Goal: Task Accomplishment & Management: Use online tool/utility

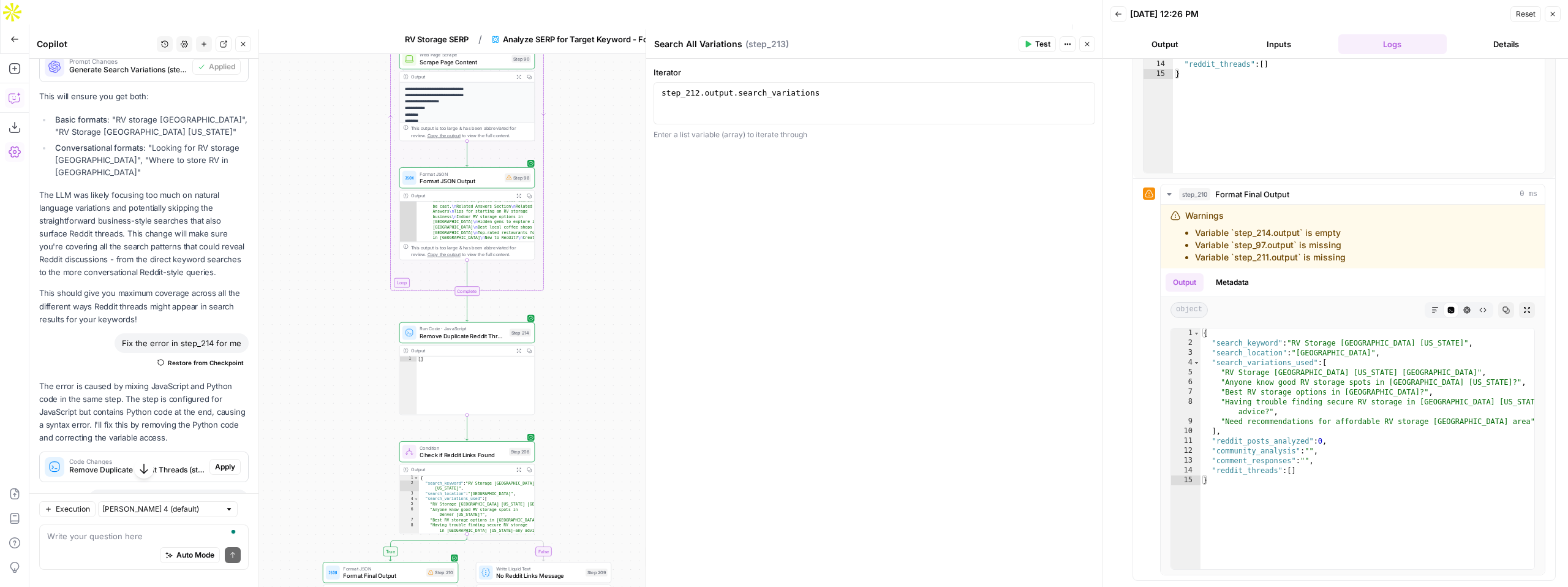
scroll to position [7753, 0]
click at [222, 456] on span "Apply" at bounding box center [225, 461] width 20 height 11
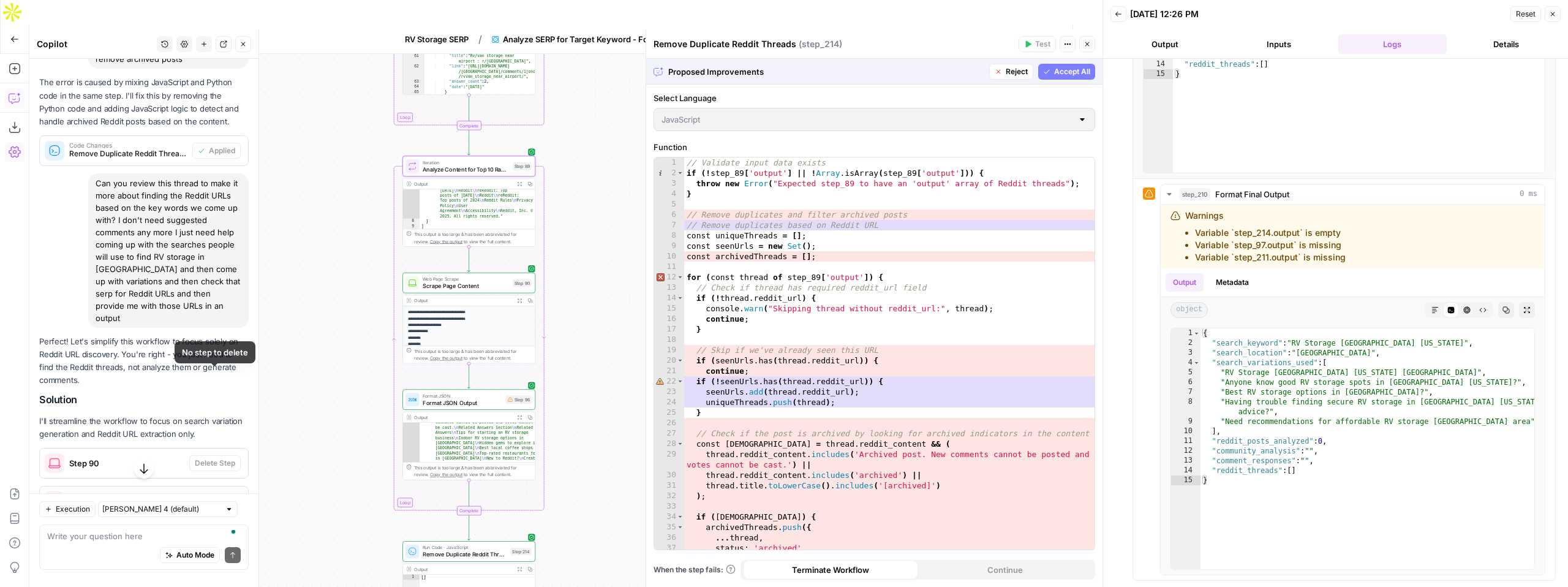
scroll to position [7998, 0]
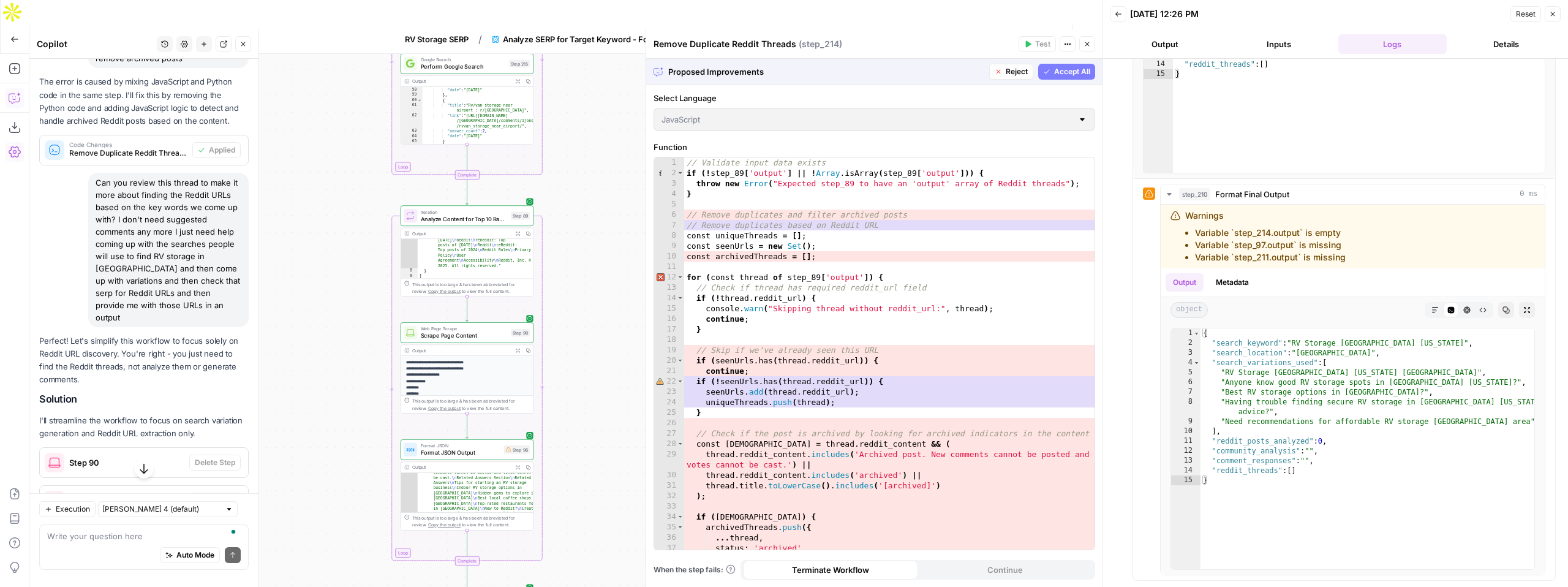
click at [206, 334] on p "Perfect! Let's simplify this workflow to focus solely on Reddit URL discovery. …" at bounding box center [144, 360] width 210 height 52
click at [1088, 43] on icon "button" at bounding box center [1087, 44] width 7 height 7
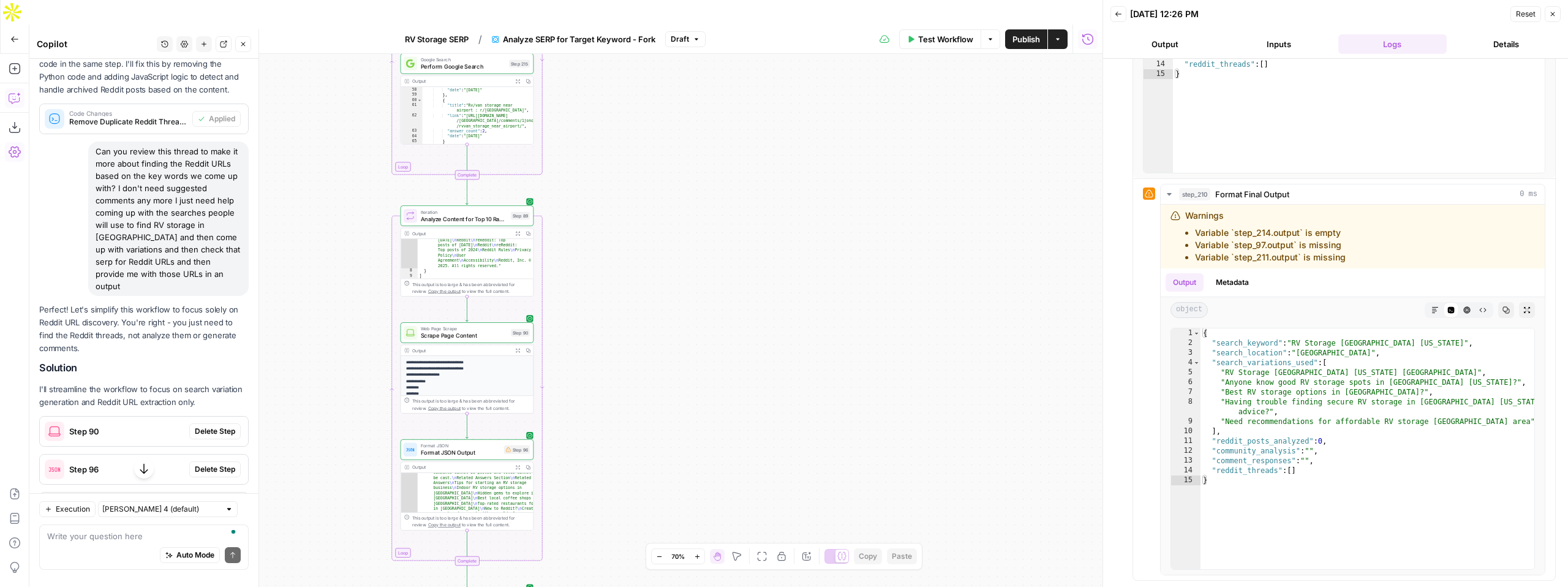
scroll to position [8296, 0]
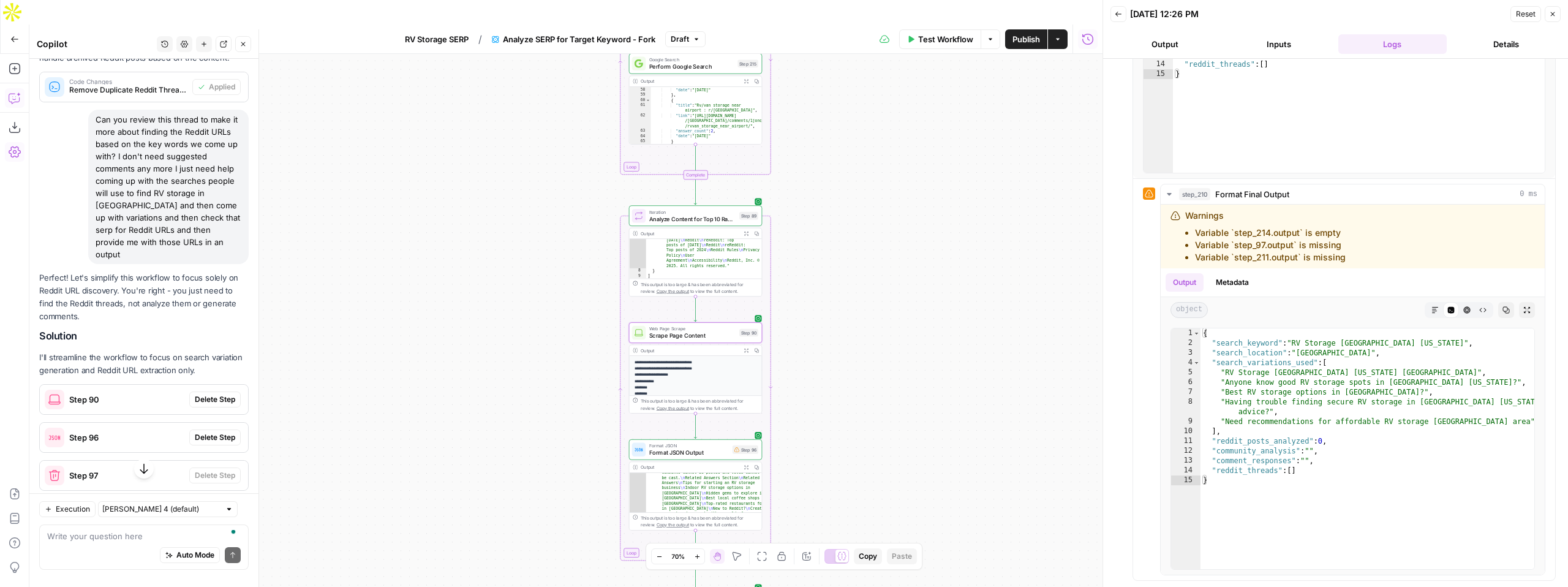
click at [171, 393] on span "Step 90" at bounding box center [126, 399] width 116 height 12
click at [206, 394] on span "Delete Step" at bounding box center [214, 399] width 41 height 11
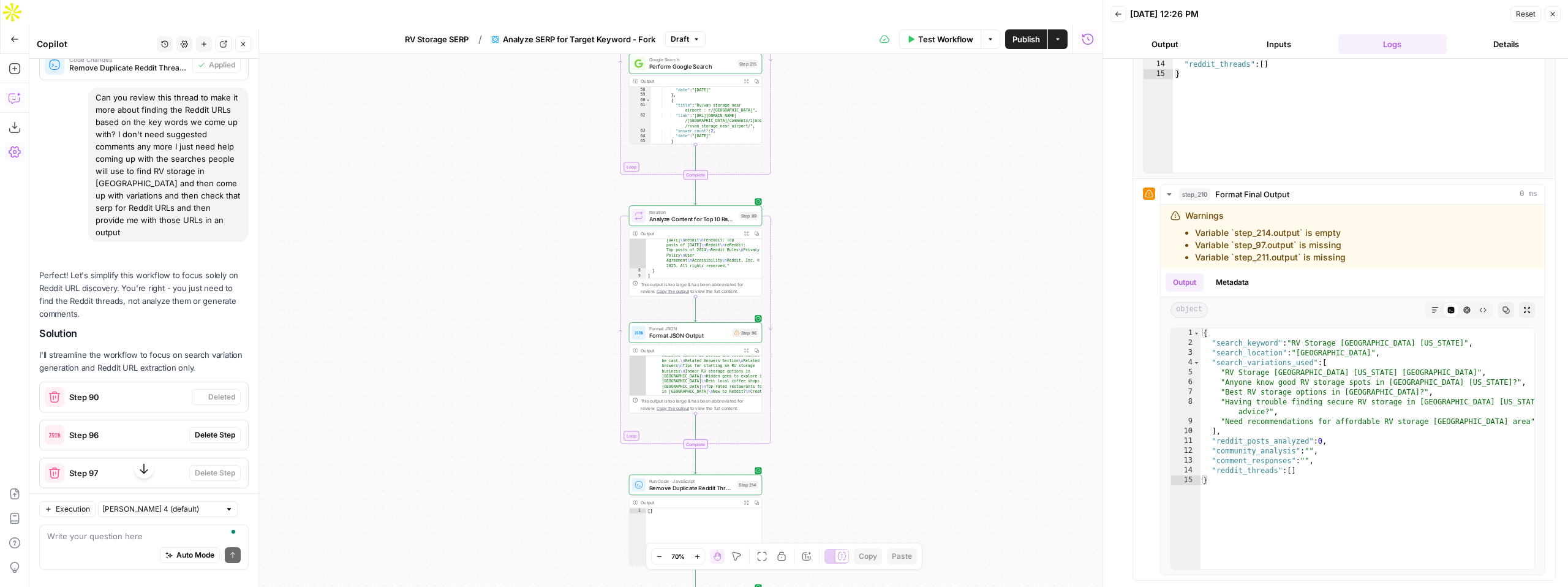
scroll to position [8294, 0]
click at [213, 432] on span "Delete Step" at bounding box center [214, 437] width 41 height 11
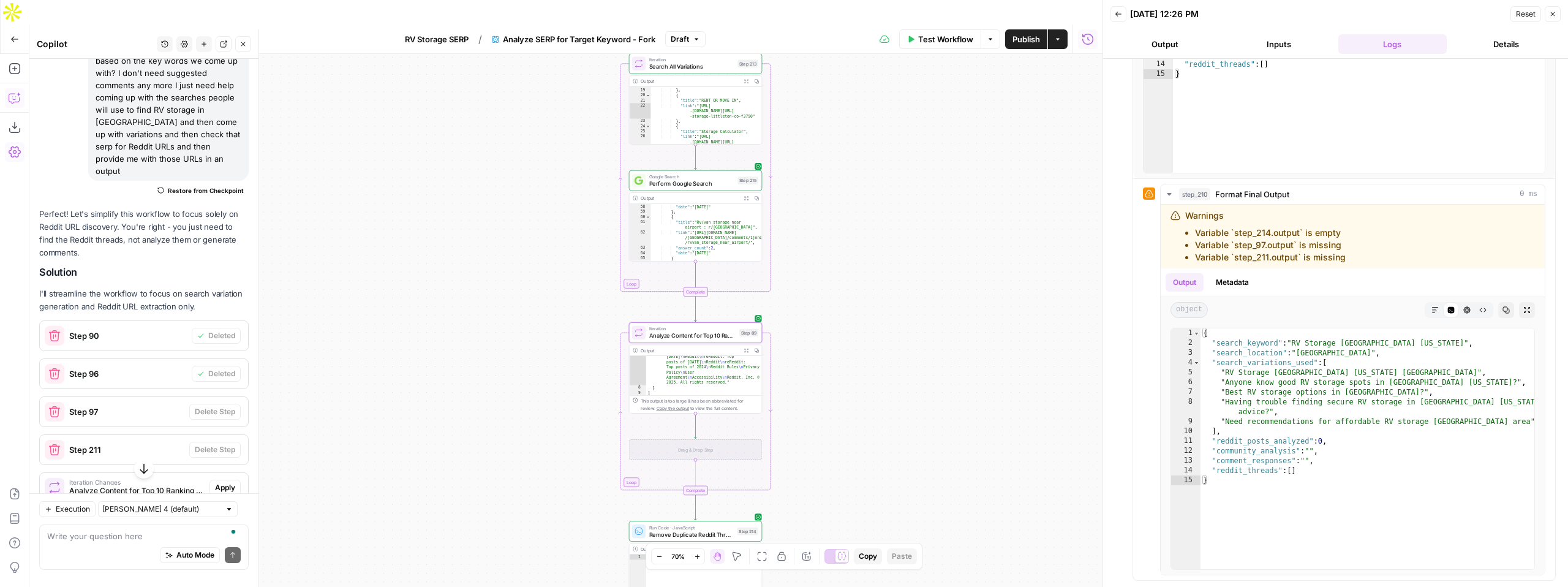
scroll to position [8359, 0]
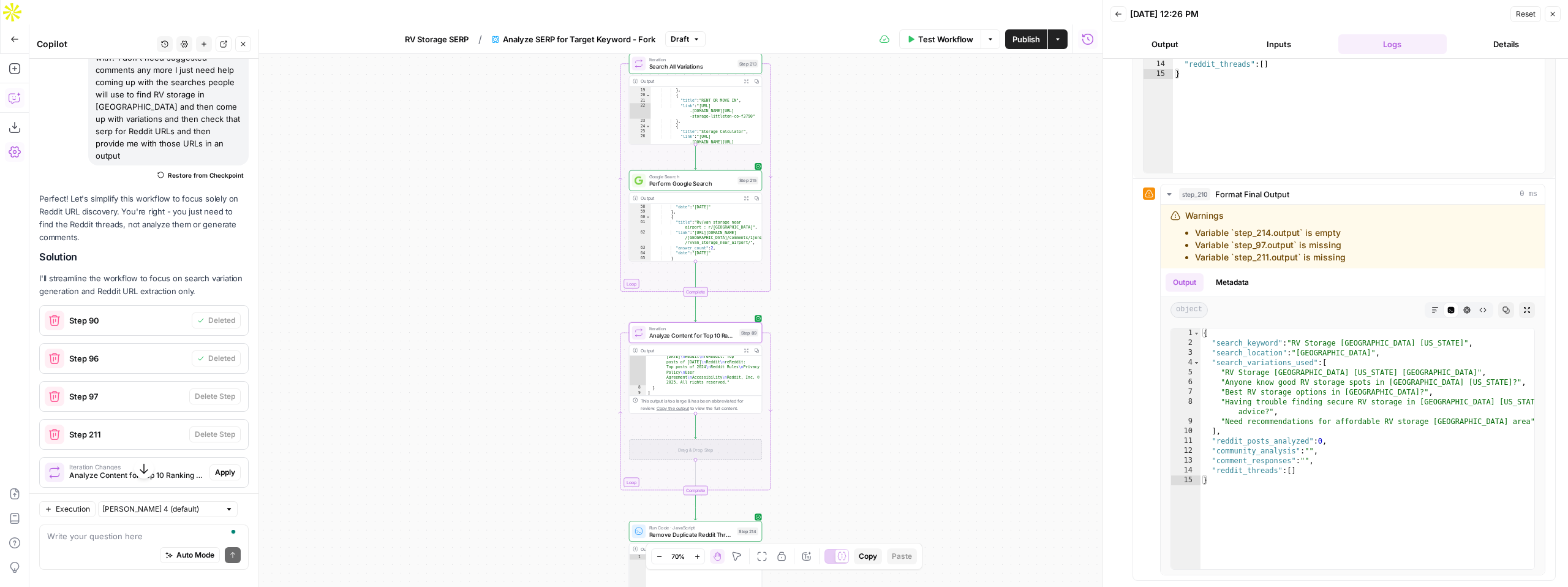
click at [218, 466] on span "Apply" at bounding box center [225, 471] width 20 height 11
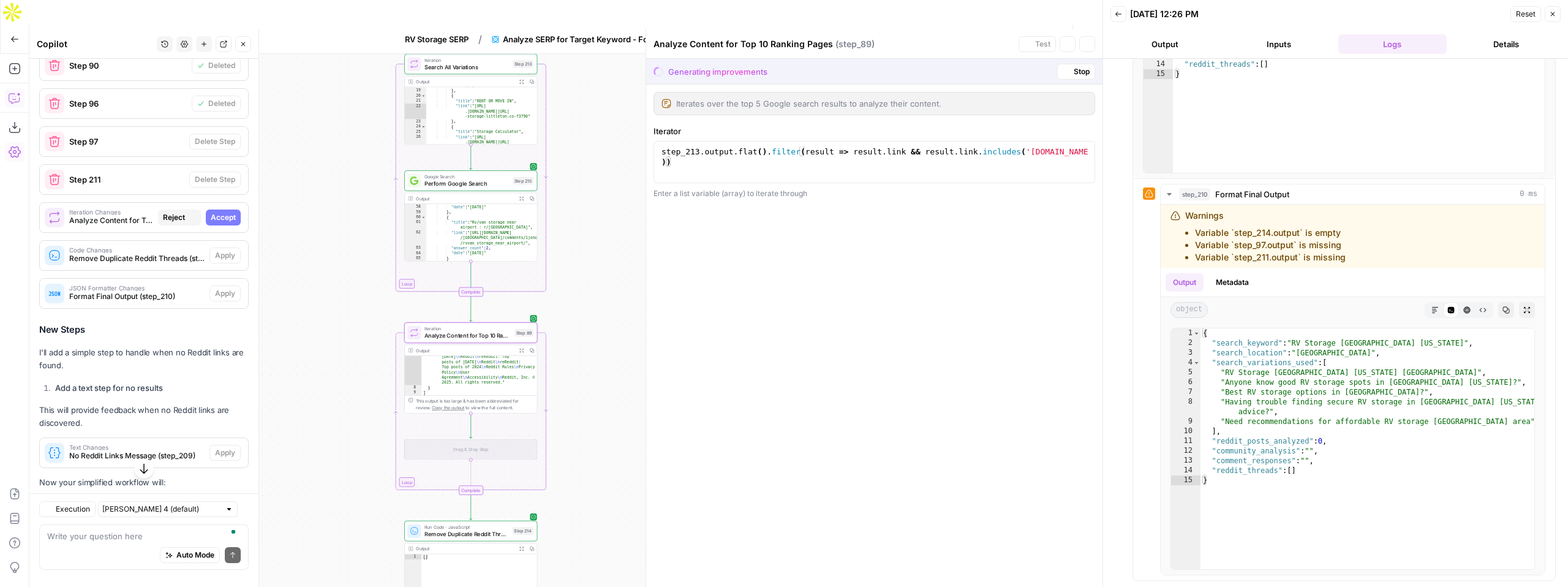
scroll to position [8103, 0]
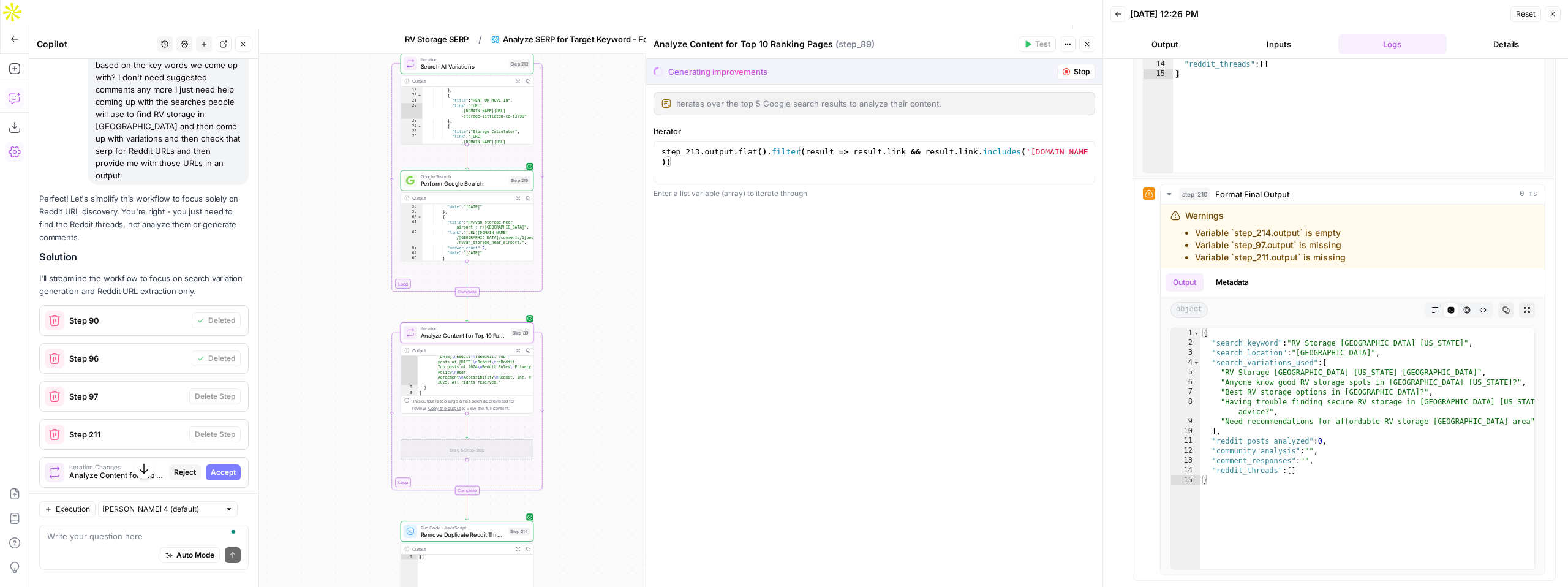
click at [224, 466] on span "Accept" at bounding box center [223, 471] width 25 height 11
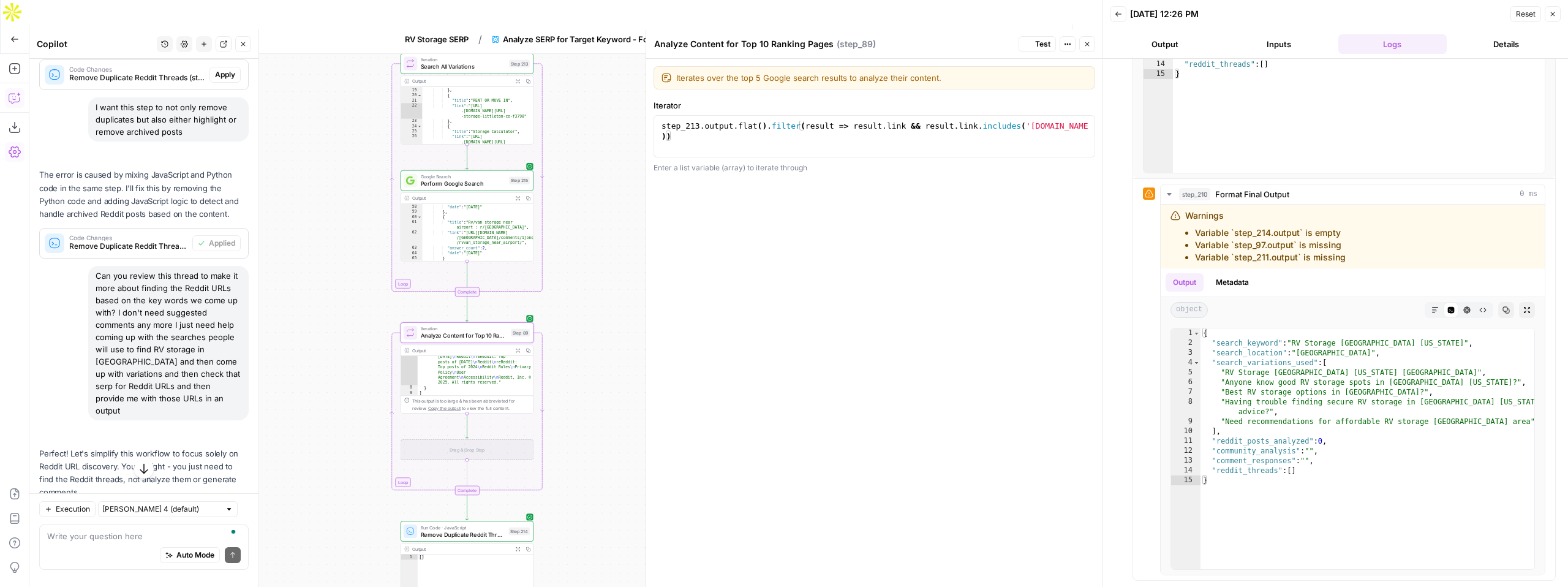
scroll to position [8359, 0]
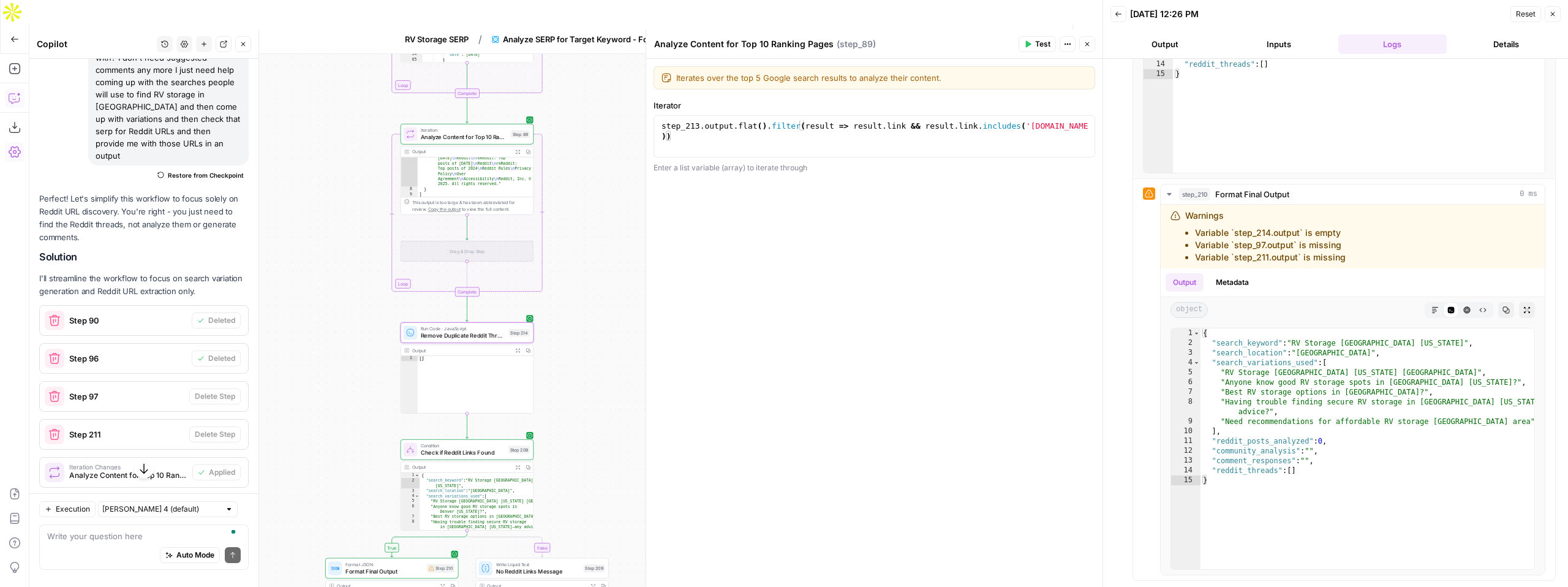
click at [228, 505] on span "Apply" at bounding box center [225, 510] width 20 height 11
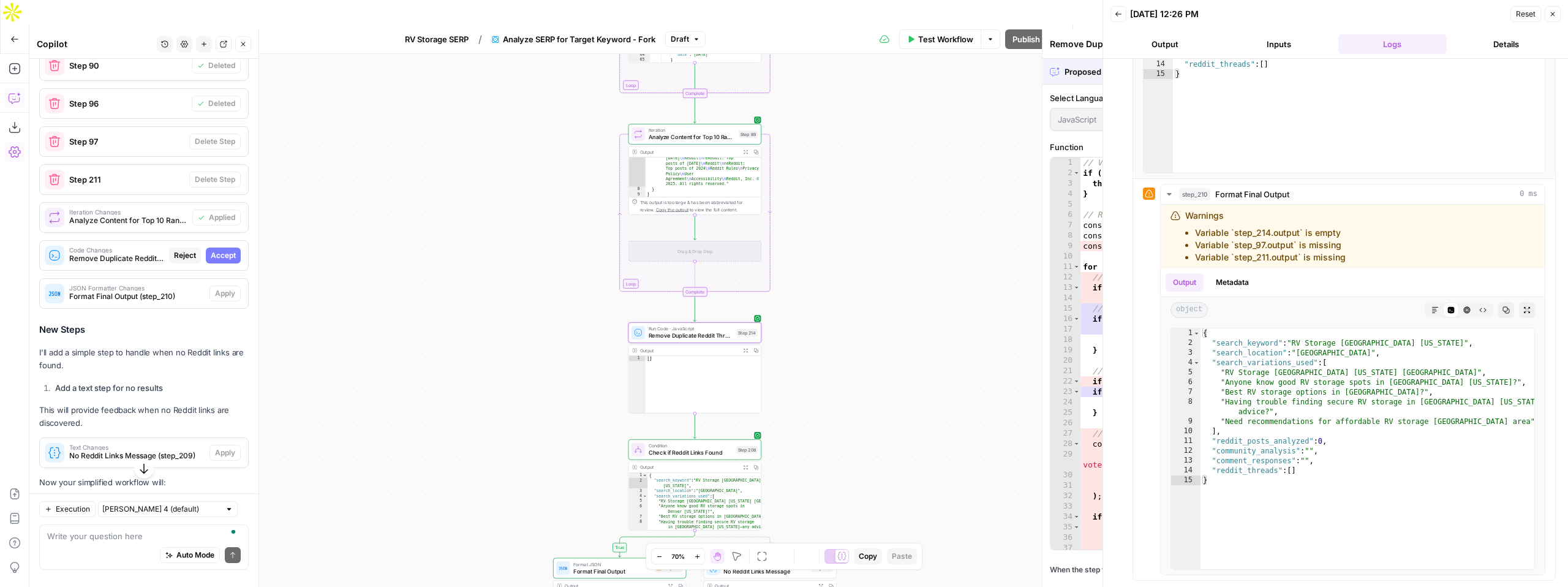
scroll to position [8103, 0]
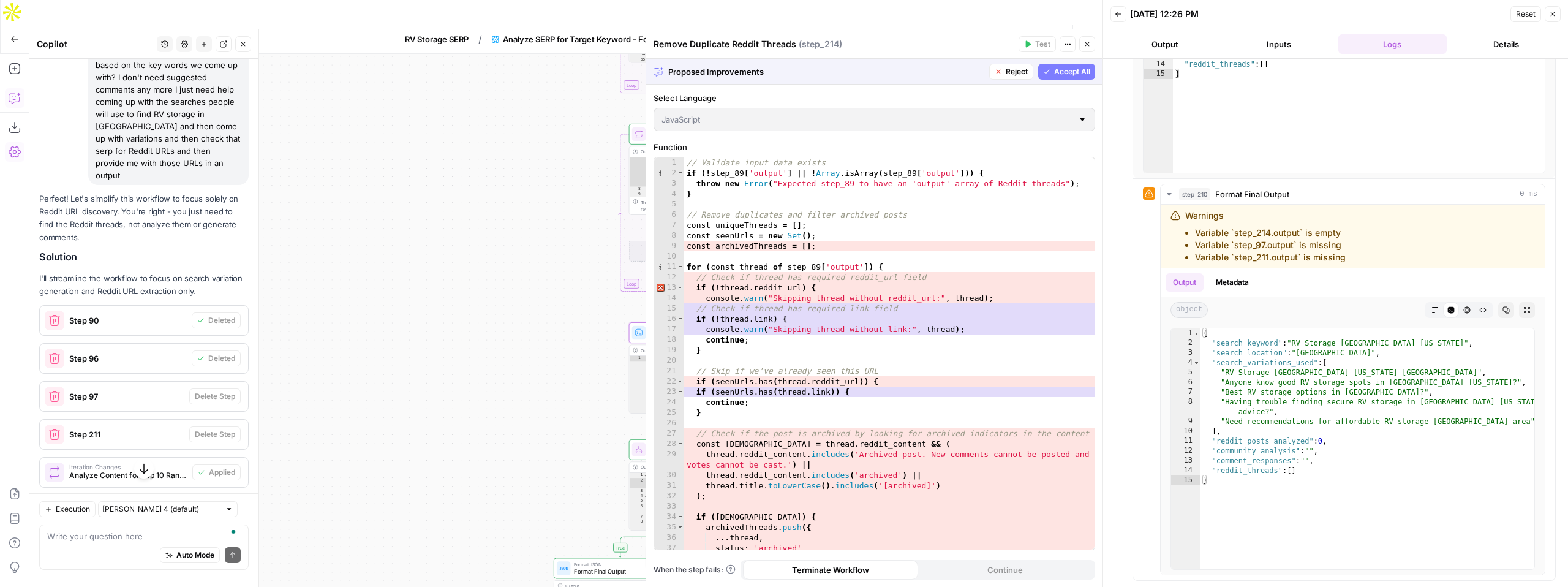
click at [228, 505] on span "Accept" at bounding box center [223, 510] width 25 height 11
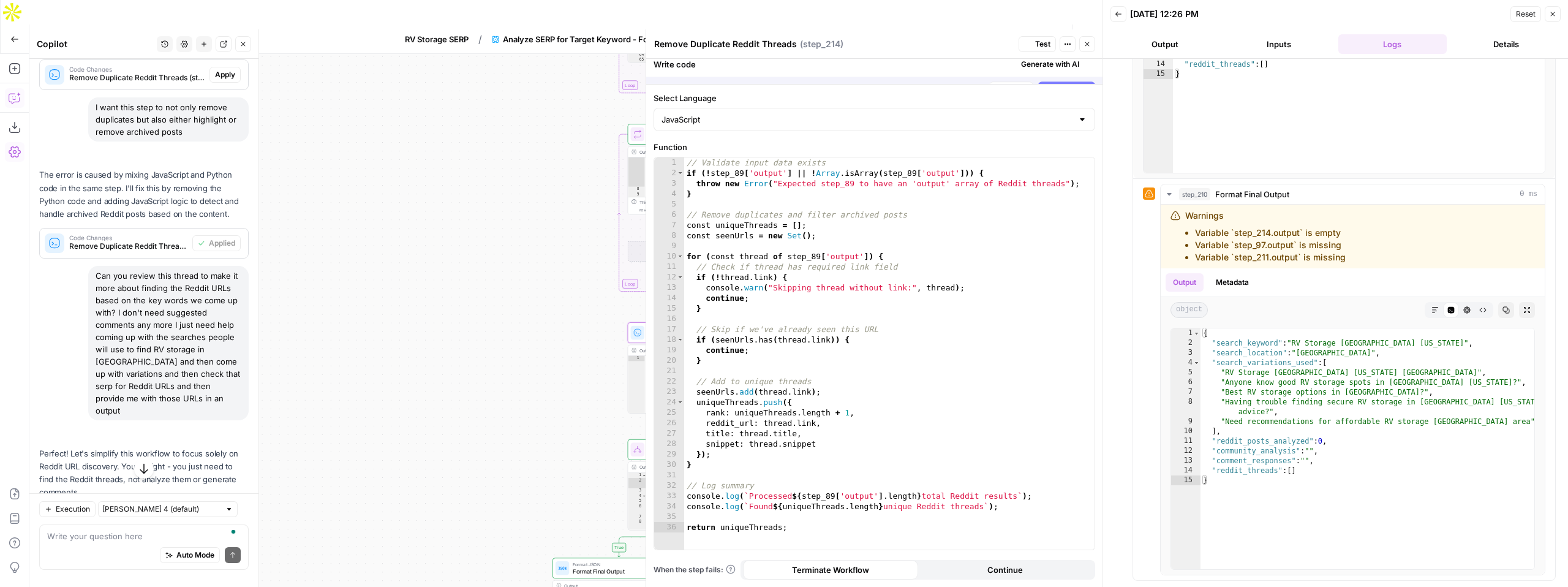
scroll to position [8359, 0]
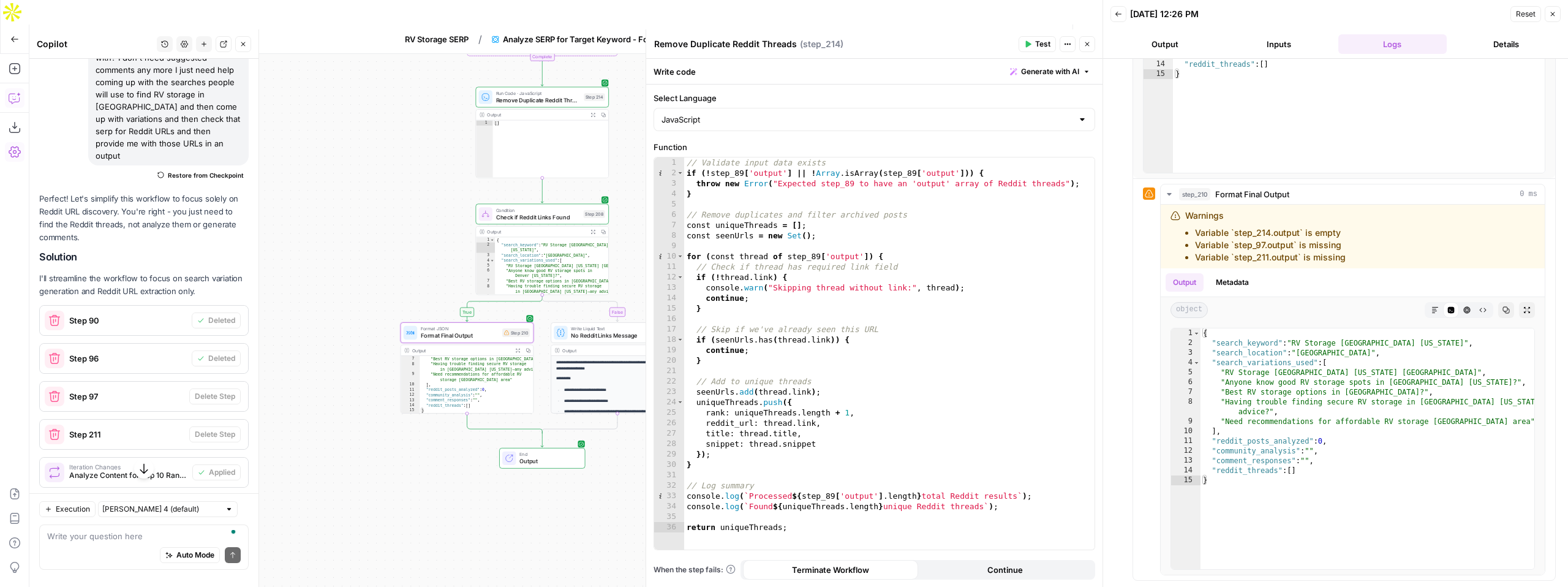
click at [228, 540] on button "Apply" at bounding box center [225, 548] width 32 height 16
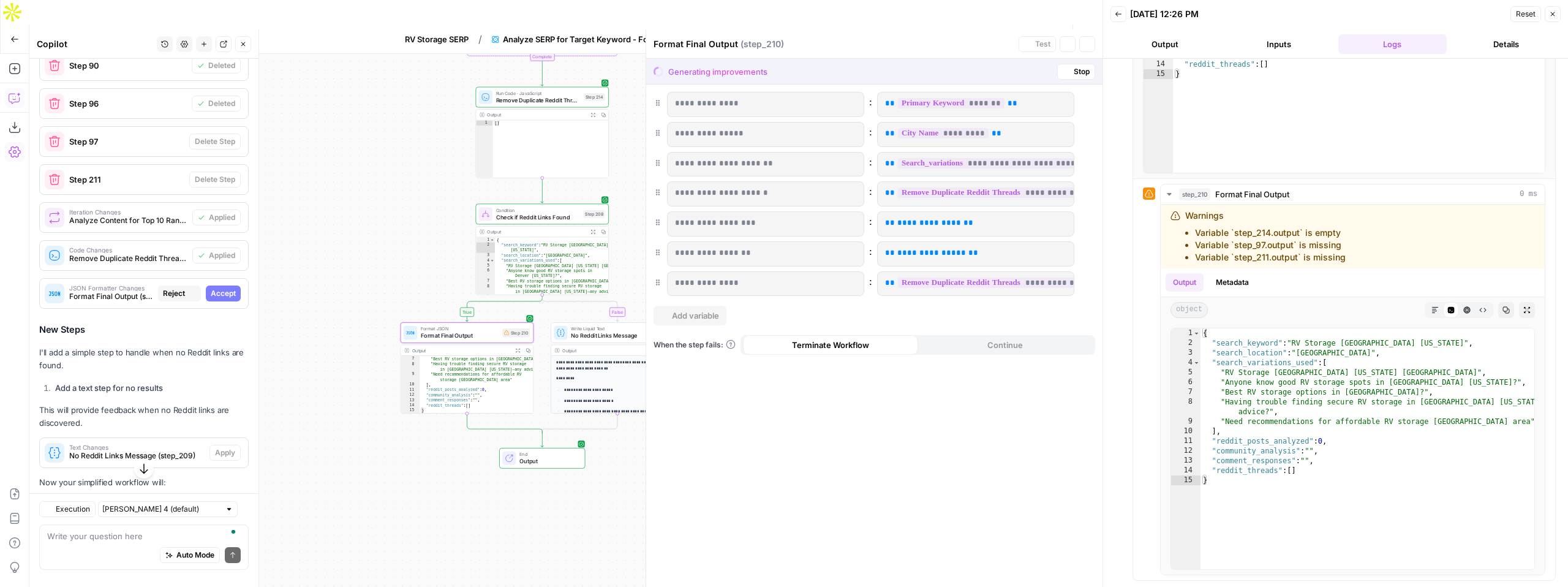
scroll to position [8103, 0]
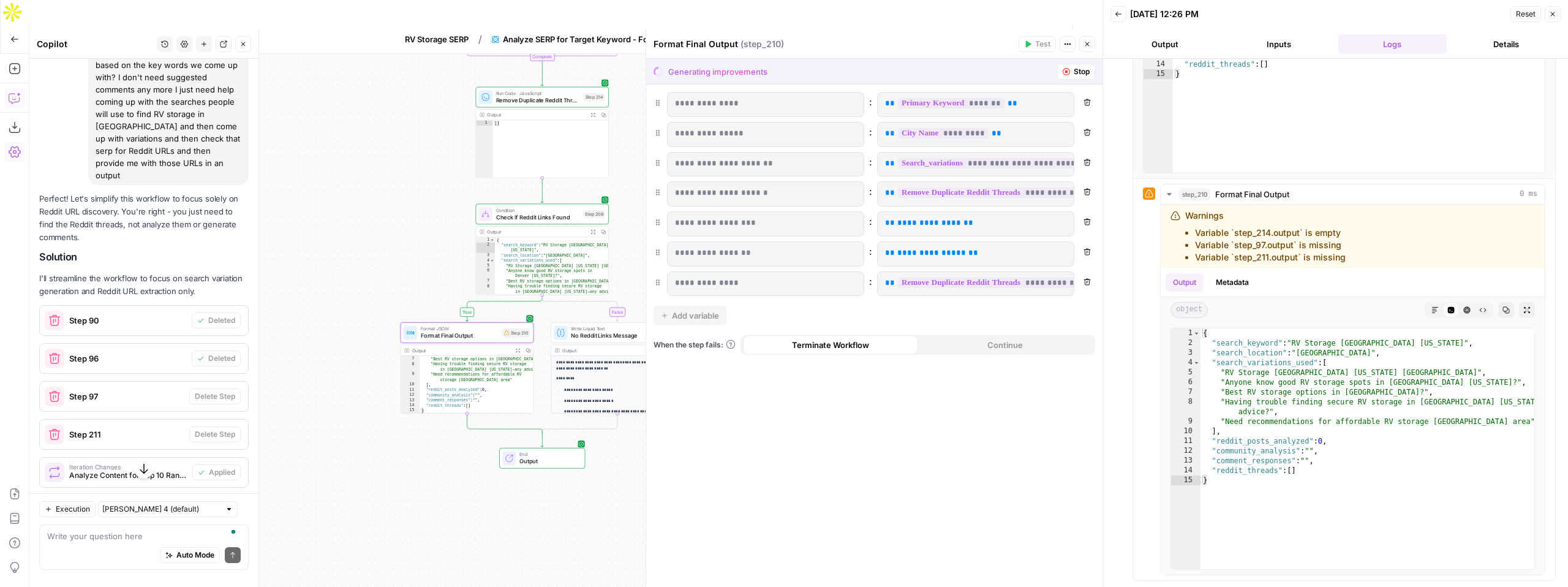
click at [228, 540] on button "Accept" at bounding box center [224, 548] width 35 height 16
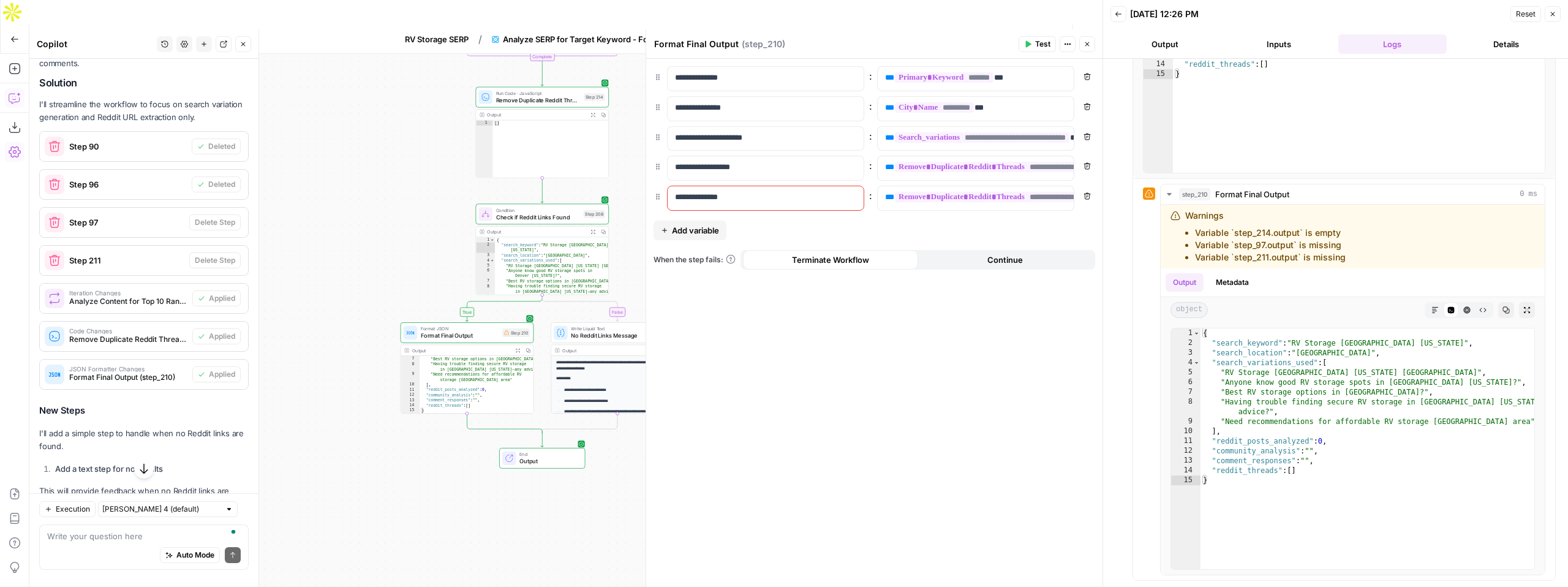
scroll to position [8554, 0]
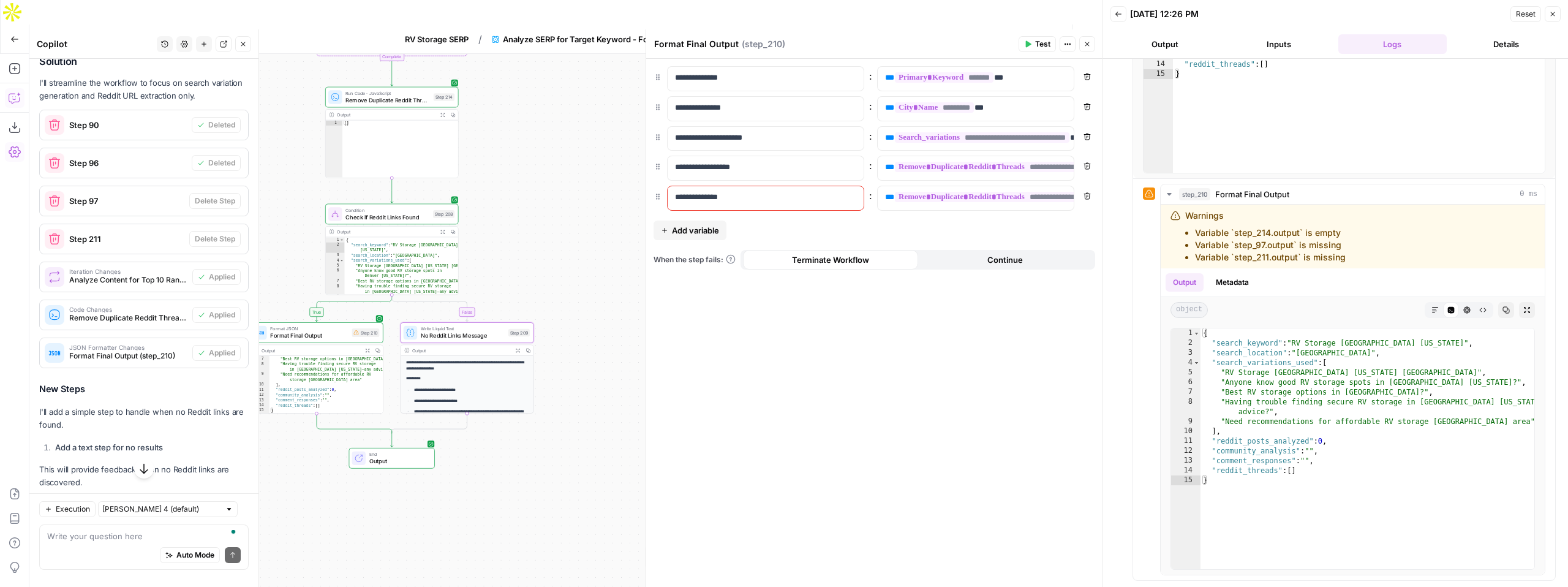
click at [230, 506] on span "Apply" at bounding box center [225, 511] width 20 height 11
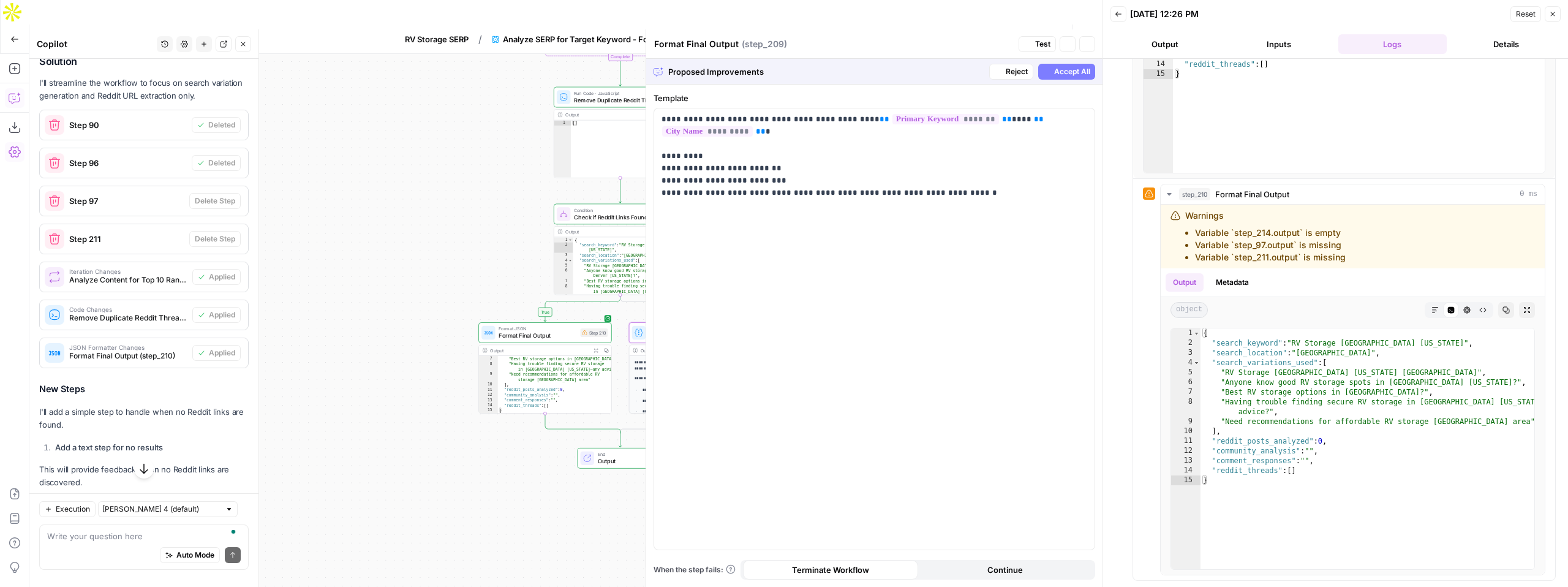
type textarea "No Reddit Links Message"
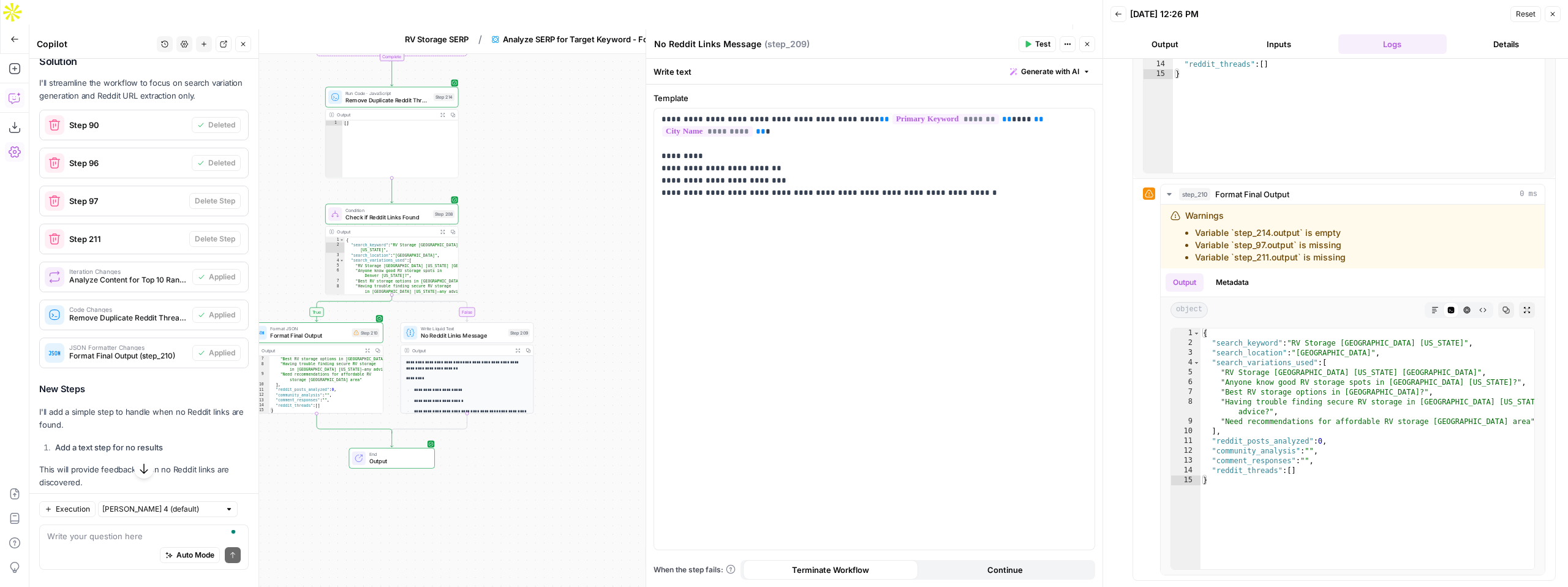
scroll to position [8611, 0]
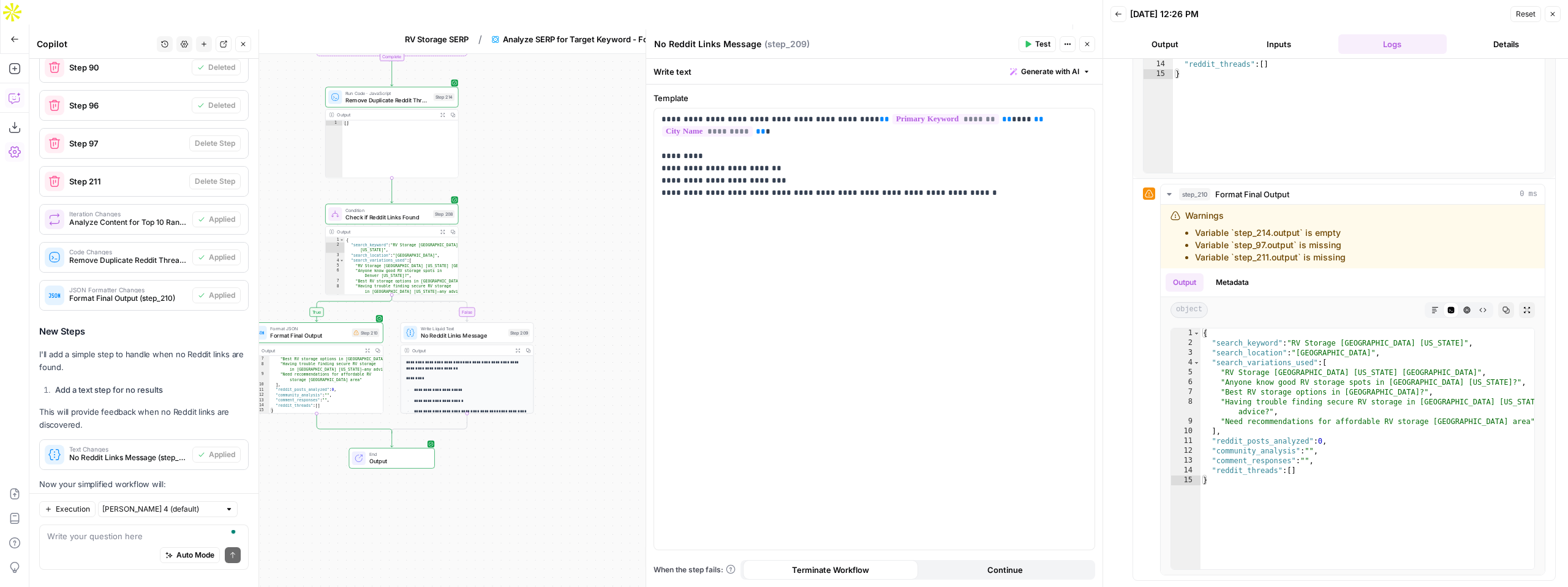
click at [944, 33] on span "Test Workflow" at bounding box center [945, 39] width 55 height 12
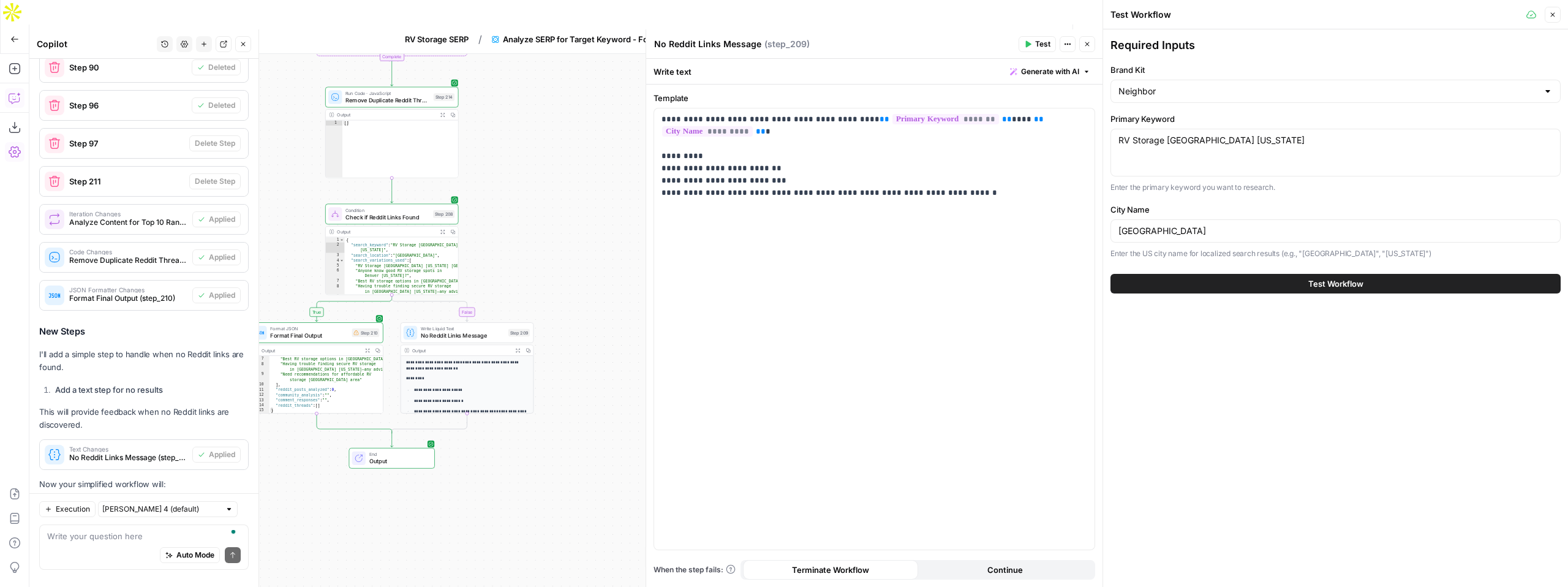
click at [1340, 288] on span "Test Workflow" at bounding box center [1336, 284] width 55 height 12
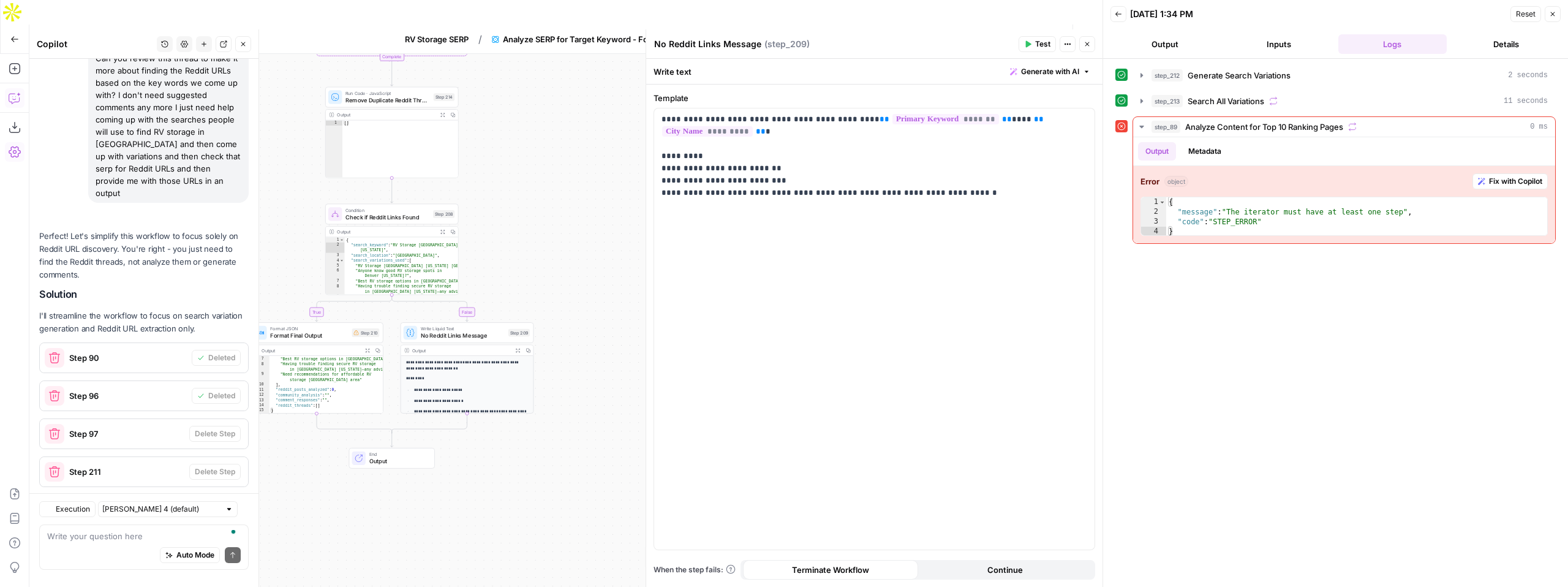
scroll to position [8611, 0]
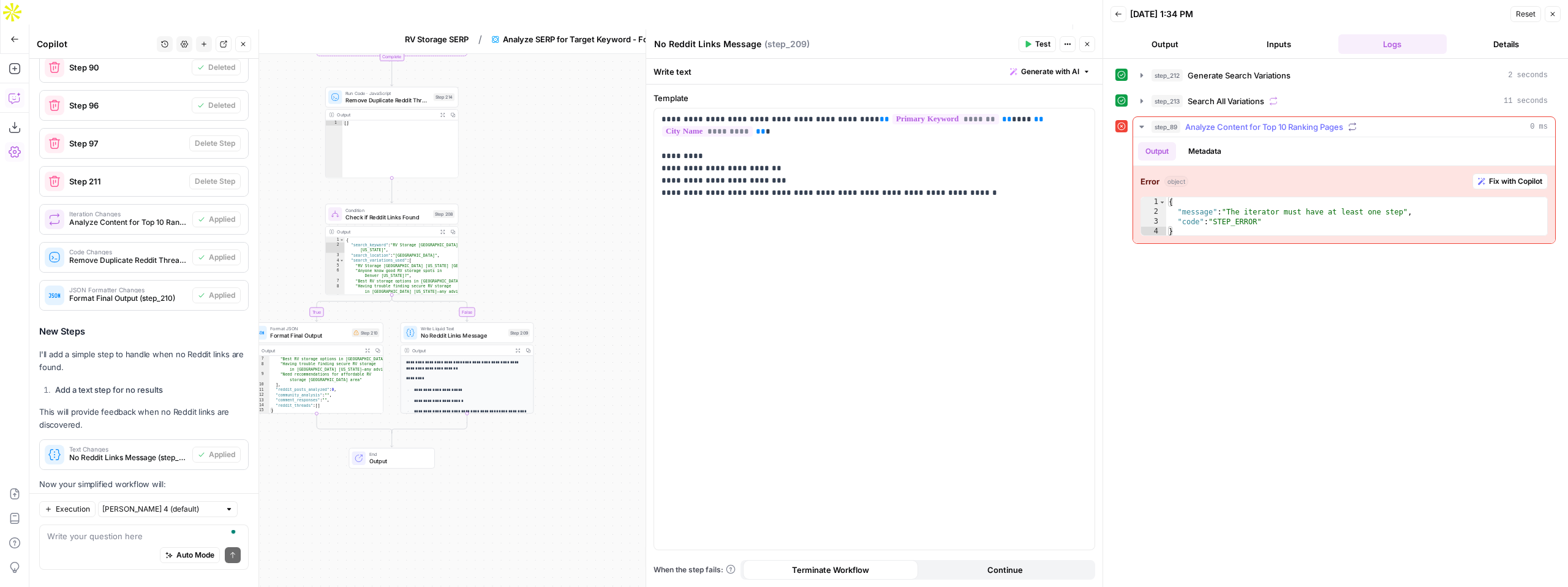
click at [1494, 175] on span "Fix with Copilot" at bounding box center [1516, 180] width 53 height 11
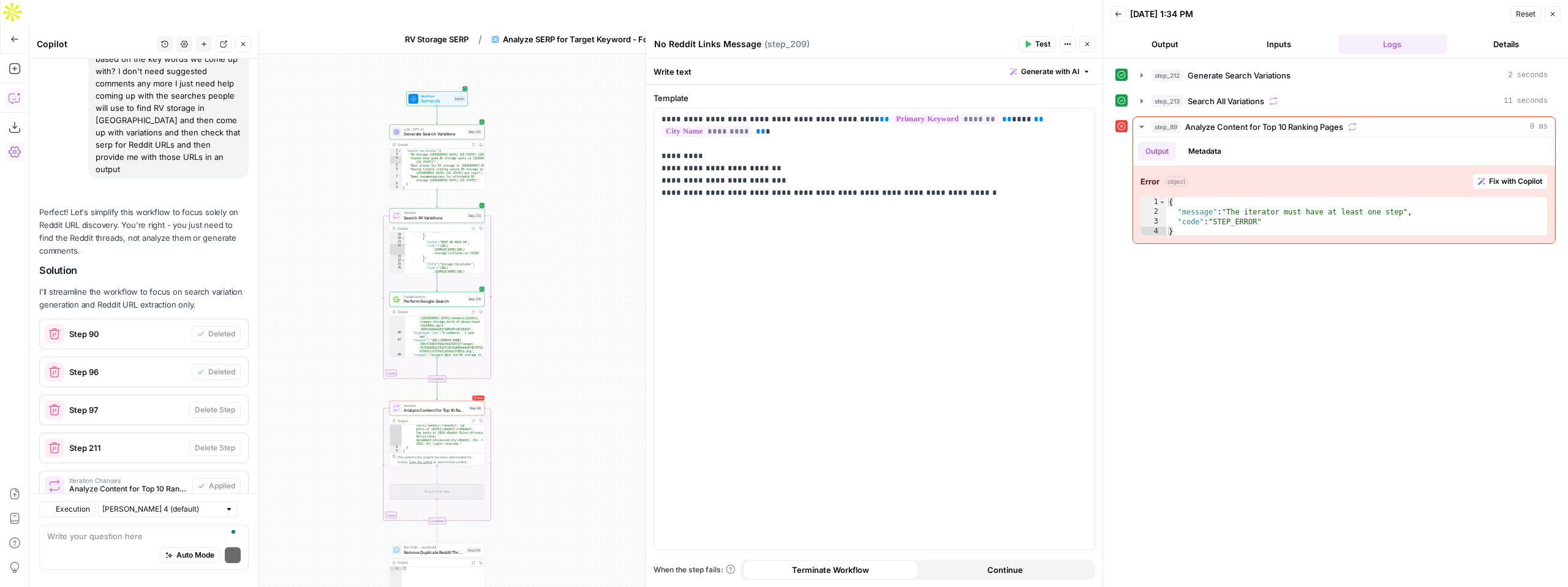
scroll to position [8964, 0]
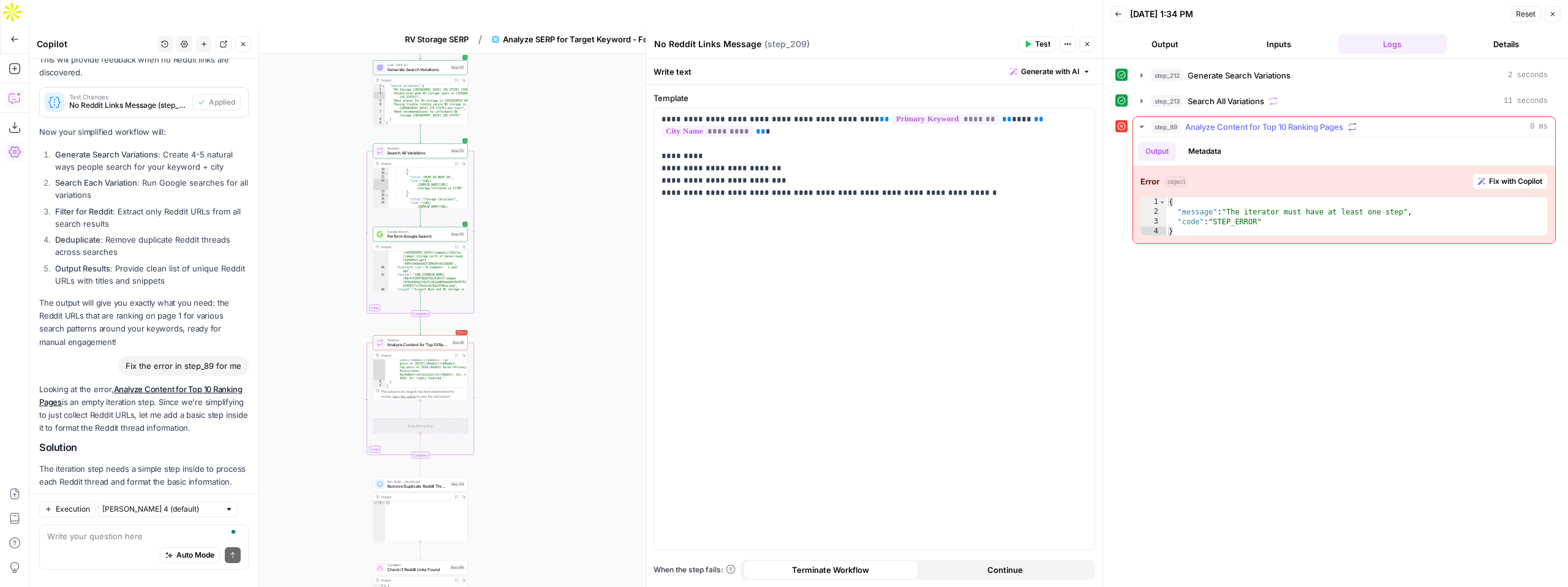
click at [1494, 180] on span "Fix with Copilot" at bounding box center [1516, 180] width 53 height 11
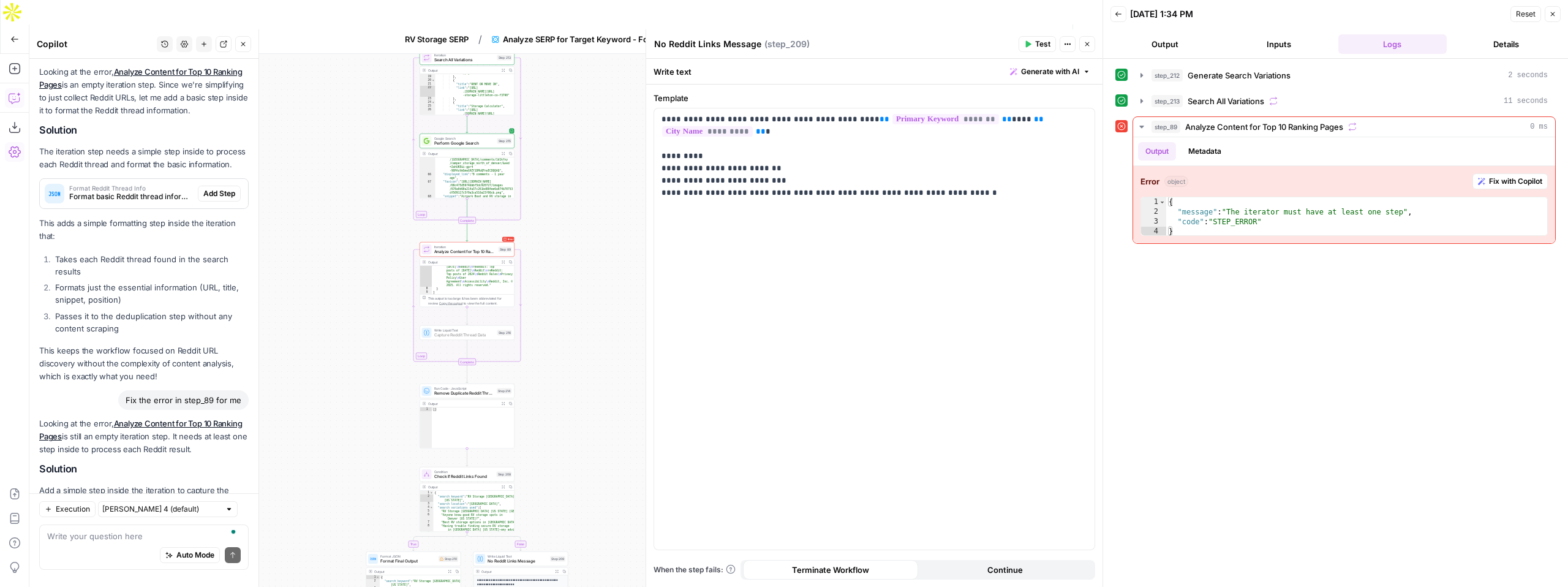
click at [224, 525] on button "Add Step" at bounding box center [219, 532] width 43 height 16
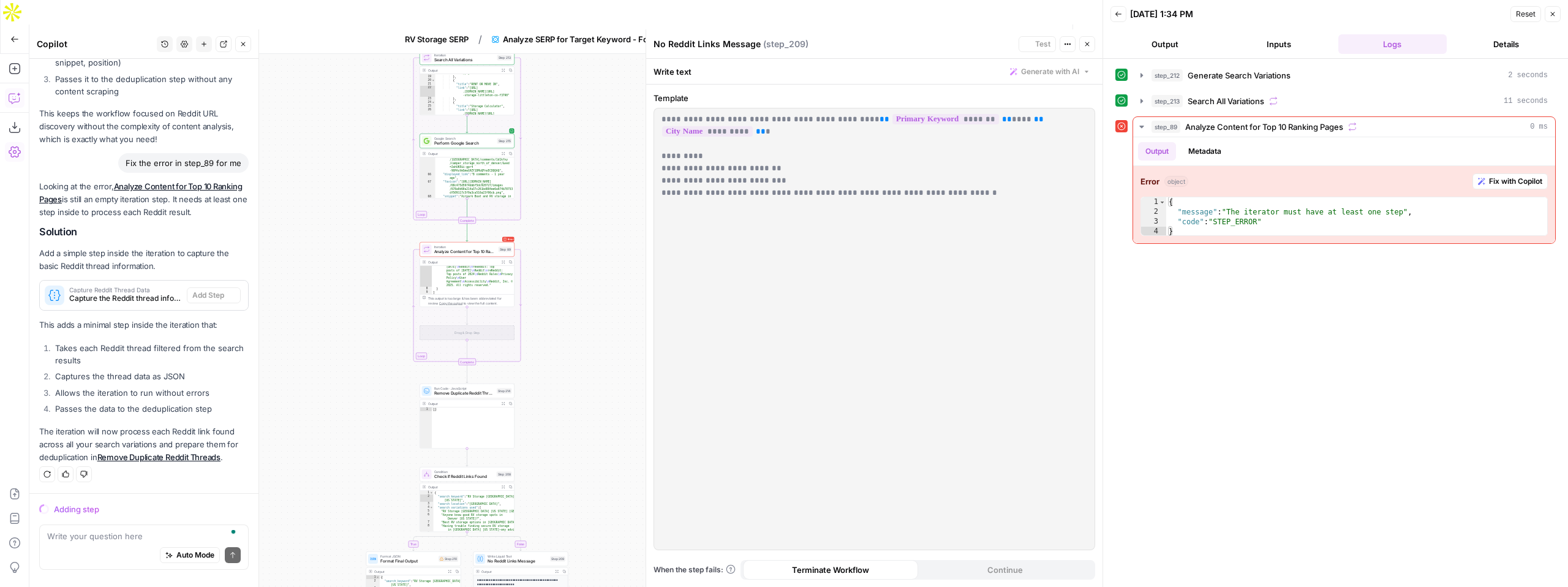
scroll to position [9026, 0]
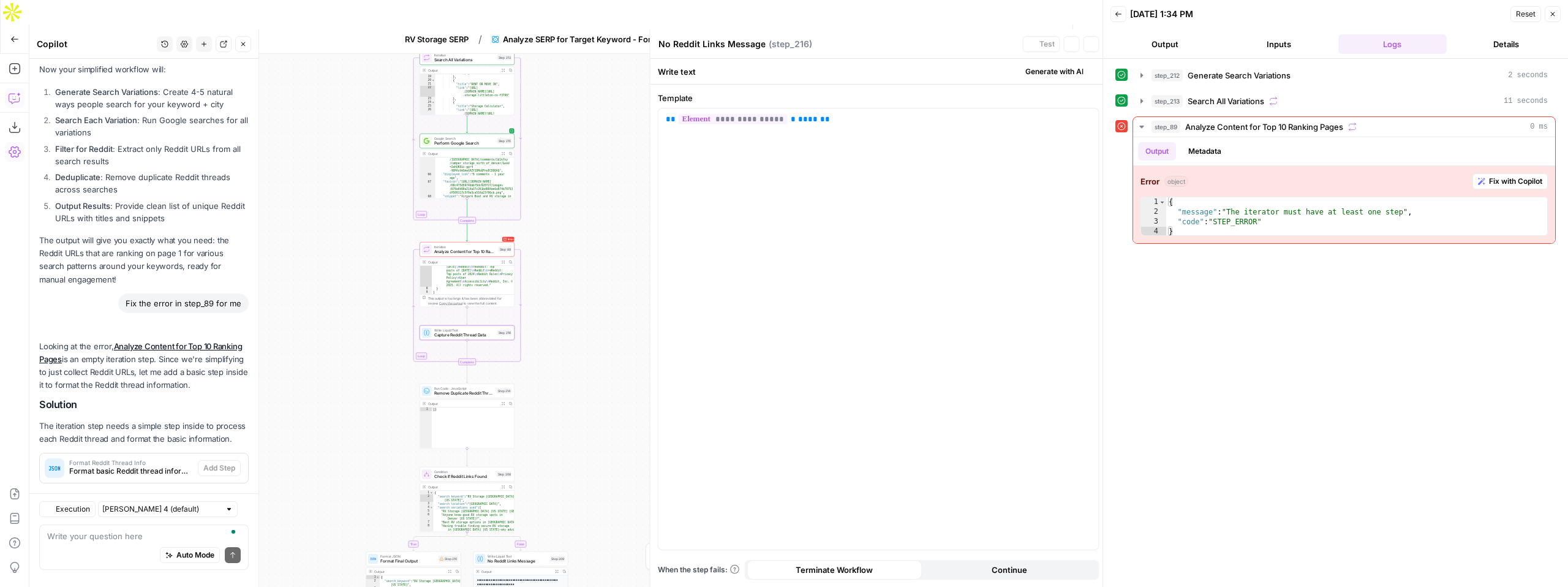
type textarea "Capture Reddit Thread Data"
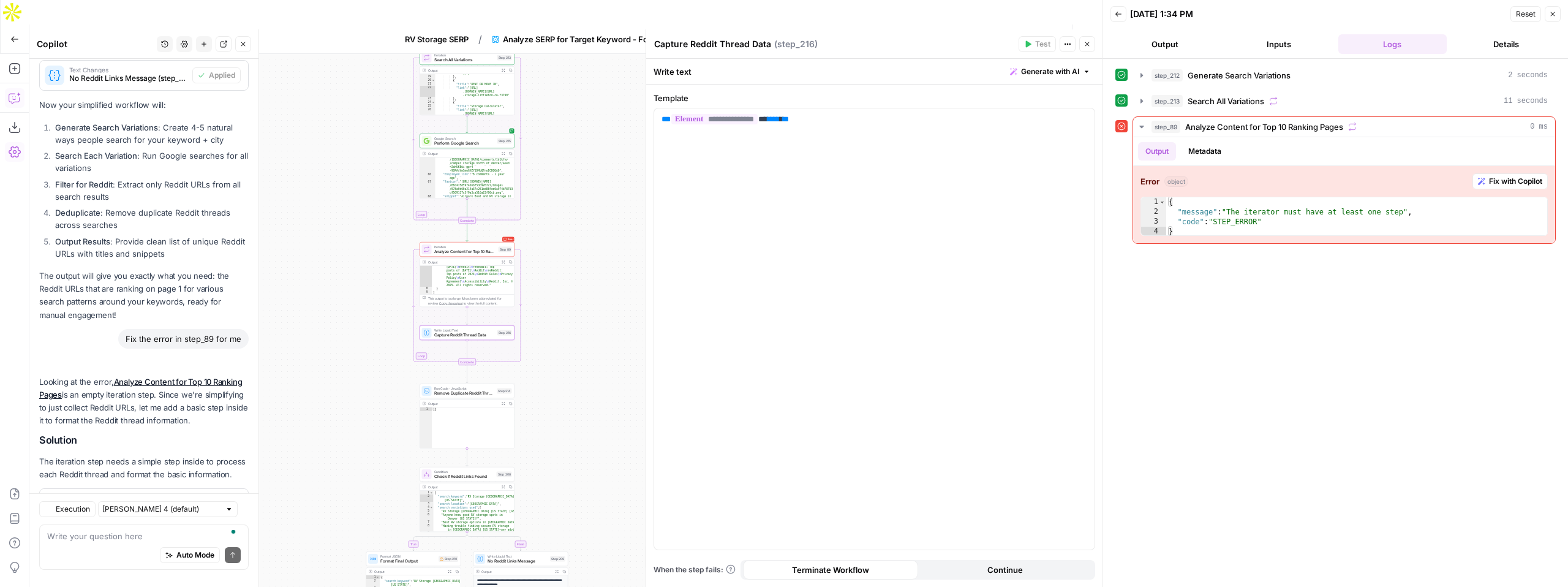
scroll to position [9320, 0]
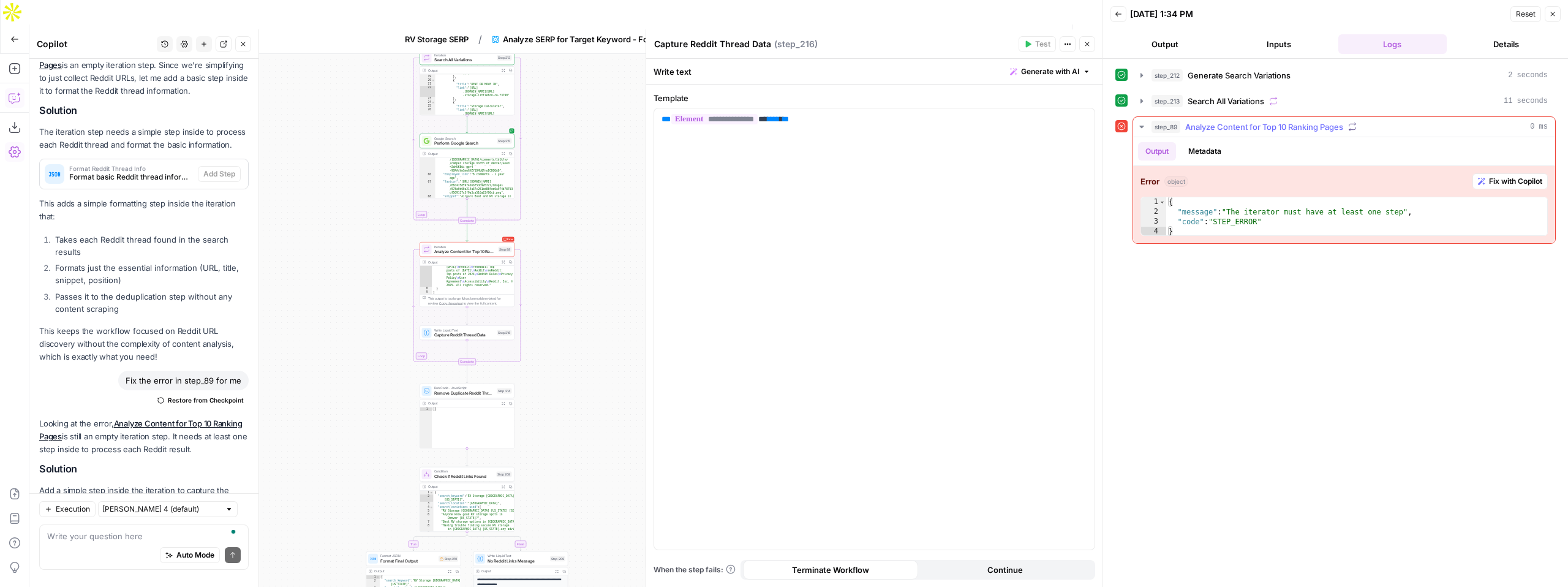
click at [1498, 177] on span "Fix with Copilot" at bounding box center [1516, 180] width 53 height 11
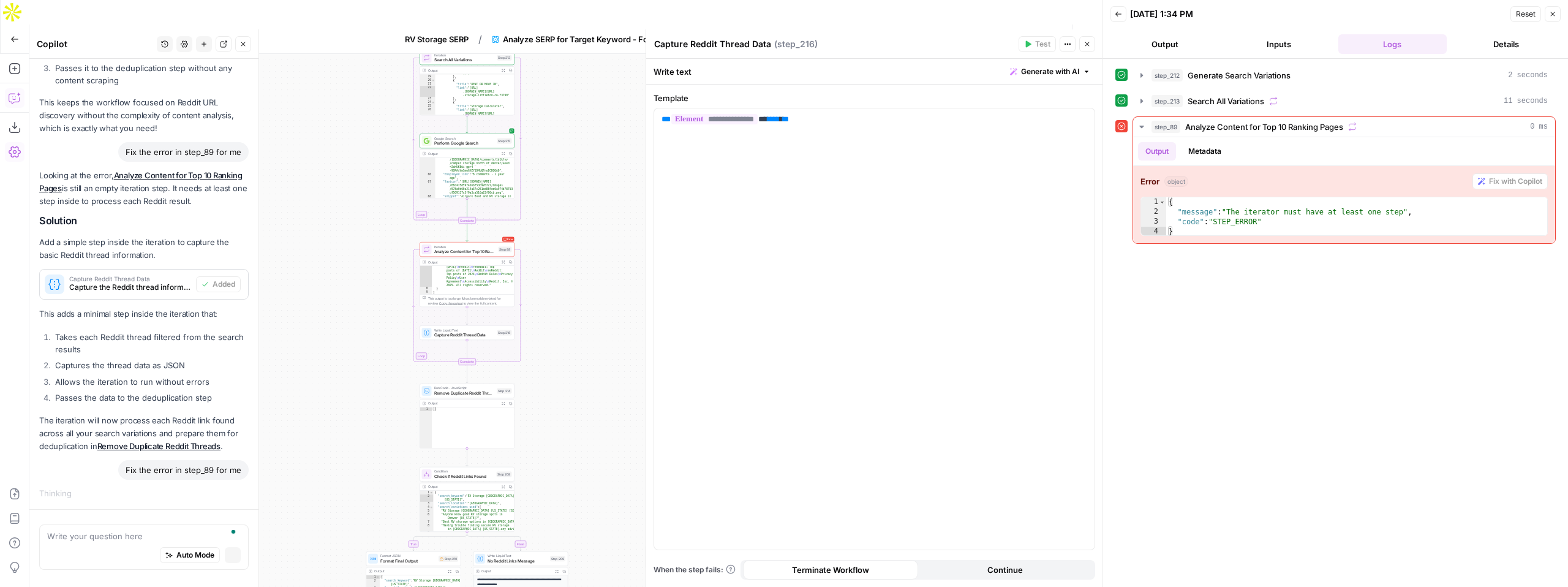
scroll to position [9015, 0]
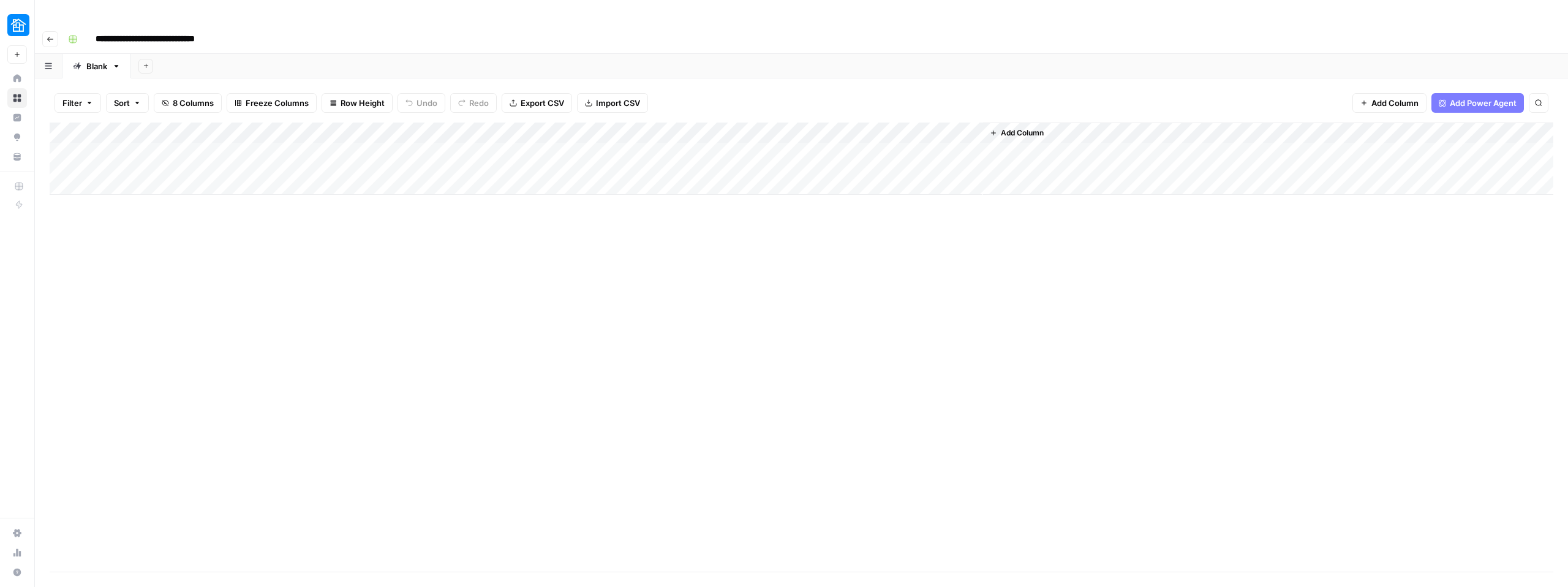
click at [451, 122] on div "Add Column" at bounding box center [801, 158] width 1504 height 72
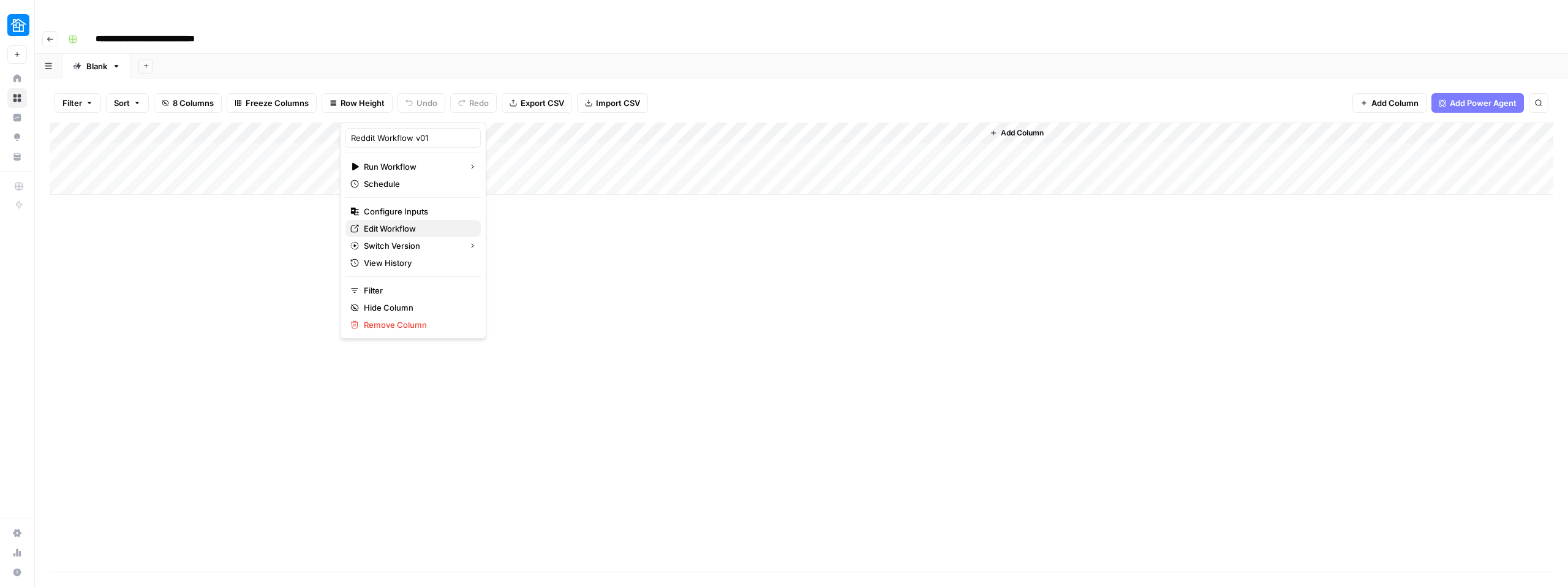
click at [397, 231] on span "Edit Workflow" at bounding box center [417, 228] width 107 height 12
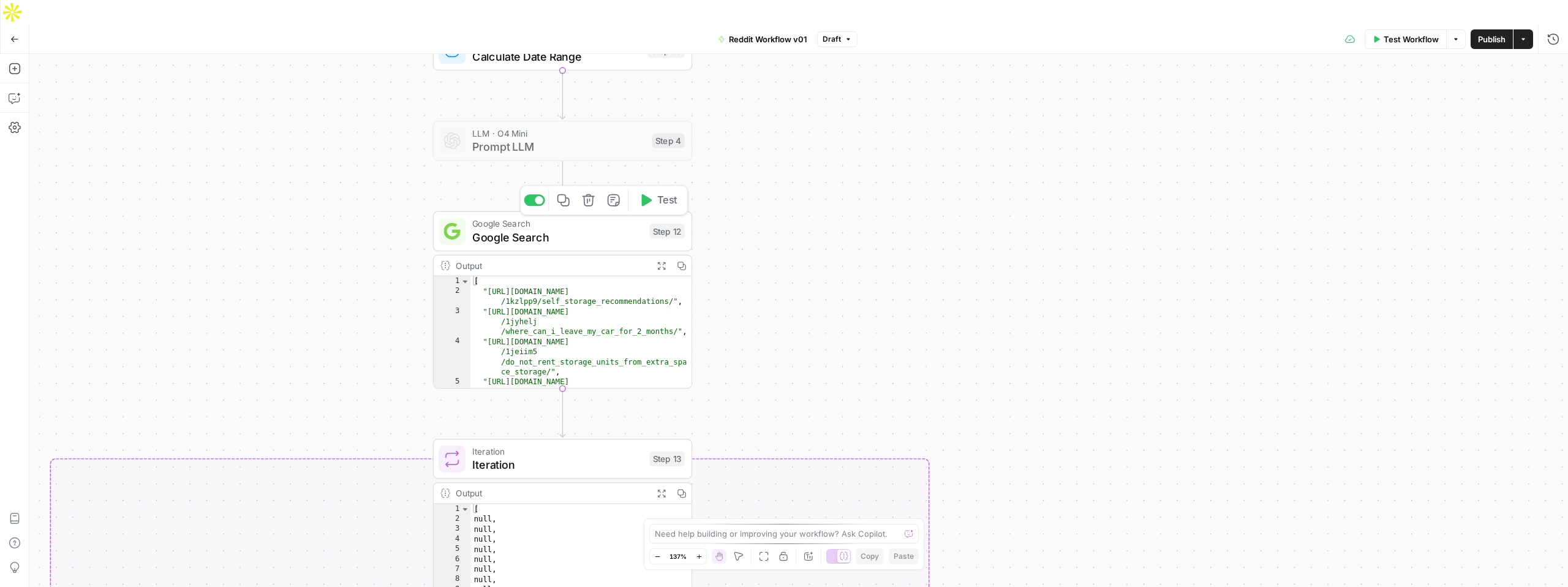
click at [589, 229] on span "Google Search" at bounding box center [558, 237] width 171 height 17
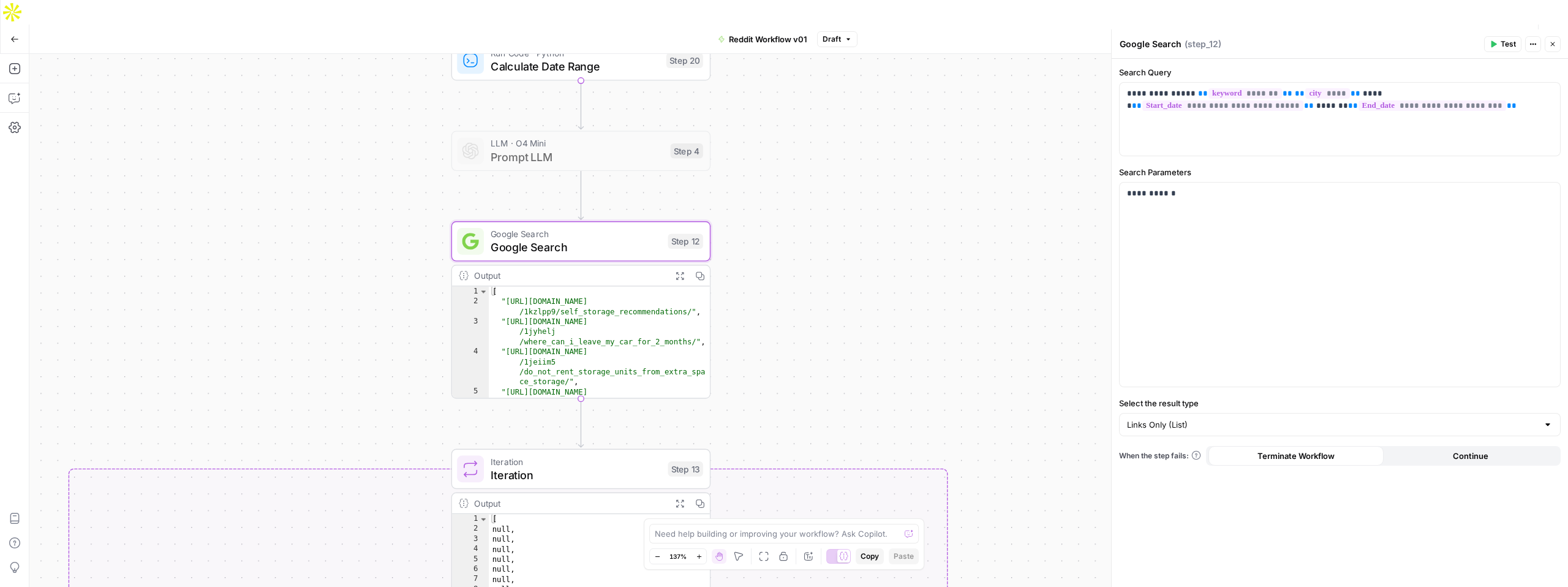
click at [618, 148] on span "Prompt LLM" at bounding box center [577, 156] width 173 height 17
click at [580, 239] on span "Google Search" at bounding box center [576, 247] width 171 height 17
drag, startPoint x: 1186, startPoint y: 94, endPoint x: 1122, endPoint y: 89, distance: 64.2
click at [1122, 89] on div "**********" at bounding box center [1340, 119] width 441 height 73
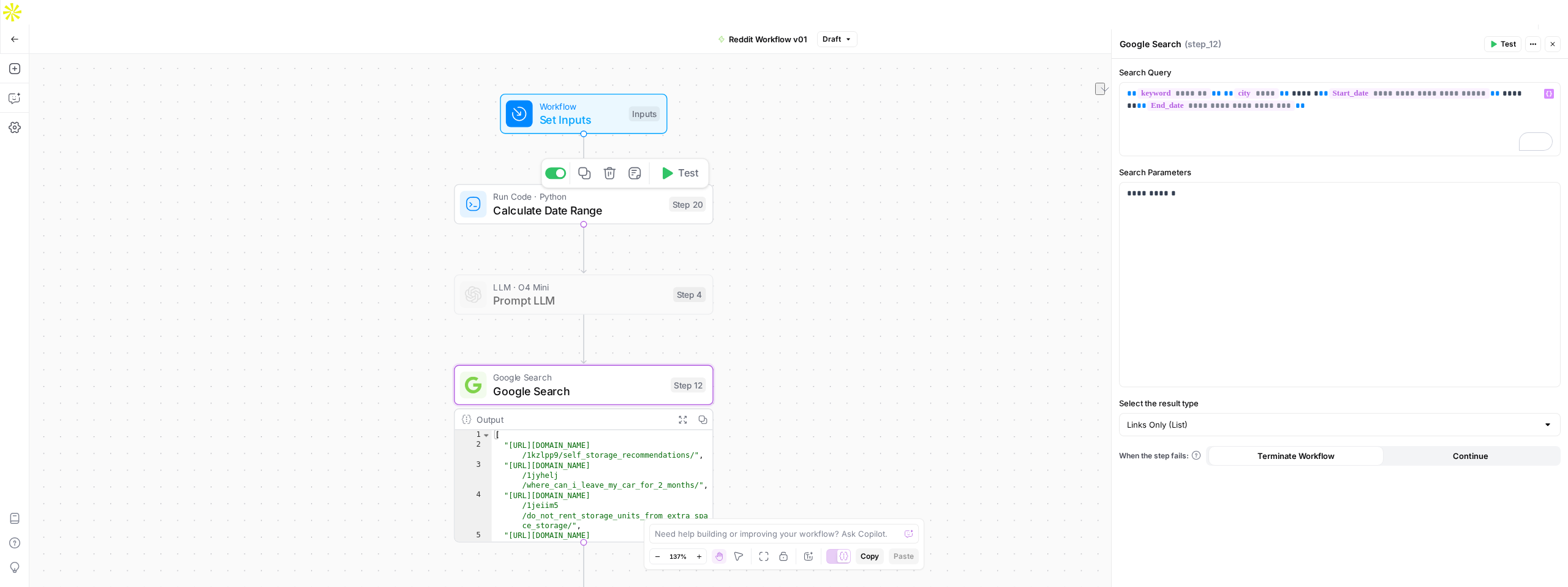
click at [613, 167] on icon "button" at bounding box center [609, 173] width 12 height 12
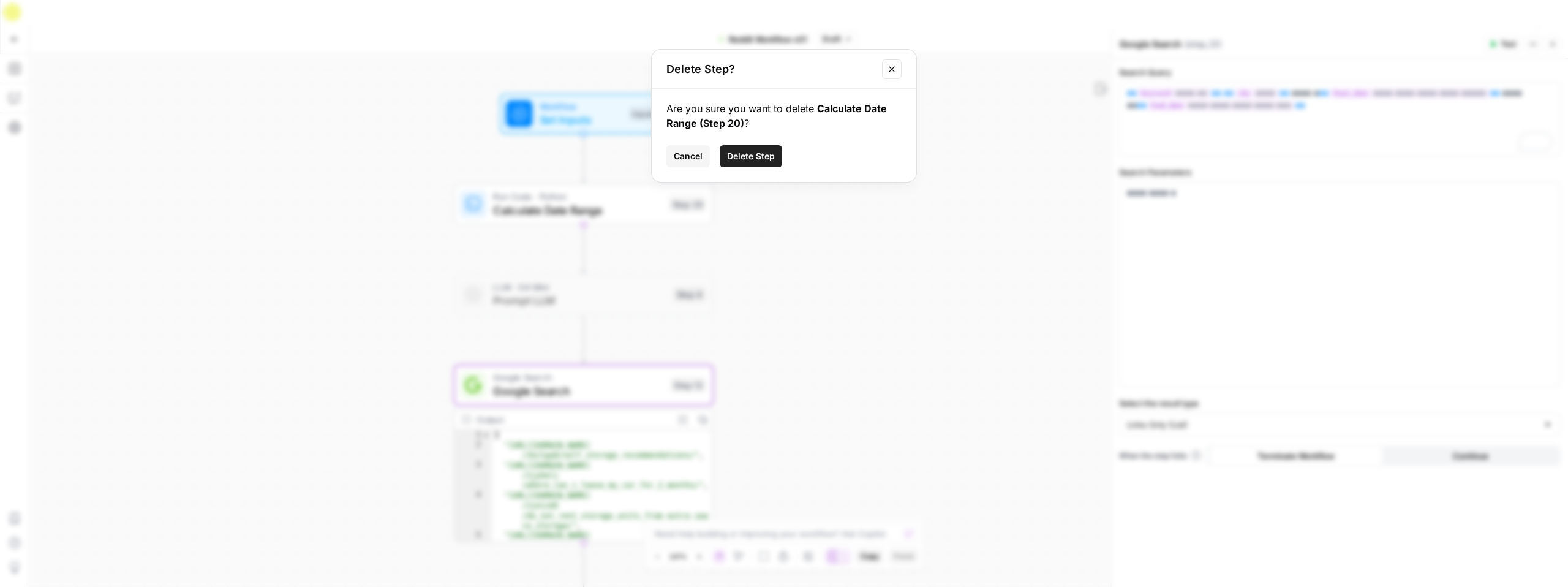
click at [748, 152] on span "Delete Step" at bounding box center [751, 156] width 47 height 12
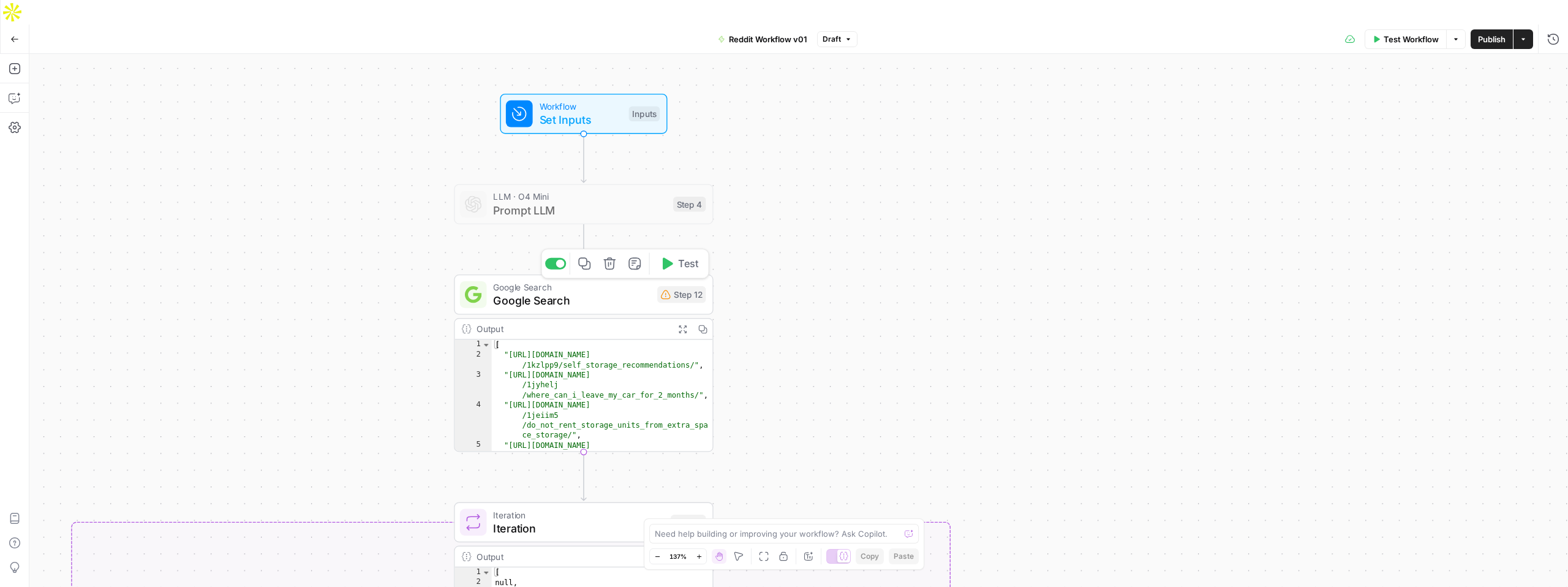
click at [589, 292] on span "Google Search" at bounding box center [571, 300] width 157 height 17
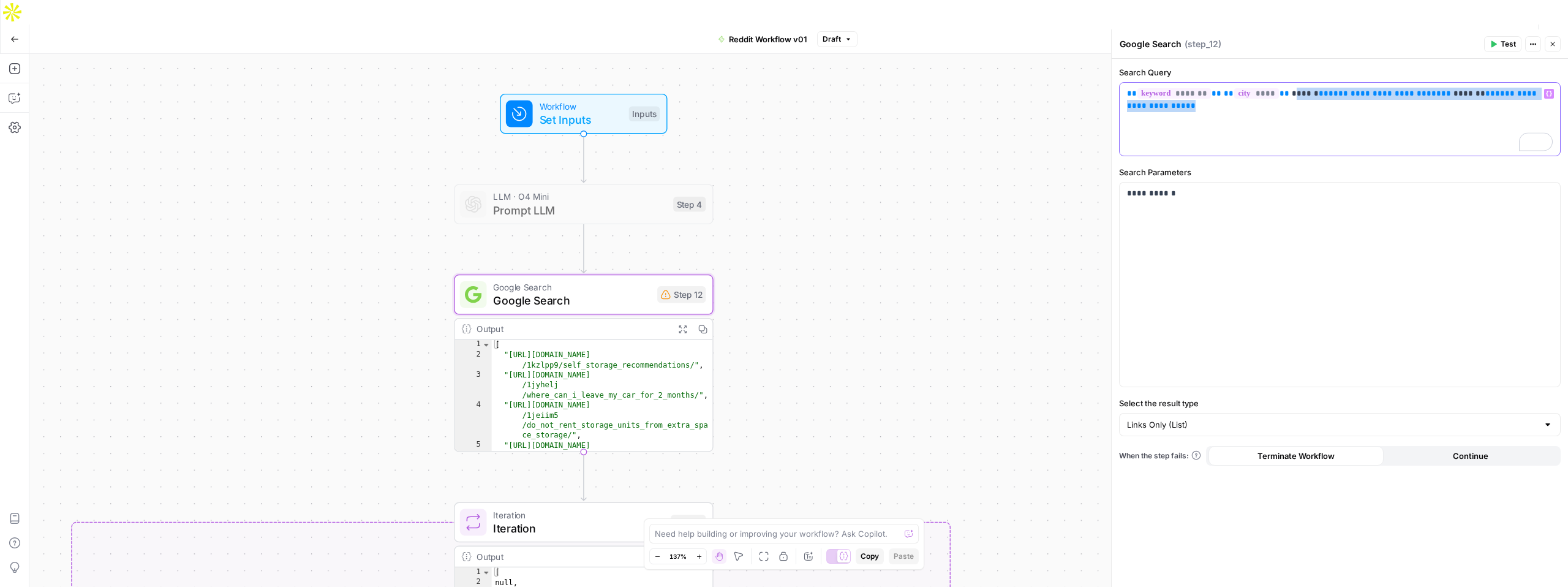
drag, startPoint x: 1280, startPoint y: 94, endPoint x: 1524, endPoint y: 104, distance: 244.2
click at [1524, 104] on div "**********" at bounding box center [1340, 119] width 441 height 73
click at [663, 257] on icon "button" at bounding box center [668, 263] width 11 height 12
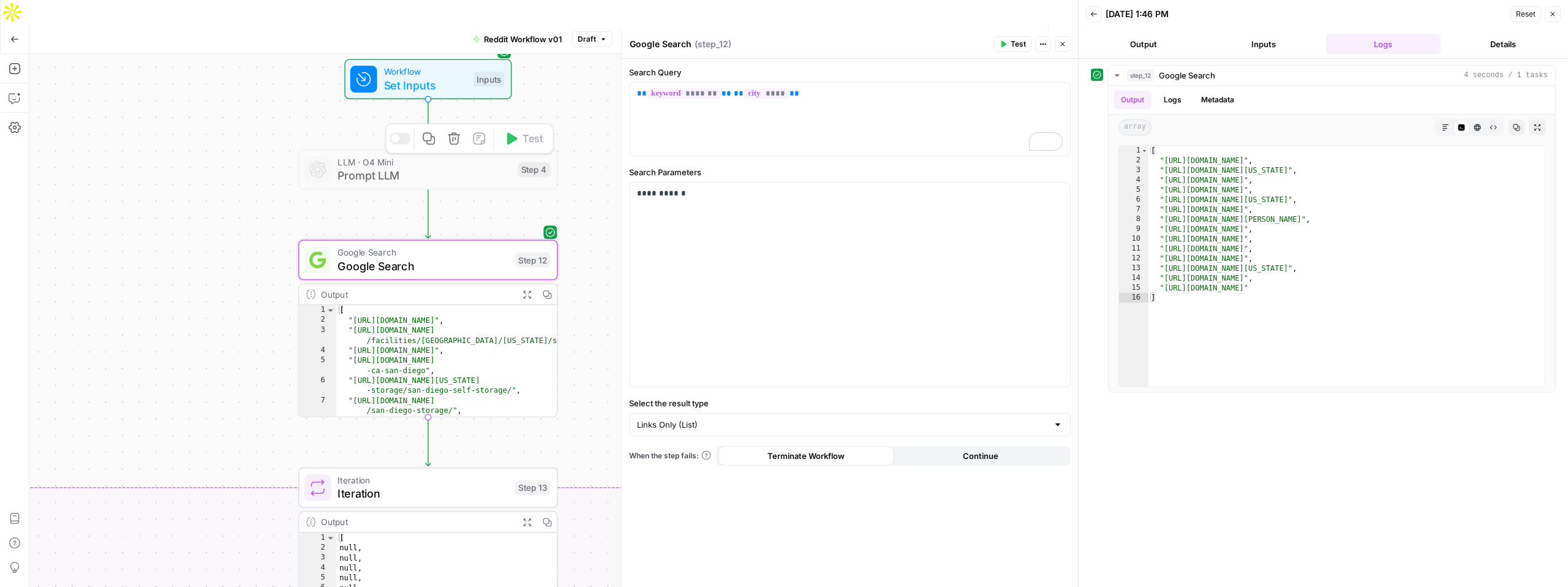
click at [441, 167] on span "Prompt LLM" at bounding box center [424, 175] width 173 height 17
click at [417, 167] on span "Prompt LLM" at bounding box center [424, 175] width 173 height 17
click at [689, 93] on span "*******" at bounding box center [684, 93] width 73 height 11
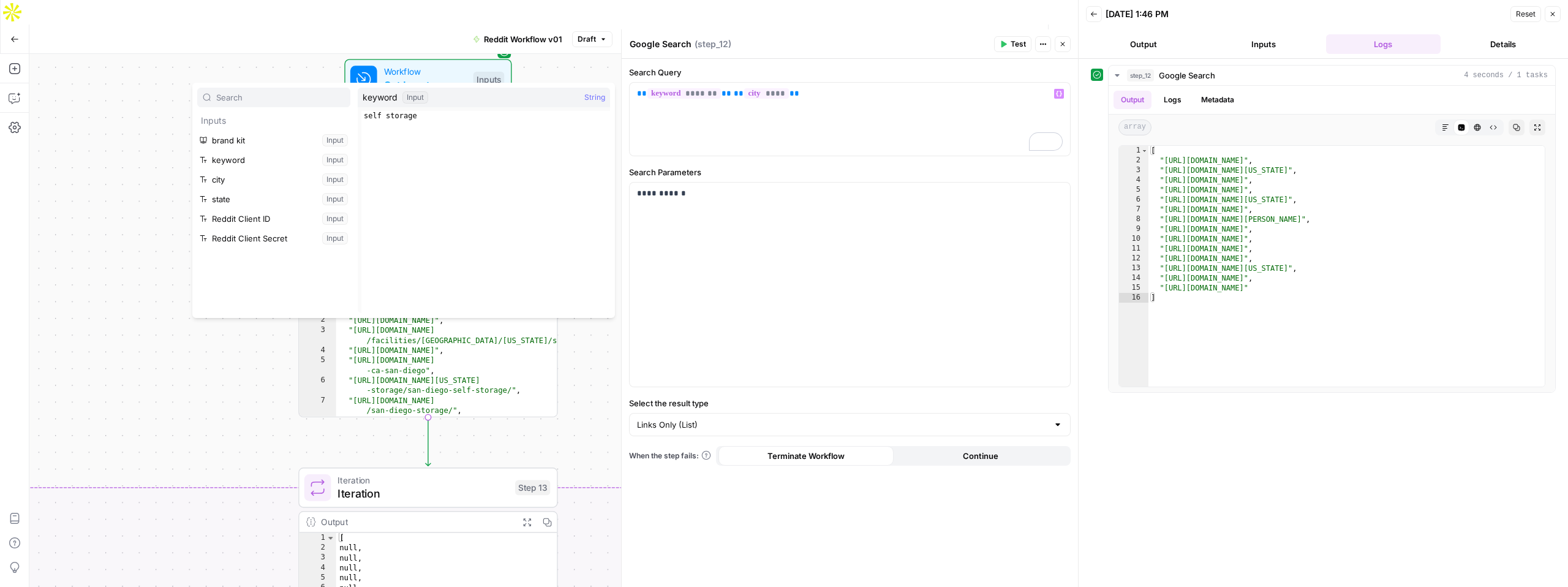
click at [278, 157] on button "Select variable keyword" at bounding box center [274, 160] width 153 height 20
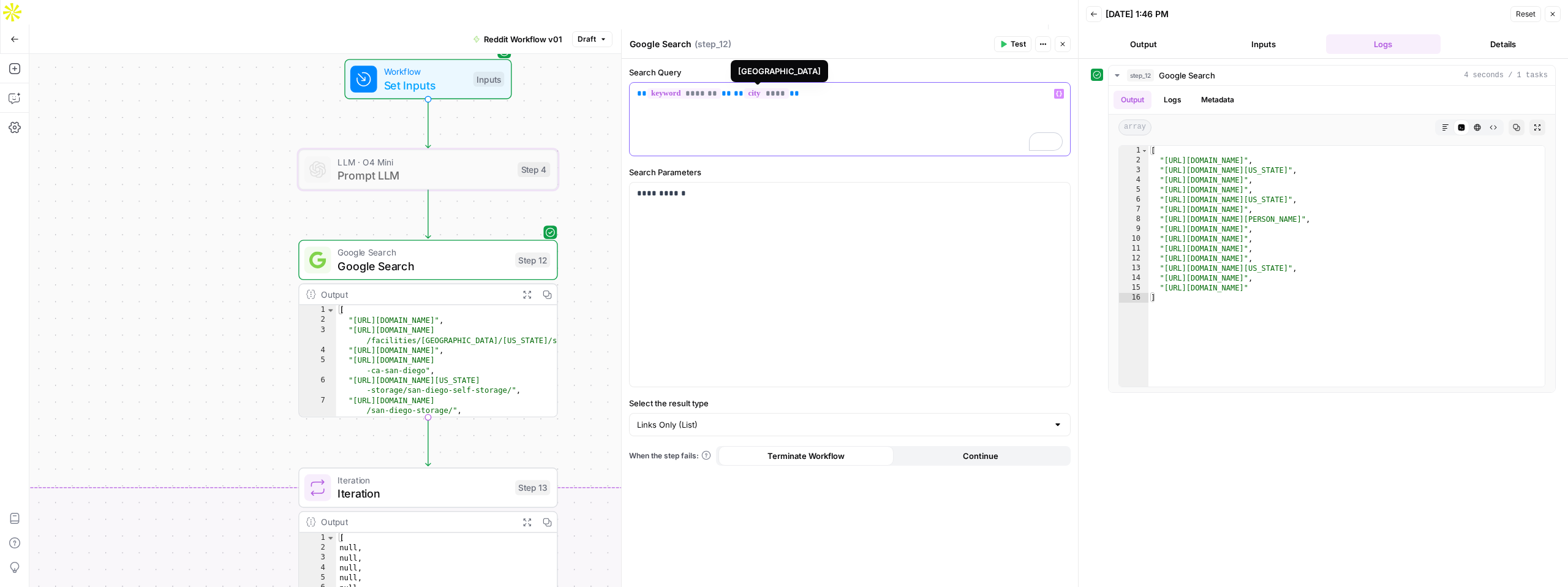
click at [761, 90] on span "****" at bounding box center [766, 93] width 44 height 11
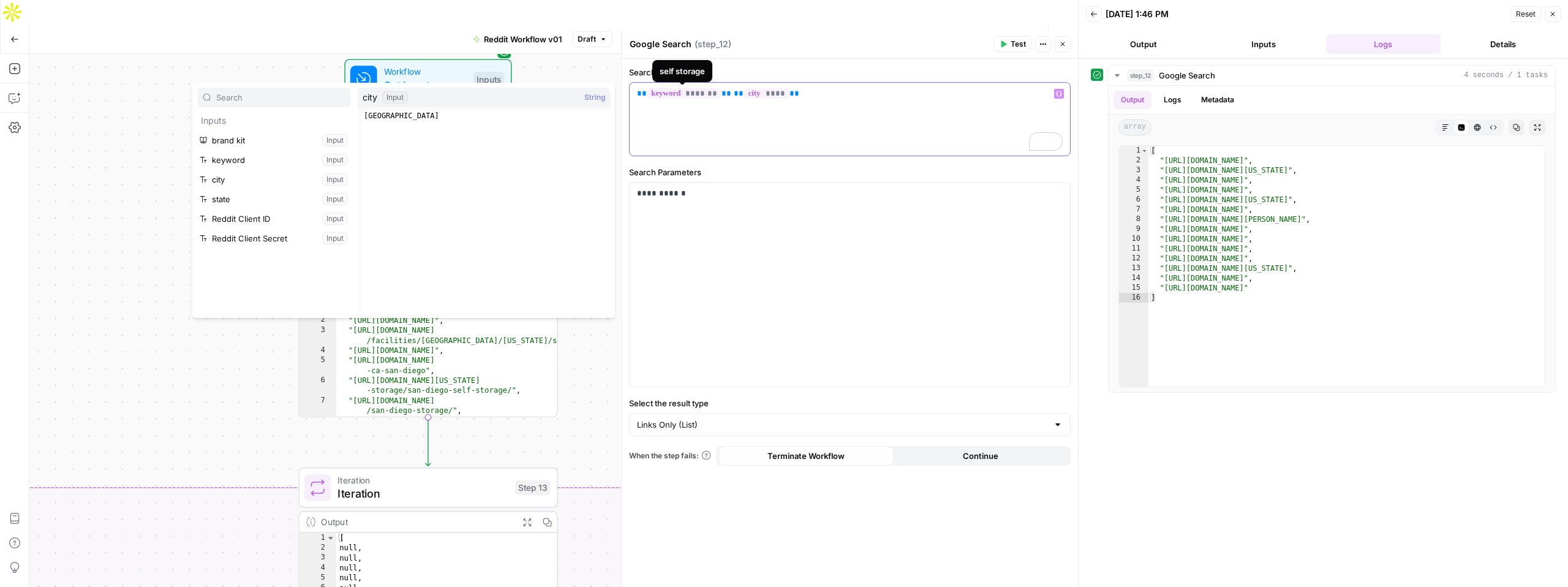
click at [687, 91] on span "*******" at bounding box center [684, 93] width 73 height 11
click at [250, 159] on button "Select variable keyword" at bounding box center [274, 160] width 153 height 20
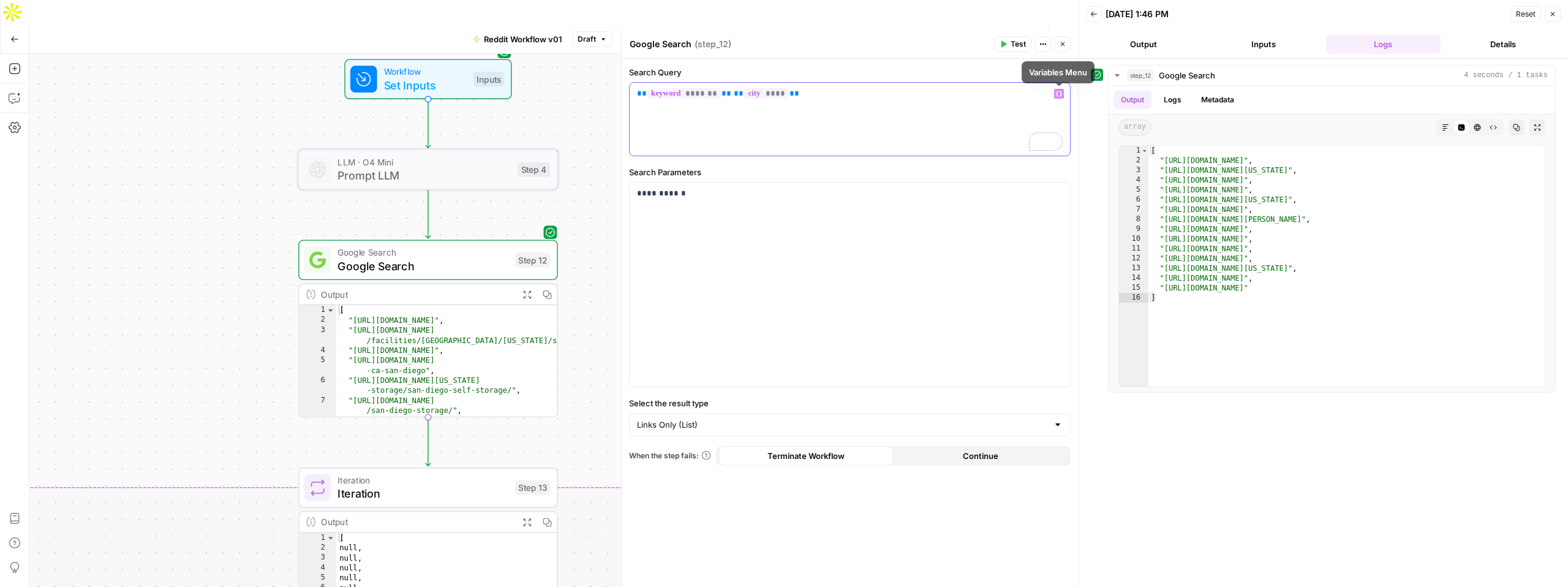
click at [1058, 94] on icon "button" at bounding box center [1058, 94] width 6 height 6
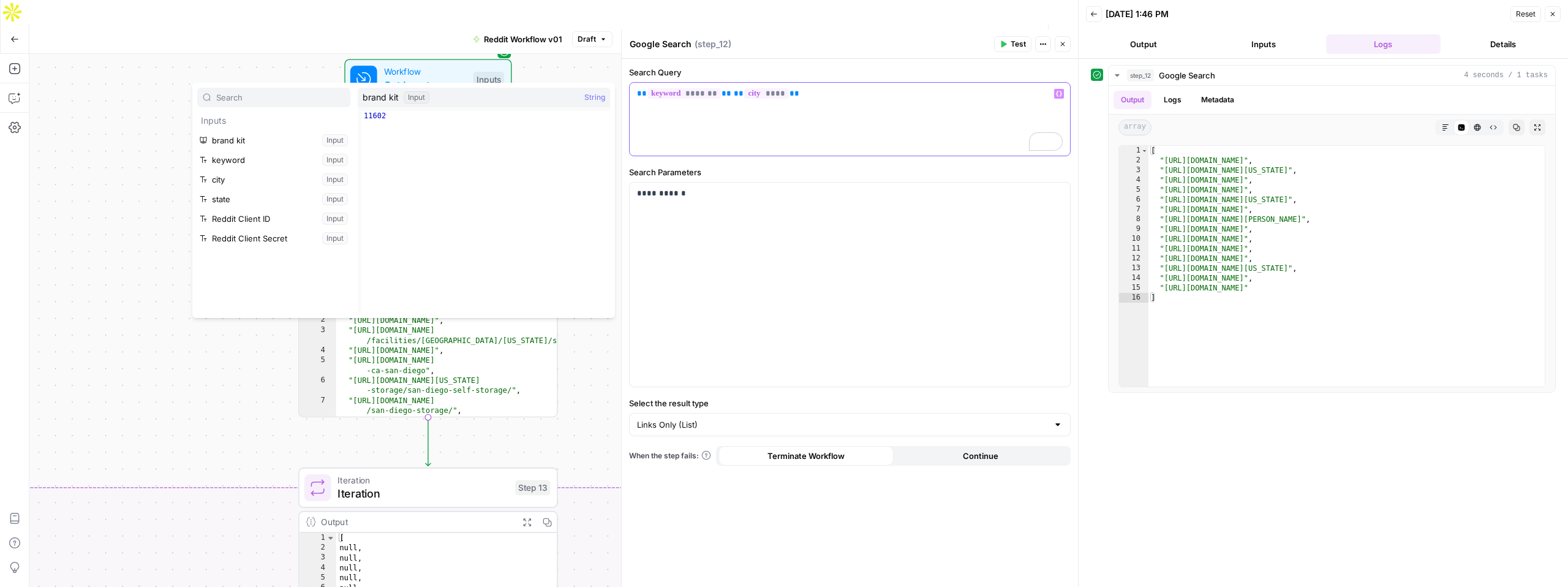
click at [799, 111] on div "** ******* ** ** **** **" at bounding box center [850, 119] width 441 height 73
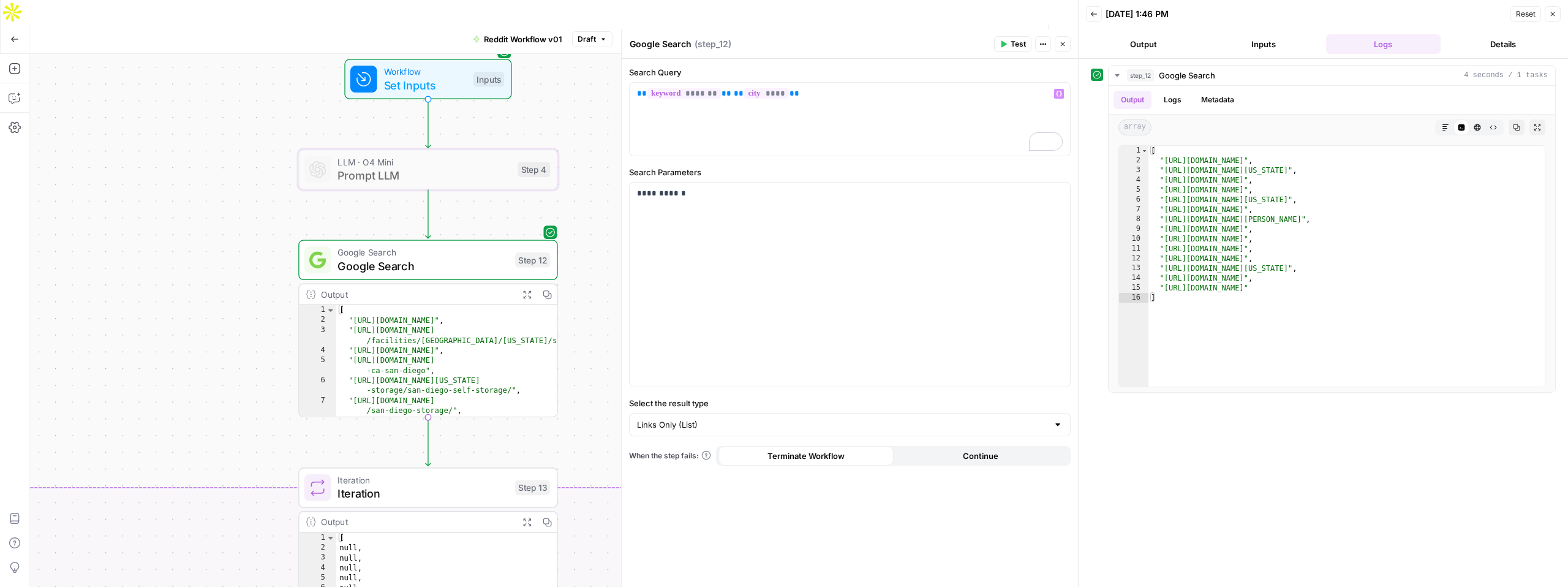
click at [1269, 39] on button "Inputs" at bounding box center [1264, 44] width 116 height 20
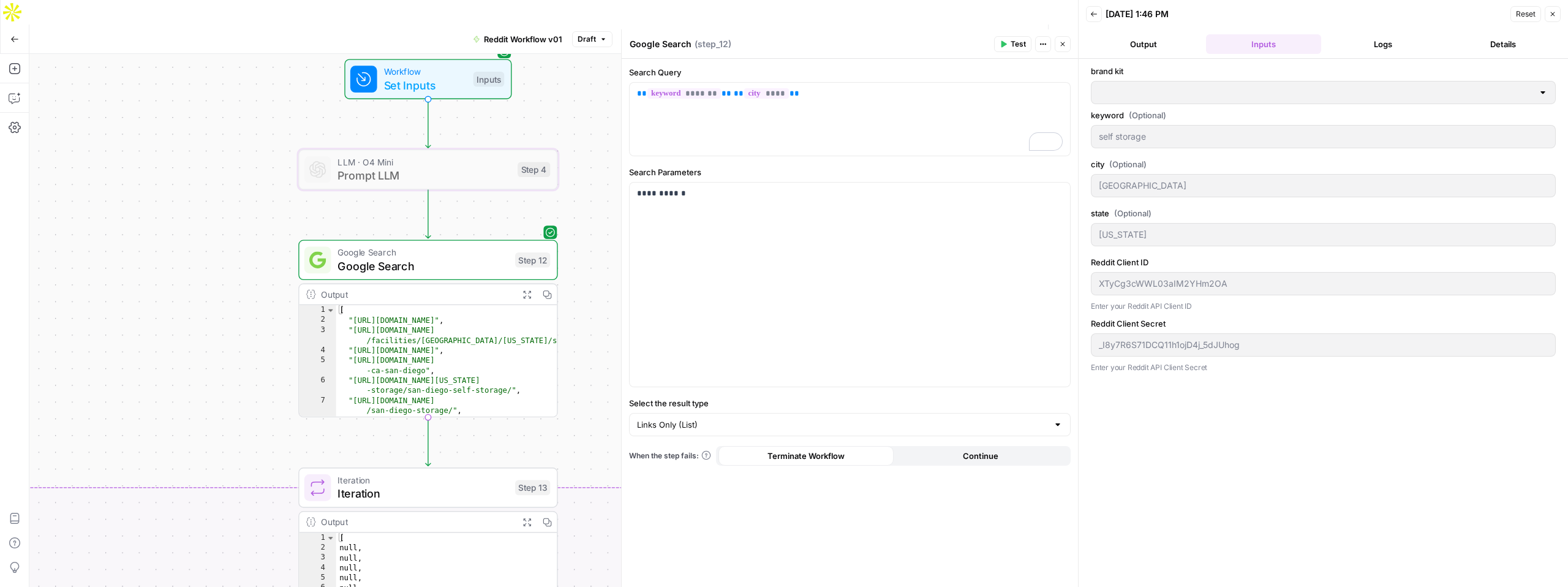
type input "Neighbor"
click at [678, 104] on div "** ******* ** ** **** **" at bounding box center [850, 119] width 441 height 73
click at [674, 94] on span "*******" at bounding box center [684, 93] width 73 height 11
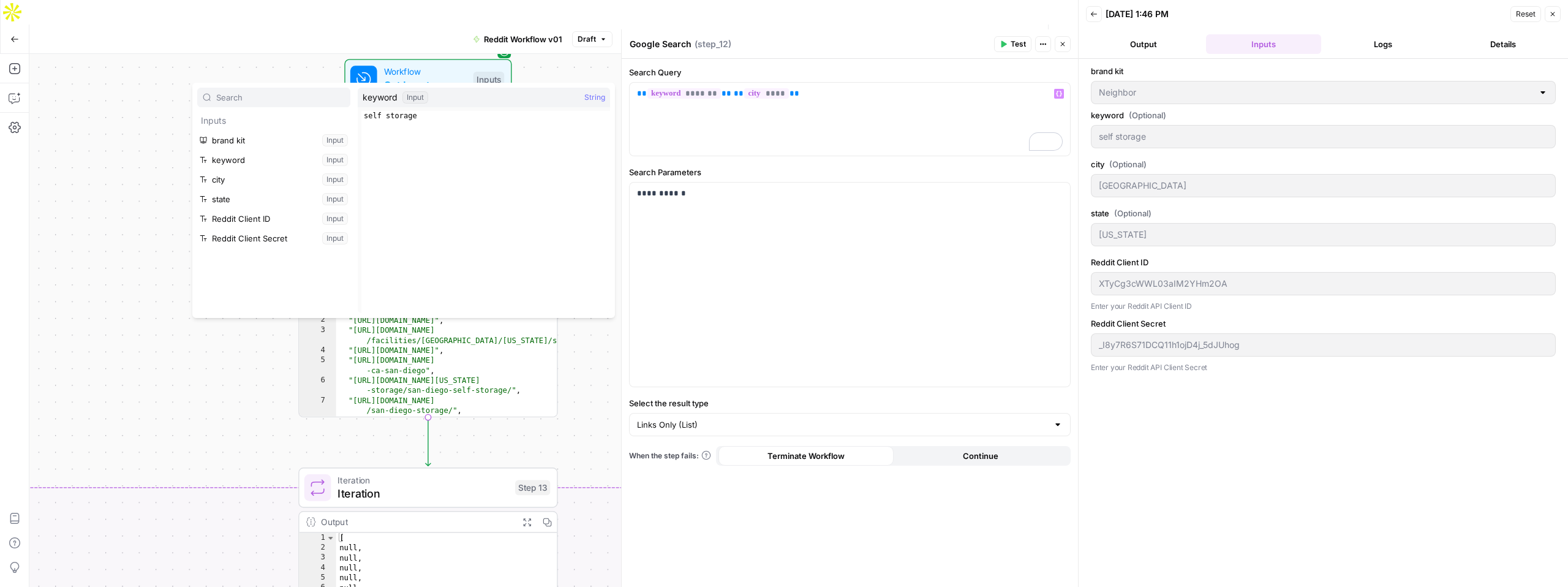
type textarea "**********"
click at [425, 117] on div "self storage" at bounding box center [486, 221] width 249 height 222
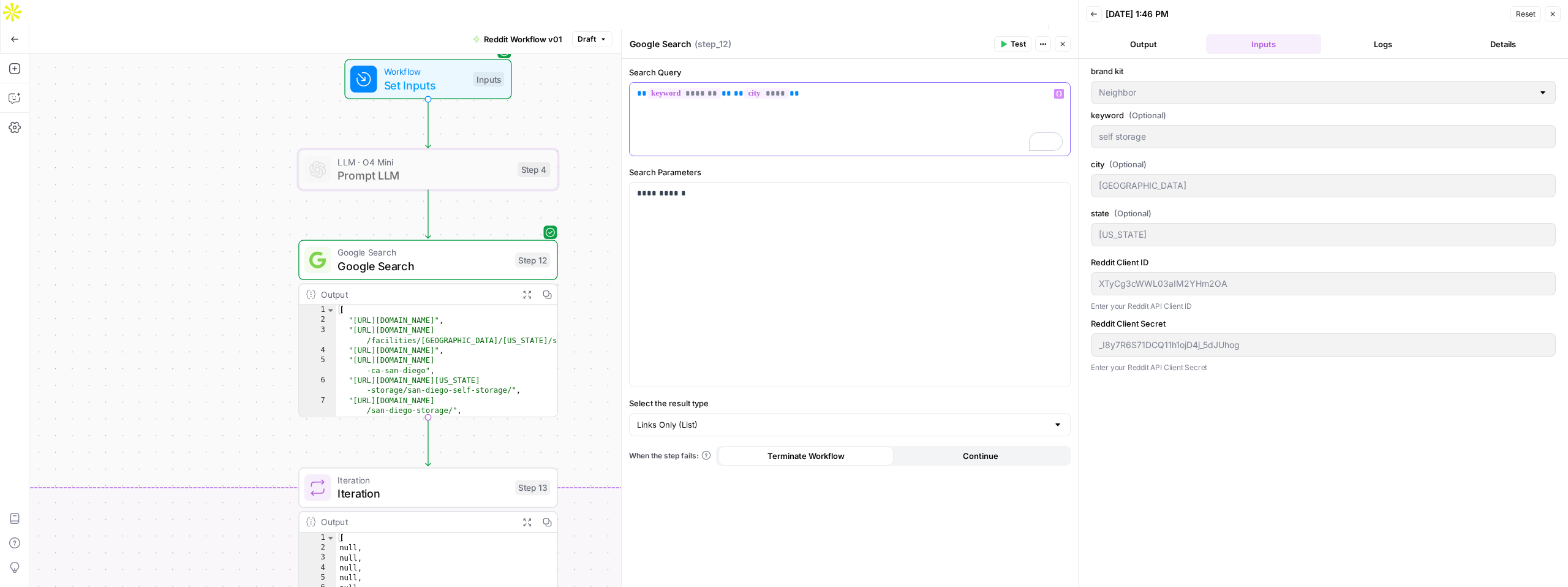
click at [822, 106] on div "** ******* ** ** **** **" at bounding box center [850, 119] width 441 height 73
click at [1496, 52] on button "Details" at bounding box center [1503, 44] width 116 height 20
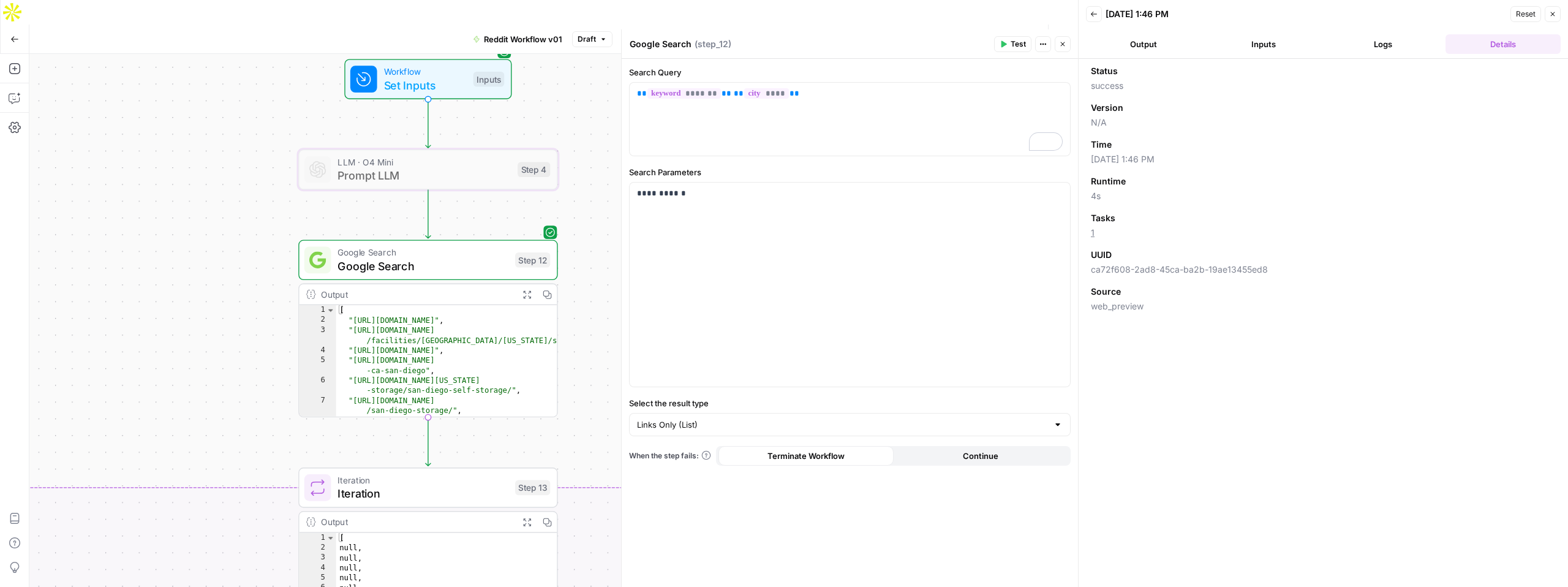
click at [1419, 37] on button "Logs" at bounding box center [1383, 44] width 116 height 20
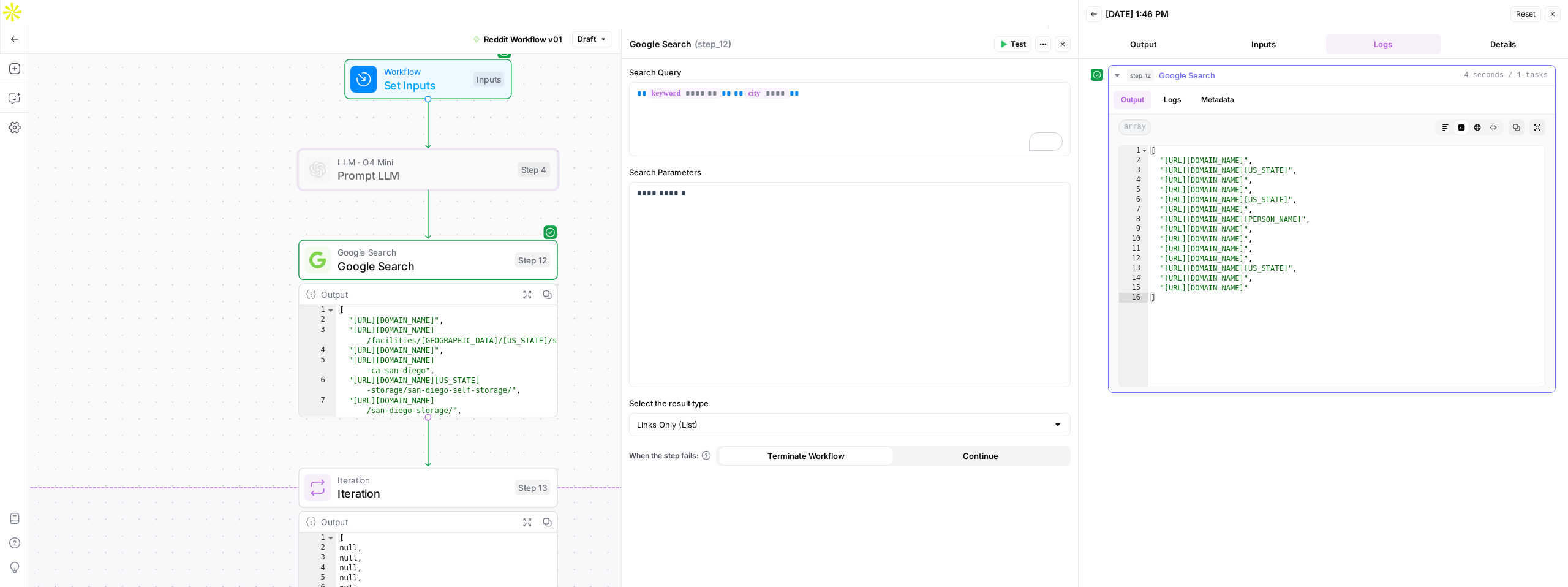
click at [1177, 101] on button "Logs" at bounding box center [1172, 100] width 32 height 18
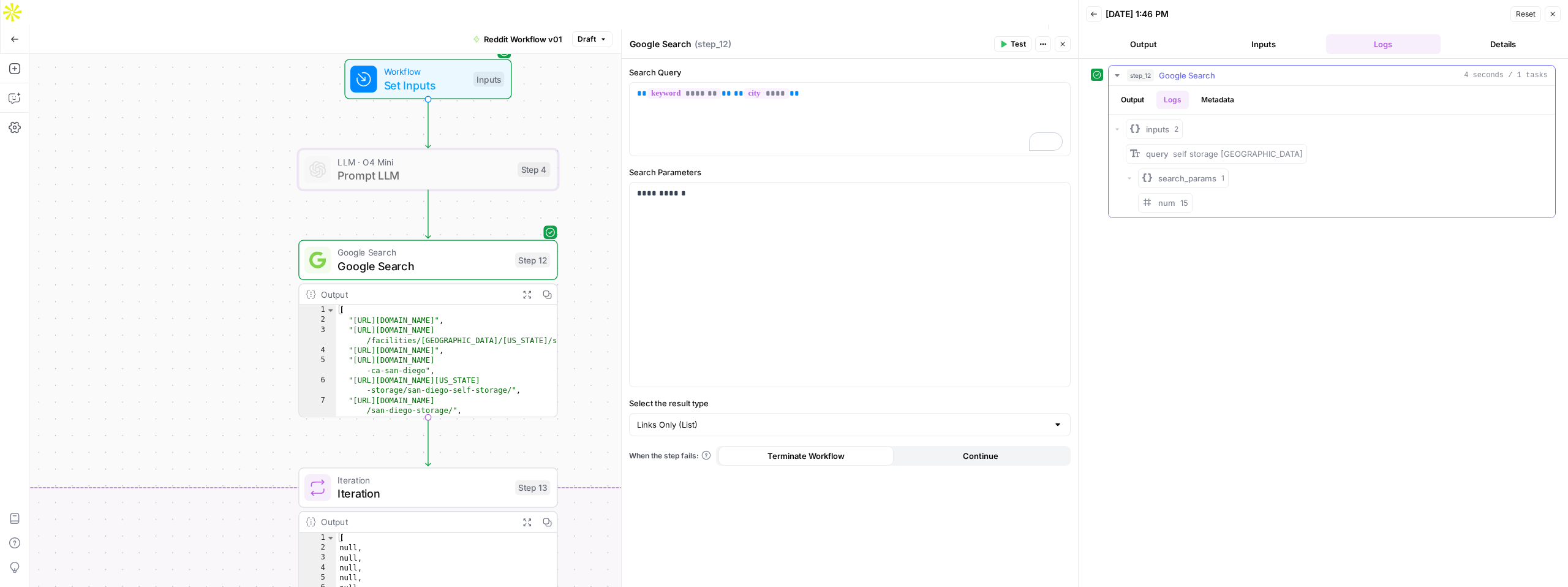
click at [1148, 129] on span "inputs" at bounding box center [1157, 129] width 23 height 12
click at [1116, 126] on icon "button" at bounding box center [1117, 129] width 7 height 7
click at [1171, 157] on div "query self storage San Diego" at bounding box center [1224, 154] width 157 height 12
click at [1137, 59] on div "Back 09/12/25 at 1:46 PM Reset Close Output Inputs Logs Details step_12 Google …" at bounding box center [1323, 294] width 490 height 587
click at [1151, 48] on button "Output" at bounding box center [1143, 44] width 116 height 20
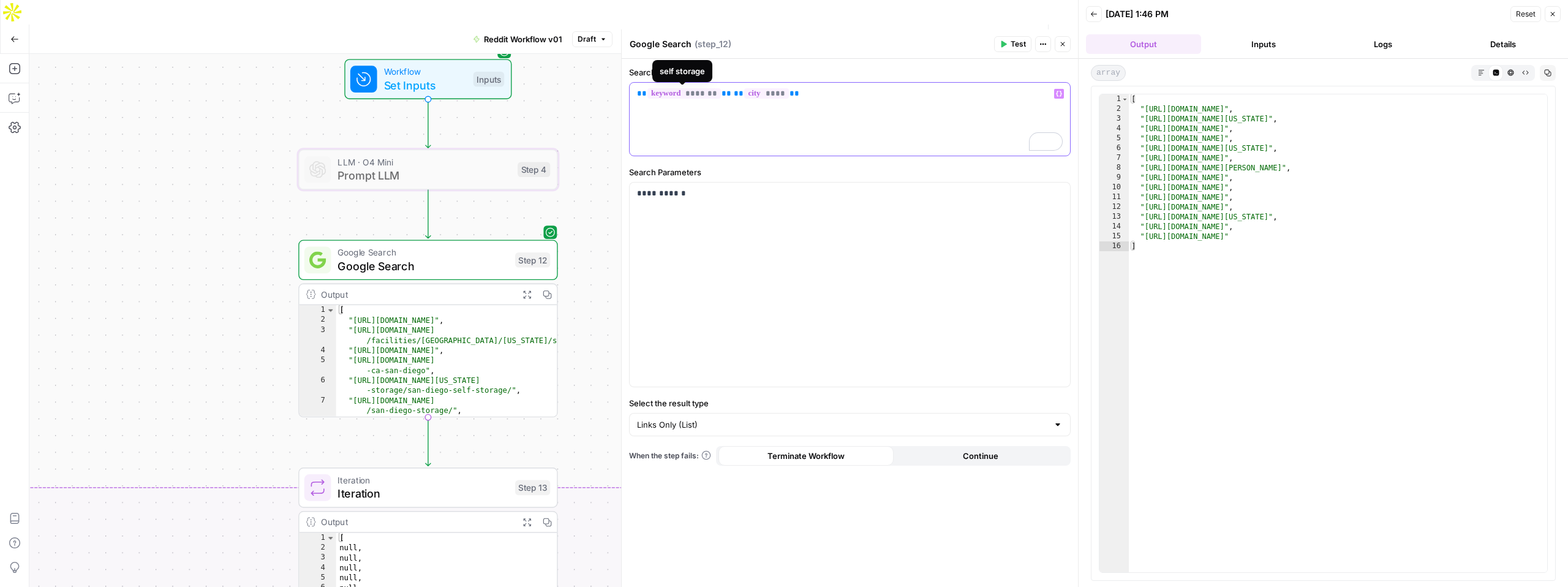
click at [690, 94] on span "*******" at bounding box center [684, 93] width 73 height 11
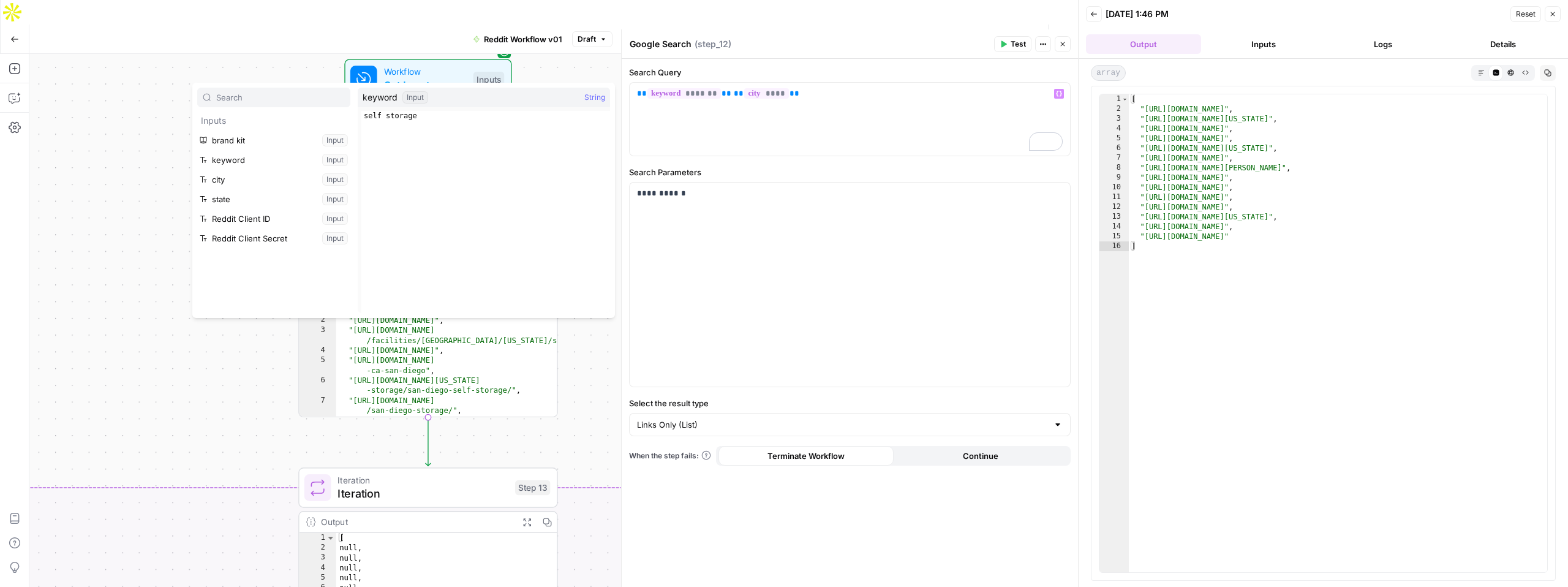
type textarea "**********"
click at [432, 117] on div "self storage" at bounding box center [486, 221] width 249 height 222
click at [432, 116] on div "self storage" at bounding box center [486, 221] width 249 height 222
click at [866, 126] on div "** ******* ** ** **** **" at bounding box center [850, 119] width 441 height 73
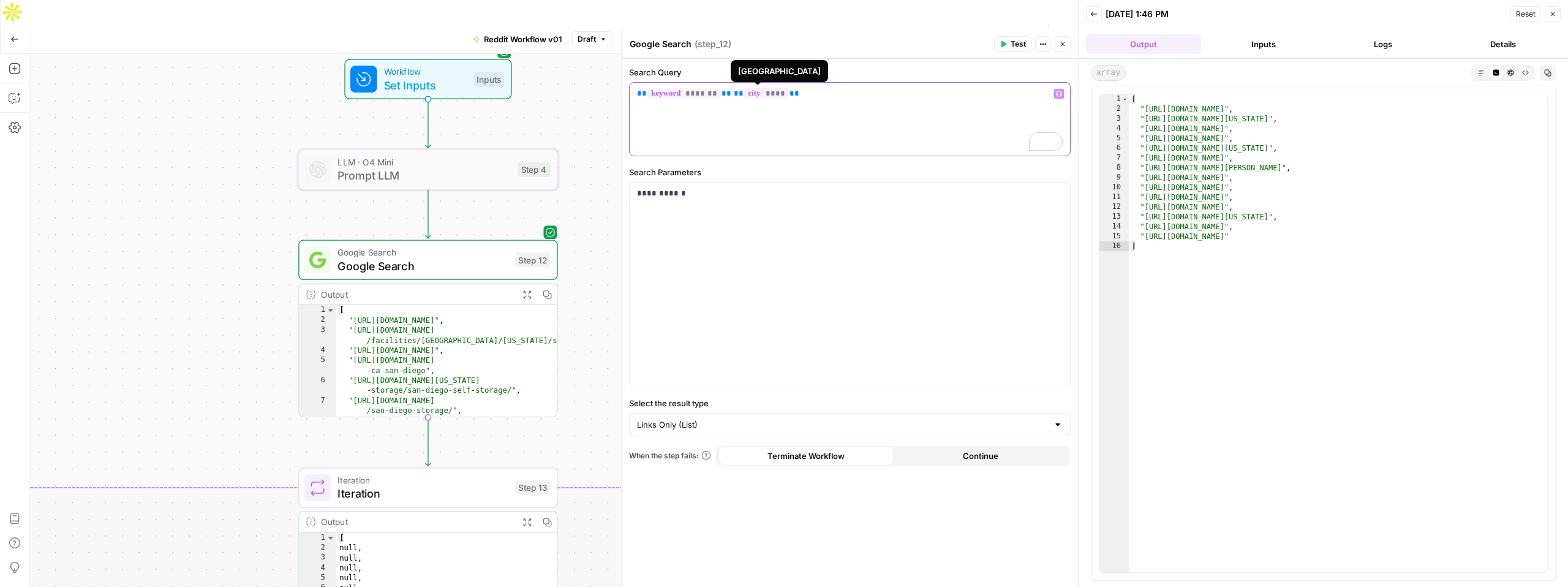
click at [752, 99] on span "****" at bounding box center [766, 93] width 44 height 11
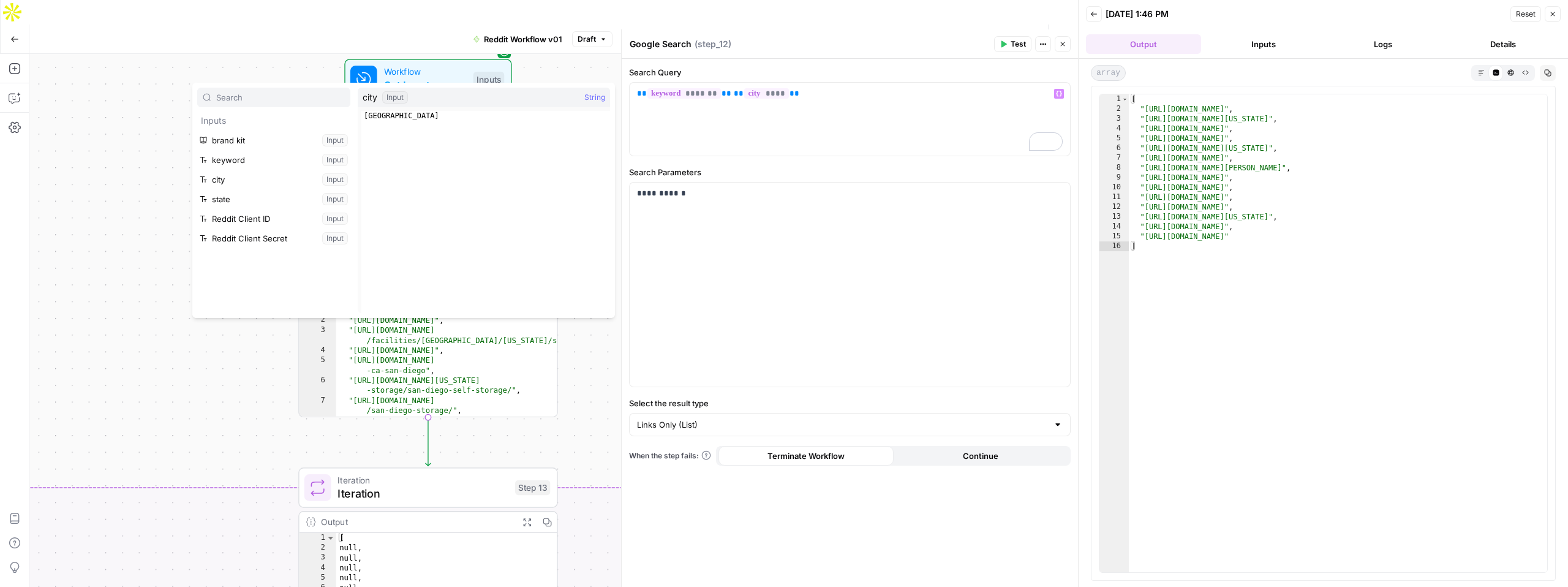
click at [429, 65] on span "Workflow" at bounding box center [425, 72] width 82 height 13
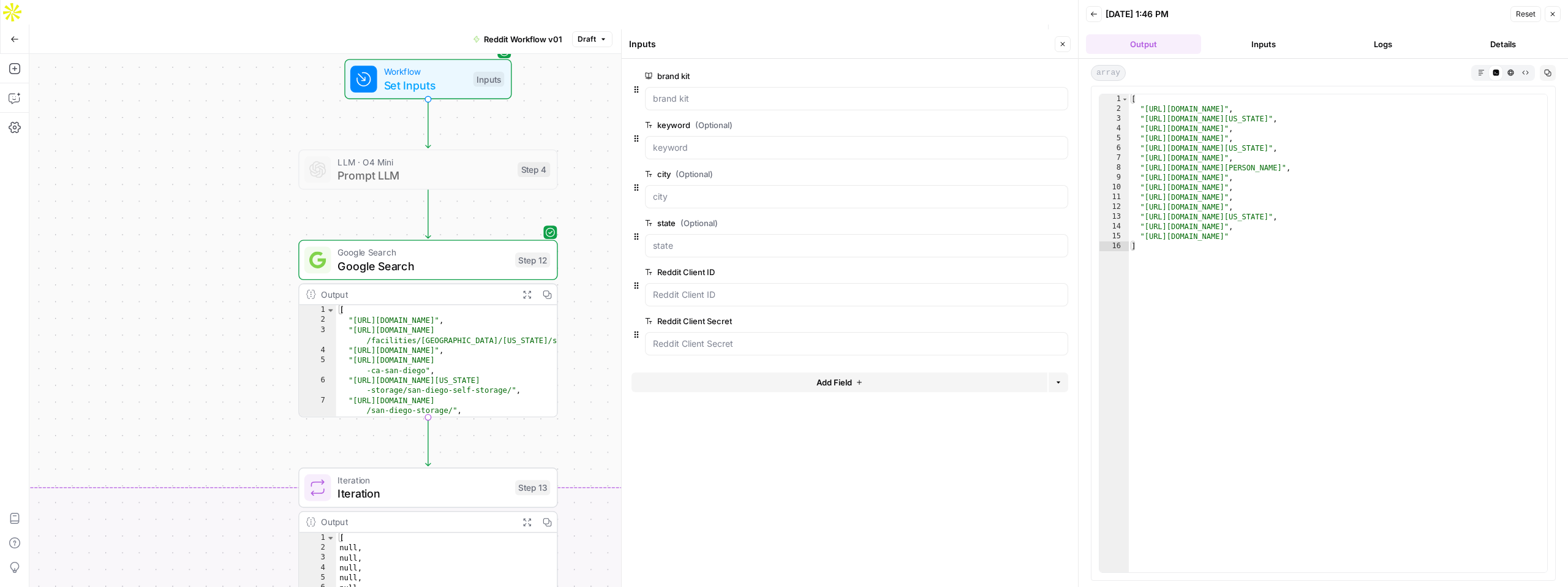
click at [704, 256] on div at bounding box center [856, 245] width 423 height 23
click at [688, 195] on input "city (Optional)" at bounding box center [856, 196] width 407 height 12
click at [678, 144] on input "keyword (Optional)" at bounding box center [856, 147] width 407 height 12
click at [672, 101] on kit "brand kit" at bounding box center [856, 98] width 407 height 12
click at [1551, 14] on icon "button" at bounding box center [1552, 14] width 7 height 7
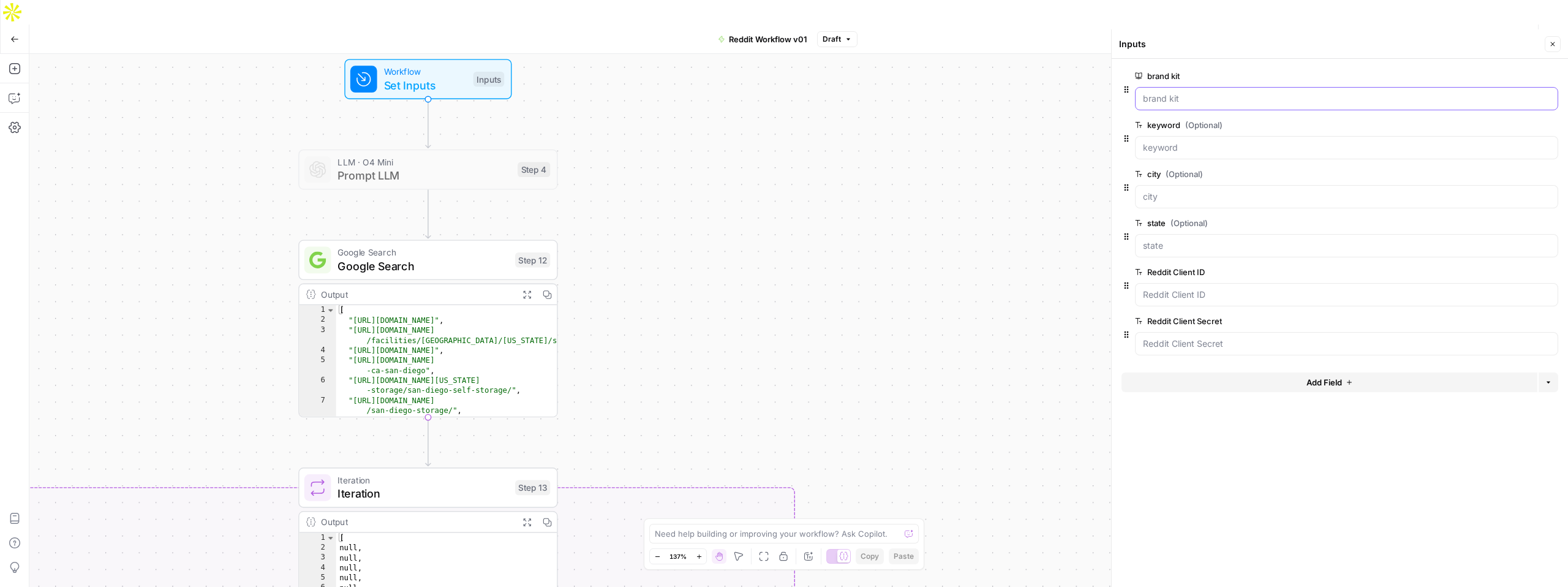
click at [1170, 103] on kit "brand kit" at bounding box center [1347, 98] width 407 height 12
click at [1175, 146] on input "keyword (Optional)" at bounding box center [1347, 147] width 407 height 12
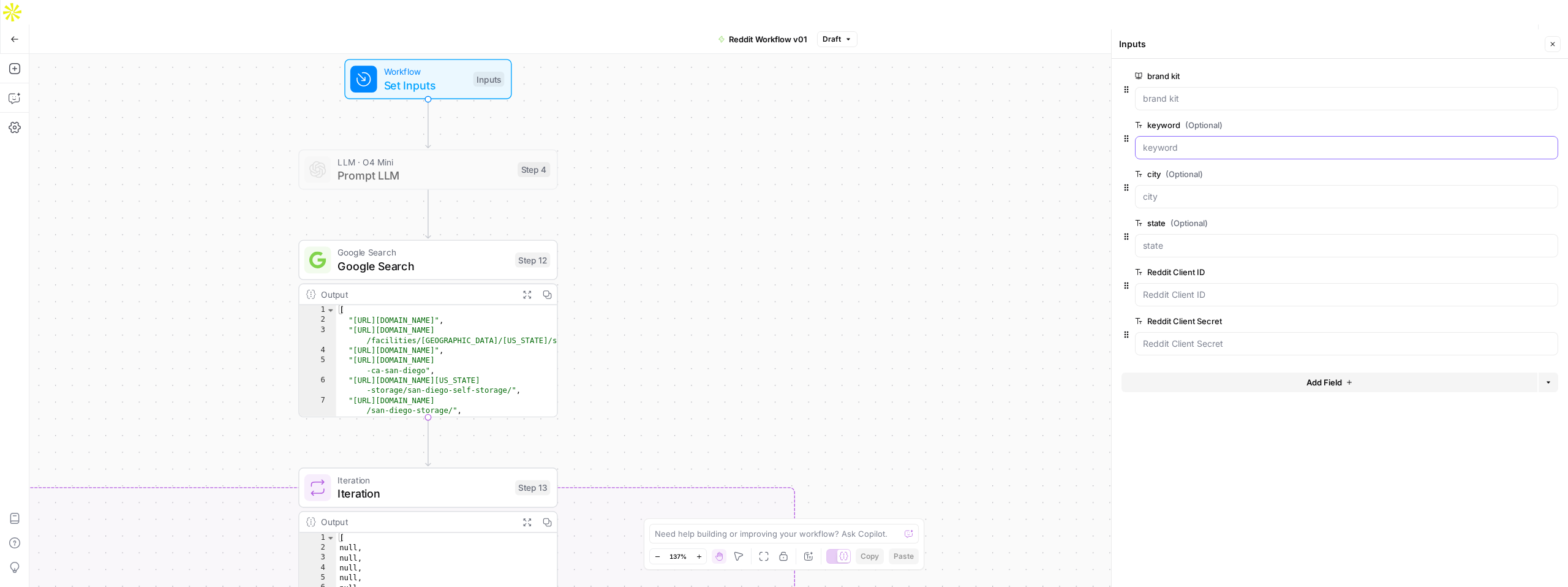
click at [1175, 146] on input "keyword (Optional)" at bounding box center [1347, 147] width 407 height 12
click at [1176, 190] on input "city (Optional)" at bounding box center [1347, 196] width 407 height 12
click at [1535, 127] on icon "button" at bounding box center [1533, 126] width 7 height 7
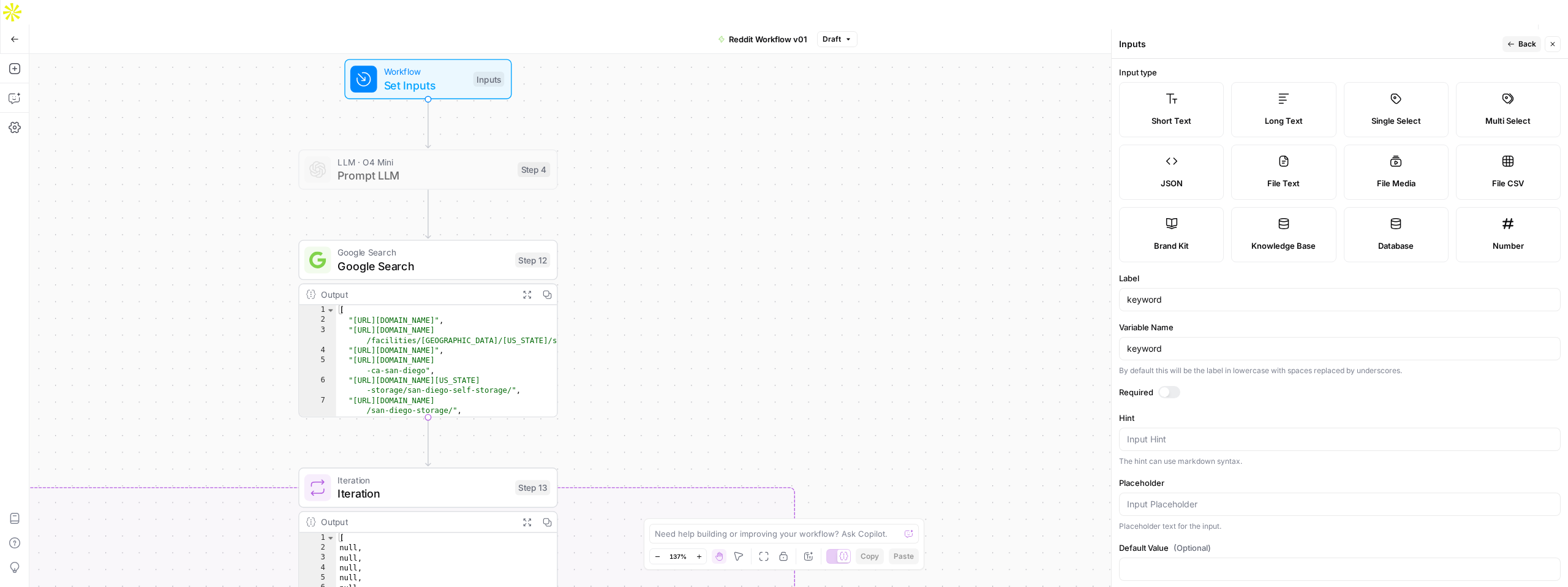
click at [1560, 40] on button "Close" at bounding box center [1552, 43] width 16 height 16
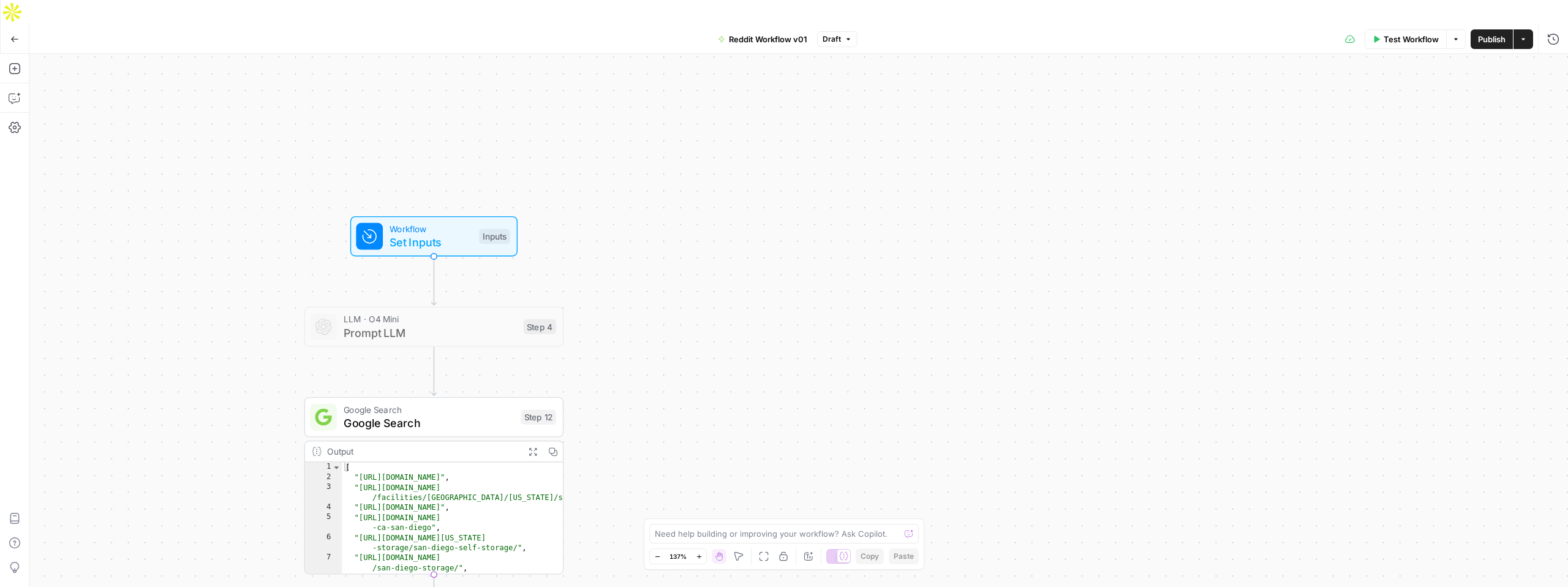
click at [413, 234] on span "Set Inputs" at bounding box center [431, 242] width 82 height 17
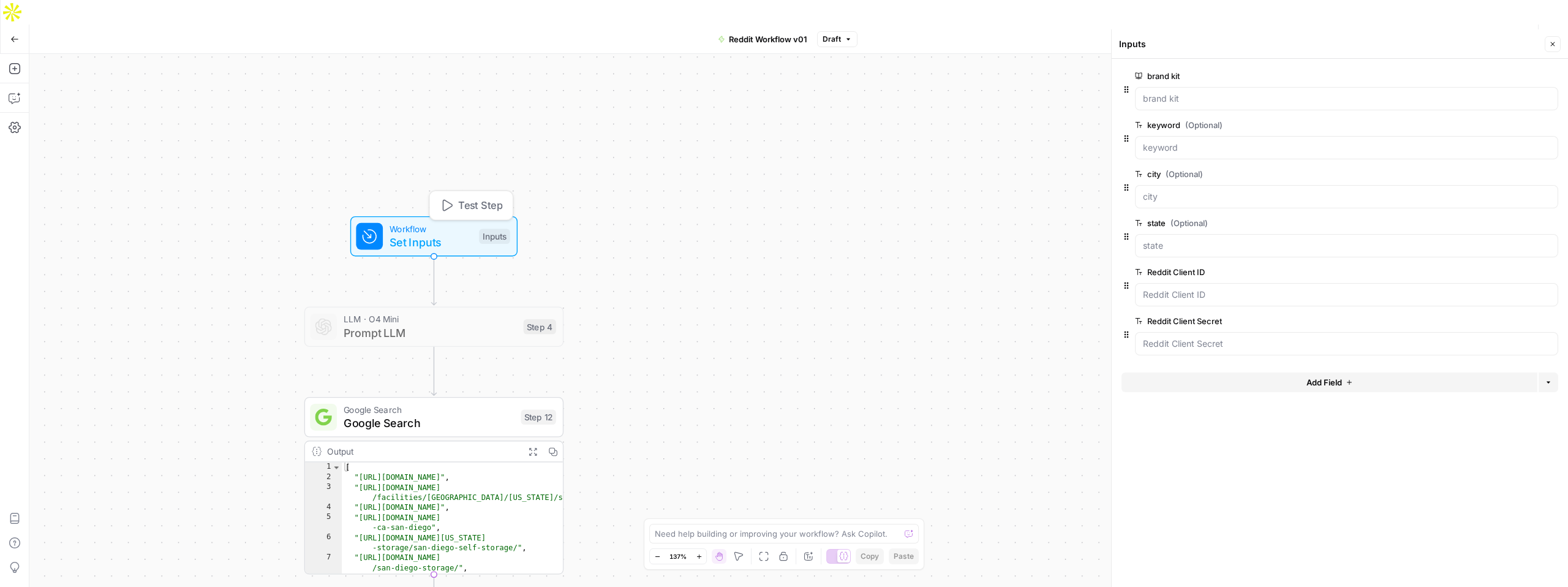
click at [415, 234] on span "Set Inputs" at bounding box center [431, 242] width 82 height 17
click at [401, 324] on span "Prompt LLM" at bounding box center [430, 333] width 173 height 17
click at [381, 317] on div "LLM · O4 Mini Prompt LLM Step 4 Copy step Delete step Add Note Test" at bounding box center [434, 326] width 259 height 41
click at [408, 289] on div at bounding box center [405, 295] width 21 height 12
click at [480, 324] on span "Prompt LLM" at bounding box center [430, 333] width 173 height 17
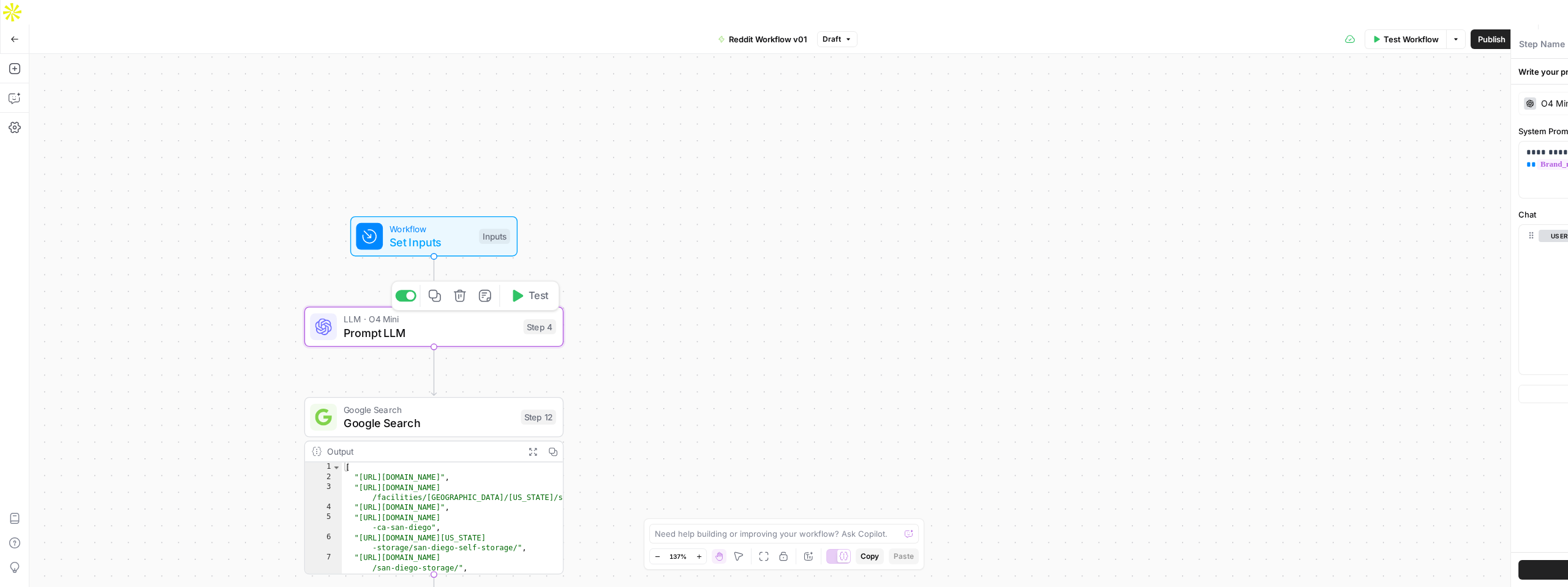
type textarea "Prompt LLM"
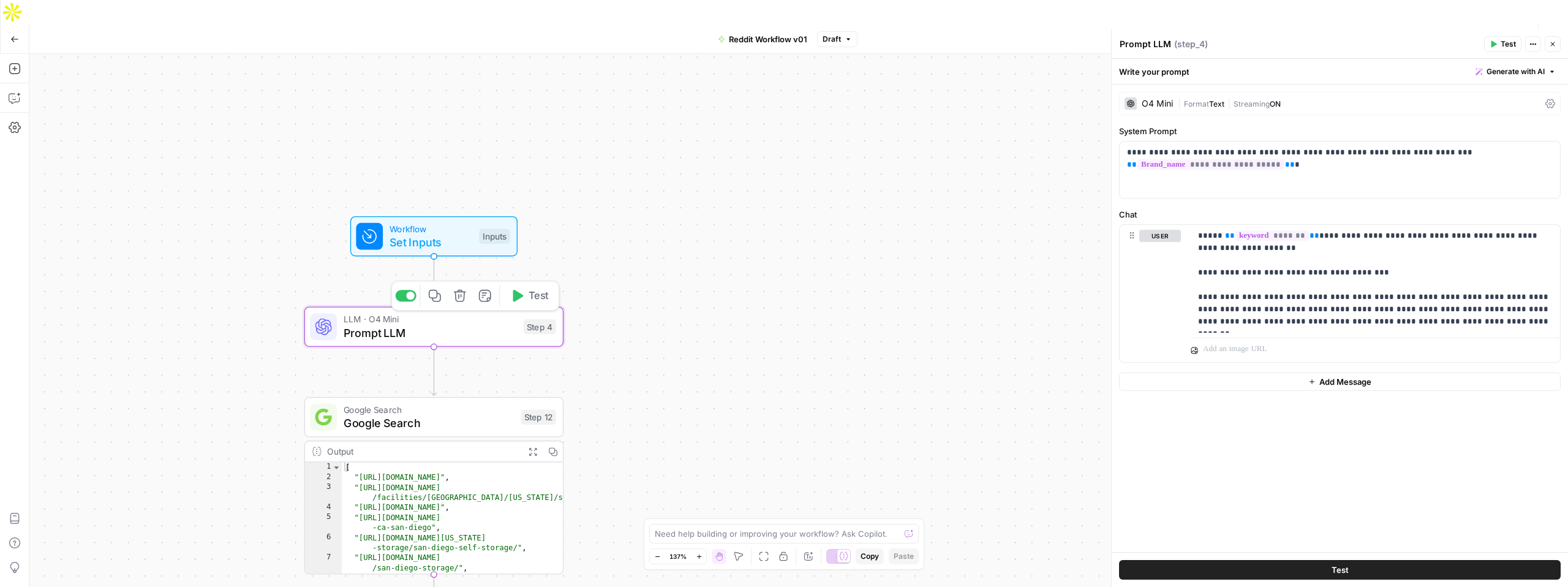
click at [408, 292] on div at bounding box center [410, 296] width 8 height 8
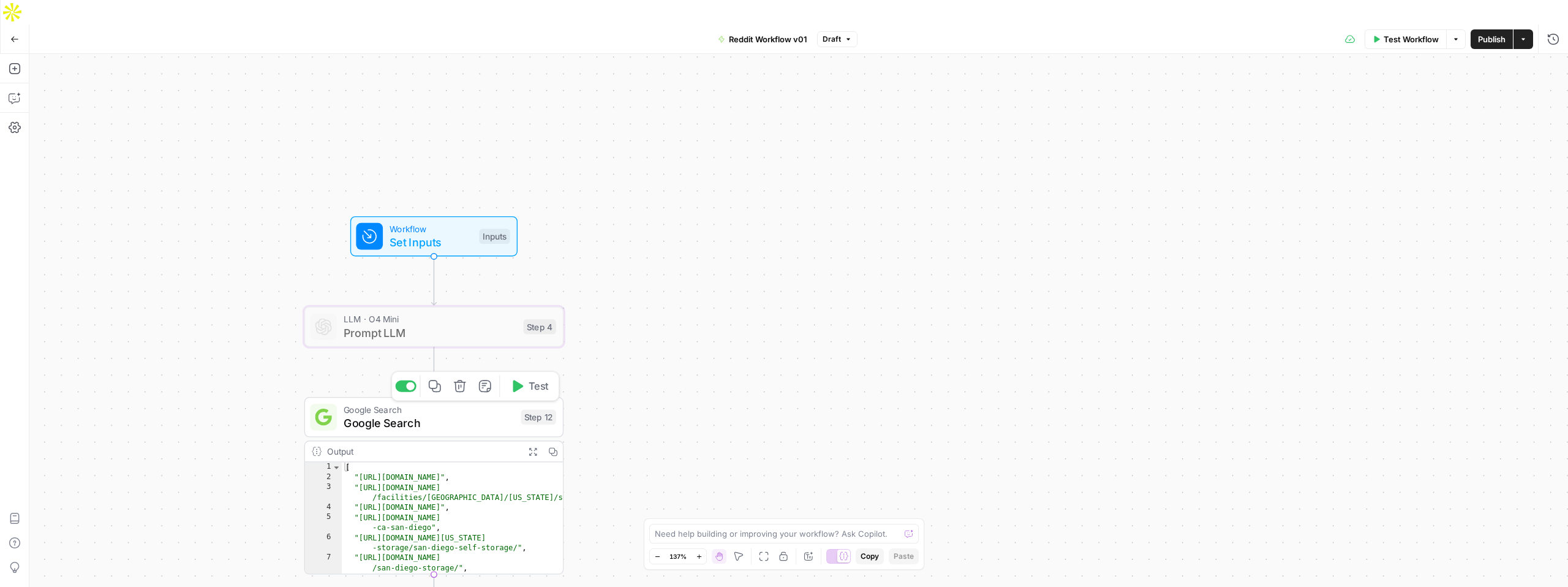
click at [447, 415] on span "Google Search" at bounding box center [429, 423] width 171 height 17
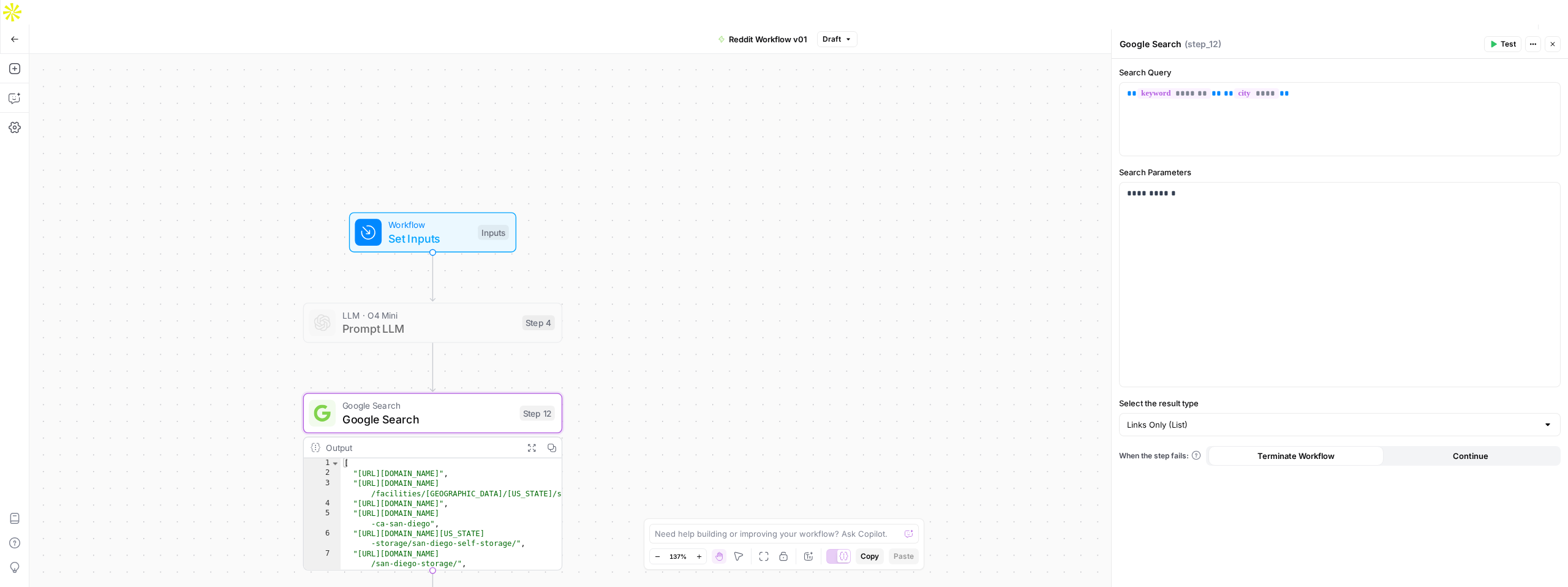
click at [1500, 40] on button "Test" at bounding box center [1502, 43] width 37 height 16
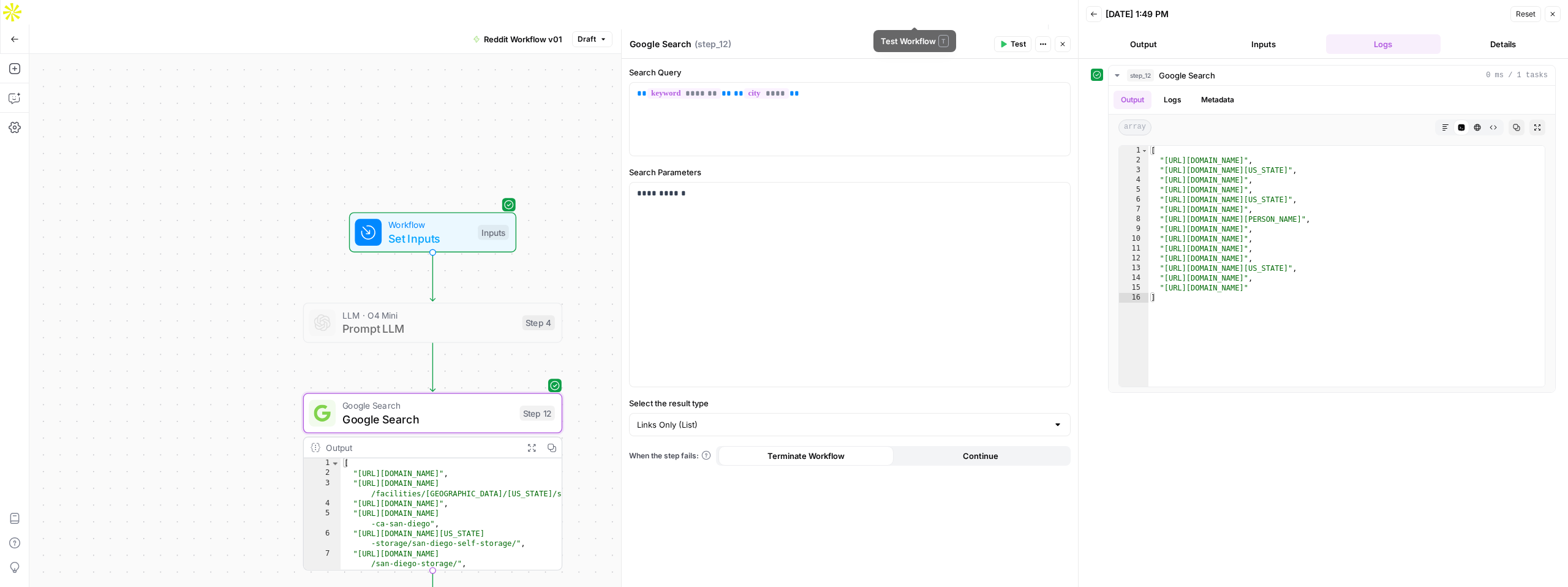
click at [902, 33] on span "Test Workflow" at bounding box center [921, 39] width 55 height 12
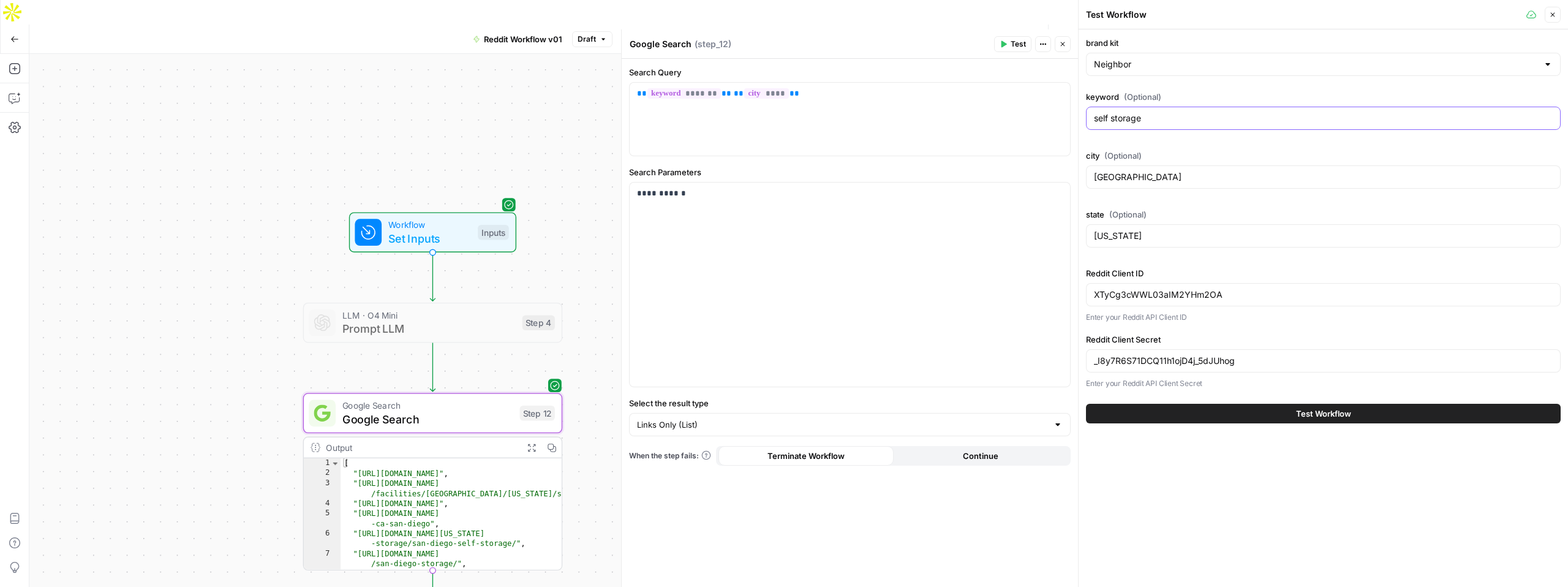
click at [1142, 116] on input "self storage" at bounding box center [1324, 118] width 459 height 12
type input "RV Storage"
type input "Denver"
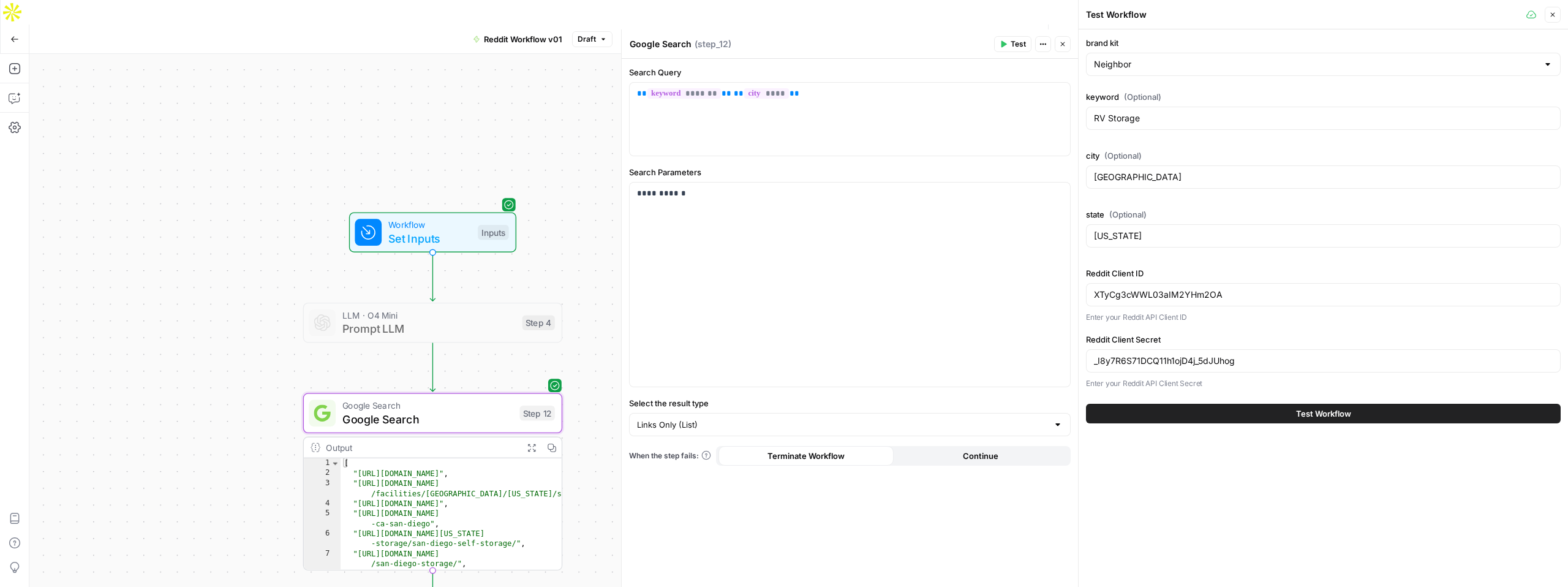
click at [1317, 411] on span "Test Workflow" at bounding box center [1324, 413] width 55 height 12
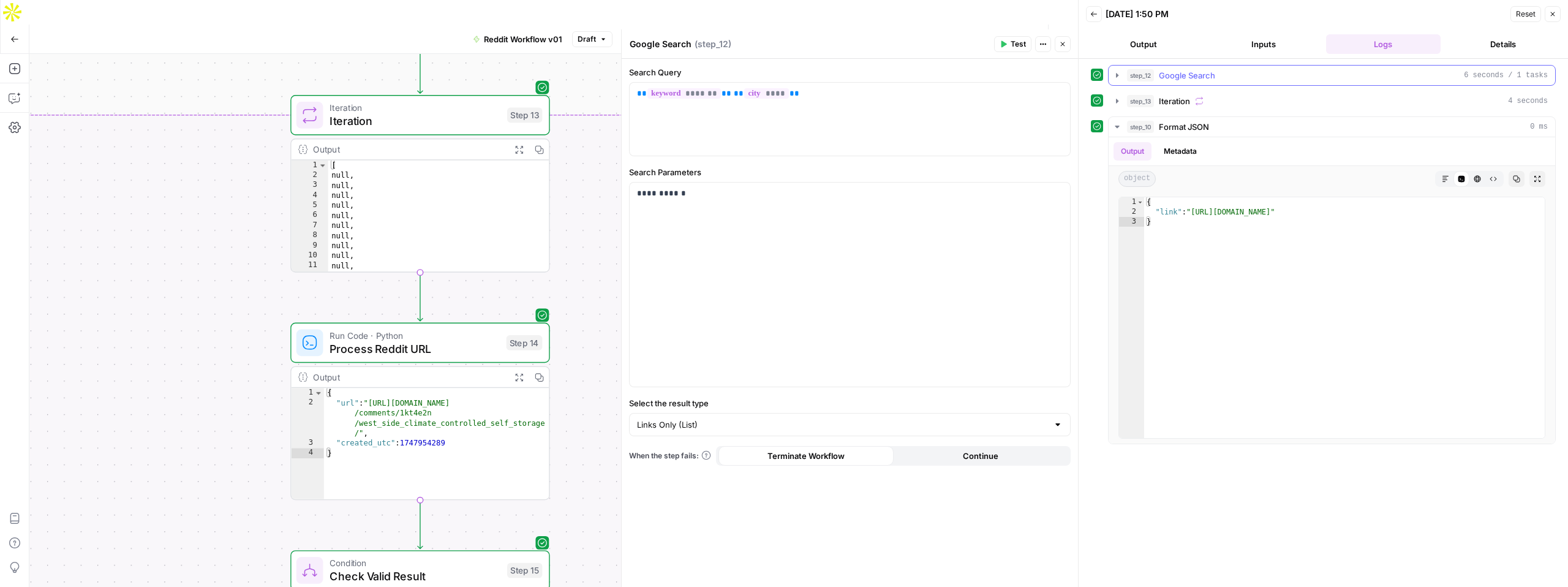
click at [1249, 82] on button "step_12 Google Search 6 seconds / 1 tasks" at bounding box center [1332, 76] width 446 height 20
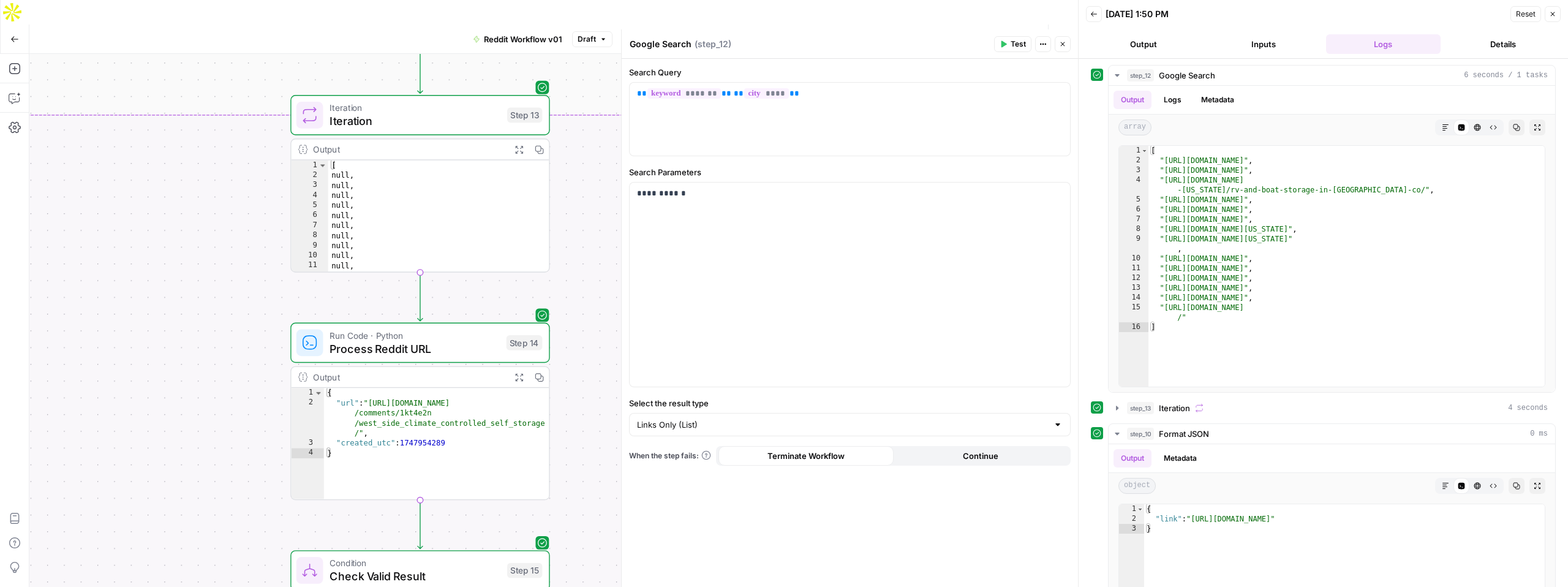
click at [1061, 46] on icon "button" at bounding box center [1063, 44] width 4 height 4
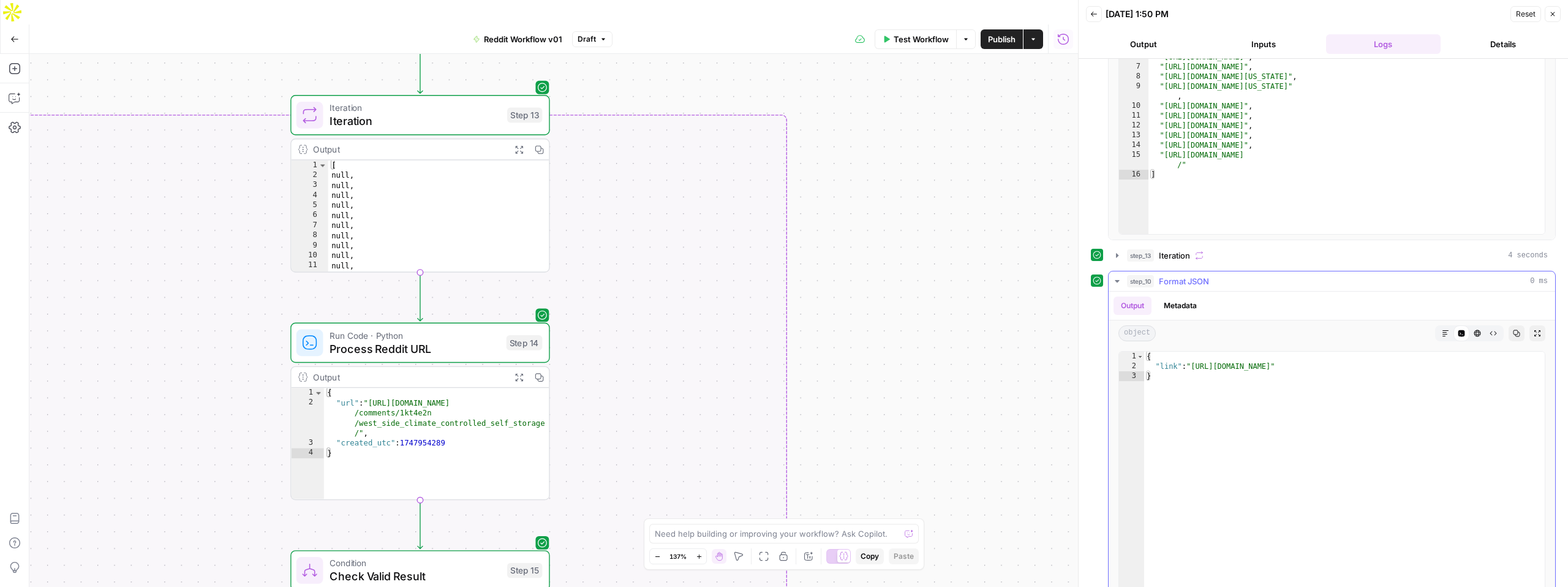
scroll to position [170, 0]
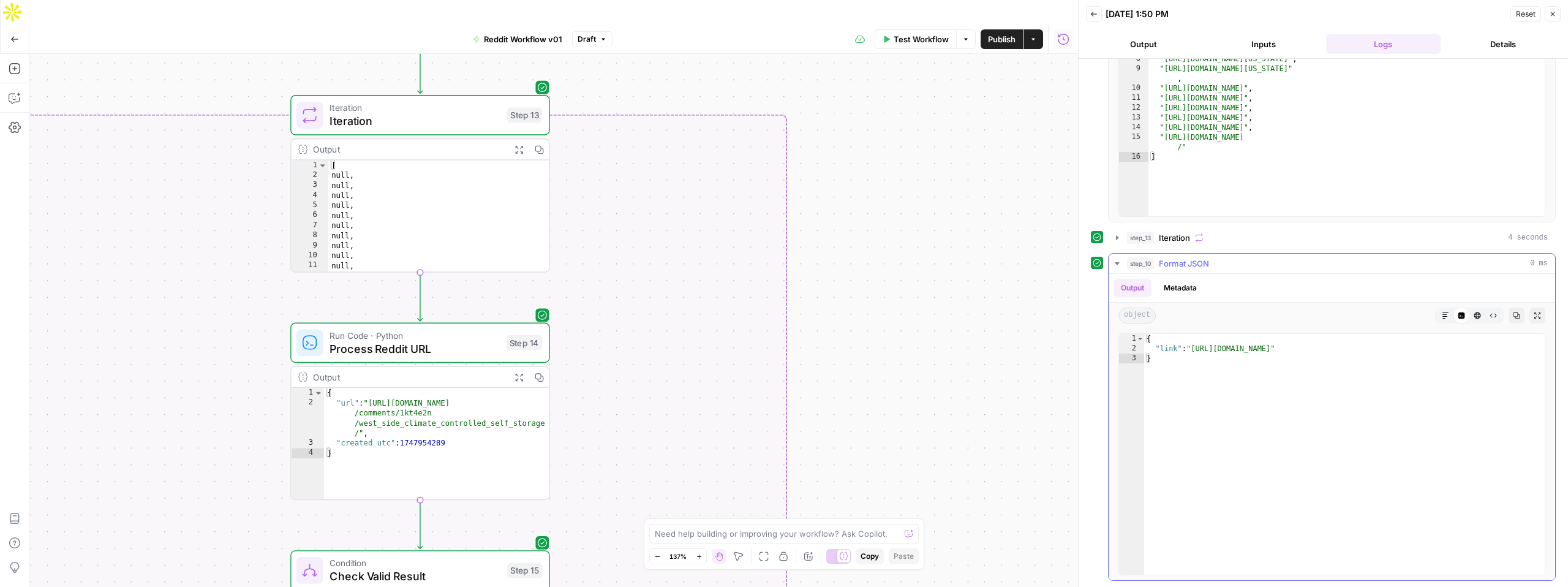
click at [1116, 265] on icon "button" at bounding box center [1117, 264] width 10 height 10
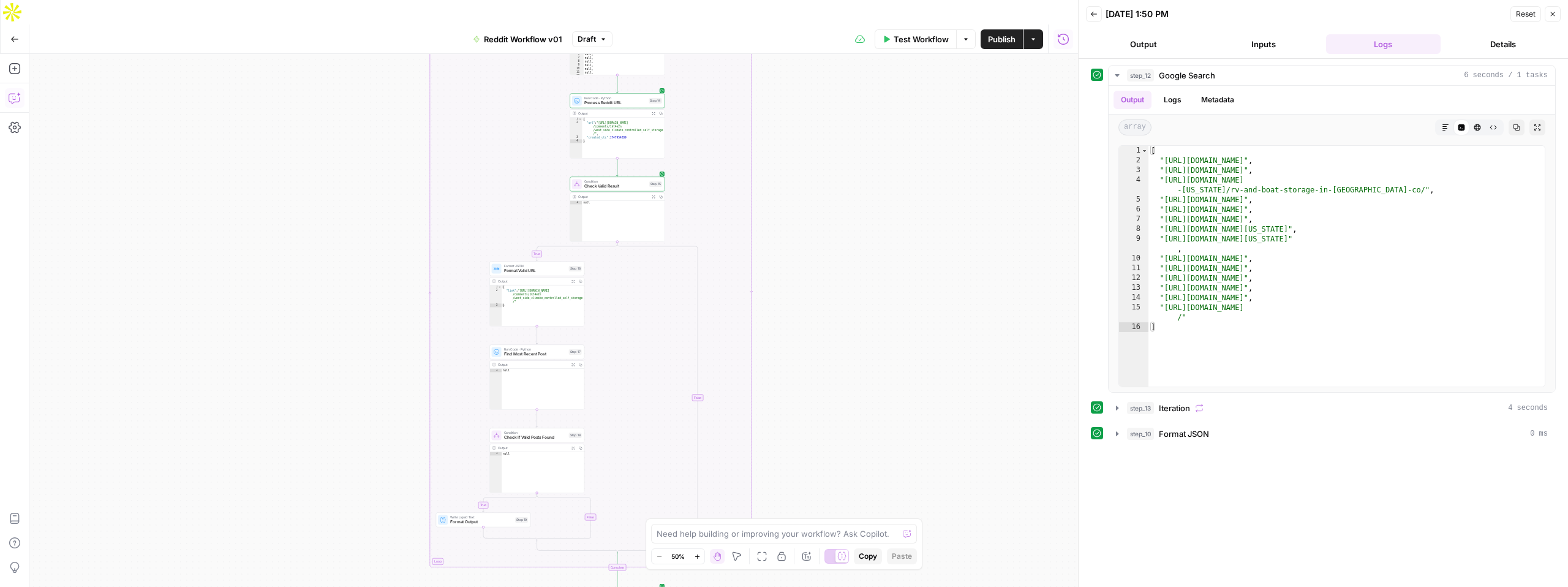
click at [11, 92] on icon "button" at bounding box center [14, 98] width 12 height 12
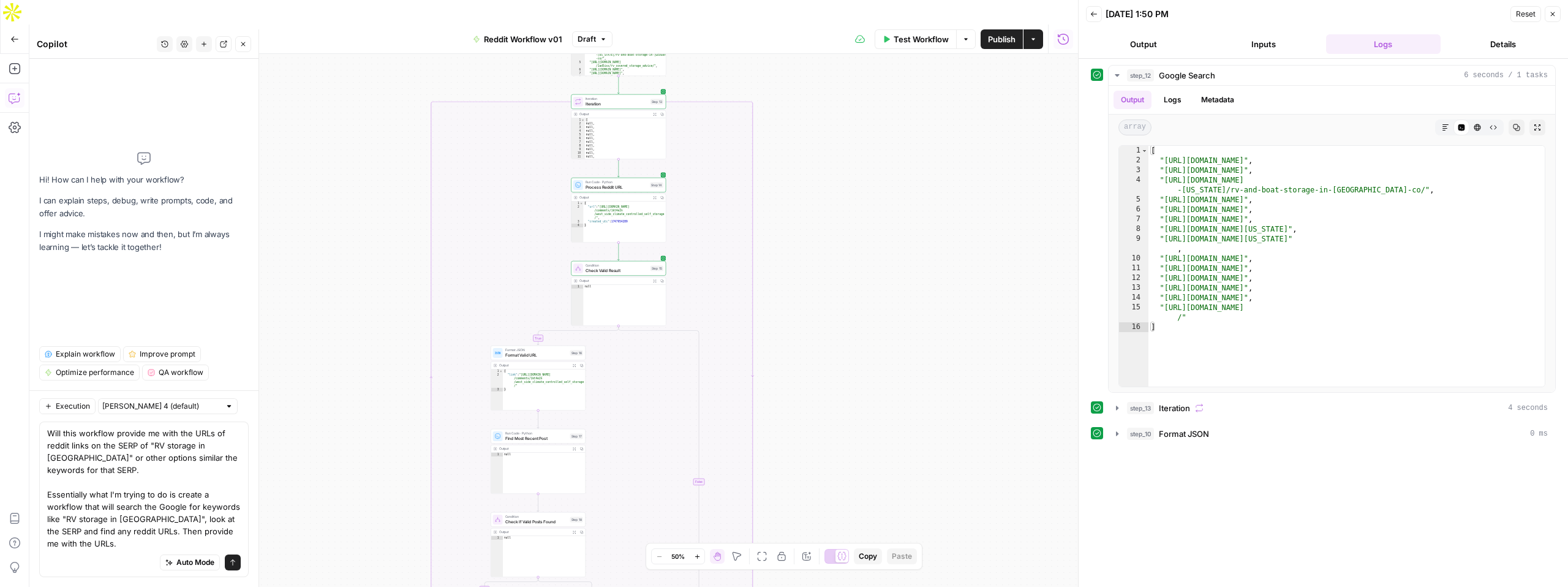
type textarea "Will this workflow provide me with the URLs of reddit links on the SERP of "RV …"
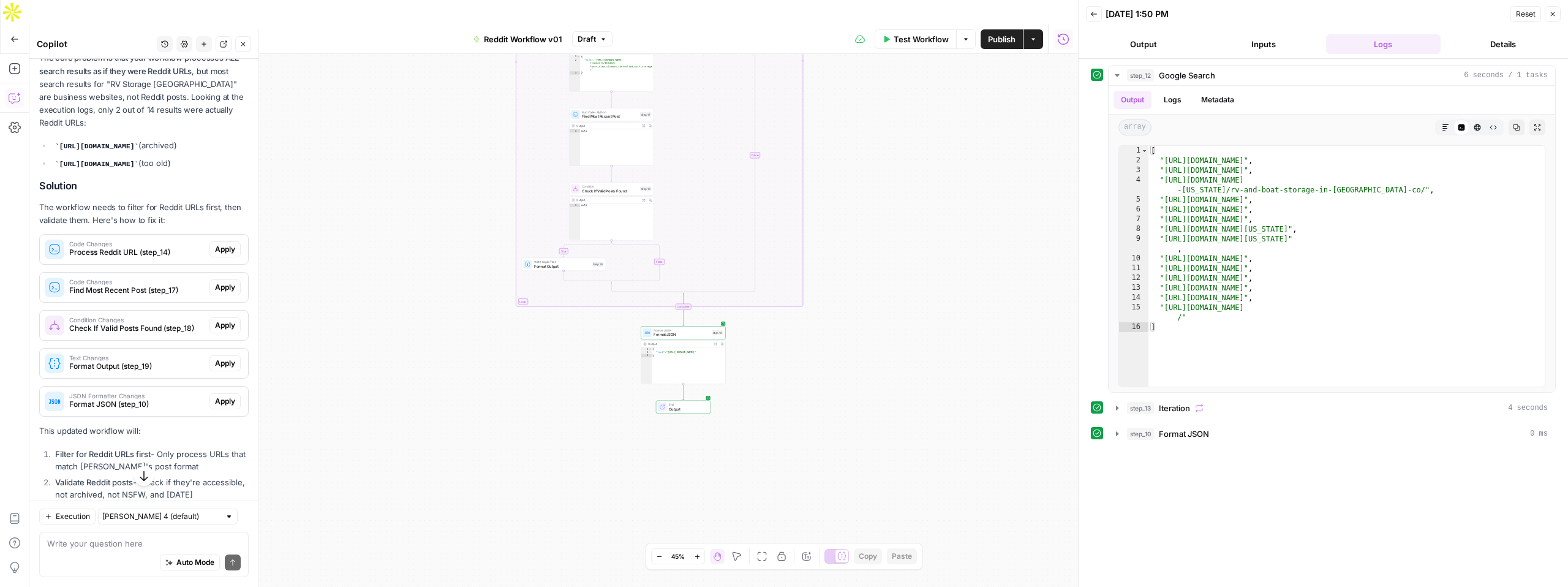
scroll to position [485, 0]
click at [199, 257] on span "Process Reddit URL (step_14)" at bounding box center [136, 251] width 136 height 11
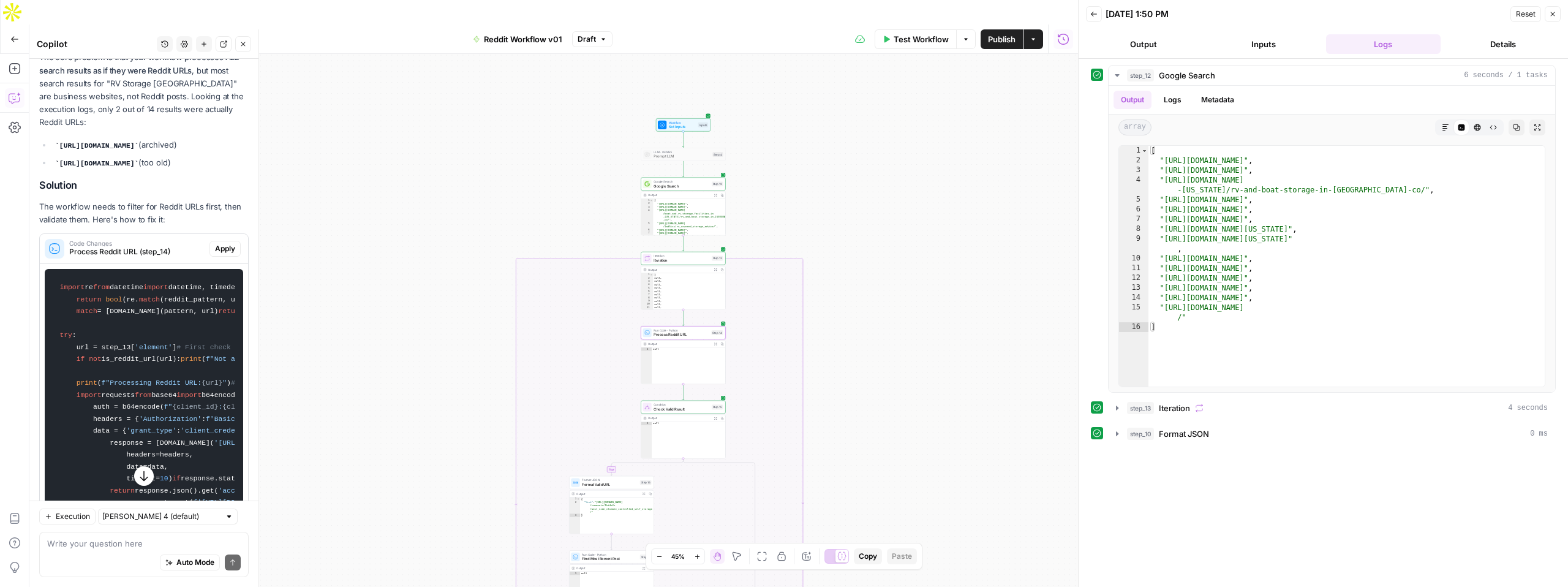
click at [227, 254] on span "Apply" at bounding box center [225, 248] width 20 height 11
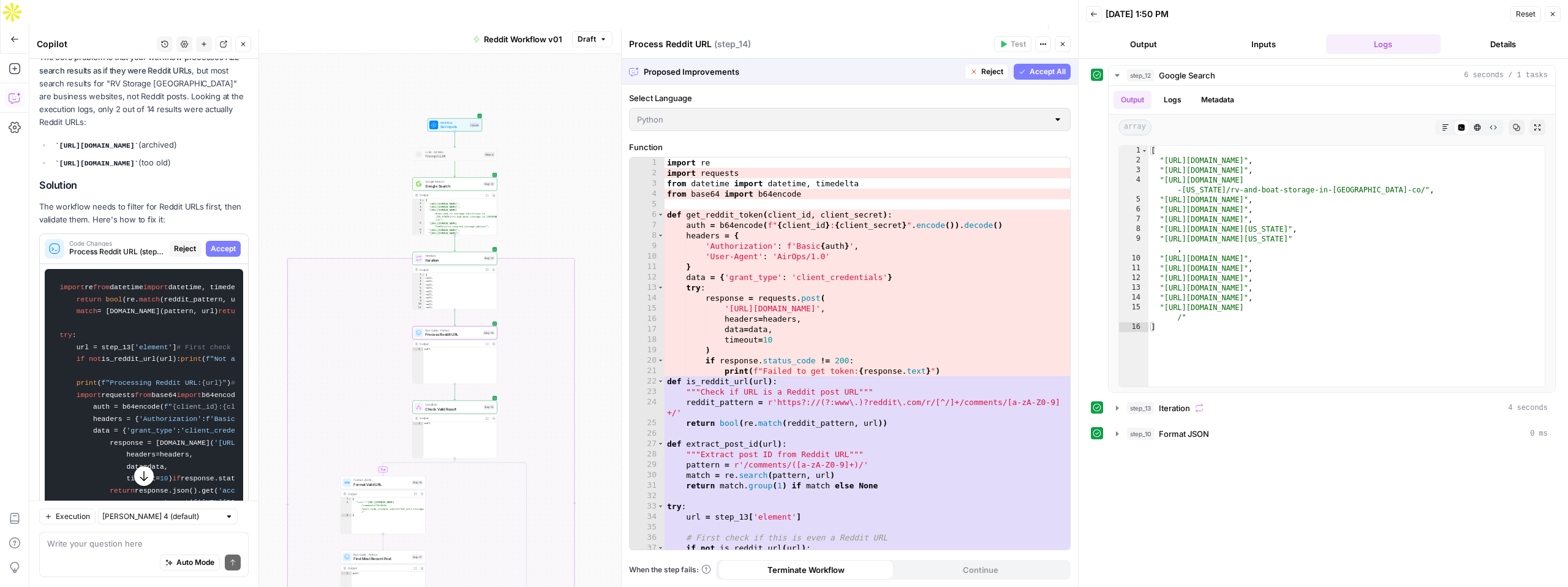
click at [222, 257] on button "Accept" at bounding box center [224, 249] width 35 height 16
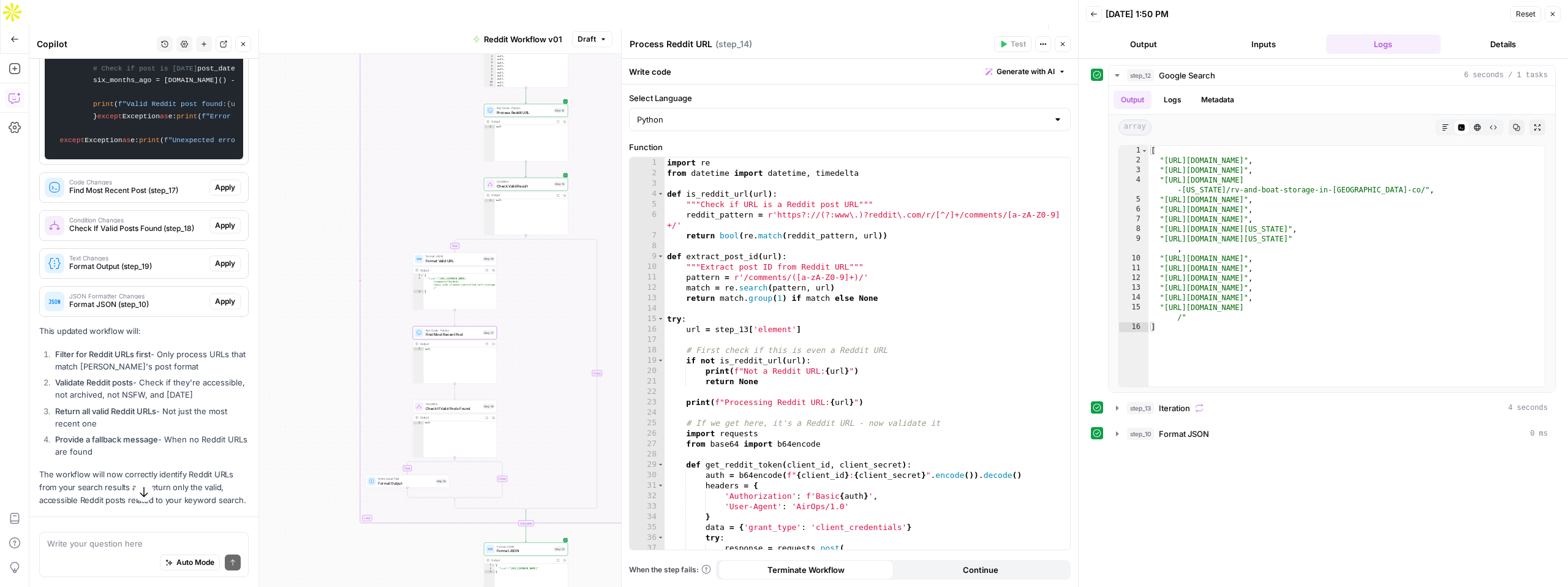
scroll to position [2065, 0]
click at [136, 195] on span "Find Most Recent Post (step_17)" at bounding box center [136, 190] width 136 height 11
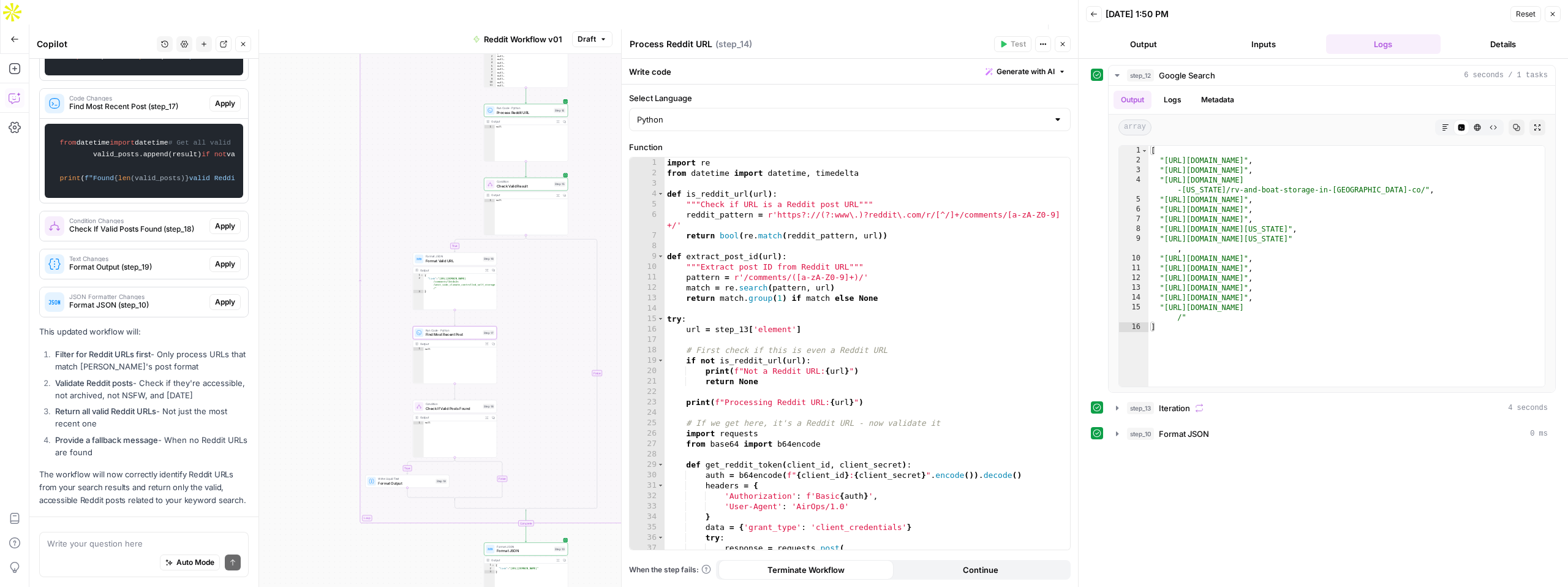
scroll to position [2456, 0]
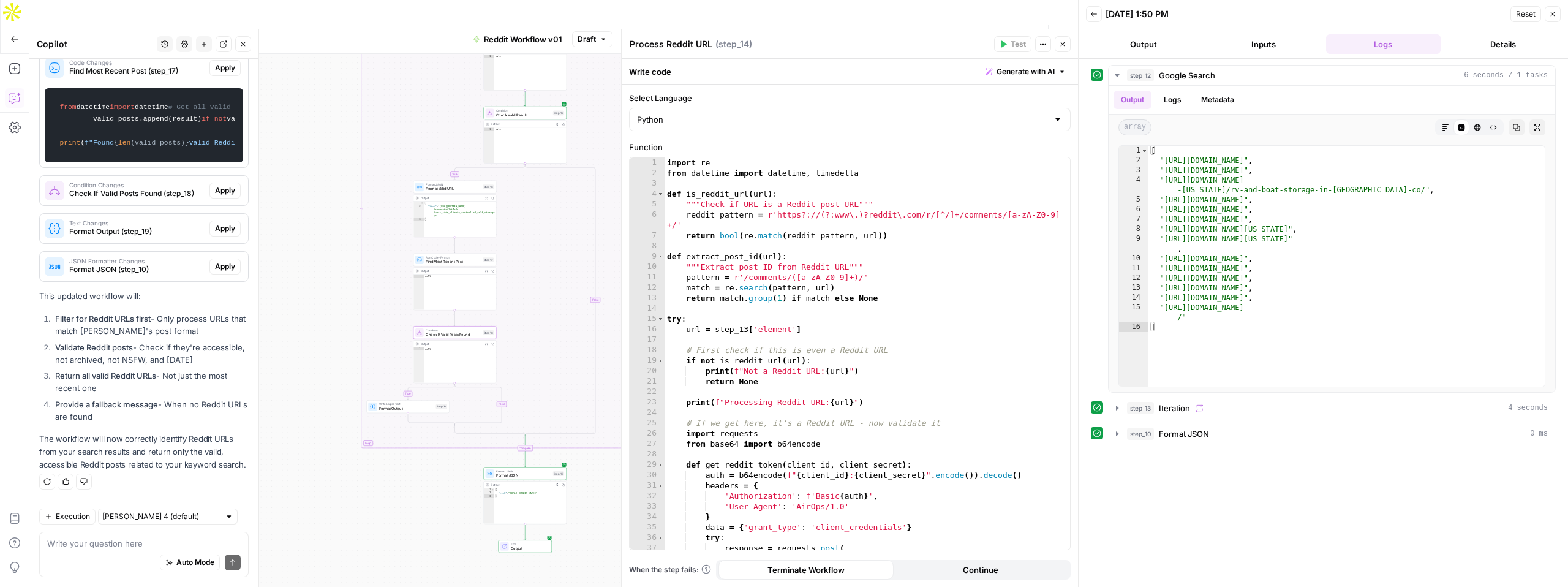
click at [225, 190] on span "Apply" at bounding box center [225, 190] width 20 height 11
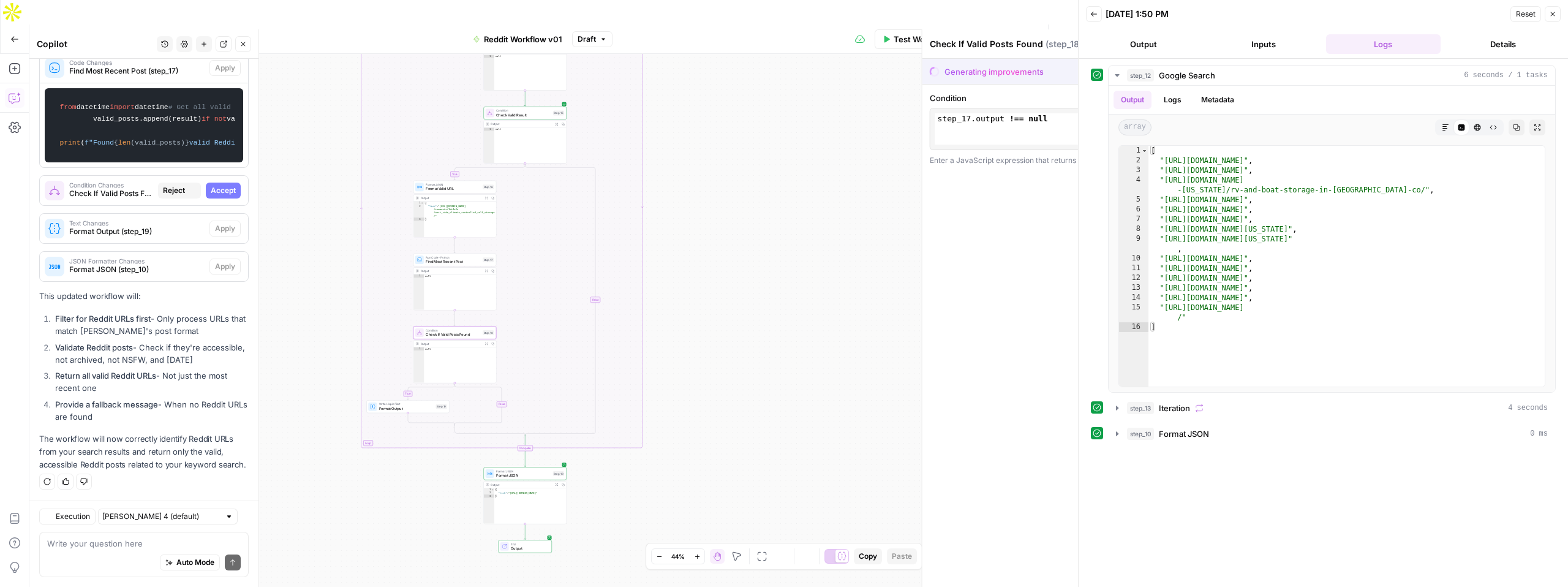
scroll to position [2436, 0]
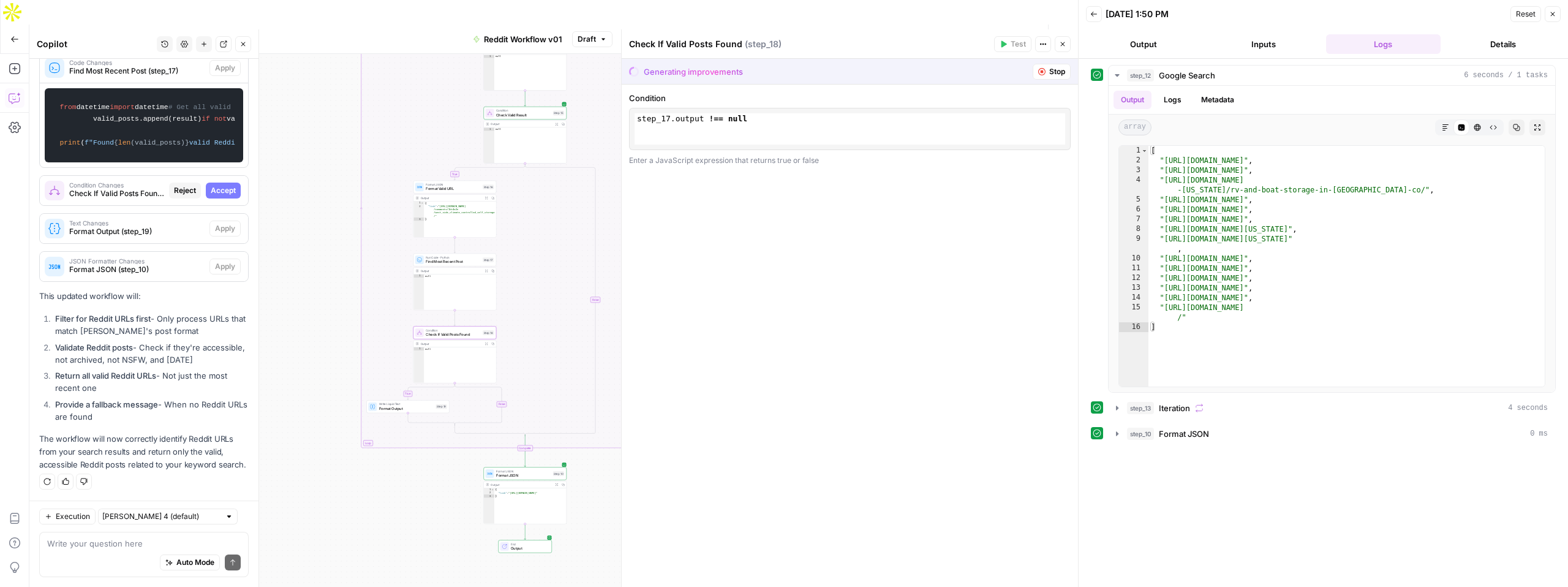
click at [224, 190] on span "Accept" at bounding box center [223, 190] width 25 height 11
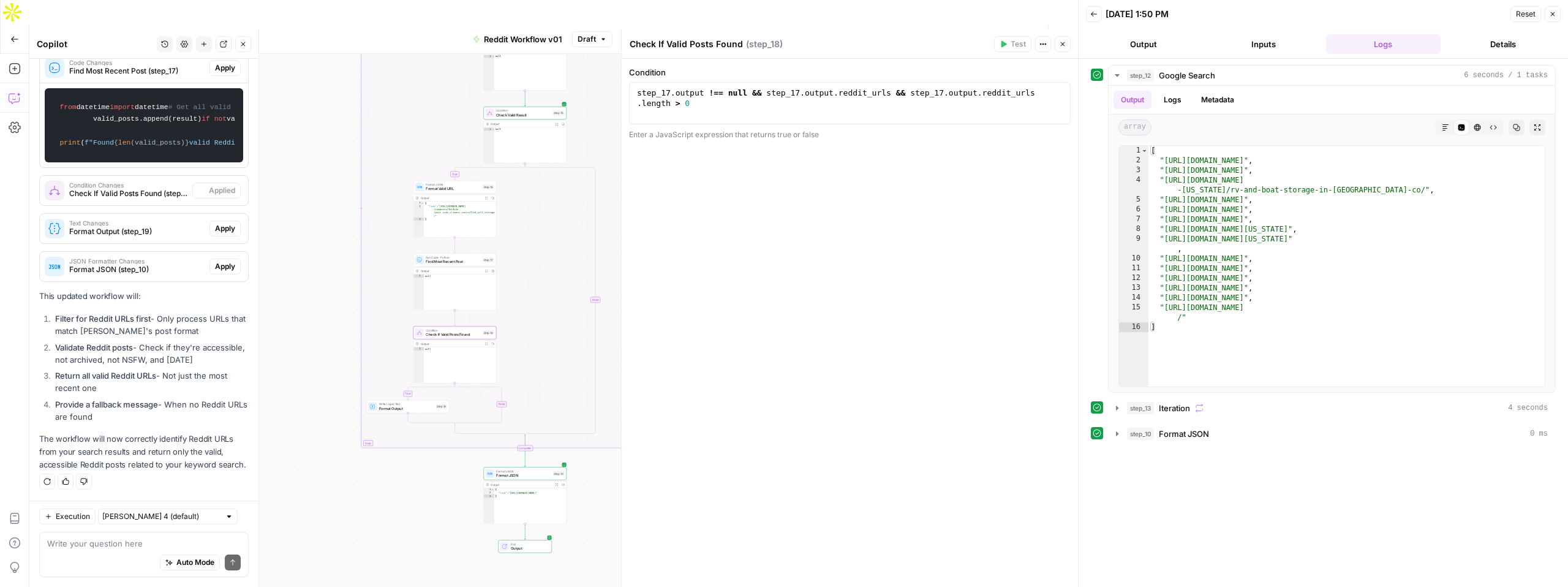
scroll to position [2456, 0]
click at [108, 234] on span "Format Output (step_19)" at bounding box center [136, 231] width 136 height 11
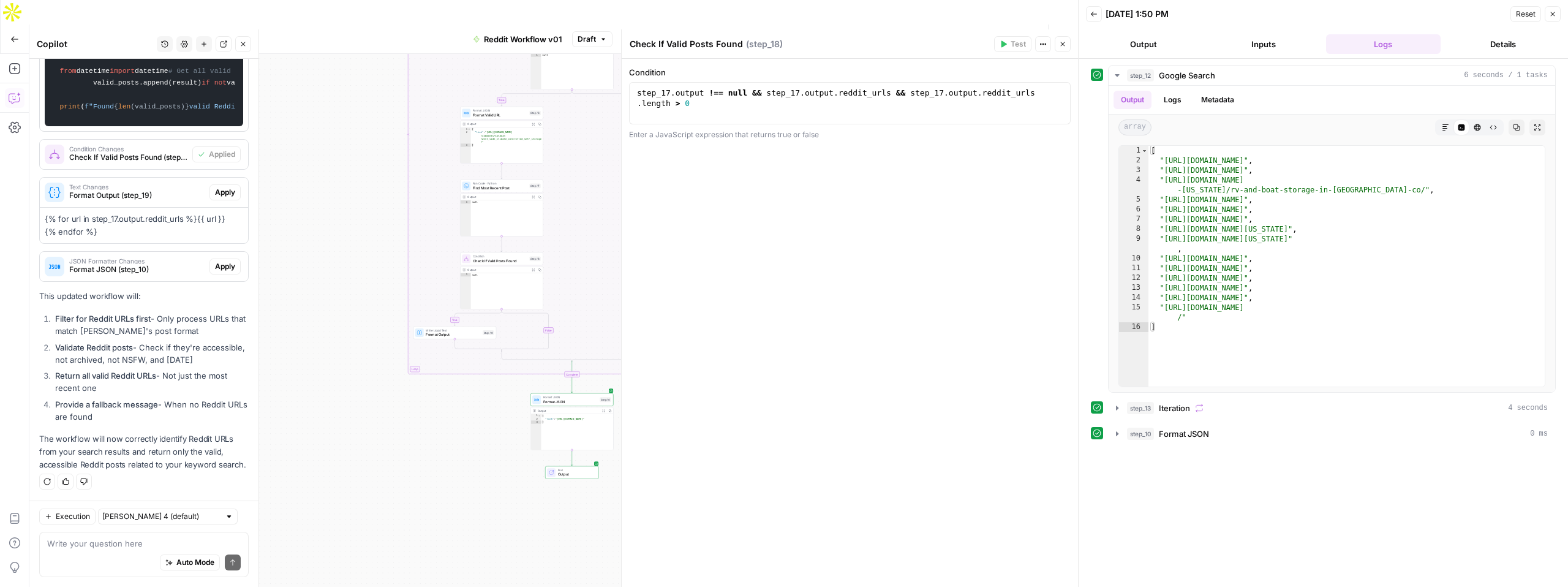
scroll to position [2492, 0]
click at [227, 195] on span "Apply" at bounding box center [225, 192] width 20 height 11
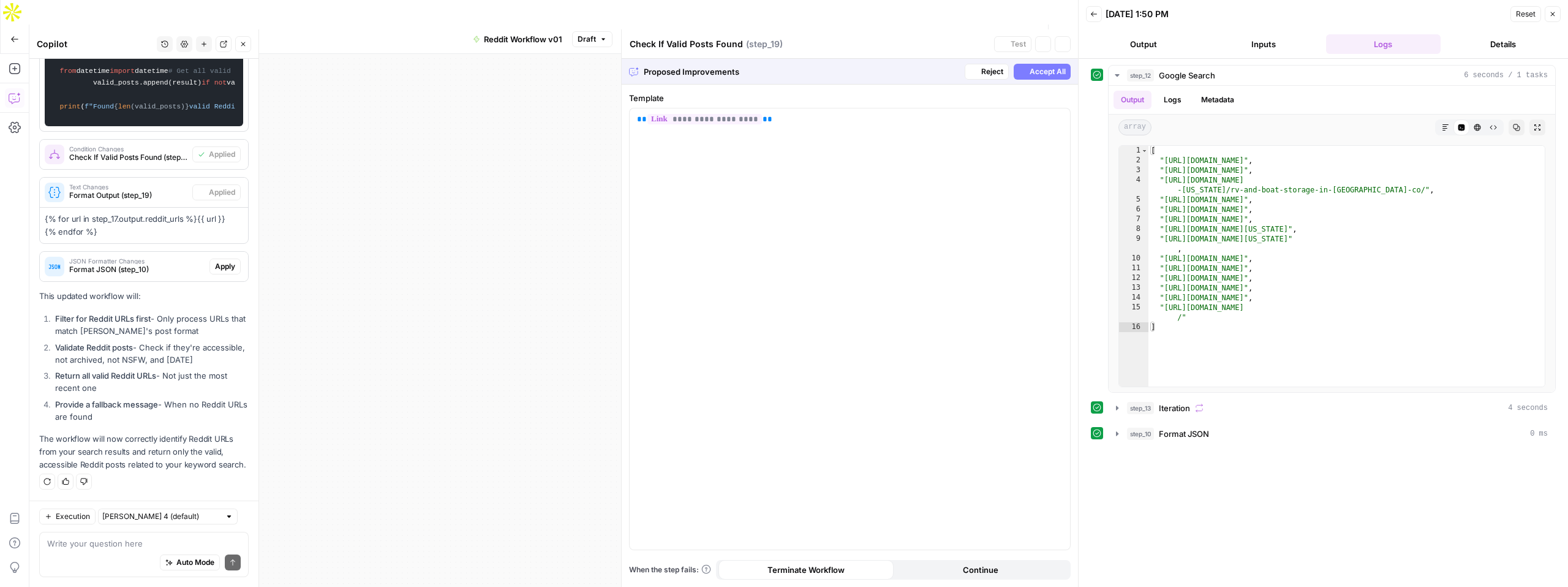
type textarea "Format Output"
click at [113, 264] on span "Format JSON (step_10)" at bounding box center [136, 269] width 136 height 11
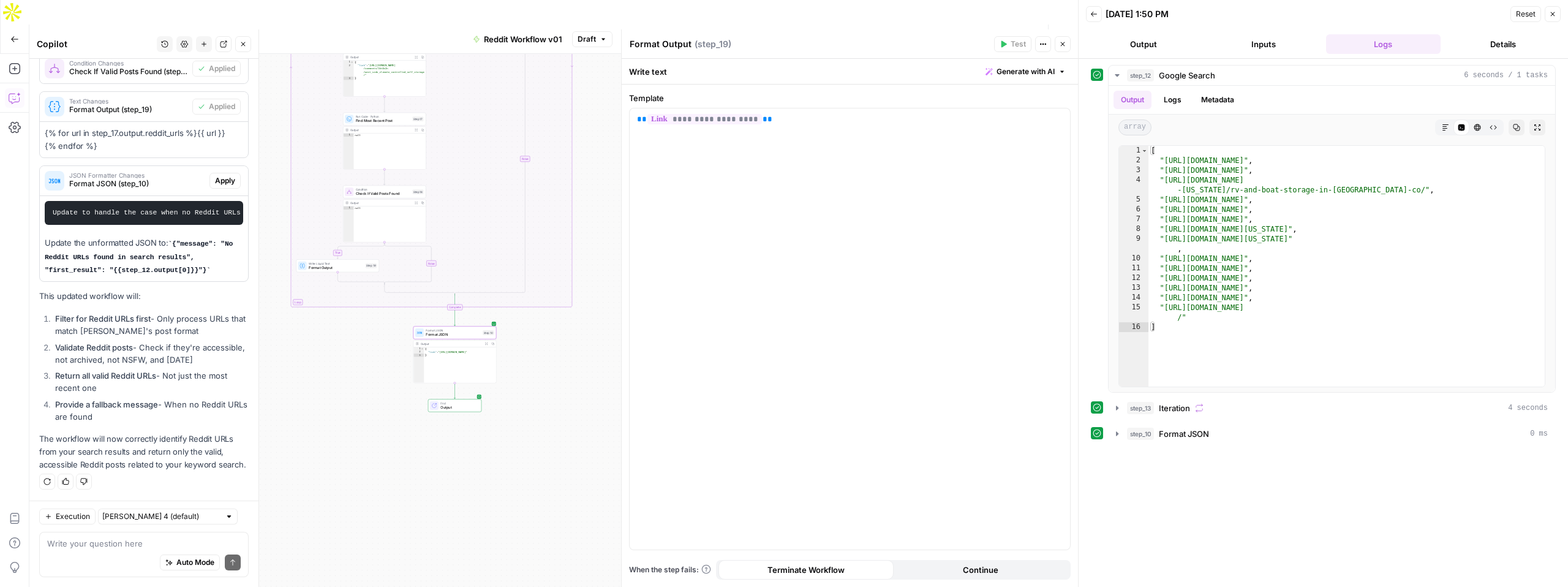
click at [227, 186] on span "Apply" at bounding box center [225, 180] width 20 height 11
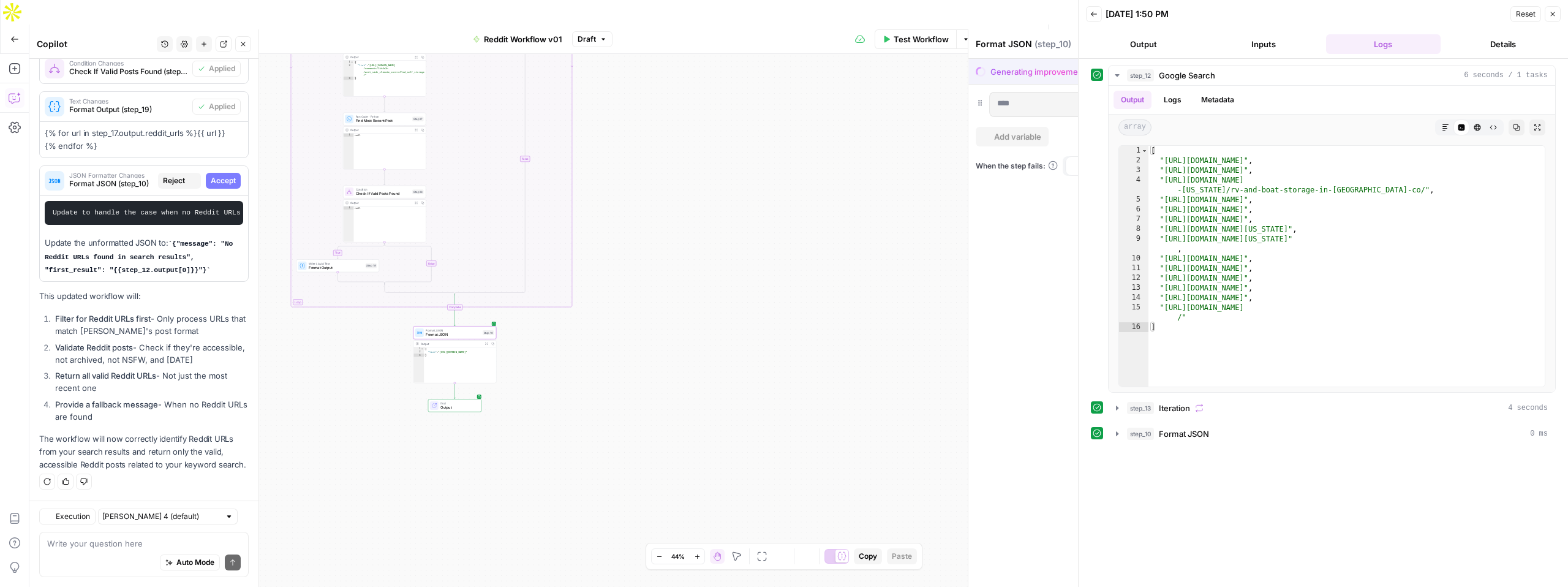
scroll to position [2558, 0]
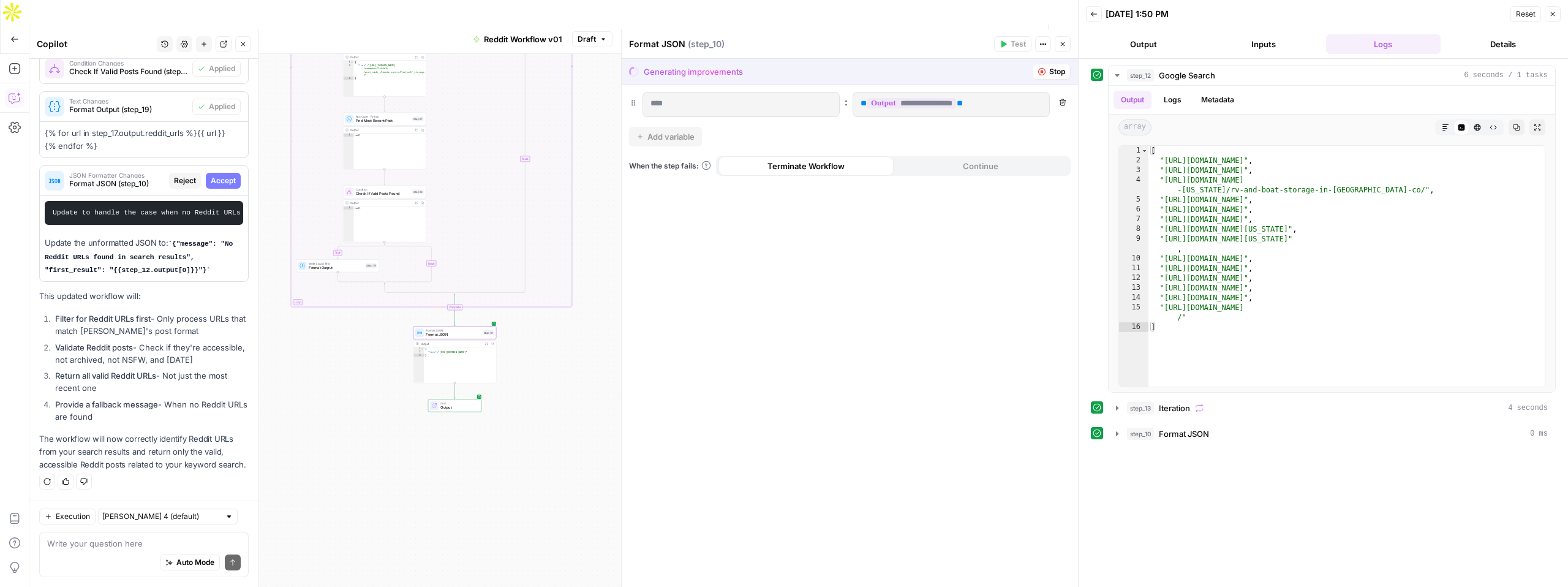
click at [227, 179] on span "Accept" at bounding box center [223, 180] width 25 height 11
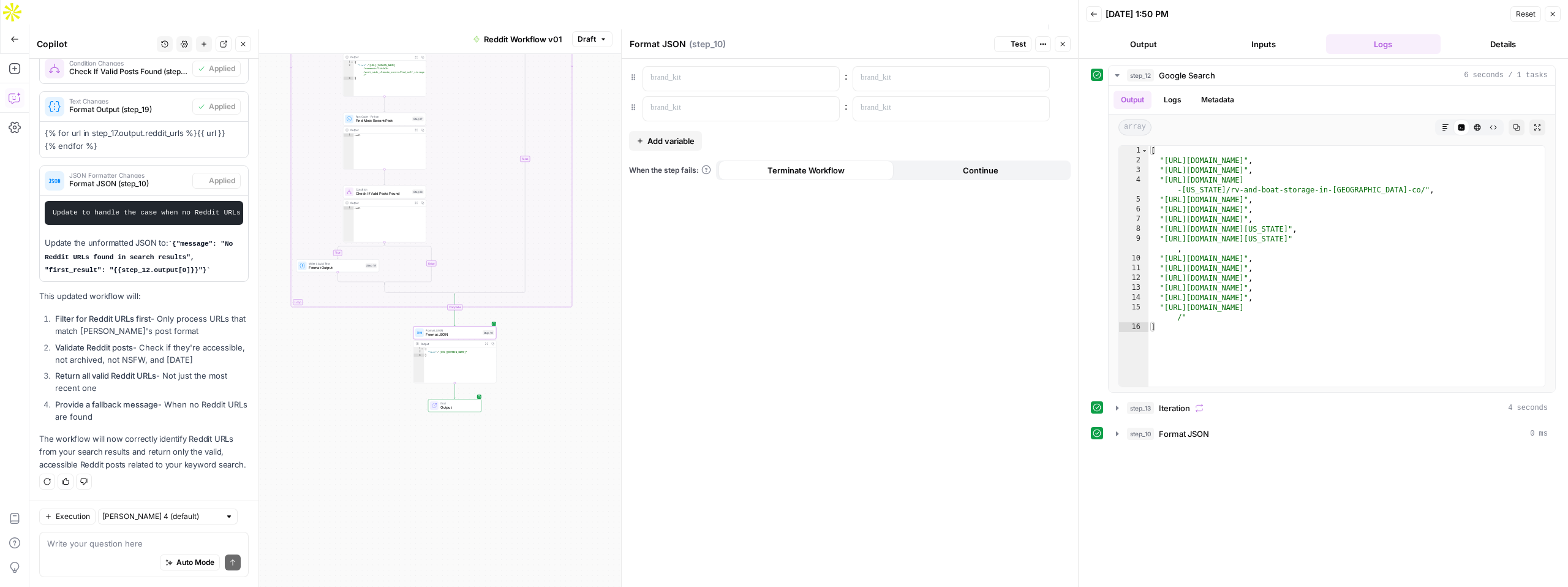
scroll to position [2577, 0]
drag, startPoint x: 55, startPoint y: 318, endPoint x: 222, endPoint y: 432, distance: 202.2
click at [918, 33] on span "Test Workflow" at bounding box center [921, 39] width 55 height 12
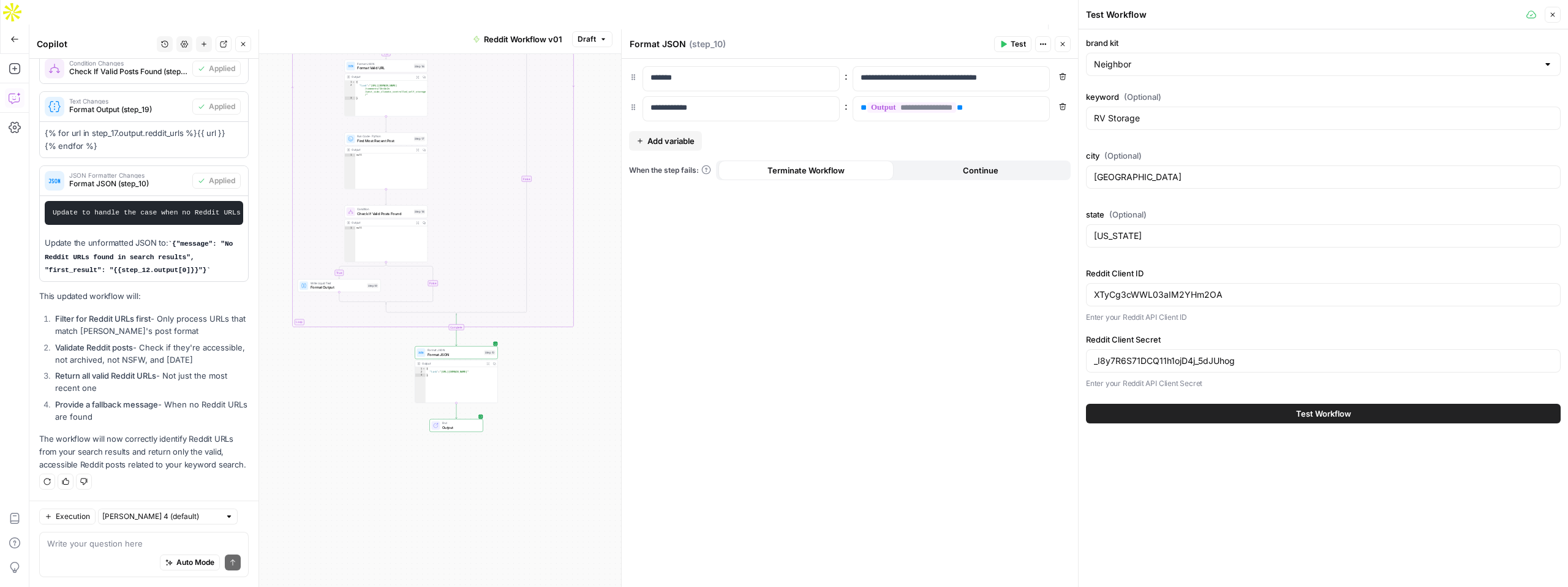
click at [1556, 19] on button "Close" at bounding box center [1552, 14] width 16 height 16
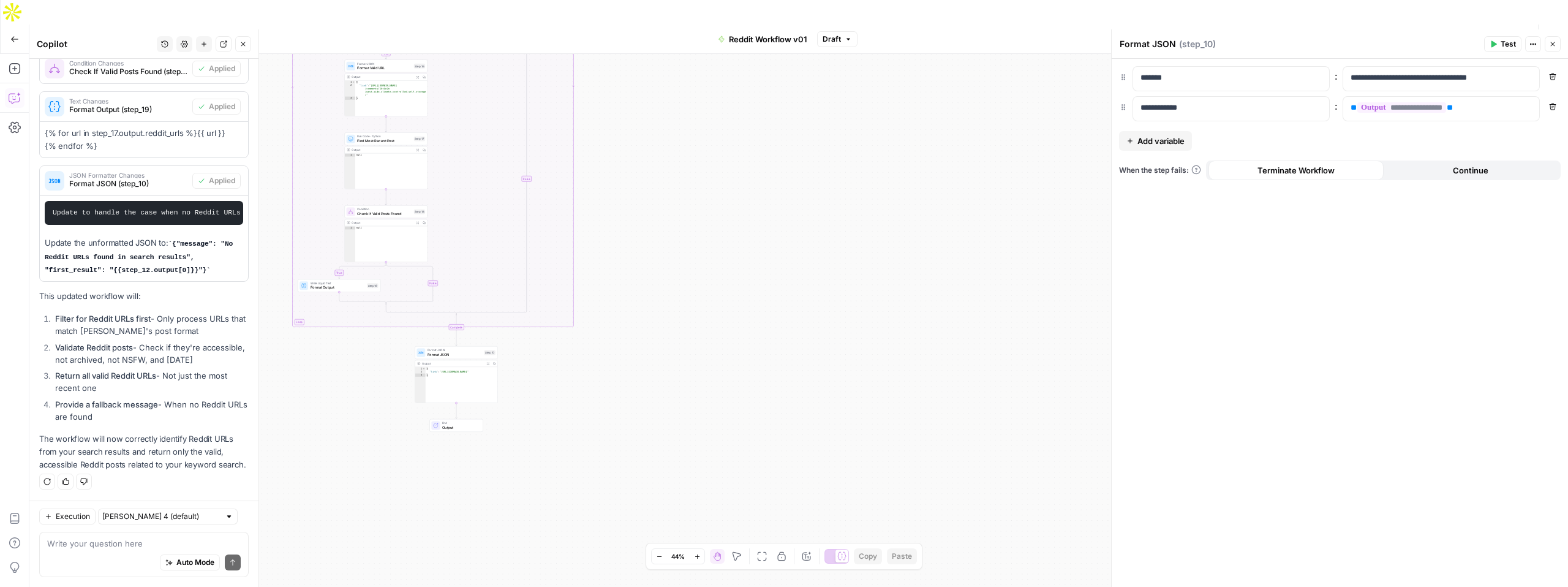
click at [1548, 46] on button "Close" at bounding box center [1552, 43] width 16 height 16
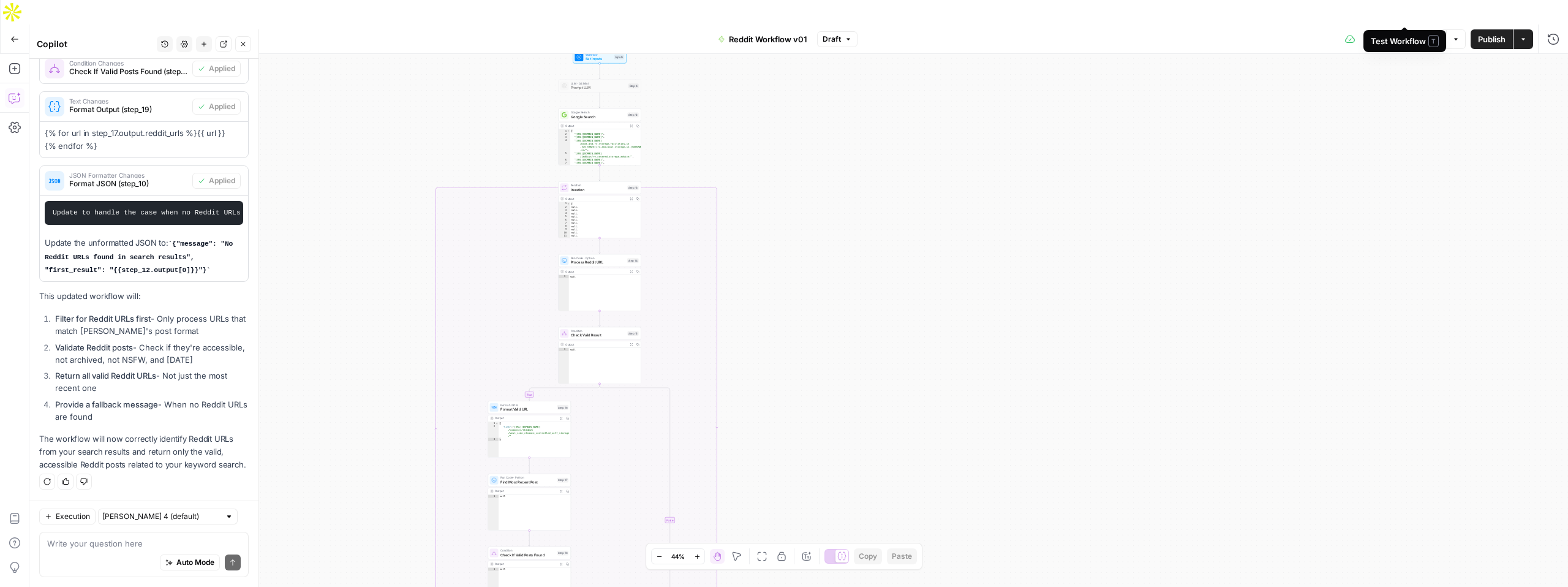
click at [1397, 27] on div "Test Workflow Options Publish Actions Run History" at bounding box center [1212, 38] width 711 height 29
click at [1396, 29] on button "Test Workflow" at bounding box center [1405, 39] width 82 height 20
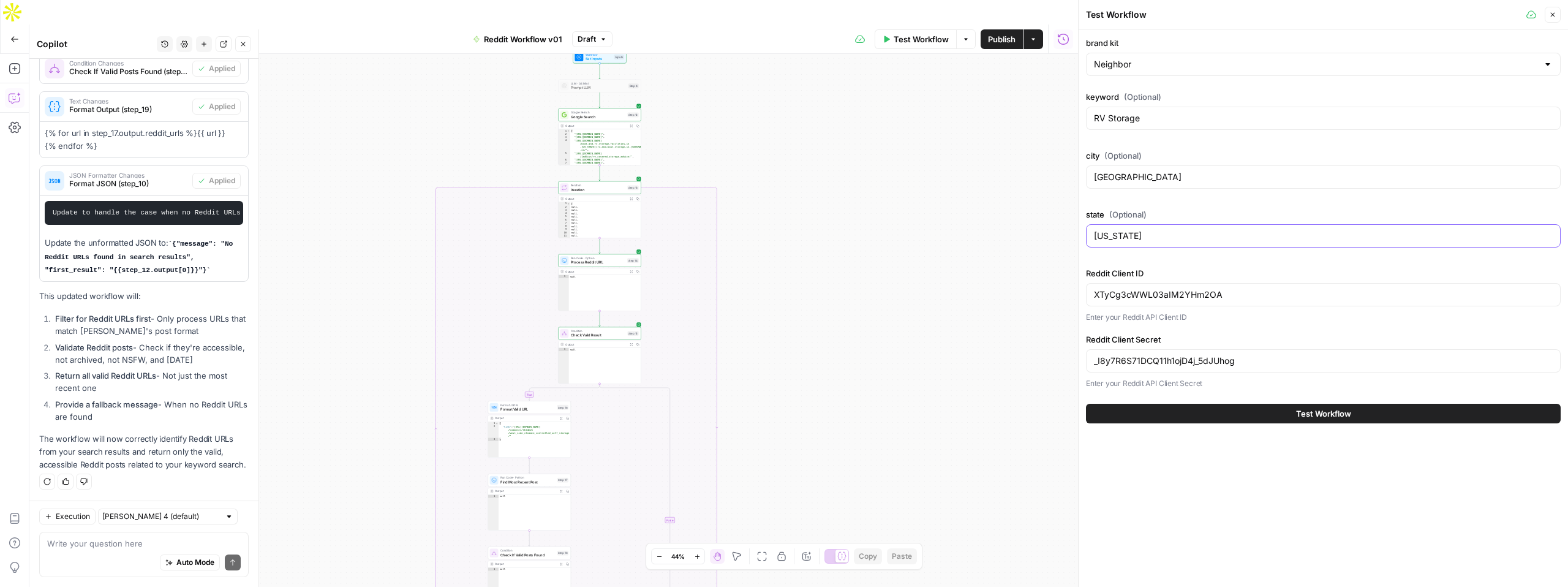
click at [1159, 229] on input "California" at bounding box center [1324, 235] width 459 height 12
type input "Colorado"
click at [1232, 407] on button "Test Workflow" at bounding box center [1323, 414] width 475 height 20
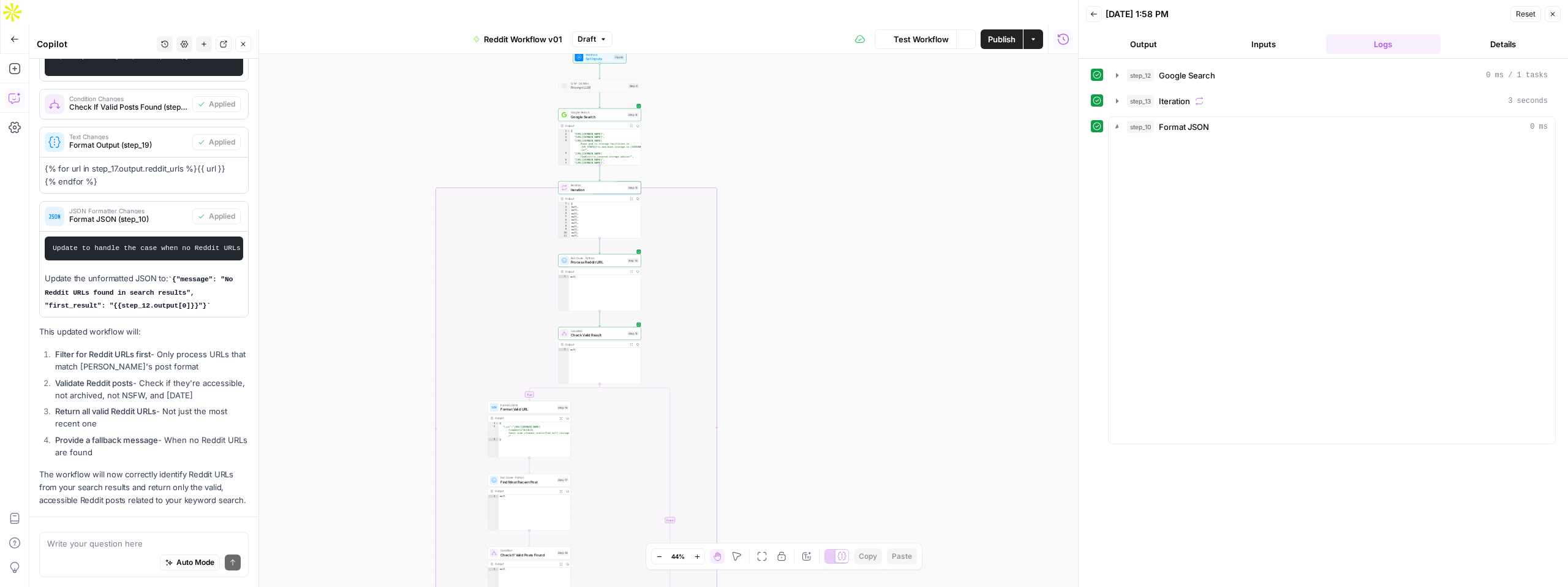
scroll to position [663, 0]
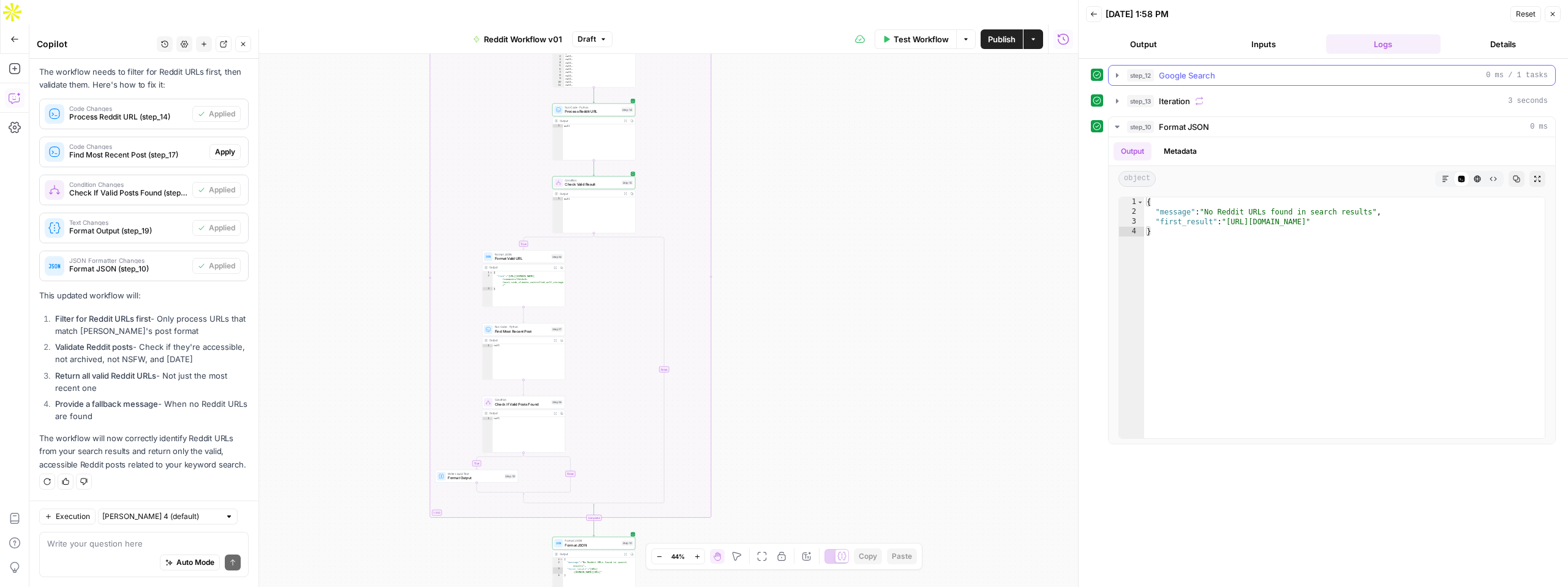
click at [1181, 77] on span "Google Search" at bounding box center [1187, 75] width 57 height 12
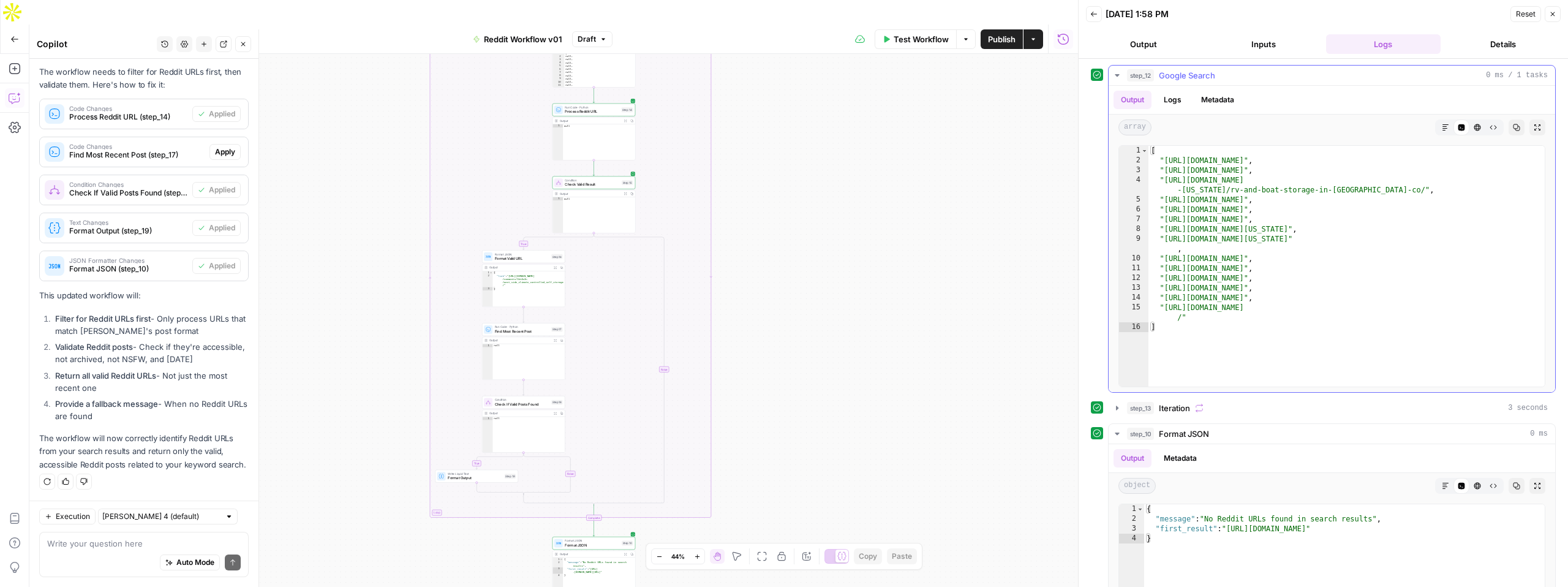
click at [1181, 77] on span "Google Search" at bounding box center [1187, 75] width 57 height 12
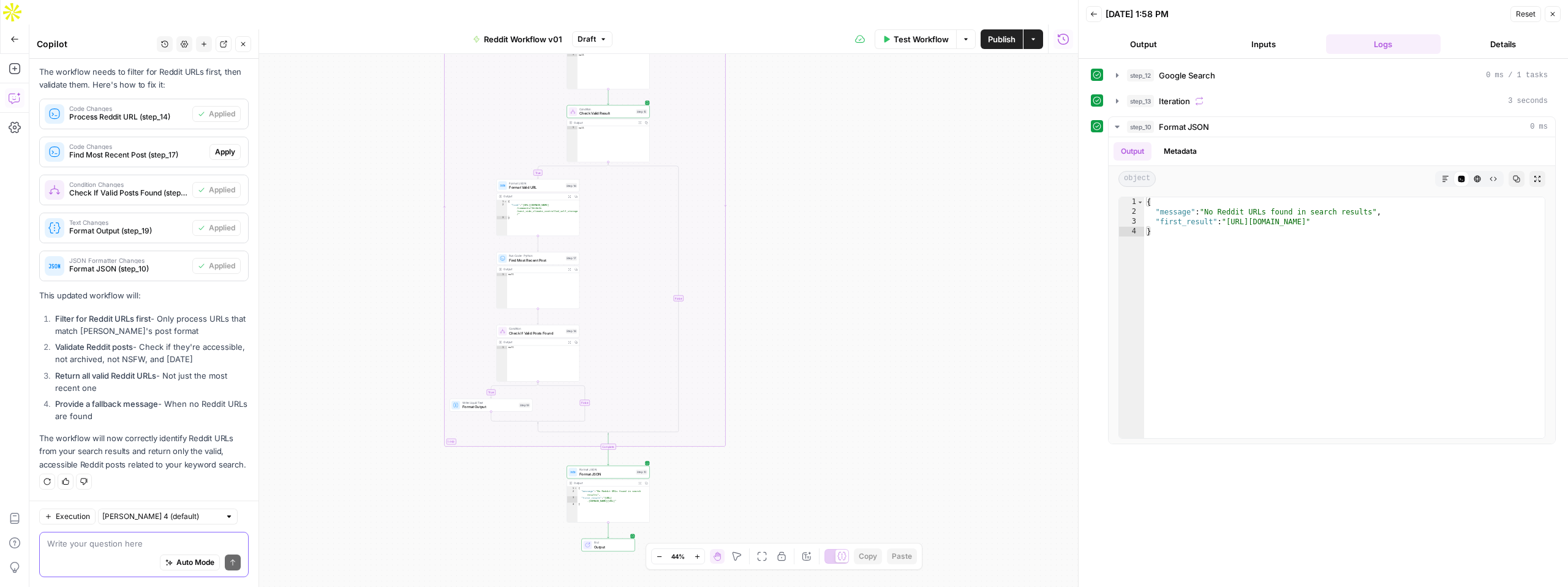
click at [95, 544] on textarea at bounding box center [144, 543] width 194 height 12
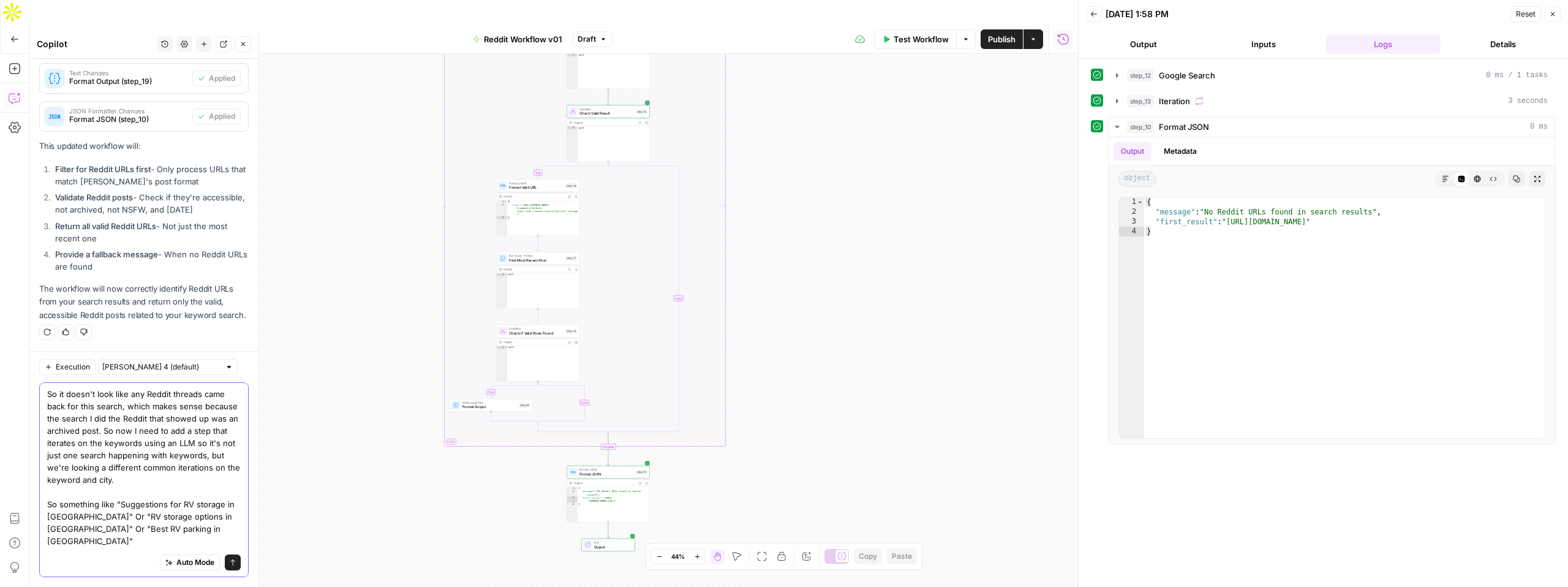
scroll to position [10, 0]
click at [61, 545] on textarea "So it doesn't look like any Reddit threads came back for this search, which mak…" at bounding box center [144, 476] width 194 height 196
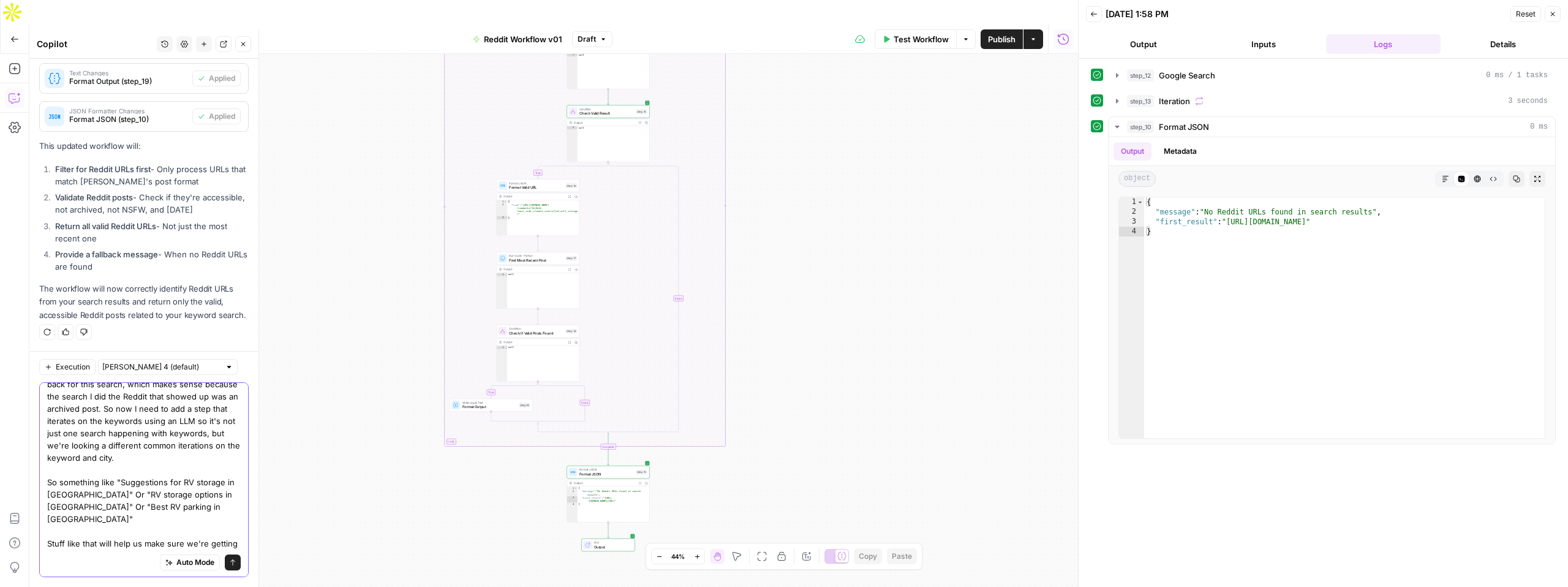
click at [86, 543] on textarea "So it doesn't look like any Reddit threads came back for this search, which mak…" at bounding box center [144, 464] width 194 height 196
click at [96, 543] on textarea "So it doesn't look like any Reddit threads came back for this search, which mak…" at bounding box center [144, 464] width 194 height 196
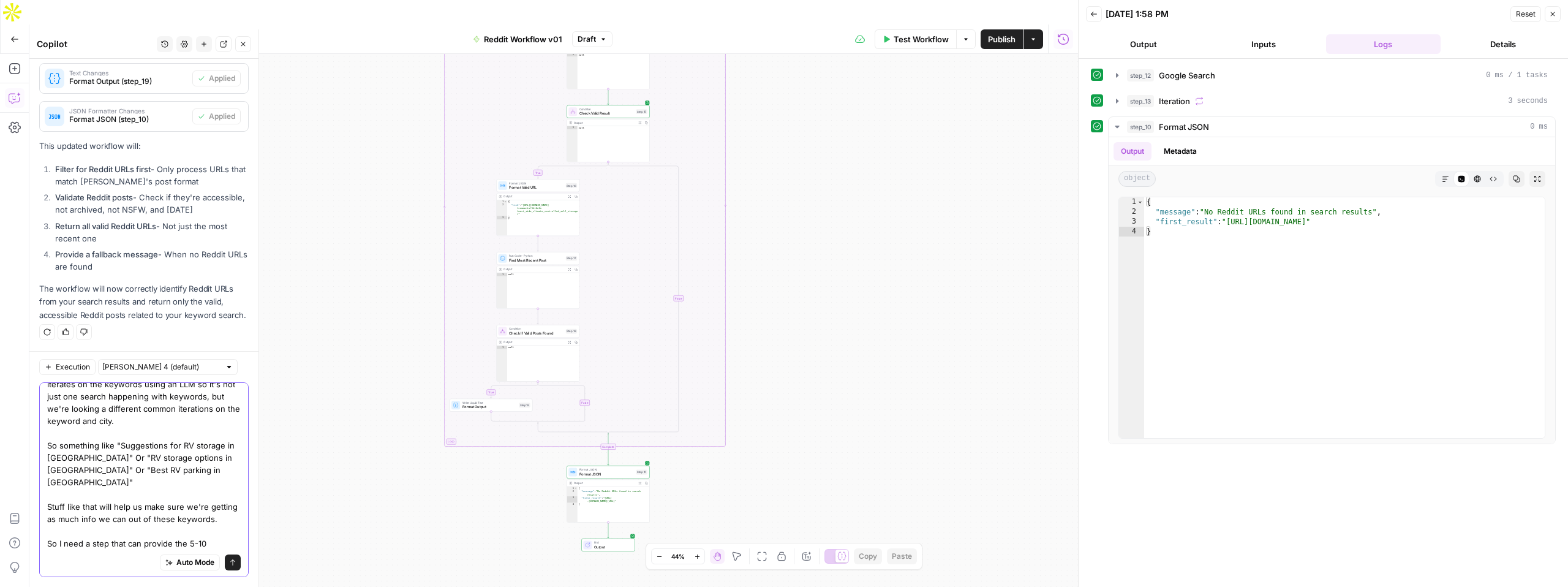
scroll to position [71, 0]
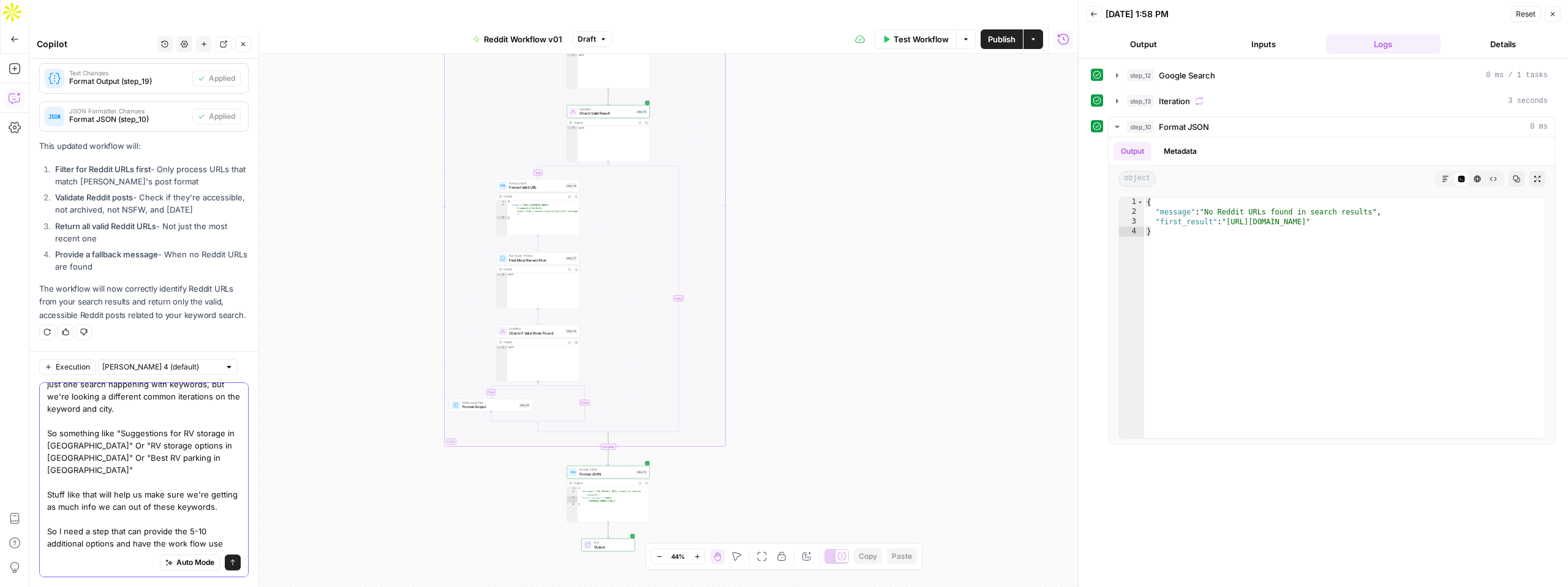
type textarea "So it doesn't look like any Reddit threads came back for this search, which mak…"
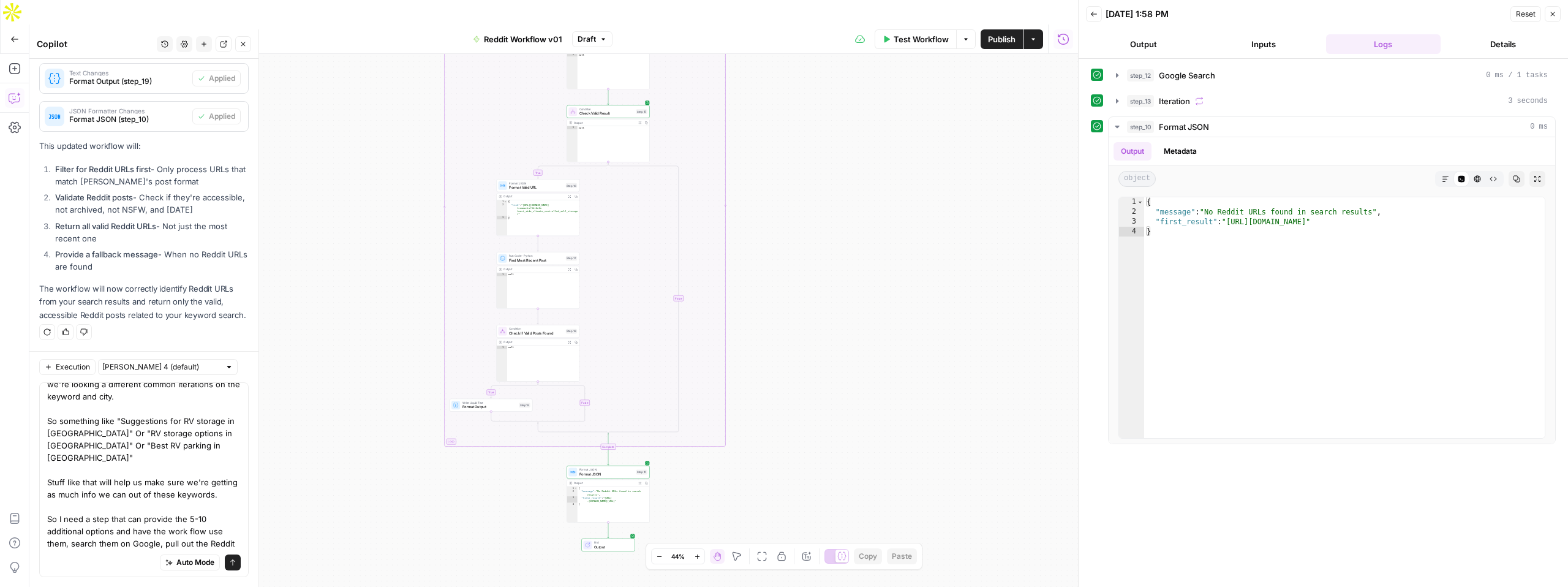
type textarea "So it doesn't look like any Reddit threads came back for this search, which mak…"
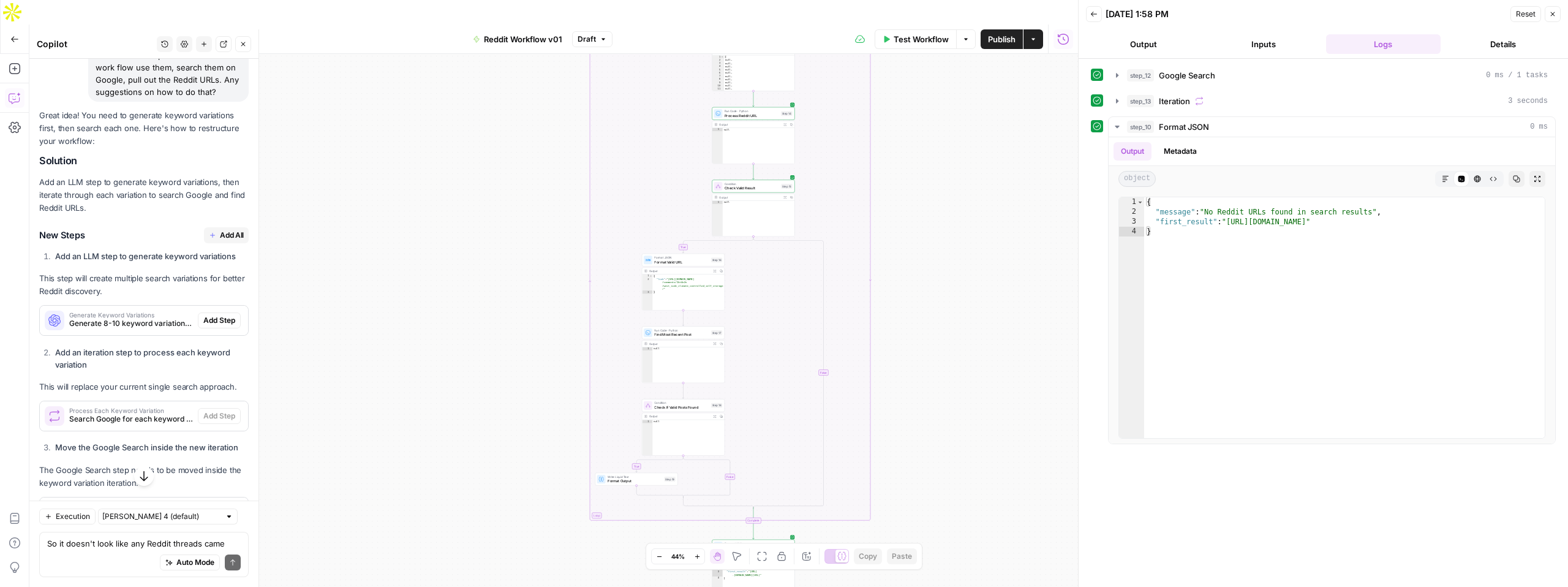
scroll to position [1374, 0]
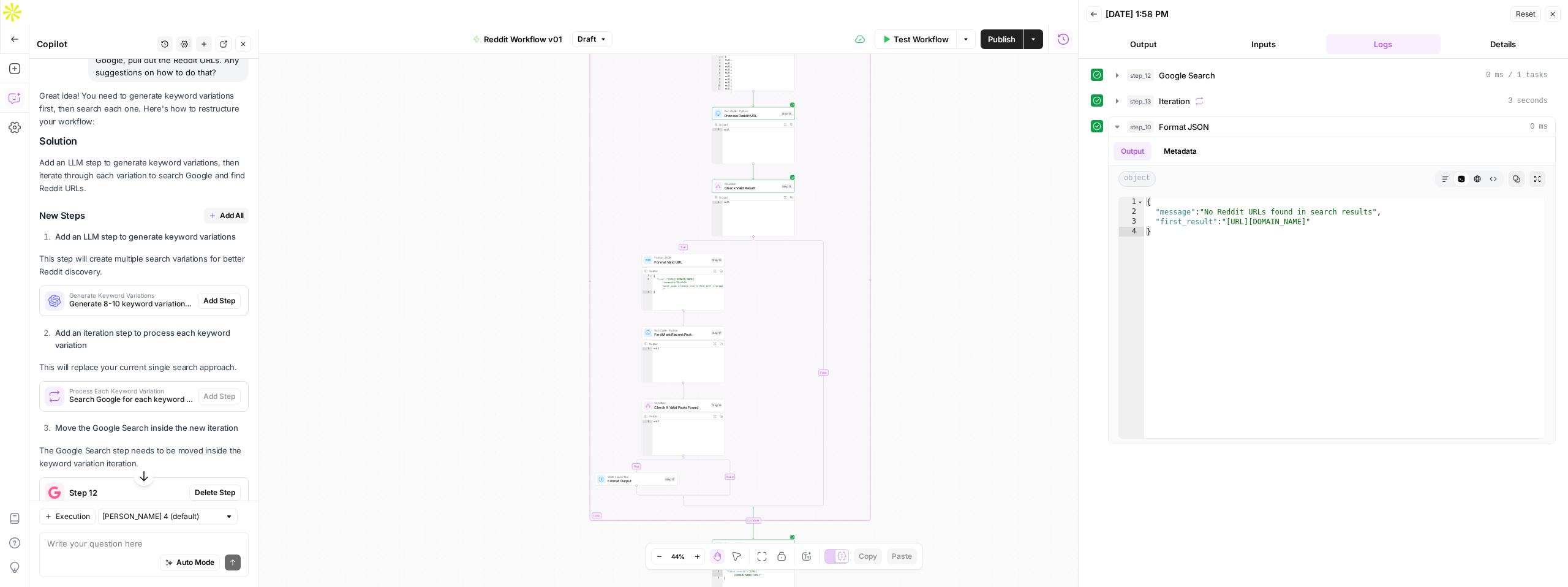
click at [166, 289] on div "Generate Keyword Variations Generate 8-10 keyword variations to find more Reddi…" at bounding box center [119, 300] width 158 height 29
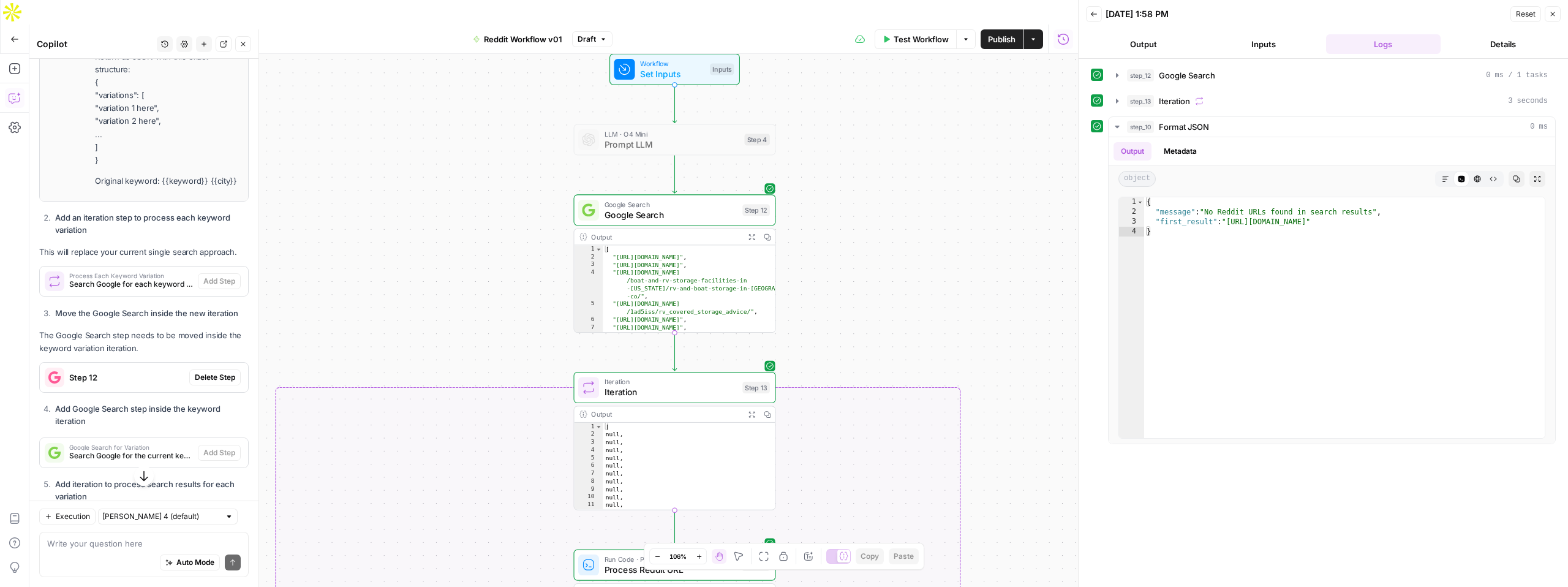
scroll to position [2168, 0]
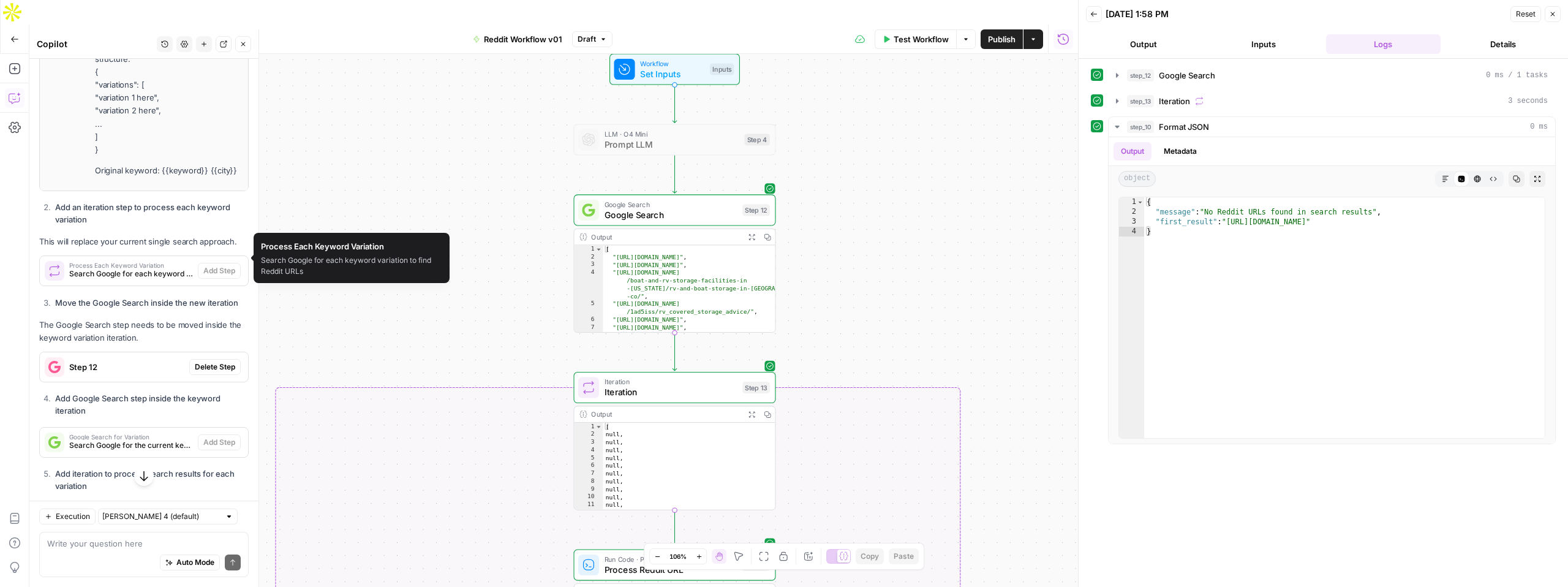
click at [119, 267] on div "Process Each Keyword Variation Search Google for each keyword variation to find…" at bounding box center [119, 270] width 158 height 29
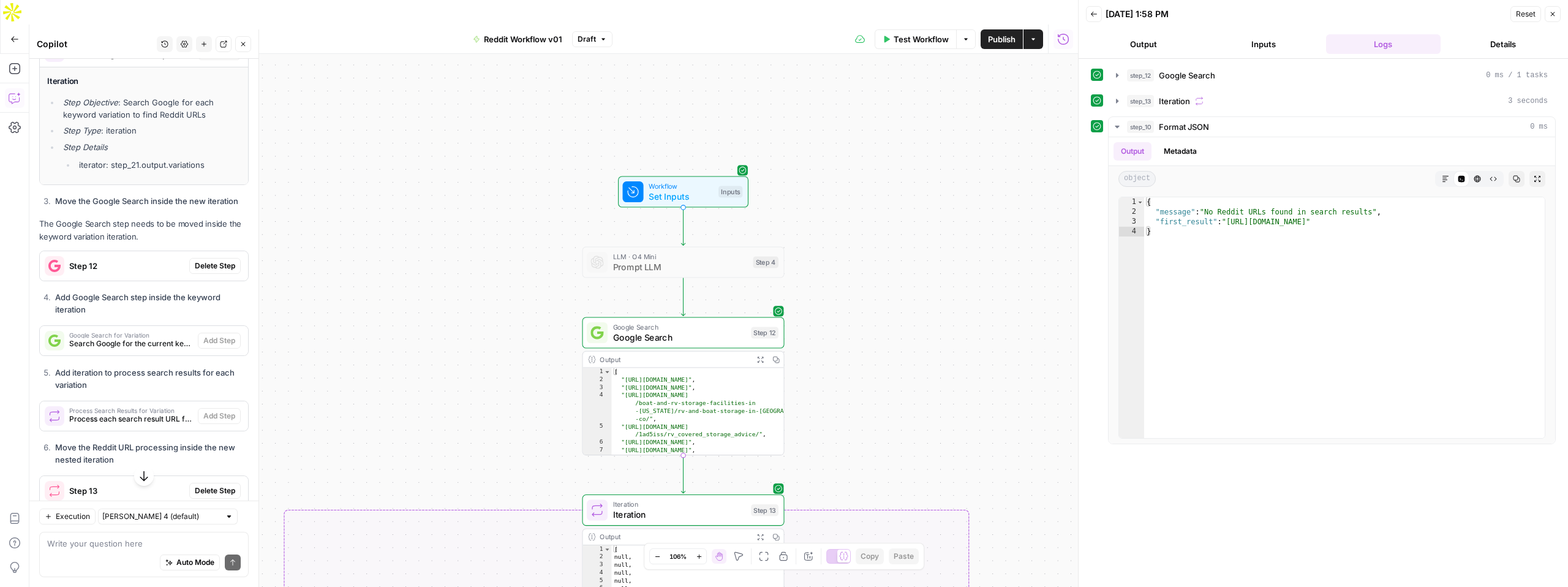
scroll to position [2412, 0]
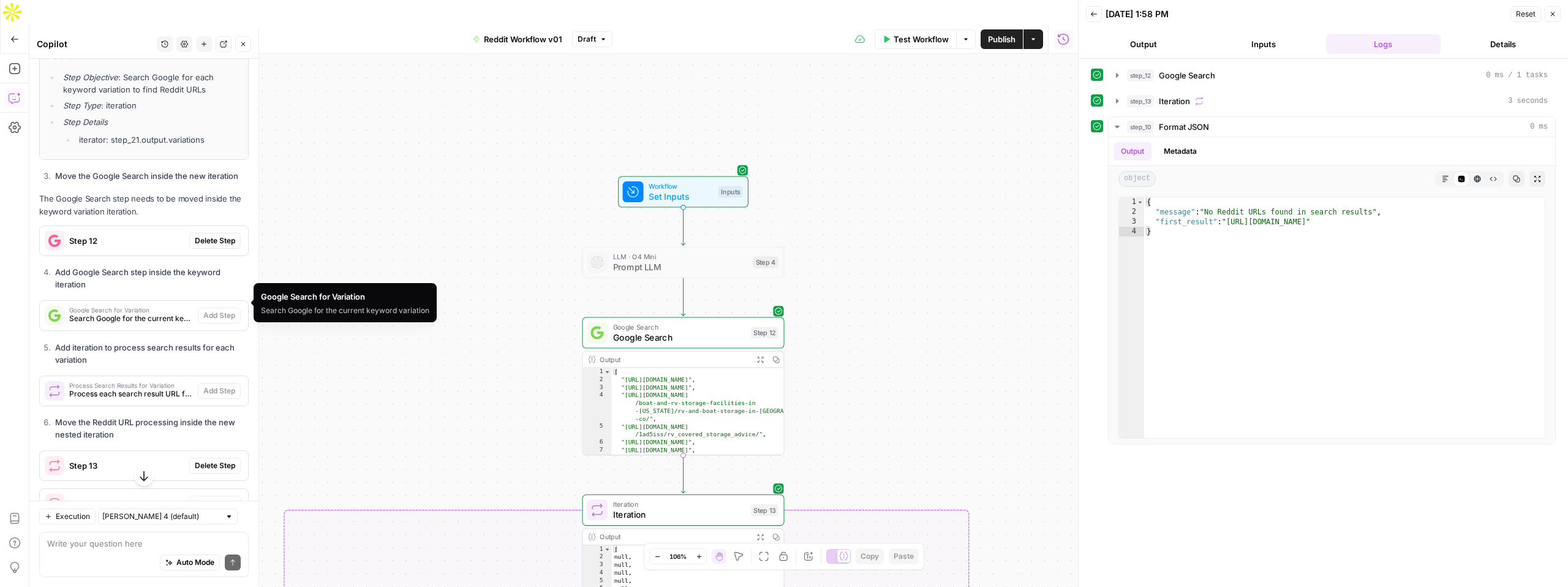
click at [132, 313] on span "Search Google for the current keyword variation" at bounding box center [131, 318] width 124 height 11
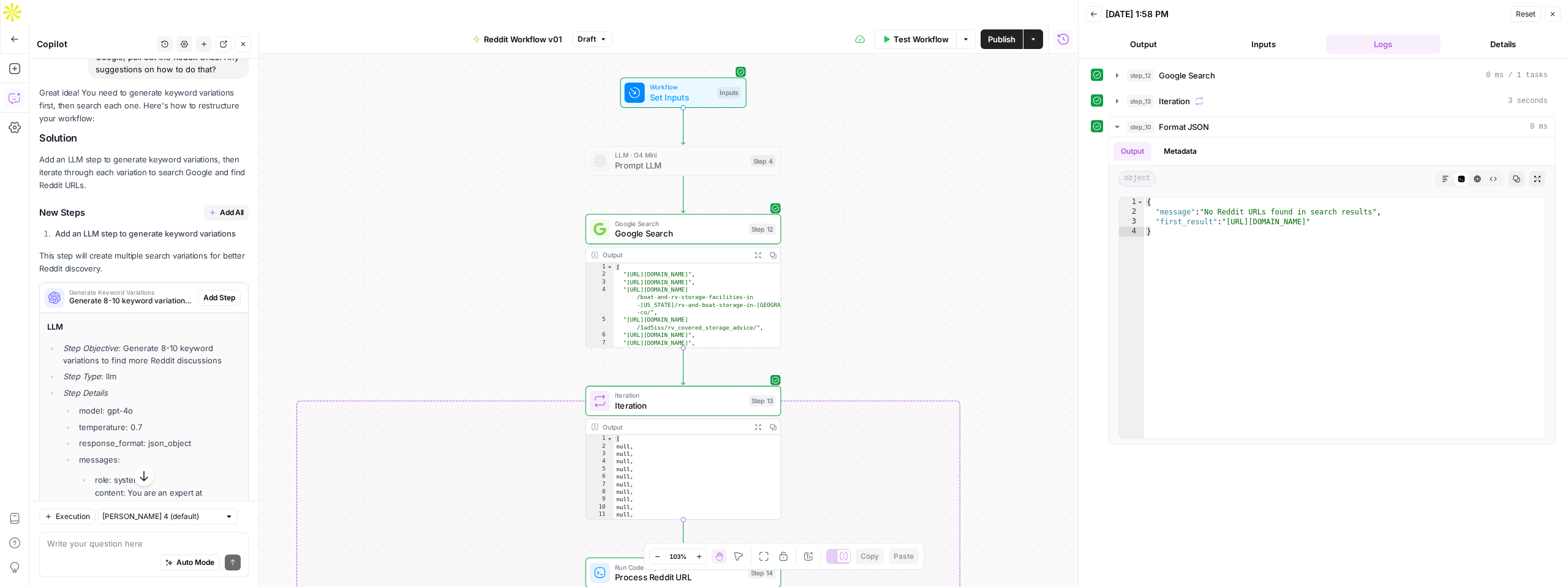
scroll to position [1379, 0]
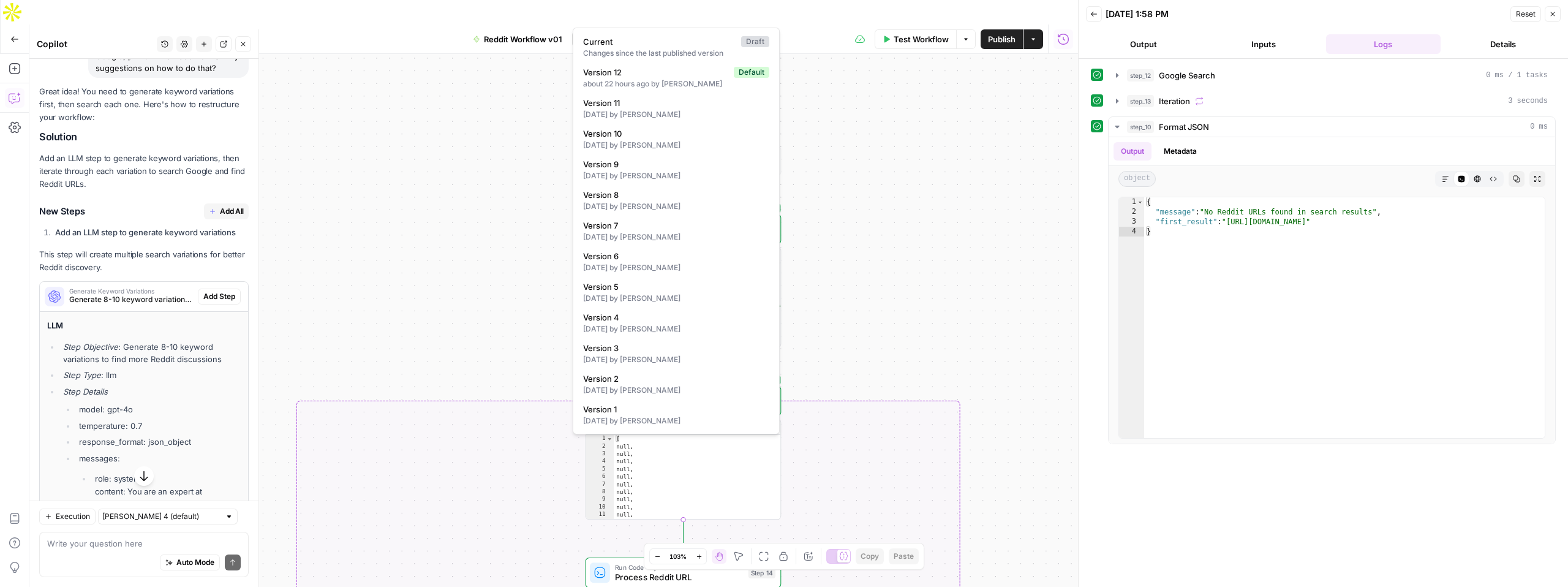
click at [588, 34] on span "Draft" at bounding box center [587, 39] width 18 height 11
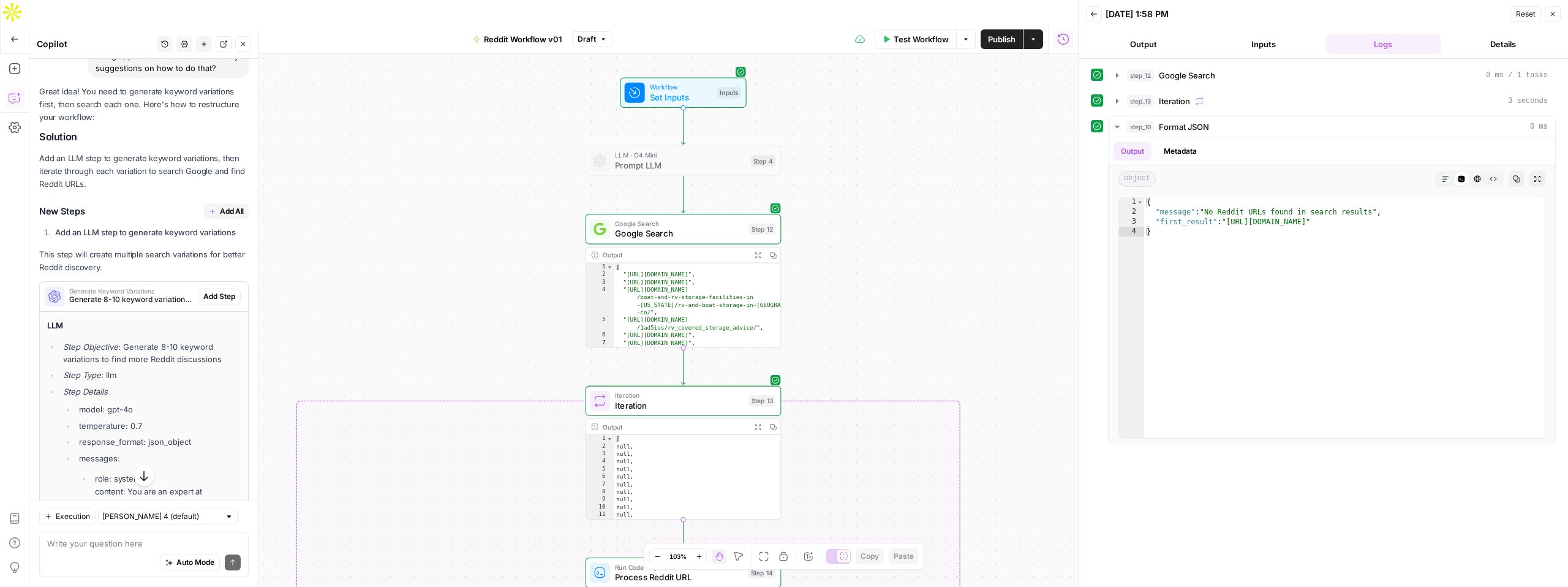
click at [590, 34] on span "Draft" at bounding box center [587, 39] width 18 height 11
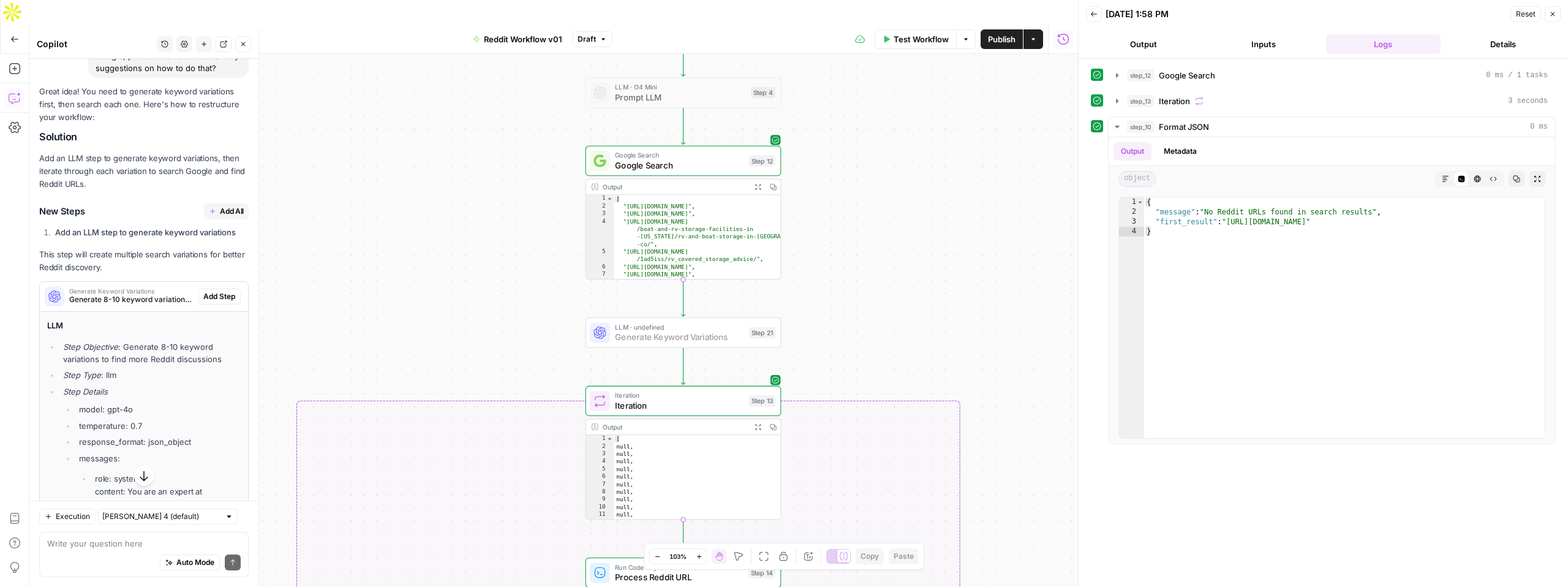
click at [222, 301] on span "Add Step" at bounding box center [219, 296] width 32 height 11
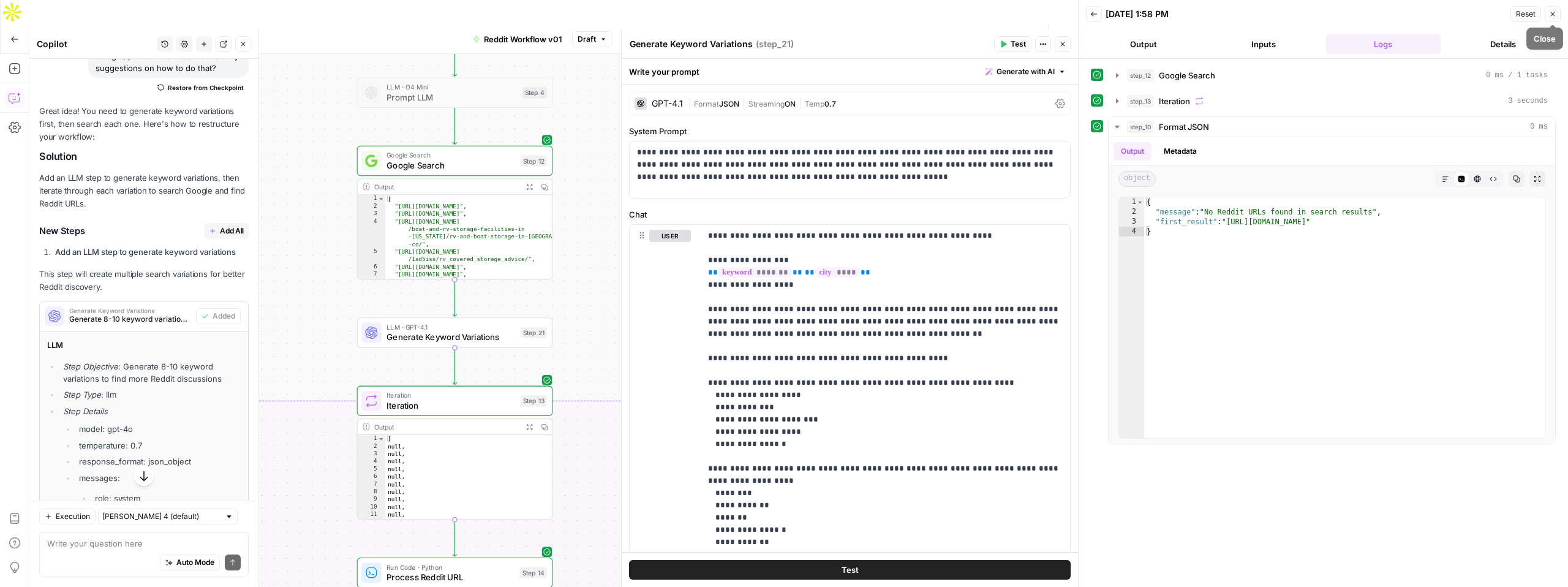
click at [1560, 12] on button "Close" at bounding box center [1552, 13] width 16 height 16
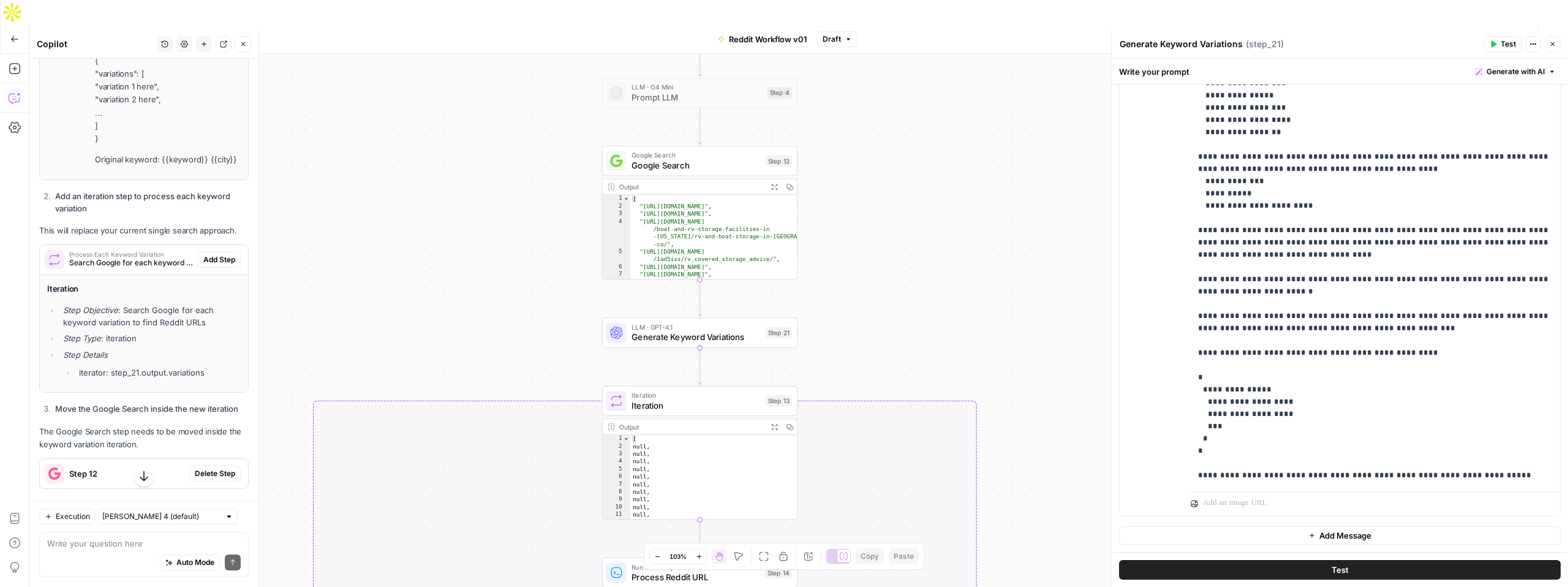
scroll to position [2213, 0]
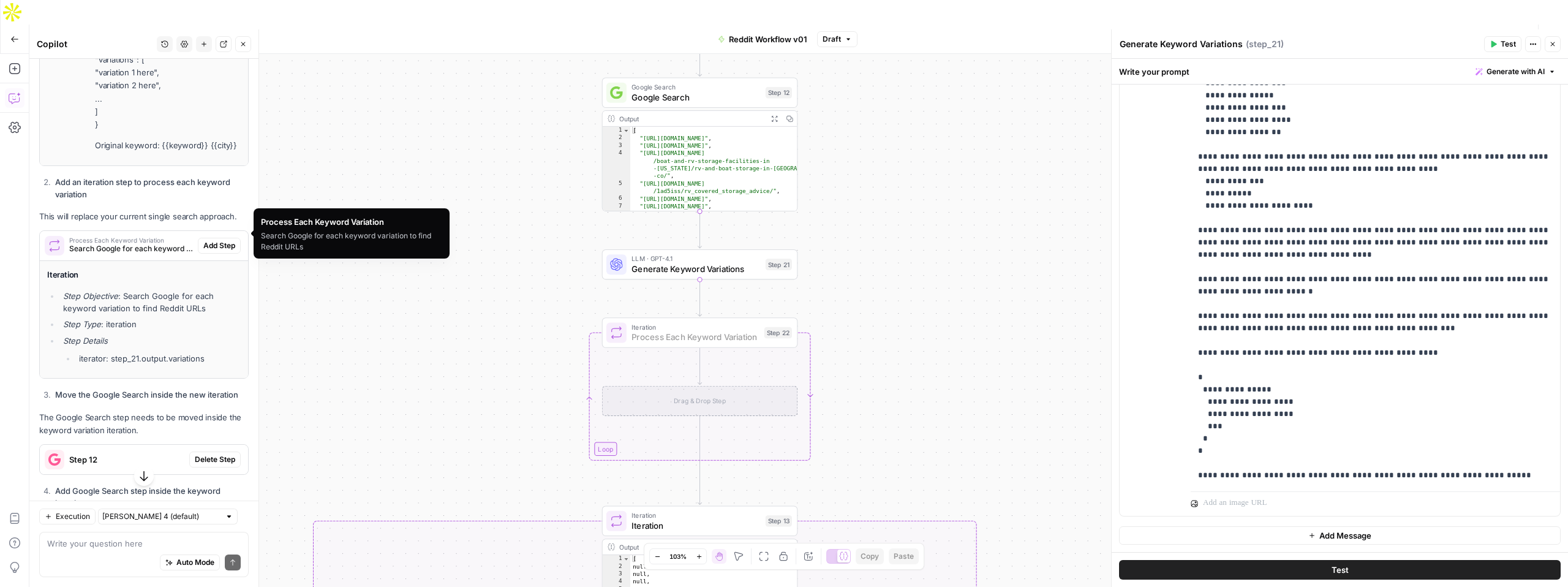
click at [213, 240] on span "Add Step" at bounding box center [219, 245] width 32 height 11
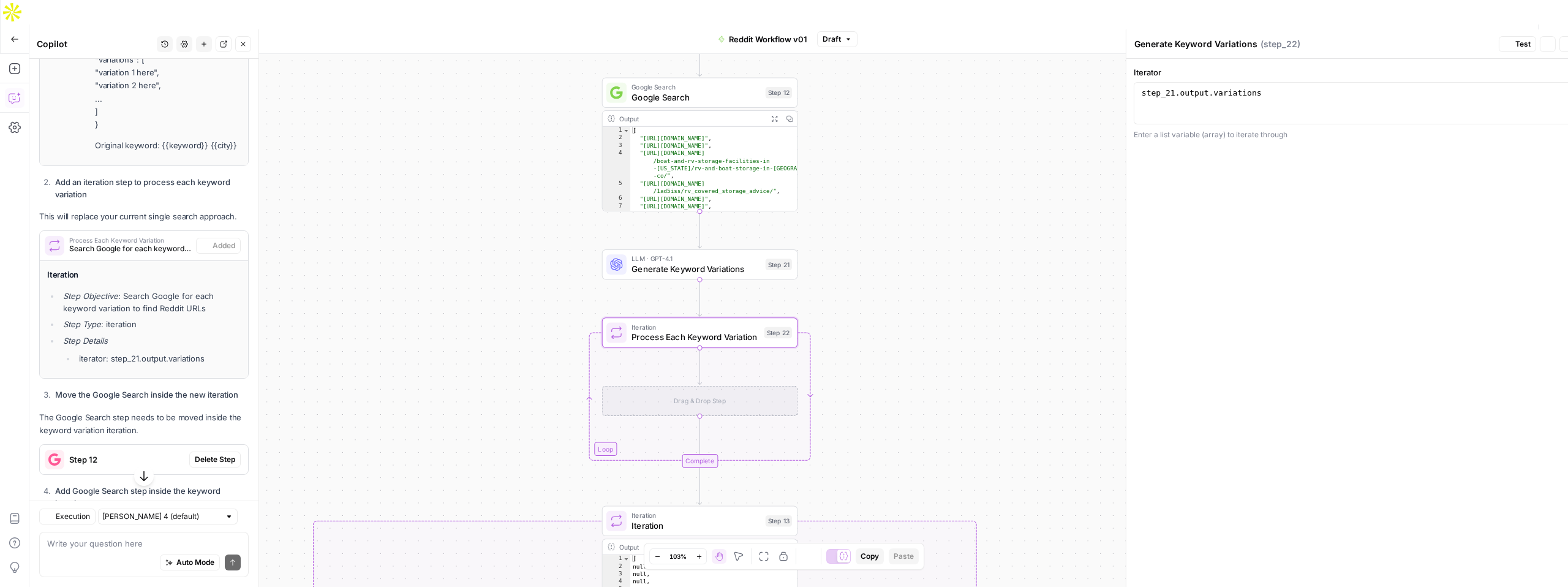
type textarea "Process Each Keyword Variation"
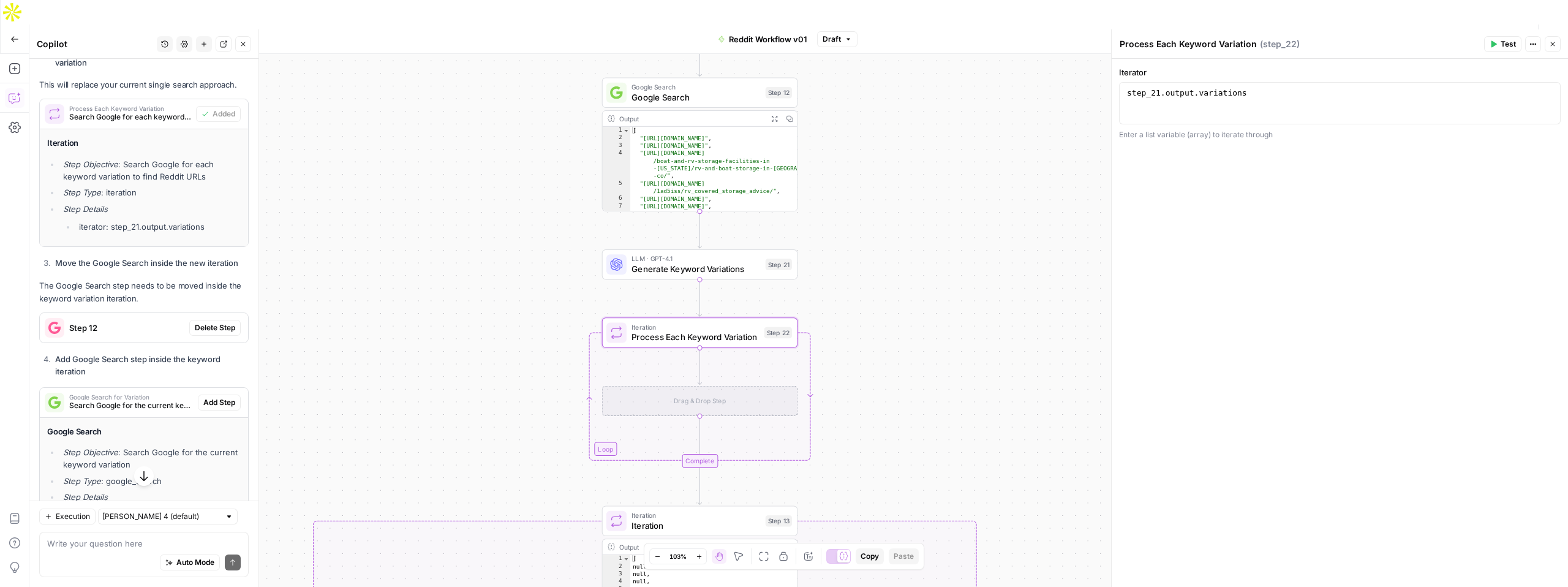
scroll to position [2355, 0]
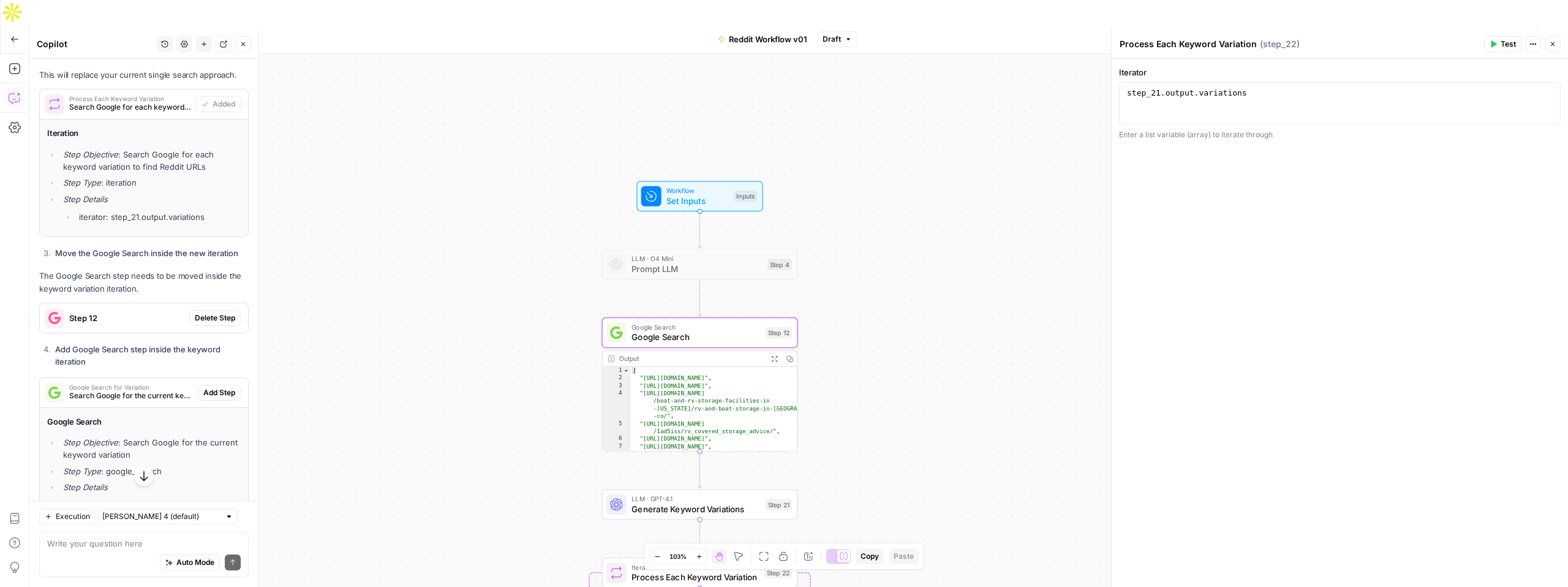
click at [216, 313] on span "Delete Step" at bounding box center [214, 318] width 41 height 11
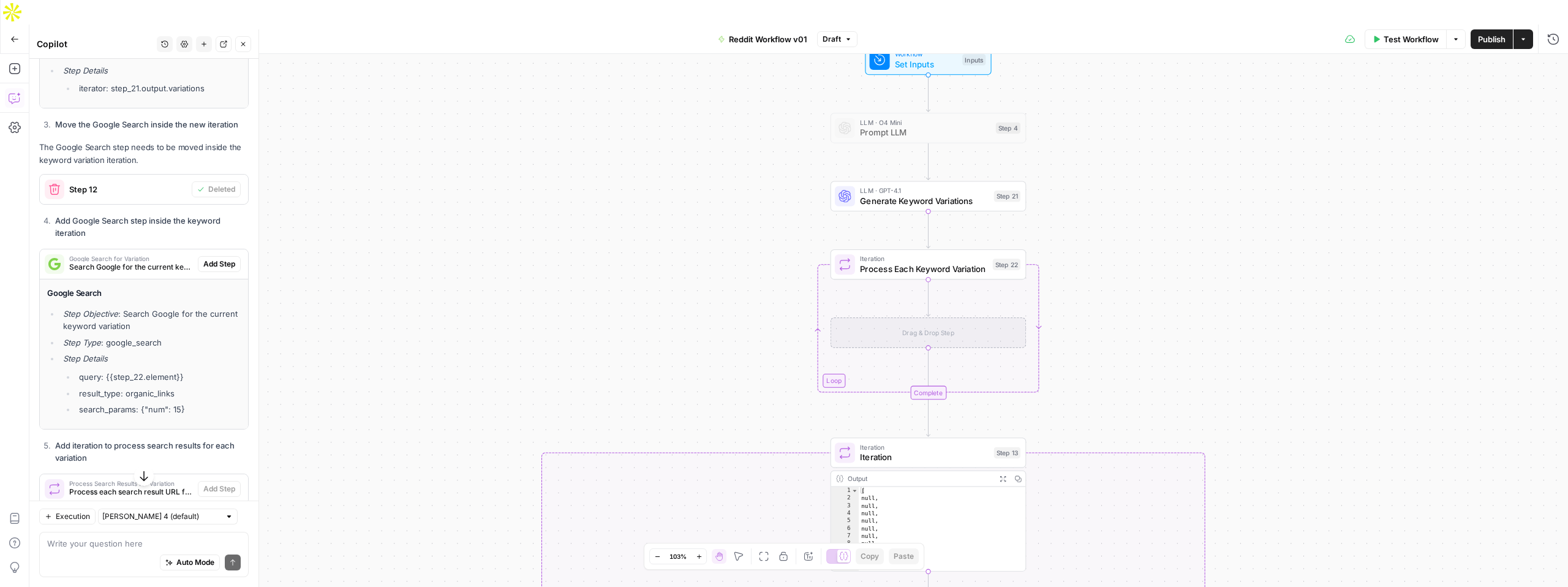
scroll to position [2494, 0]
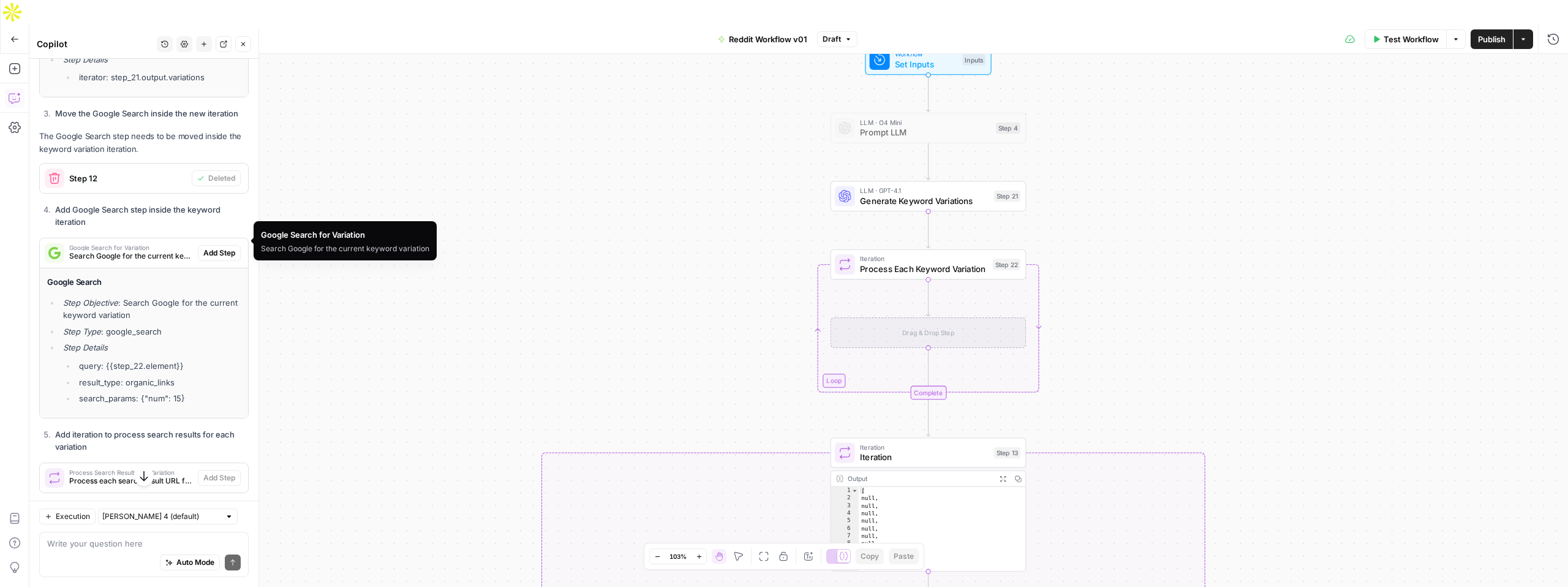
click at [176, 244] on span "Google Search for Variation" at bounding box center [131, 247] width 124 height 6
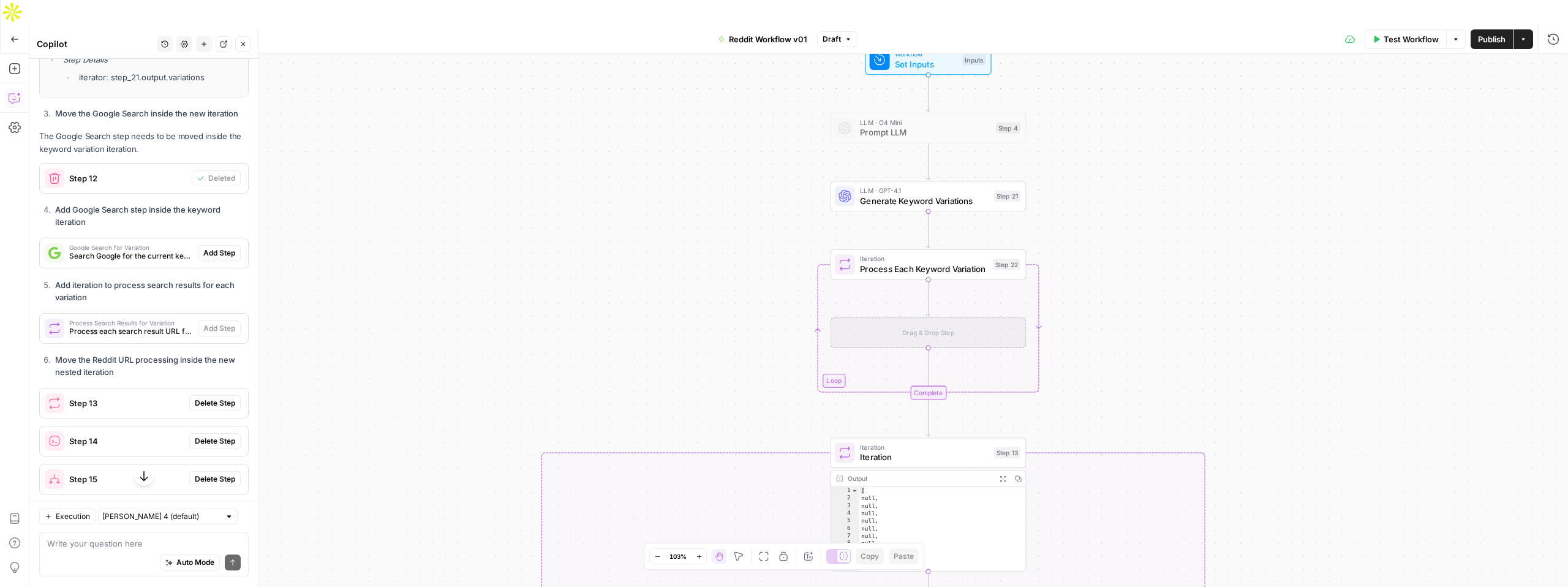
click at [166, 244] on span "Google Search for Variation" at bounding box center [131, 247] width 124 height 6
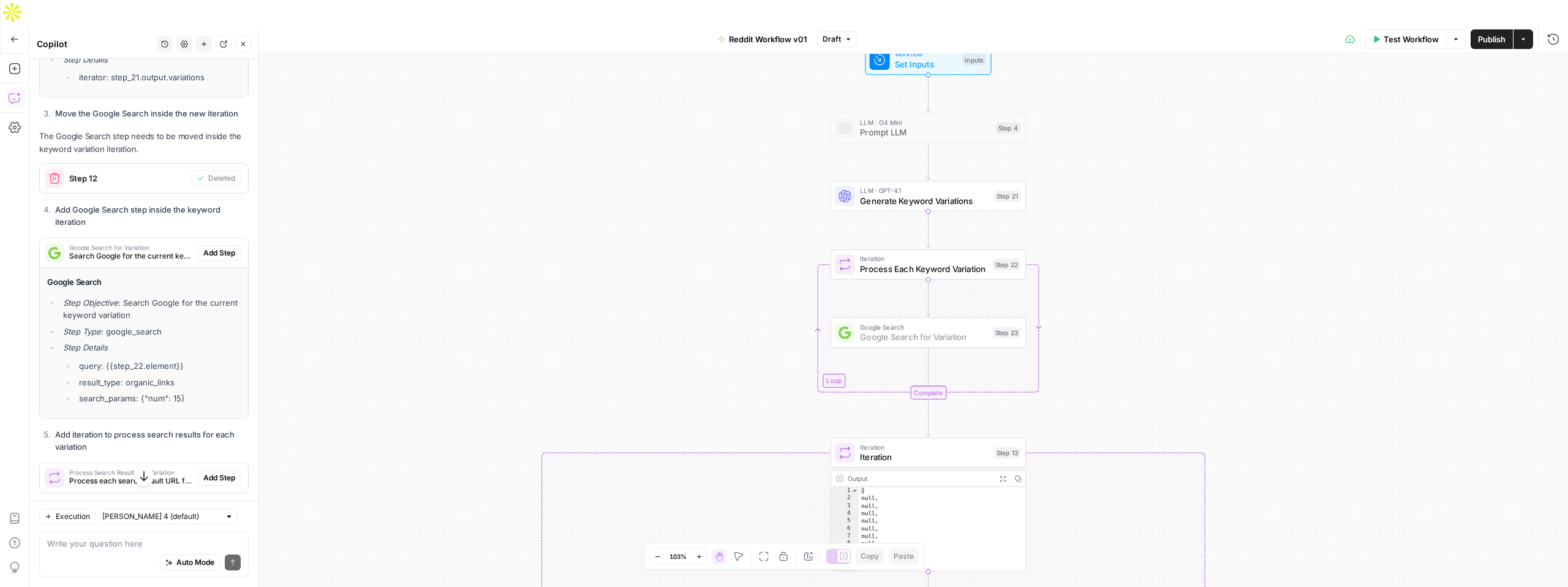
click at [215, 248] on span "Add Step" at bounding box center [219, 253] width 32 height 11
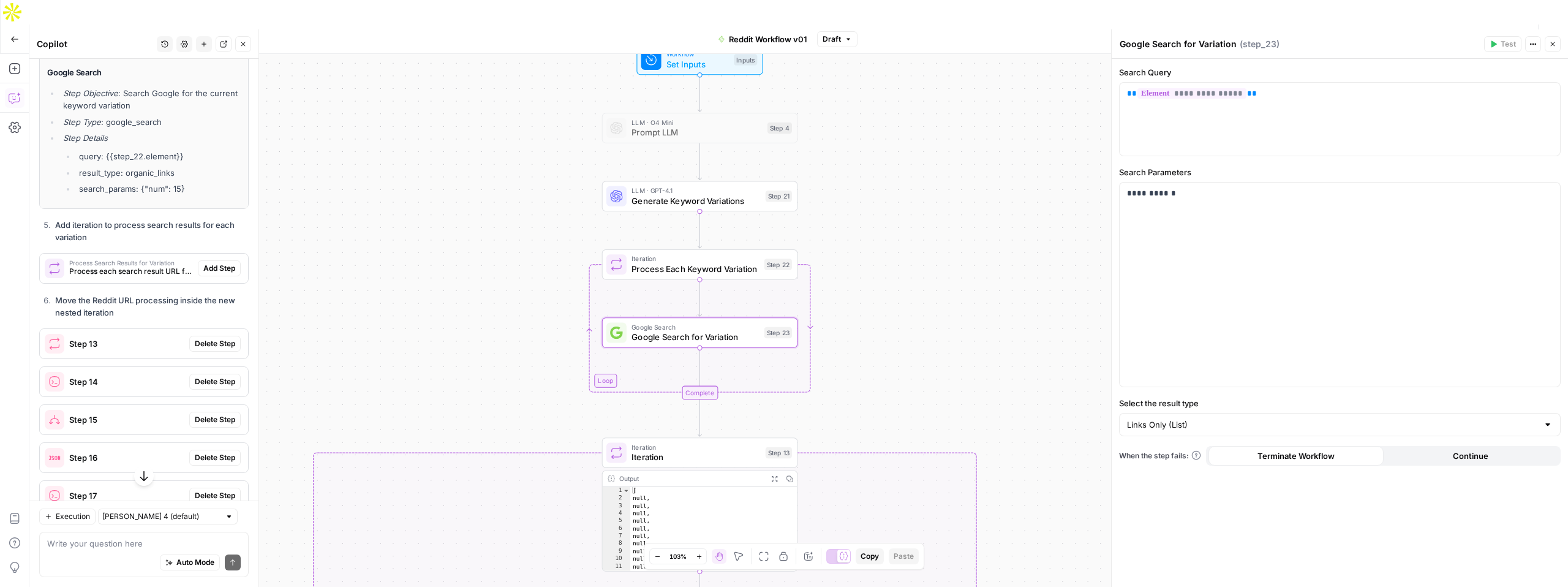
scroll to position [2731, 0]
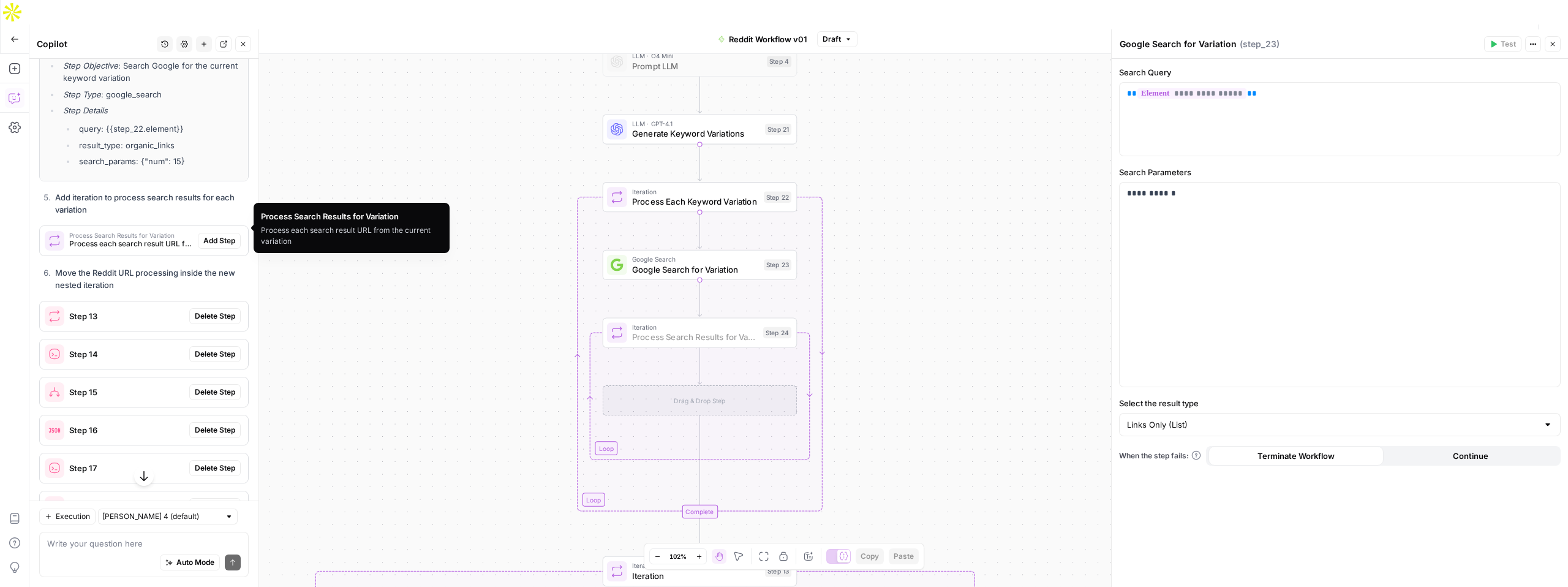
click at [219, 235] on span "Add Step" at bounding box center [219, 240] width 32 height 11
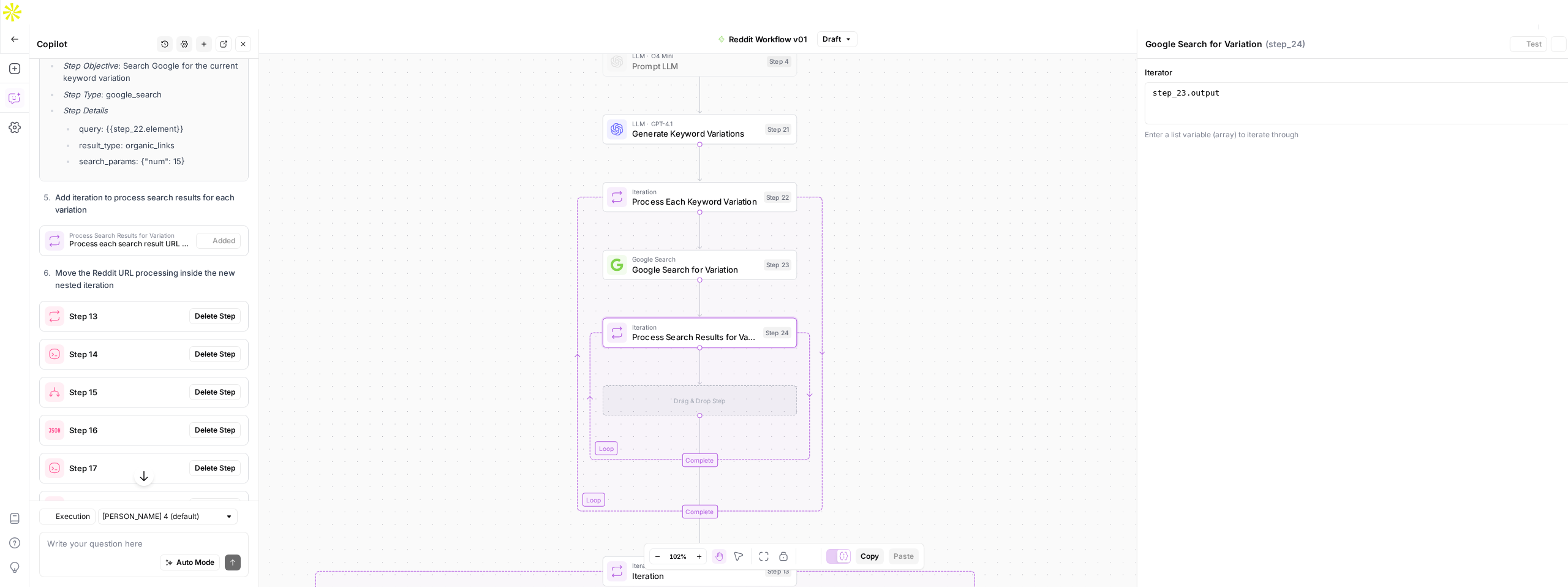
type textarea "Process Search Results for Variation"
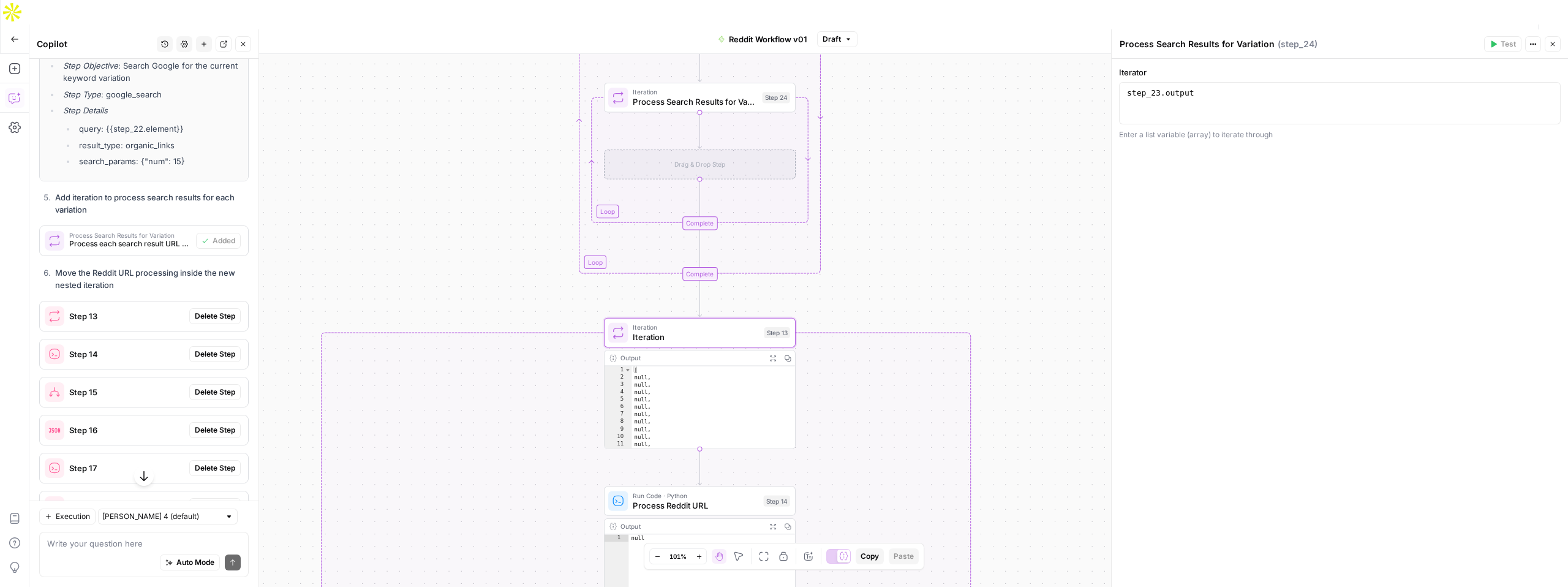
click at [214, 311] on span "Delete Step" at bounding box center [214, 316] width 41 height 11
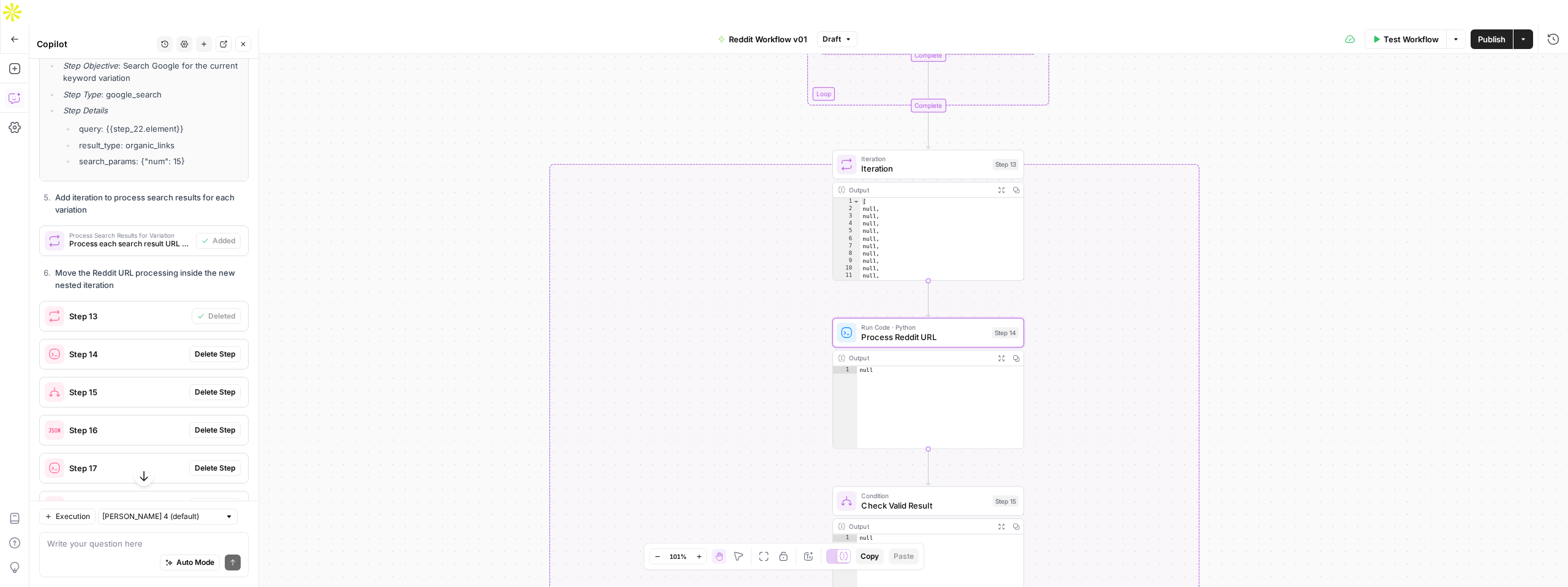
click at [218, 348] on span "Delete Step" at bounding box center [214, 353] width 41 height 11
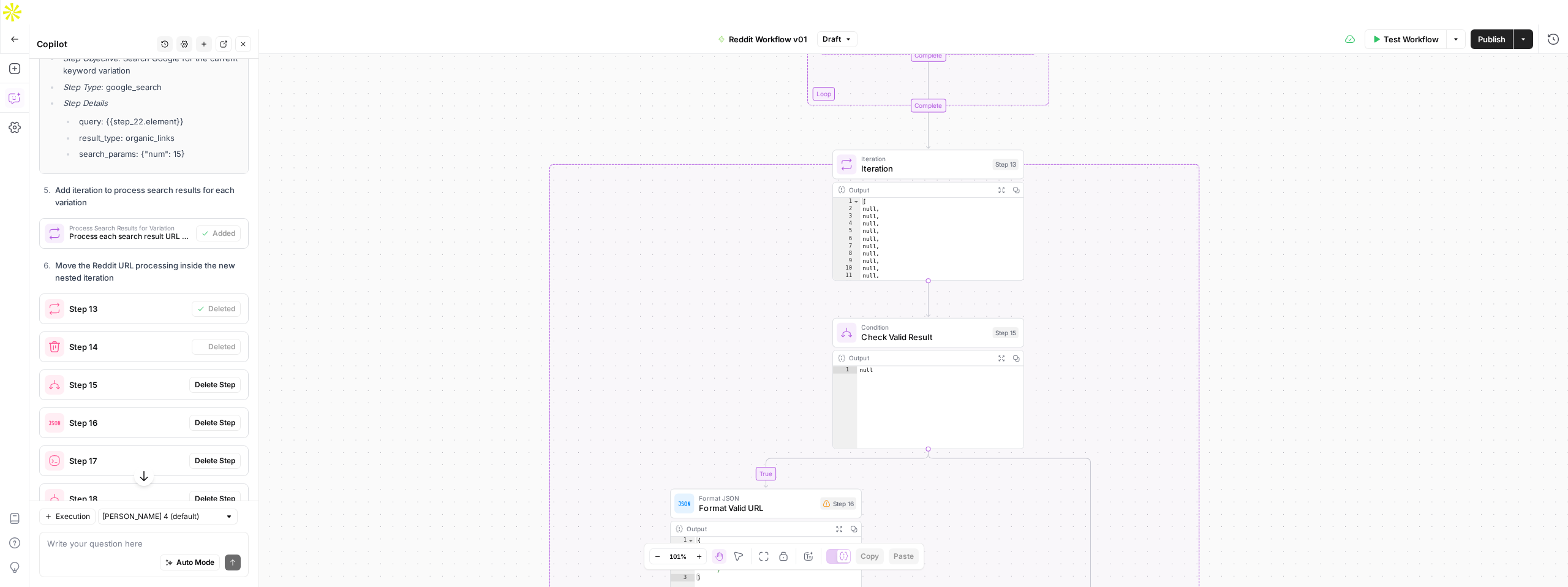
scroll to position [2724, 0]
click at [217, 387] on span "Delete Step" at bounding box center [214, 392] width 41 height 11
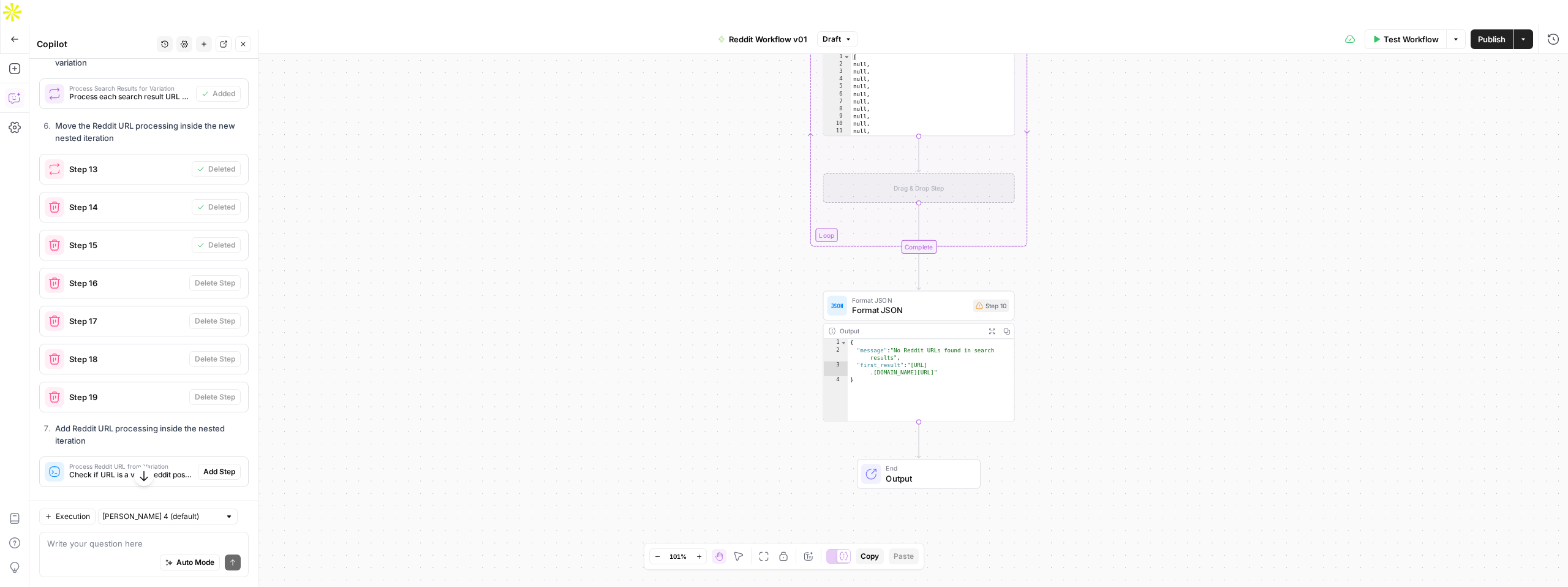
scroll to position [2905, 0]
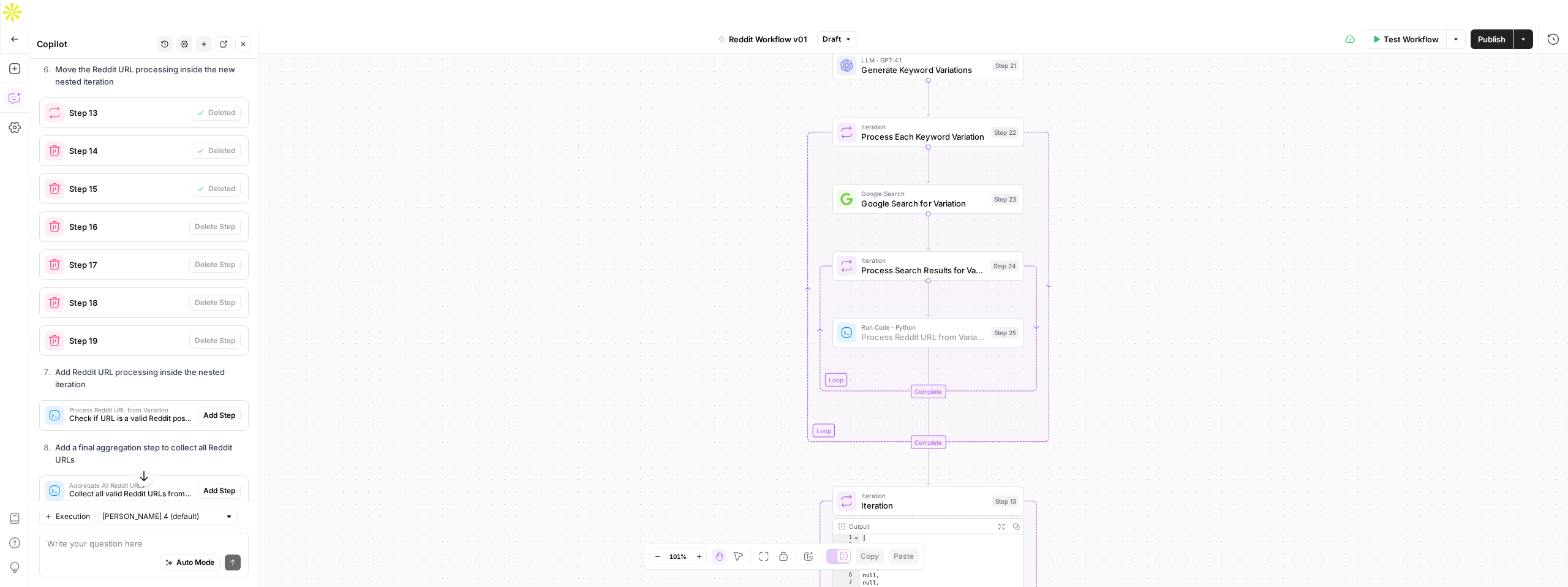
click at [206, 410] on span "Add Step" at bounding box center [219, 415] width 32 height 11
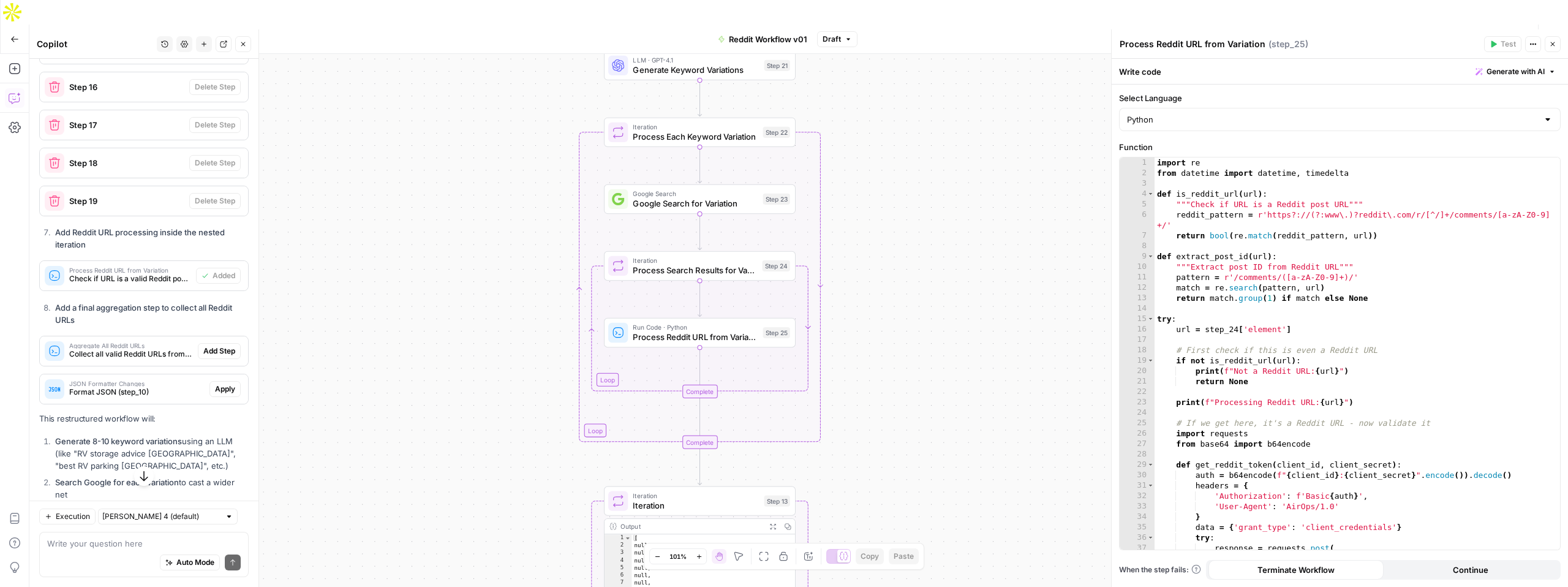
scroll to position [3047, 0]
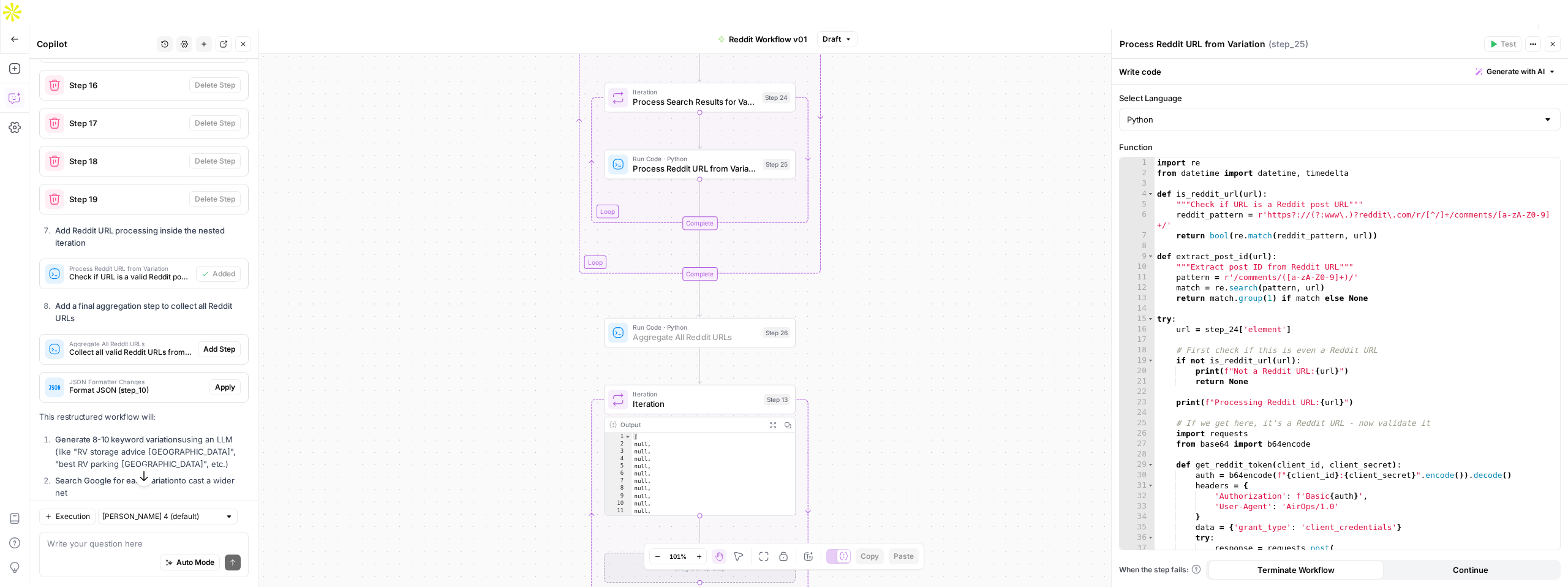
click at [218, 343] on span "Add Step" at bounding box center [219, 348] width 32 height 11
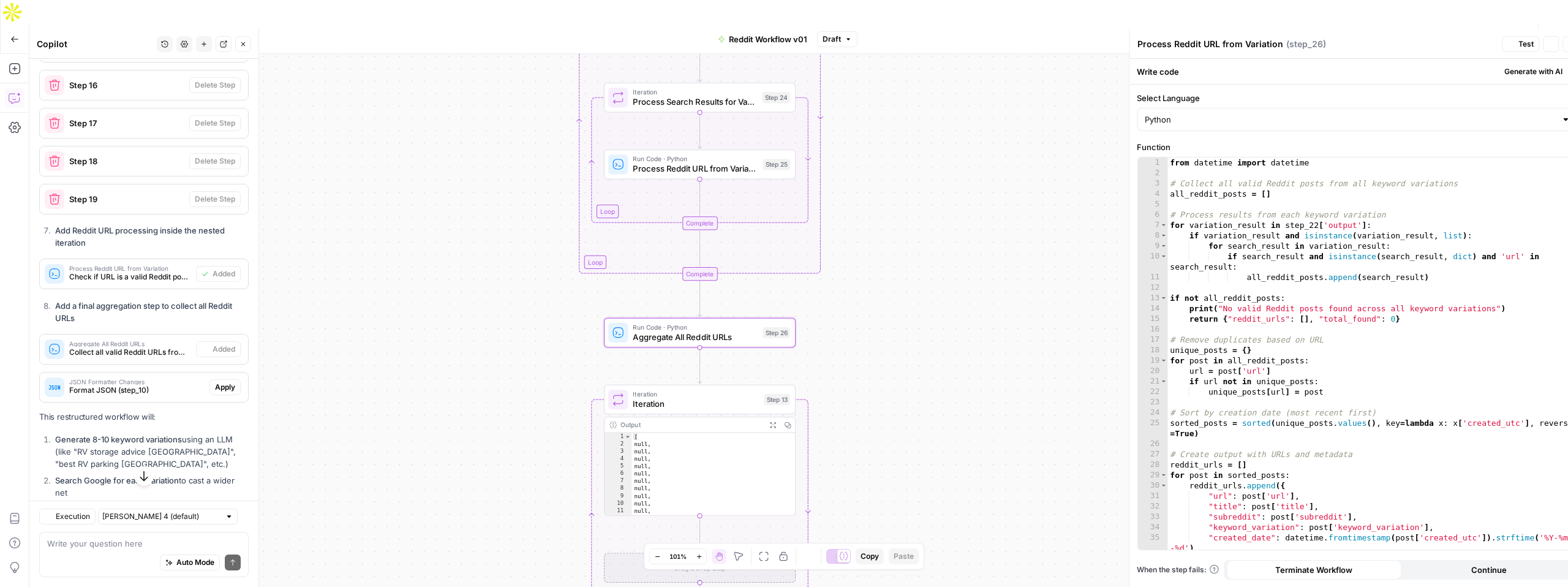
type textarea "Aggregate All Reddit URLs"
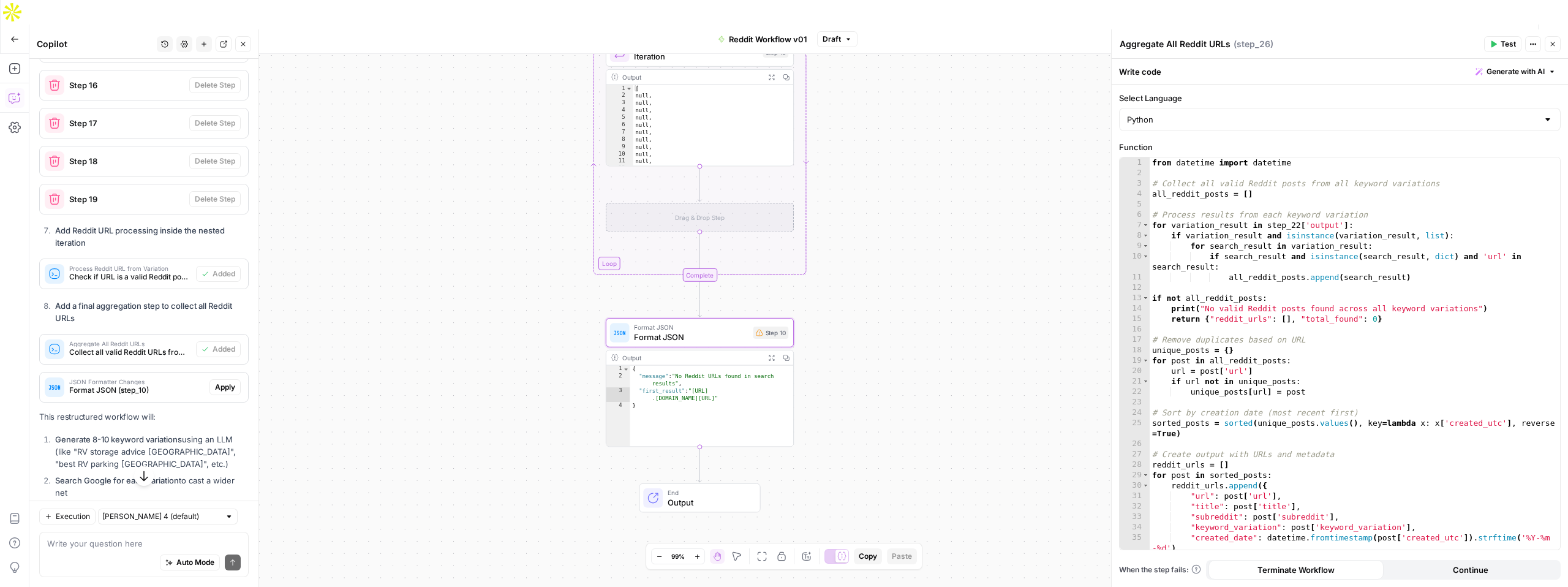
click at [169, 385] on span "Format JSON (step_10)" at bounding box center [136, 390] width 136 height 11
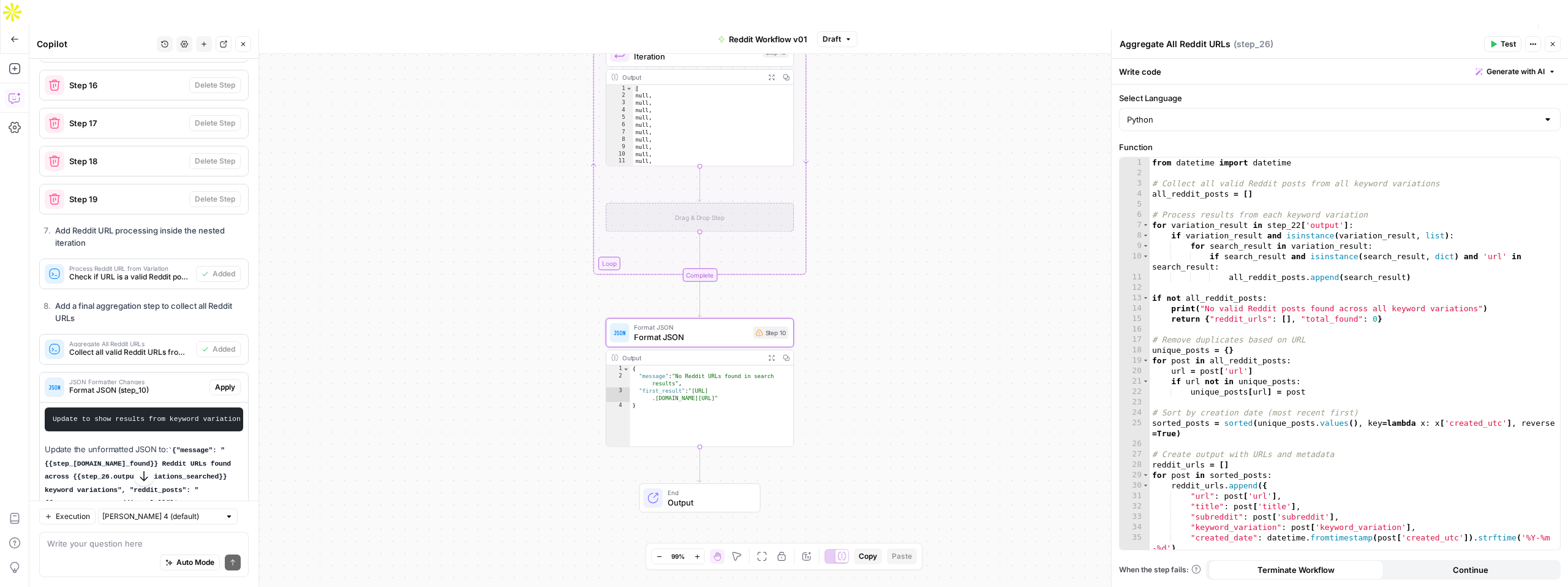
click at [223, 382] on span "Apply" at bounding box center [225, 387] width 20 height 11
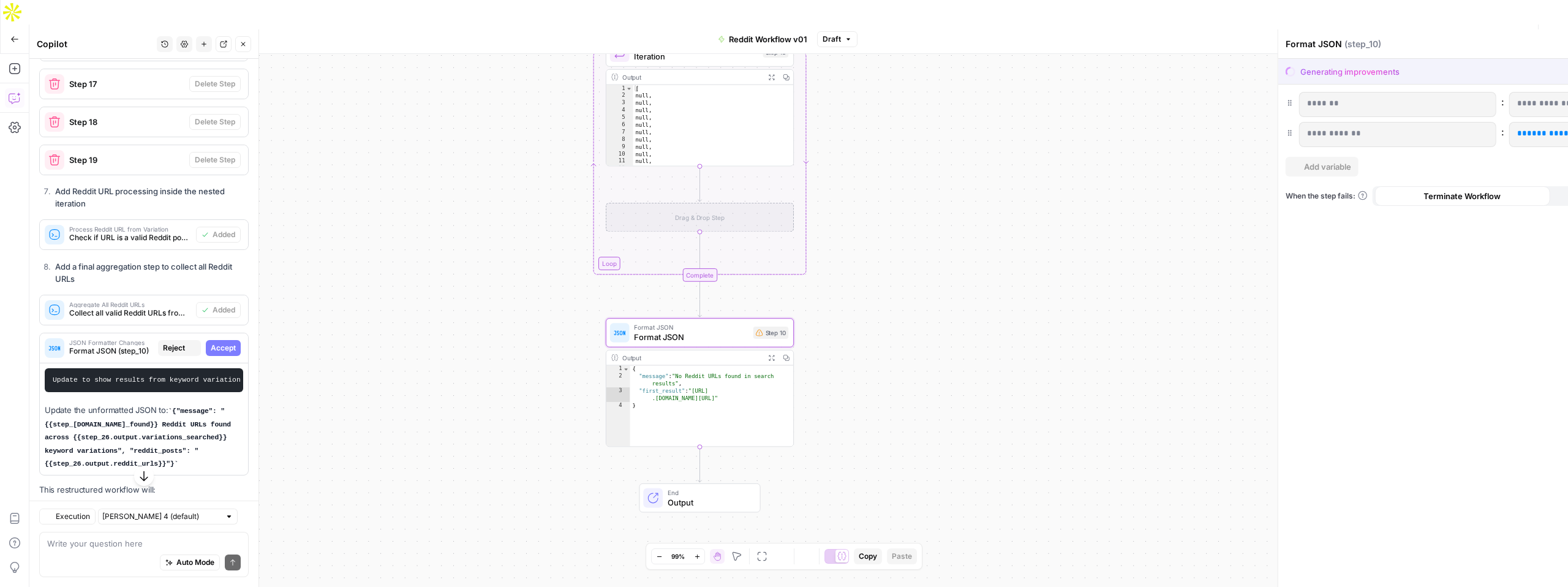
scroll to position [3007, 0]
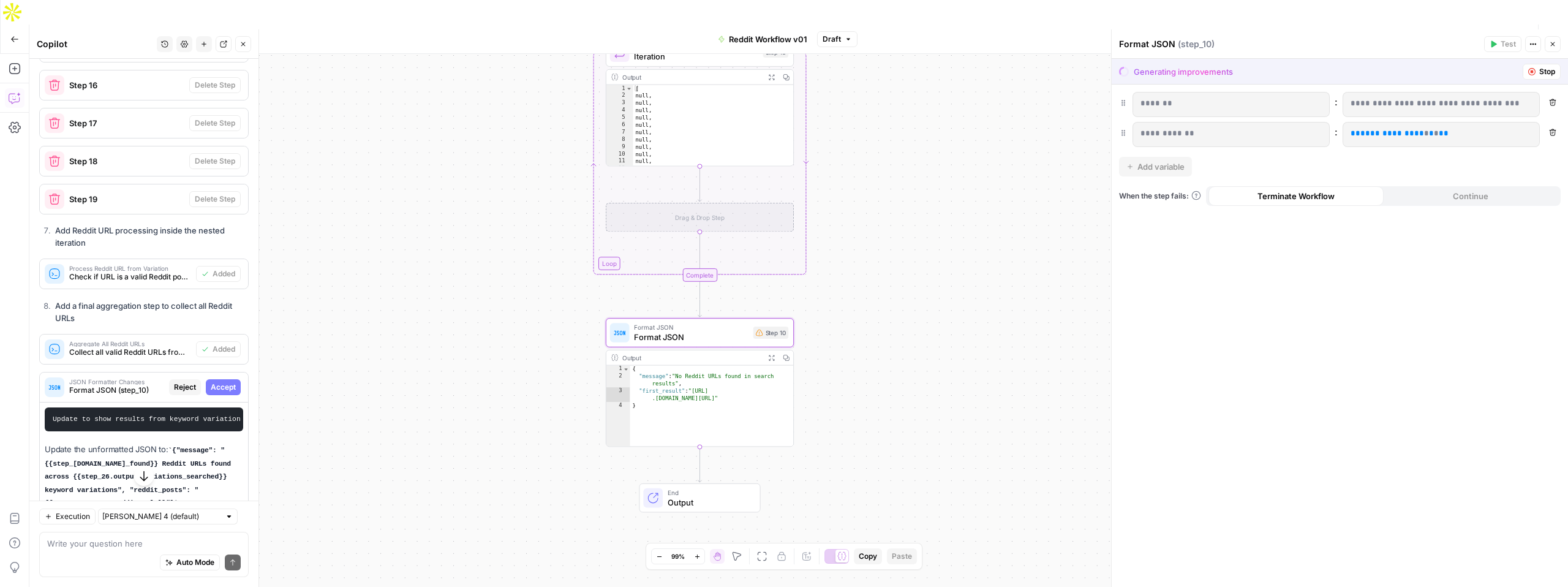
click at [224, 382] on span "Accept" at bounding box center [223, 387] width 25 height 11
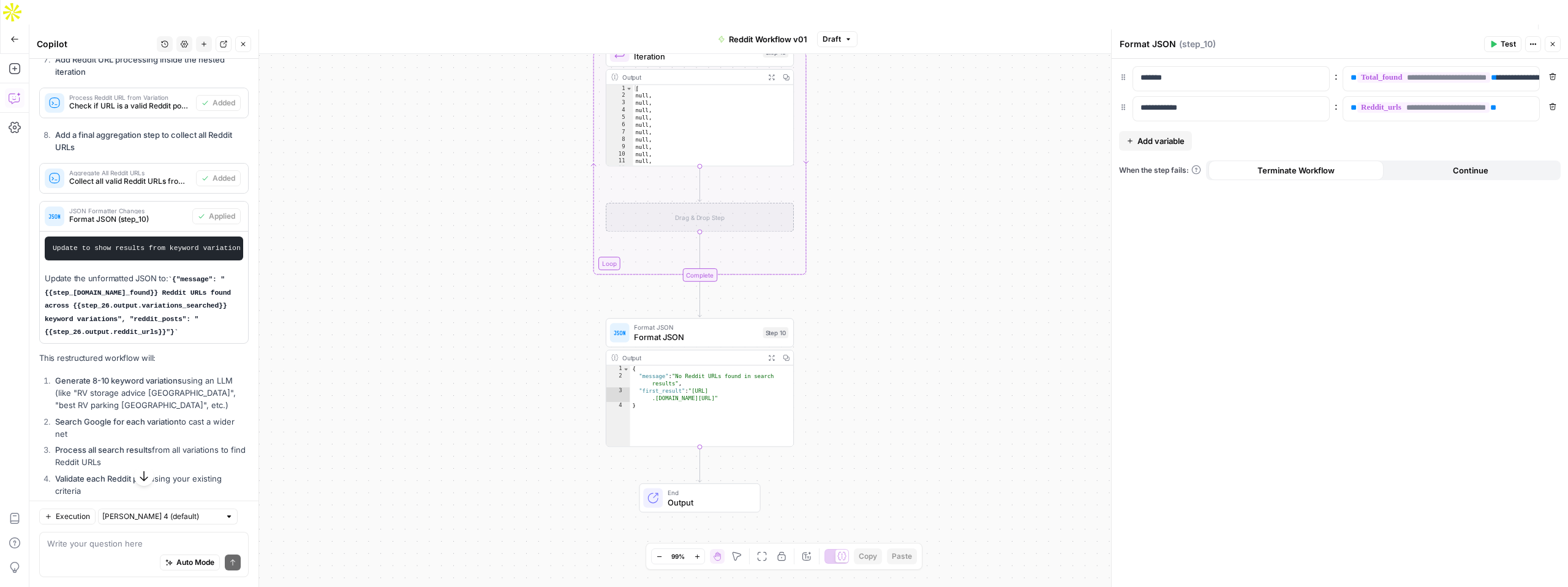
scroll to position [3322, 0]
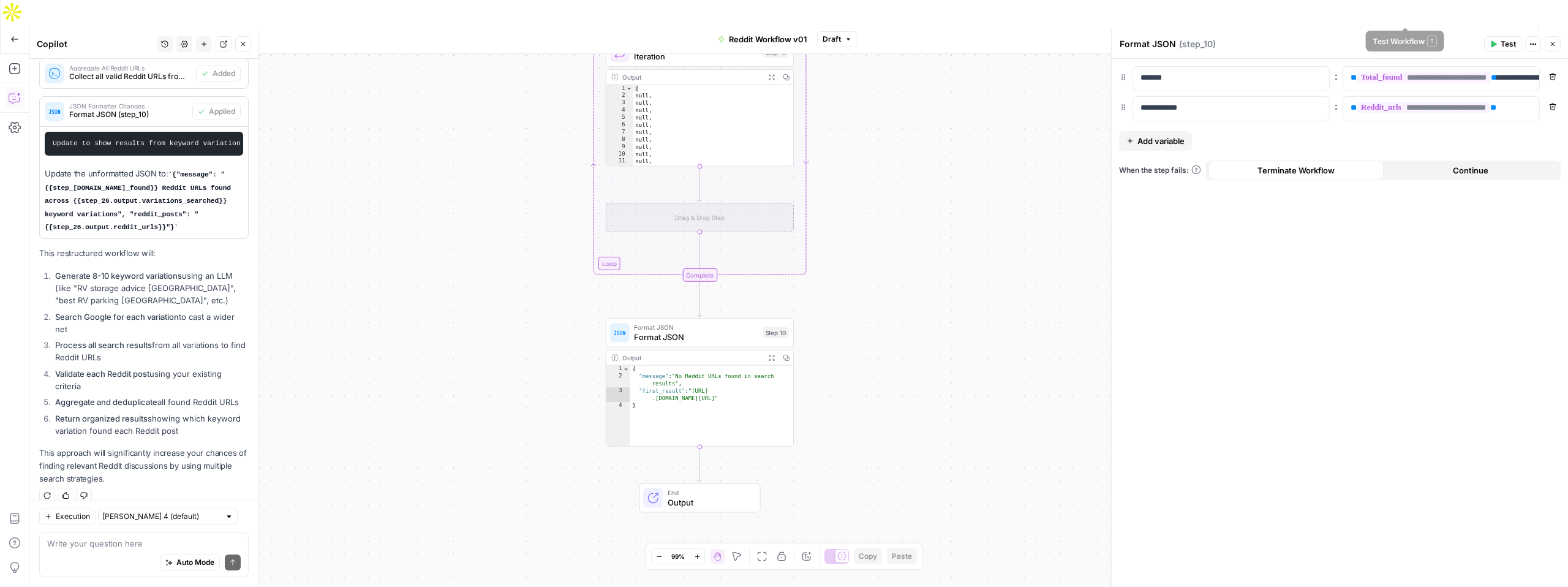
click at [1418, 33] on span "Test Workflow" at bounding box center [1411, 39] width 55 height 12
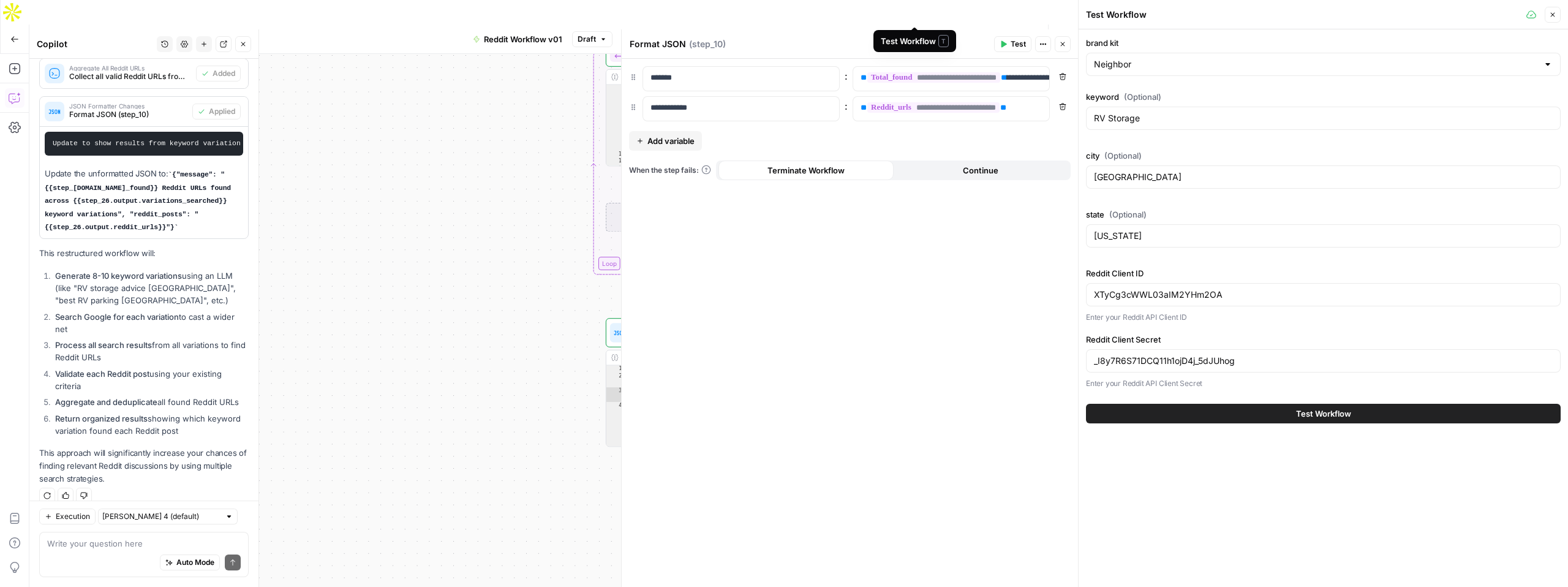
click at [921, 33] on span "Test Workflow" at bounding box center [921, 39] width 55 height 12
click at [1297, 422] on button "Test Workflow" at bounding box center [1323, 414] width 475 height 20
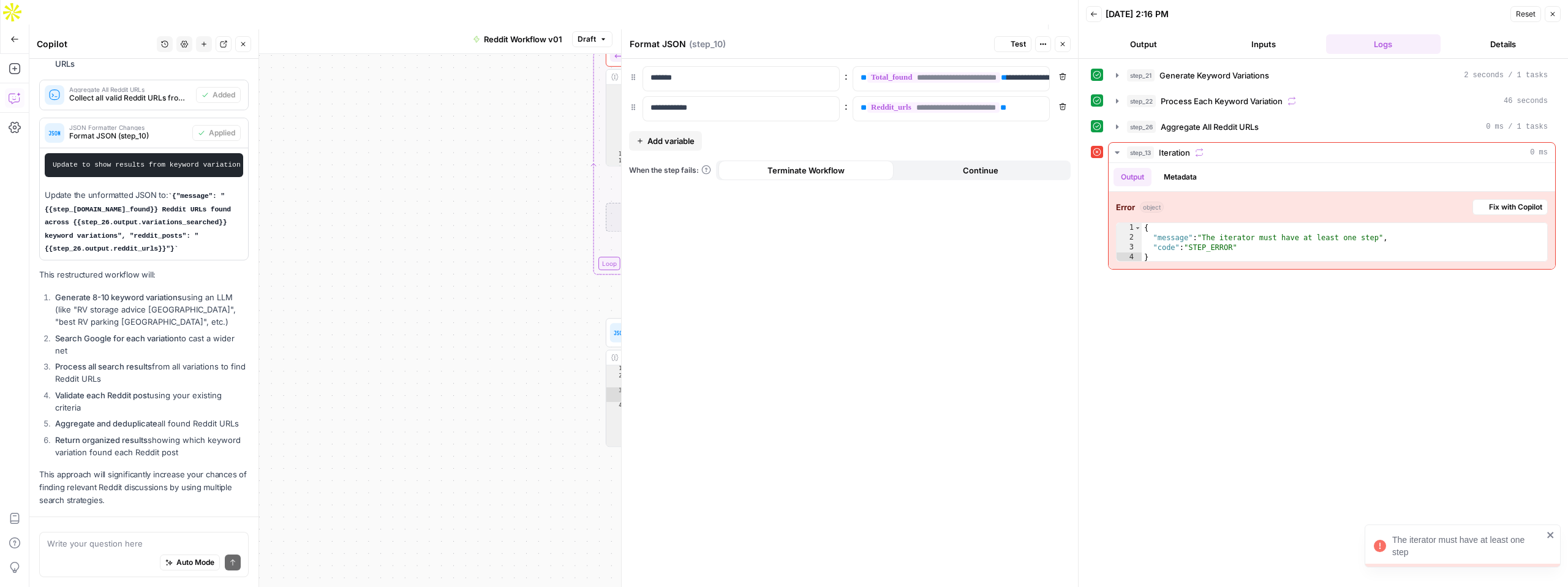
scroll to position [2288, 0]
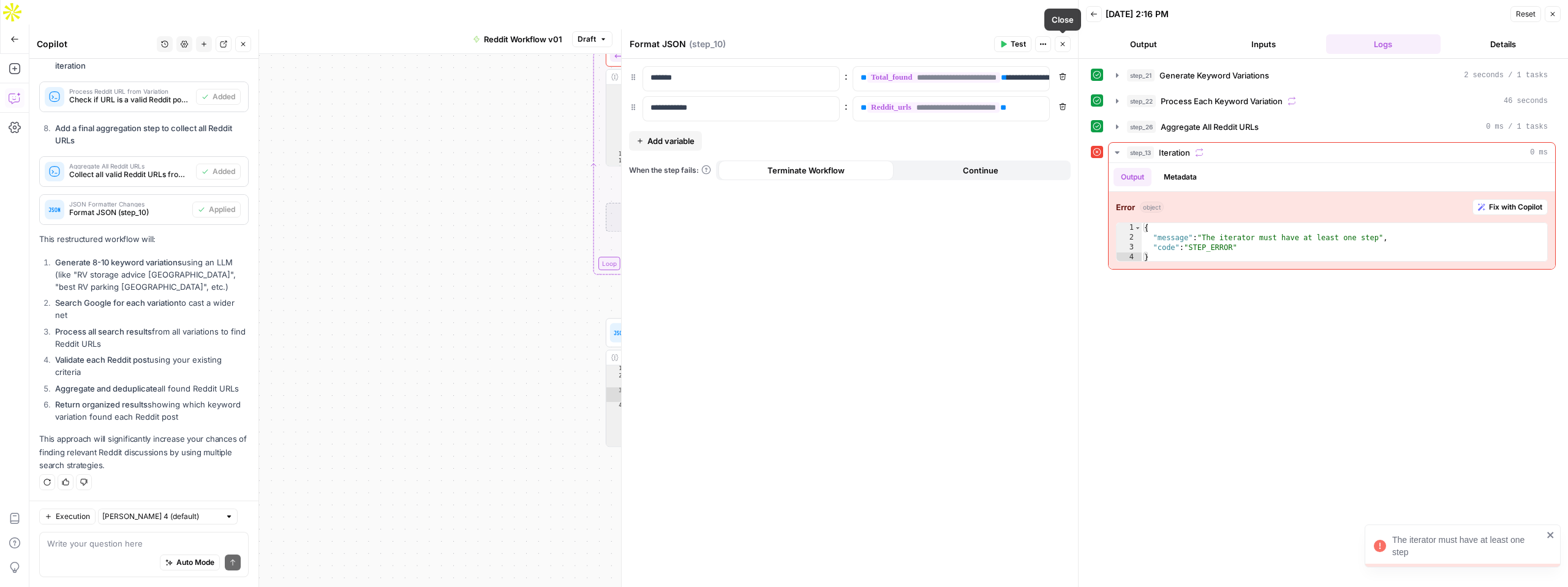
click at [1063, 47] on button "Close" at bounding box center [1063, 43] width 16 height 16
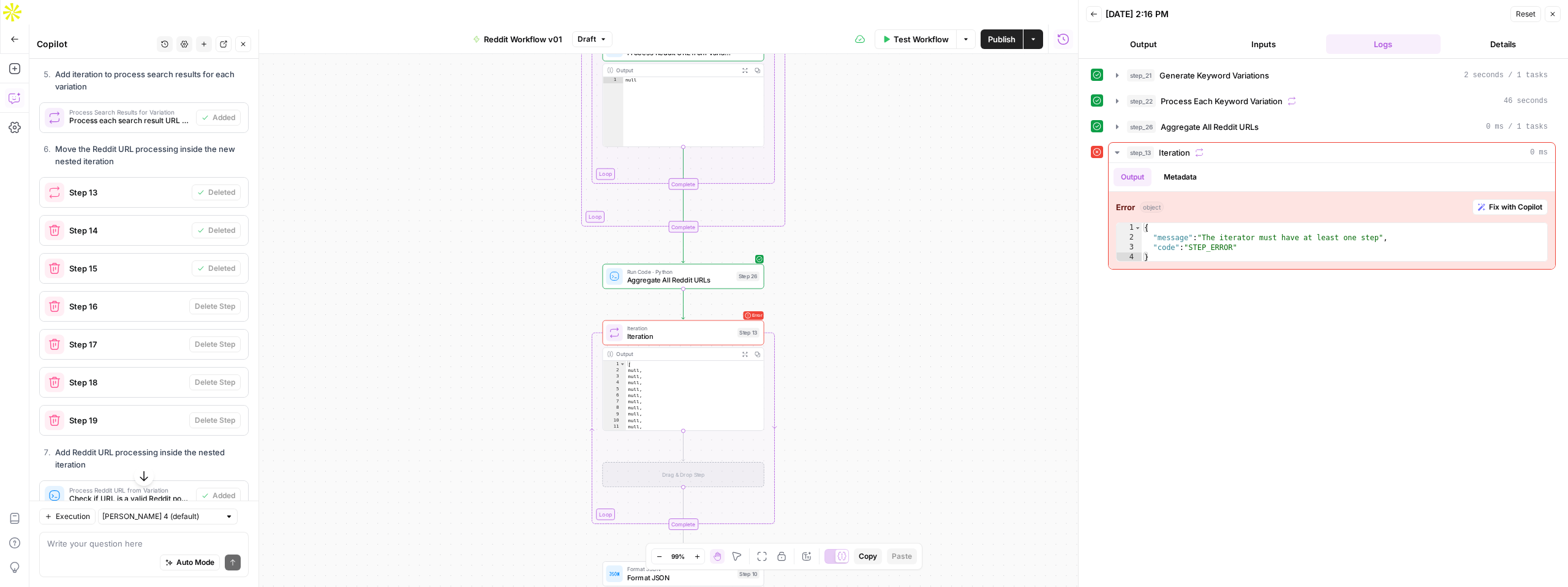
scroll to position [1901, 0]
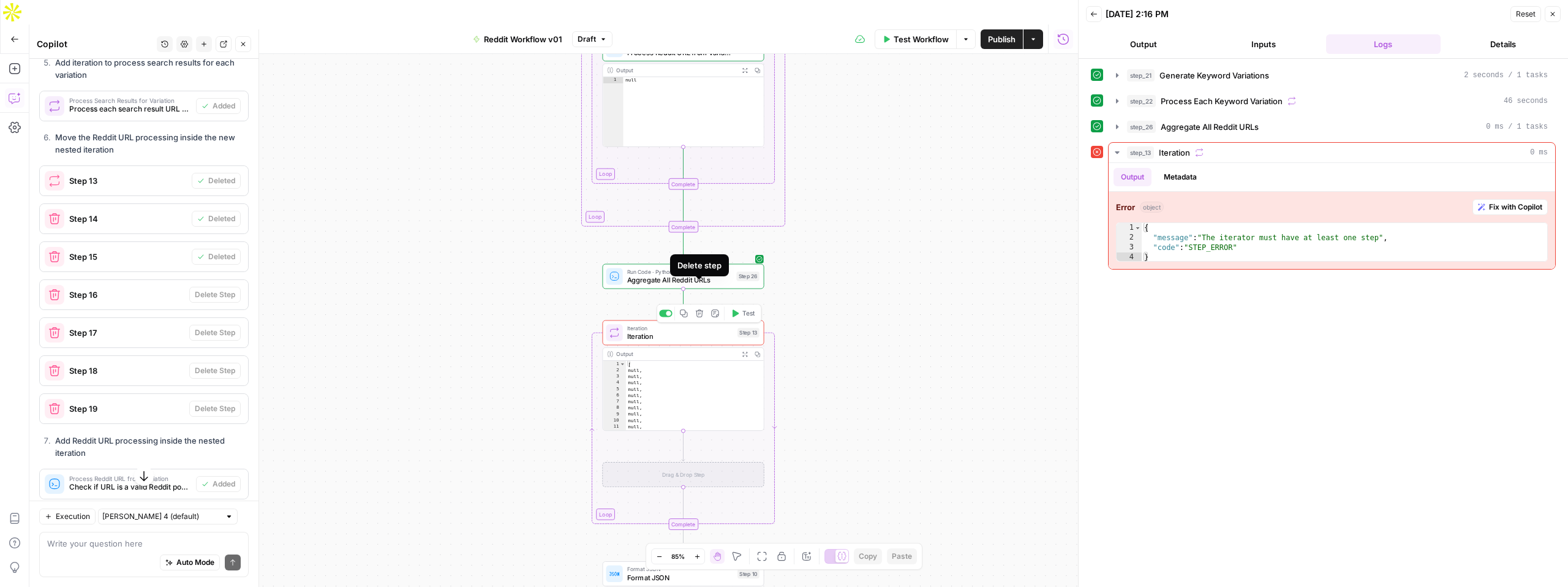
click at [699, 309] on icon "button" at bounding box center [699, 313] width 8 height 8
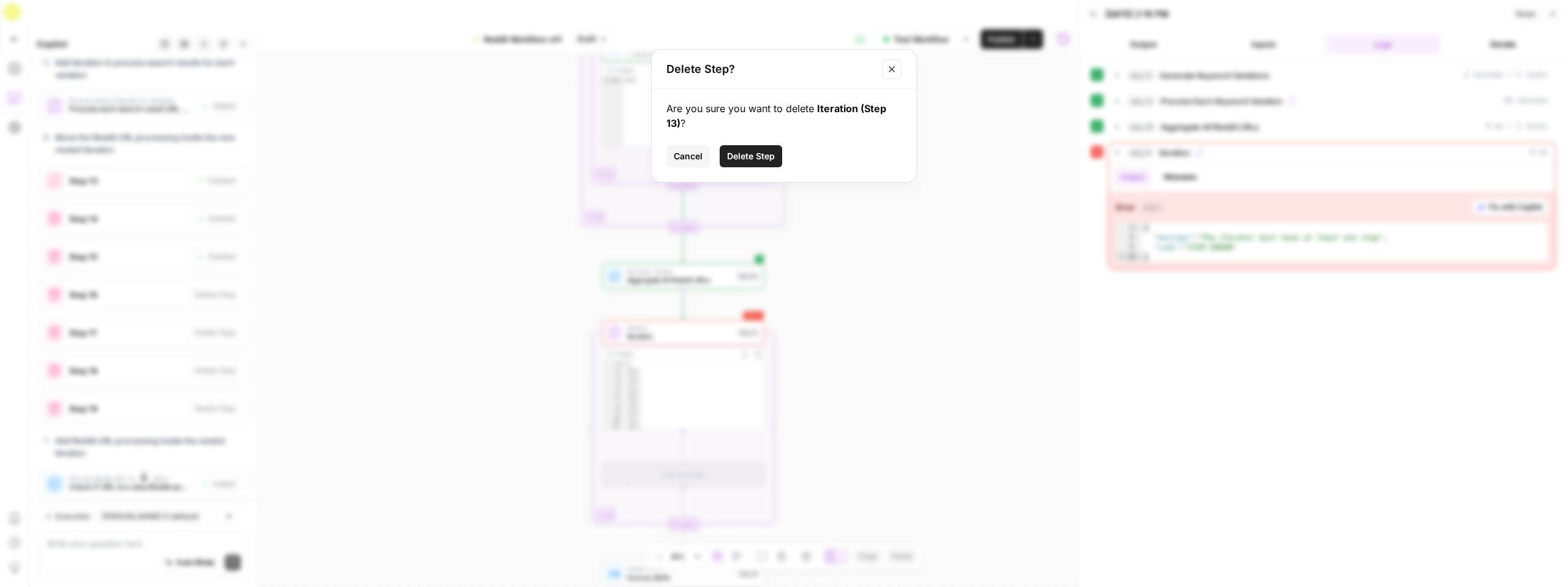
click at [742, 152] on span "Delete Step" at bounding box center [751, 156] width 47 height 12
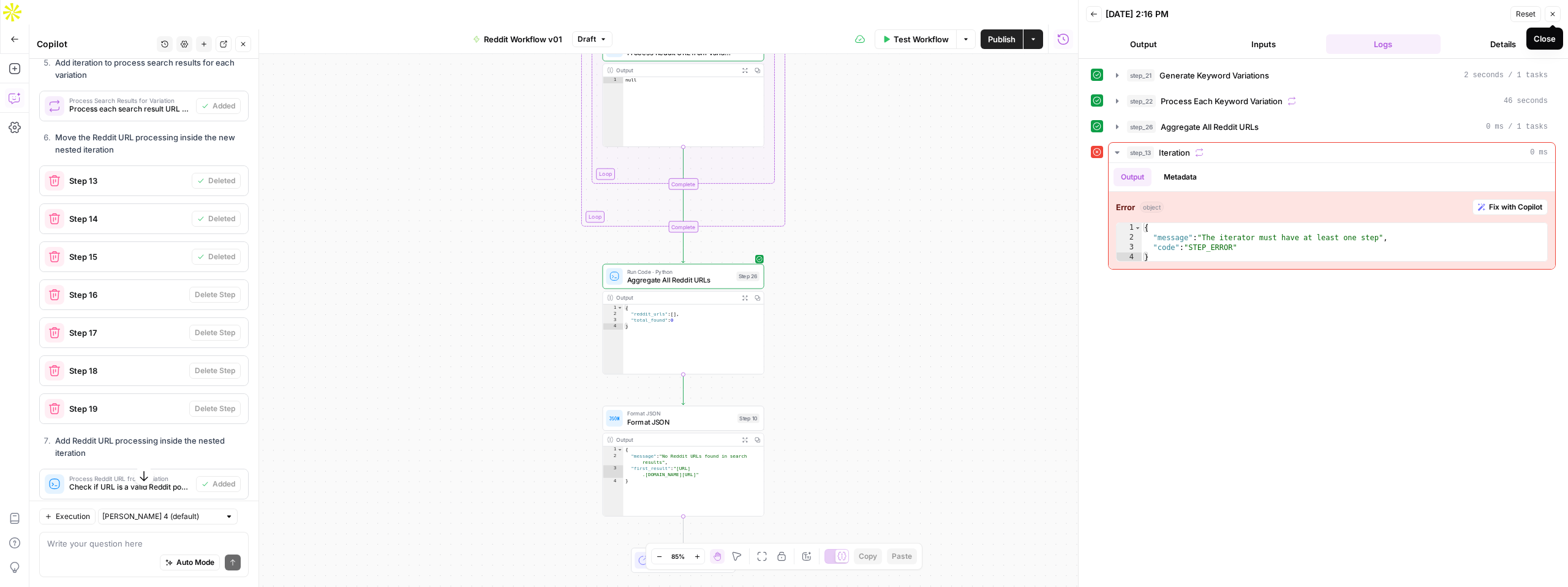
click at [1555, 17] on icon "button" at bounding box center [1552, 14] width 7 height 7
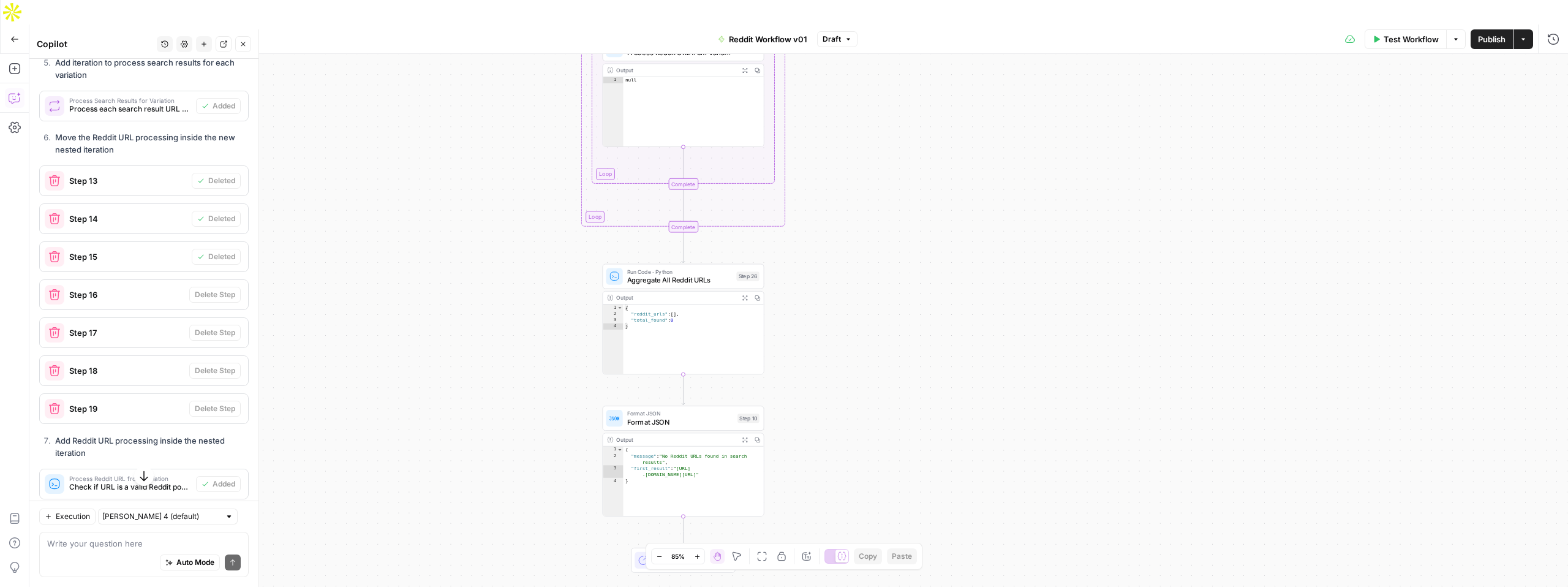
click at [1398, 33] on span "Test Workflow" at bounding box center [1411, 39] width 55 height 12
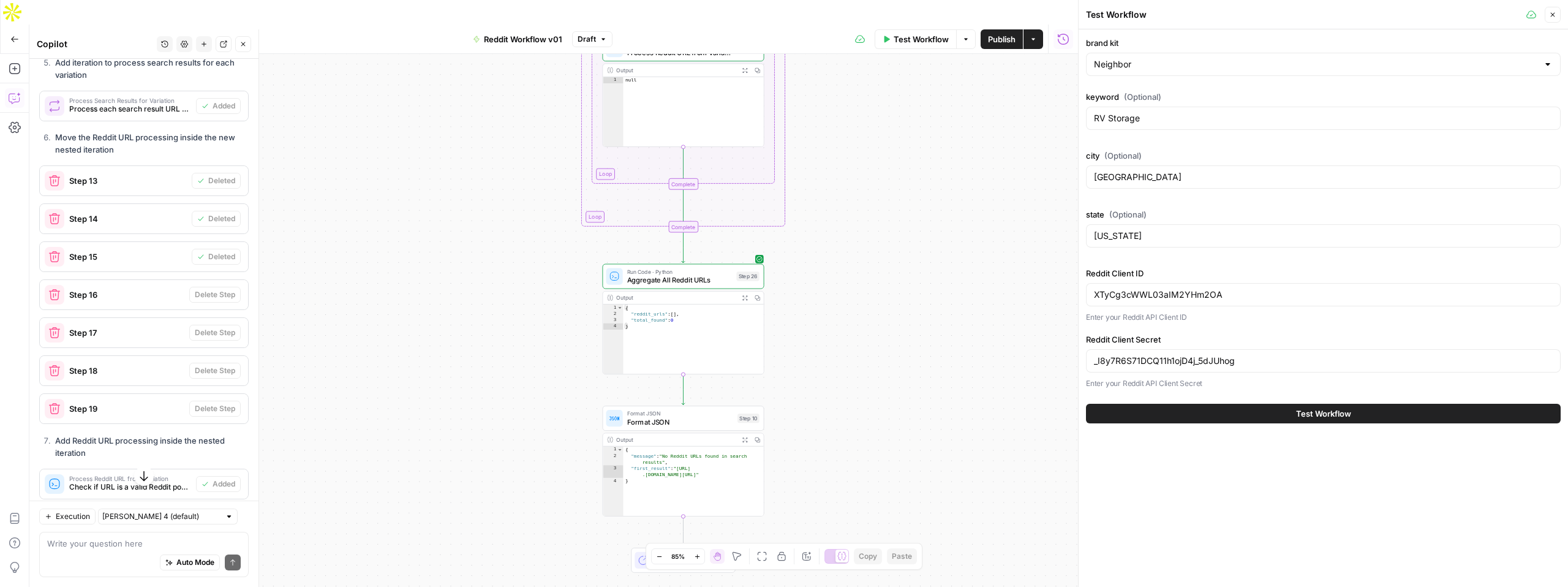
click at [1318, 414] on span "Test Workflow" at bounding box center [1324, 413] width 55 height 12
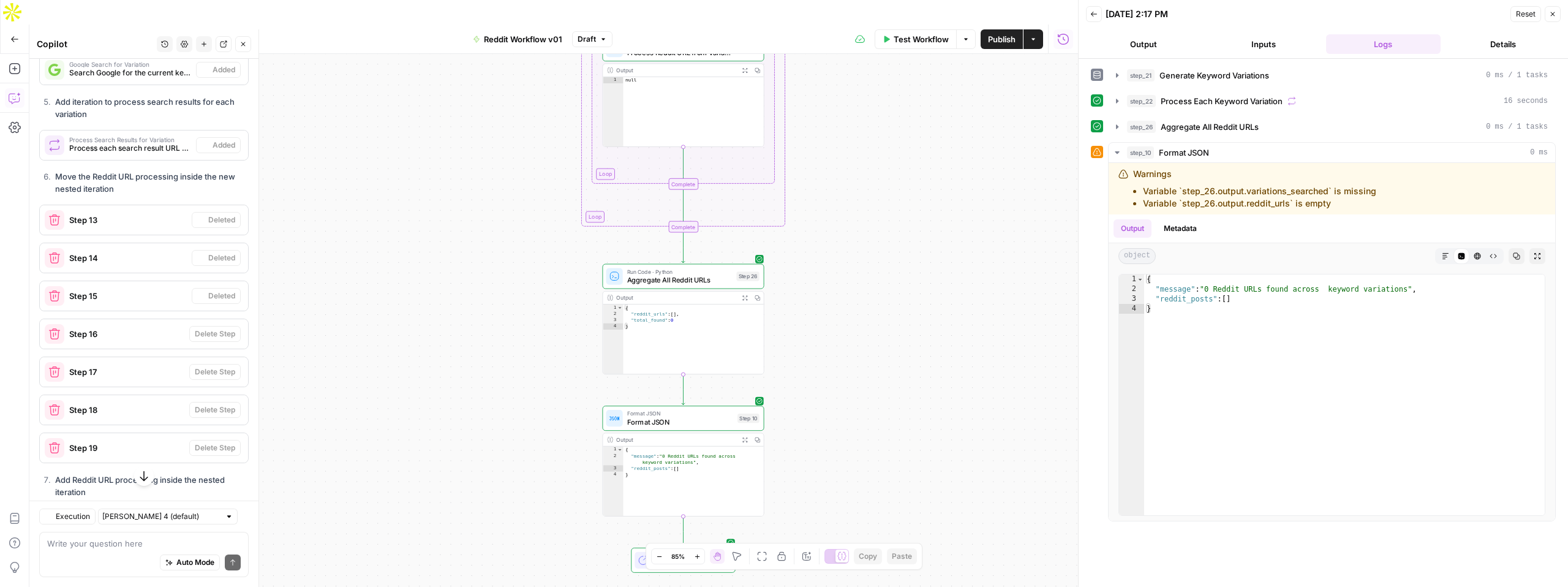
scroll to position [1901, 0]
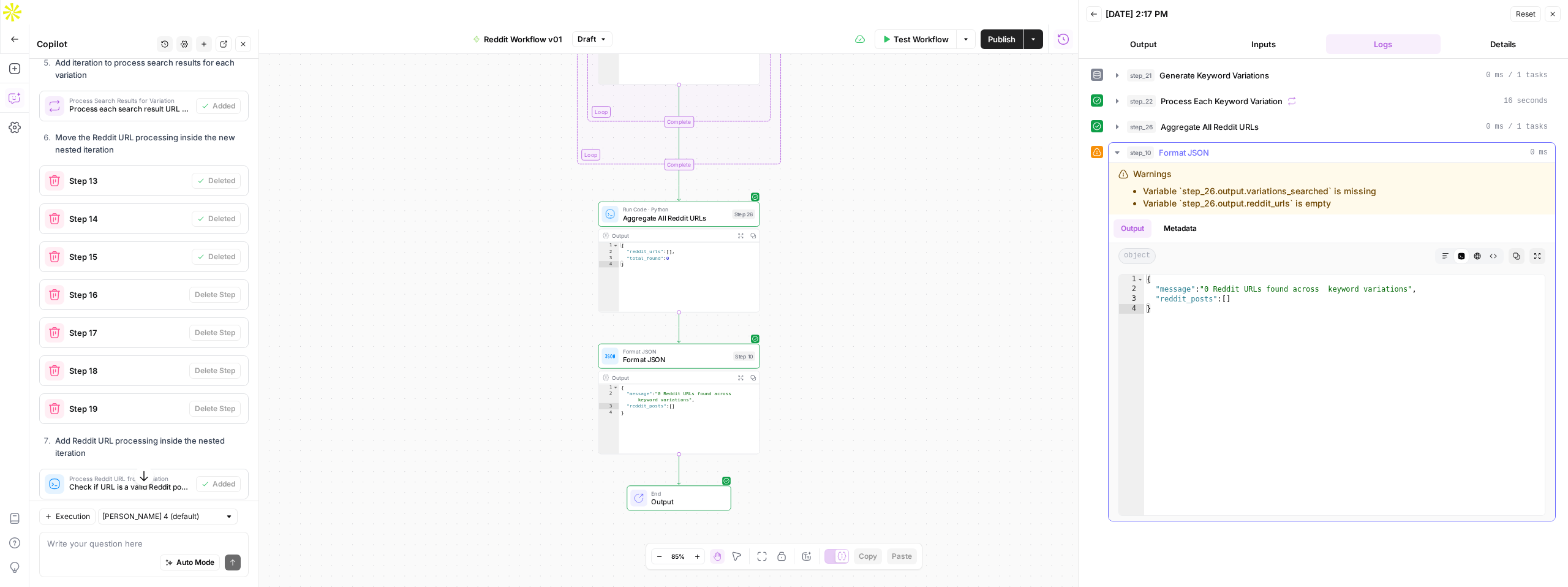
click at [1250, 153] on div "step_10 Format JSON 0 ms" at bounding box center [1338, 152] width 421 height 12
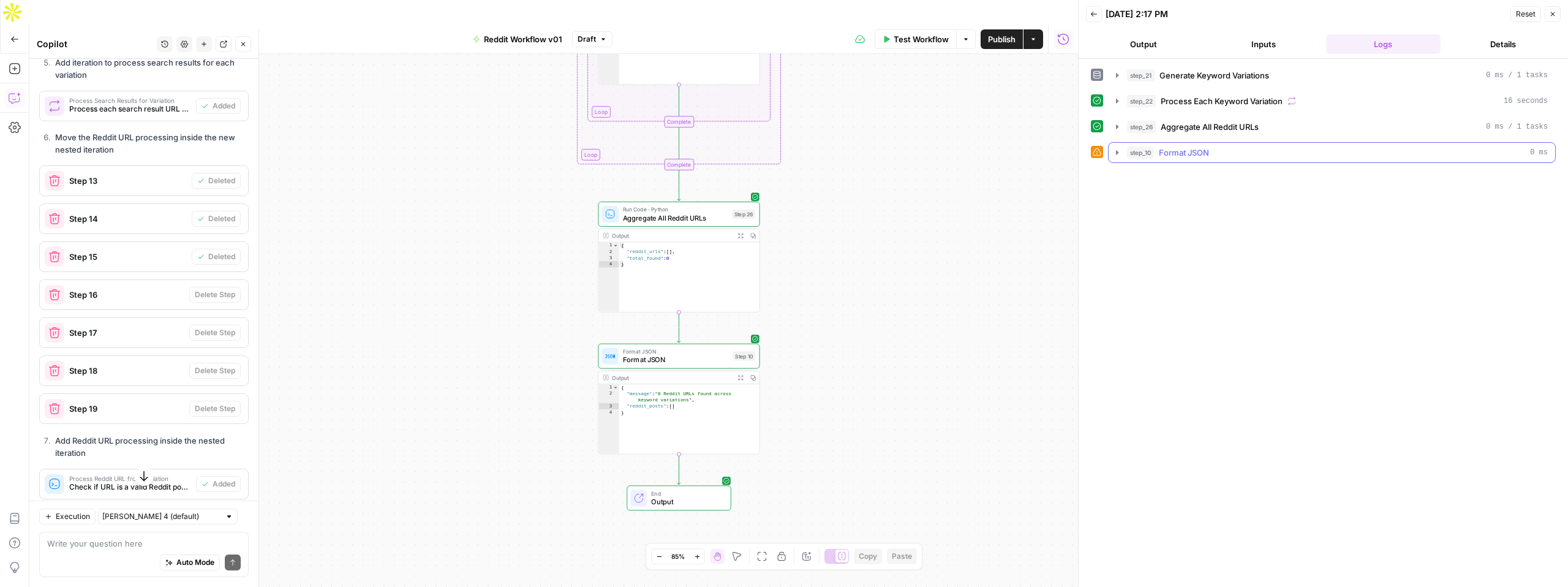
click at [1163, 152] on span "Format JSON" at bounding box center [1184, 152] width 50 height 12
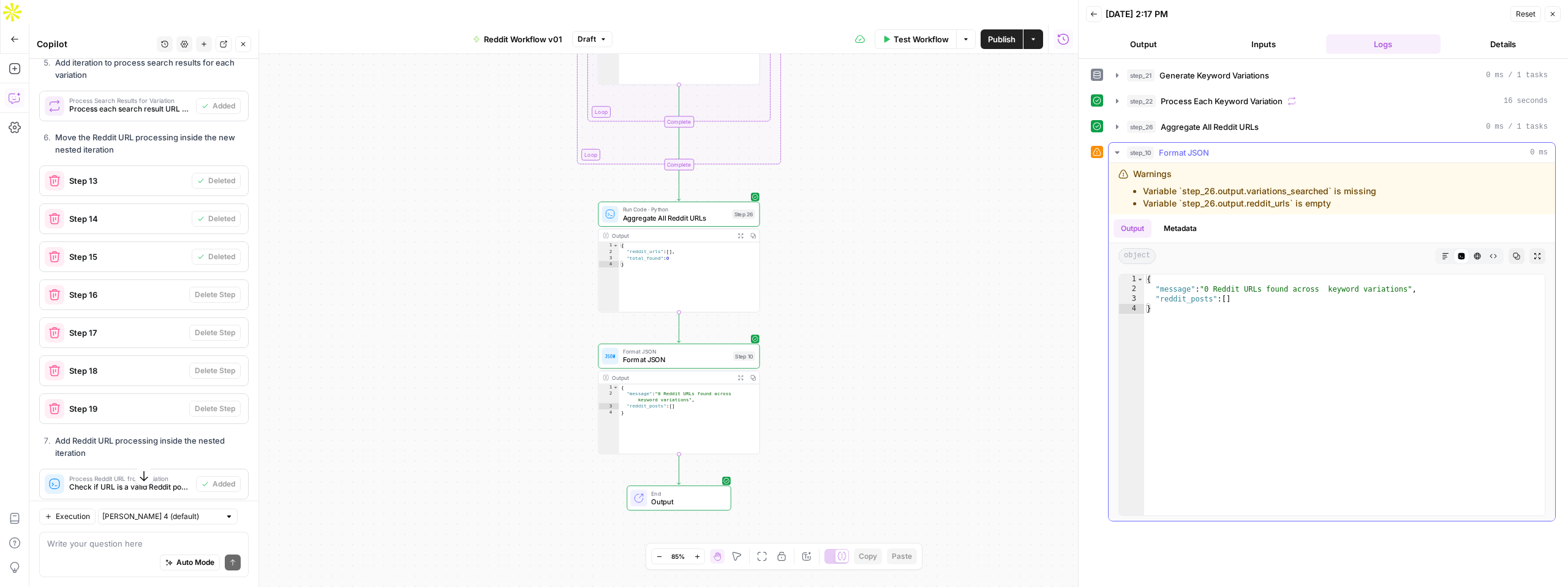
drag, startPoint x: 1188, startPoint y: 193, endPoint x: 1381, endPoint y: 189, distance: 193.0
click at [1381, 189] on div "Warnings Variable `step_26.output.variations_searched` is missing Variable `ste…" at bounding box center [1289, 189] width 343 height 42
click at [1375, 192] on div "Warnings Variable `step_26.output.variations_searched` is missing Variable `ste…" at bounding box center [1289, 189] width 343 height 42
click at [1285, 205] on li "Variable `step_26.output.reddit_urls` is empty" at bounding box center [1260, 203] width 234 height 12
click at [1135, 229] on button "Output" at bounding box center [1132, 229] width 38 height 18
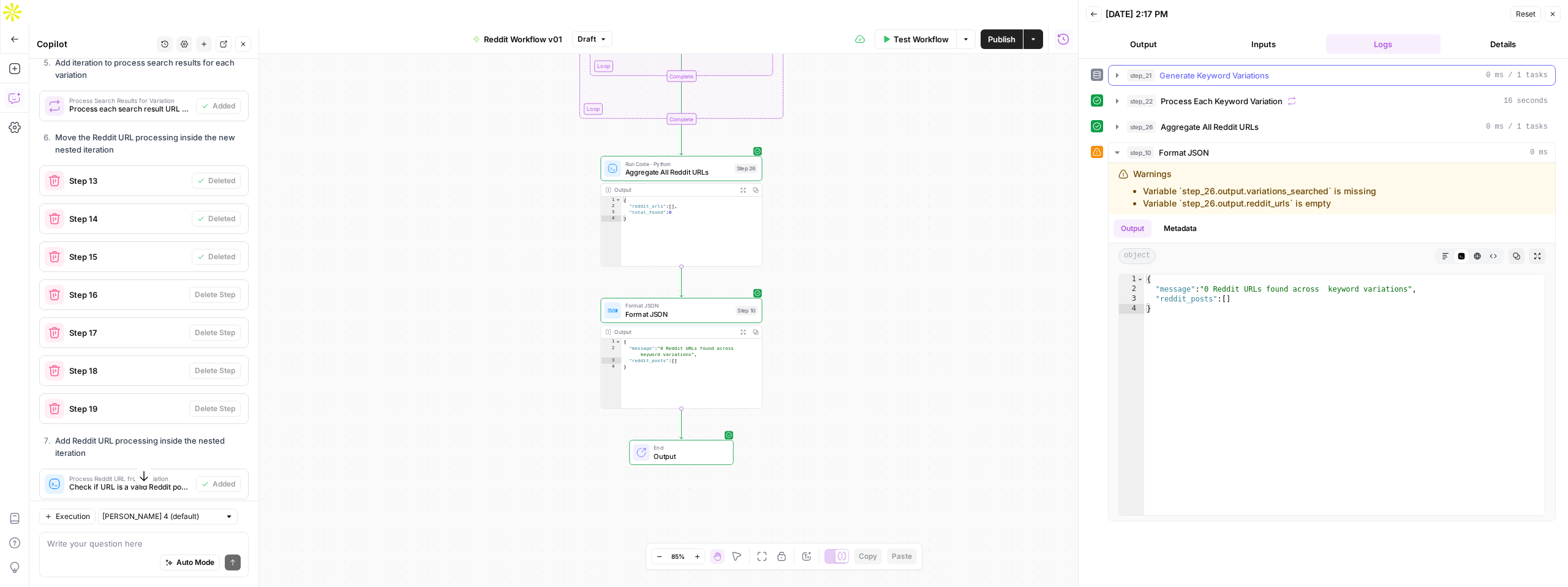
click at [1186, 79] on span "Generate Keyword Variations" at bounding box center [1215, 75] width 110 height 12
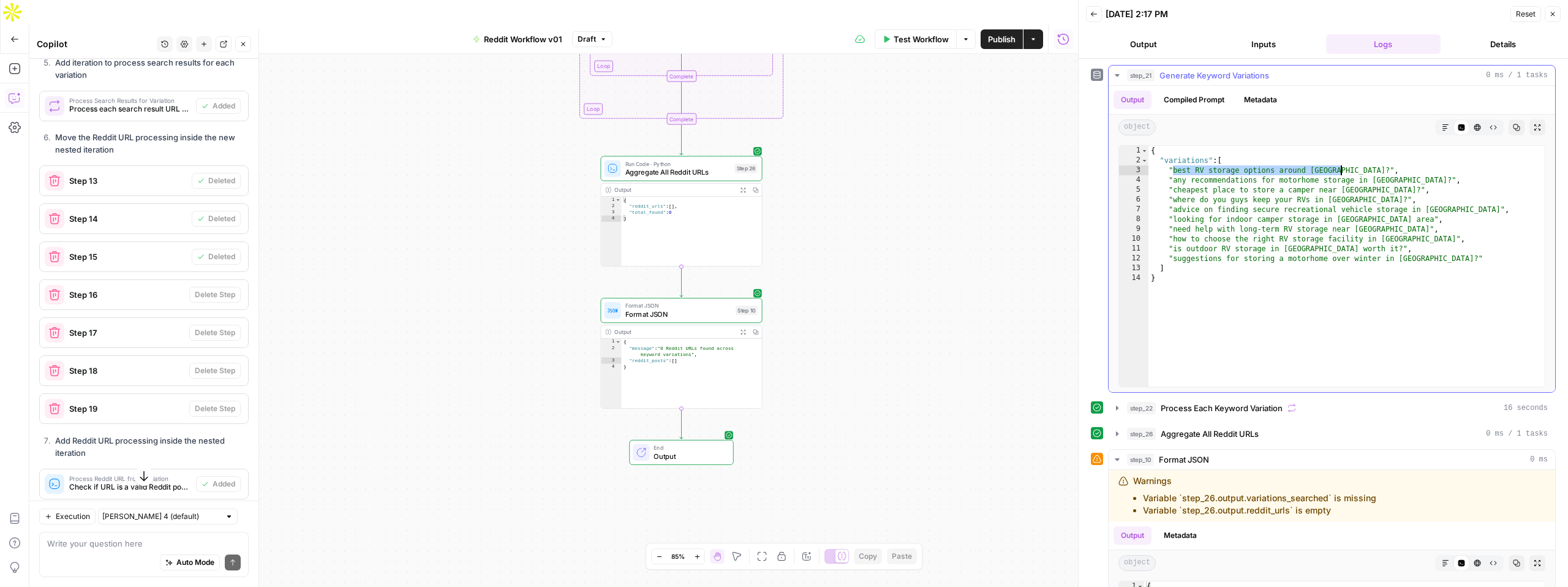
drag, startPoint x: 1174, startPoint y: 170, endPoint x: 1339, endPoint y: 171, distance: 165.0
click at [1339, 171] on div "{ "variations" : [ "best RV storage options around Denver?" , "any recommendati…" at bounding box center [1346, 275] width 397 height 260
drag, startPoint x: 1174, startPoint y: 180, endPoint x: 1404, endPoint y: 180, distance: 230.0
click at [1404, 180] on div "{ "variations" : [ "best RV storage options around Denver?" , "any recommendati…" at bounding box center [1346, 275] width 397 height 260
drag, startPoint x: 1173, startPoint y: 259, endPoint x: 1428, endPoint y: 259, distance: 255.0
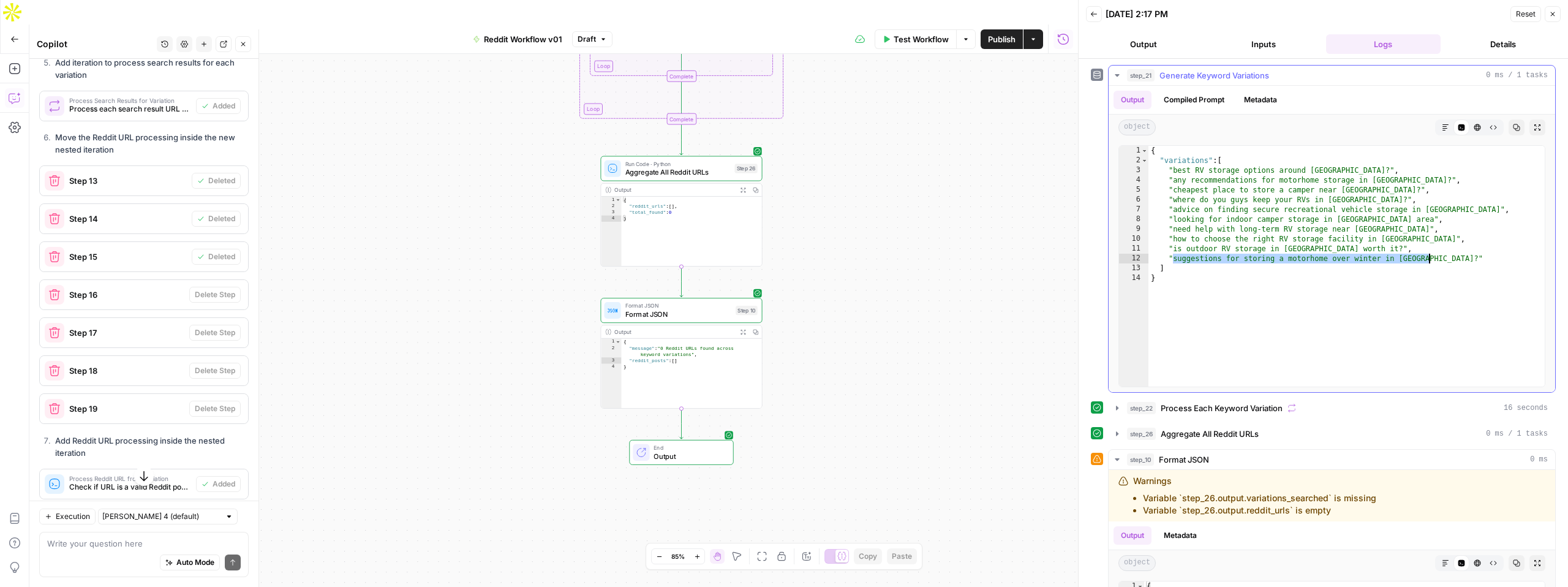
click at [1428, 259] on div "{ "variations" : [ "best RV storage options around Denver?" , "any recommendati…" at bounding box center [1346, 275] width 397 height 260
type textarea "**********"
click at [78, 551] on div "Auto Mode Send" at bounding box center [144, 563] width 194 height 27
paste textarea "suggestions for storing a motorhome over winter in Denver?"
paste textarea "Tips for Storing a Class A Outside for the Winter : r/RVLiving"
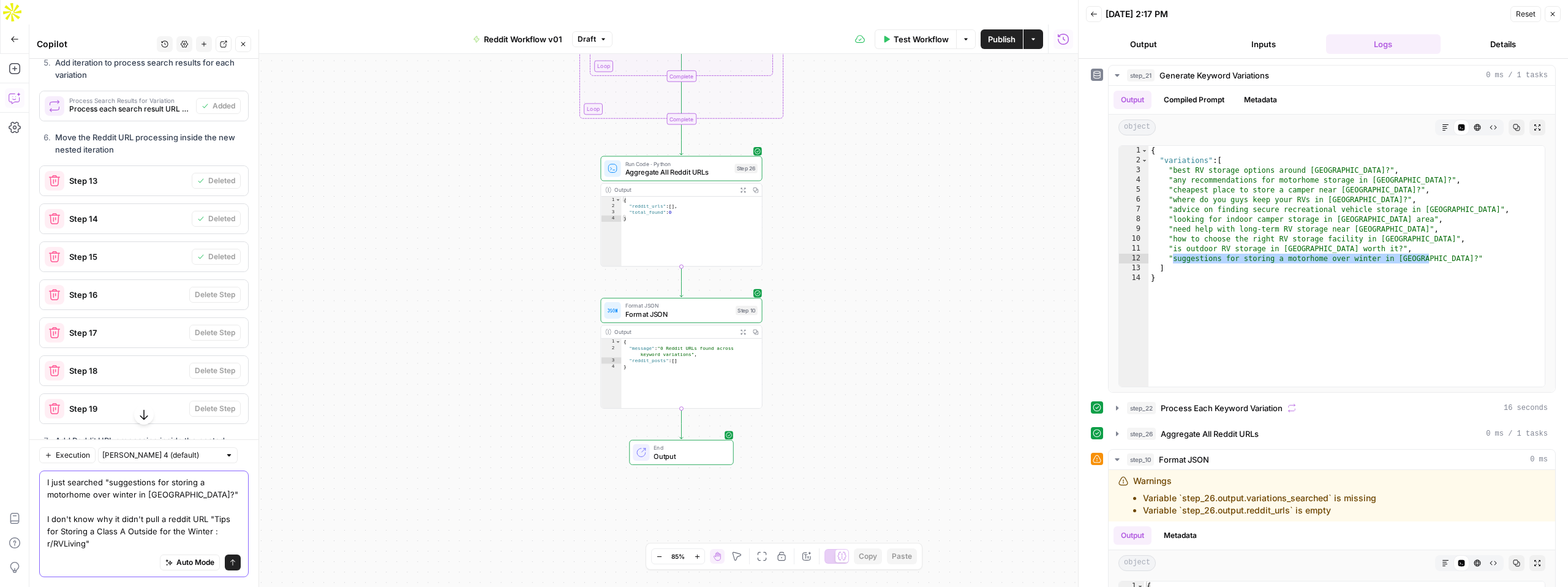
click at [208, 520] on textarea "I just searched "suggestions for storing a motorhome over winter in Denver?" I …" at bounding box center [144, 512] width 194 height 73
click at [206, 518] on textarea "I just searched "suggestions for storing a motorhome over winter in Denver?" I …" at bounding box center [144, 512] width 194 height 73
paste textarea "https://www.reddit.com/r/RVLiving/comments/178uch0/tips_for_storing_a_class_a_o…"
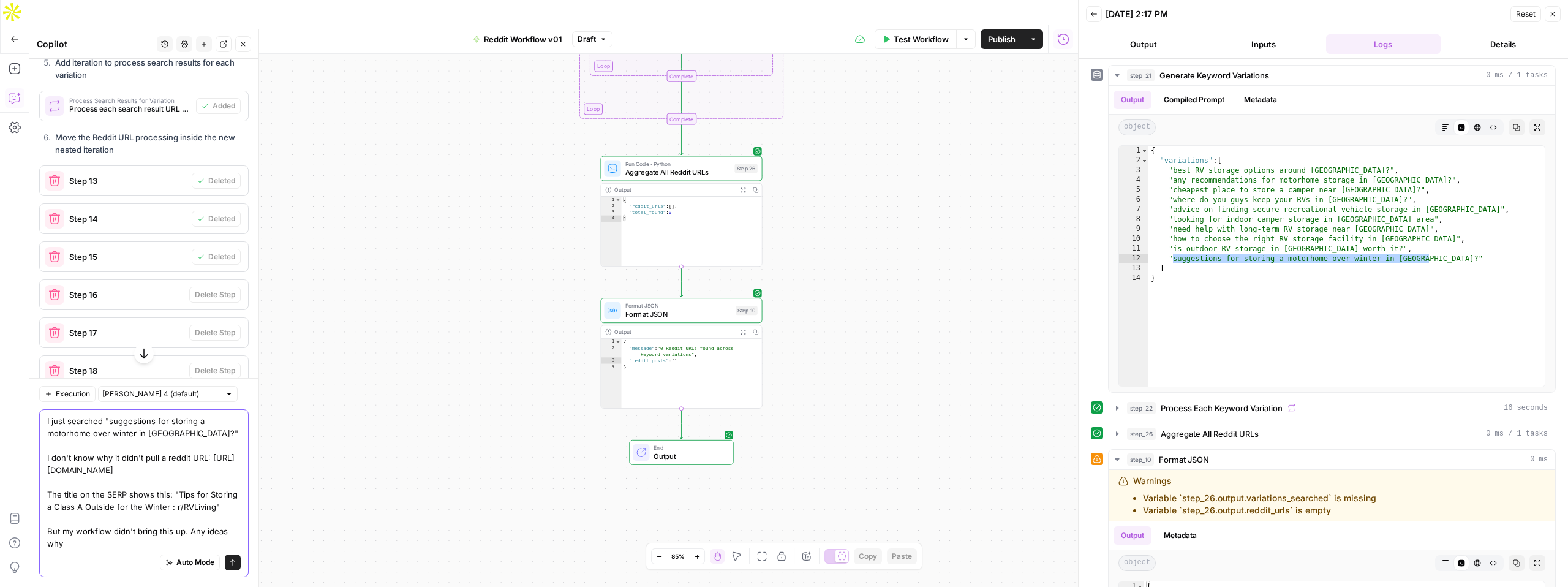
type textarea "I just searched "suggestions for storing a motorhome over winter in Denver?" I …"
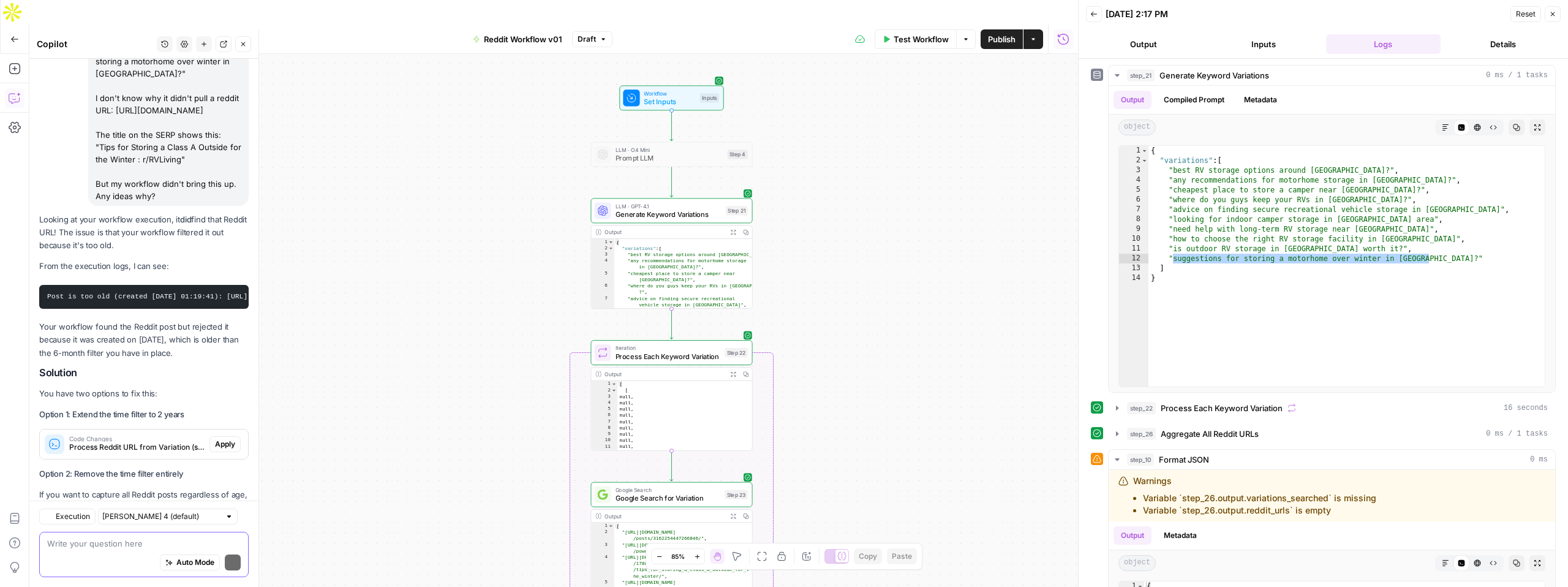
scroll to position [2807, 0]
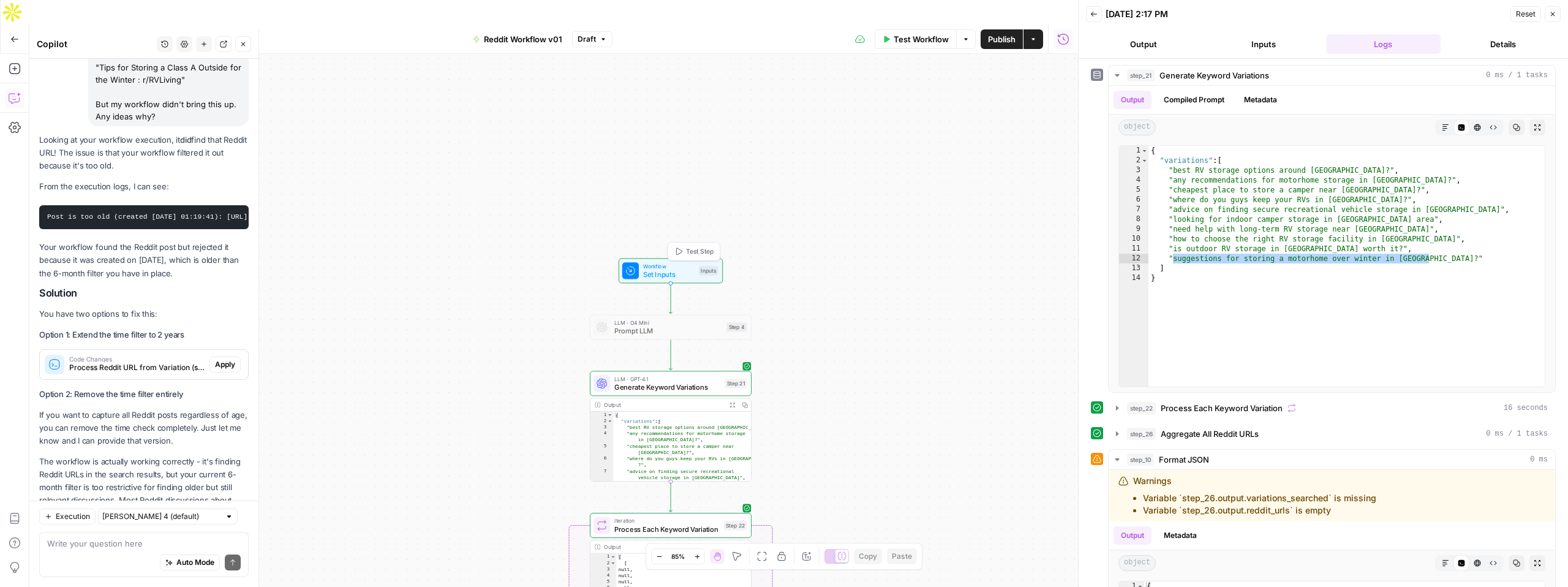
click at [663, 269] on span "Set Inputs" at bounding box center [669, 274] width 52 height 11
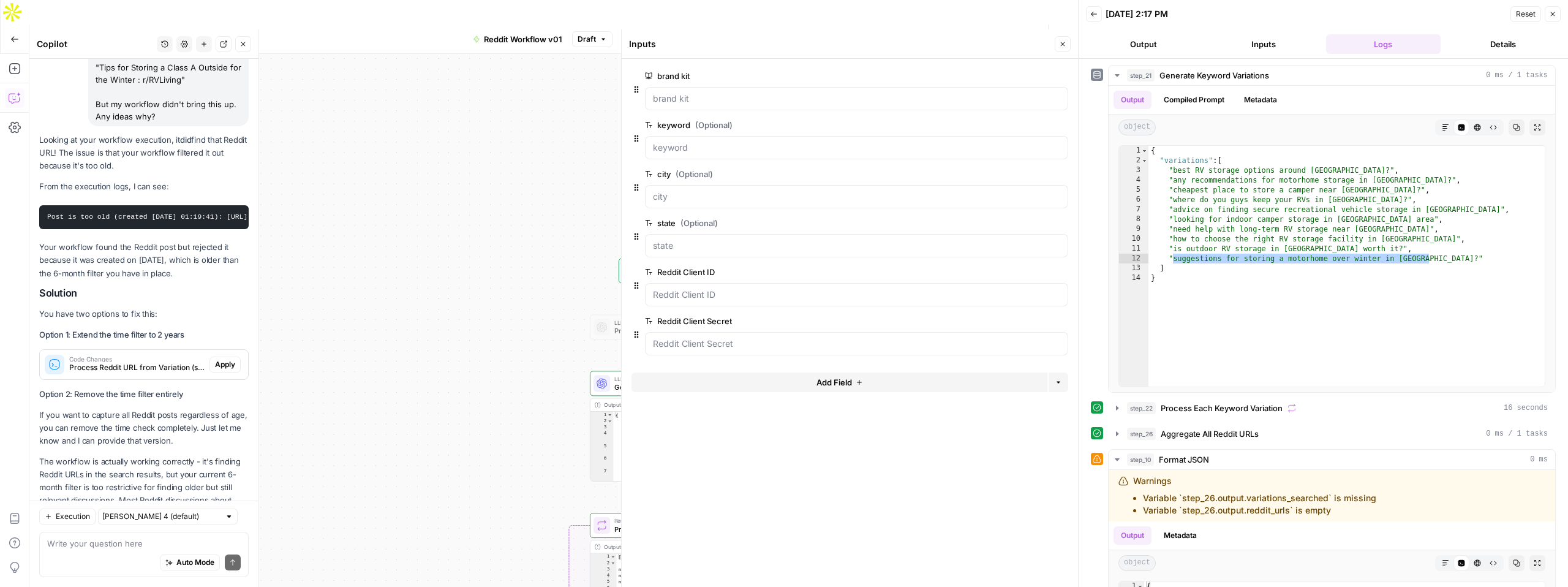
click at [1556, 13] on button "Close" at bounding box center [1552, 13] width 16 height 16
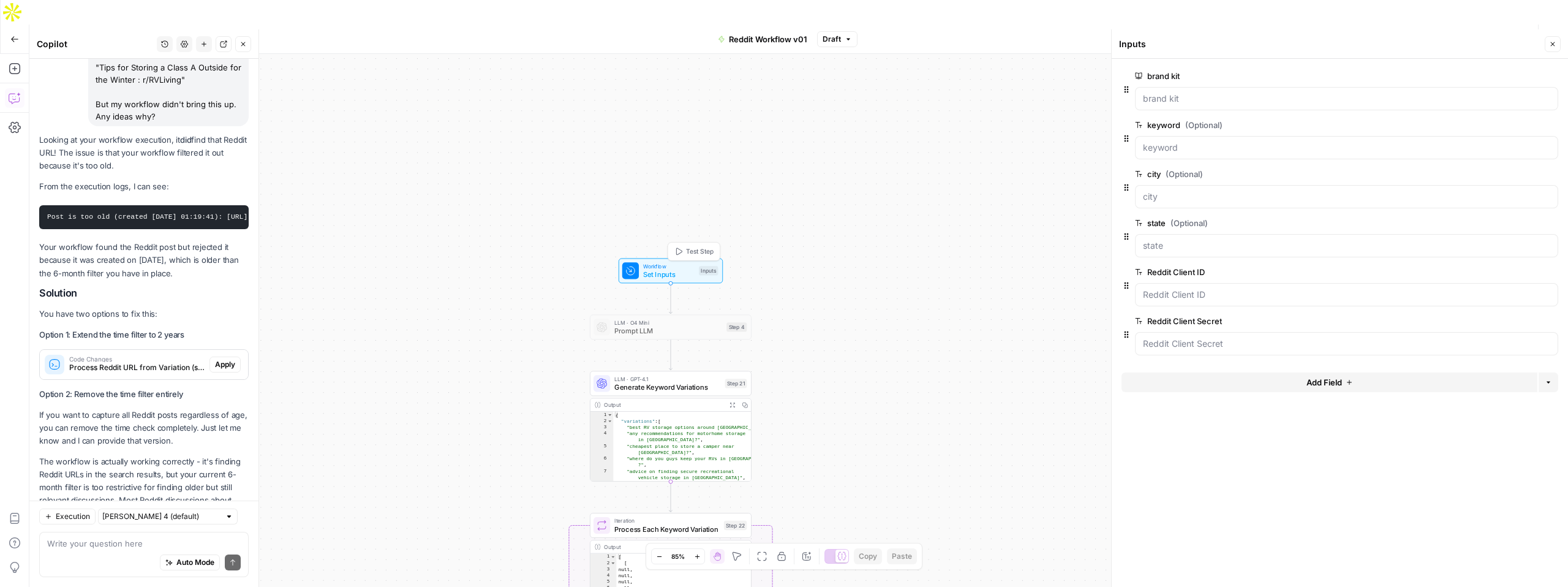
click at [655, 269] on span "Set Inputs" at bounding box center [669, 274] width 52 height 11
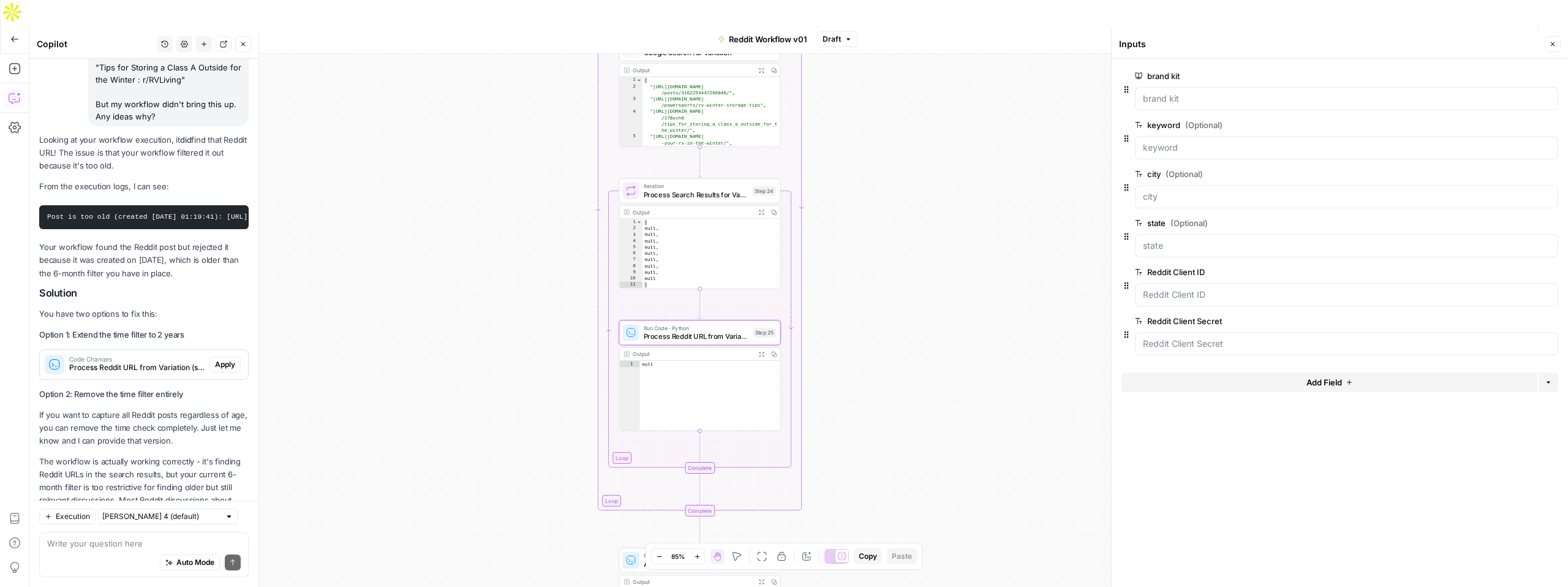
click at [150, 362] on span "Process Reddit URL from Variation (step_25)" at bounding box center [136, 367] width 136 height 11
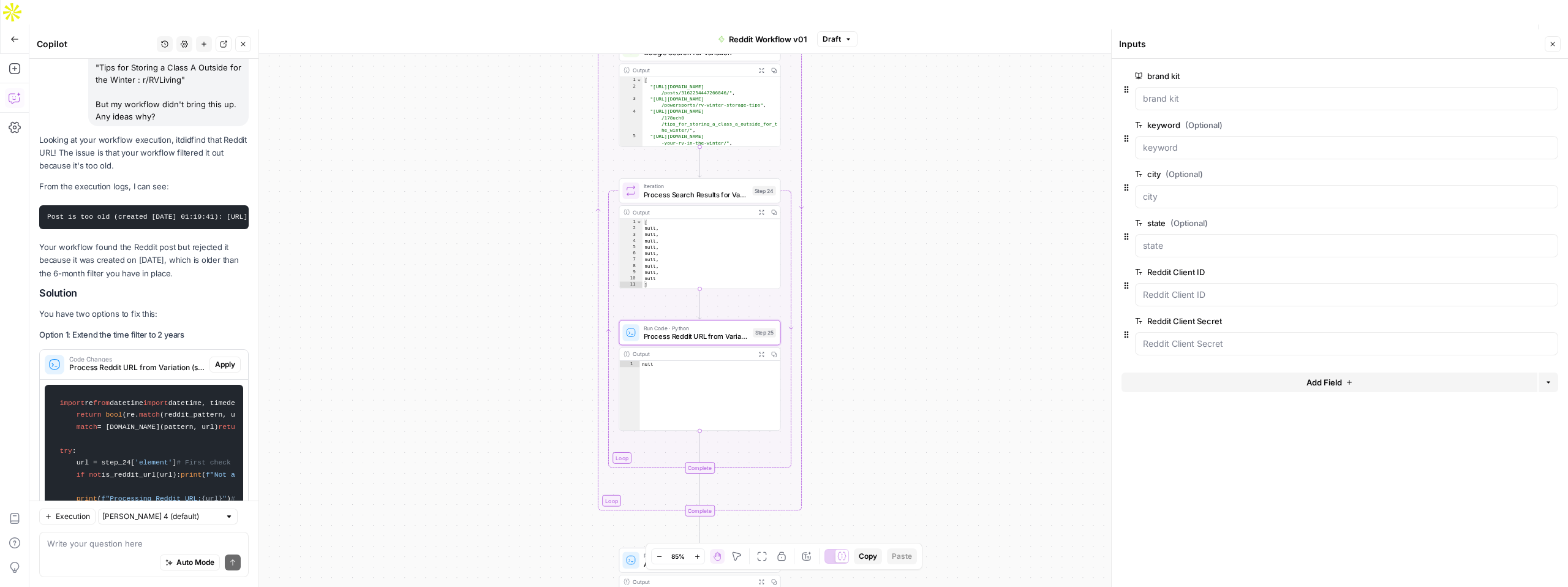
click at [224, 359] on span "Apply" at bounding box center [225, 364] width 20 height 11
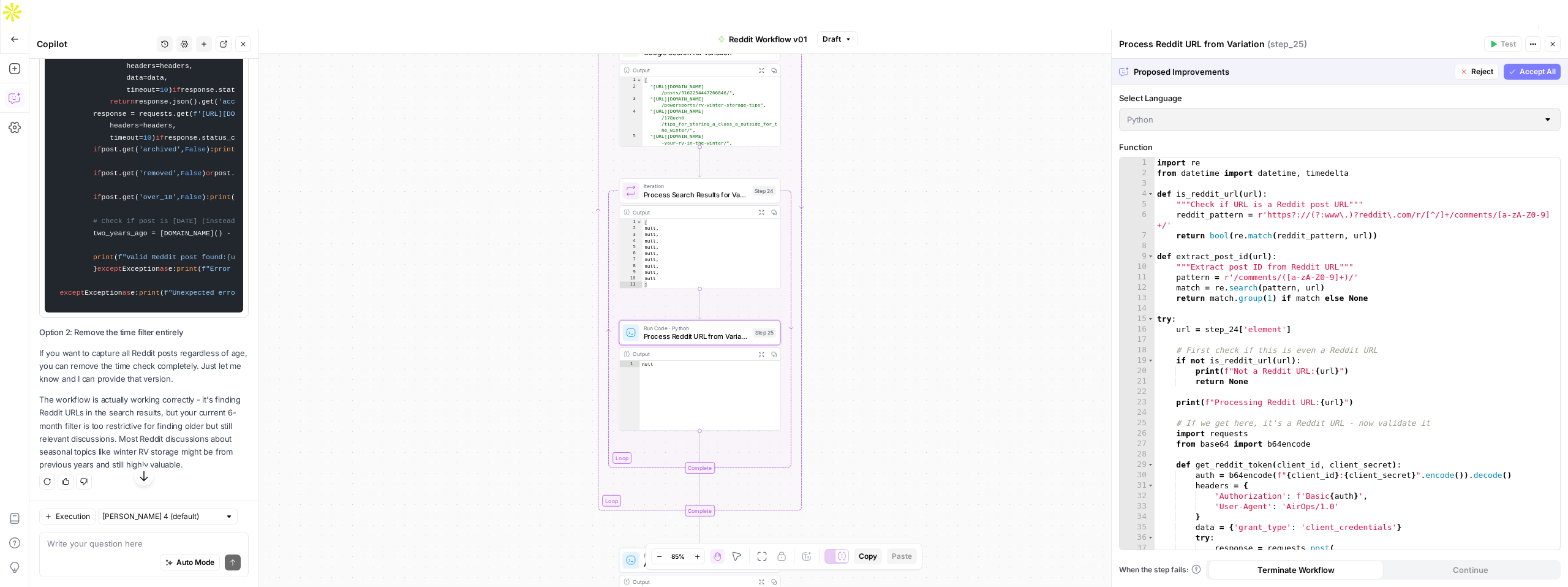
scroll to position [4238, 0]
click at [116, 543] on textarea at bounding box center [144, 543] width 194 height 12
type textarea "I think I like option 2 the best"
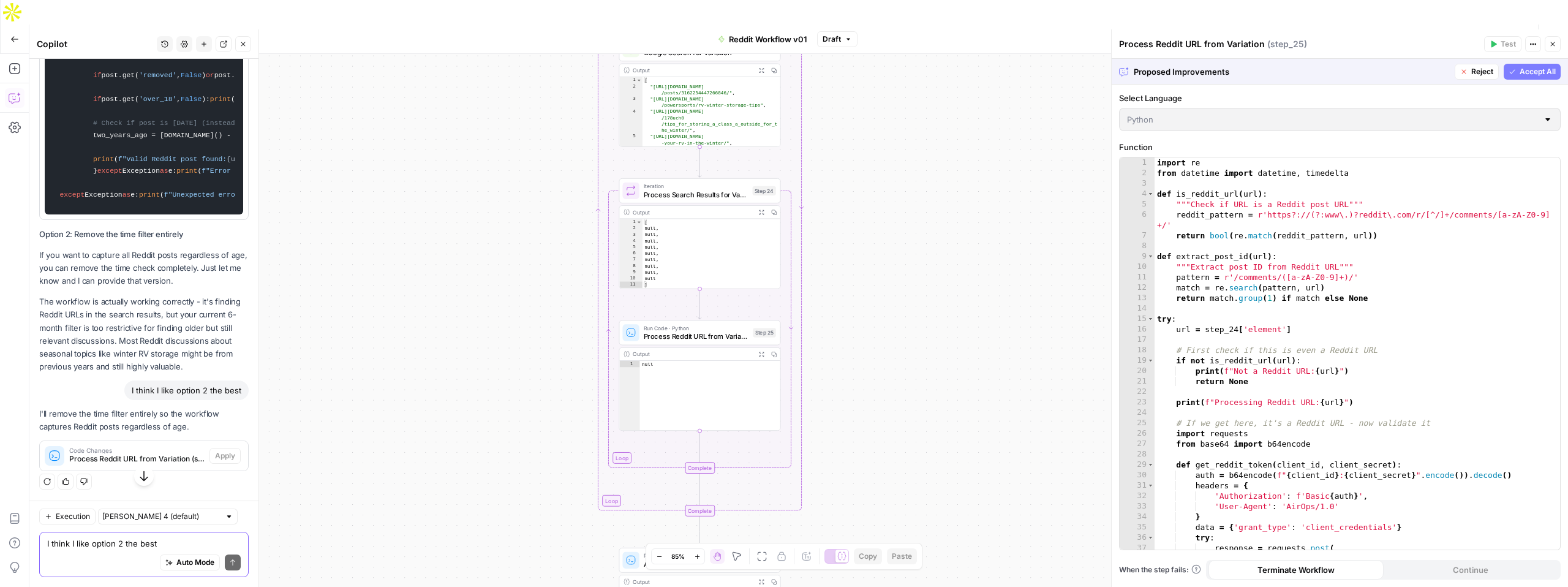
scroll to position [4336, 0]
click at [175, 456] on span "Process Reddit URL from Variation (step_25)" at bounding box center [136, 458] width 136 height 11
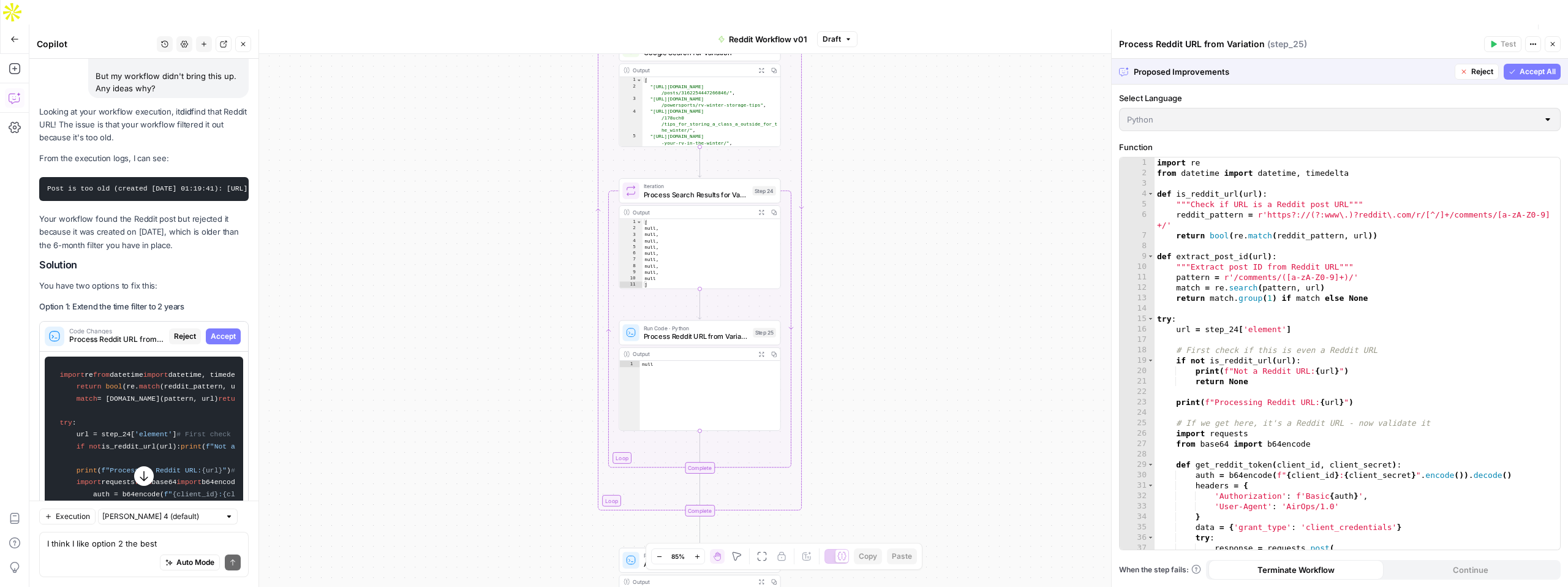
scroll to position [2801, 0]
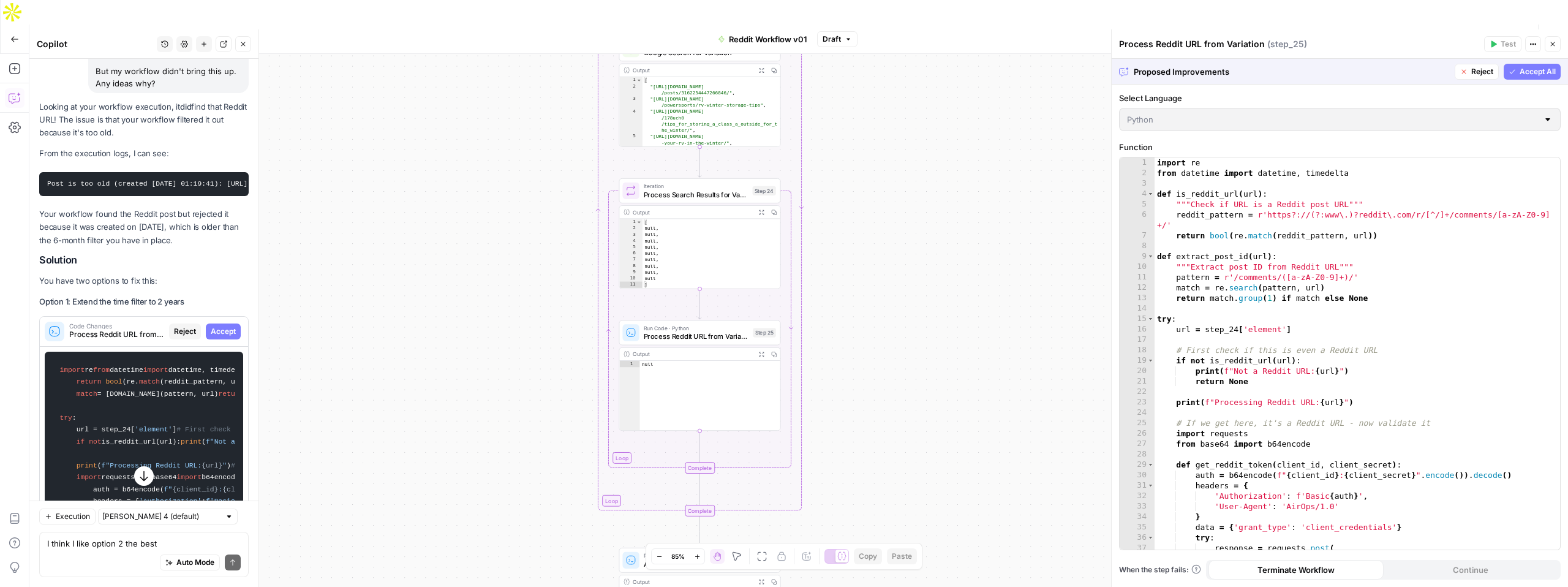
click at [205, 274] on p "You have two options to fix this:" at bounding box center [144, 280] width 210 height 12
click at [91, 323] on span "Code Changes" at bounding box center [116, 325] width 95 height 6
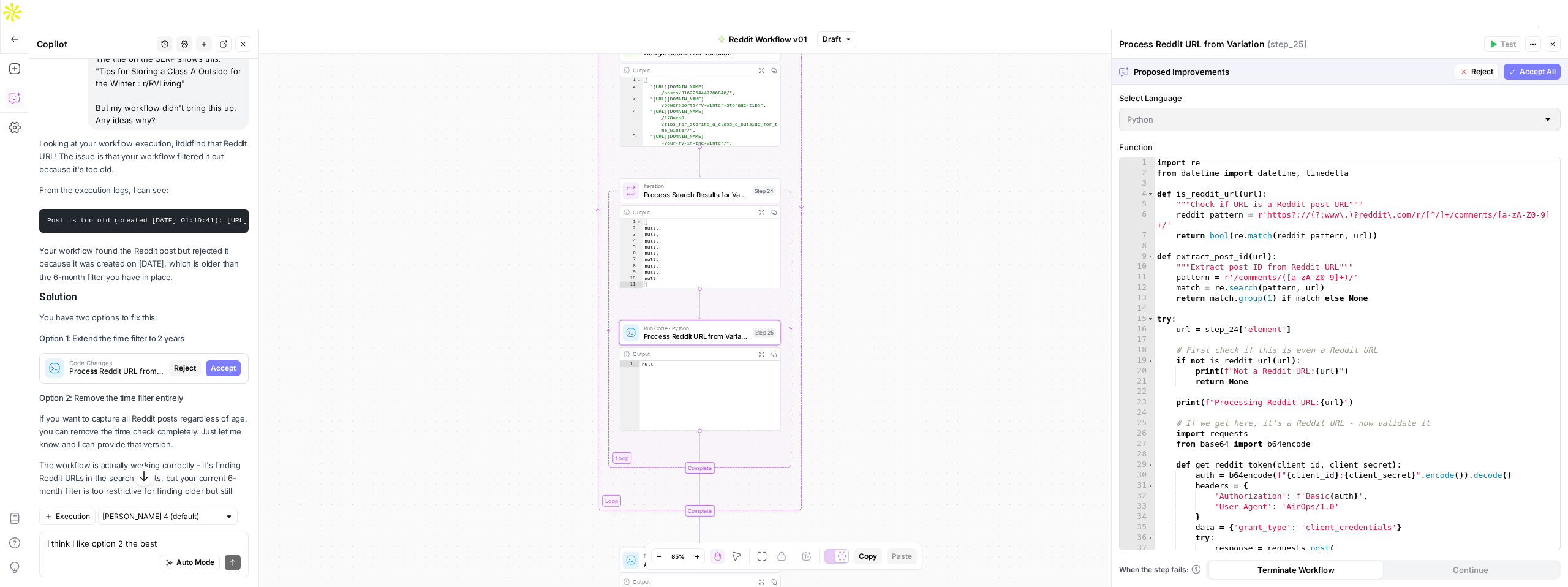
scroll to position [2717, 0]
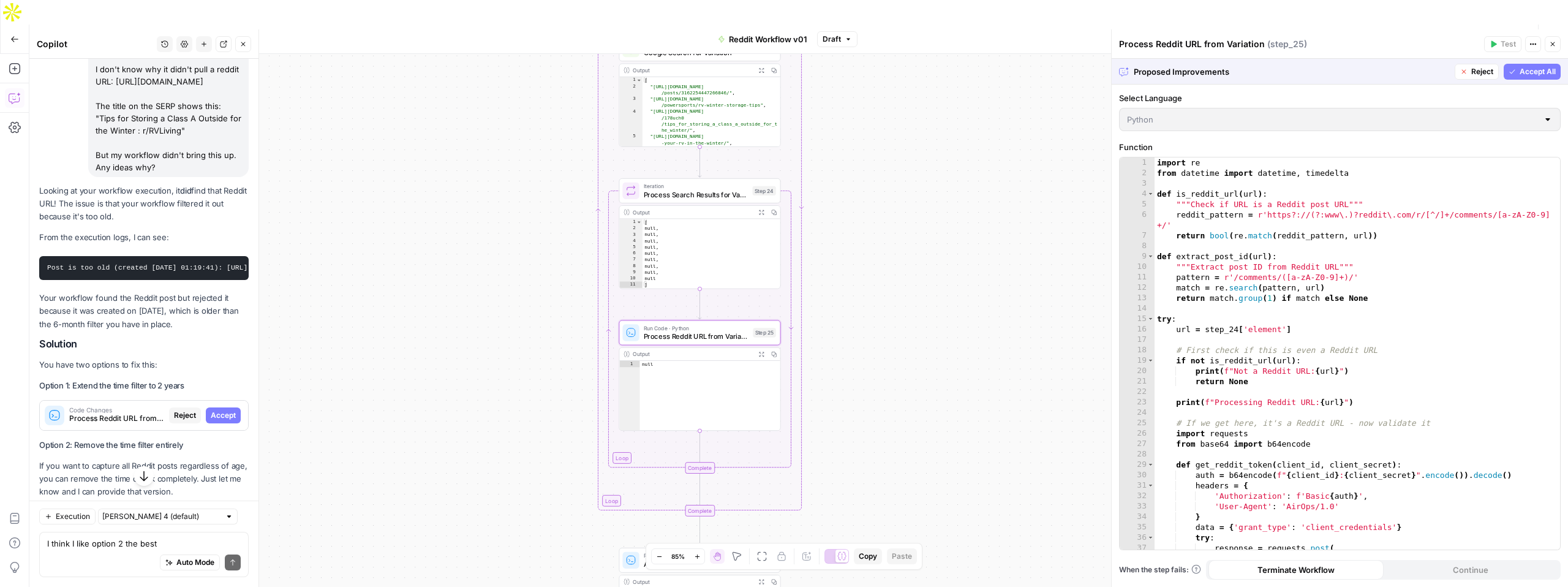
click at [184, 410] on span "Reject" at bounding box center [185, 415] width 22 height 11
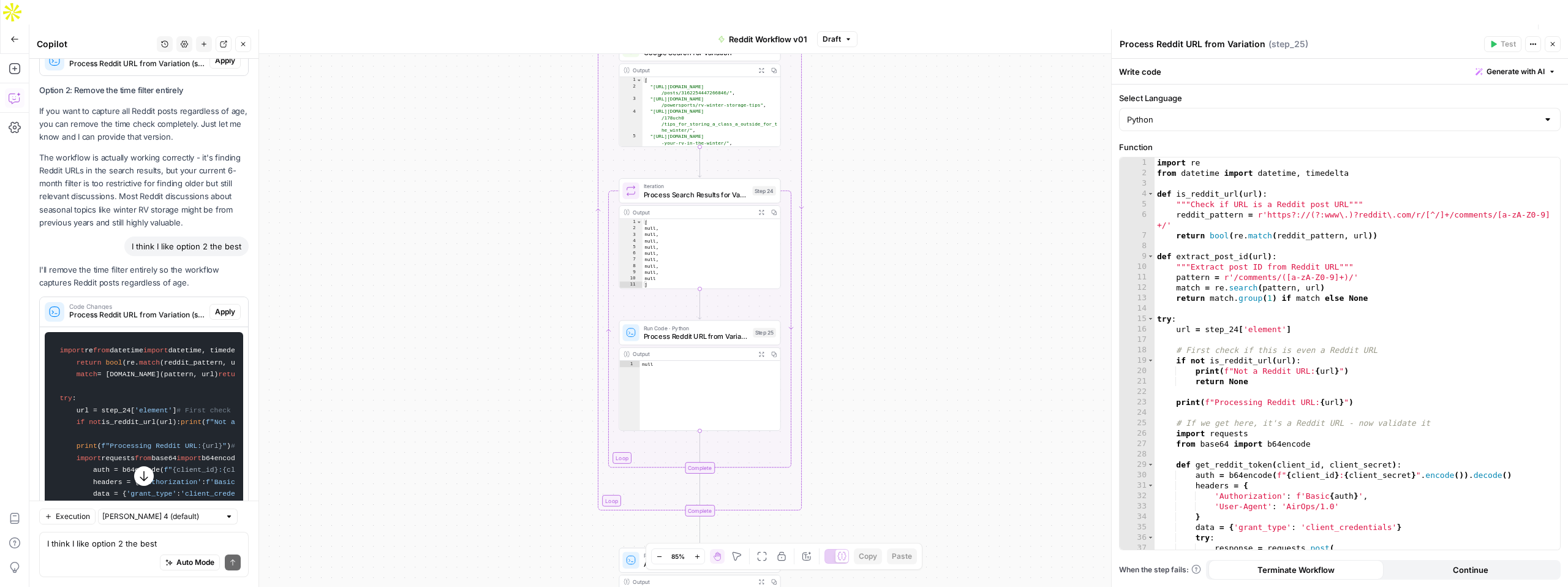
scroll to position [3145, 0]
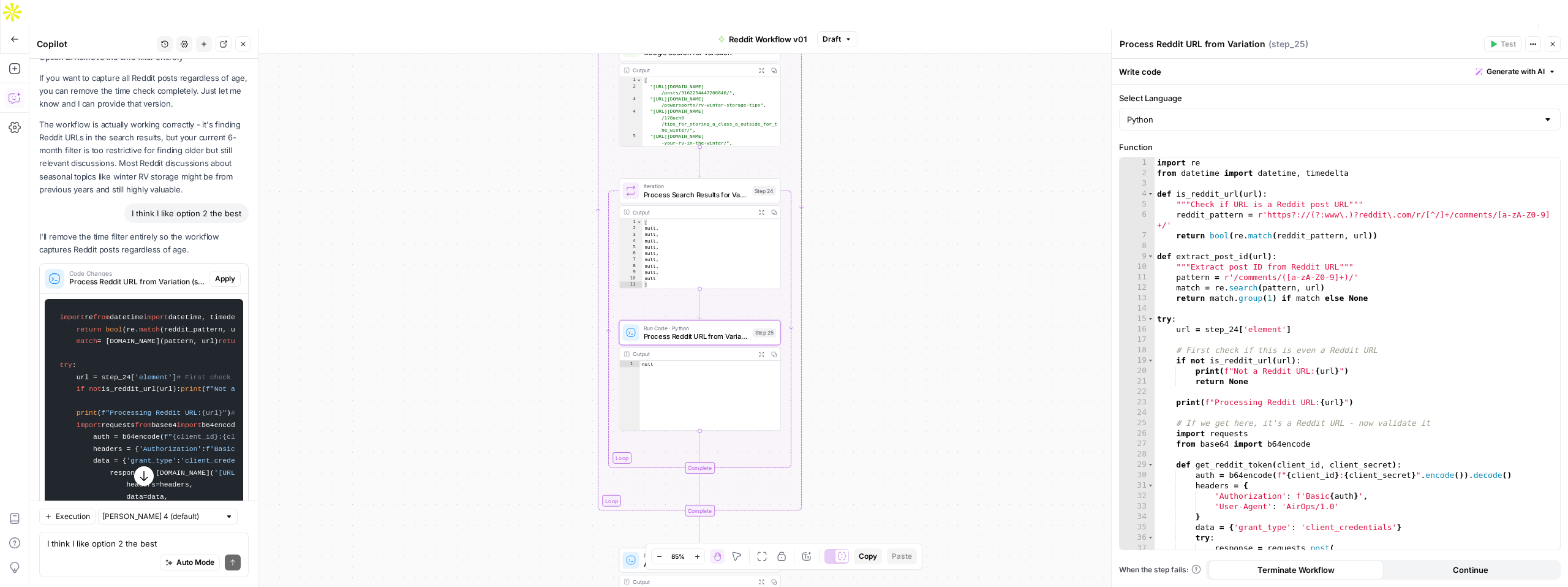
click at [227, 274] on span "Apply" at bounding box center [225, 279] width 20 height 11
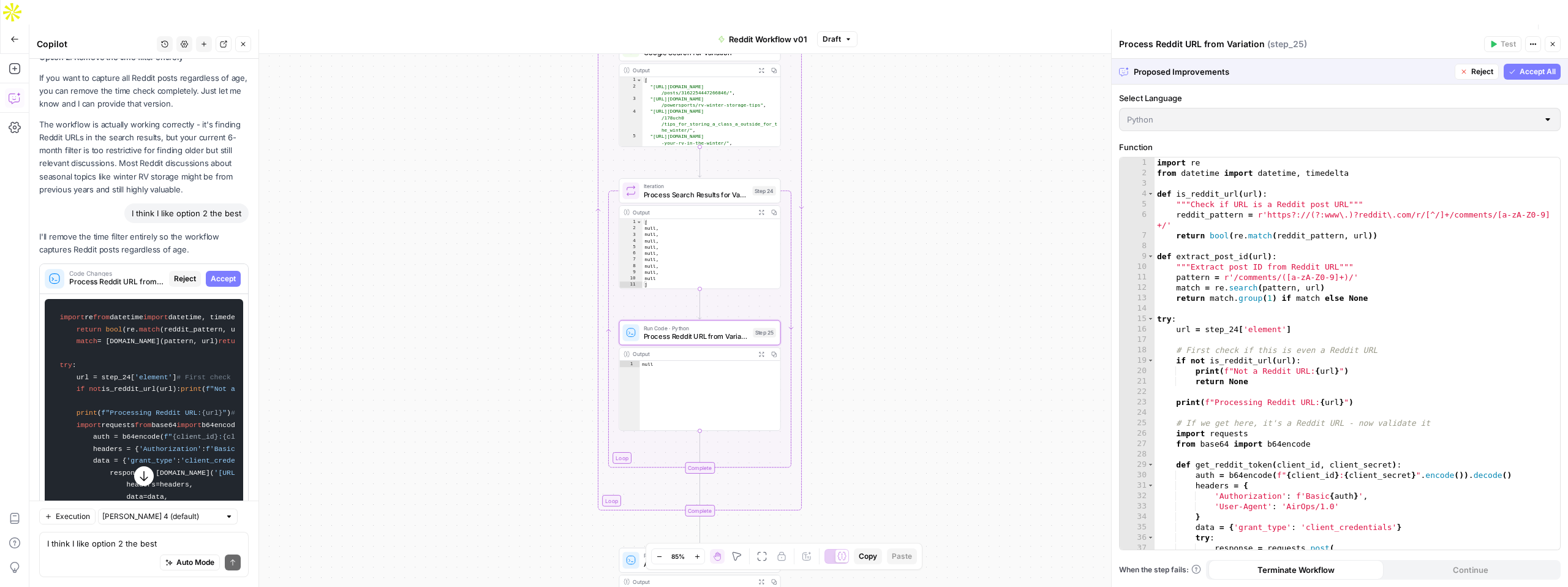
click at [226, 274] on span "Accept" at bounding box center [223, 279] width 25 height 11
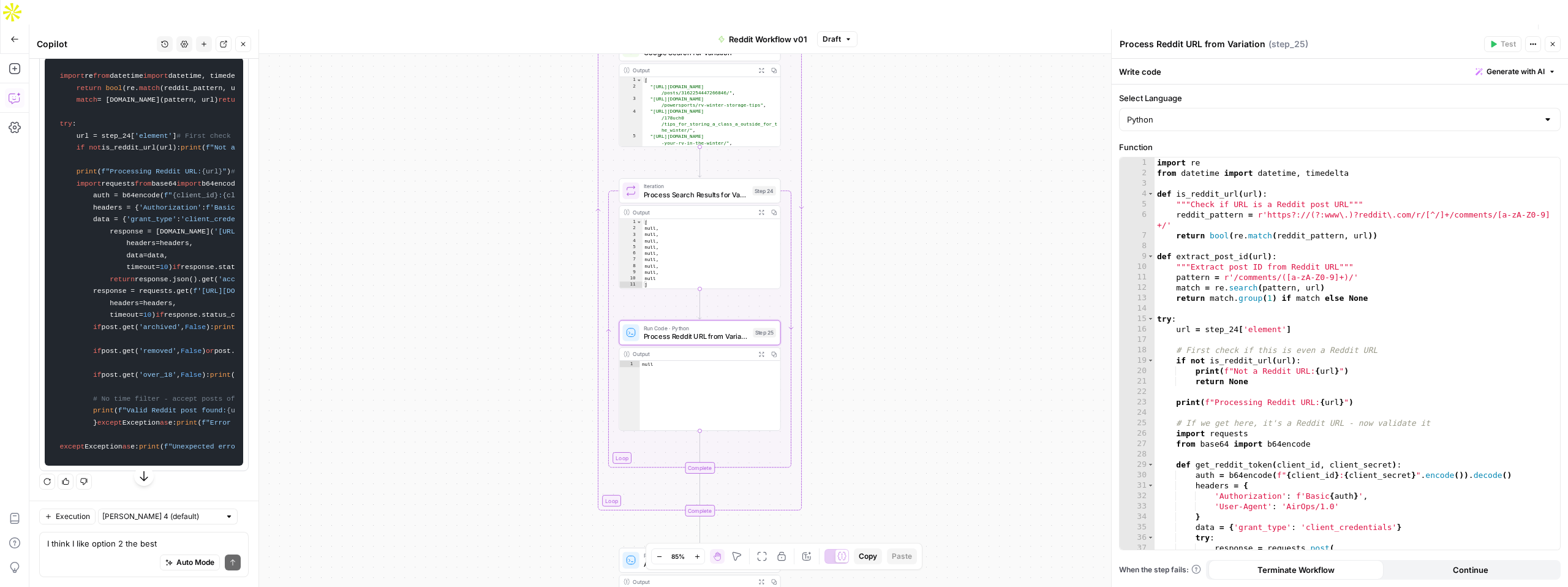
scroll to position [4331, 0]
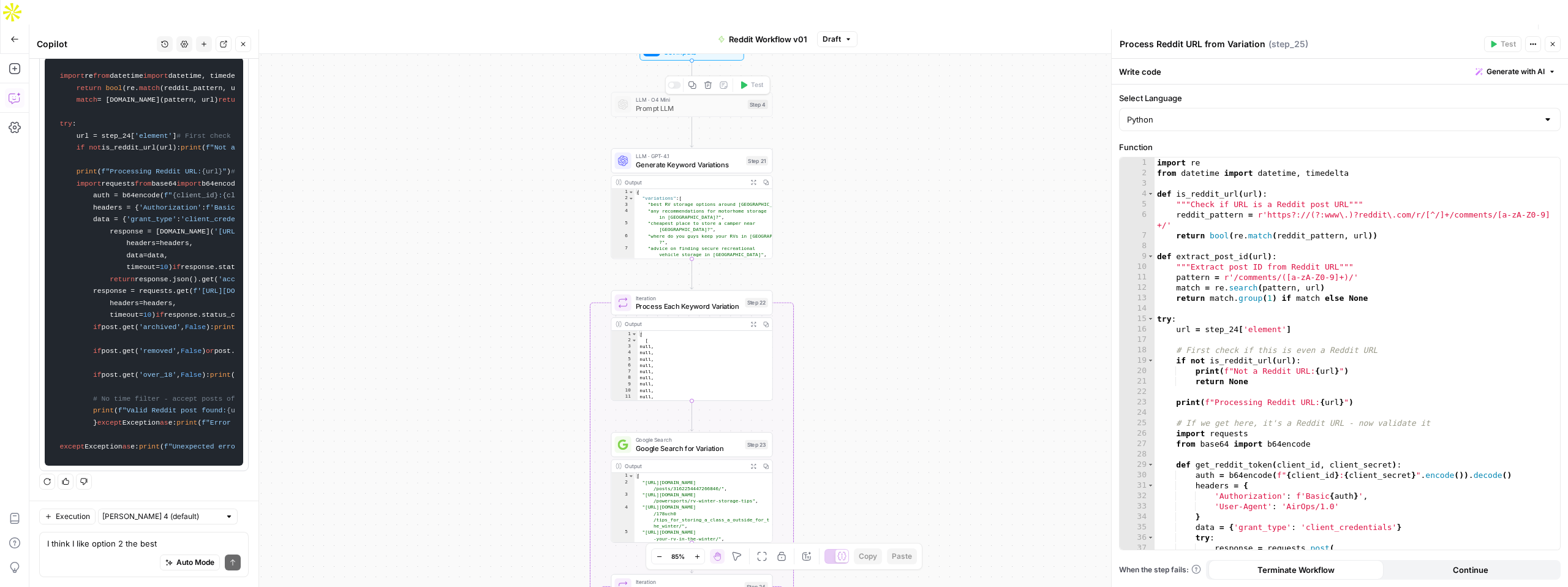
click at [708, 81] on icon "button" at bounding box center [708, 85] width 8 height 8
click at [747, 160] on span "Delete Step" at bounding box center [751, 156] width 47 height 12
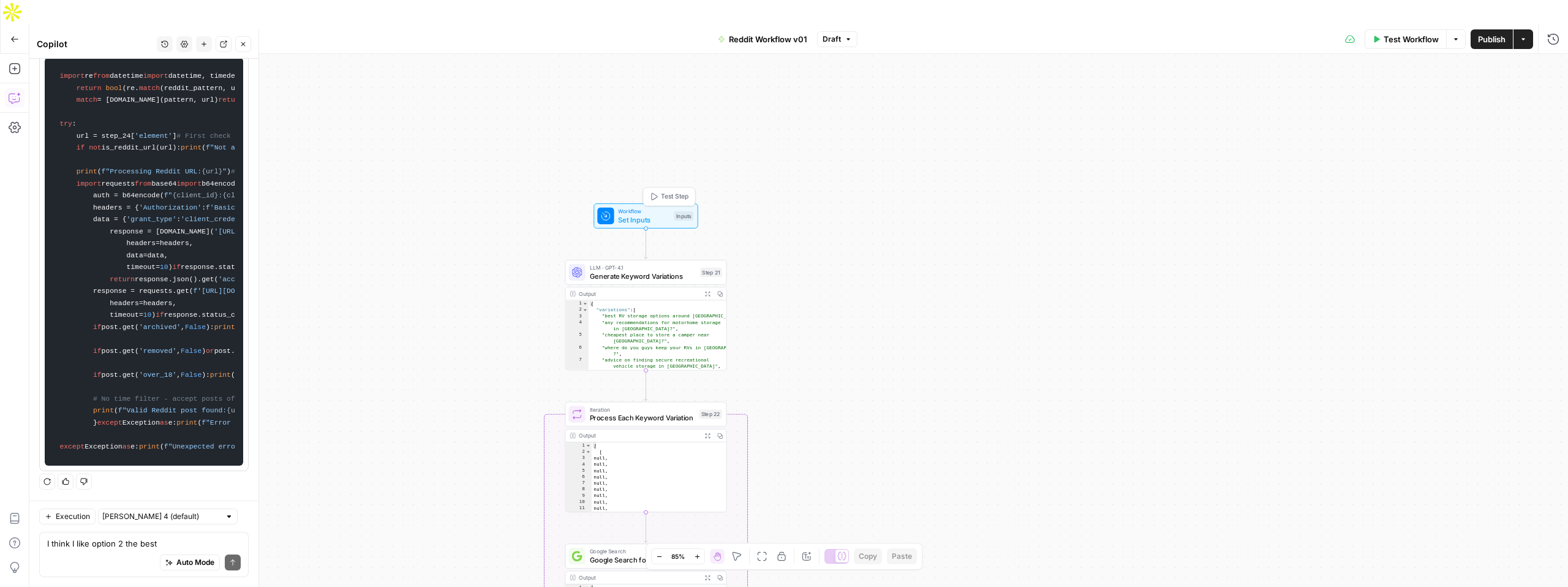
click at [644, 215] on span "Set Inputs" at bounding box center [643, 220] width 52 height 11
click at [661, 192] on span "Test Step" at bounding box center [674, 196] width 27 height 9
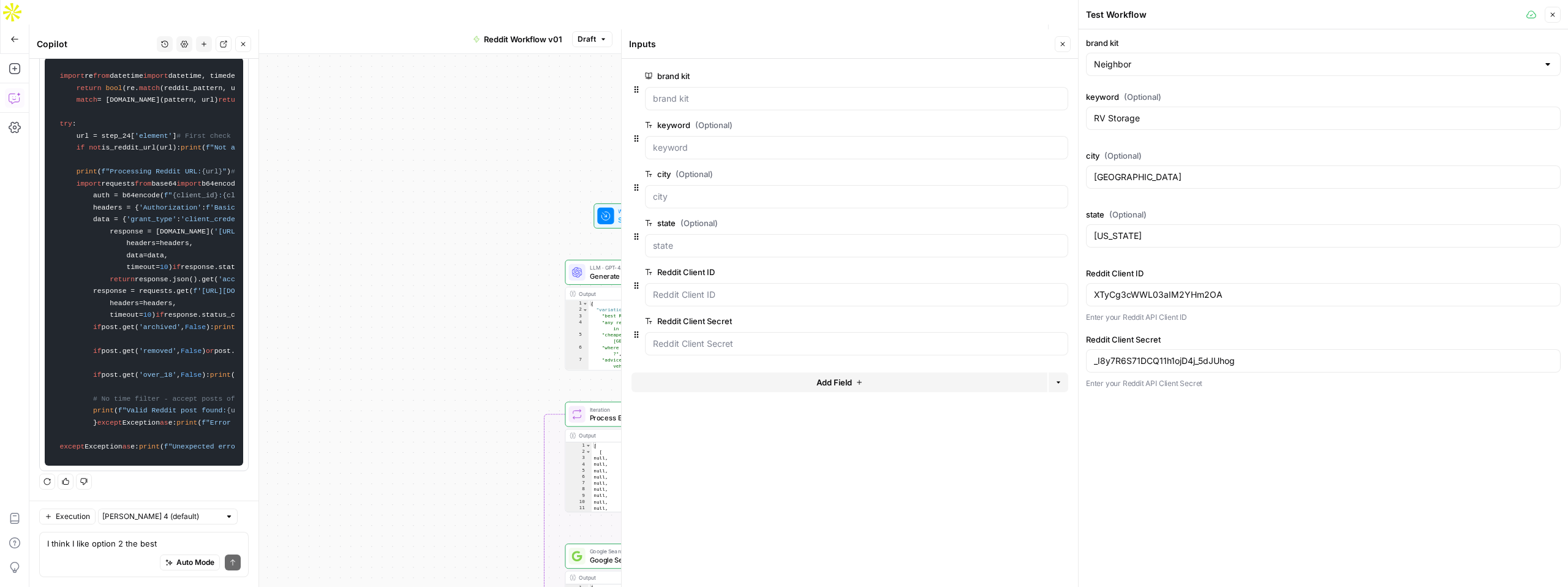
click at [559, 199] on div "Workflow Set Inputs Inputs LLM · GPT-4.1 Generate Keyword Variations Step 21 Ou…" at bounding box center [553, 333] width 1048 height 557
click at [913, 33] on span "Test Workflow" at bounding box center [921, 39] width 55 height 12
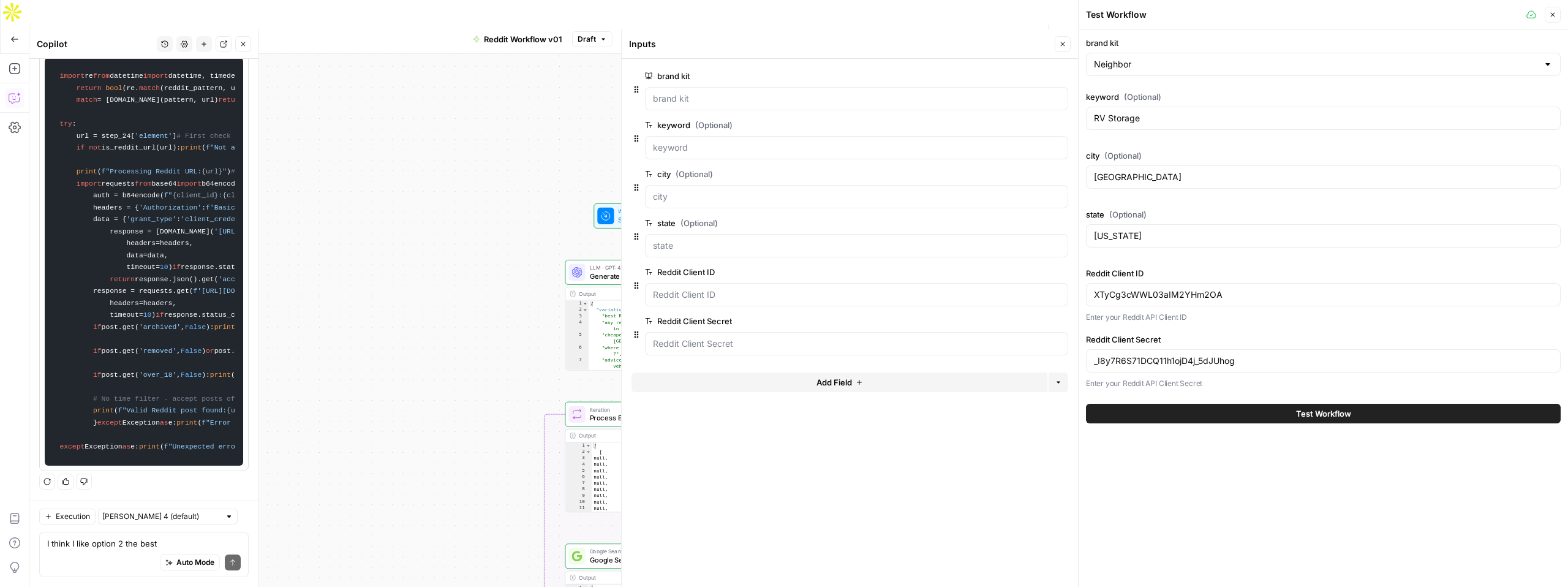
click at [1322, 418] on span "Test Workflow" at bounding box center [1324, 413] width 55 height 12
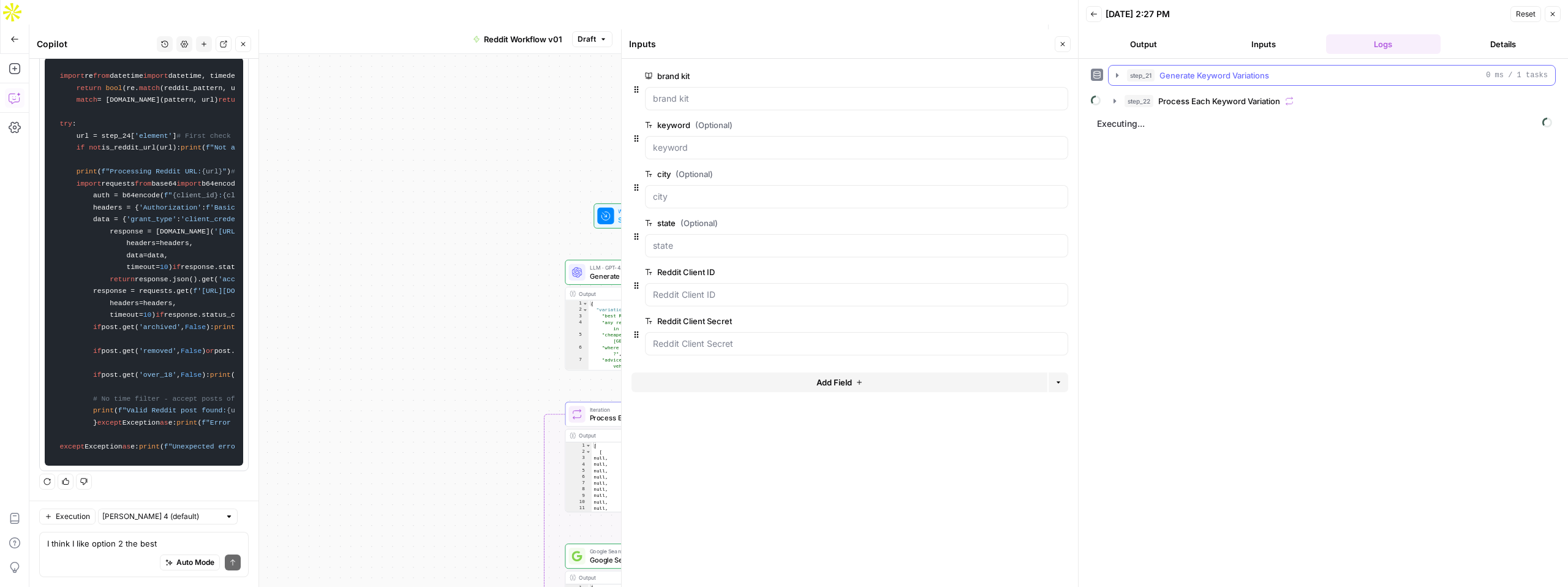
click at [1117, 78] on icon "button" at bounding box center [1117, 76] width 10 height 10
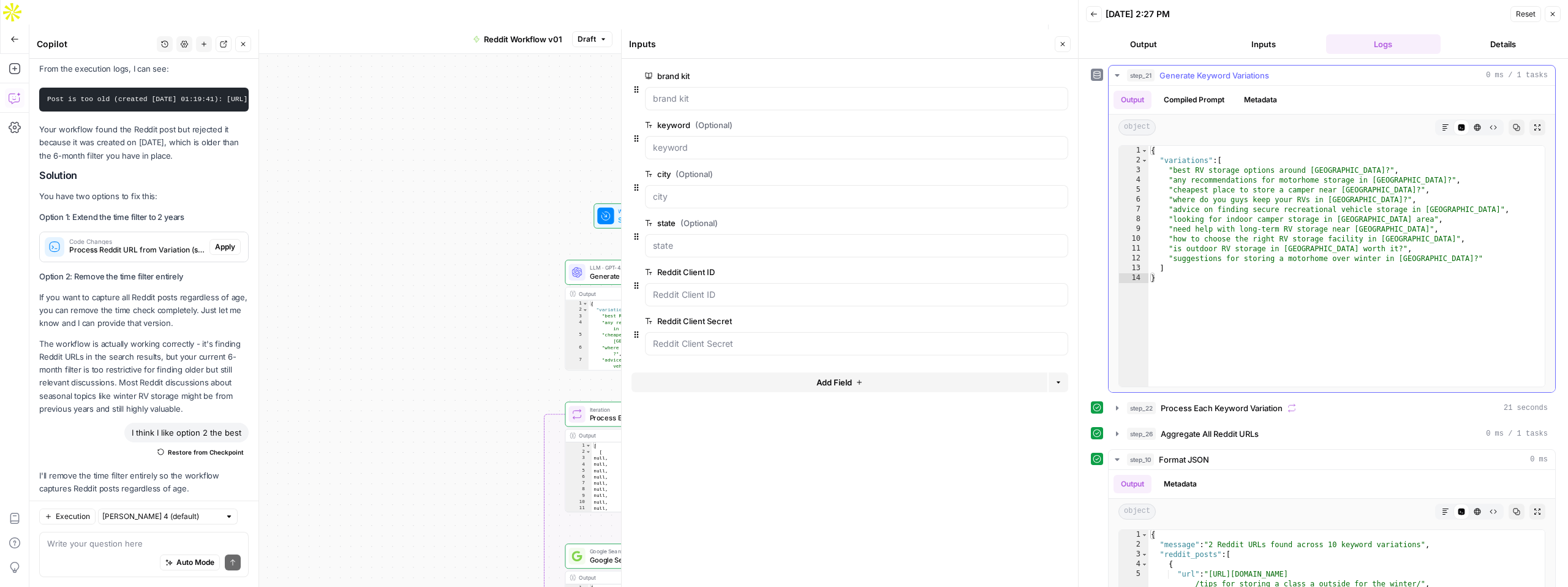
click at [1120, 76] on icon "button" at bounding box center [1117, 76] width 10 height 10
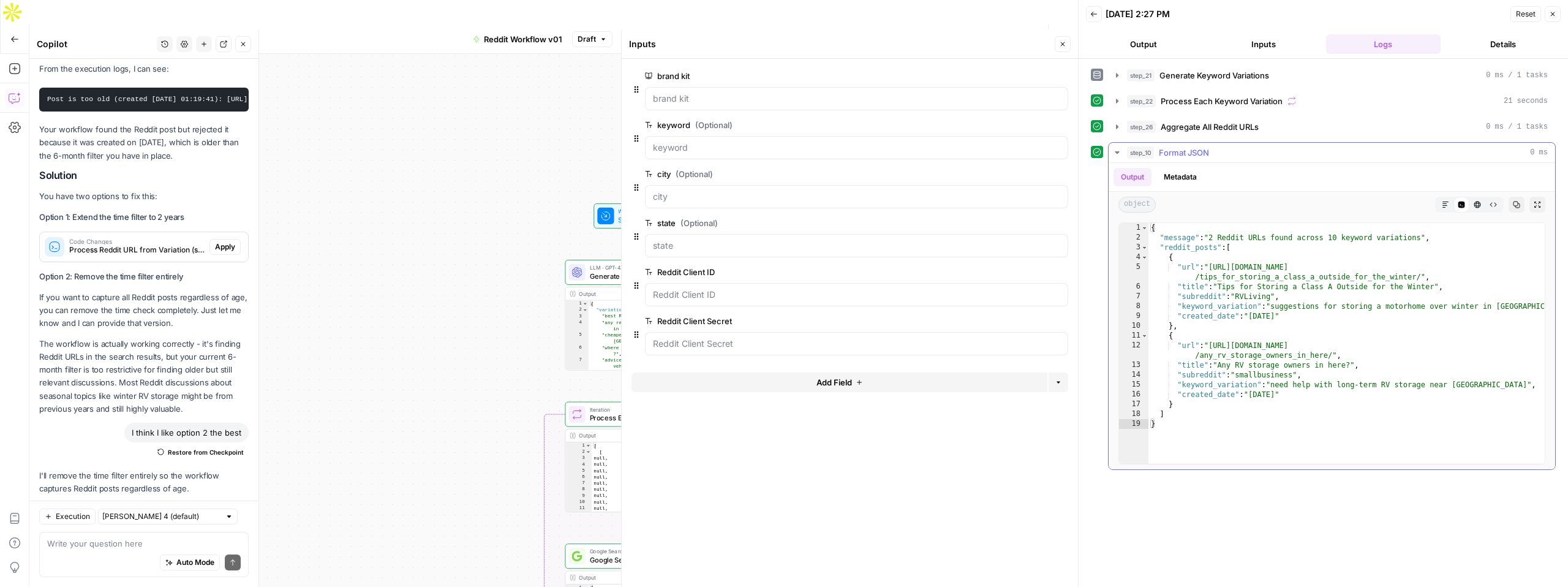
type textarea "**********"
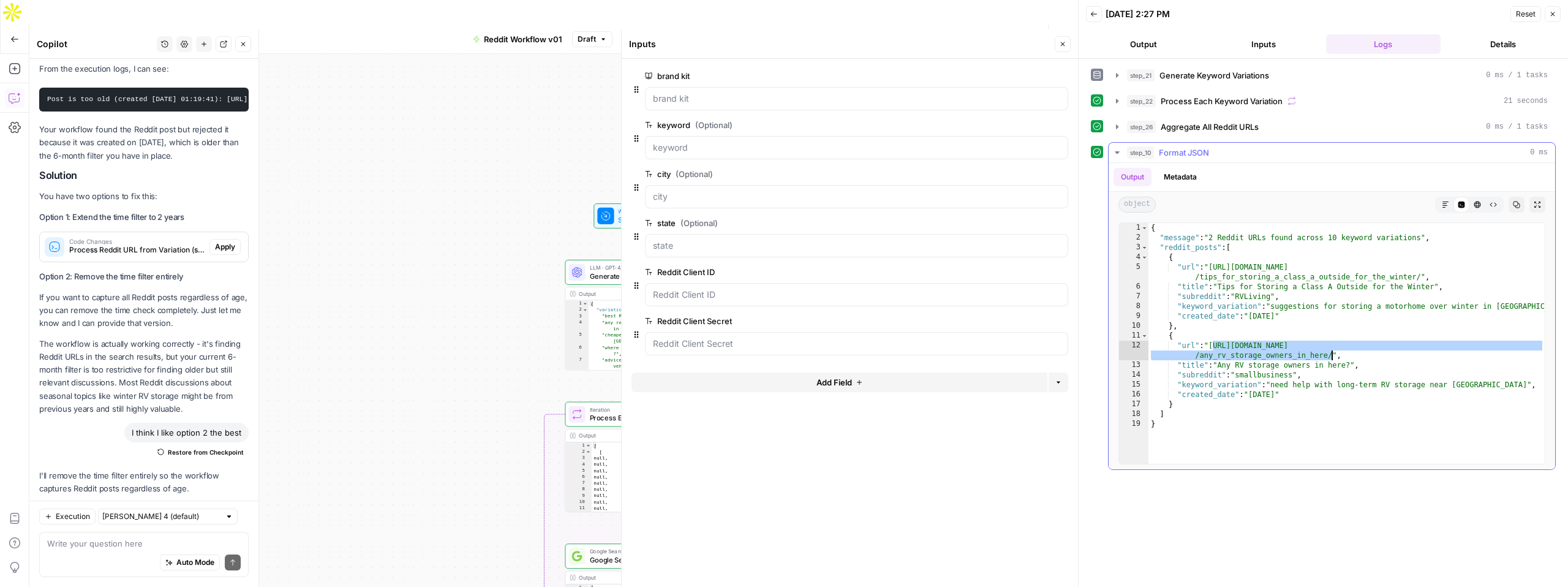
drag, startPoint x: 1214, startPoint y: 348, endPoint x: 1329, endPoint y: 355, distance: 115.2
click at [1331, 355] on div "{ "message" : "2 Reddit URLs found across 10 keyword variations" , "reddit_post…" at bounding box center [1346, 353] width 397 height 260
click at [1553, 17] on icon "button" at bounding box center [1552, 14] width 7 height 7
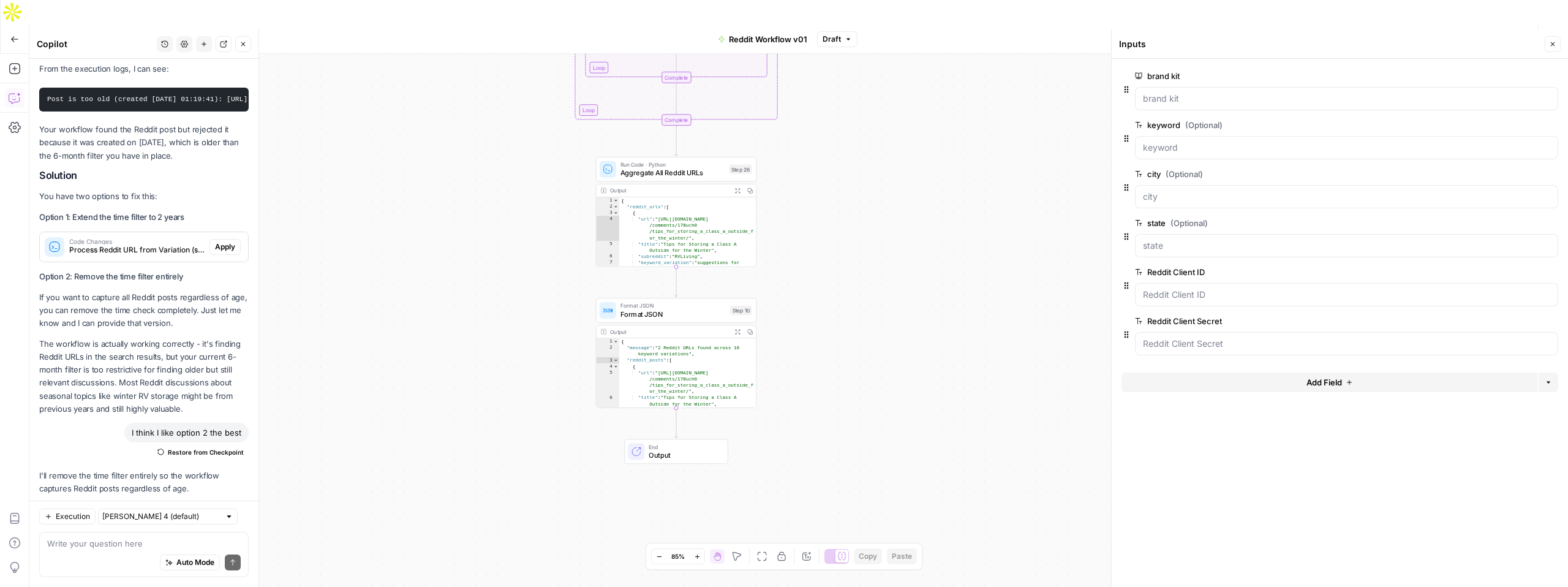
click at [683, 443] on span "End" at bounding box center [683, 447] width 71 height 8
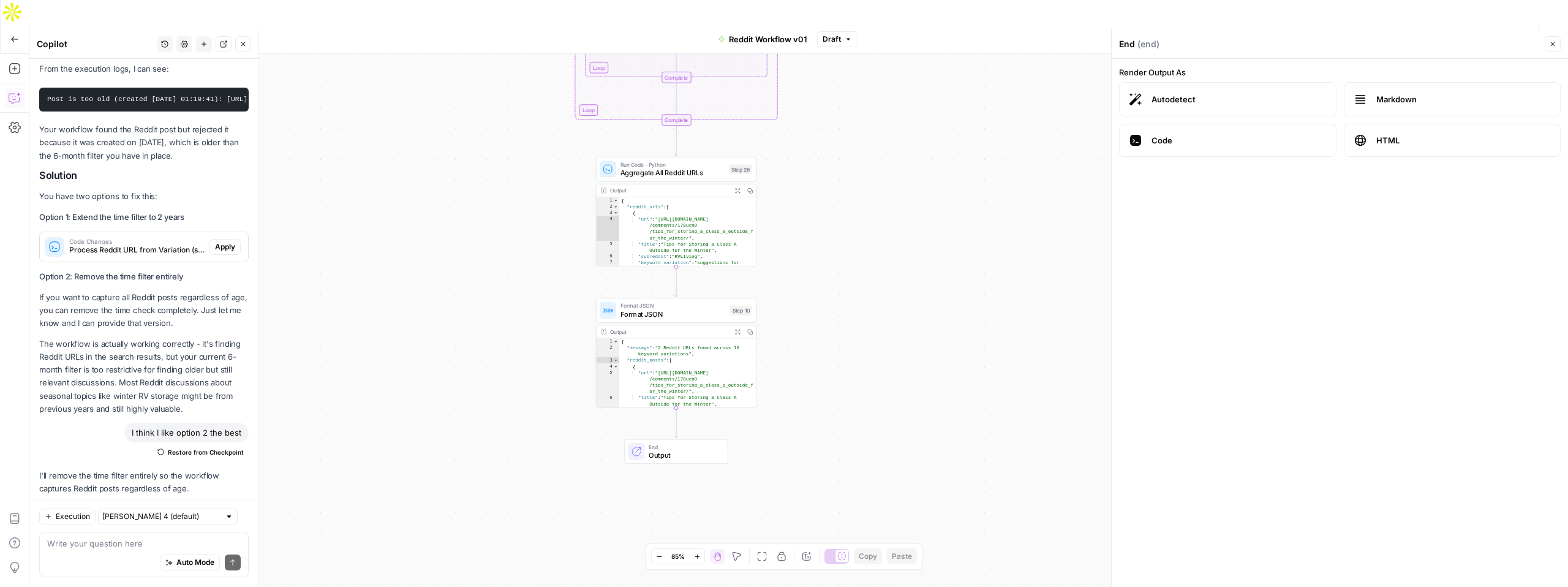
type textarea "*"
click at [671, 348] on div "{ "message" : "2 Reddit URLs found across 10 keyword variations" , "reddit_post…" at bounding box center [688, 385] width 137 height 94
click at [692, 308] on span "Format JSON" at bounding box center [673, 313] width 106 height 11
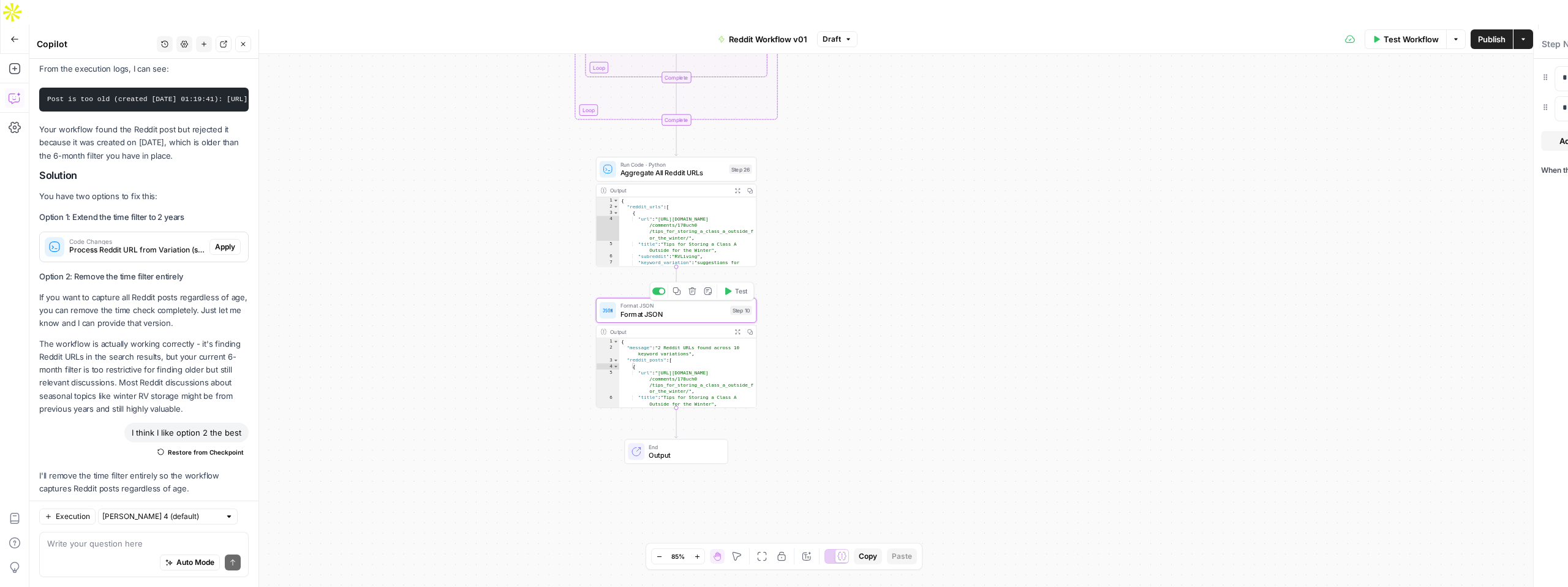
type textarea "Format JSON"
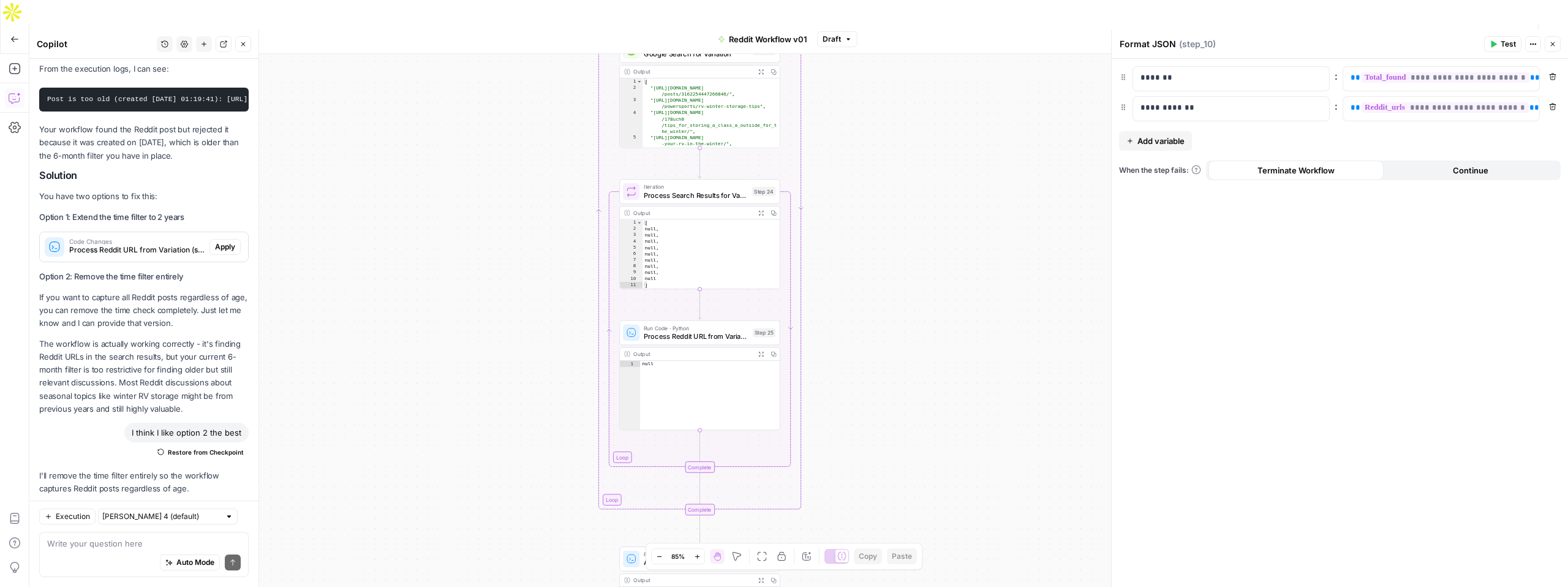
click at [121, 557] on div "Auto Mode Send" at bounding box center [144, 563] width 194 height 27
type textarea "W"
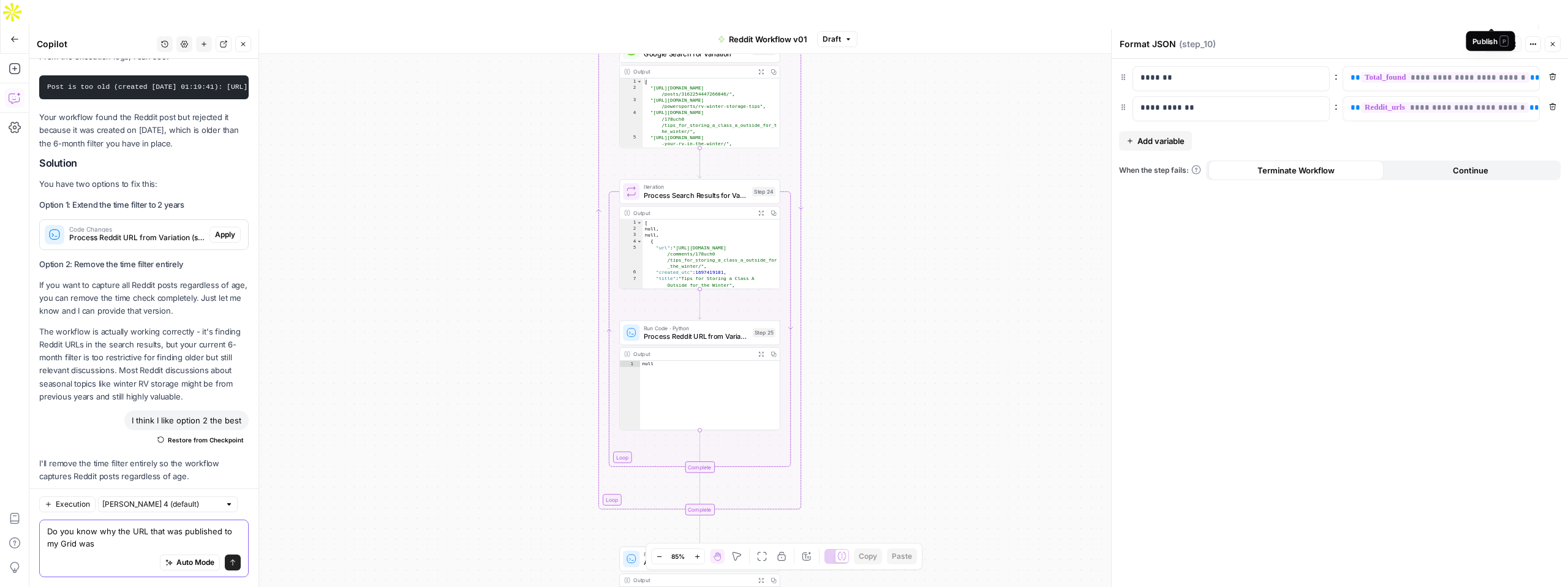
type textarea "Do you know why the URL that was published to my Grid was"
click at [1489, 33] on span "Publish" at bounding box center [1492, 39] width 27 height 12
click at [1488, 33] on span "Publish" at bounding box center [1492, 39] width 27 height 12
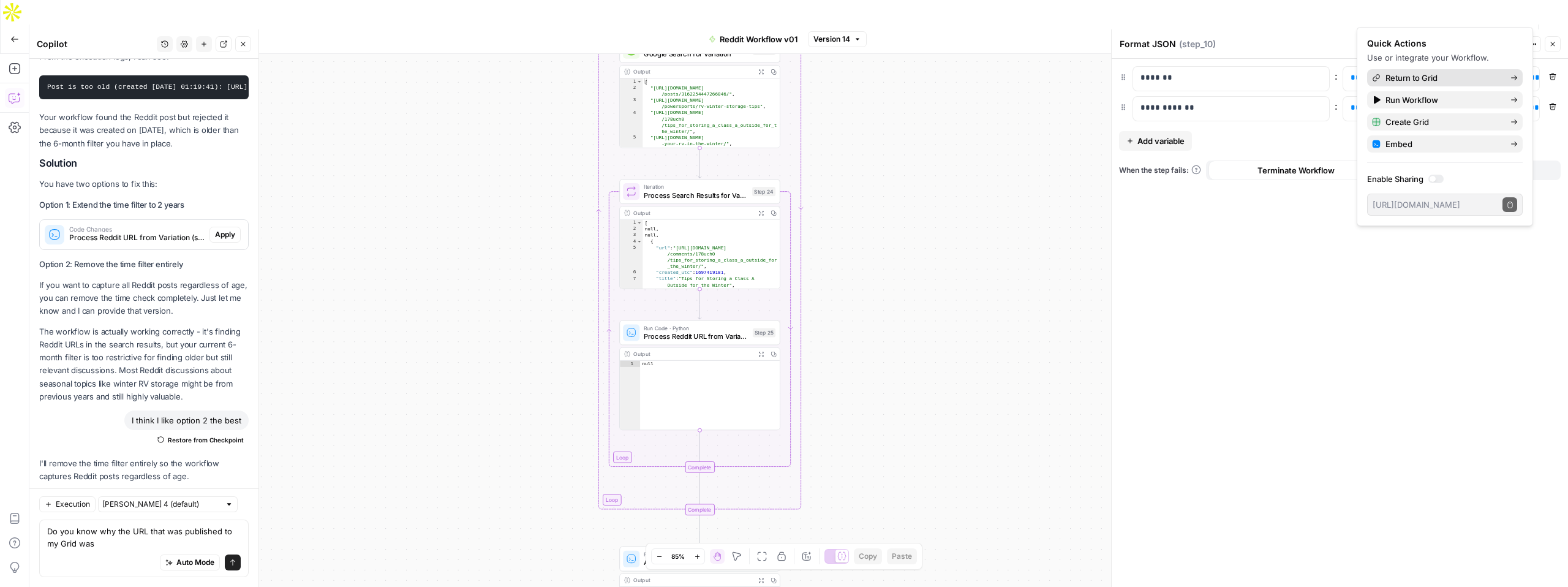
click at [1408, 76] on span "Return to Grid" at bounding box center [1443, 77] width 116 height 12
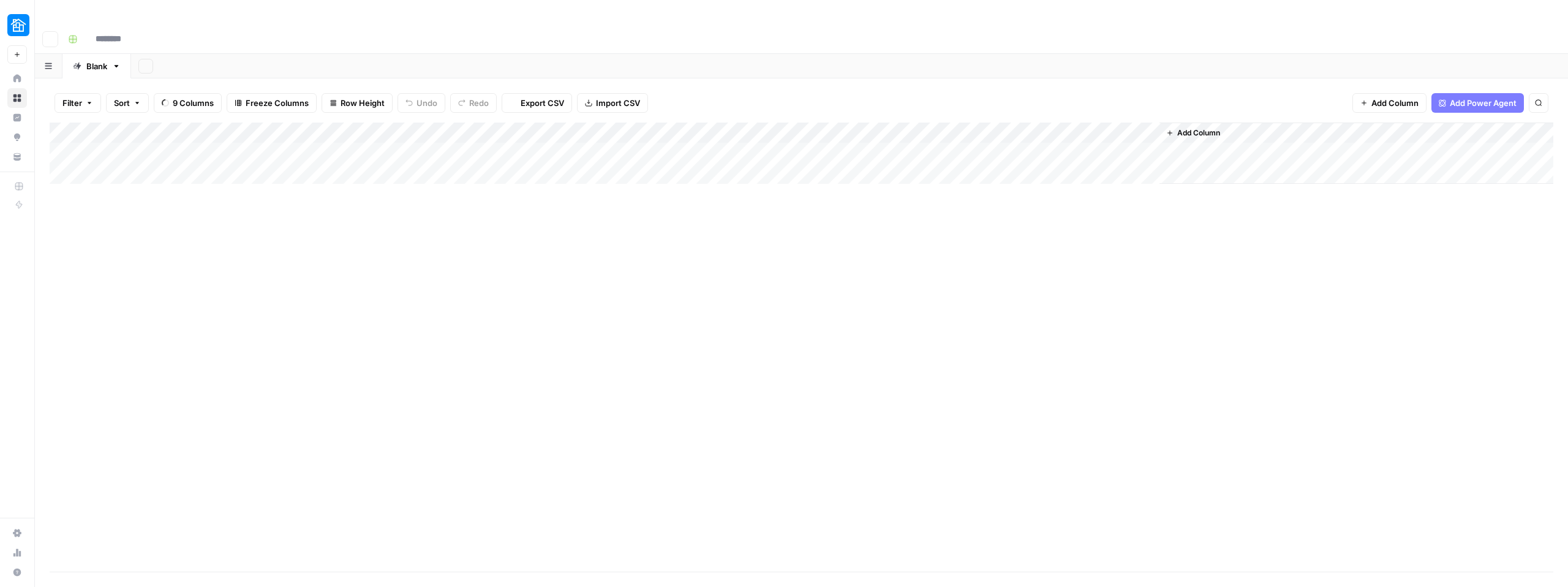
type input "**********"
click at [79, 129] on div "Add Column" at bounding box center [801, 158] width 1504 height 72
click at [525, 134] on div "Add Column" at bounding box center [801, 158] width 1504 height 72
click at [556, 127] on div "Add Column" at bounding box center [801, 158] width 1504 height 72
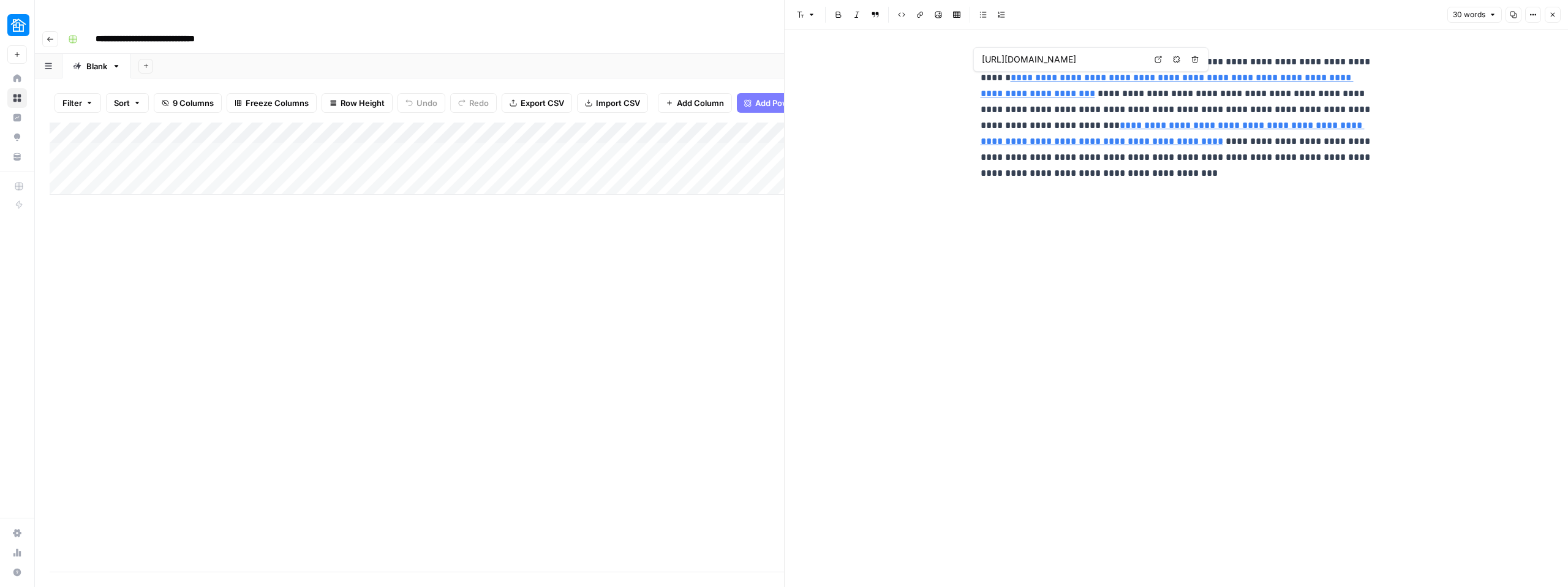
click at [1027, 67] on span "[URL][DOMAIN_NAME]" at bounding box center [1063, 59] width 169 height 23
drag, startPoint x: 1016, startPoint y: 82, endPoint x: 1067, endPoint y: 92, distance: 52.0
click at [1067, 92] on p "**********" at bounding box center [1177, 126] width 392 height 143
copy link "**********"
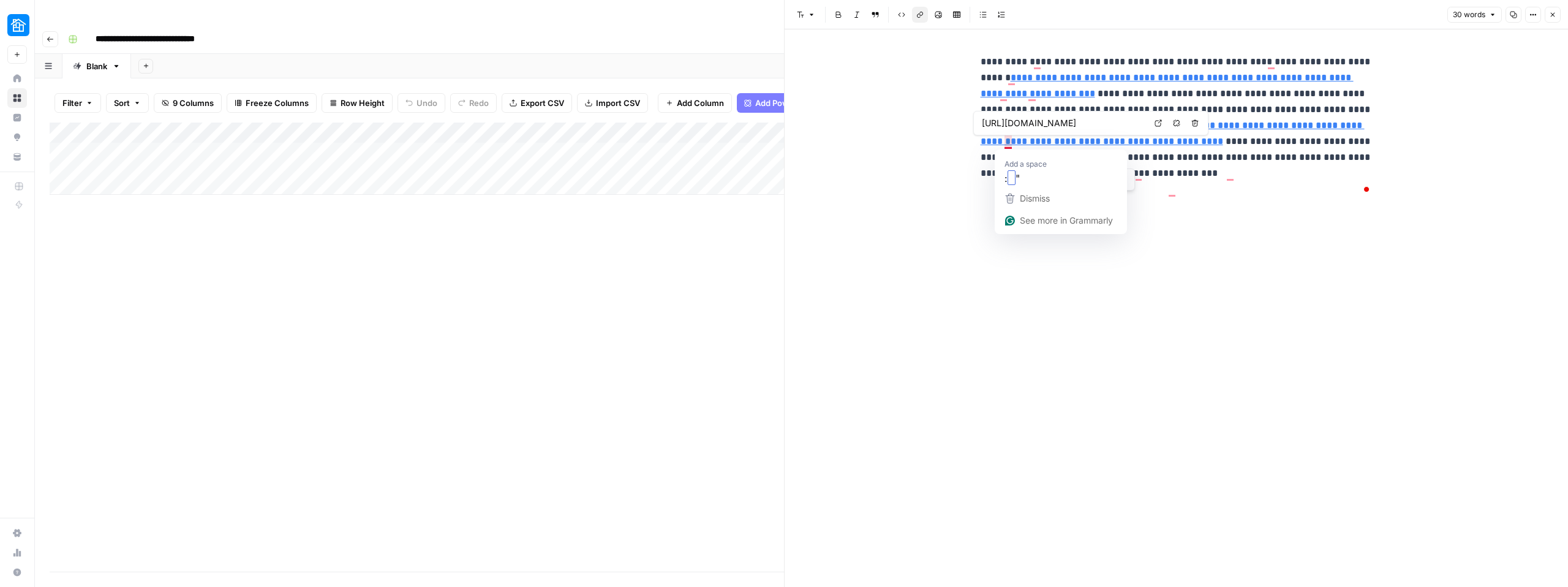
drag, startPoint x: 1051, startPoint y: 161, endPoint x: 1014, endPoint y: 146, distance: 39.9
click at [1014, 146] on link "**********" at bounding box center [1173, 133] width 384 height 25
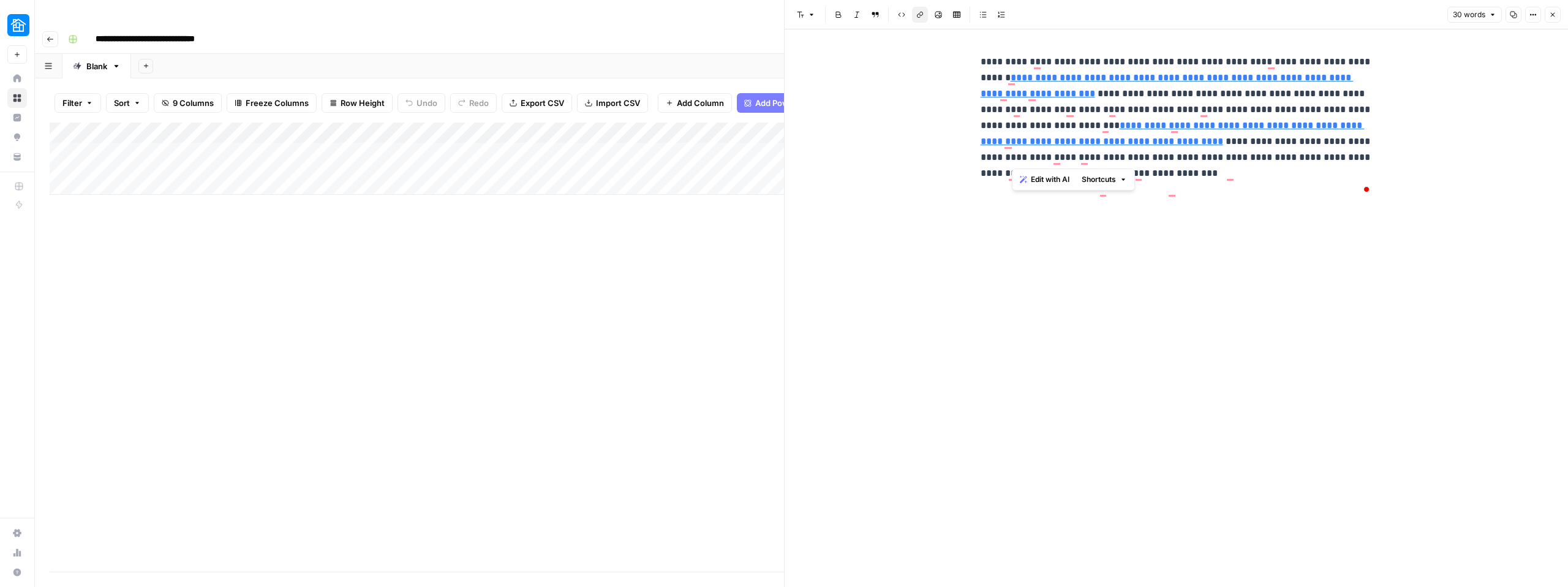
copy link "**********"
drag, startPoint x: 1211, startPoint y: 110, endPoint x: 1099, endPoint y: 127, distance: 113.3
click at [1099, 127] on p "**********" at bounding box center [1177, 126] width 392 height 143
copy p "**********"
click at [1265, 129] on p "**********" at bounding box center [1177, 126] width 392 height 143
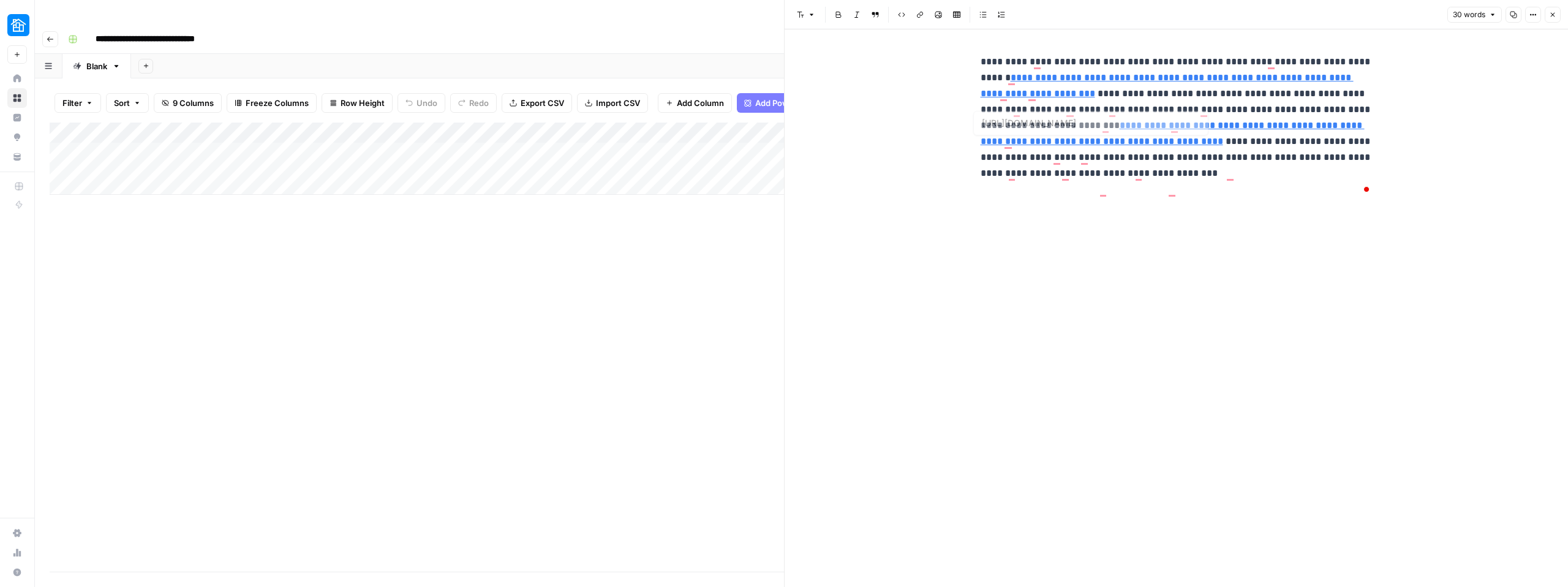
type input "[URL][DOMAIN_NAME]"
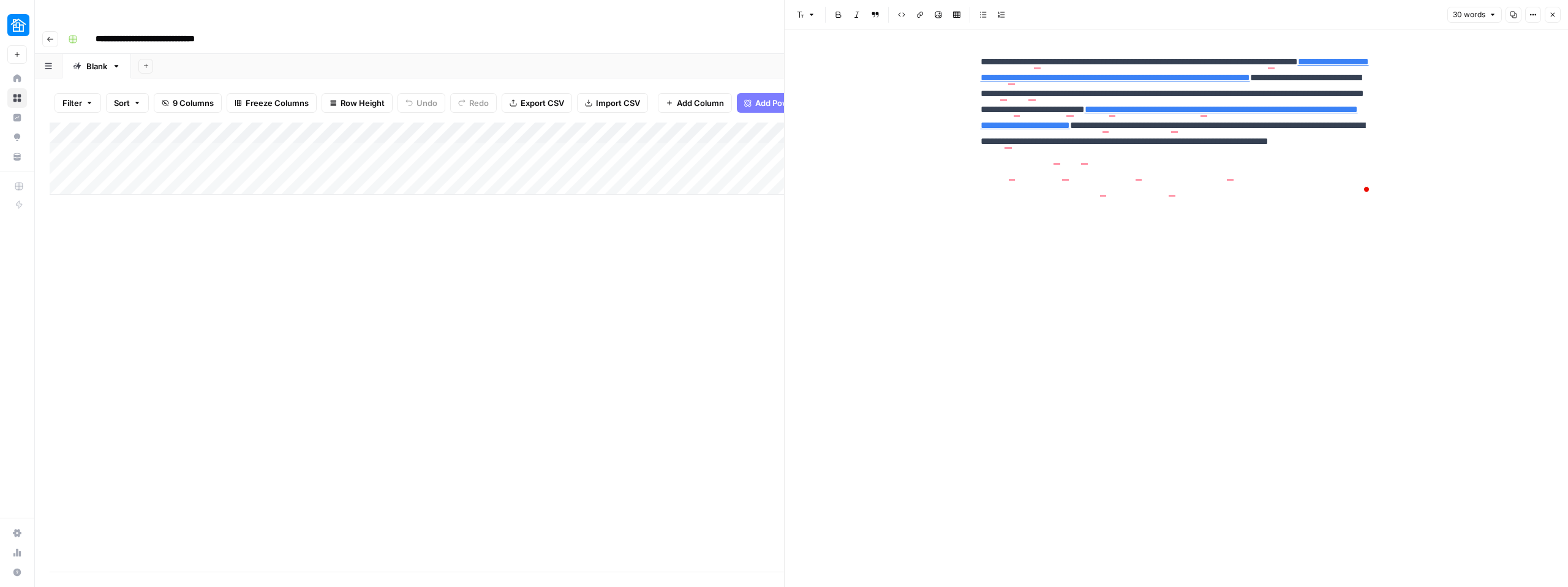
click at [638, 122] on div "Add Column" at bounding box center [417, 158] width 734 height 72
click at [510, 218] on div "Add Column" at bounding box center [417, 347] width 734 height 449
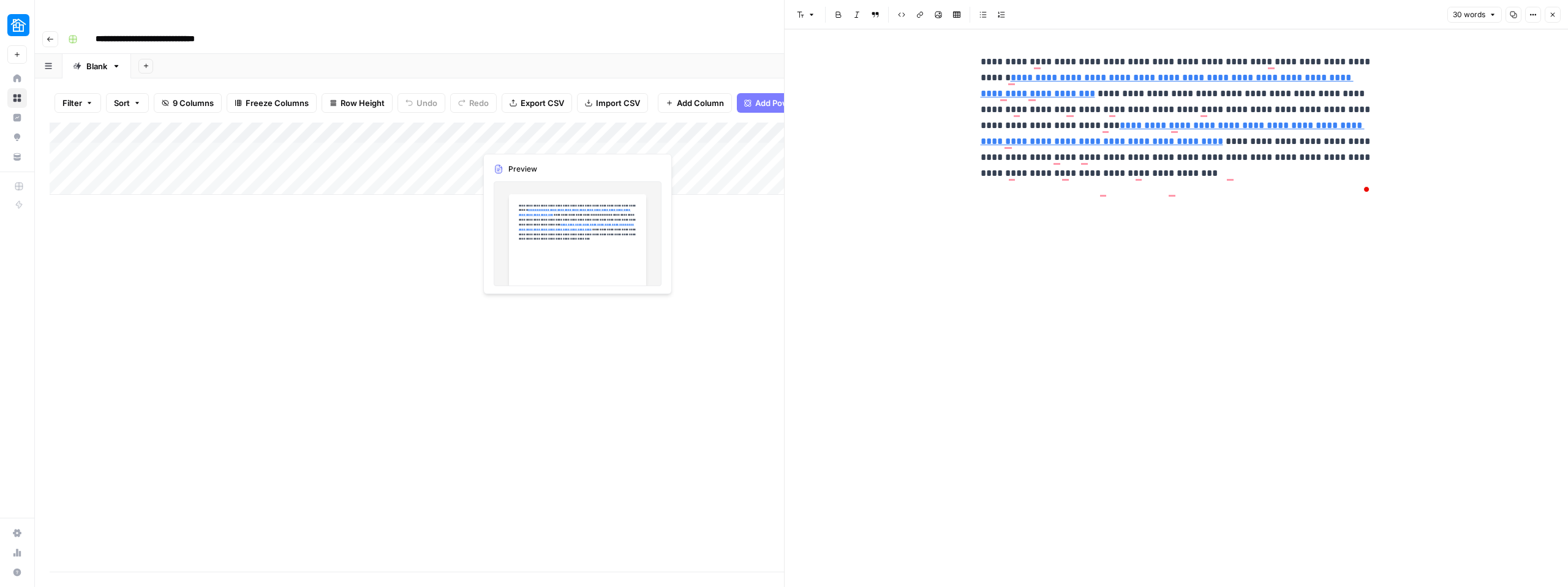
click at [520, 138] on div "Add Column" at bounding box center [417, 158] width 734 height 72
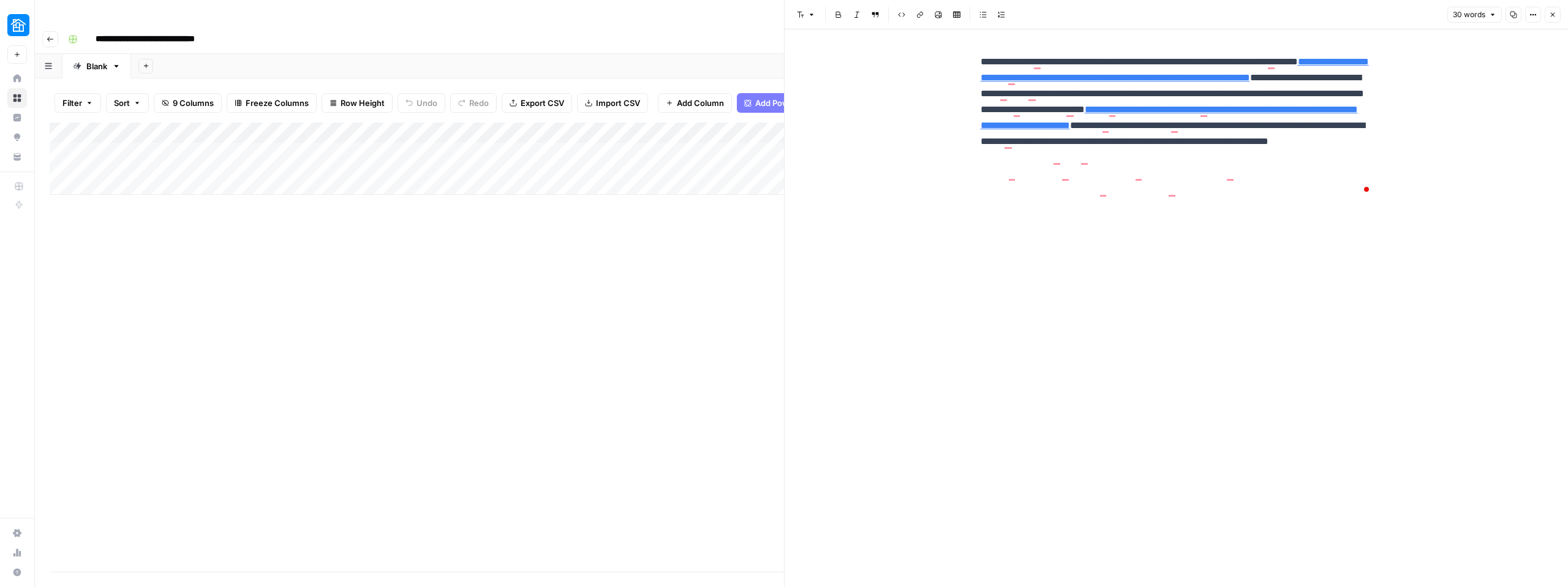
click at [811, 248] on div "**********" at bounding box center [1176, 308] width 783 height 557
click at [451, 125] on div "Add Column" at bounding box center [417, 158] width 734 height 72
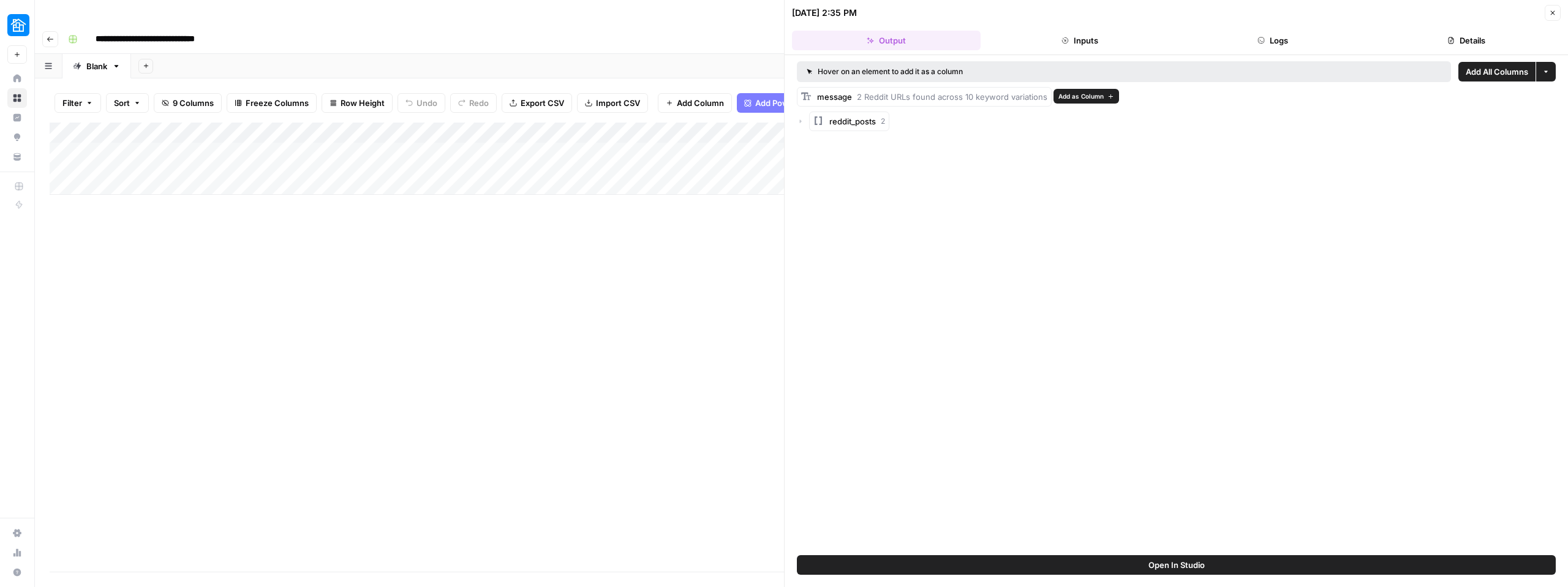
click at [809, 95] on rect at bounding box center [806, 96] width 10 height 10
click at [850, 96] on span "message" at bounding box center [835, 97] width 35 height 10
click at [1265, 45] on button "Logs" at bounding box center [1273, 41] width 189 height 20
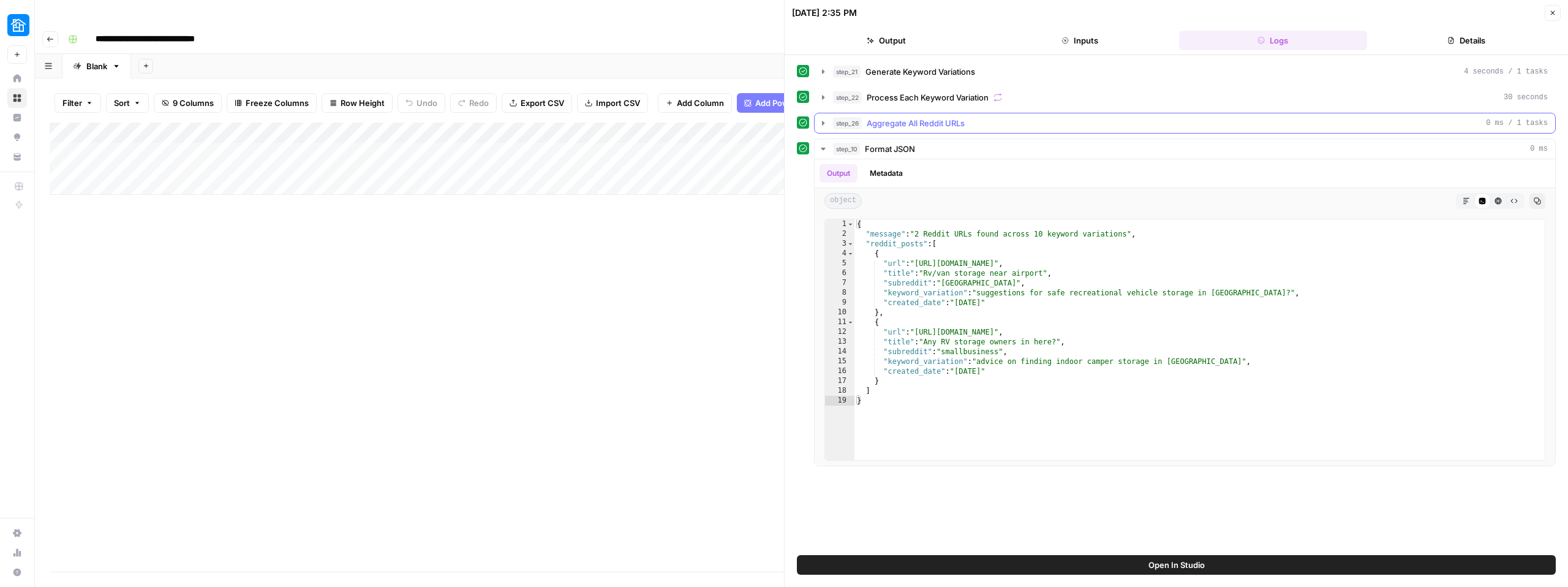
click at [823, 123] on icon "button" at bounding box center [823, 122] width 2 height 4
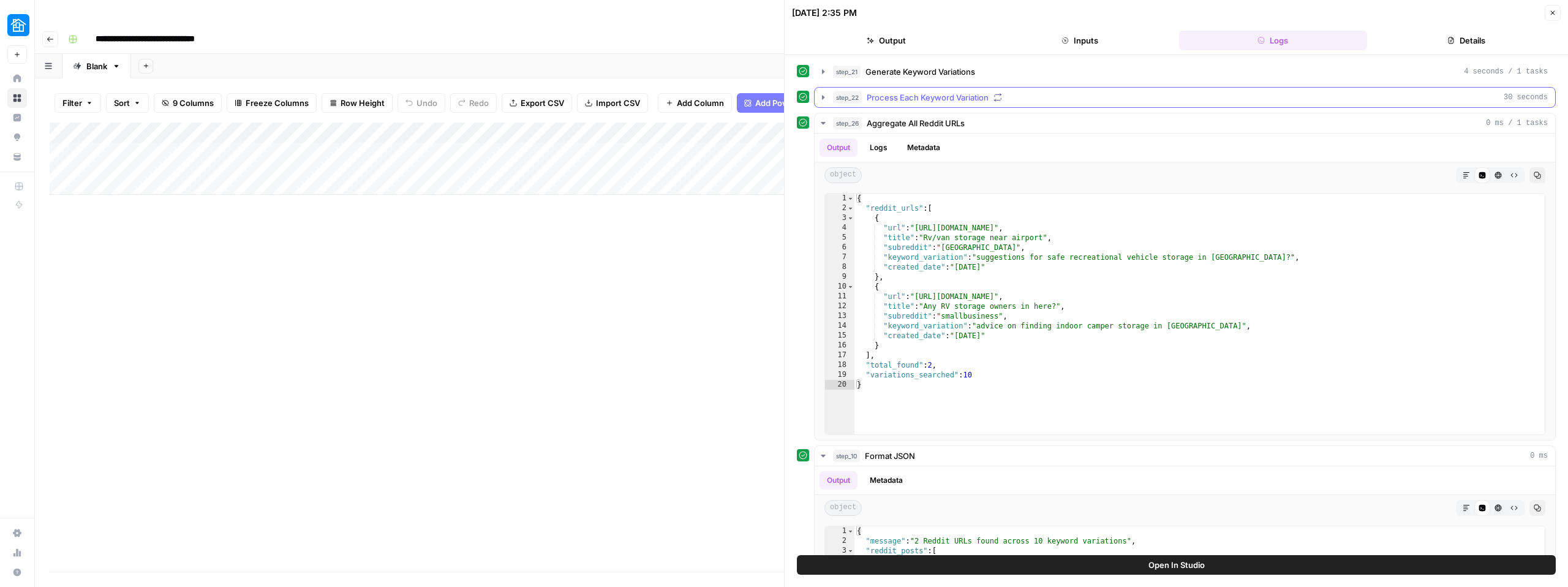
click at [822, 103] on button "step_22 Process Each Keyword Variation 30 seconds" at bounding box center [1185, 97] width 741 height 20
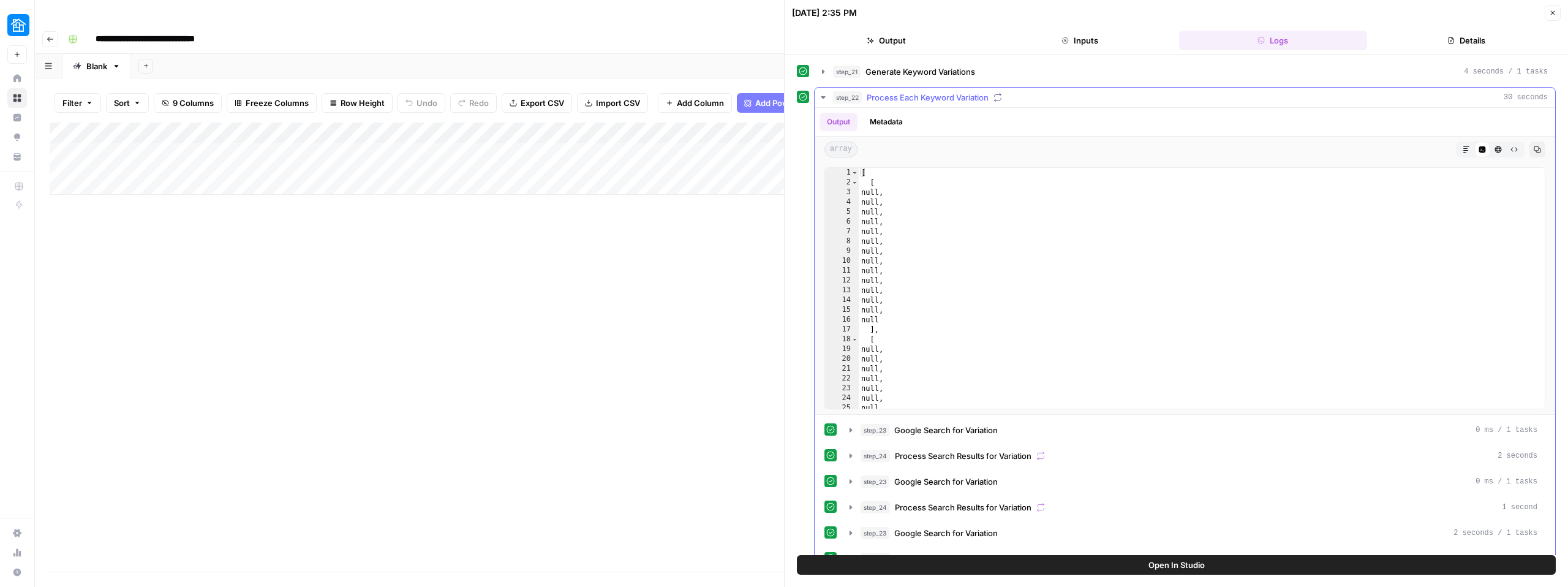
click at [822, 103] on button "step_22 Process Each Keyword Variation 30 seconds" at bounding box center [1185, 97] width 741 height 20
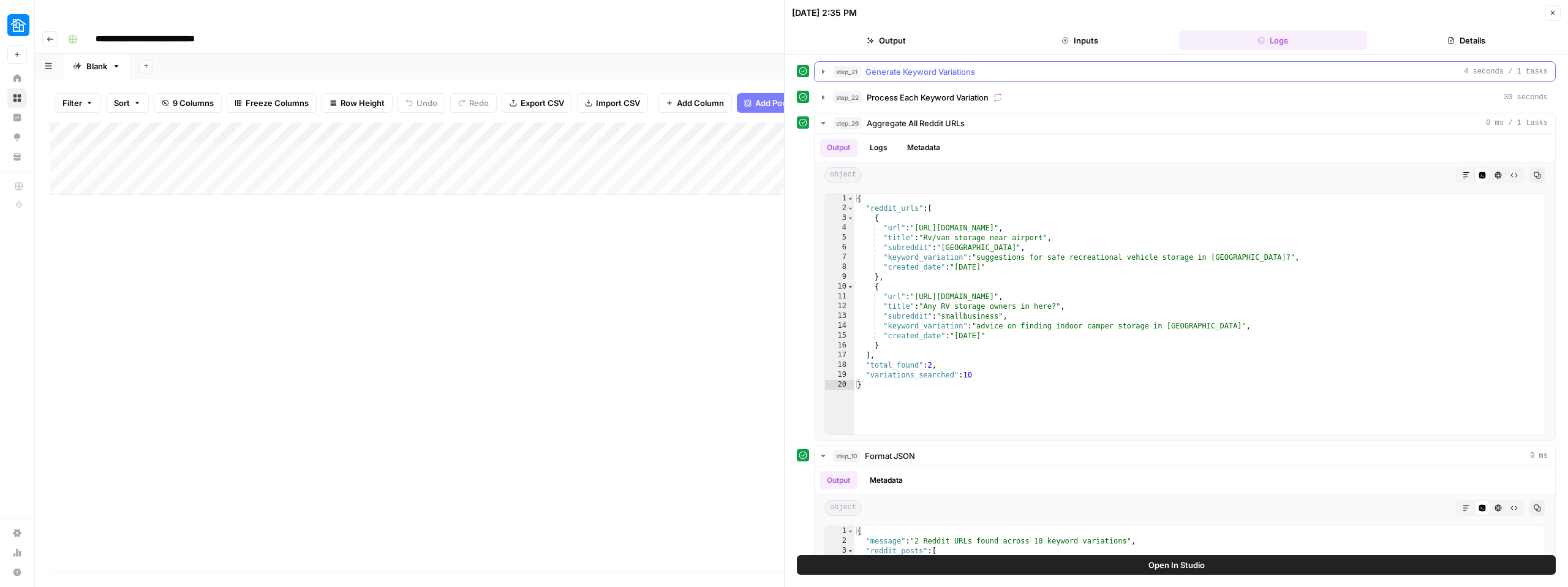
click at [820, 75] on icon "button" at bounding box center [823, 72] width 10 height 10
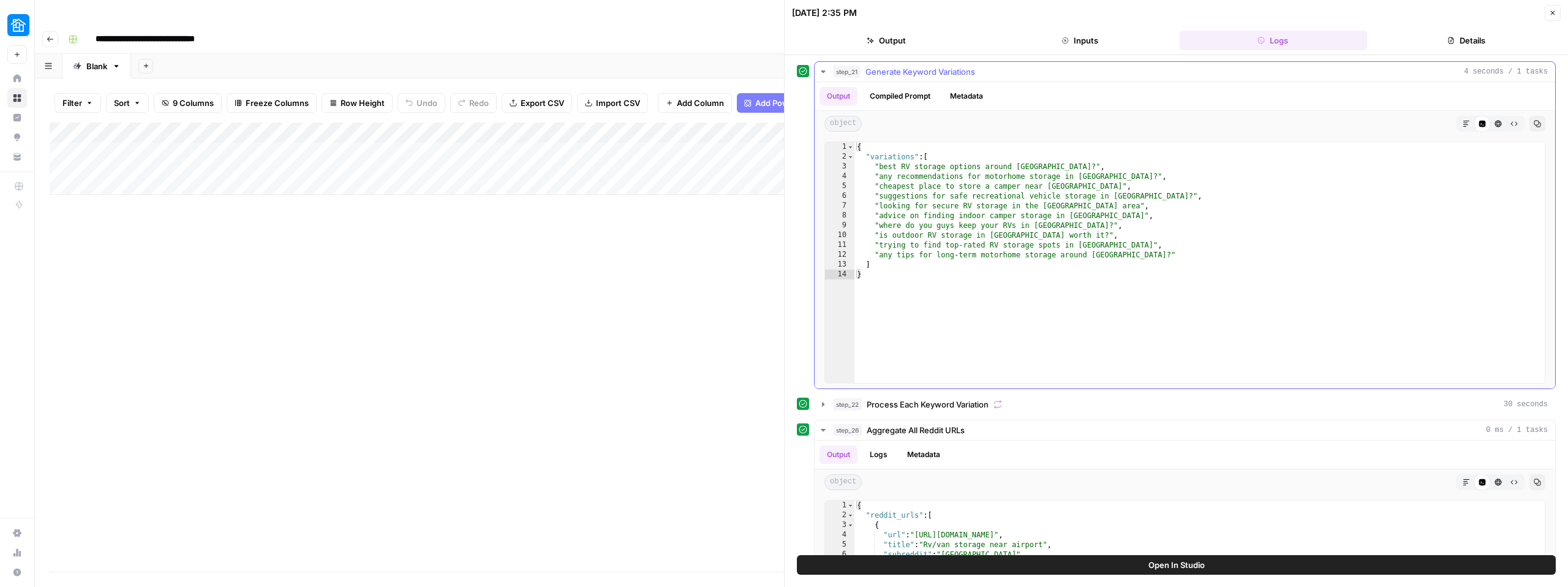
click at [820, 75] on icon "button" at bounding box center [823, 72] width 10 height 10
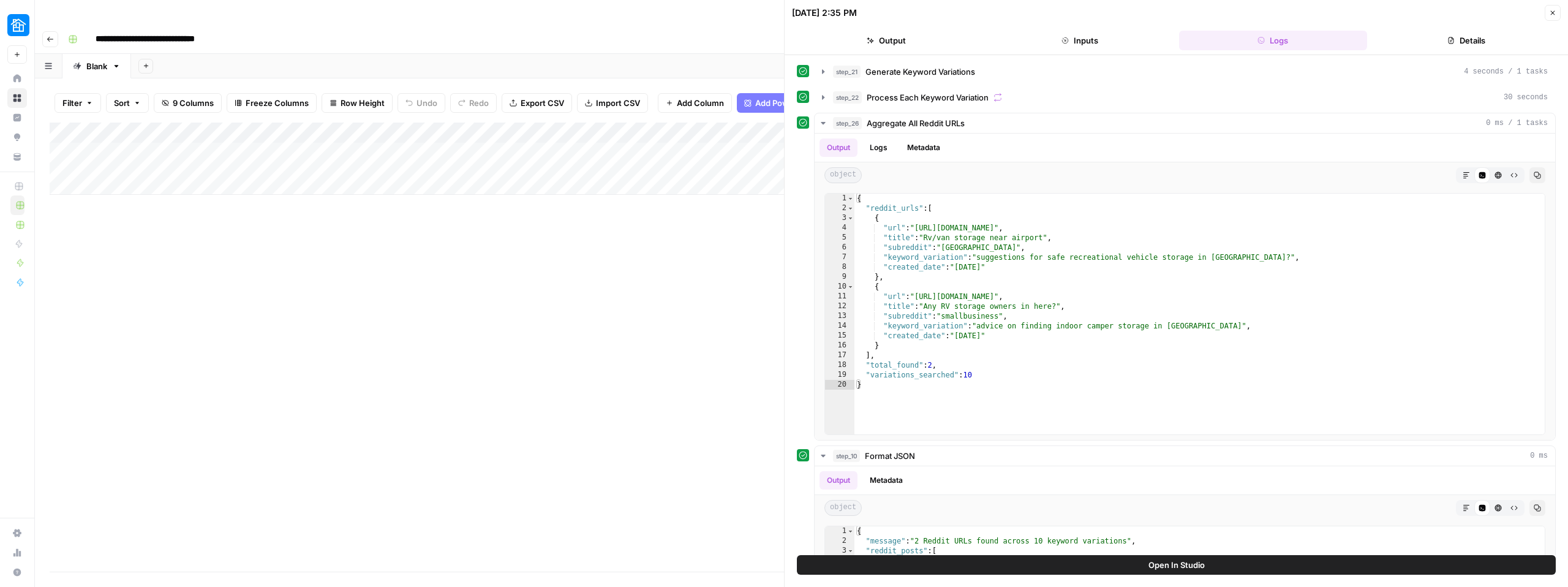
click at [378, 137] on div "Add Column" at bounding box center [417, 158] width 734 height 72
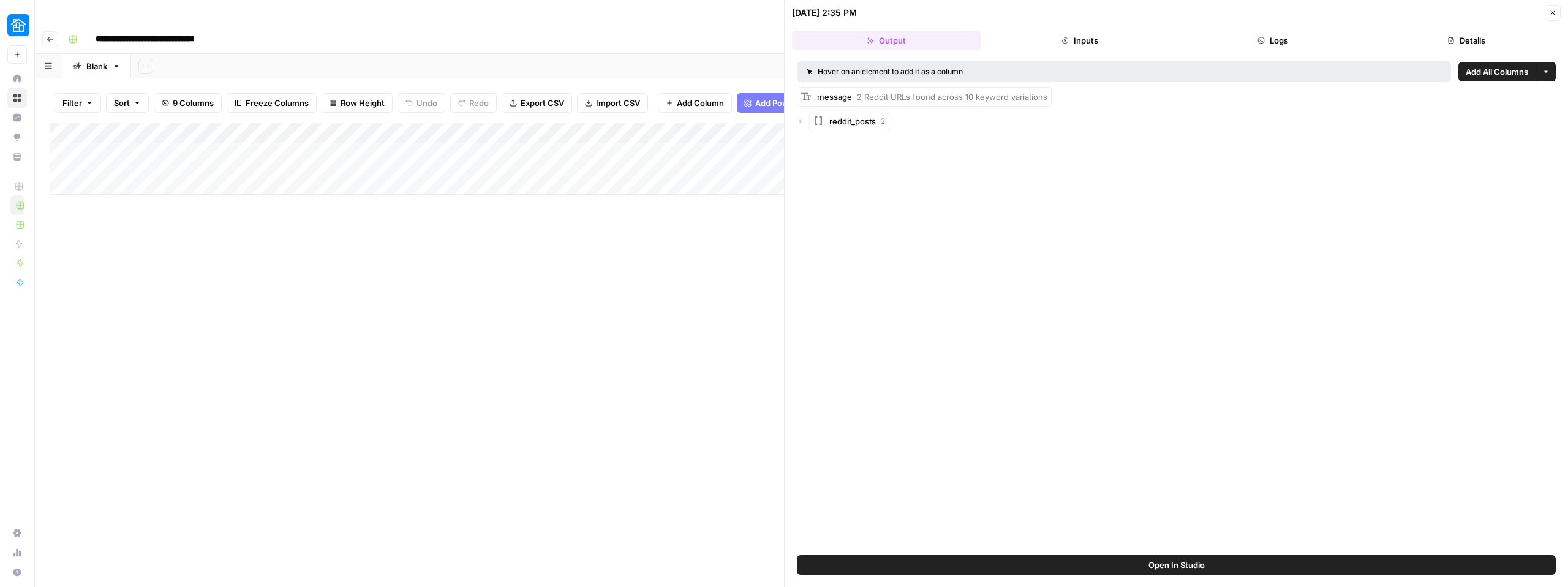
click at [451, 122] on div "Add Column" at bounding box center [417, 158] width 734 height 72
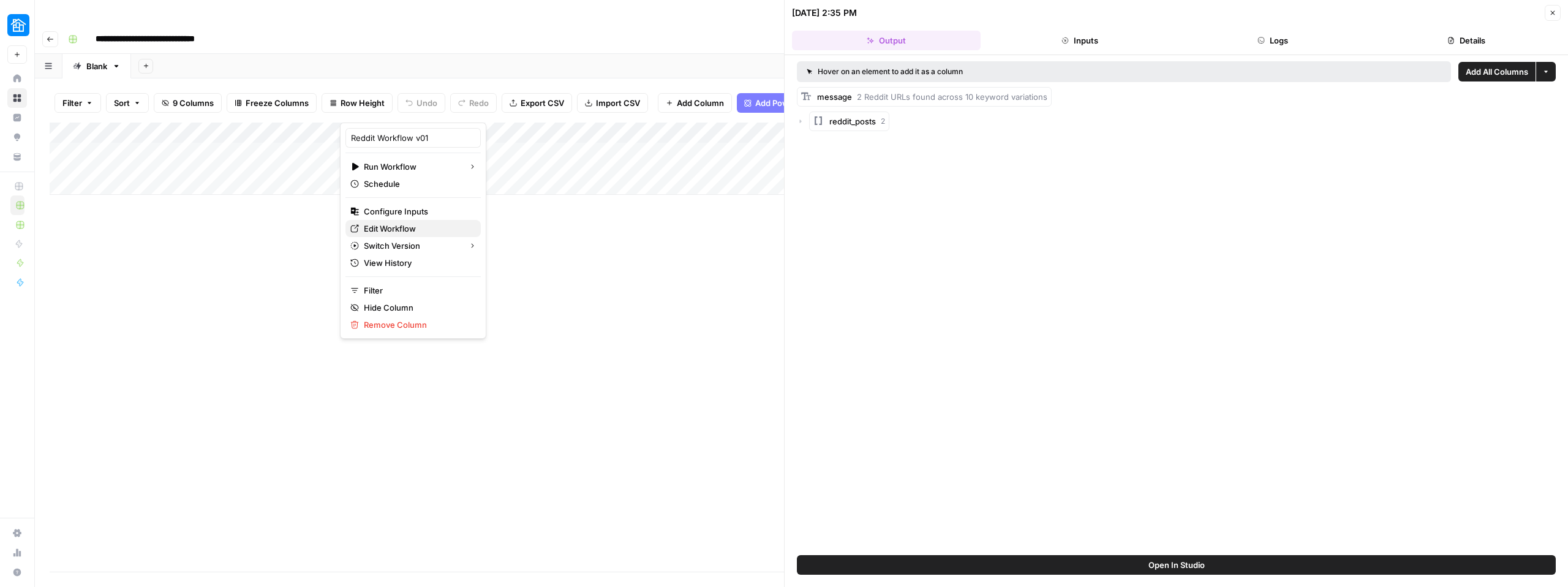
click at [404, 230] on span "Edit Workflow" at bounding box center [417, 228] width 107 height 12
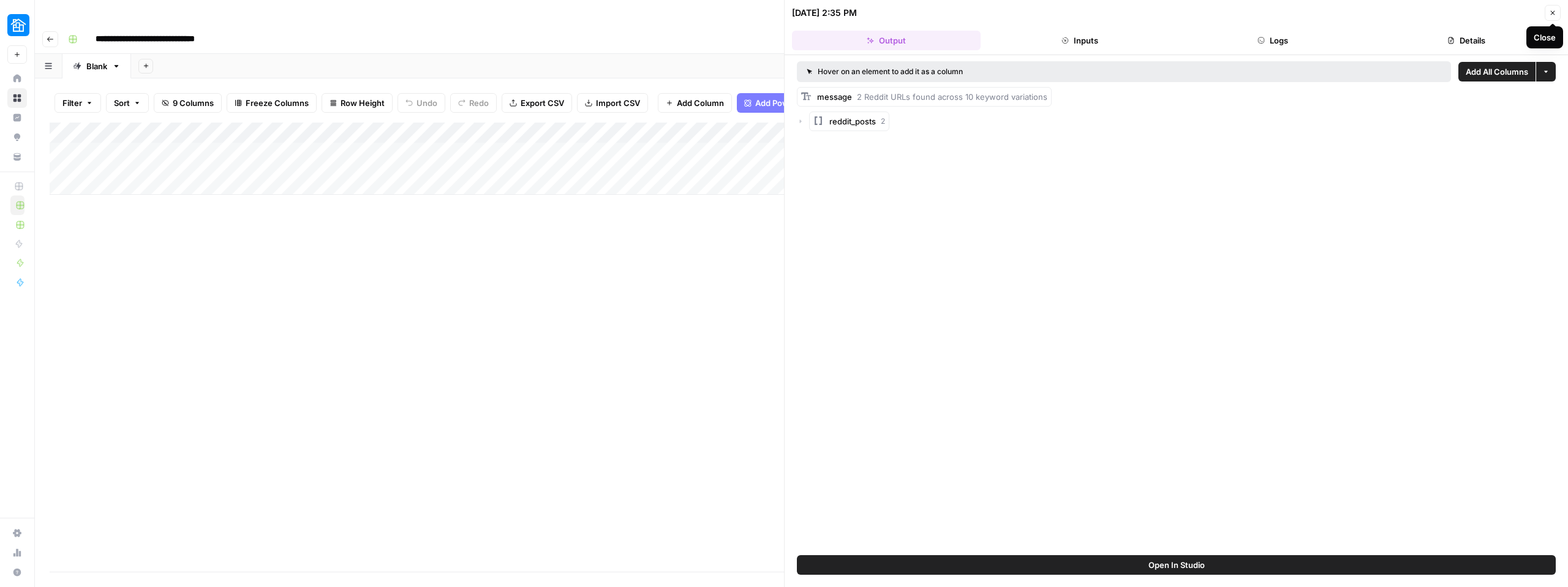
click at [1558, 13] on button "Close" at bounding box center [1552, 12] width 16 height 16
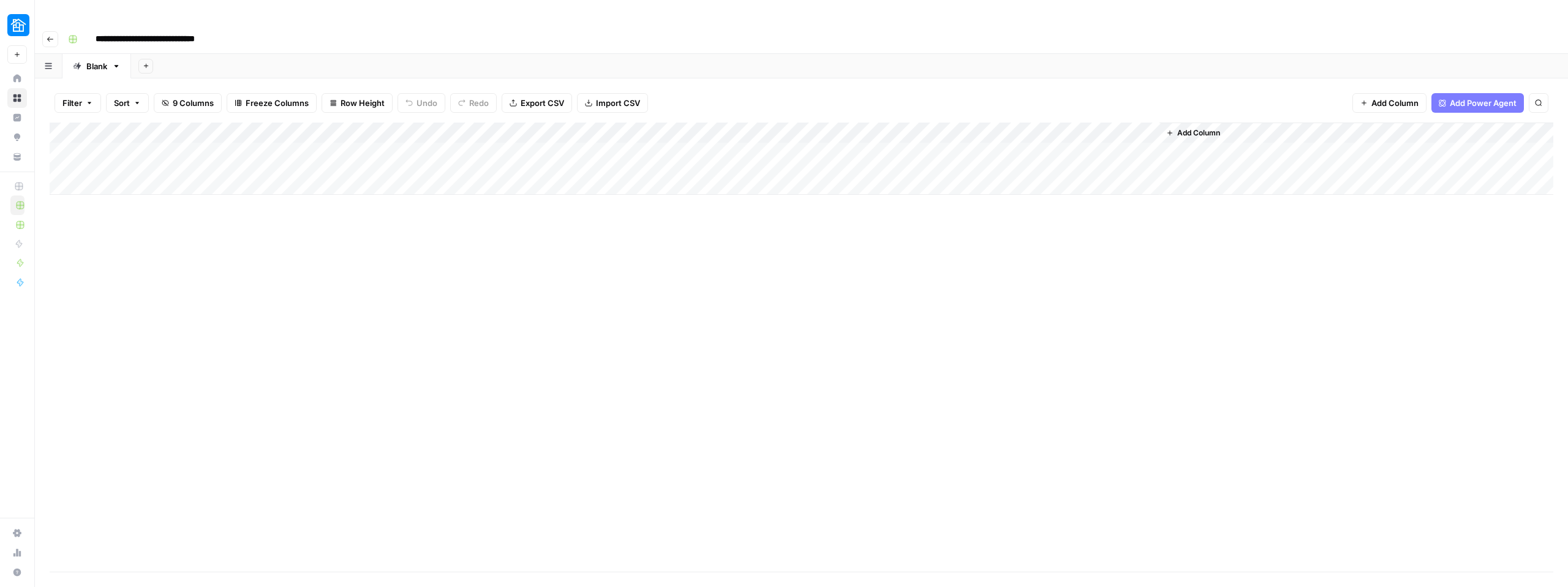
click at [635, 131] on div "Add Column" at bounding box center [801, 158] width 1504 height 72
click at [639, 122] on div "Add Column" at bounding box center [801, 158] width 1504 height 72
click at [687, 106] on div at bounding box center [641, 110] width 111 height 24
click at [613, 169] on span "URL" at bounding box center [658, 166] width 95 height 12
click at [622, 141] on input "Link" at bounding box center [659, 137] width 125 height 12
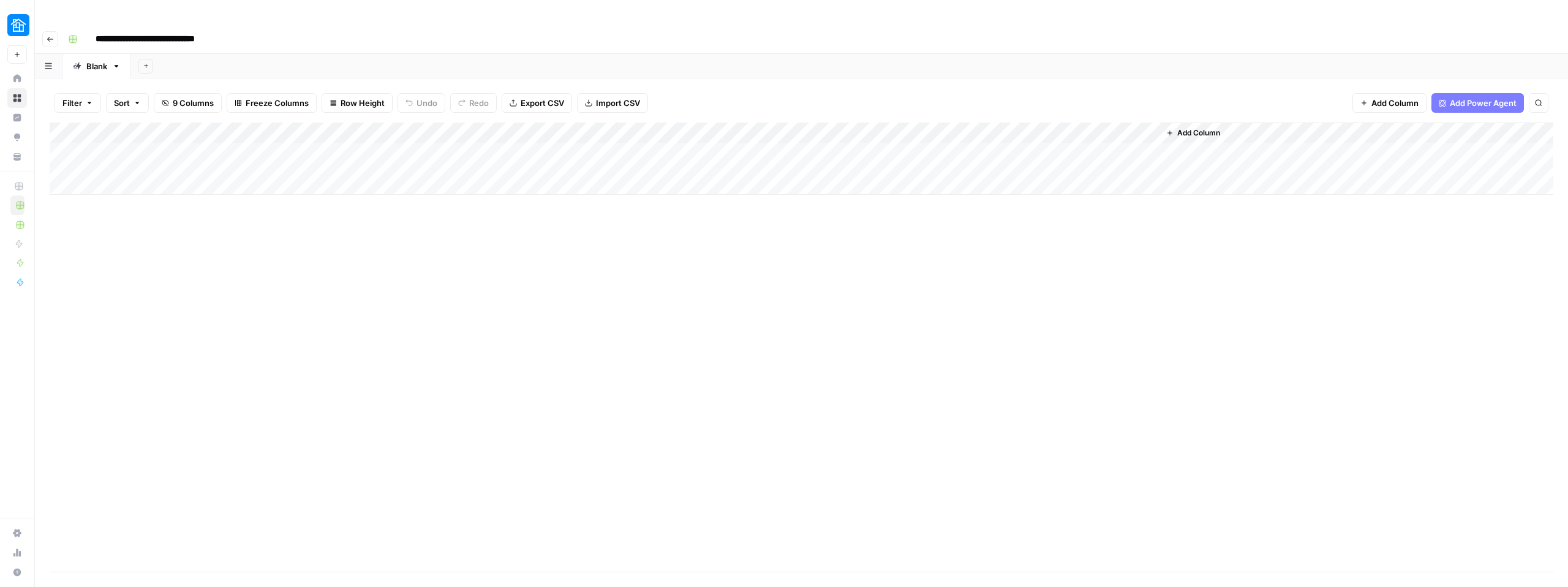
click at [627, 136] on div "Add Column" at bounding box center [801, 158] width 1504 height 72
click at [636, 122] on div "Add Column" at bounding box center [801, 158] width 1504 height 72
click at [630, 168] on span "URL" at bounding box center [658, 166] width 95 height 12
click at [574, 313] on div "Add Column" at bounding box center [801, 347] width 1504 height 449
click at [562, 124] on div "Add Column" at bounding box center [801, 158] width 1504 height 72
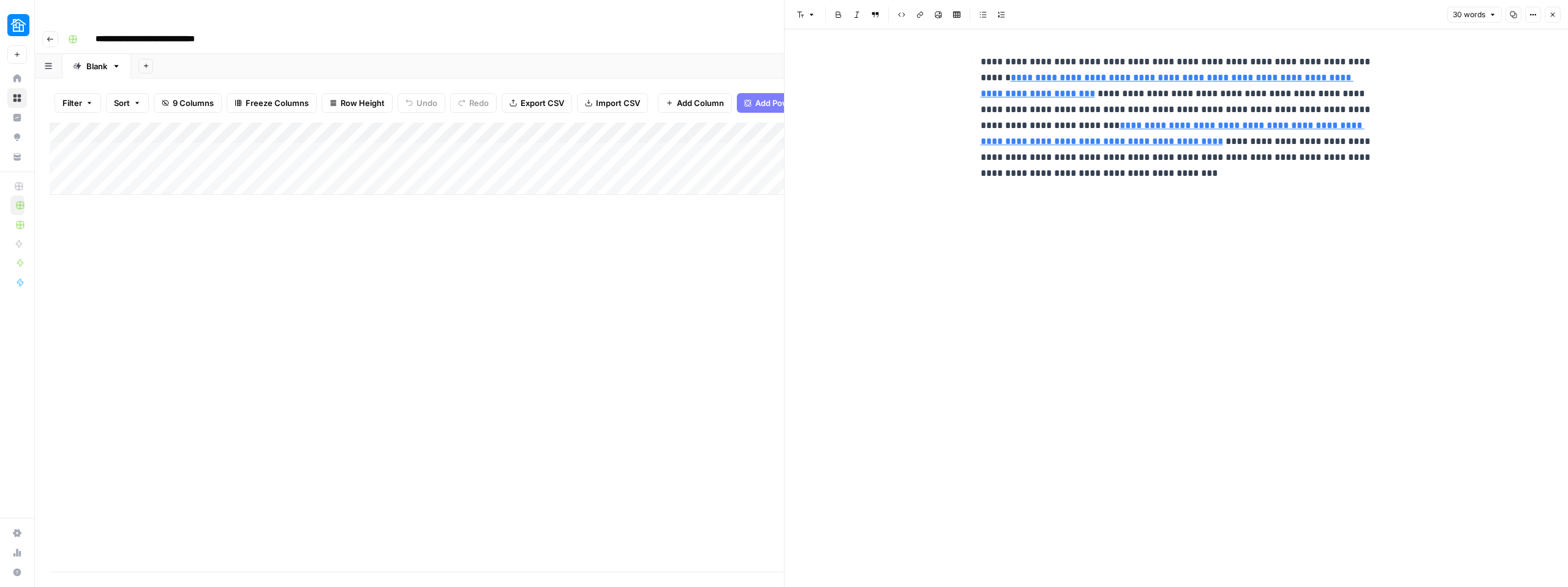
type input "[URL][DOMAIN_NAME]"
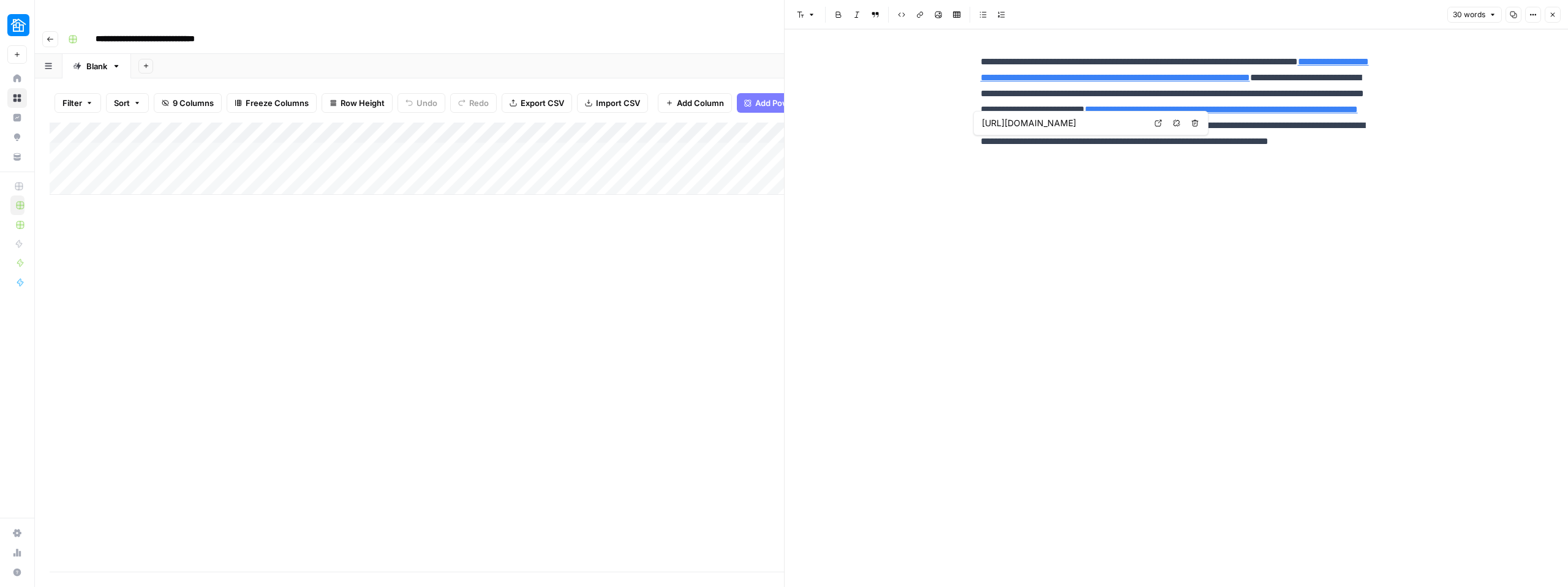
click at [91, 60] on div "Blank" at bounding box center [96, 66] width 21 height 12
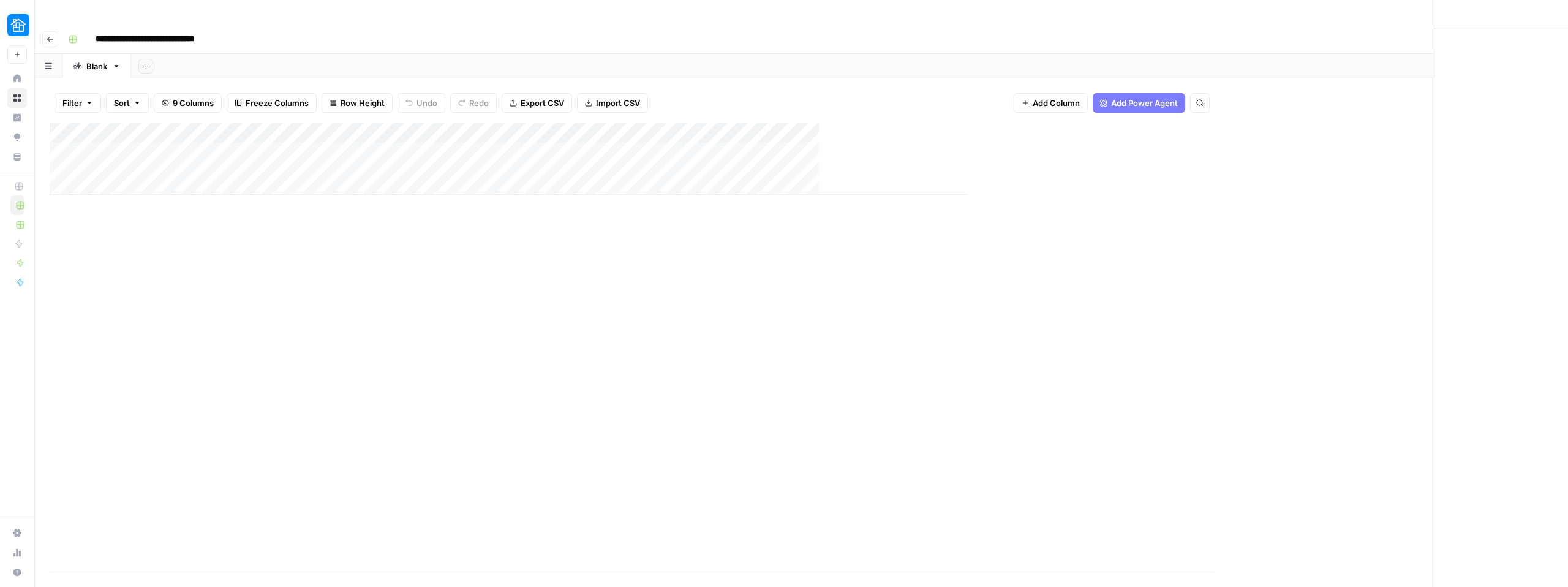
click at [92, 60] on div "Blank" at bounding box center [96, 66] width 21 height 12
click at [92, 58] on input "*****" at bounding box center [97, 66] width 22 height 16
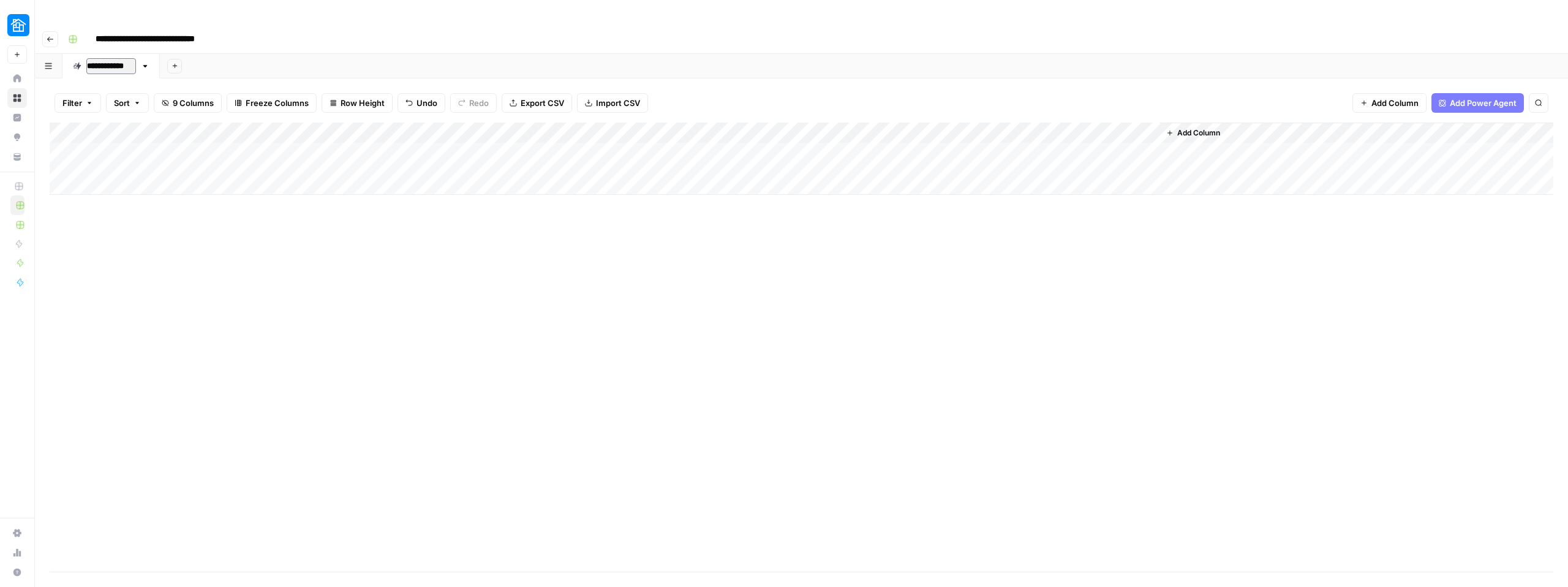
type input "**********"
click at [200, 324] on div "Add Column" at bounding box center [801, 347] width 1504 height 449
click at [145, 29] on input "**********" at bounding box center [165, 39] width 152 height 20
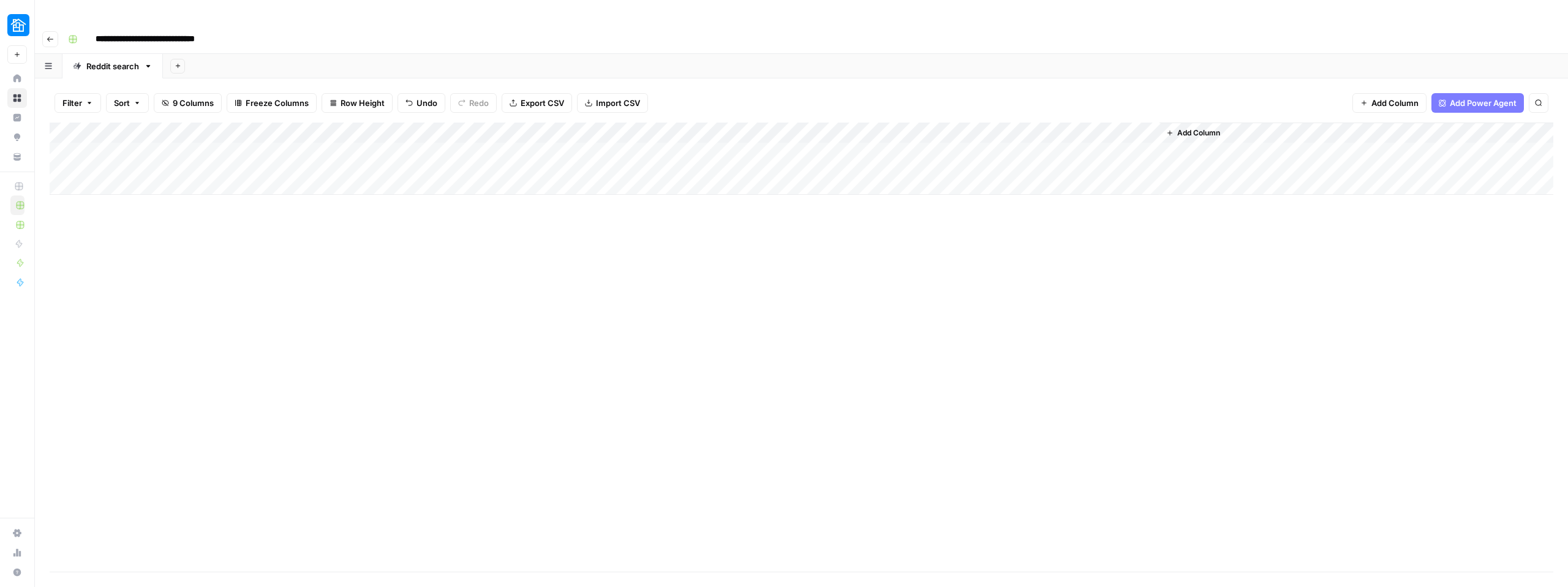
click at [145, 29] on input "**********" at bounding box center [165, 39] width 152 height 20
click at [47, 63] on icon "button" at bounding box center [48, 66] width 7 height 6
click at [427, 247] on div "Add Column" at bounding box center [801, 347] width 1504 height 449
click at [493, 122] on div "Add Column" at bounding box center [801, 158] width 1504 height 72
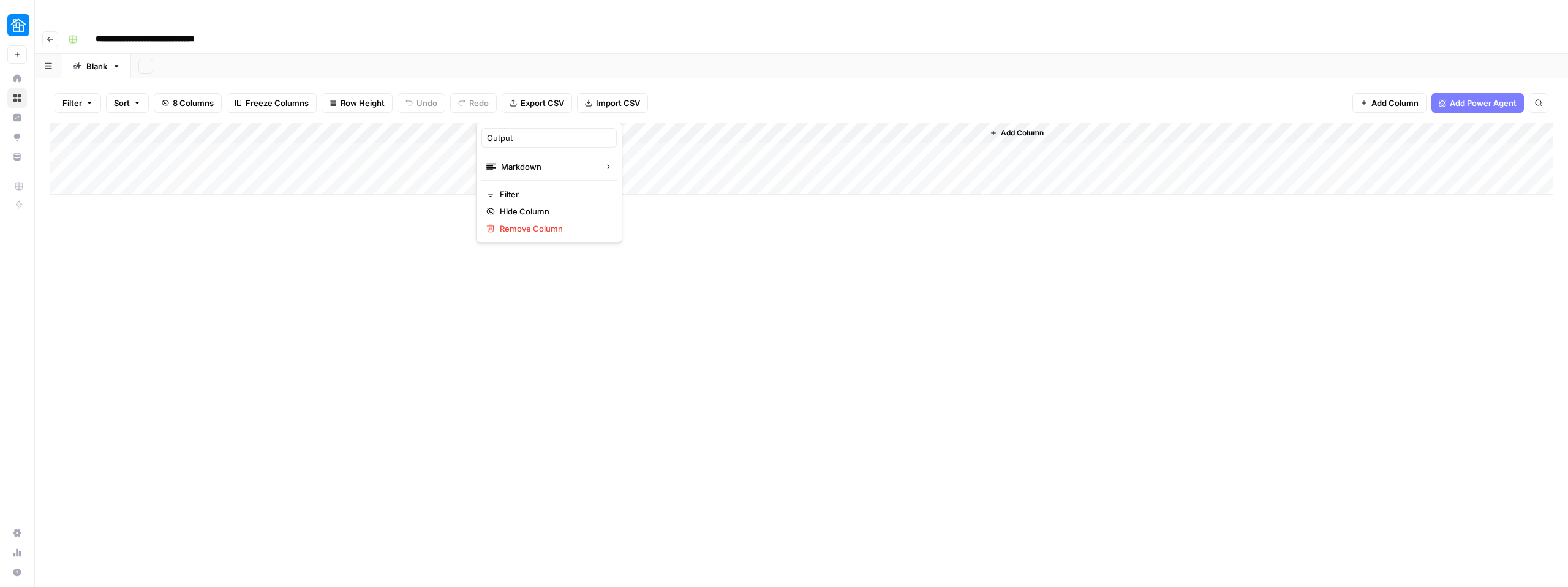
click at [493, 108] on div at bounding box center [530, 110] width 111 height 24
click at [646, 221] on div "Add Column" at bounding box center [801, 347] width 1504 height 449
click at [772, 122] on div "Add Column" at bounding box center [801, 158] width 1504 height 72
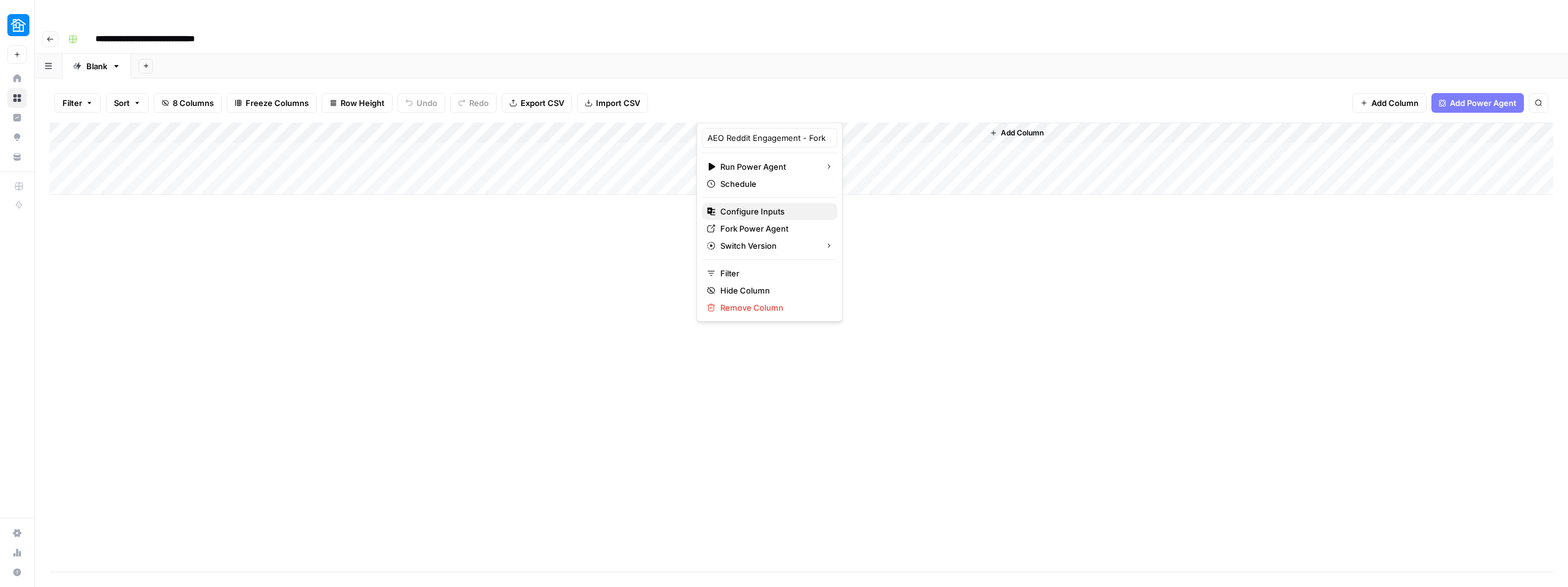
click at [746, 213] on span "Configure Inputs" at bounding box center [773, 211] width 107 height 12
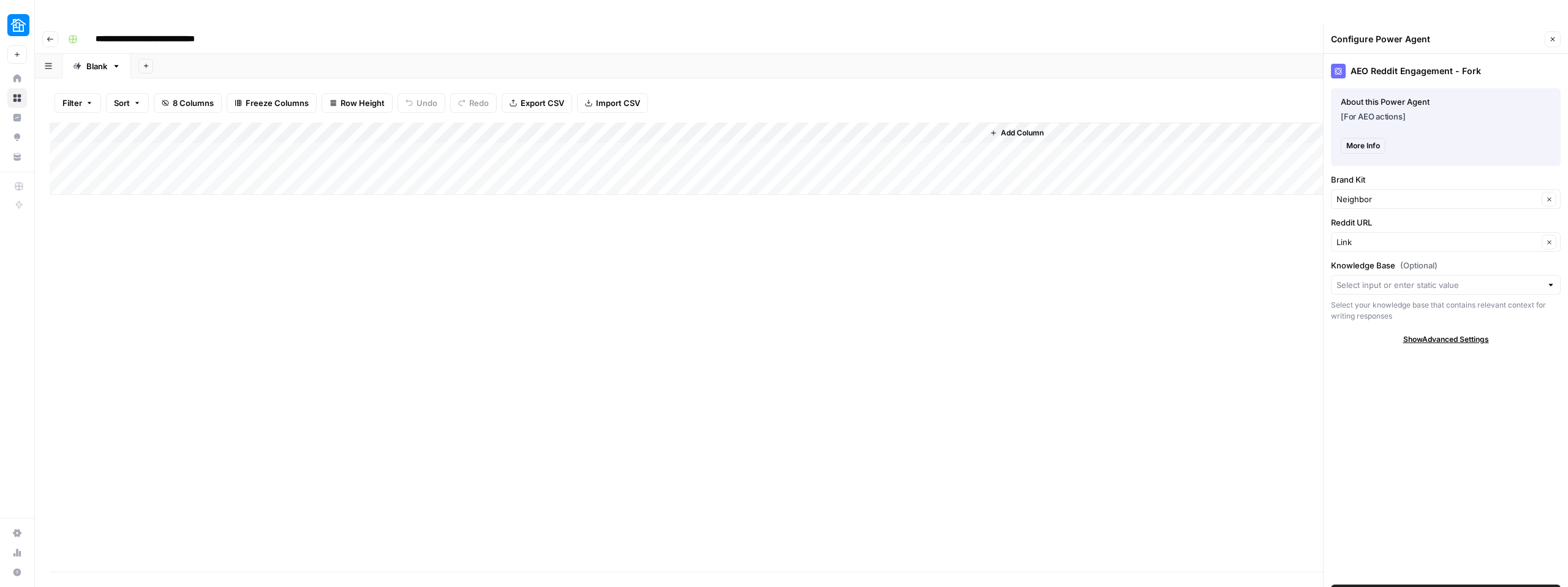
click at [764, 122] on div "Add Column" at bounding box center [801, 158] width 1504 height 72
click at [1276, 259] on div "Add Column" at bounding box center [801, 347] width 1504 height 449
click at [910, 122] on div "Add Column" at bounding box center [801, 158] width 1504 height 72
click at [685, 241] on div "Add Column" at bounding box center [801, 347] width 1504 height 449
click at [1027, 131] on div "Add Column" at bounding box center [1268, 158] width 570 height 72
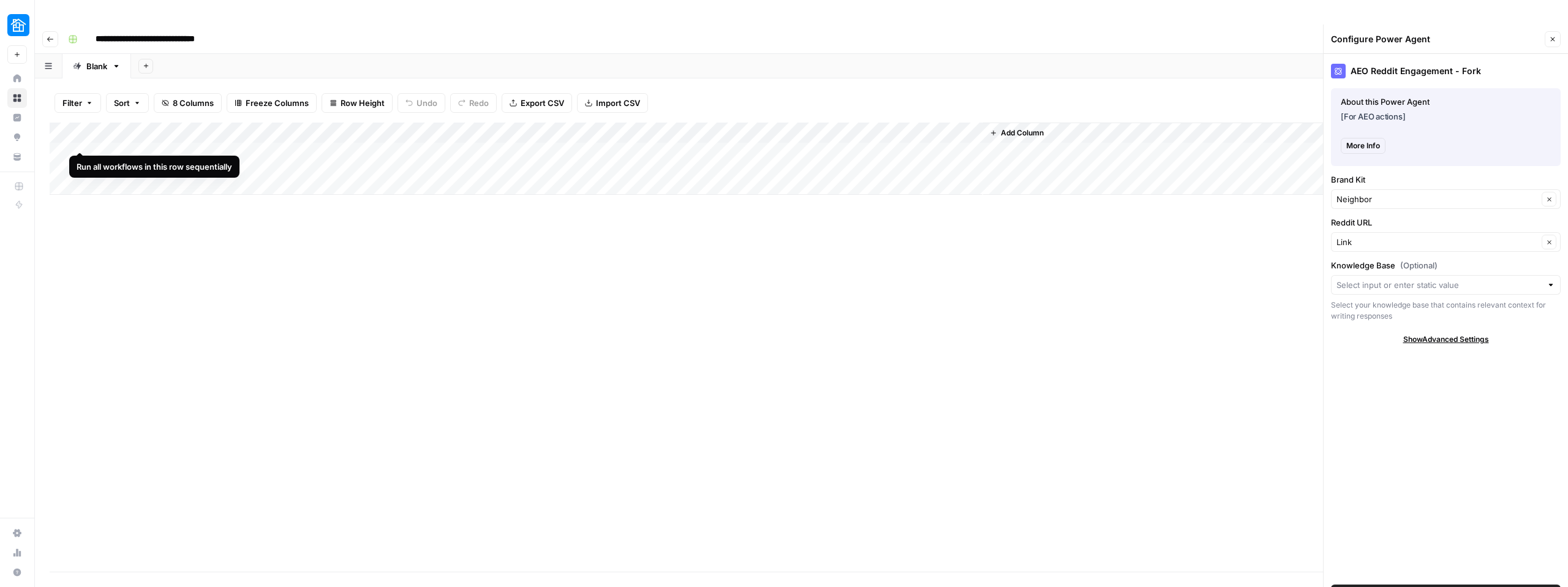
click at [82, 129] on div "Add Column" at bounding box center [801, 158] width 1504 height 72
click at [739, 126] on div "Add Column" at bounding box center [801, 158] width 1504 height 72
click at [843, 126] on div "Add Column" at bounding box center [801, 158] width 1504 height 72
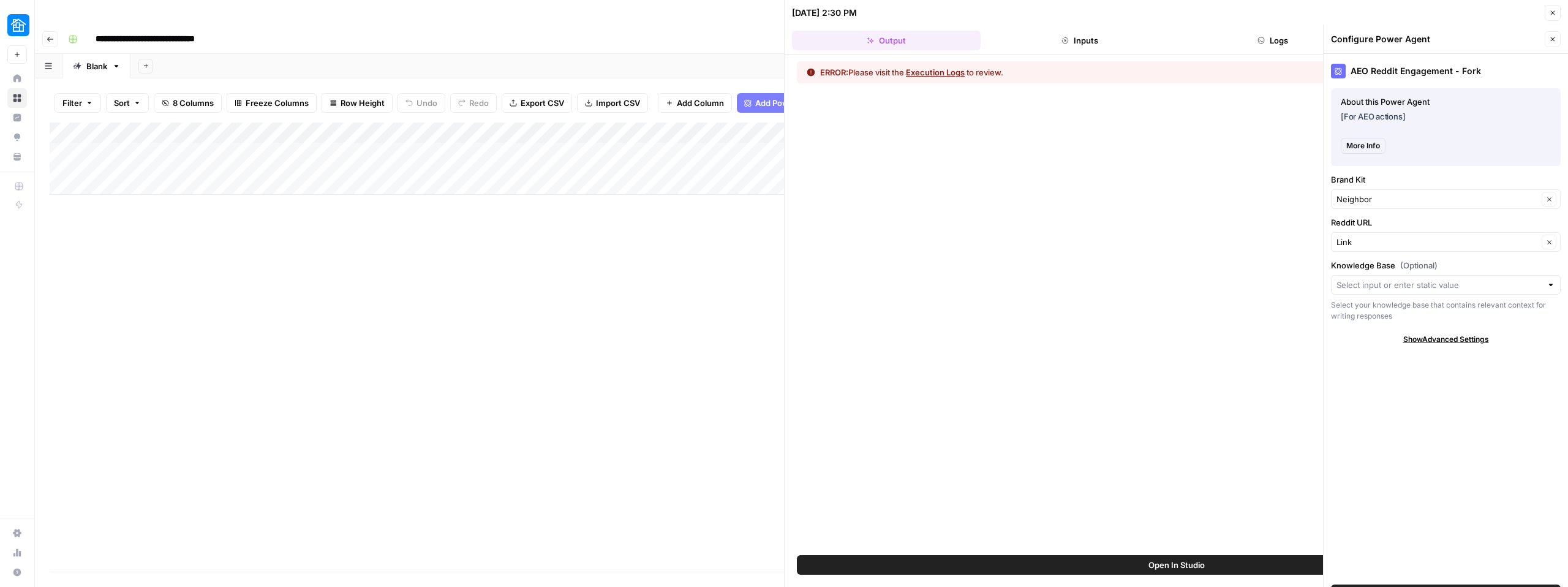
click at [937, 73] on button "Execution Logs" at bounding box center [935, 72] width 59 height 12
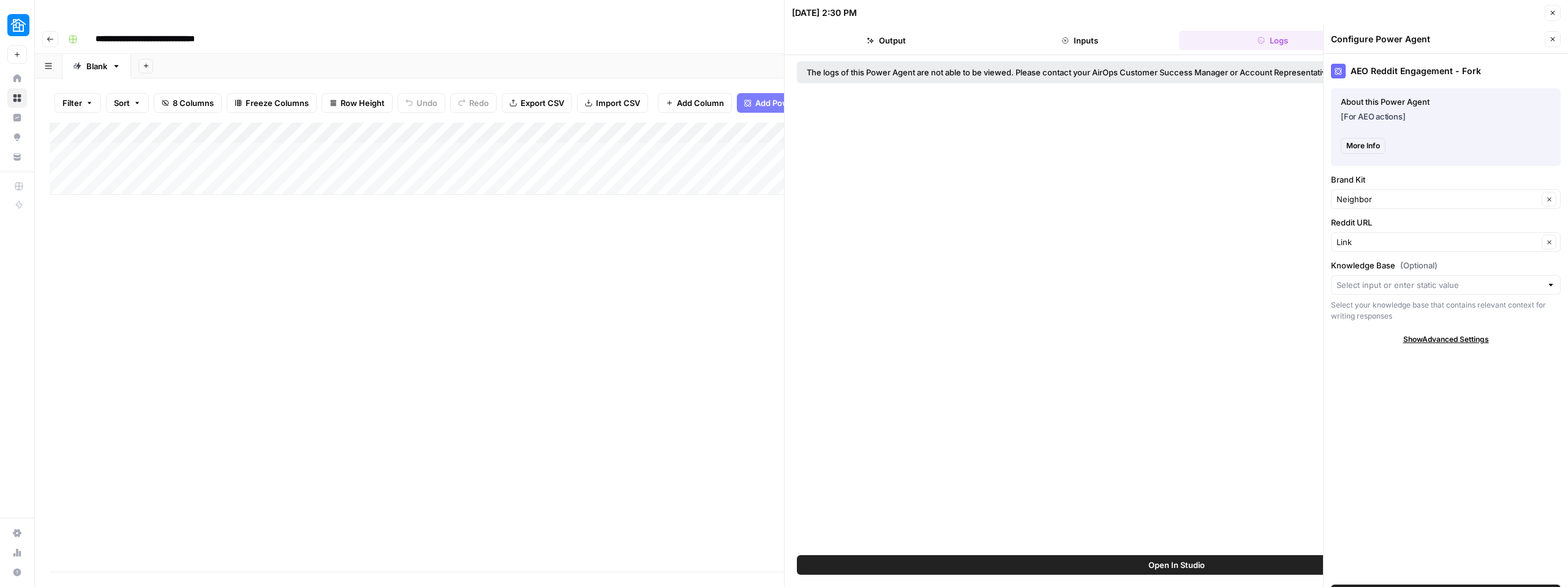
click at [1065, 48] on button "Inputs" at bounding box center [1079, 41] width 189 height 20
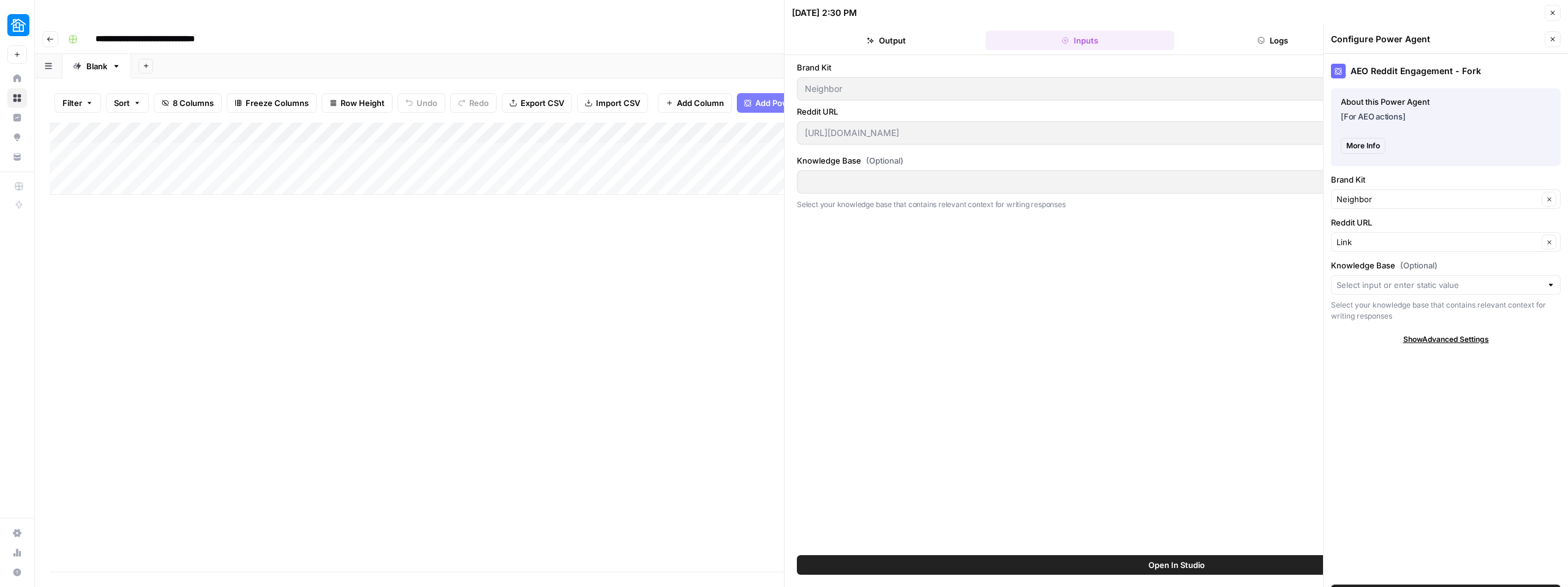
click at [912, 29] on header "09/12/25 at 2:30 PM Close Output Inputs Logs Details" at bounding box center [1176, 27] width 783 height 55
click at [904, 40] on button "Output" at bounding box center [886, 41] width 189 height 20
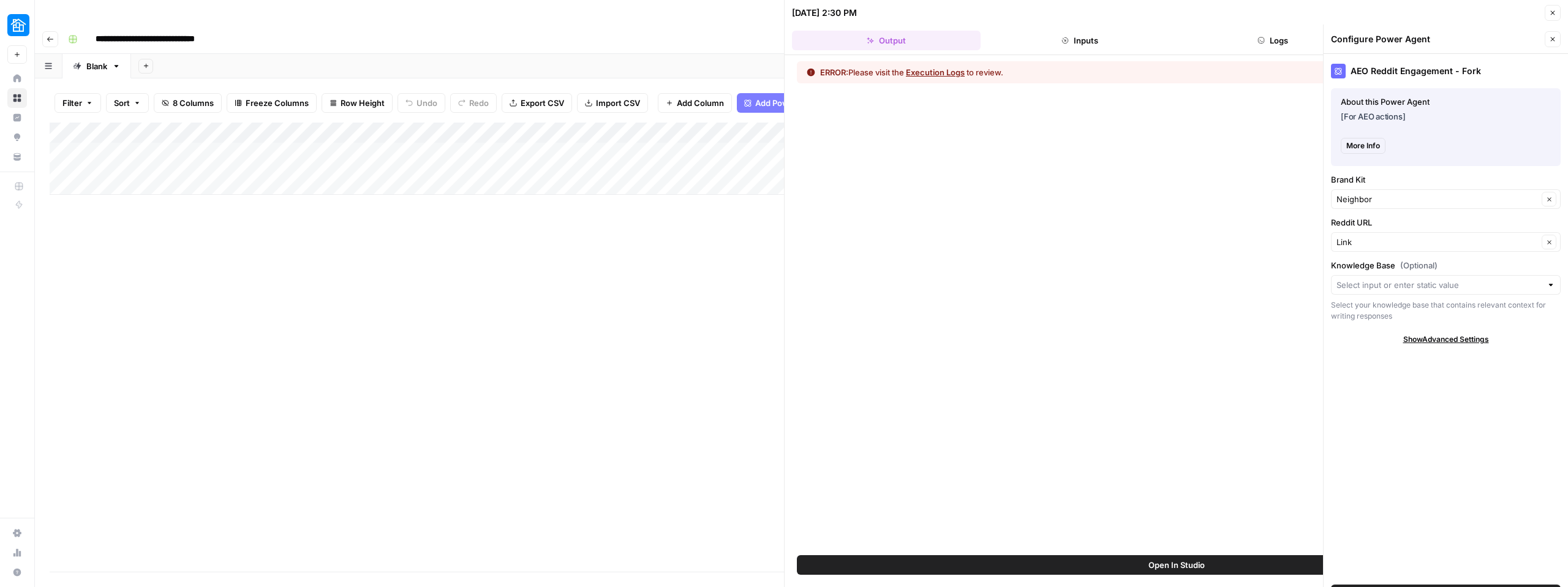
click at [1552, 36] on icon "button" at bounding box center [1552, 39] width 7 height 7
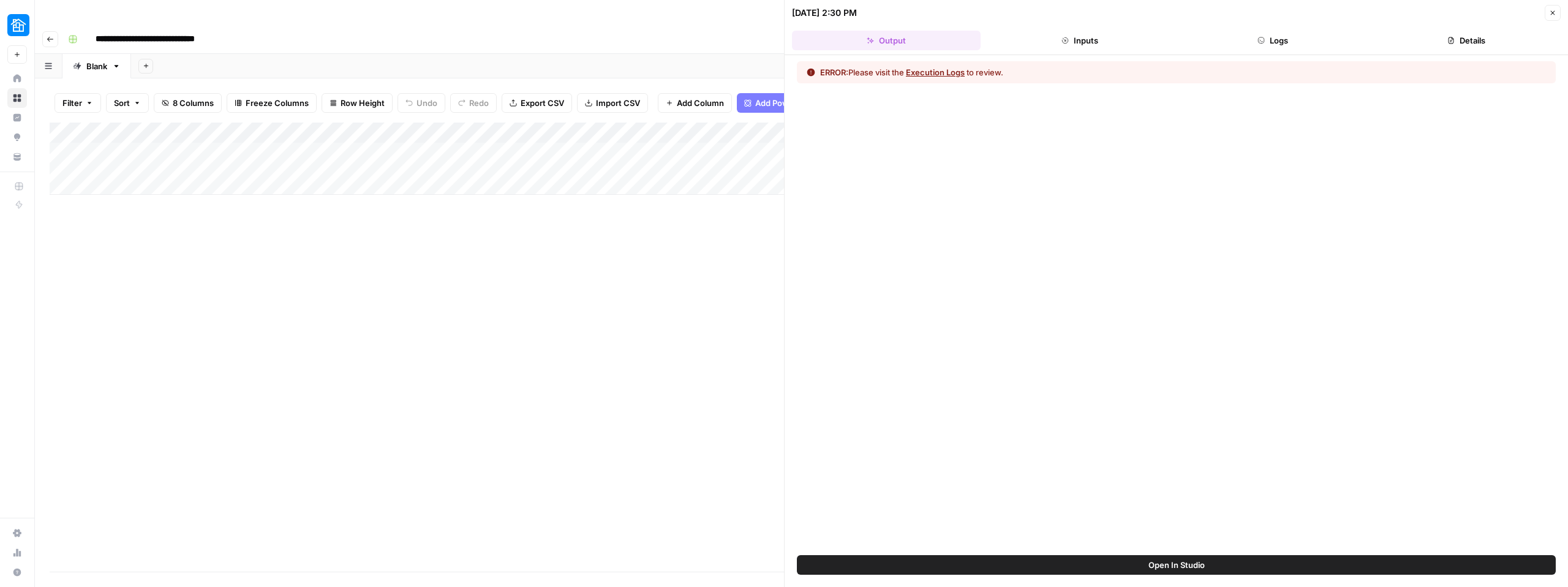
click at [1552, 15] on icon "button" at bounding box center [1552, 12] width 7 height 7
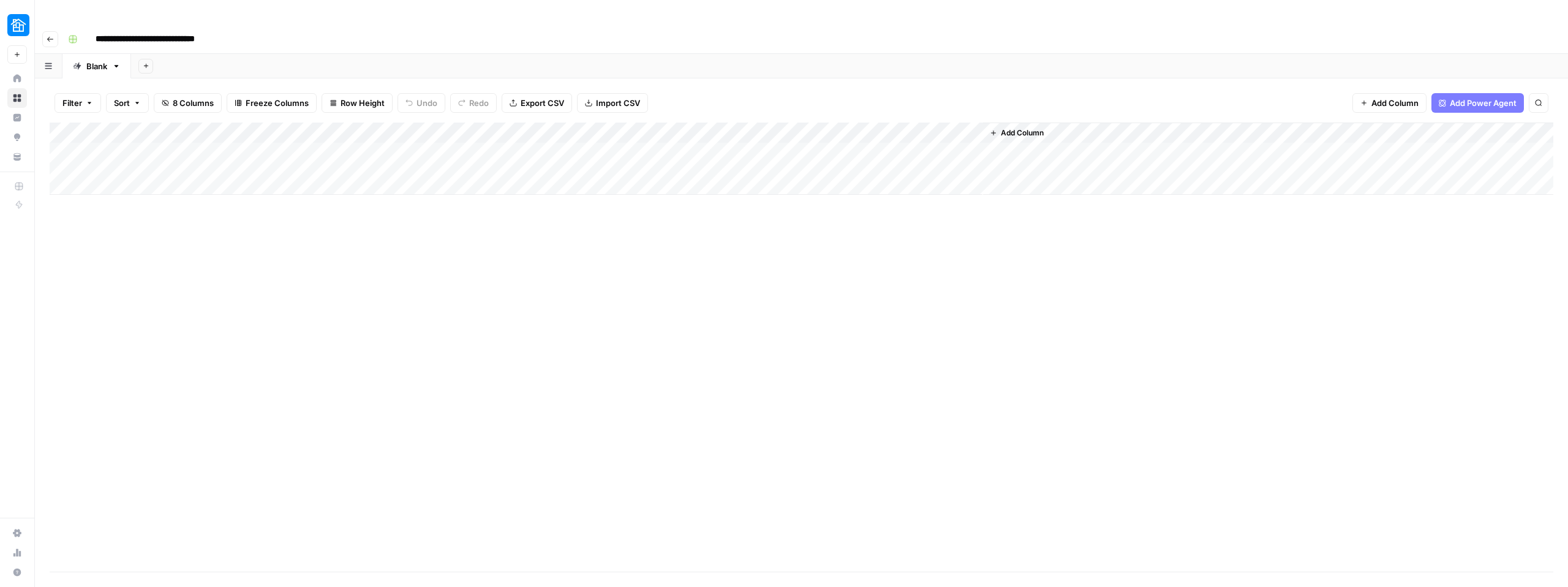
click at [1007, 127] on span "Add Column" at bounding box center [1023, 132] width 43 height 11
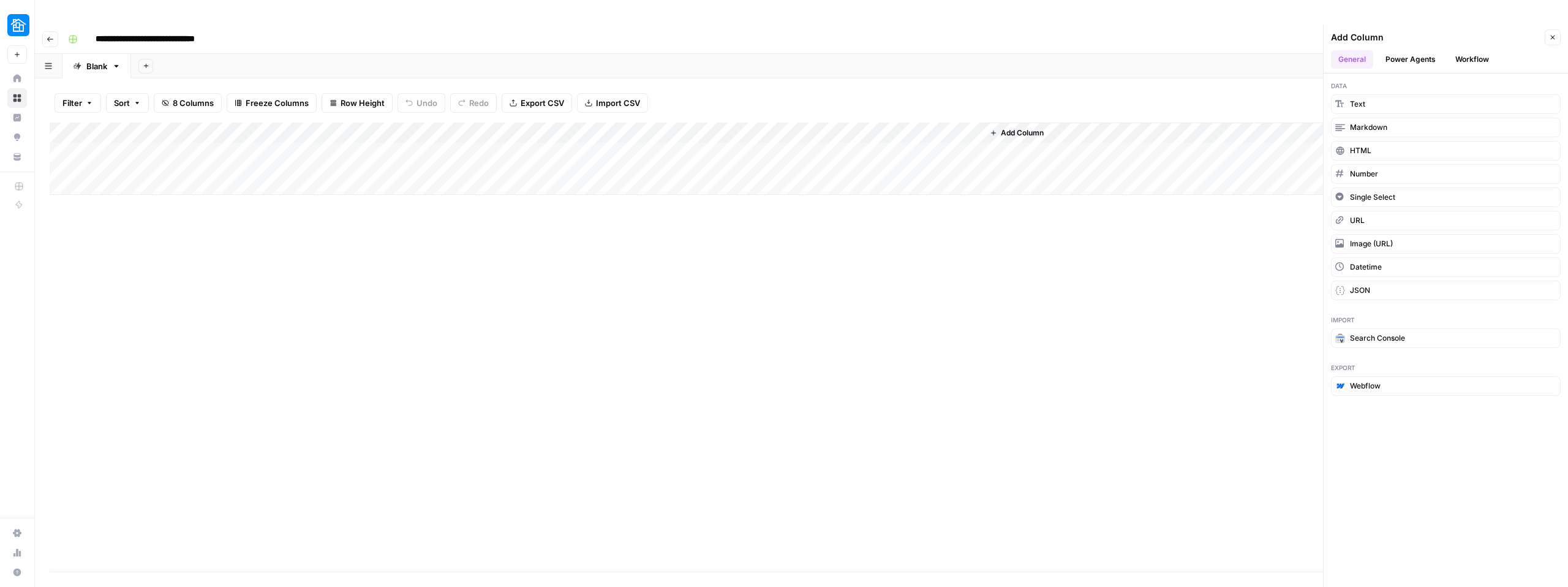
click at [1418, 50] on button "Power Agents" at bounding box center [1411, 59] width 65 height 18
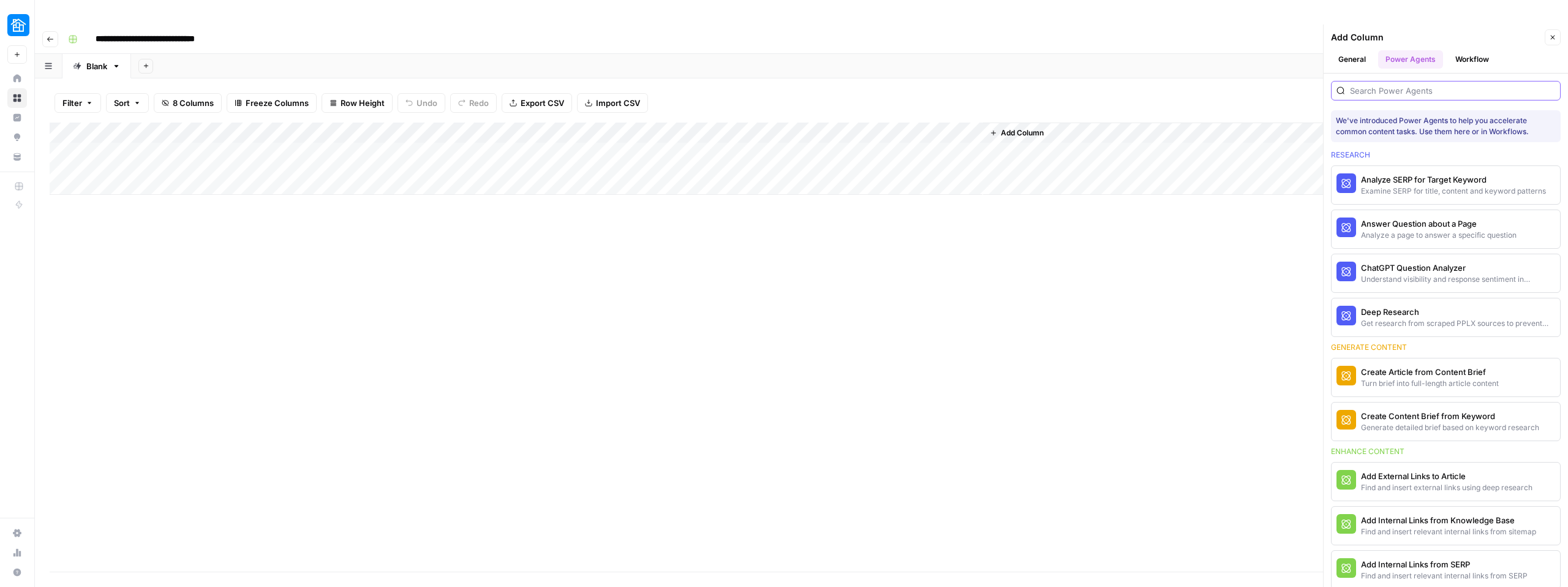
click at [1393, 85] on input "search" at bounding box center [1452, 91] width 205 height 12
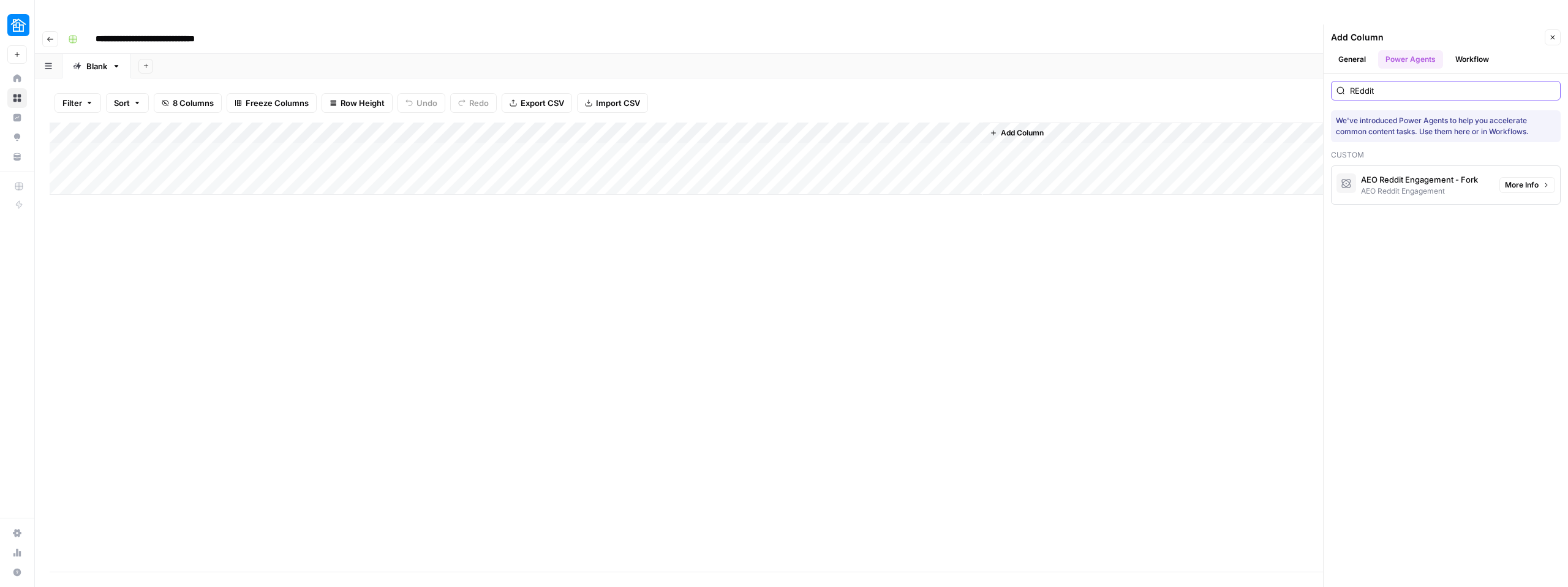
type input "REddit"
click at [1436, 173] on div "AEO Reddit Engagement - Fork" at bounding box center [1419, 179] width 117 height 12
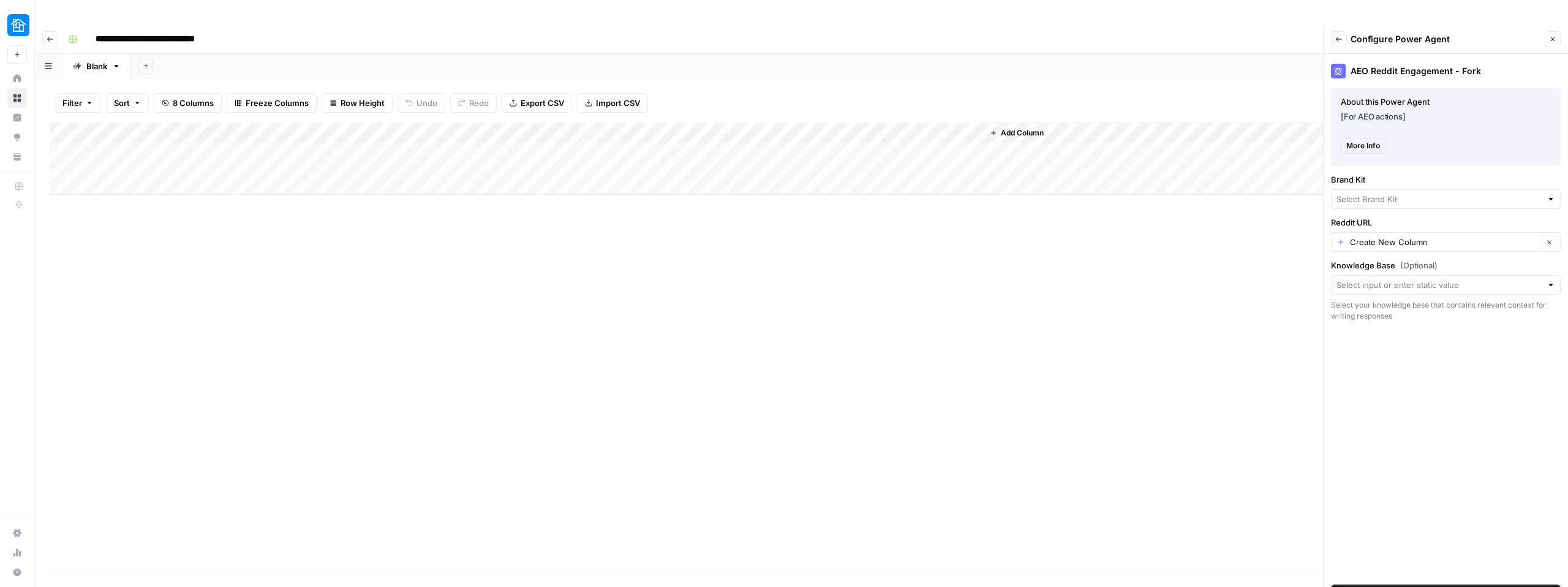
click at [1420, 586] on span "Add Power Agent" at bounding box center [1446, 594] width 67 height 12
click at [1367, 193] on input "Brand Kit" at bounding box center [1439, 199] width 205 height 12
click at [1359, 197] on span "Neighbor" at bounding box center [1442, 203] width 204 height 12
type input "Neighbor"
click at [1411, 585] on button "Add Power Agent" at bounding box center [1446, 594] width 229 height 20
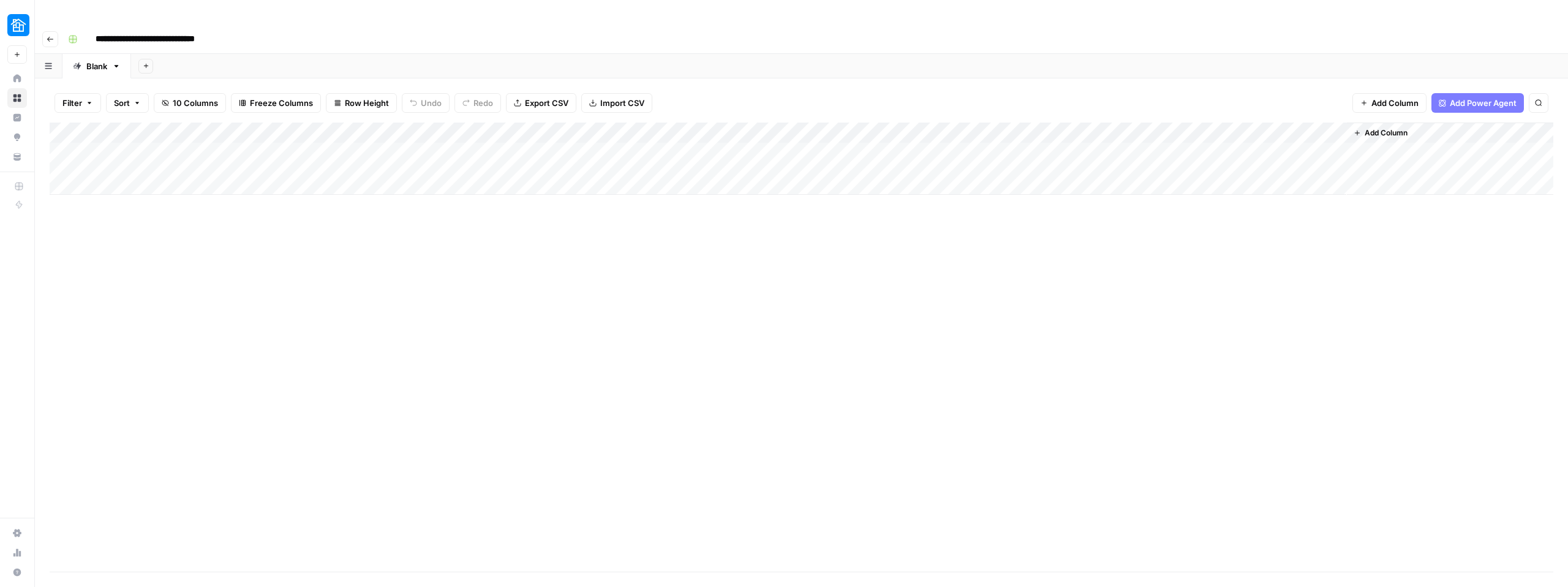
drag, startPoint x: 1286, startPoint y: 111, endPoint x: 830, endPoint y: 66, distance: 458.2
click at [839, 78] on div "Filter Sort 10 Columns Freeze Columns Row Height Undo Redo Export CSV Import CS…" at bounding box center [801, 344] width 1533 height 533
click at [1034, 122] on div "Add Column" at bounding box center [801, 158] width 1504 height 72
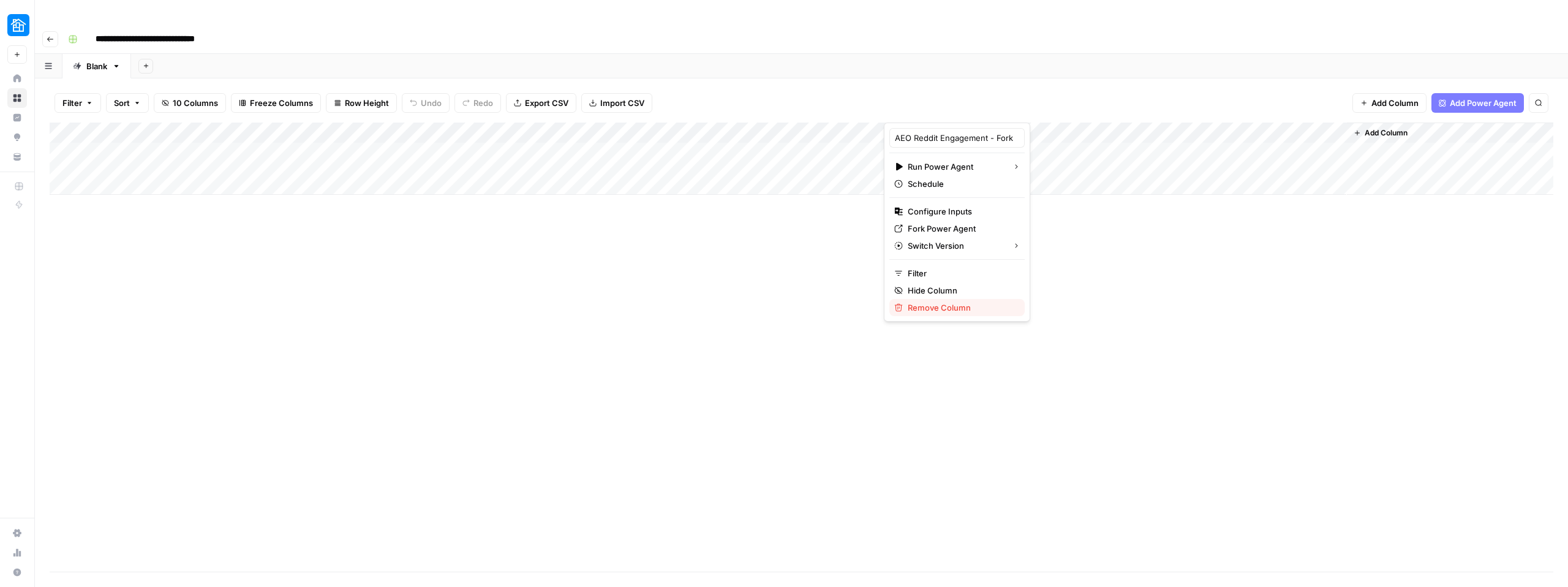
click at [923, 311] on span "Remove Column" at bounding box center [961, 307] width 107 height 12
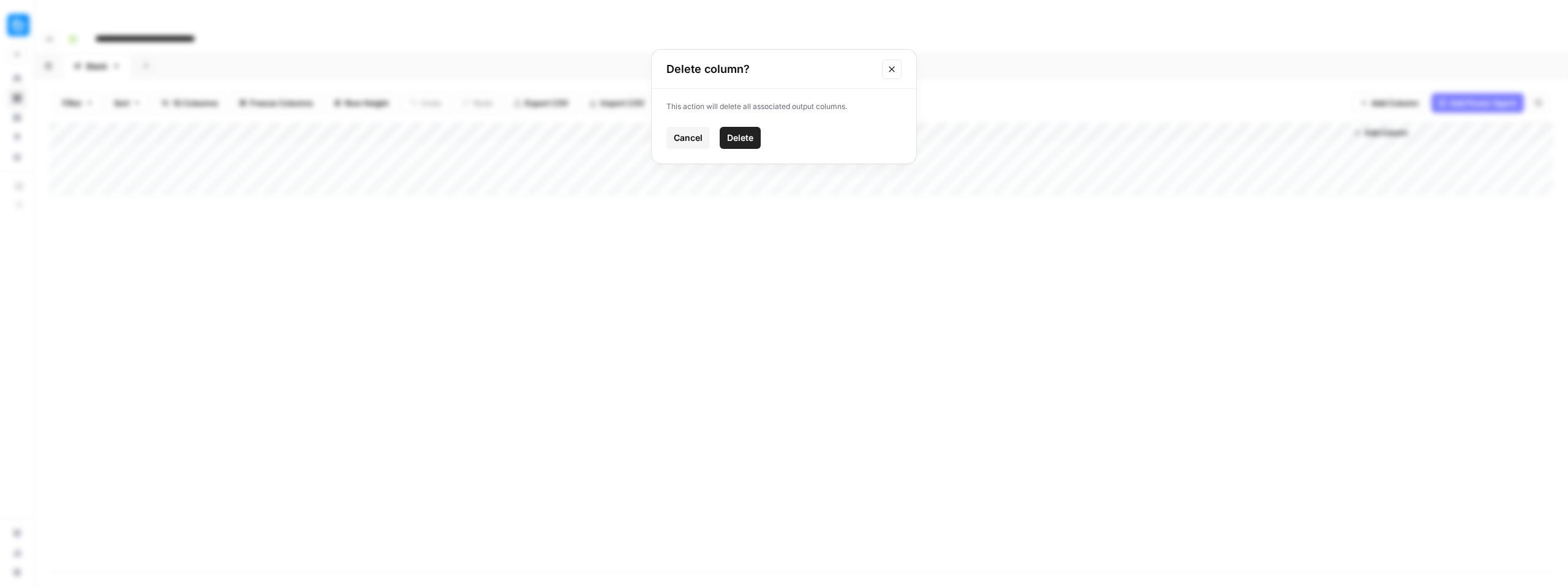
click at [889, 73] on icon "Close modal" at bounding box center [892, 69] width 10 height 10
click at [789, 128] on div "Add Column" at bounding box center [801, 158] width 1504 height 72
click at [645, 141] on div "Add Column" at bounding box center [801, 158] width 1504 height 72
click at [657, 122] on div "Add Column" at bounding box center [801, 158] width 1504 height 72
click at [738, 205] on div "Add Column" at bounding box center [801, 347] width 1504 height 449
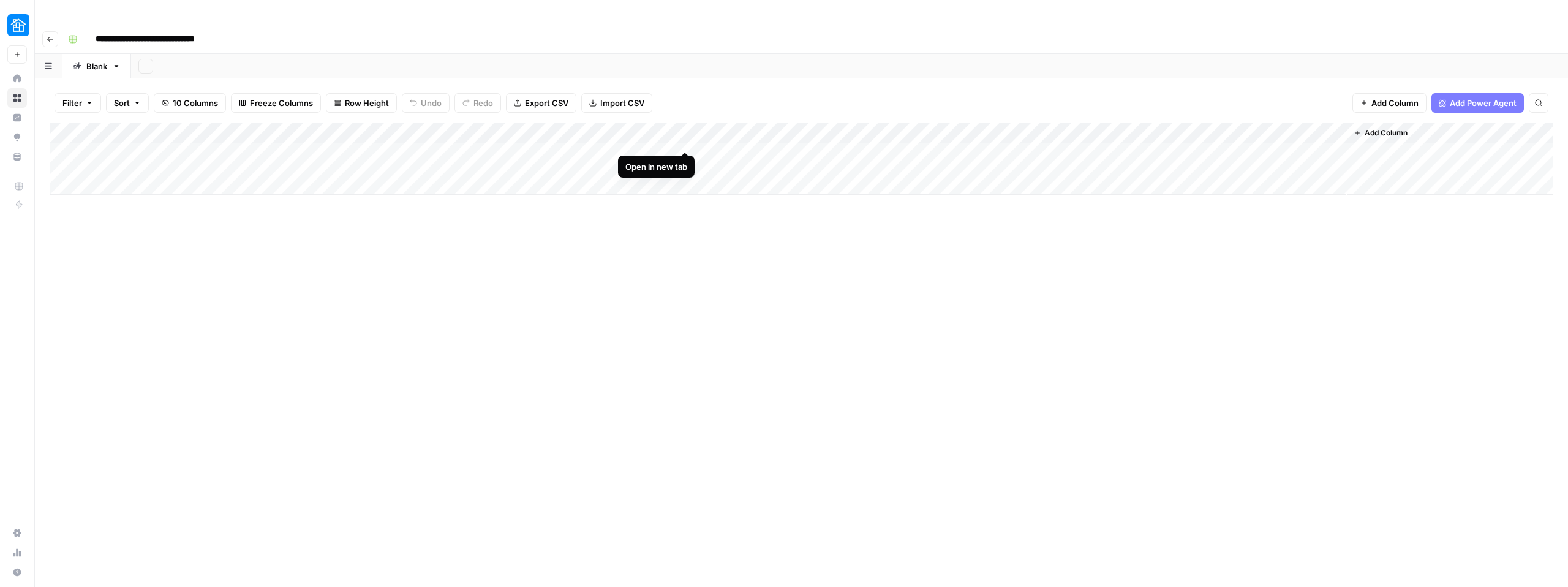
click at [686, 129] on div "Add Column" at bounding box center [801, 158] width 1504 height 72
click at [517, 122] on div "Add Column" at bounding box center [801, 158] width 1504 height 72
click at [425, 258] on div "Add Column" at bounding box center [801, 347] width 1504 height 449
click at [563, 122] on div "Add Column" at bounding box center [801, 158] width 1504 height 72
click at [681, 250] on div "Add Column" at bounding box center [801, 347] width 1504 height 449
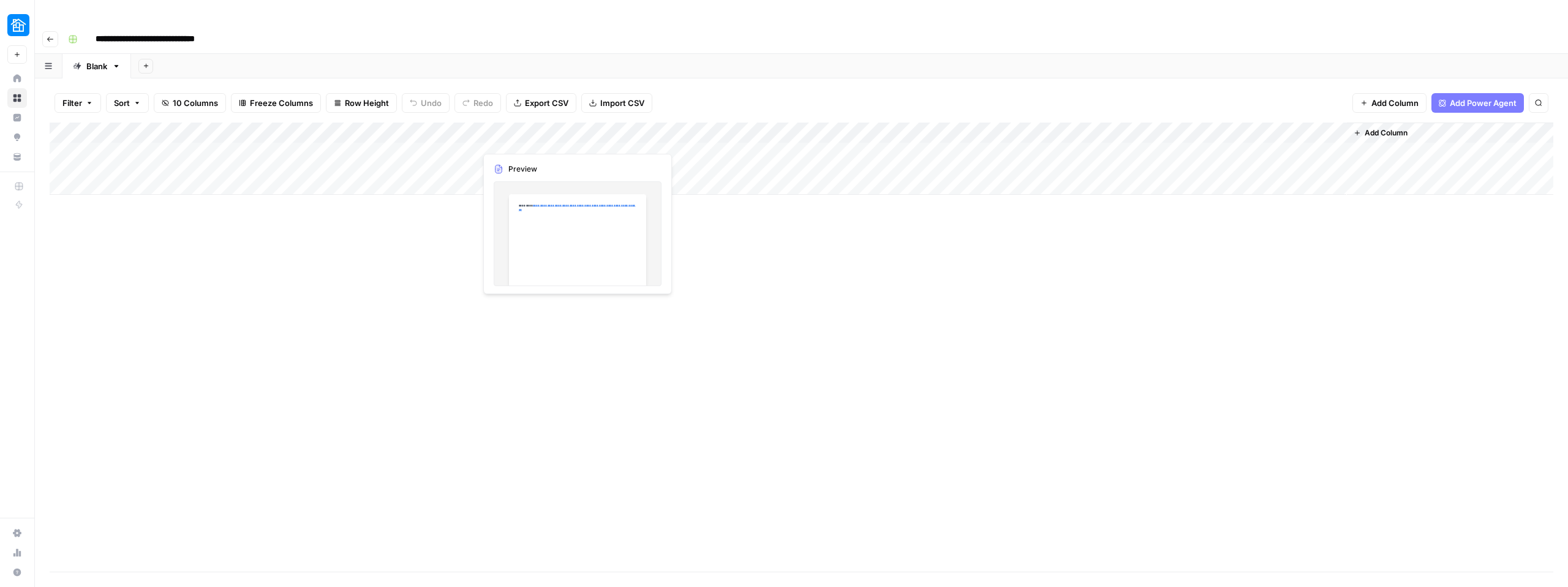
click at [515, 141] on div "Add Column" at bounding box center [801, 158] width 1504 height 72
click at [578, 122] on div "Add Column" at bounding box center [801, 158] width 1504 height 72
click at [504, 110] on div at bounding box center [530, 110] width 111 height 24
click at [503, 108] on div at bounding box center [530, 110] width 111 height 24
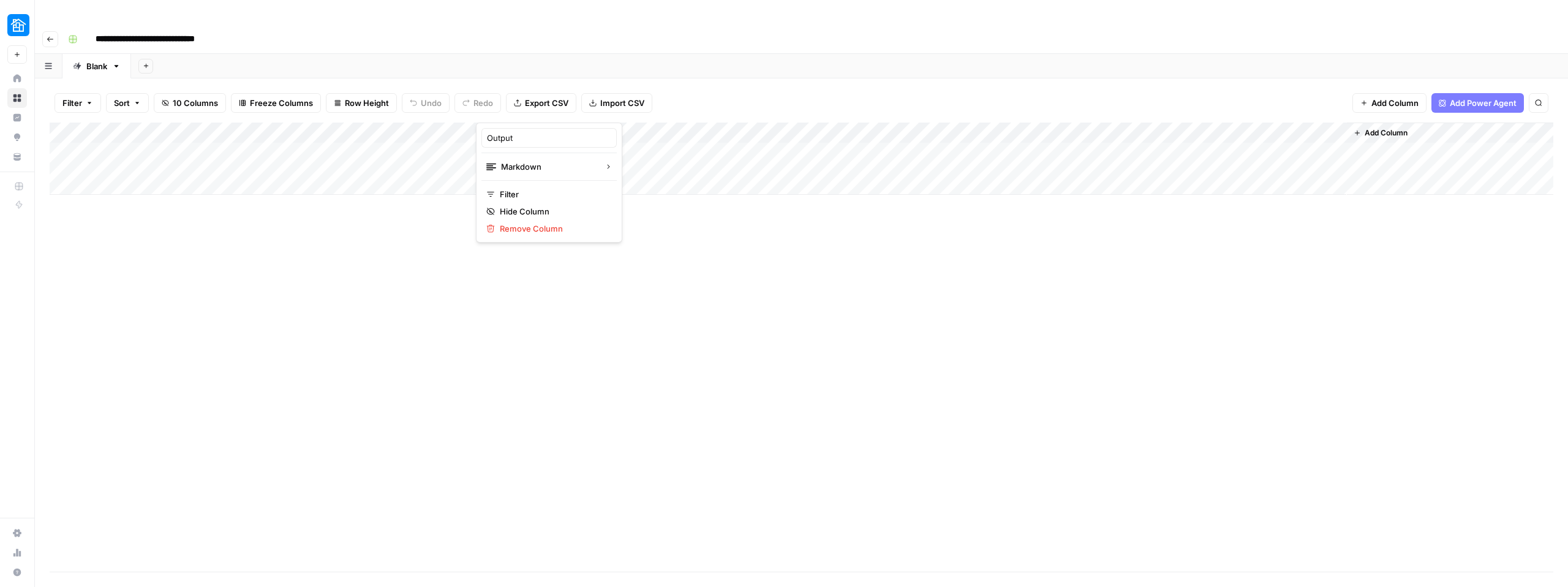
click at [503, 108] on div at bounding box center [530, 110] width 111 height 24
click at [430, 251] on div "Add Column" at bounding box center [801, 347] width 1504 height 449
click at [497, 134] on div "Add Column" at bounding box center [801, 158] width 1504 height 72
click at [425, 139] on div "Add Column" at bounding box center [801, 158] width 1504 height 72
click at [451, 130] on div "Add Column" at bounding box center [801, 158] width 1504 height 72
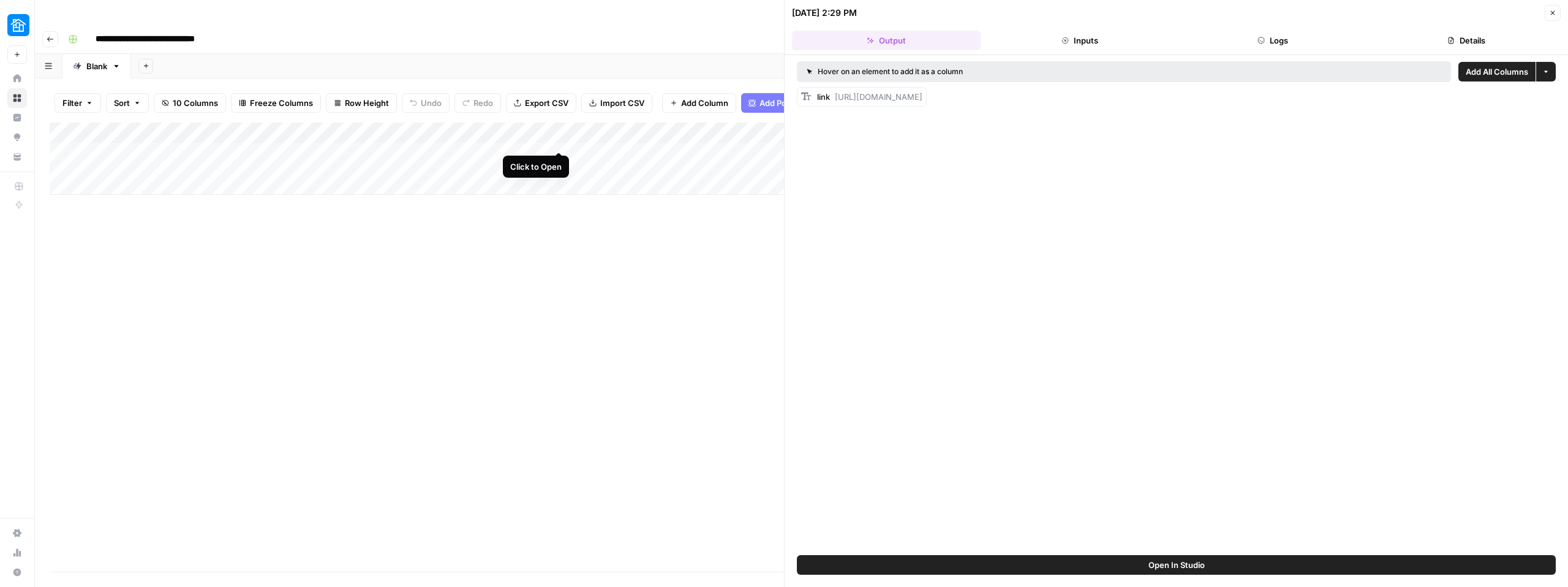
click at [557, 131] on div "Add Column" at bounding box center [417, 158] width 734 height 72
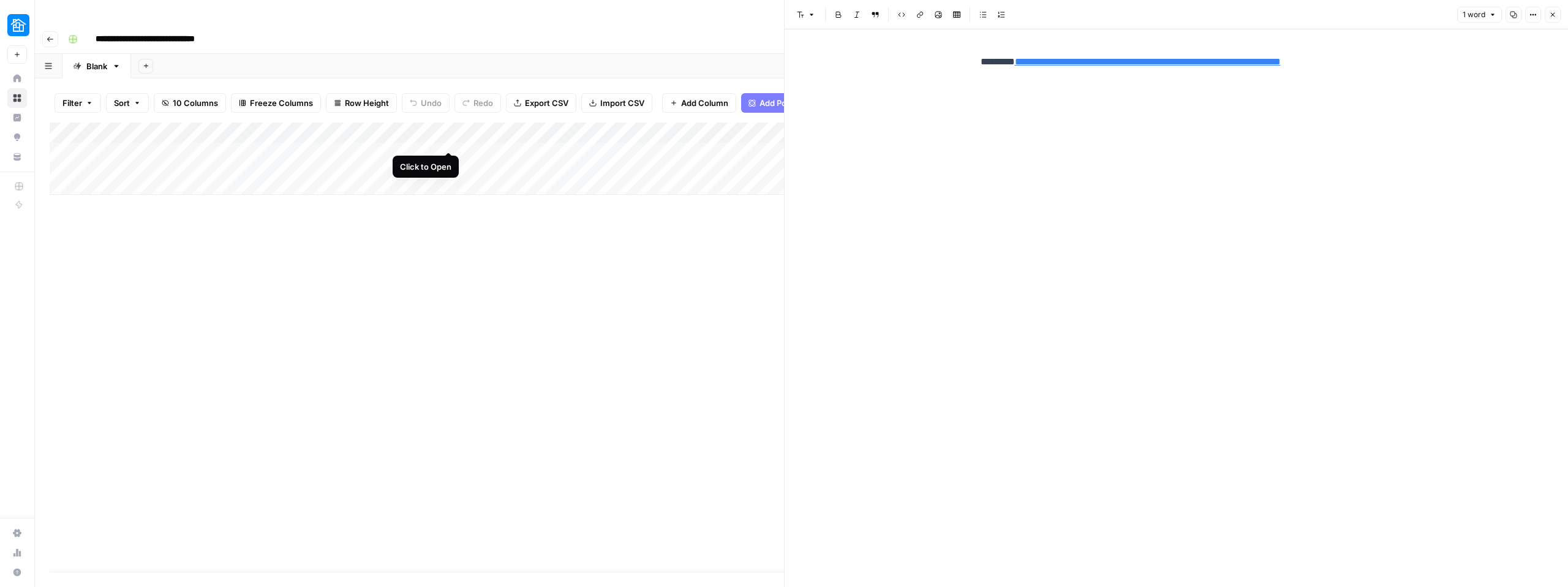
click at [448, 127] on div "Add Column" at bounding box center [417, 158] width 734 height 72
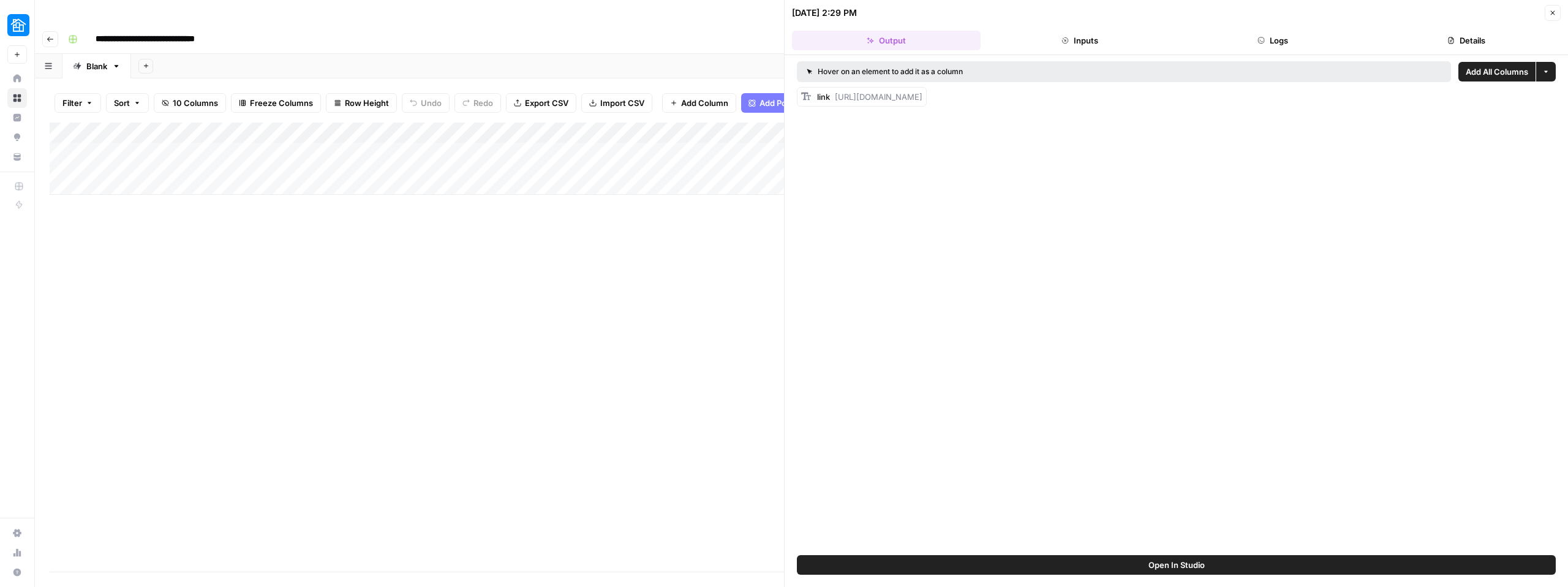
click at [1467, 41] on button "Details" at bounding box center [1466, 41] width 189 height 20
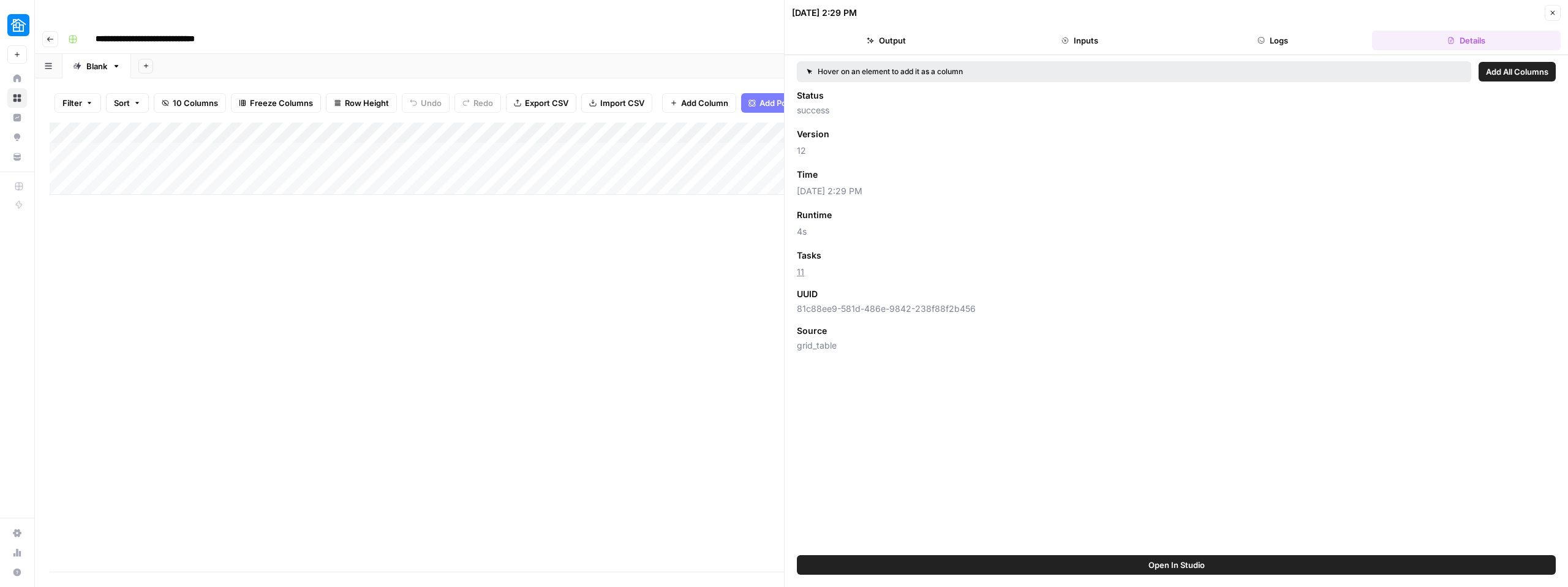
click at [1303, 43] on button "Logs" at bounding box center [1273, 41] width 189 height 20
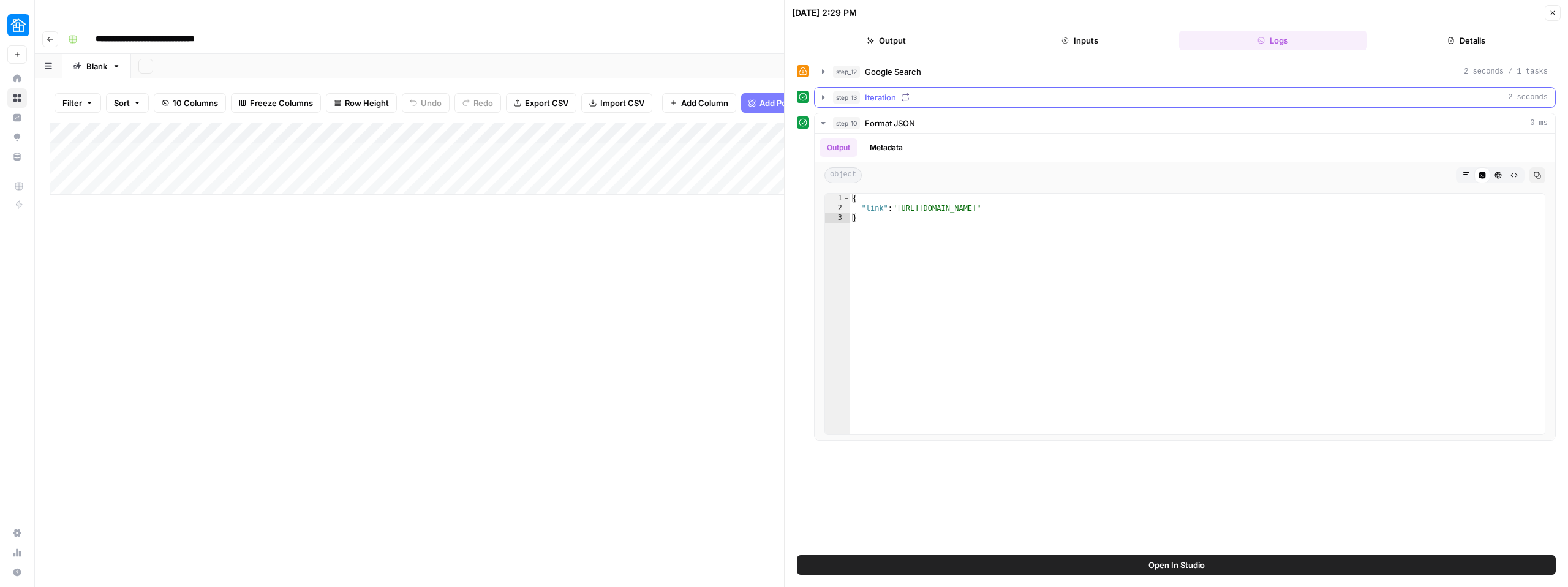
click at [880, 100] on span "Iteration" at bounding box center [880, 97] width 32 height 12
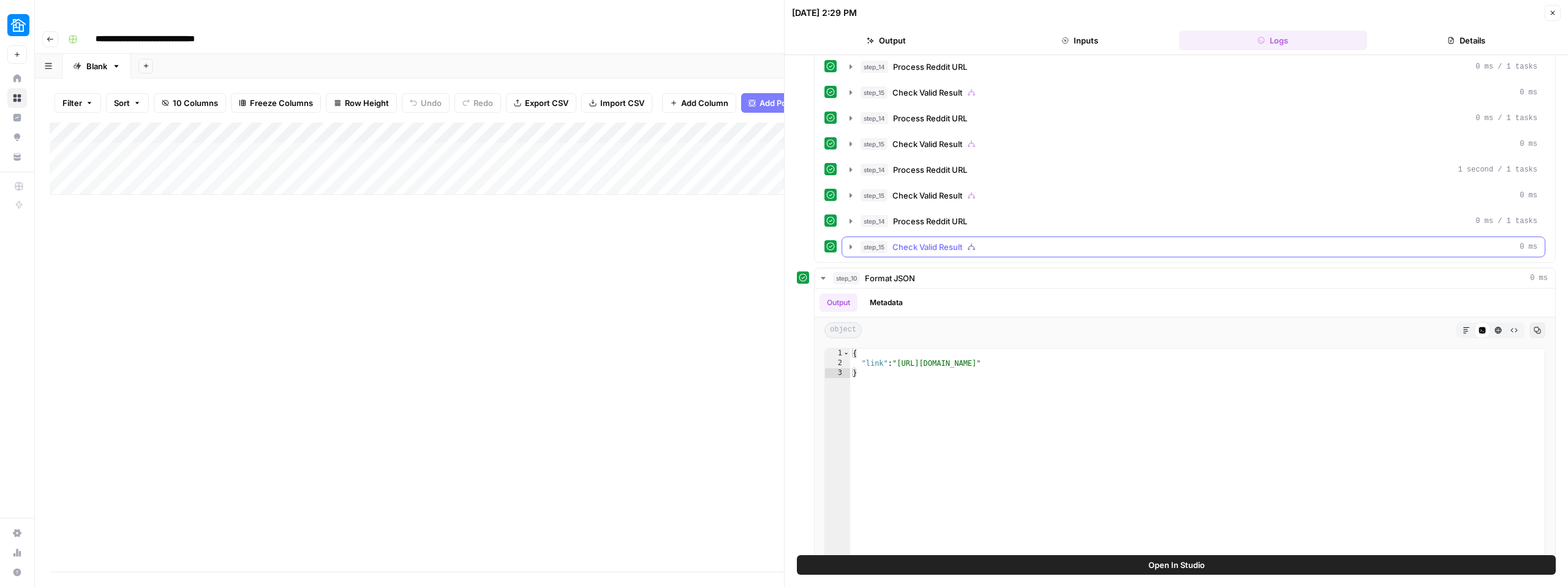
scroll to position [678, 0]
click at [359, 256] on div "Add Column" at bounding box center [417, 347] width 734 height 449
click at [1551, 15] on icon "button" at bounding box center [1552, 12] width 7 height 7
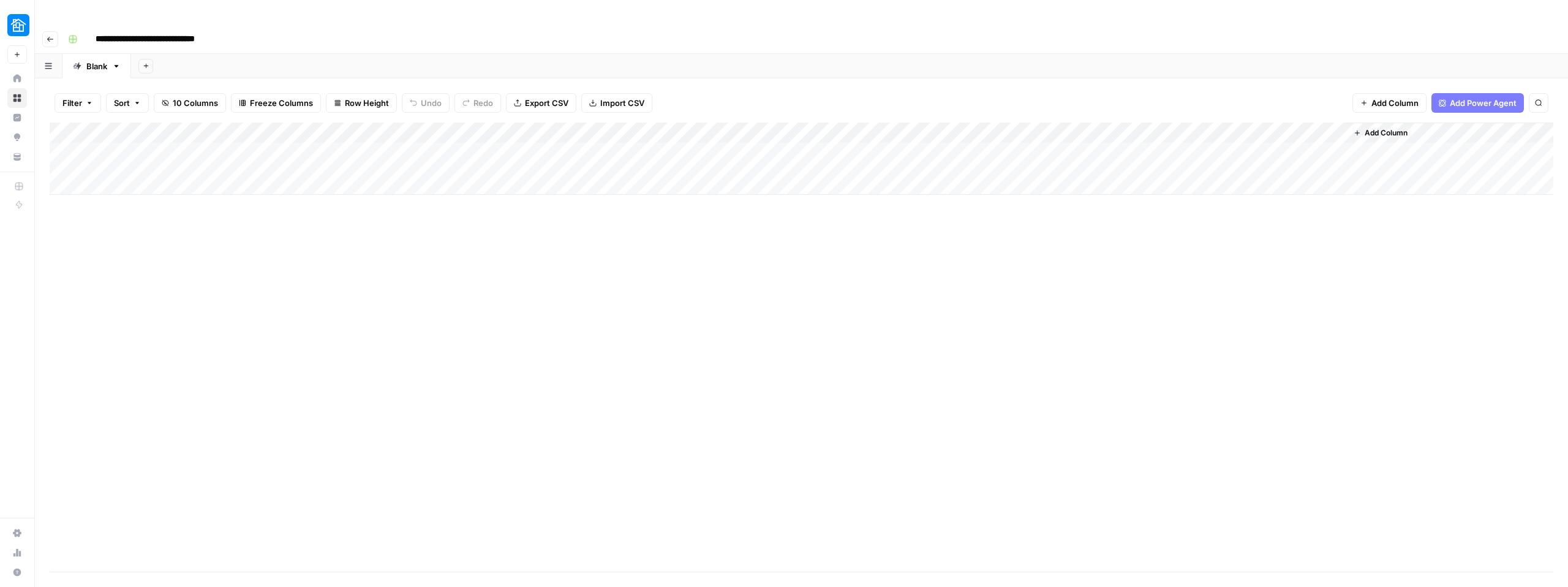
click at [52, 54] on button "button" at bounding box center [48, 66] width 27 height 24
click at [334, 54] on div "Add Sheet" at bounding box center [850, 66] width 1437 height 24
click at [860, 122] on div "Add Column" at bounding box center [801, 158] width 1504 height 72
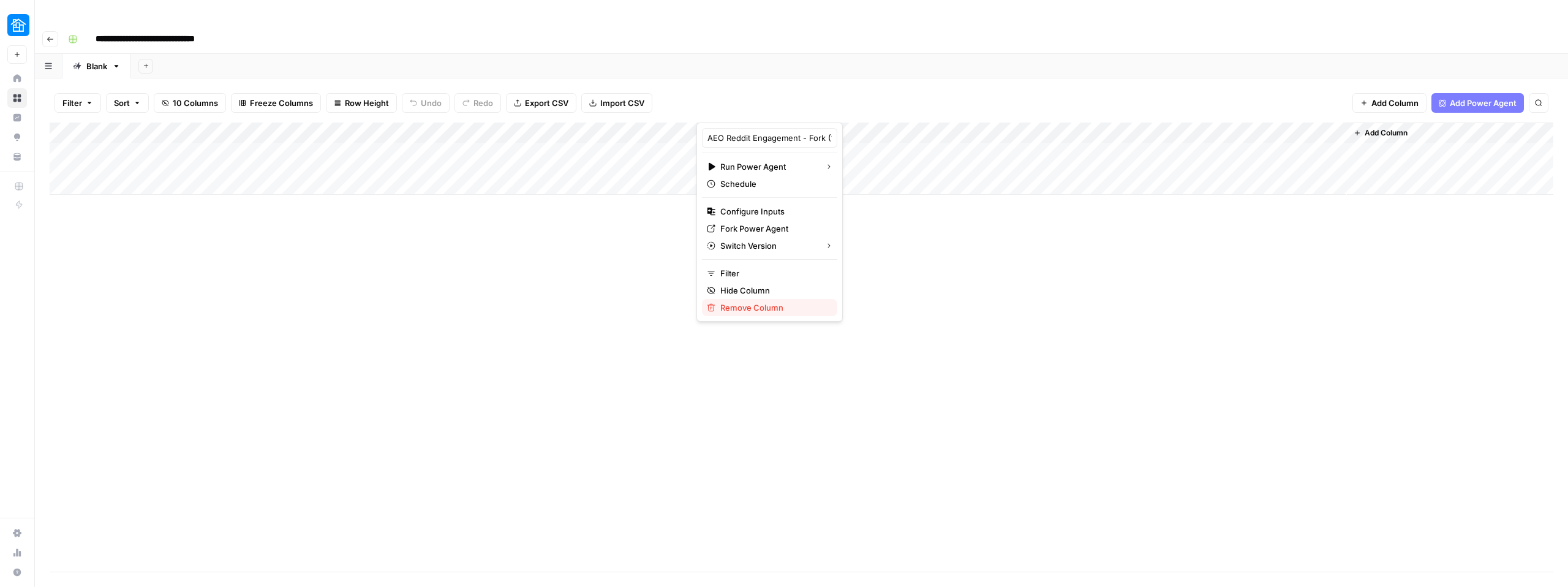
click at [747, 306] on span "Remove Column" at bounding box center [773, 307] width 107 height 12
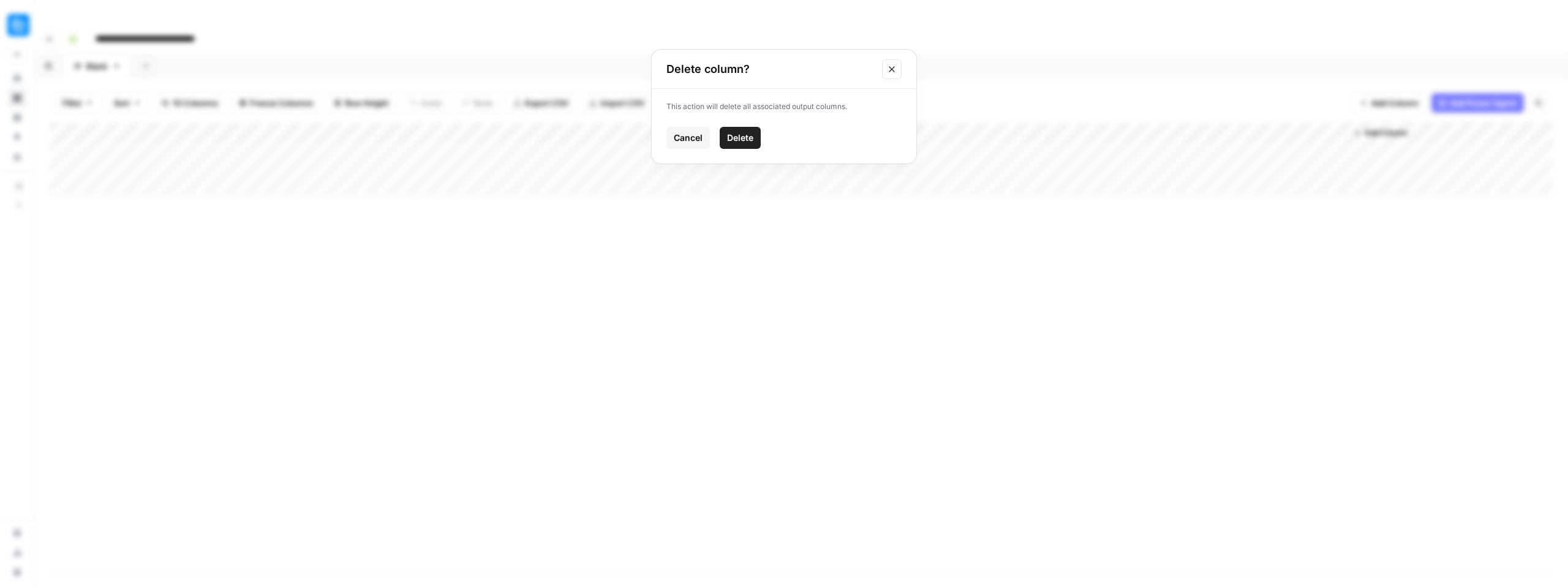
click at [739, 137] on span "Delete" at bounding box center [741, 137] width 27 height 12
click at [147, 29] on input "**********" at bounding box center [165, 39] width 152 height 20
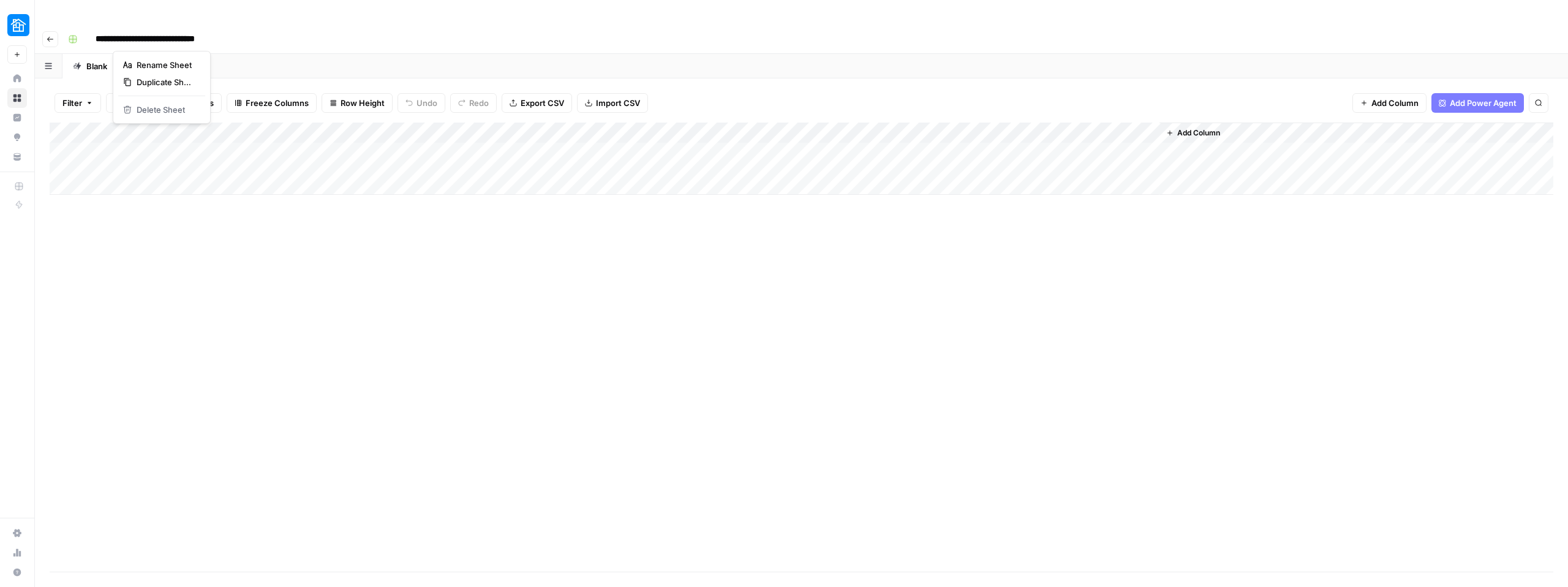
click at [113, 62] on icon "button" at bounding box center [116, 66] width 8 height 8
click at [90, 60] on div "Blank" at bounding box center [96, 66] width 21 height 12
click at [50, 63] on icon "button" at bounding box center [48, 66] width 7 height 6
click at [81, 213] on div "Add Column" at bounding box center [801, 347] width 1504 height 449
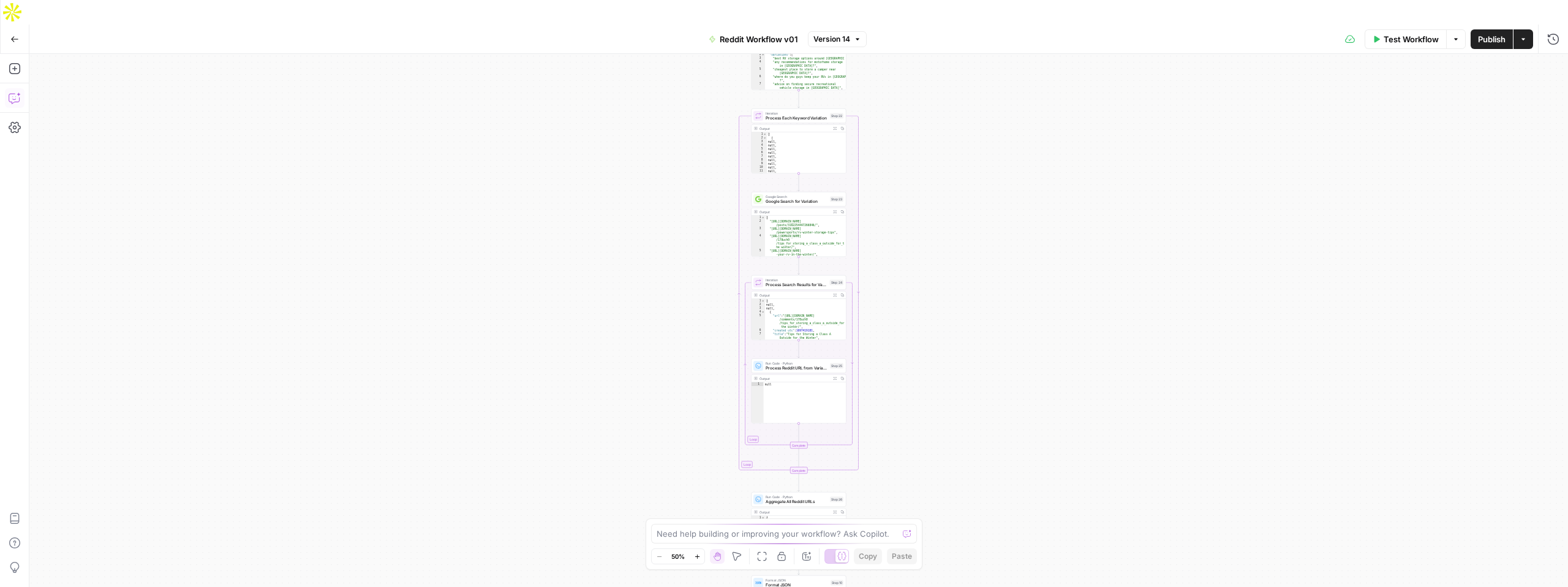
click at [10, 92] on icon "button" at bounding box center [14, 98] width 12 height 12
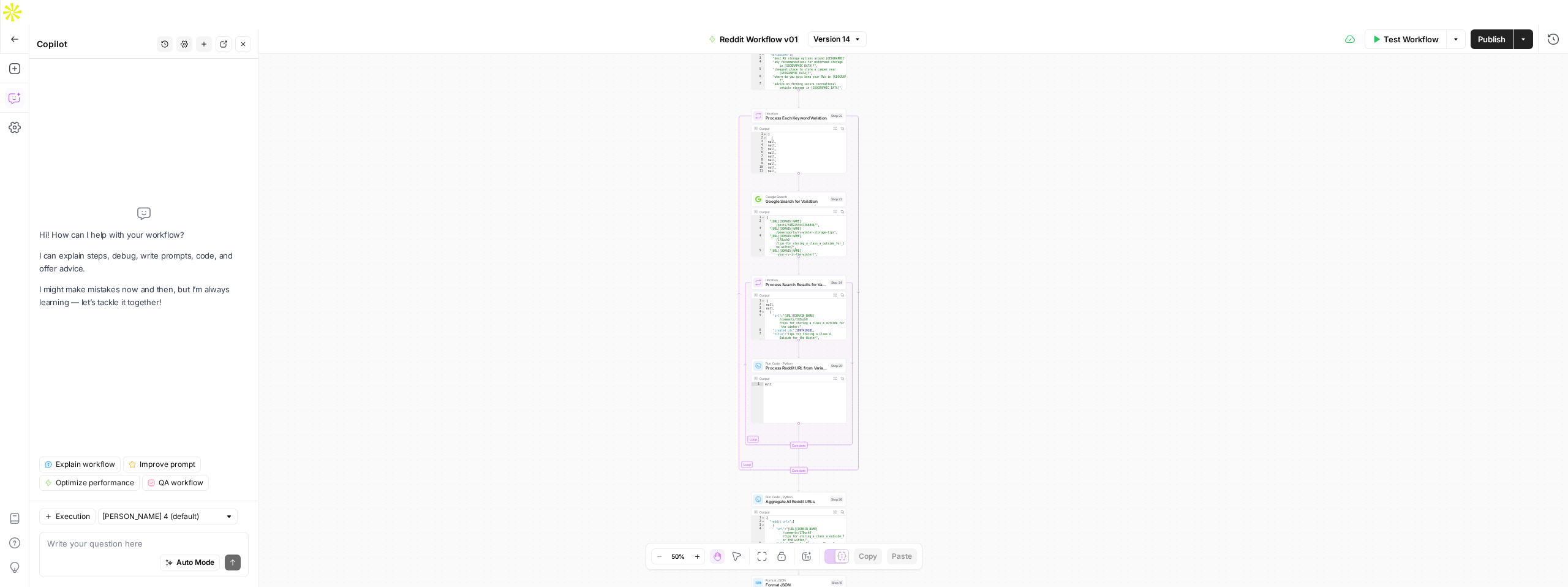
click at [111, 556] on div "Auto Mode Send" at bounding box center [144, 563] width 194 height 27
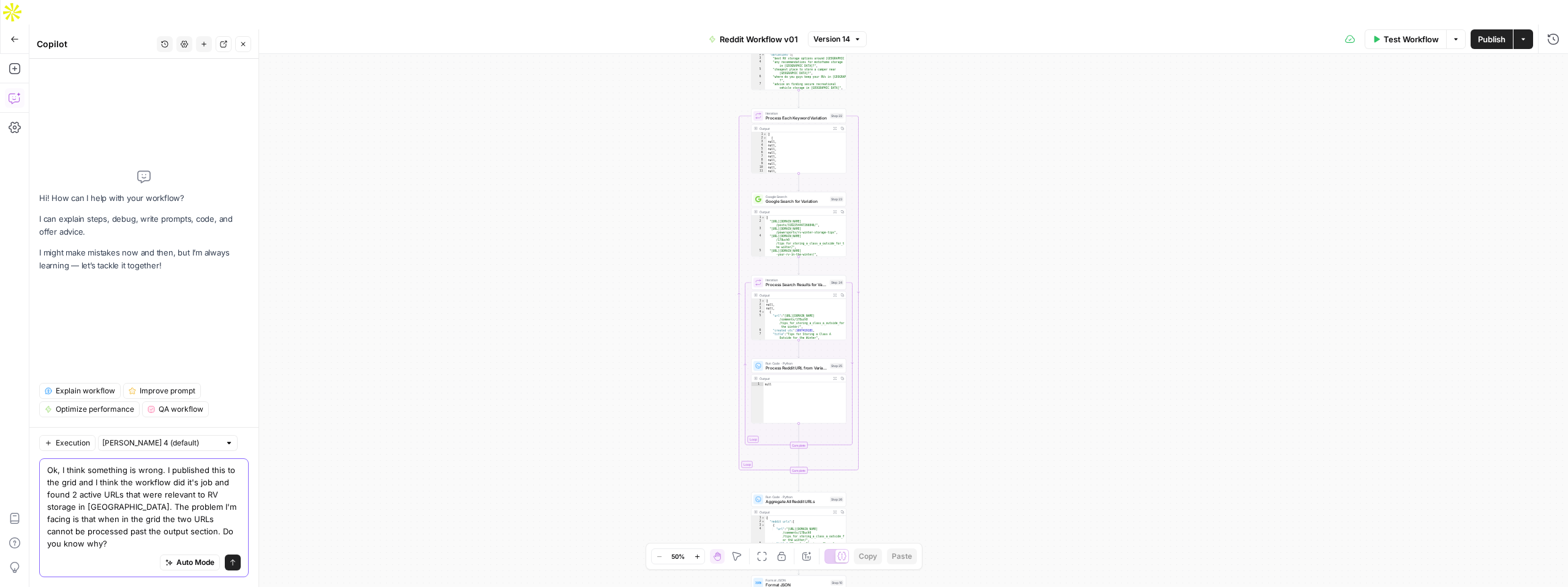
click at [175, 528] on textarea "Ok, I think something is wrong. I published this to the grid and I think the wo…" at bounding box center [144, 506] width 194 height 86
type textarea "Ok, I think something is wrong. I published this to the grid and I think the wo…"
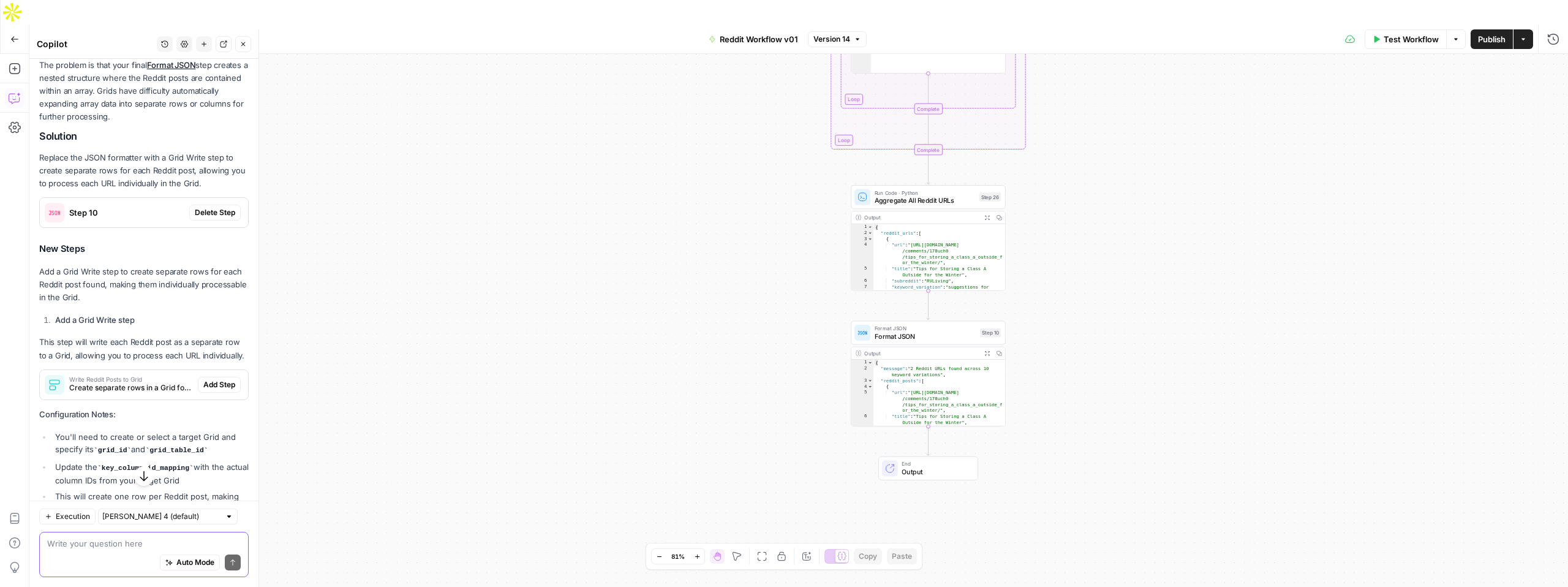
scroll to position [315, 0]
click at [225, 203] on span "Delete Step" at bounding box center [214, 206] width 41 height 11
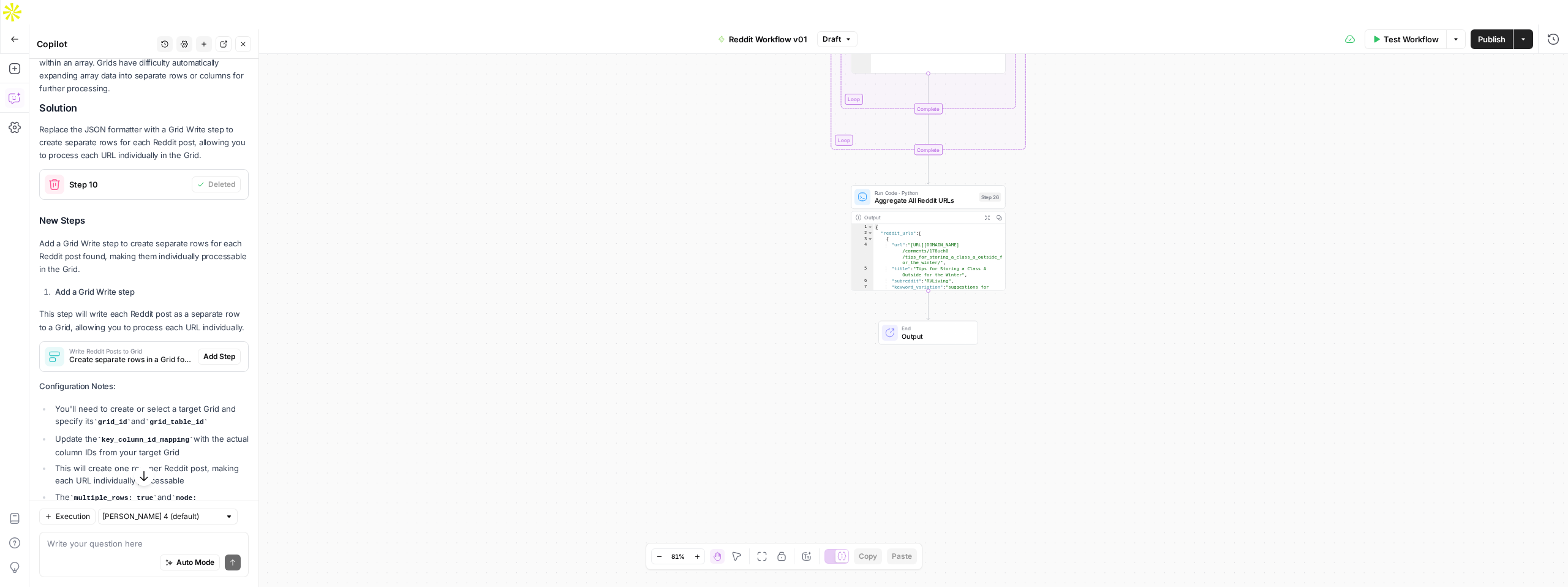
scroll to position [358, 0]
click at [214, 360] on button "Add Step" at bounding box center [219, 355] width 43 height 16
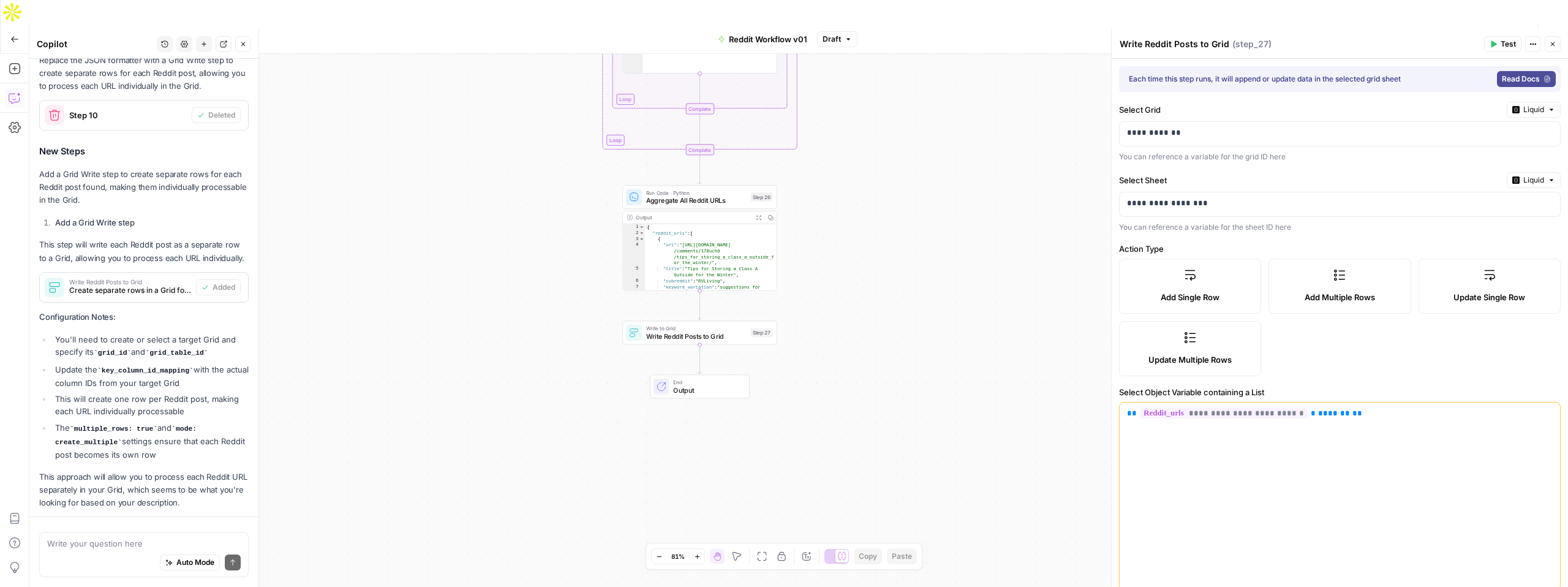
scroll to position [461, 0]
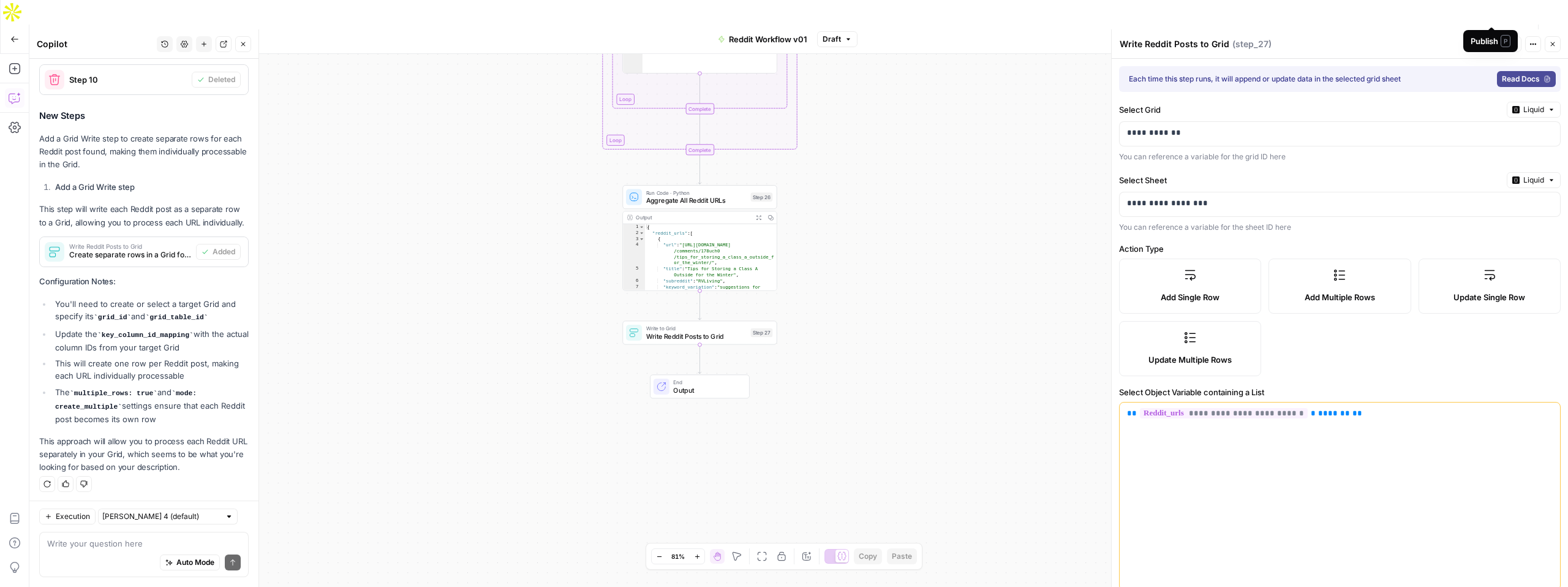
click at [1492, 33] on span "Publish" at bounding box center [1492, 39] width 27 height 12
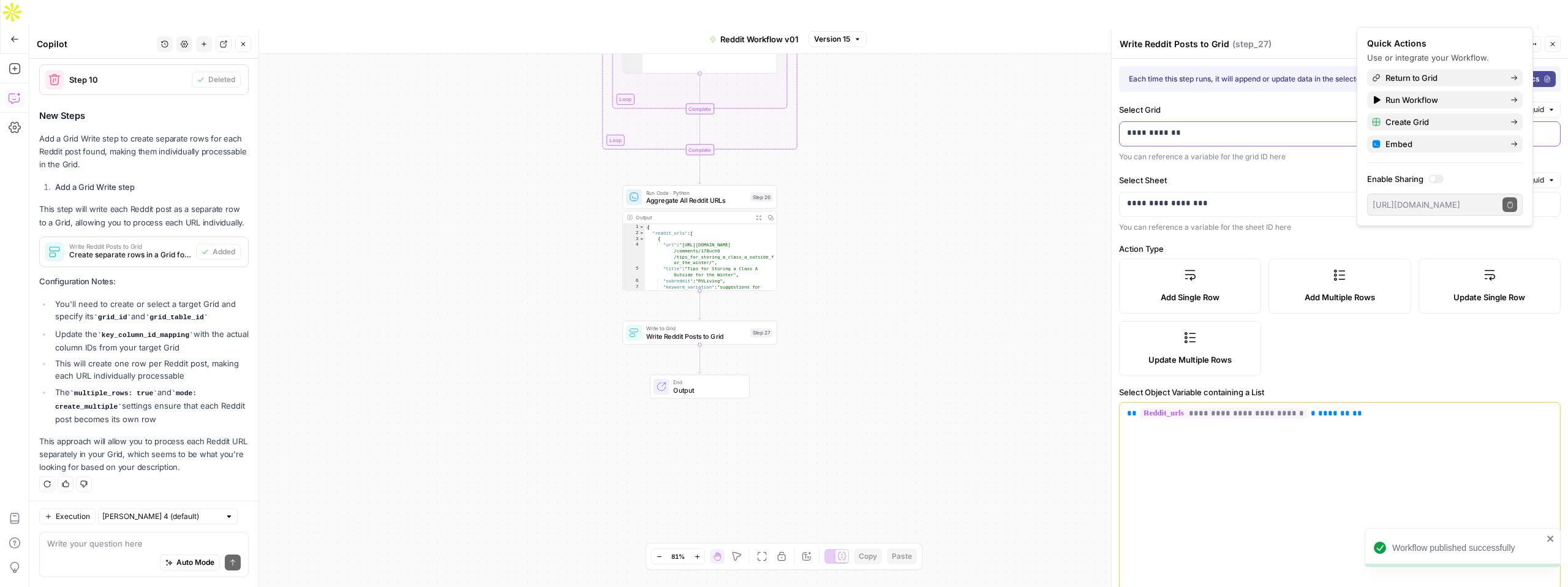
click at [1207, 142] on div "**********" at bounding box center [1330, 134] width 421 height 24
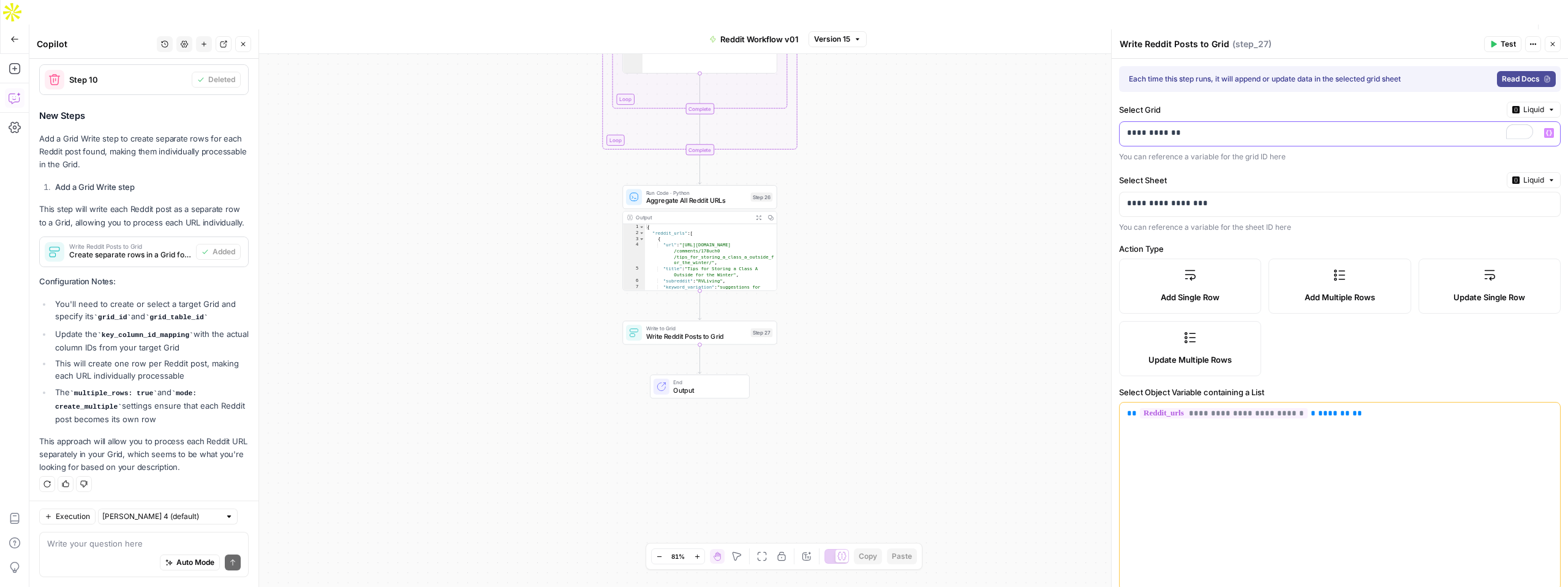
click at [1182, 140] on div "**********" at bounding box center [1330, 134] width 421 height 24
click at [1541, 136] on div "**********" at bounding box center [1340, 134] width 441 height 24
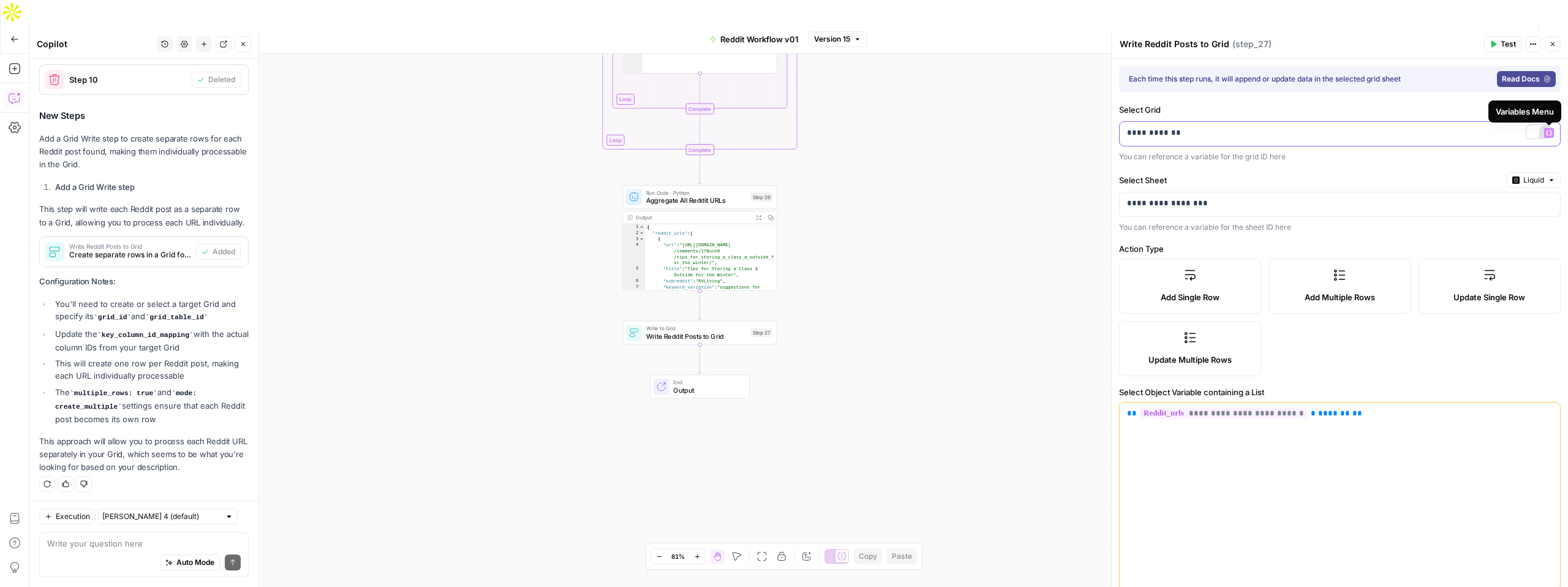
click at [1553, 136] on button "Variables Menu" at bounding box center [1549, 133] width 10 height 10
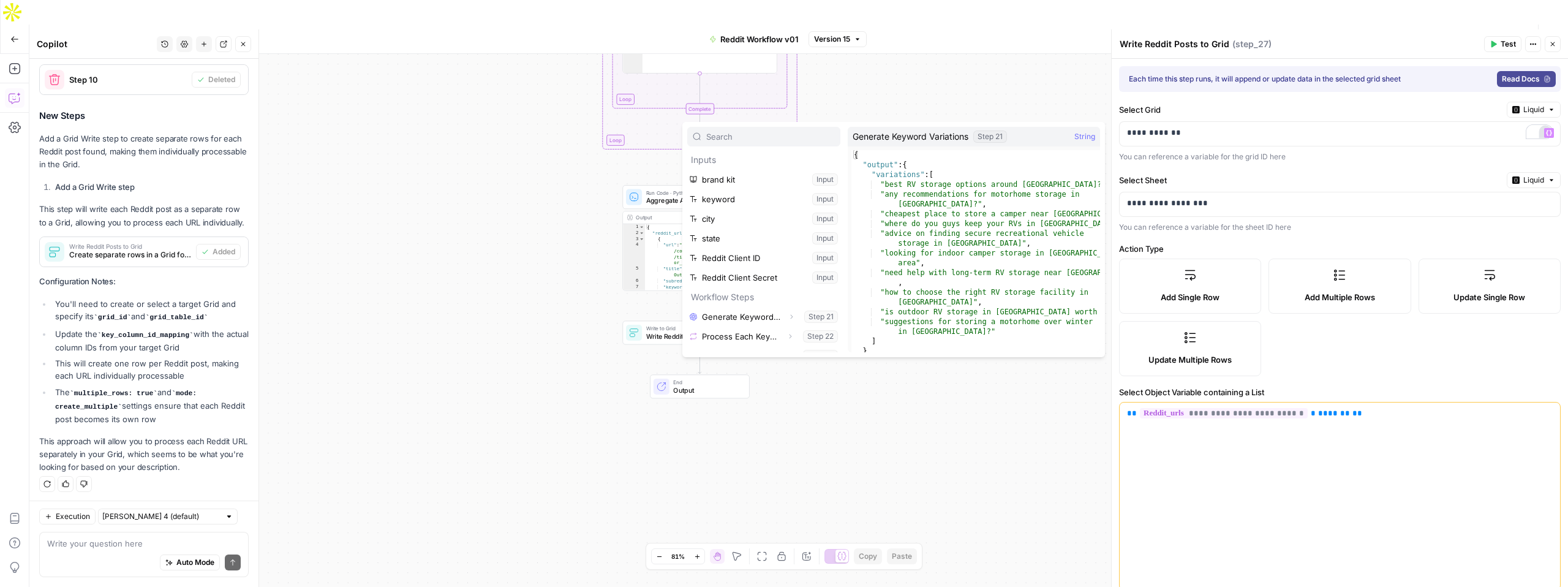
scroll to position [13, 0]
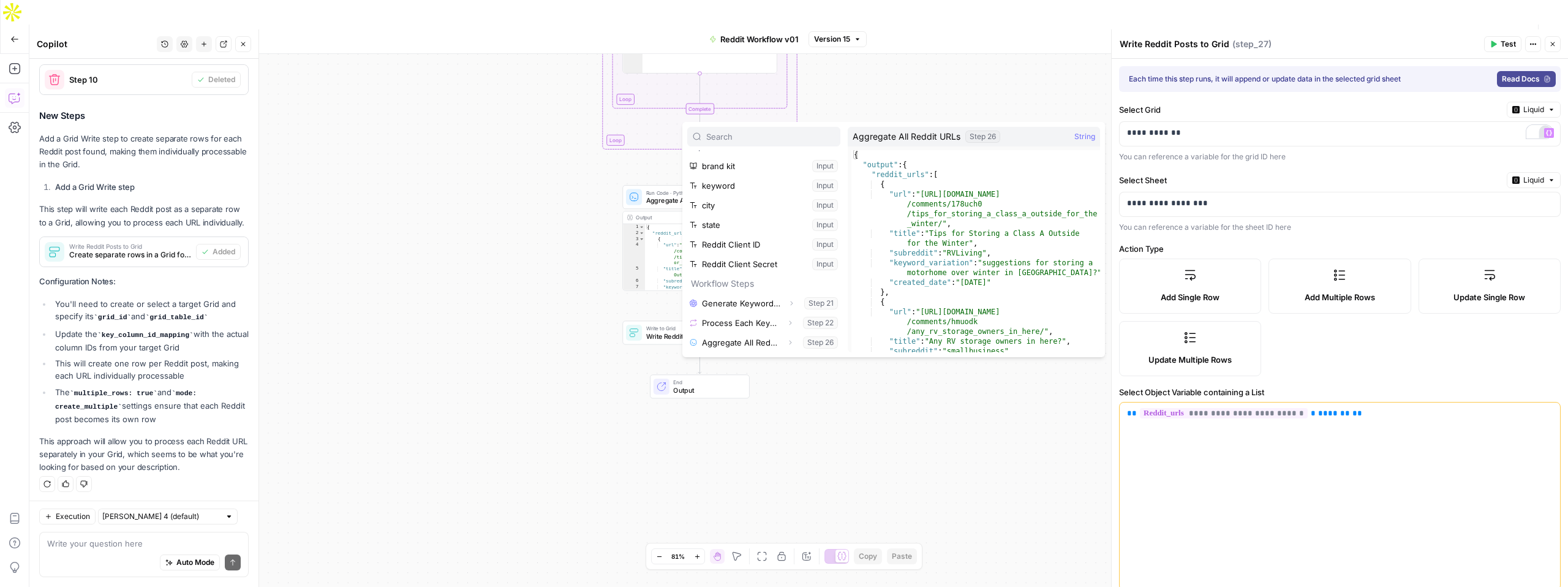
click at [818, 404] on div "Workflow Set Inputs Inputs LLM · GPT-4.1 Generate Keyword Variations Step 21 Ou…" at bounding box center [798, 333] width 1539 height 557
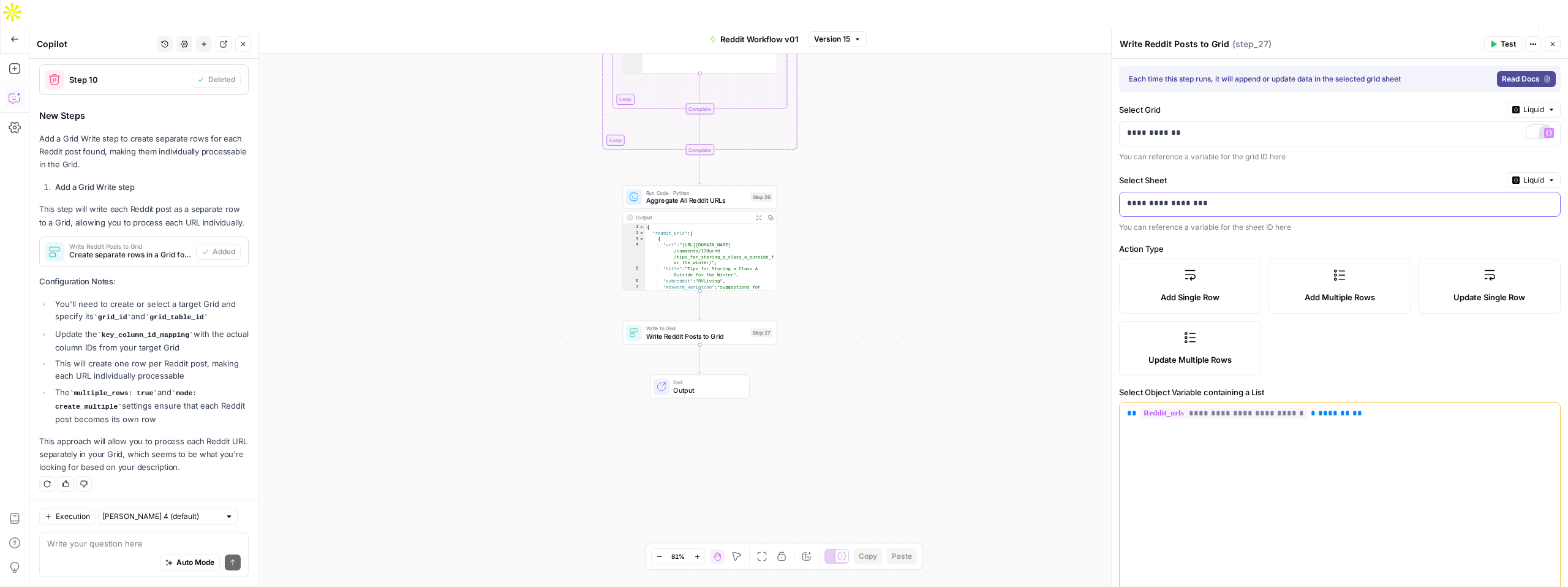
click at [1251, 206] on p "**********" at bounding box center [1340, 203] width 426 height 12
click at [1553, 207] on button "Variables Menu" at bounding box center [1549, 204] width 10 height 10
click at [940, 446] on div "Workflow Set Inputs Inputs LLM · GPT-4.1 Generate Keyword Variations Step 21 Ou…" at bounding box center [798, 333] width 1539 height 557
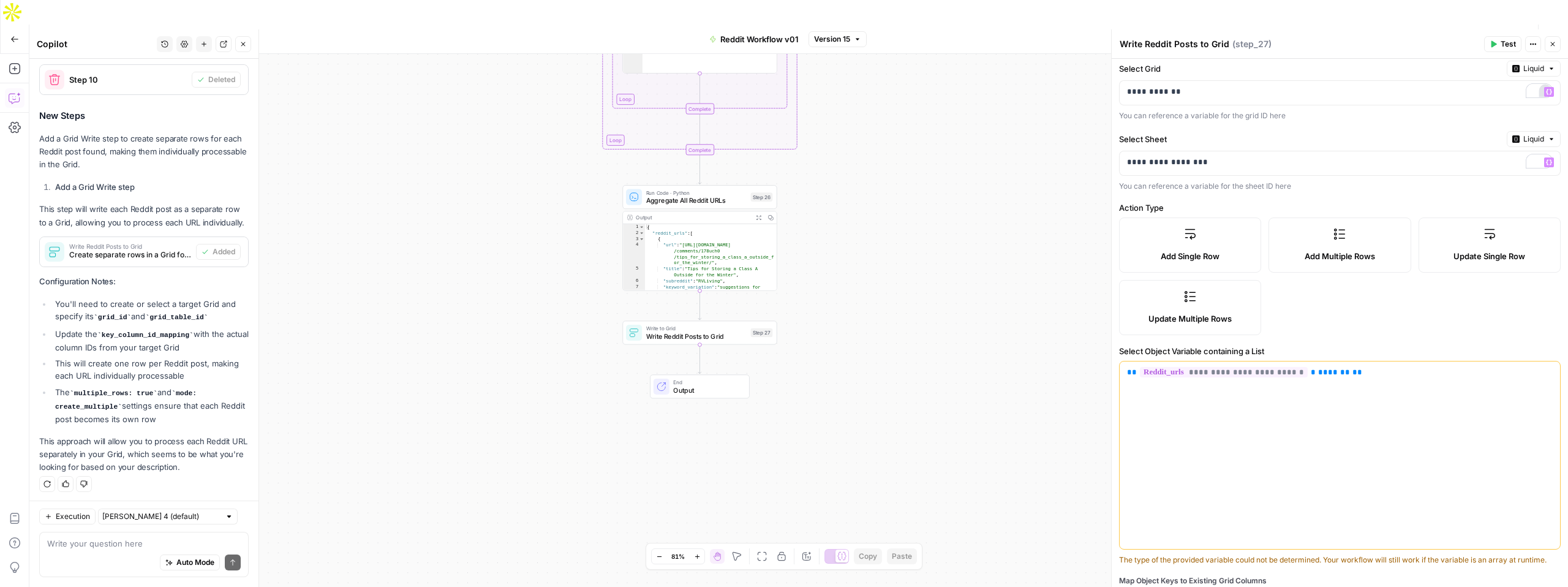
scroll to position [0, 0]
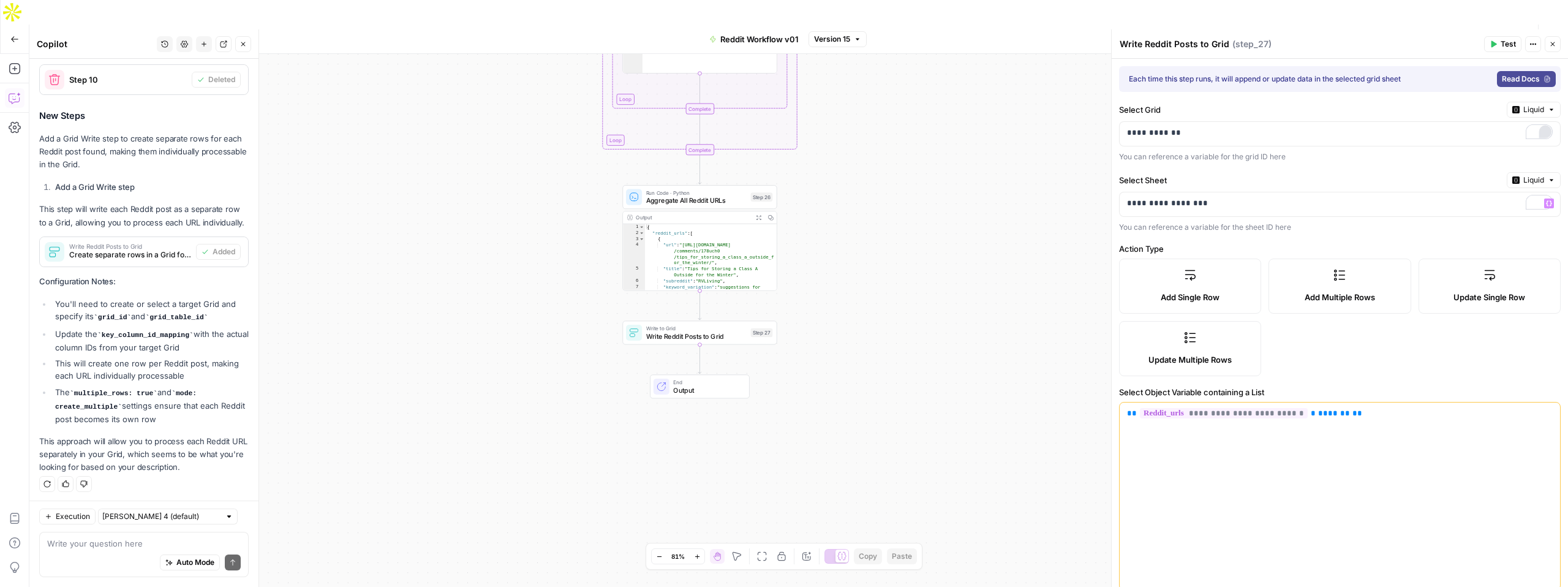
click at [1501, 44] on span "Test" at bounding box center [1508, 43] width 15 height 11
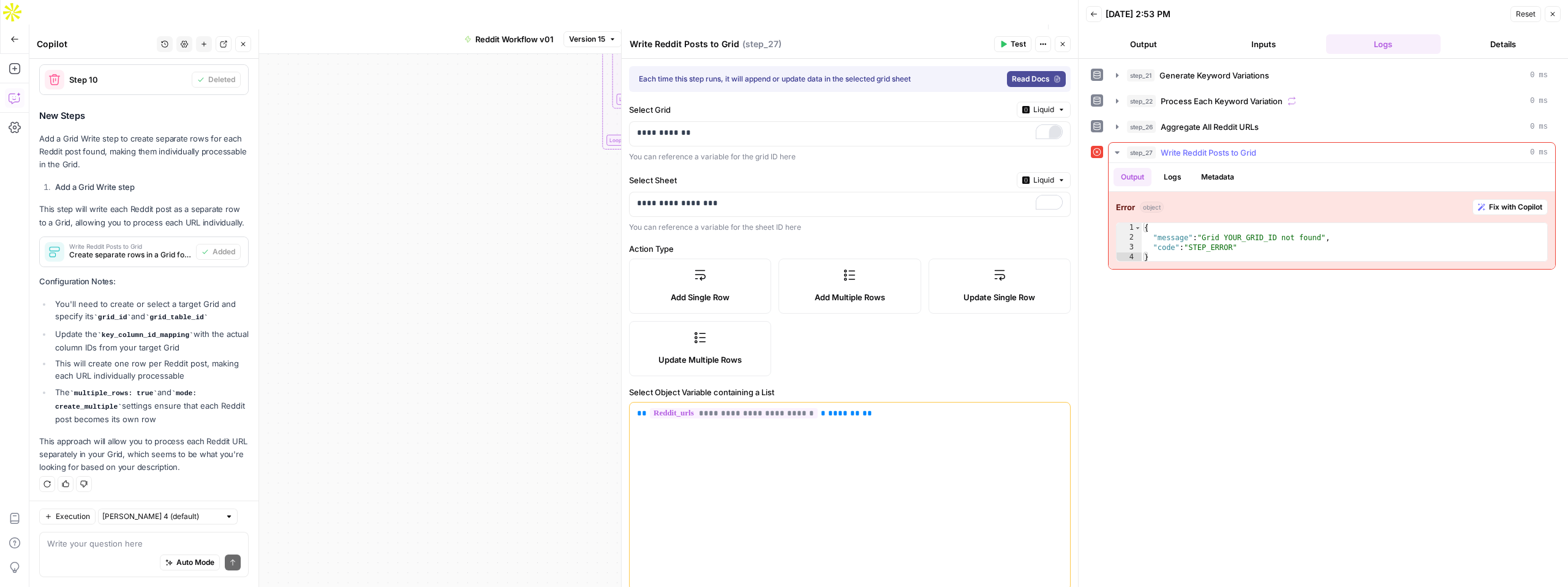
type textarea "**********"
click at [1206, 238] on div "{ "message" : "Grid YOUR_GRID_ID not found" , "code" : "STEP_ERROR" }" at bounding box center [1344, 252] width 406 height 59
click at [1497, 201] on span "Fix with Copilot" at bounding box center [1516, 206] width 53 height 11
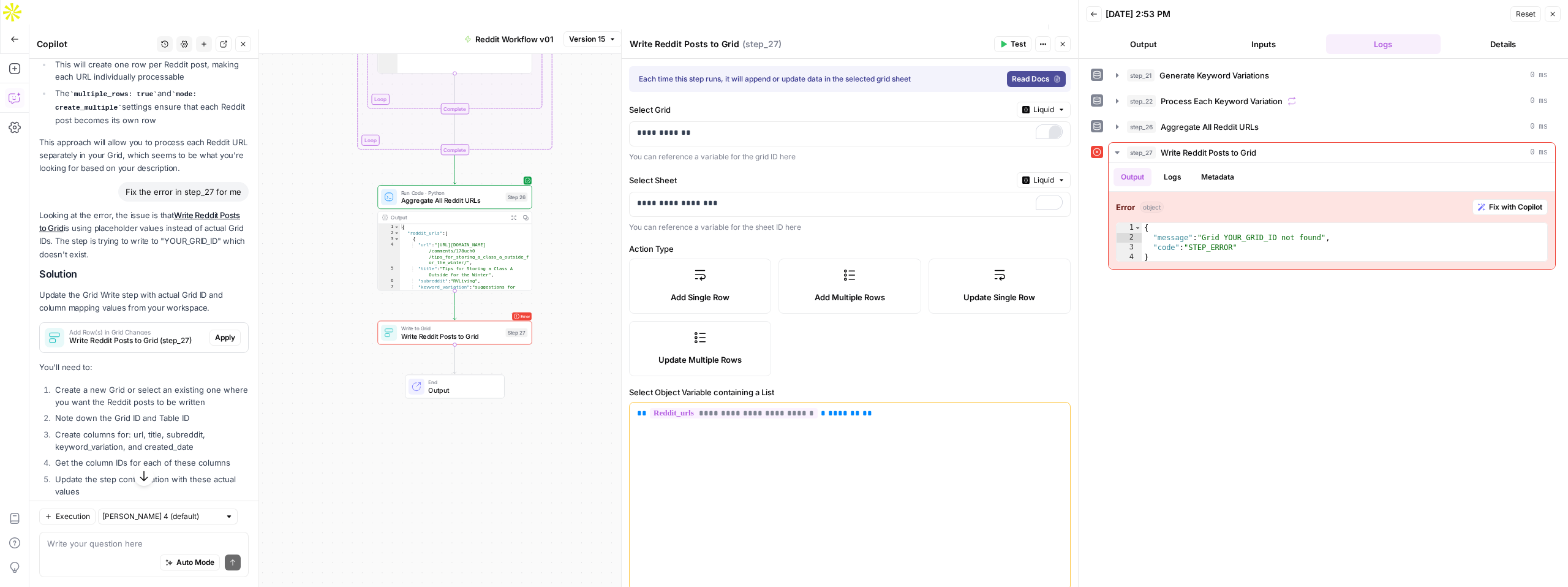
scroll to position [832, 0]
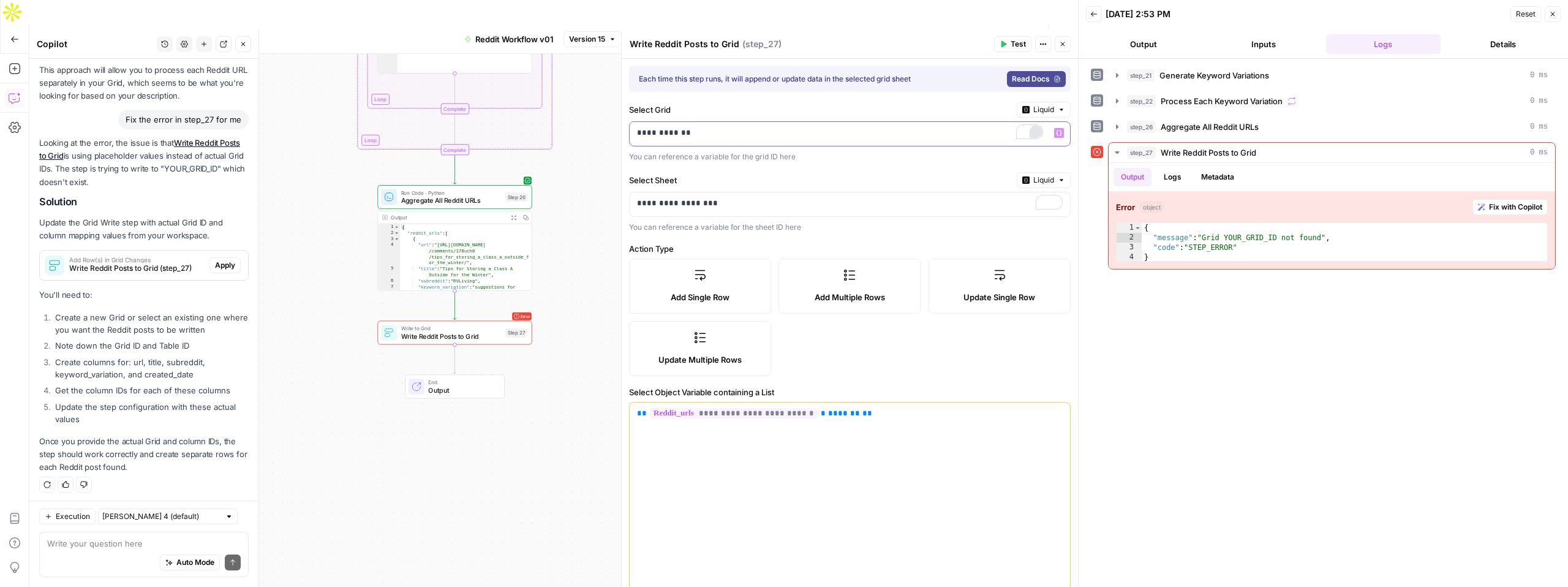
click at [704, 131] on p "**********" at bounding box center [840, 133] width 406 height 12
click at [688, 134] on p "**********" at bounding box center [840, 133] width 406 height 12
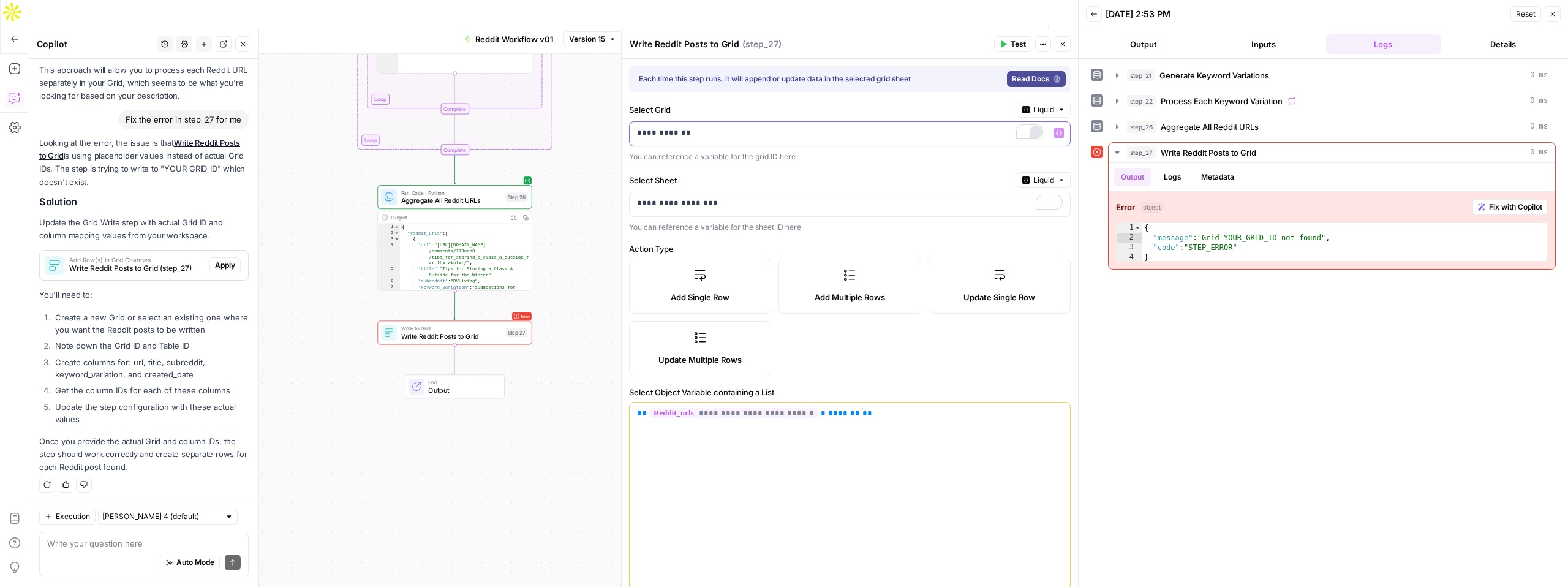
click at [688, 134] on p "**********" at bounding box center [840, 133] width 406 height 12
click at [700, 209] on p "**********" at bounding box center [850, 203] width 426 height 12
click at [700, 209] on p "**********" at bounding box center [840, 203] width 406 height 12
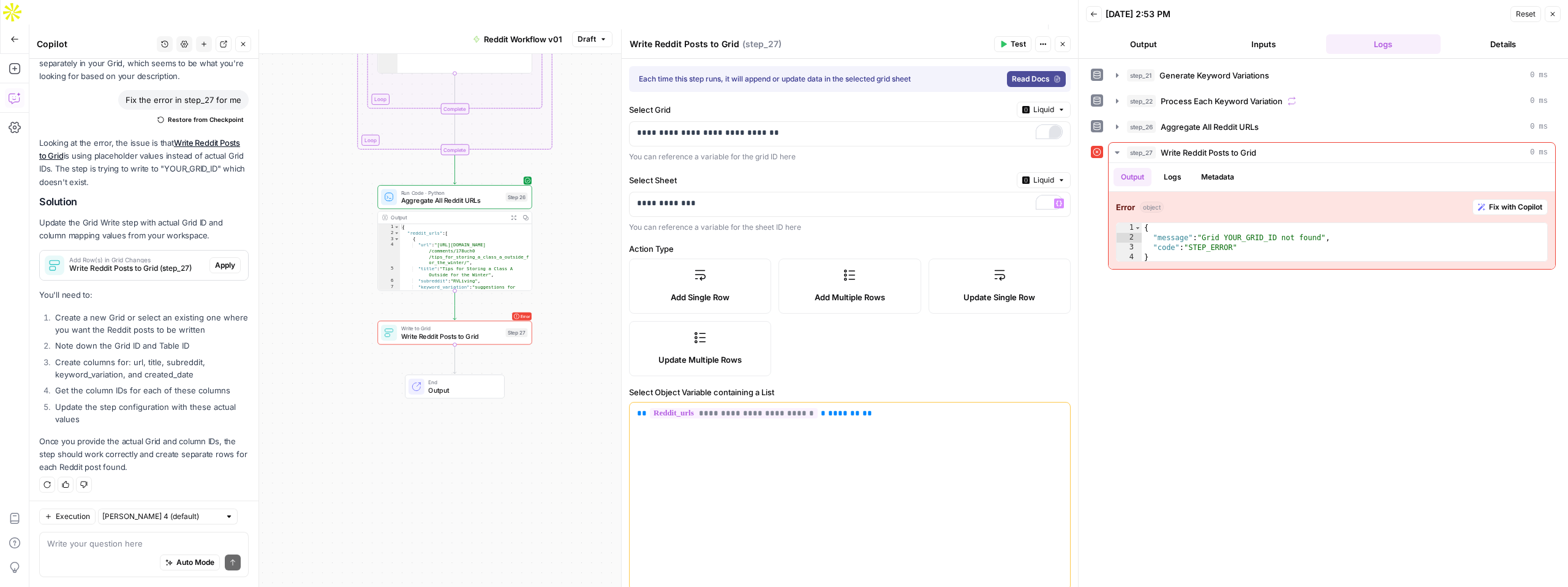
drag, startPoint x: 56, startPoint y: 346, endPoint x: 231, endPoint y: 355, distance: 175.2
click at [233, 358] on ol "Create a new Grid or select an existing one where you want the Reddit posts to …" at bounding box center [144, 367] width 210 height 114
click at [231, 356] on li "Create columns for: url, title, subreddit, keyword_variation, and created_date" at bounding box center [150, 367] width 196 height 24
click at [1555, 17] on icon "button" at bounding box center [1552, 14] width 7 height 7
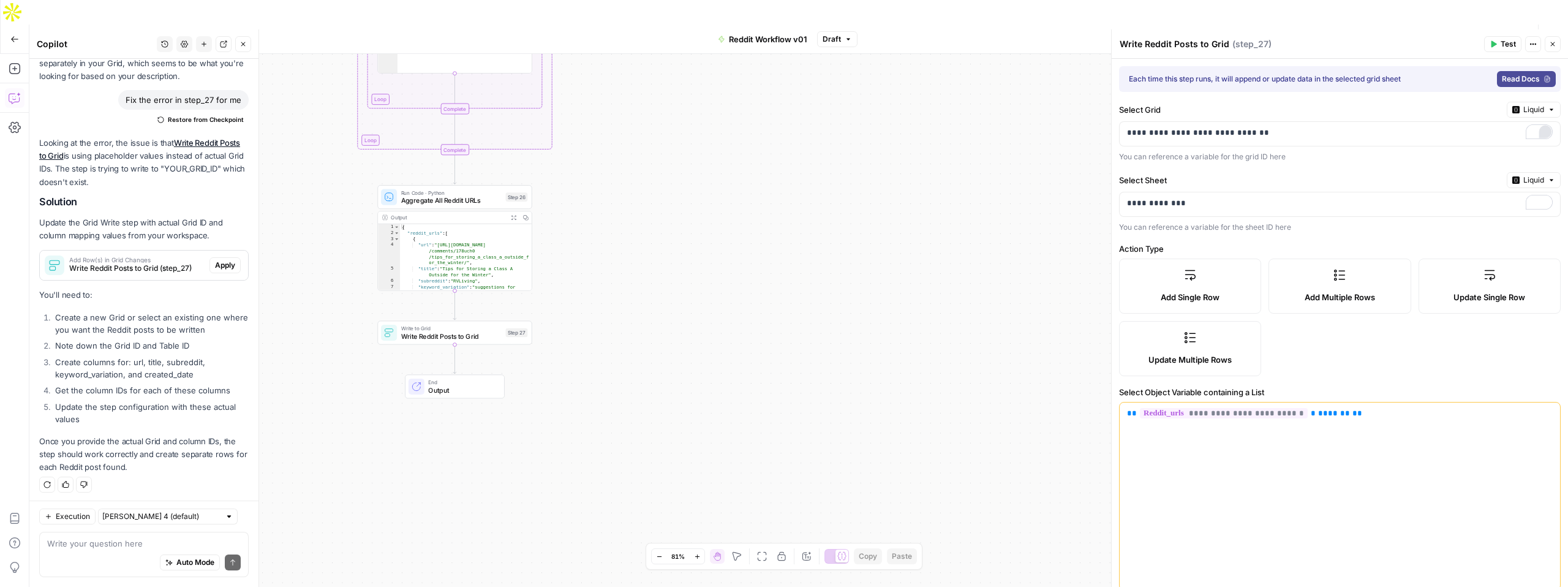
click at [1498, 48] on button "Test" at bounding box center [1502, 43] width 37 height 16
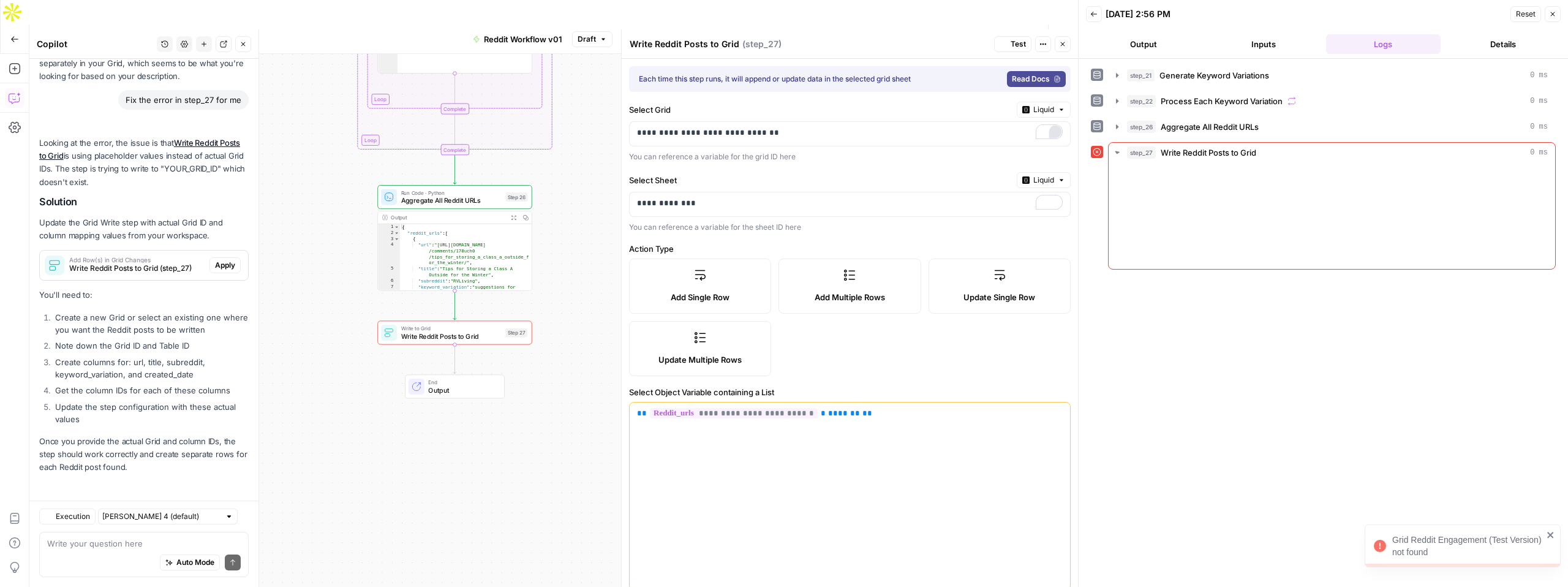
scroll to position [852, 0]
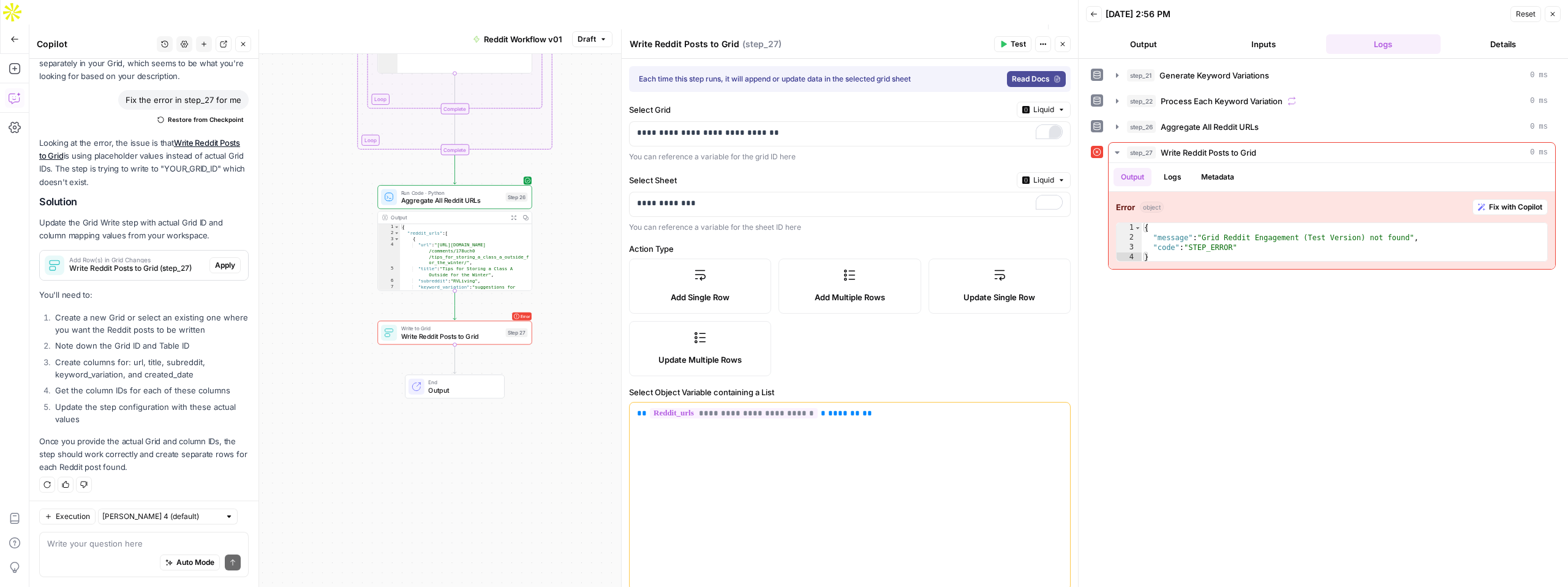
click at [1041, 109] on span "Liquid" at bounding box center [1043, 109] width 21 height 11
click at [879, 120] on div "**********" at bounding box center [850, 131] width 441 height 61
click at [874, 130] on p "**********" at bounding box center [840, 133] width 406 height 12
click at [664, 134] on p "**********" at bounding box center [840, 133] width 406 height 12
click at [667, 205] on p "**********" at bounding box center [850, 203] width 426 height 12
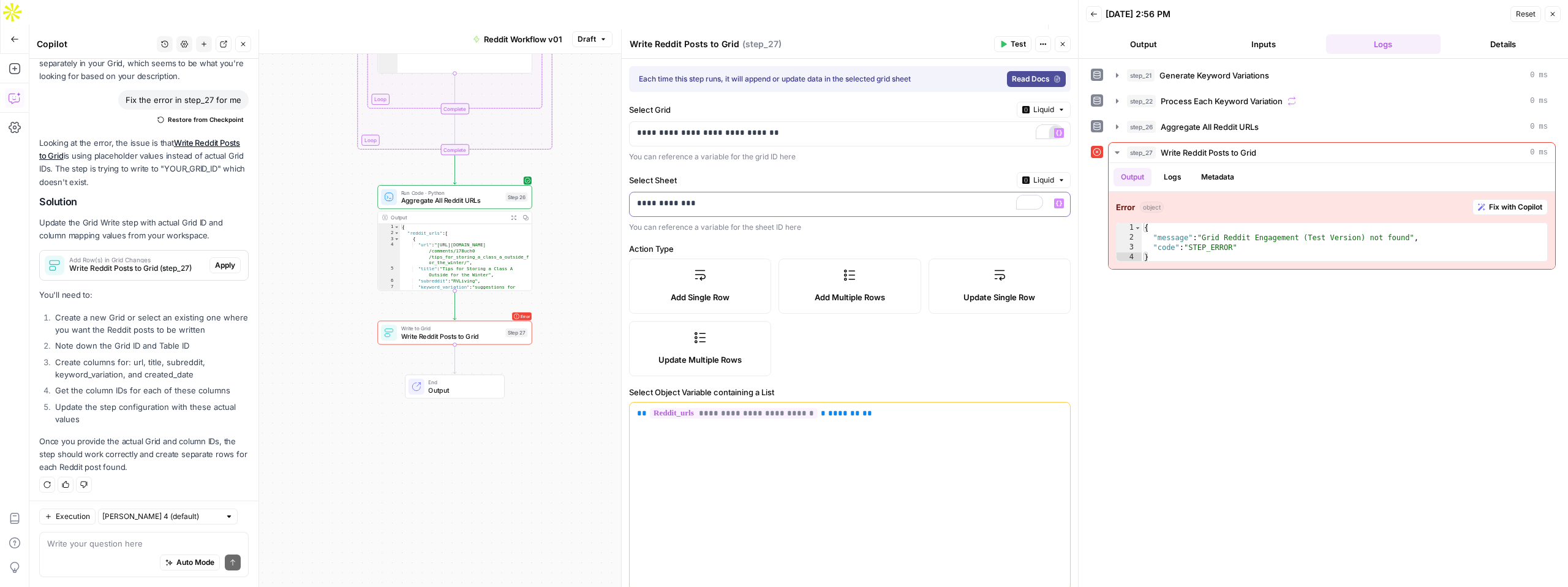
click at [711, 207] on p "**********" at bounding box center [840, 203] width 406 height 12
click at [1003, 39] on button "Test" at bounding box center [1013, 43] width 37 height 16
click at [1174, 182] on button "Logs" at bounding box center [1172, 177] width 32 height 18
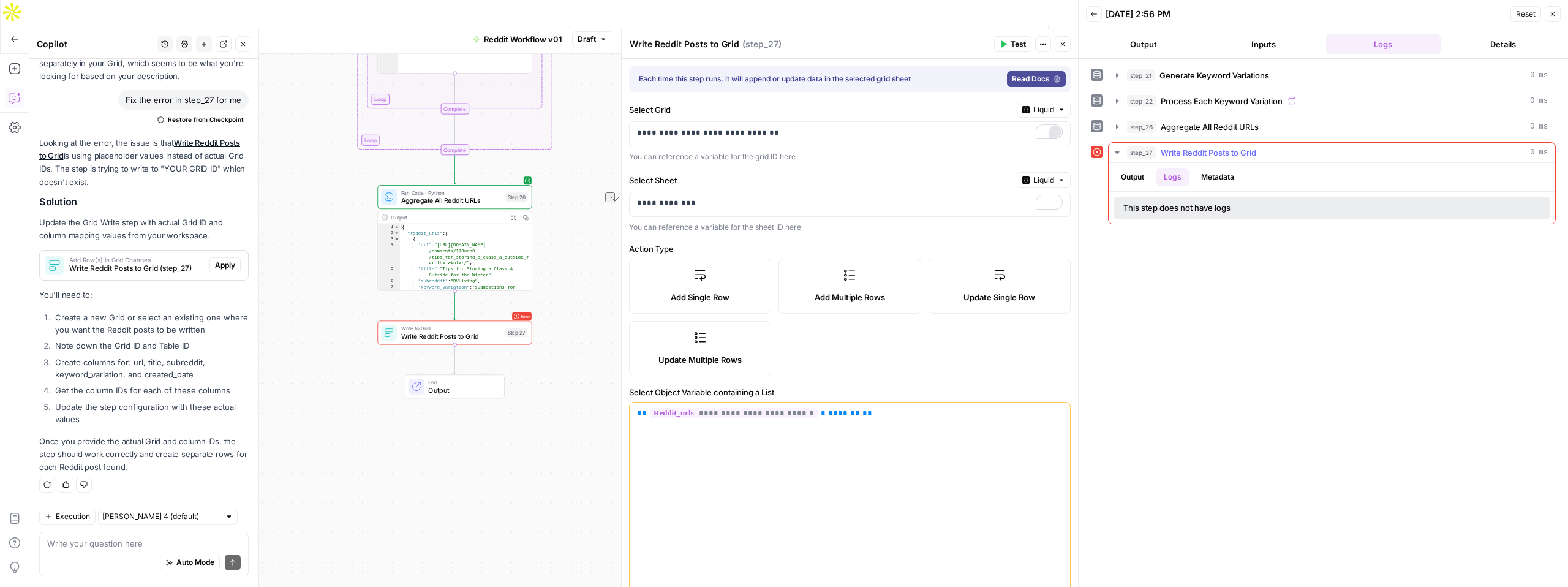
click at [1134, 176] on button "Output" at bounding box center [1132, 177] width 38 height 18
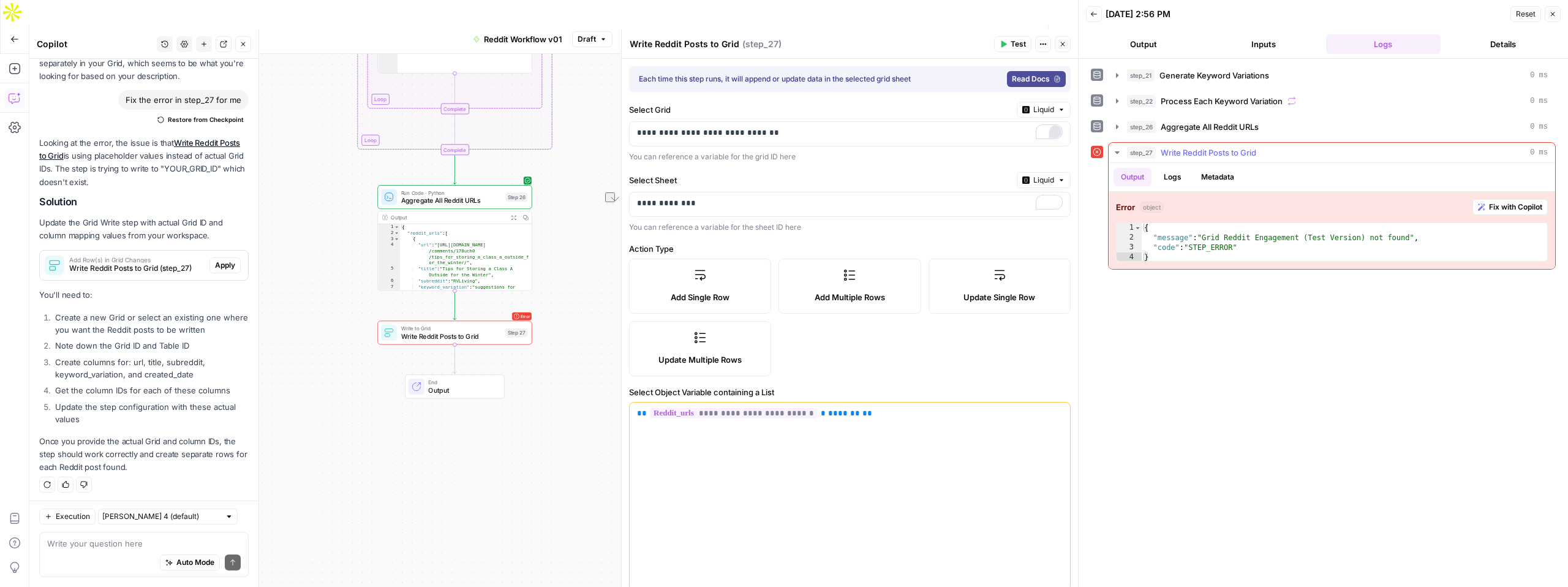
type textarea "**********"
click at [1169, 238] on div "{ "message" : "Grid Reddit Engagement (Test Version) not found" , "code" : "STE…" at bounding box center [1344, 252] width 406 height 59
click at [1208, 238] on div "{ "message" : "Grid Reddit Engagement (Test Version) not found" , "code" : "STE…" at bounding box center [1344, 252] width 406 height 59
click at [1206, 359] on div "**********" at bounding box center [1323, 323] width 465 height 515
click at [1164, 236] on div "{ "message" : "Grid Reddit Engagement (Test Version) not found" , "code" : "STE…" at bounding box center [1344, 252] width 406 height 59
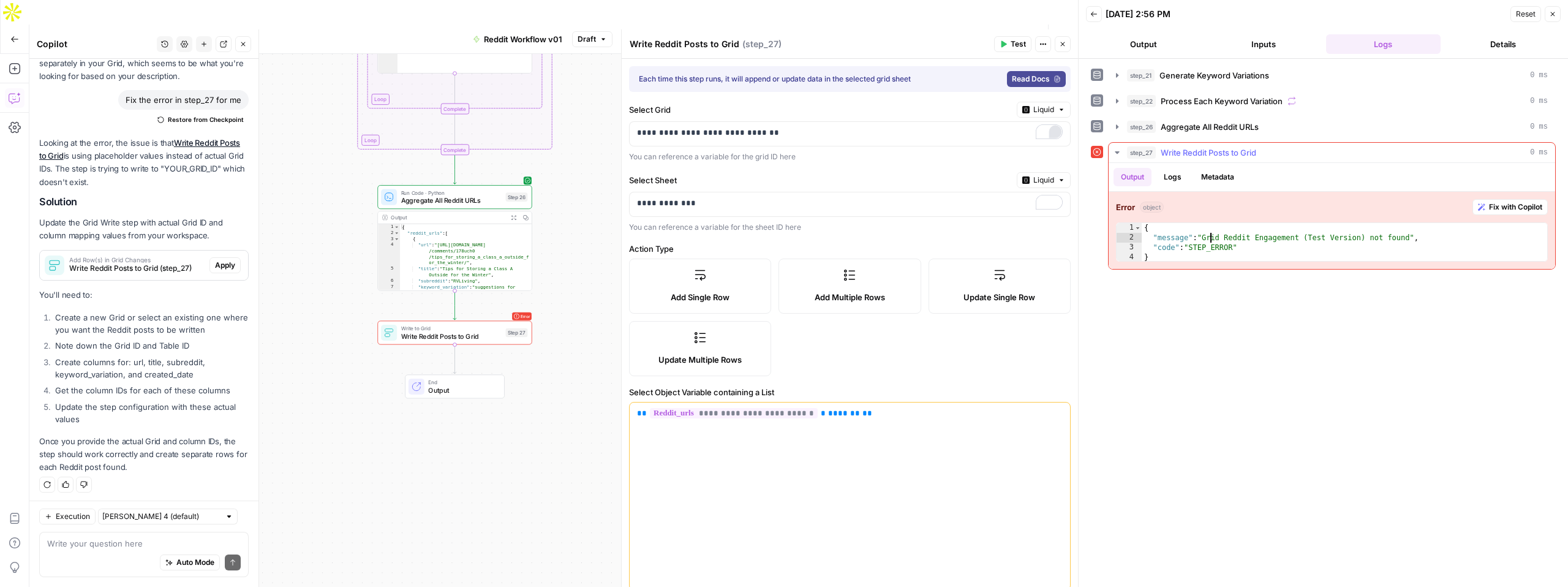
click at [1211, 242] on div "{ "message" : "Grid Reddit Engagement (Test Version) not found" , "code" : "STE…" at bounding box center [1344, 252] width 406 height 59
click at [1506, 208] on span "Fix with Copilot" at bounding box center [1516, 206] width 53 height 11
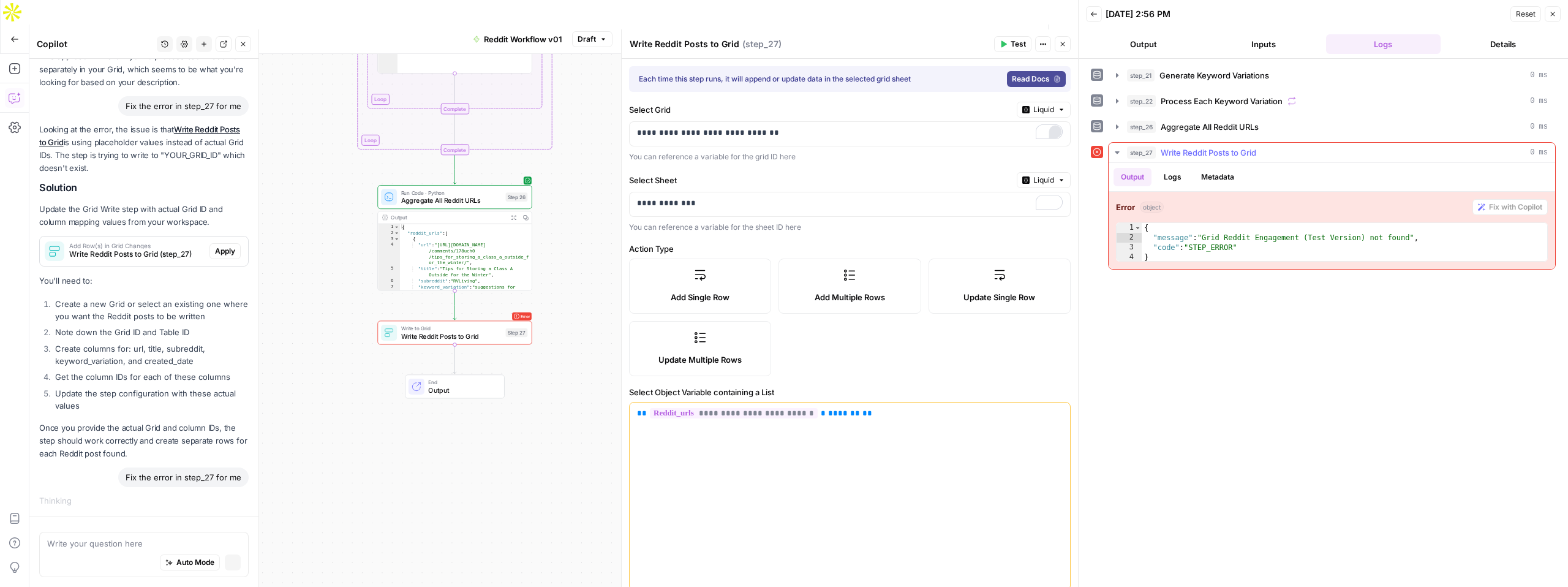
scroll to position [820, 0]
click at [734, 136] on p "**********" at bounding box center [850, 133] width 426 height 12
click at [734, 138] on p "**********" at bounding box center [840, 133] width 406 height 12
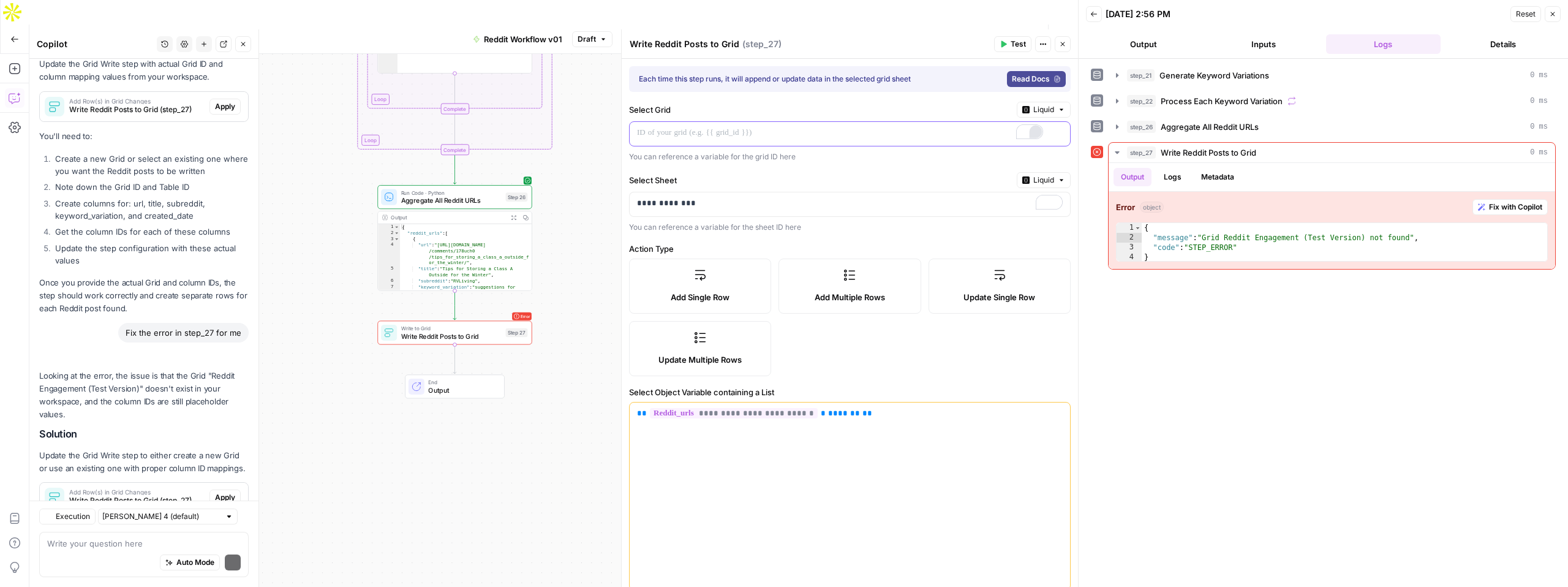
scroll to position [1109, 0]
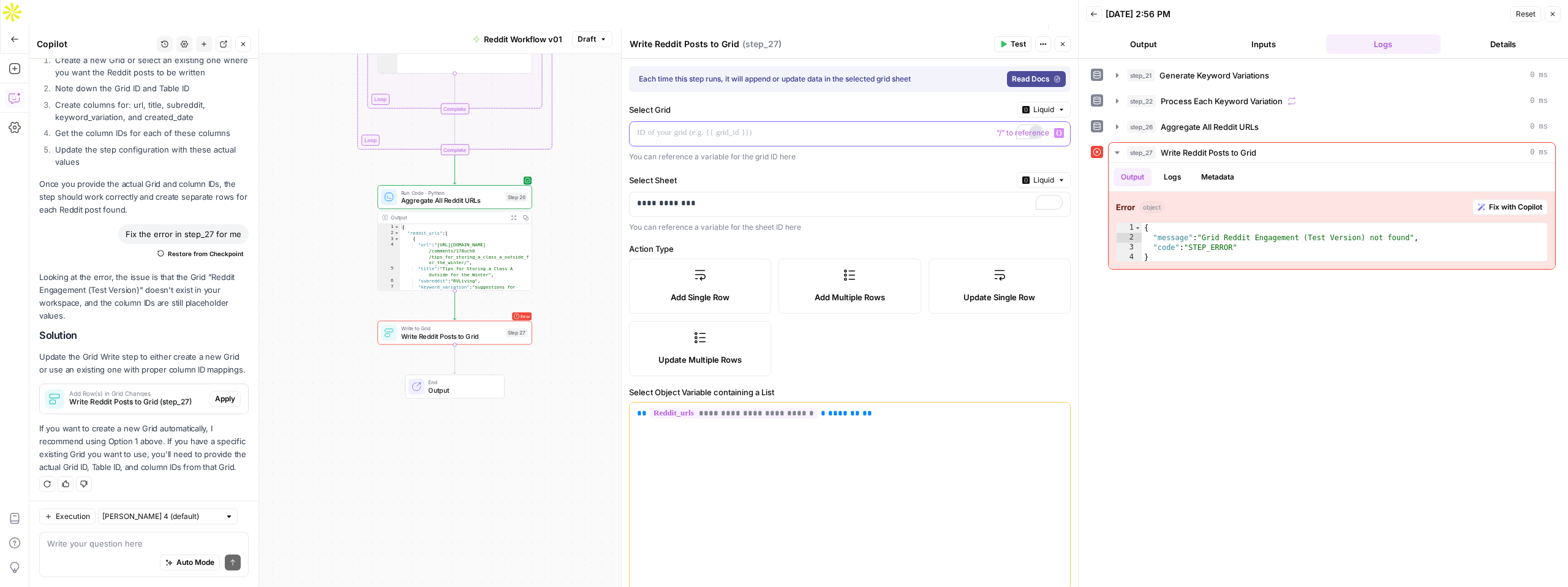
click at [715, 141] on div "To enrich screen reader interactions, please activate Accessibility in Grammarl…" at bounding box center [840, 134] width 421 height 24
click at [120, 545] on textarea at bounding box center [144, 543] width 194 height 12
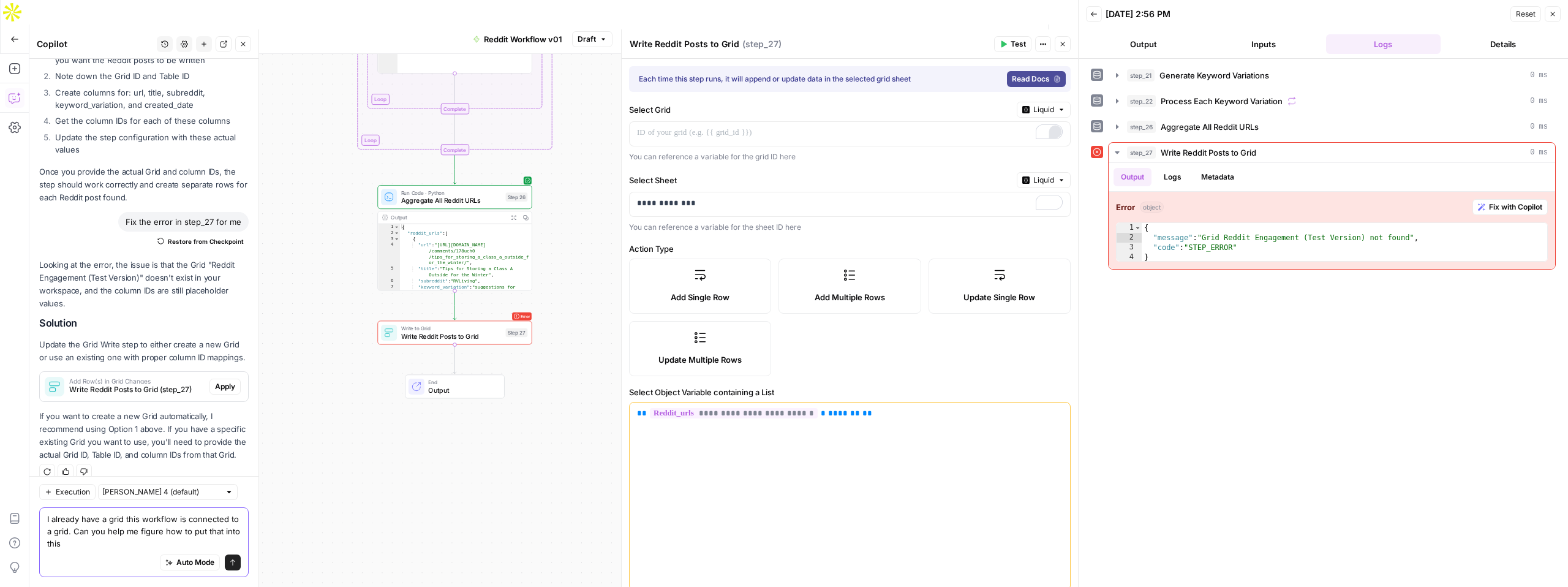
scroll to position [1134, 0]
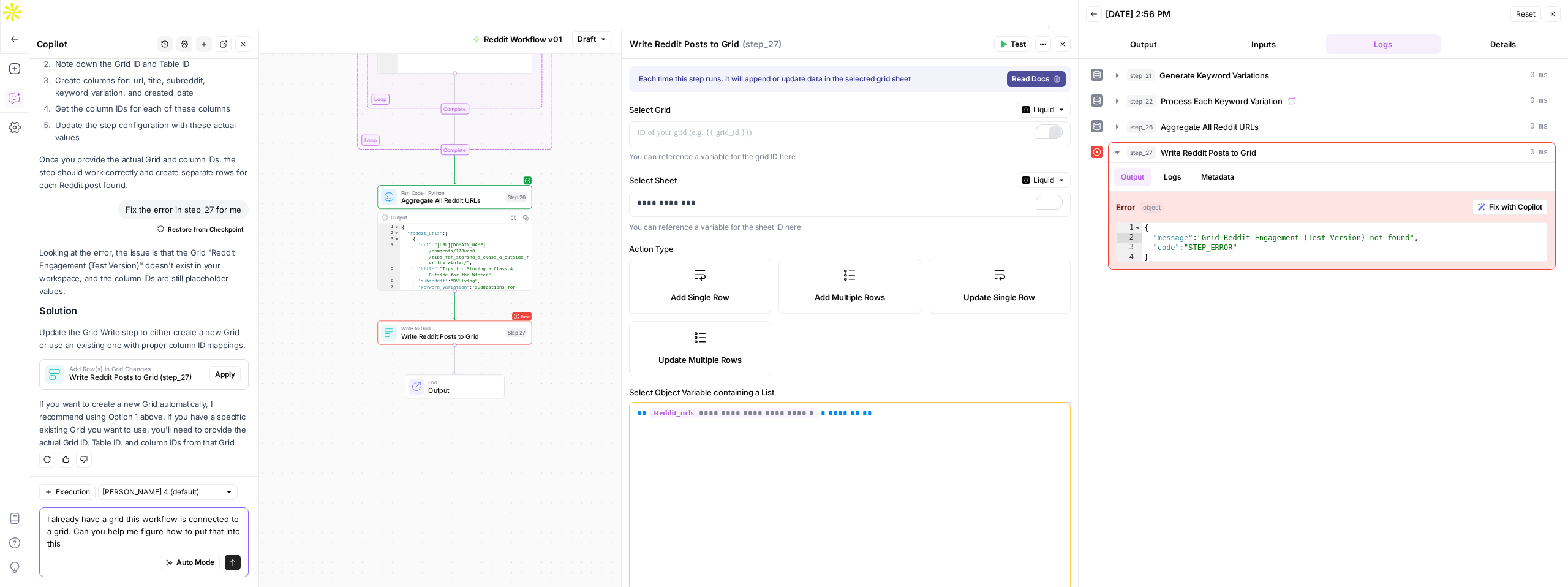
type textarea "I already have a grid this workflow is connected to a grid. Can you help me fig…"
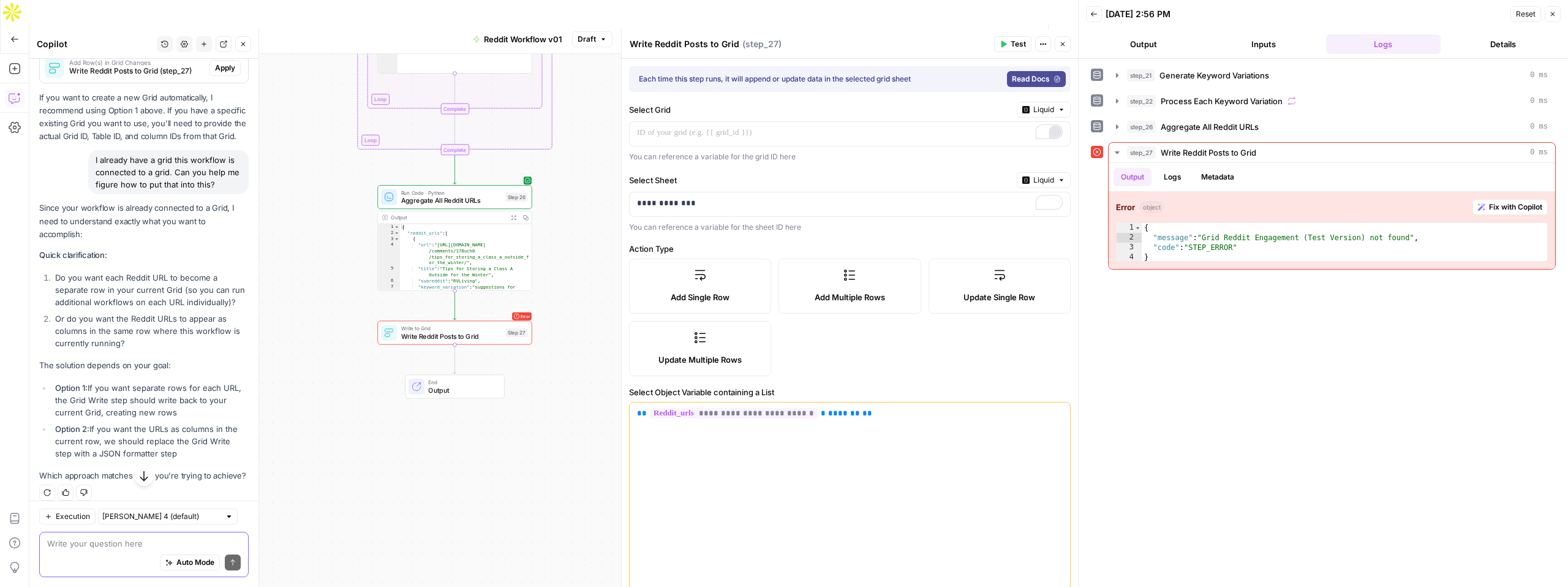
scroll to position [1448, 0]
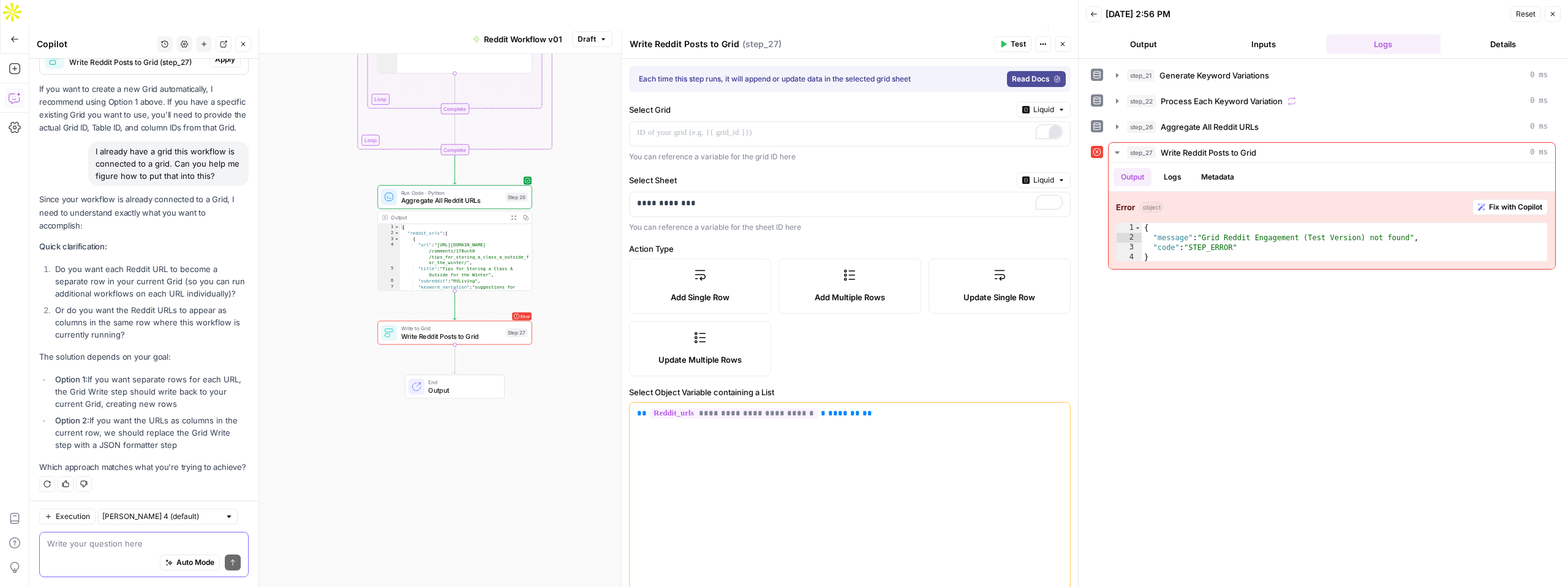
click at [116, 547] on textarea at bounding box center [144, 543] width 194 height 12
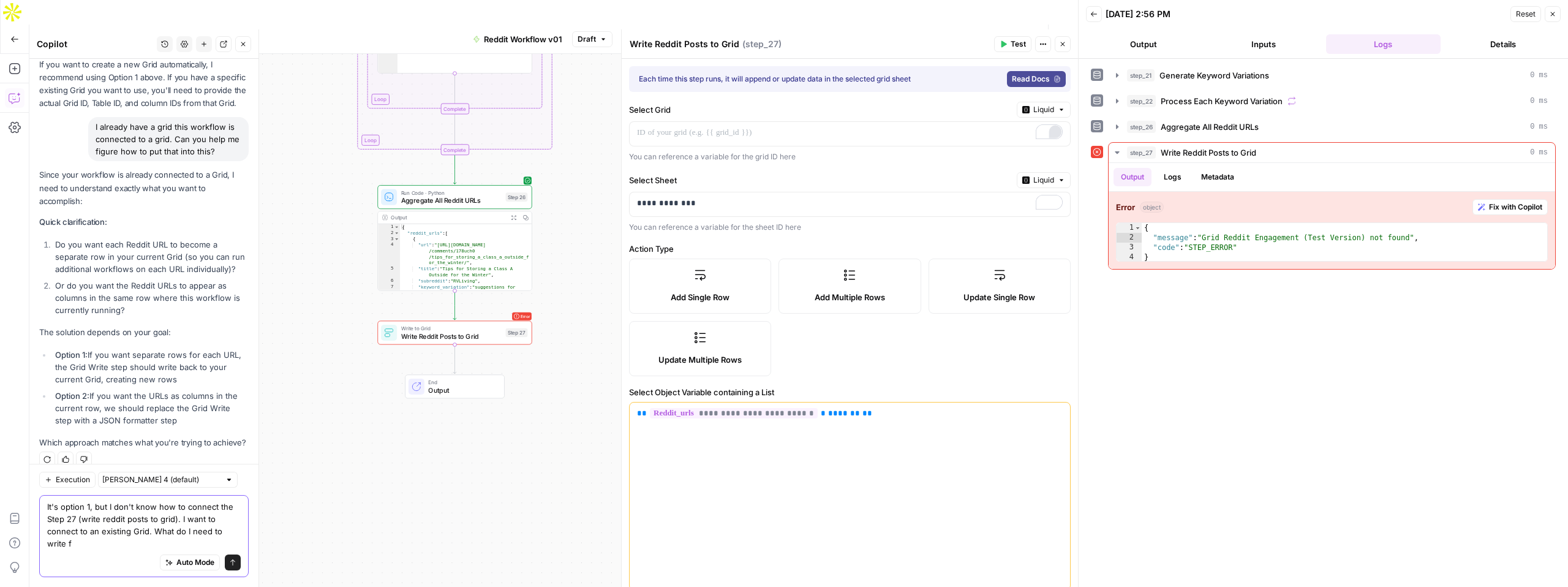
scroll to position [1486, 0]
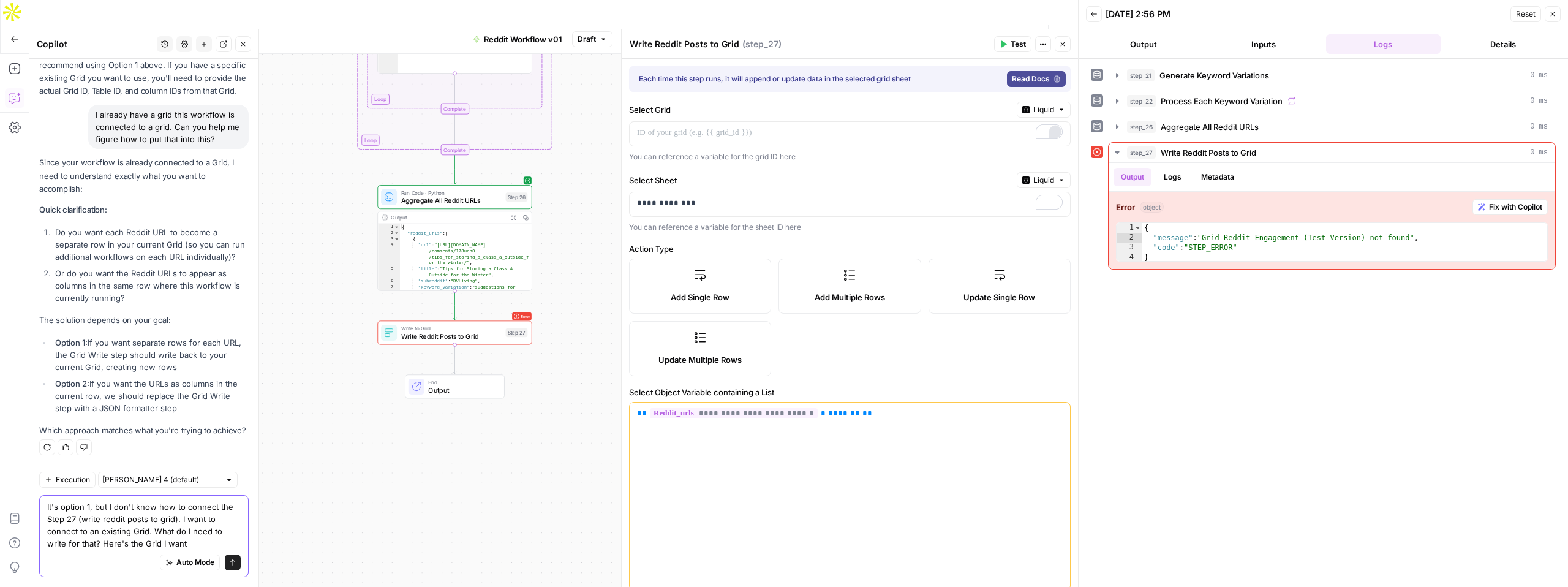
paste textarea "Reddit Engagement (Test Version)"
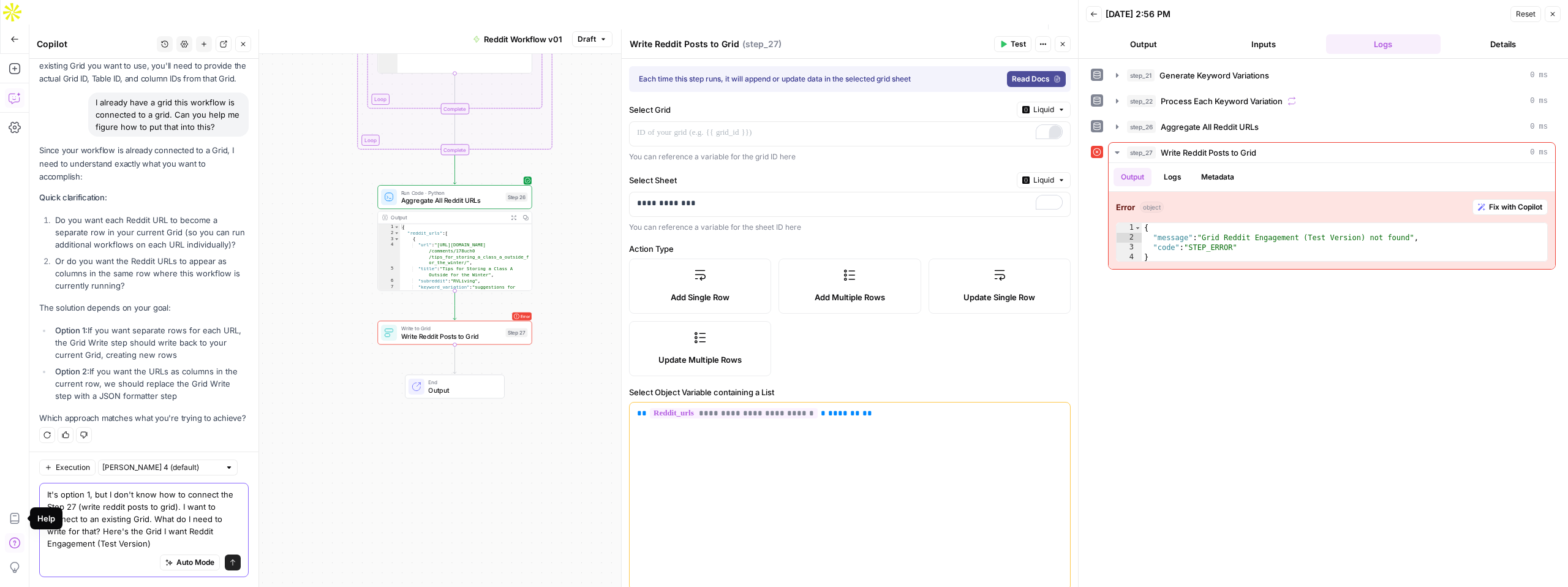
click at [165, 533] on textarea "It's option 1, but I don't know how to connect the Step 27 (write reddit posts …" at bounding box center [144, 519] width 194 height 62
type textarea "It's option 1, but I don't know how to connect the Step 27 (write reddit posts …"
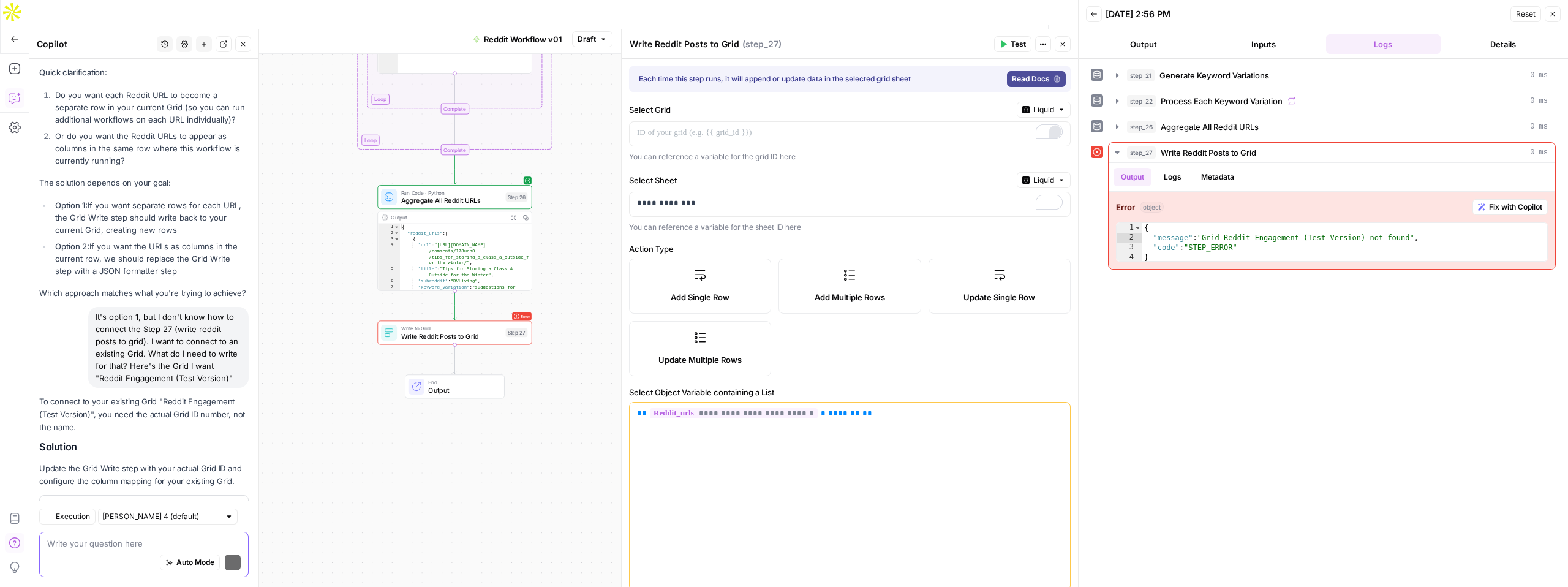
scroll to position [1721, 0]
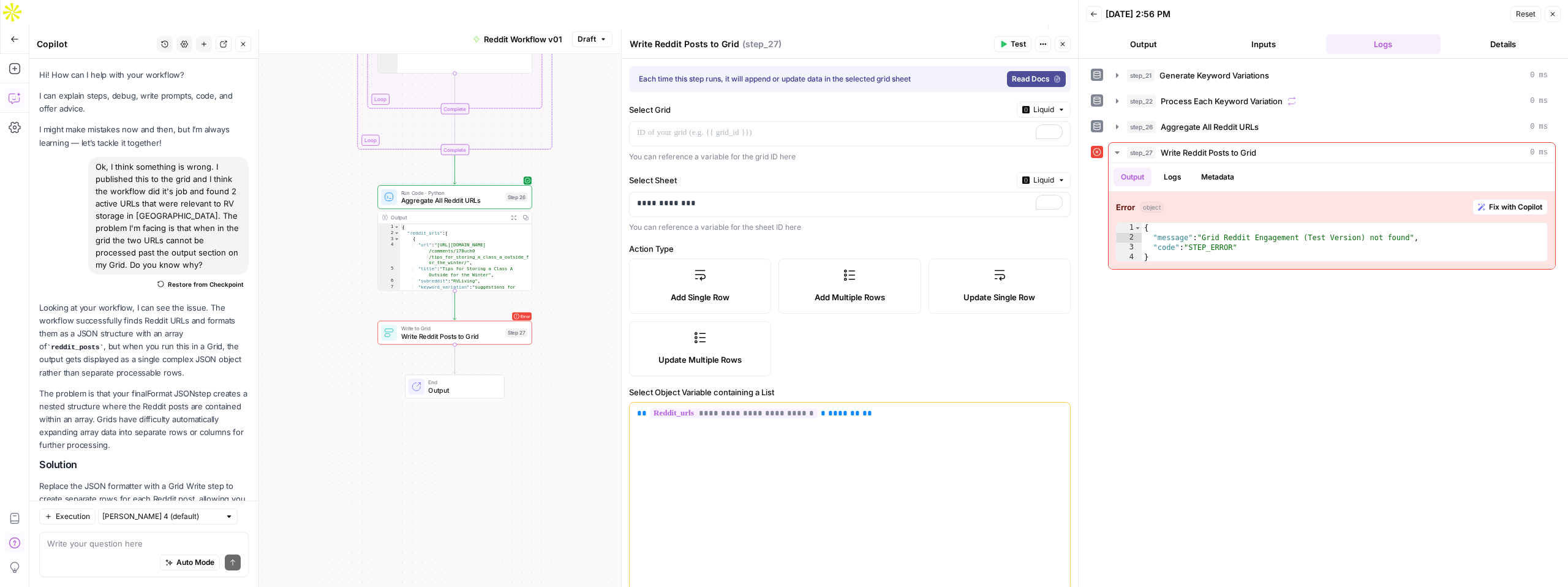
scroll to position [1721, 0]
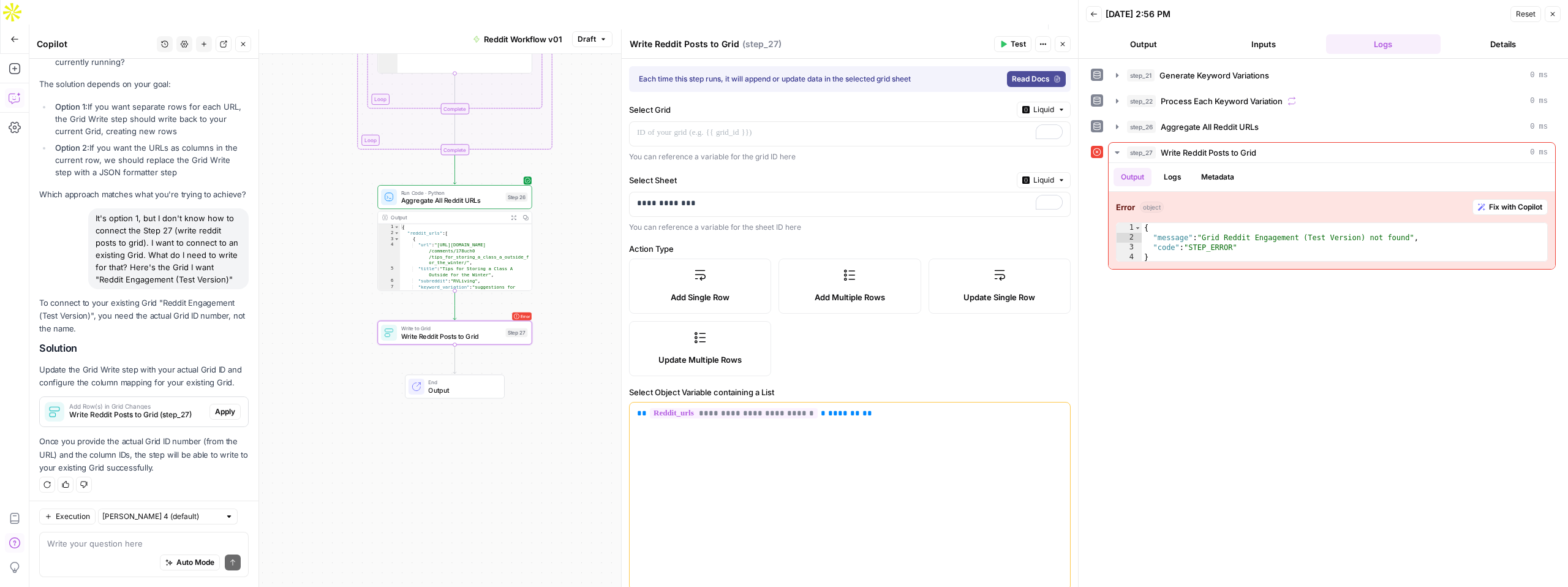
click at [152, 409] on span "Write Reddit Posts to Grid (step_27)" at bounding box center [136, 414] width 136 height 11
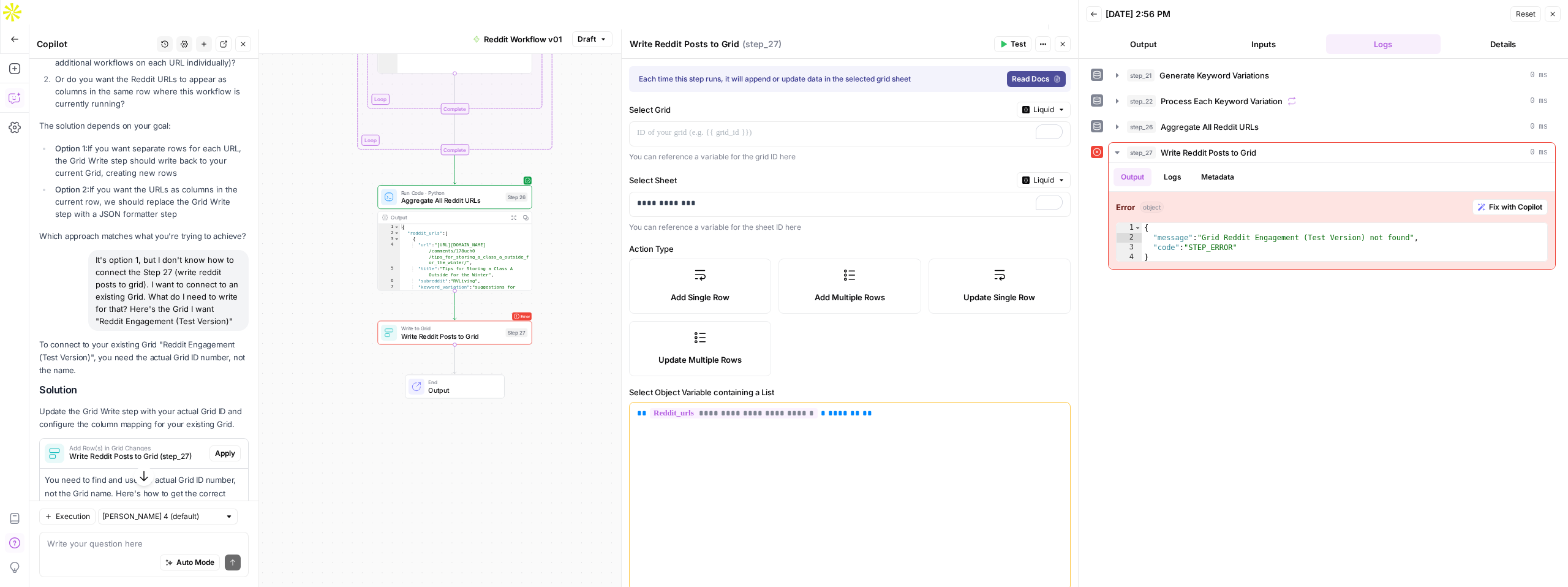
scroll to position [1870, 0]
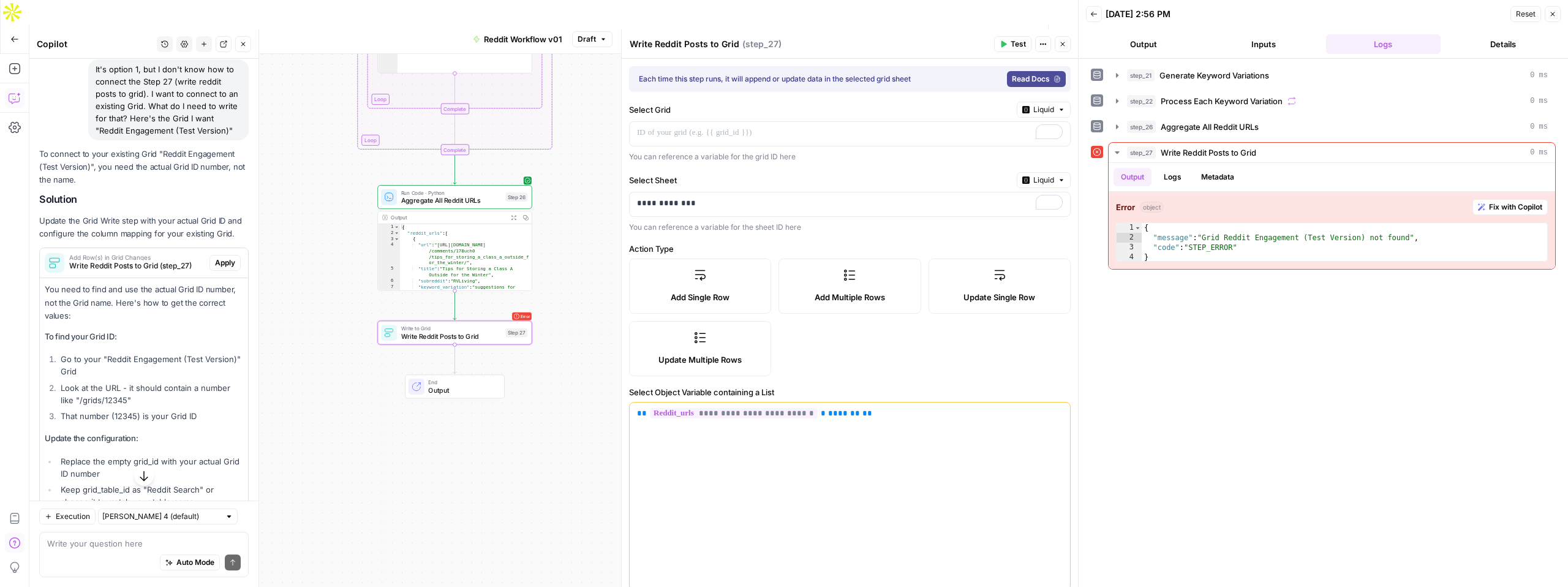
click at [176, 264] on span "Write Reddit Posts to Grid (step_27)" at bounding box center [136, 265] width 136 height 11
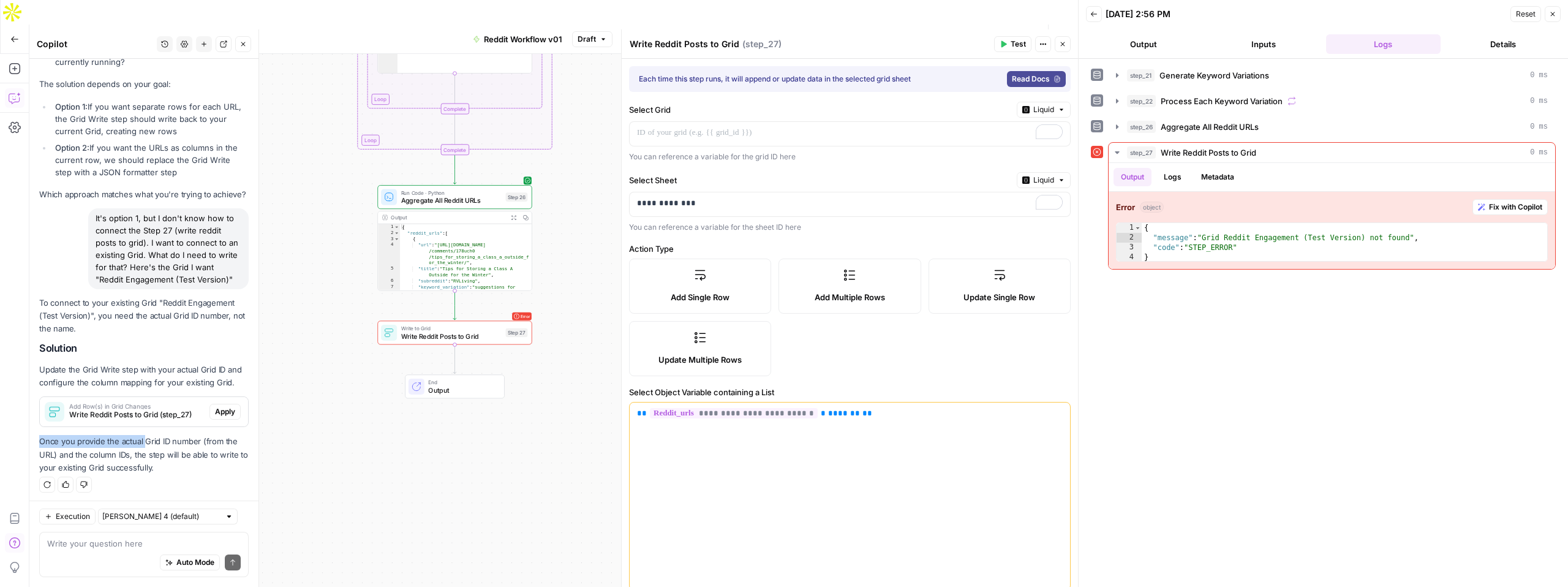
drag, startPoint x: 39, startPoint y: 439, endPoint x: 143, endPoint y: 433, distance: 104.2
click at [144, 435] on p "Once you provide the actual Grid ID number (from the URL) and the column IDs, t…" at bounding box center [144, 454] width 210 height 38
click at [143, 435] on p "Once you provide the actual Grid ID number (from the URL) and the column IDs, t…" at bounding box center [144, 454] width 210 height 38
drag, startPoint x: 41, startPoint y: 440, endPoint x: 152, endPoint y: 437, distance: 111.0
click at [154, 437] on p "Once you provide the actual Grid ID number (from the URL) and the column IDs, t…" at bounding box center [144, 454] width 210 height 38
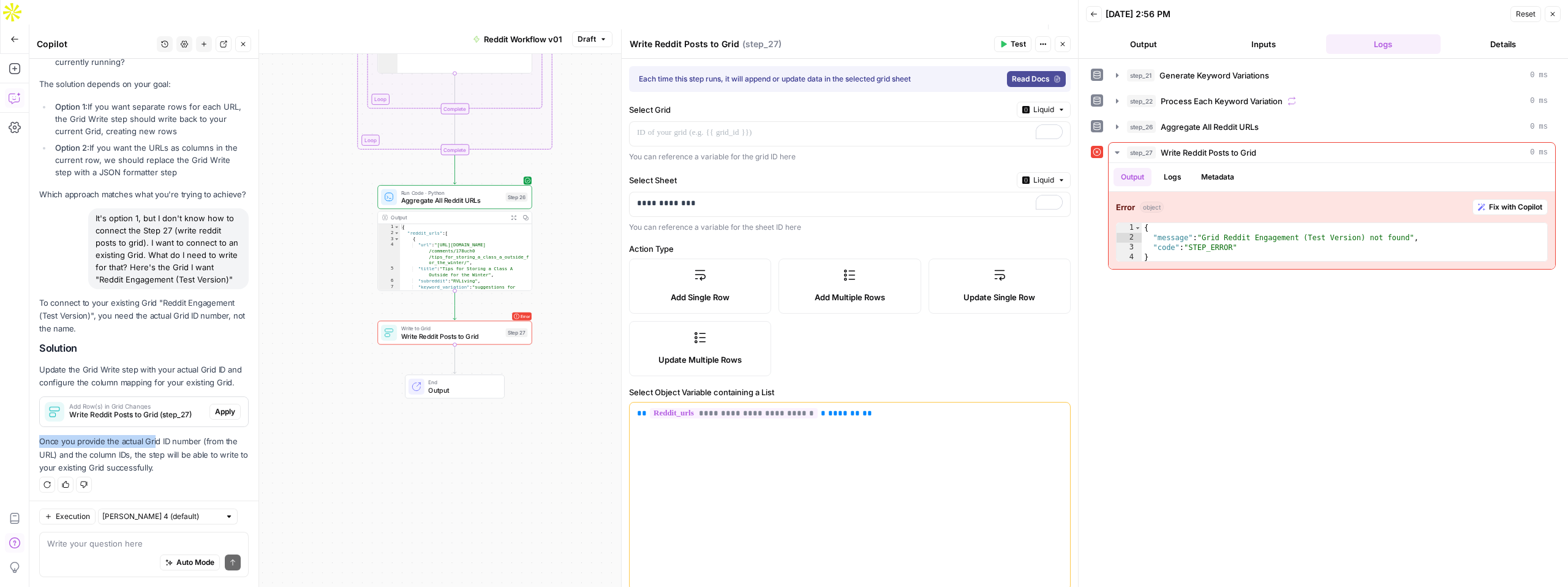
click at [152, 437] on p "Once you provide the actual Grid ID number (from the URL) and the column IDs, t…" at bounding box center [144, 454] width 210 height 38
drag, startPoint x: 40, startPoint y: 441, endPoint x: 111, endPoint y: 455, distance: 72.4
click at [111, 455] on p "Once you provide the actual Grid ID number (from the URL) and the column IDs, t…" at bounding box center [144, 454] width 210 height 38
click at [101, 548] on textarea at bounding box center [144, 543] width 194 height 12
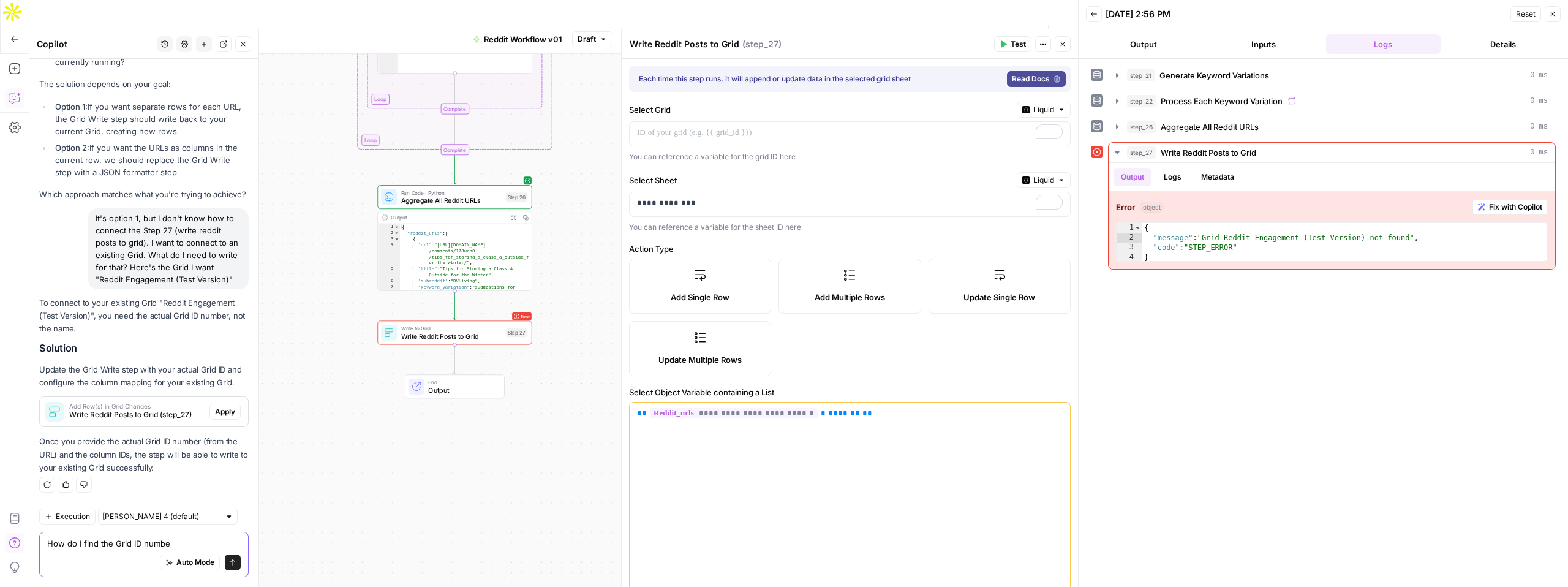
type textarea "How do I find the Grid ID number"
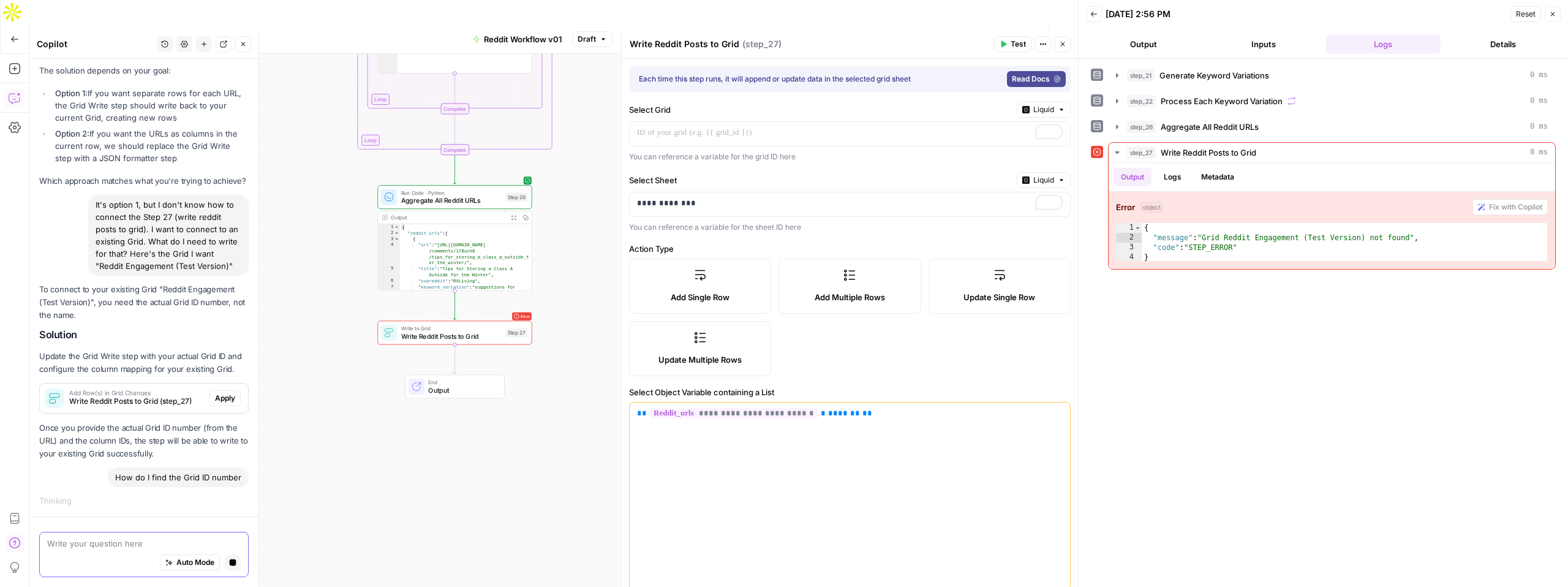
scroll to position [1670, 0]
click at [1056, 133] on icon "button" at bounding box center [1058, 132] width 6 height 6
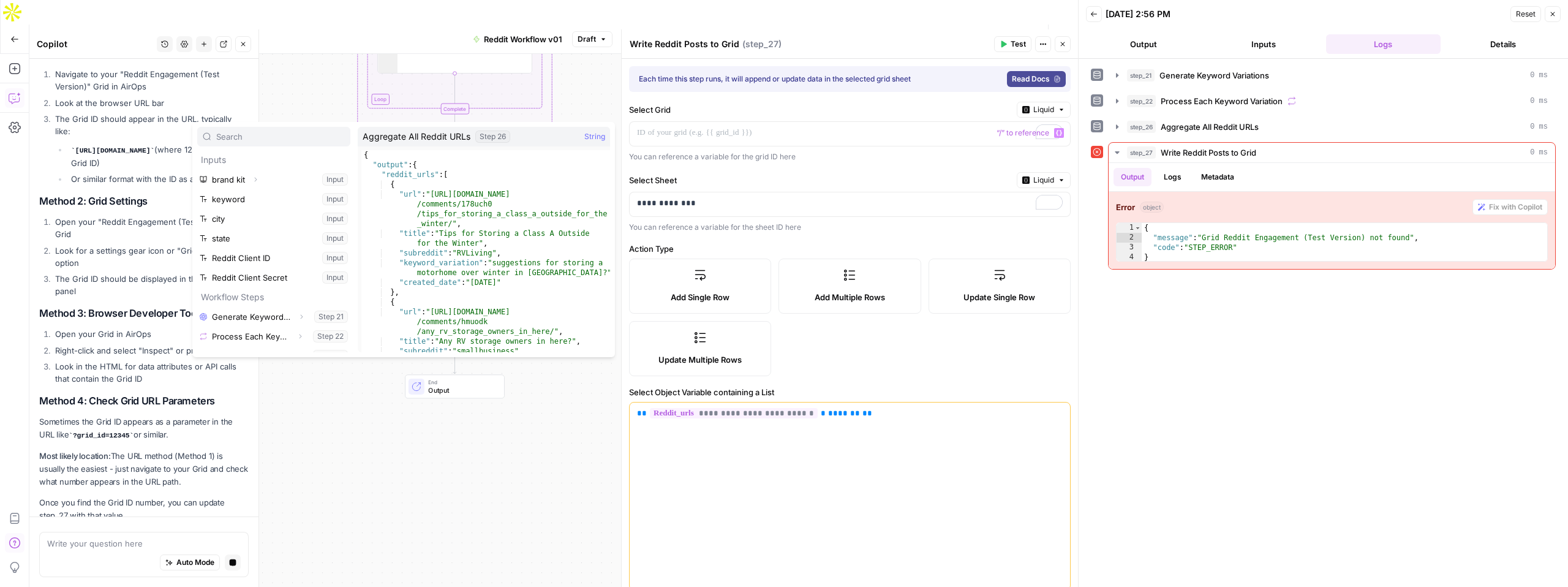
scroll to position [2237, 0]
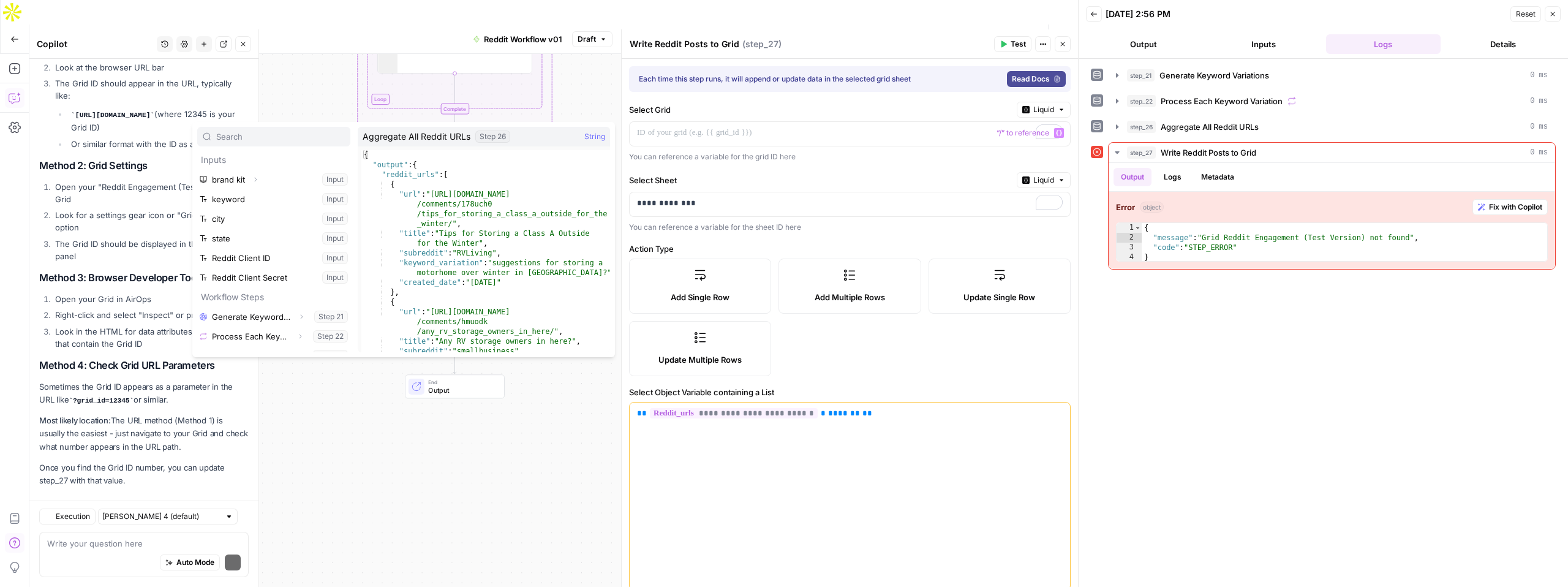
click at [368, 451] on div "Workflow Set Inputs Inputs LLM · GPT-4.1 Generate Keyword Variations Step 21 Ou…" at bounding box center [553, 333] width 1048 height 557
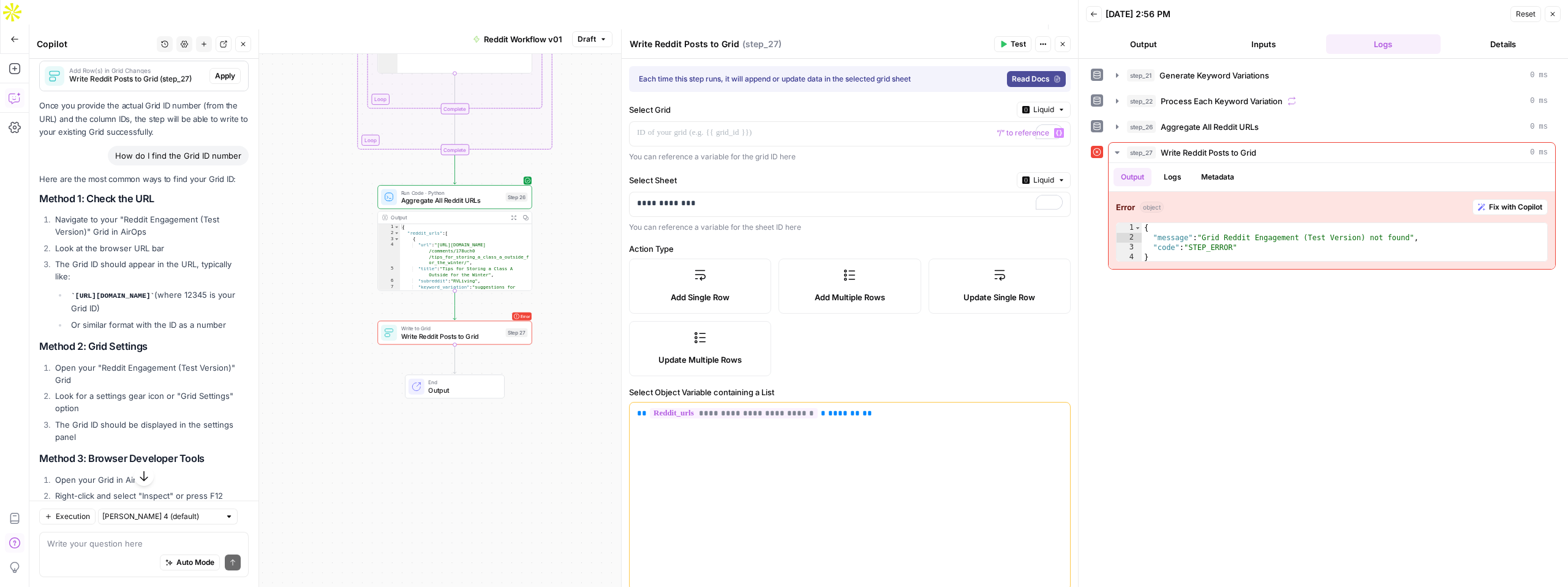
scroll to position [2060, 0]
click at [737, 136] on p "To enrich screen reader interactions, please activate Accessibility in Grammarl…" at bounding box center [840, 133] width 406 height 12
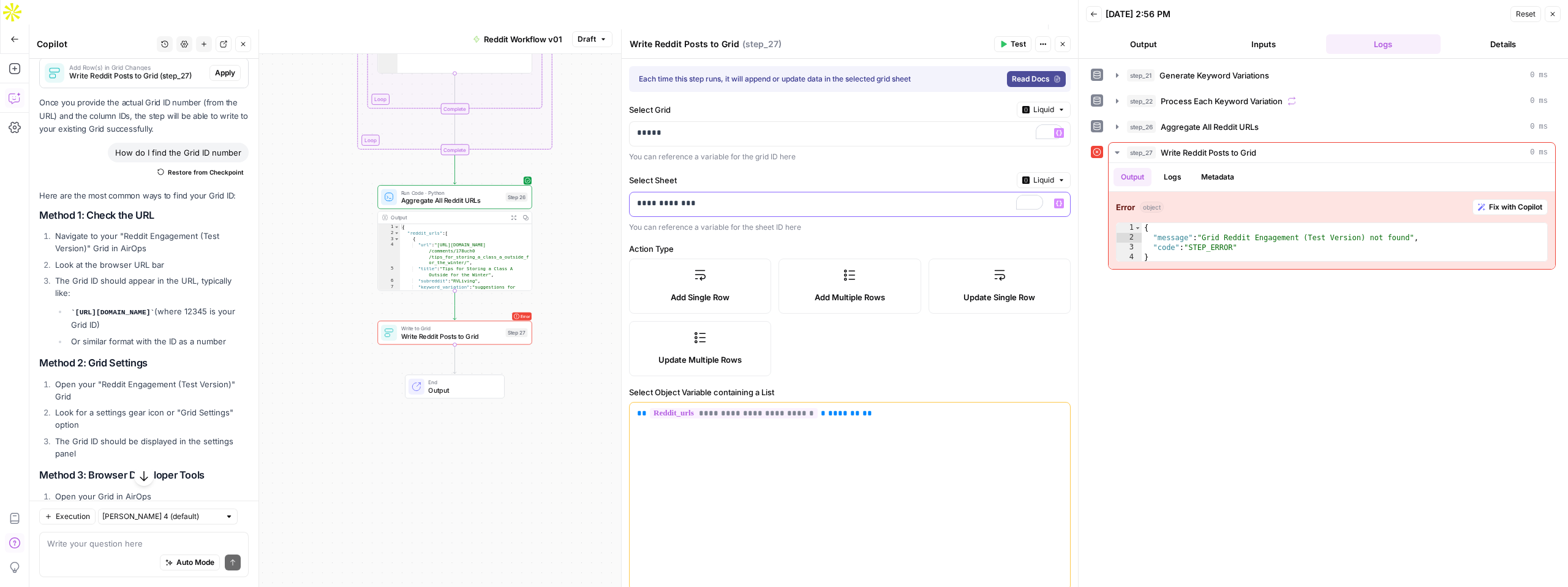
click at [720, 208] on p "**********" at bounding box center [840, 203] width 406 height 12
click at [1011, 47] on span "Test" at bounding box center [1018, 43] width 15 height 11
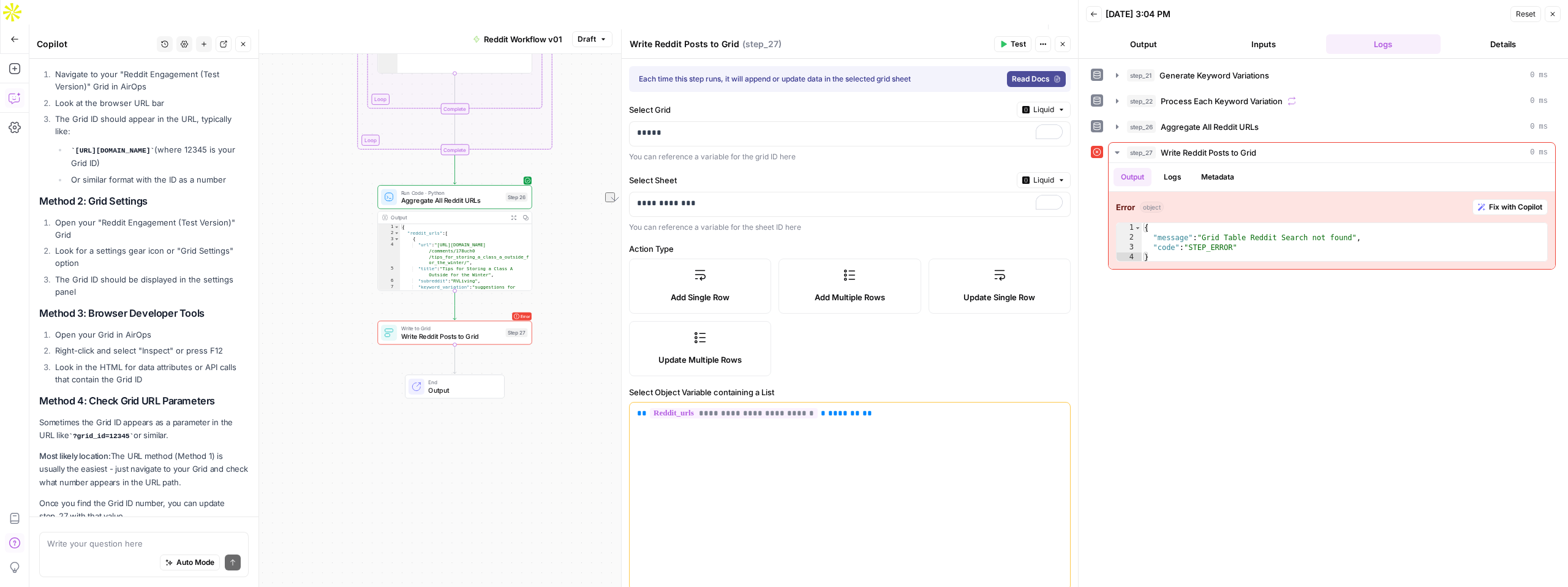
scroll to position [2296, 0]
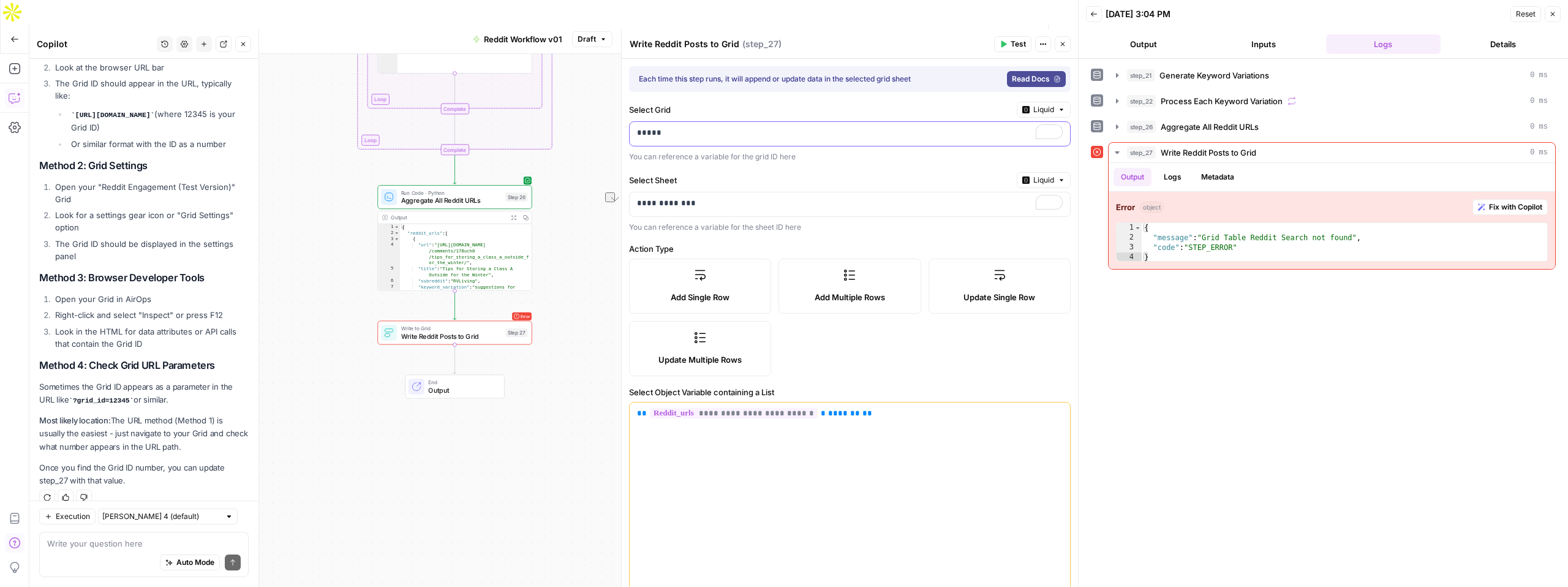
click at [709, 141] on div "*****" at bounding box center [840, 134] width 421 height 24
click at [106, 556] on div "Auto Mode Send" at bounding box center [144, 563] width 194 height 27
type textarea "What do I do for the select sheet?"
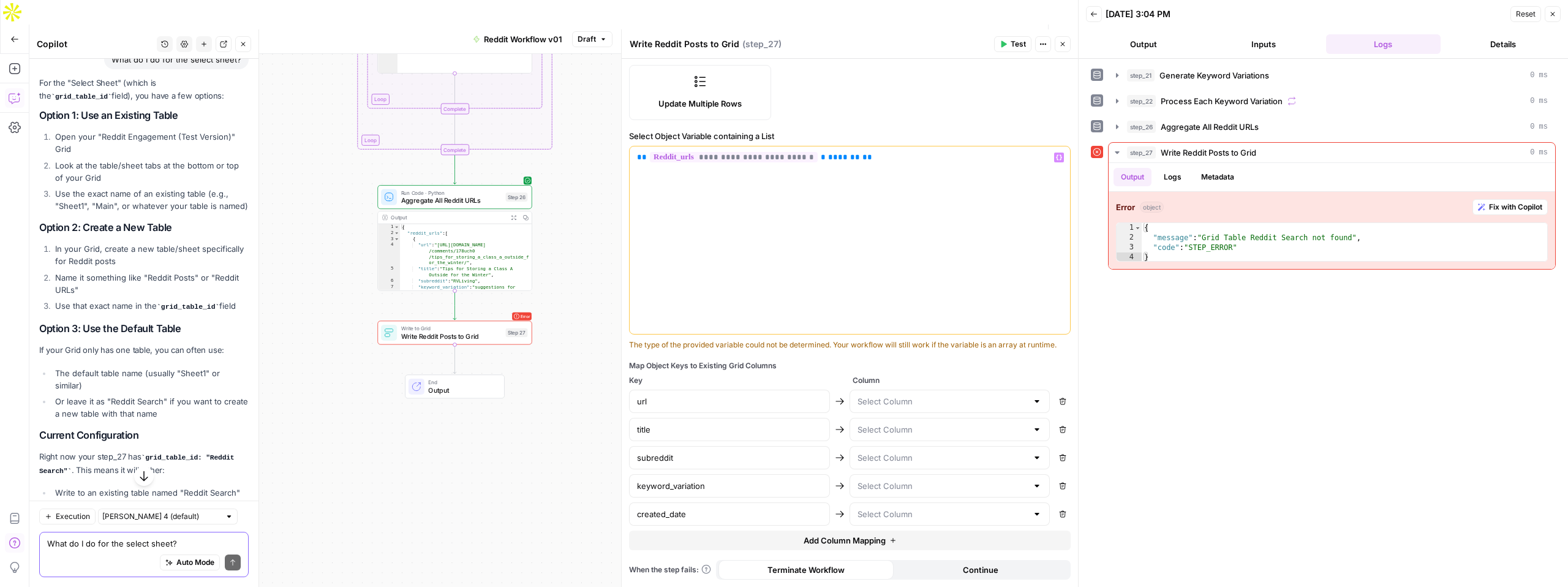
scroll to position [0, 0]
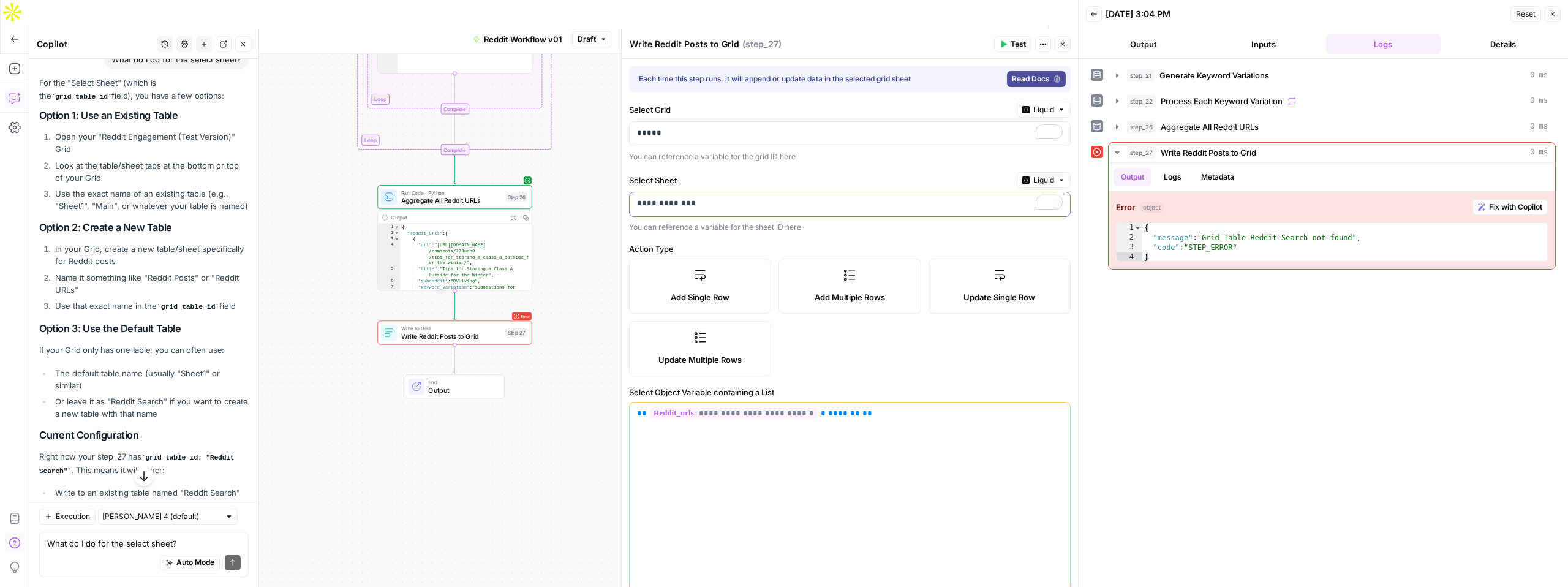
click at [669, 201] on p "**********" at bounding box center [850, 203] width 426 height 12
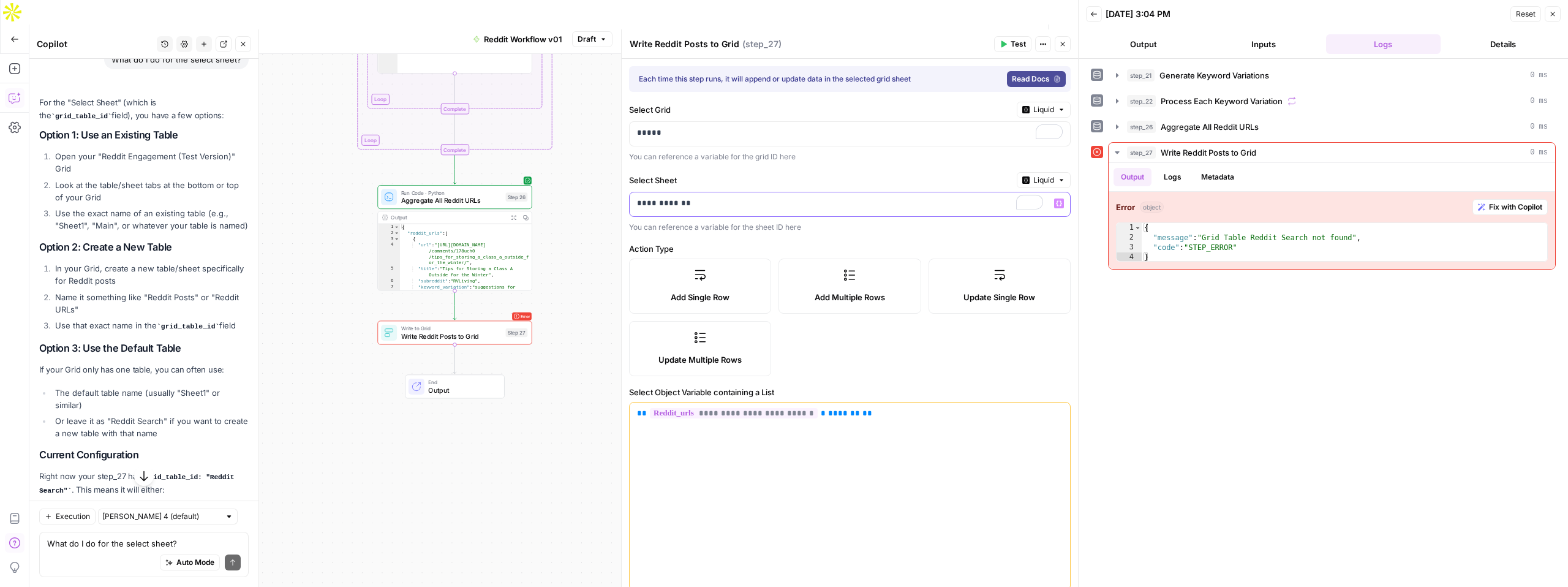
scroll to position [2760, 0]
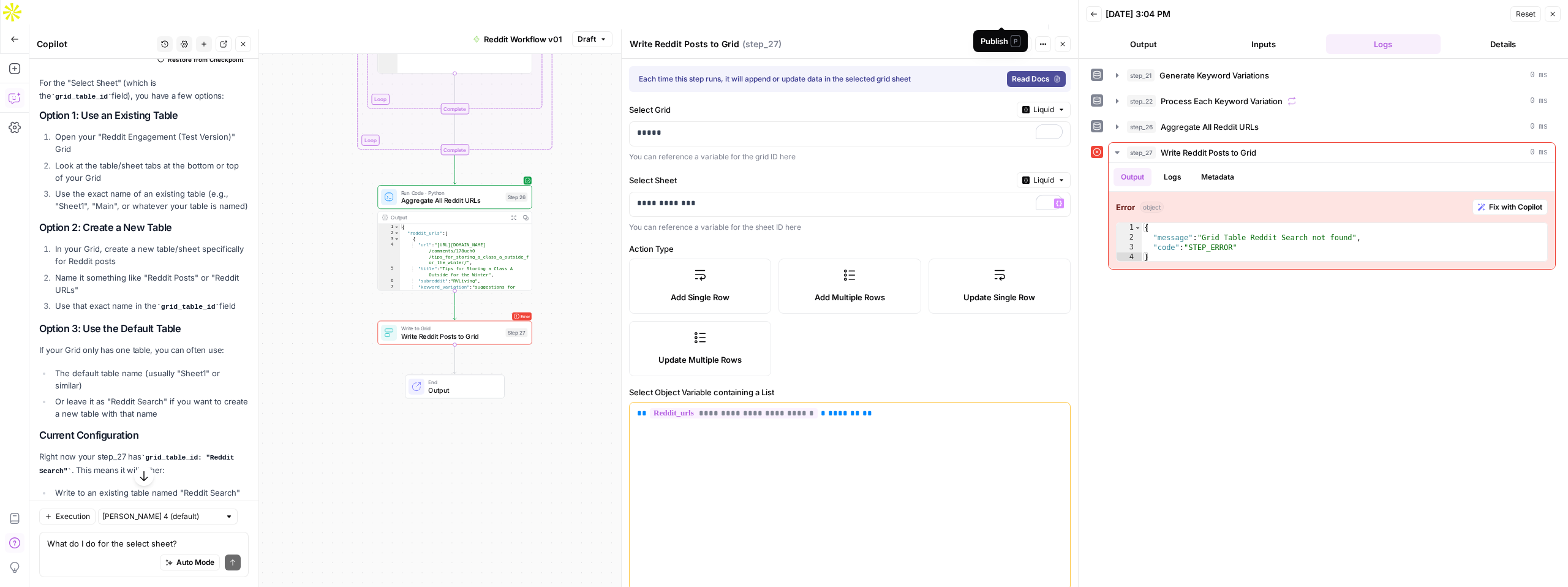
click at [1011, 51] on div "Publish P" at bounding box center [1001, 41] width 55 height 22
click at [949, 43] on div "Write Reddit Posts to Grid Write Reddit Posts to Grid ( step_27 )" at bounding box center [810, 44] width 362 height 13
click at [1007, 54] on header "Write Reddit Posts to Grid Write Reddit Posts to Grid ( step_27 ) Test Actions …" at bounding box center [850, 43] width 456 height 29
click at [1007, 45] on button "Test" at bounding box center [1013, 43] width 37 height 16
click at [1502, 210] on span "Fix with Copilot" at bounding box center [1516, 206] width 53 height 11
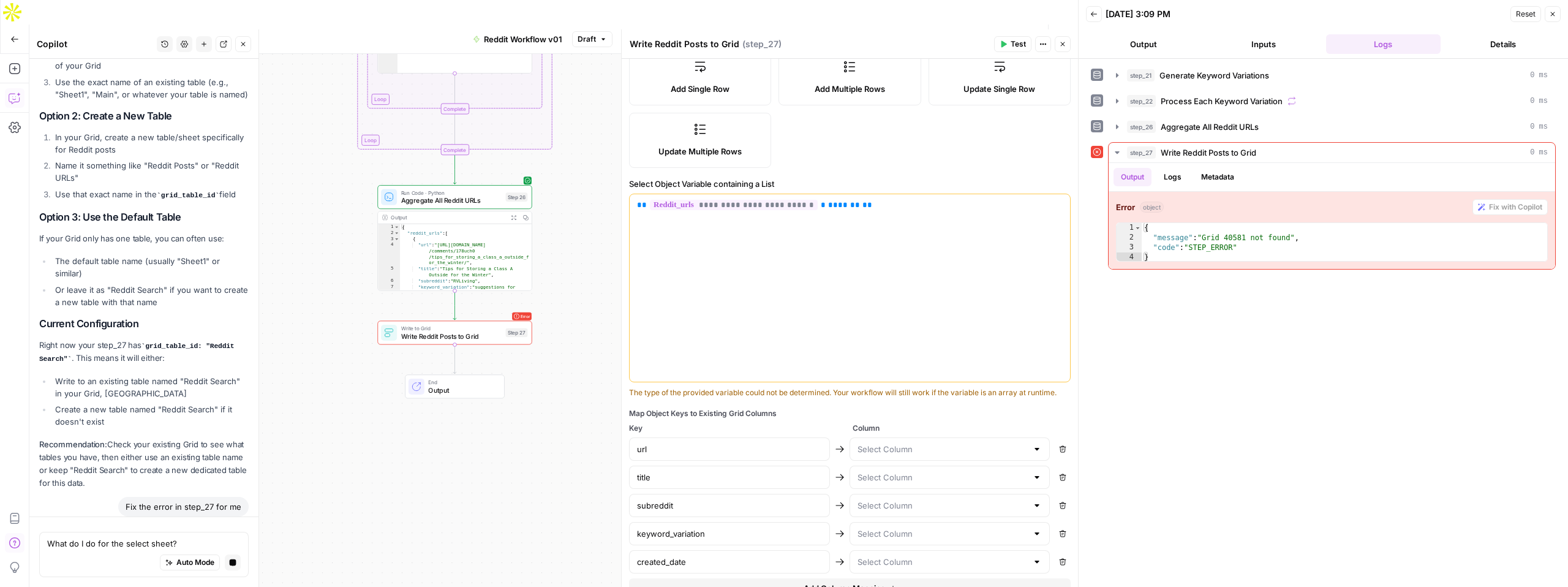
scroll to position [0, 0]
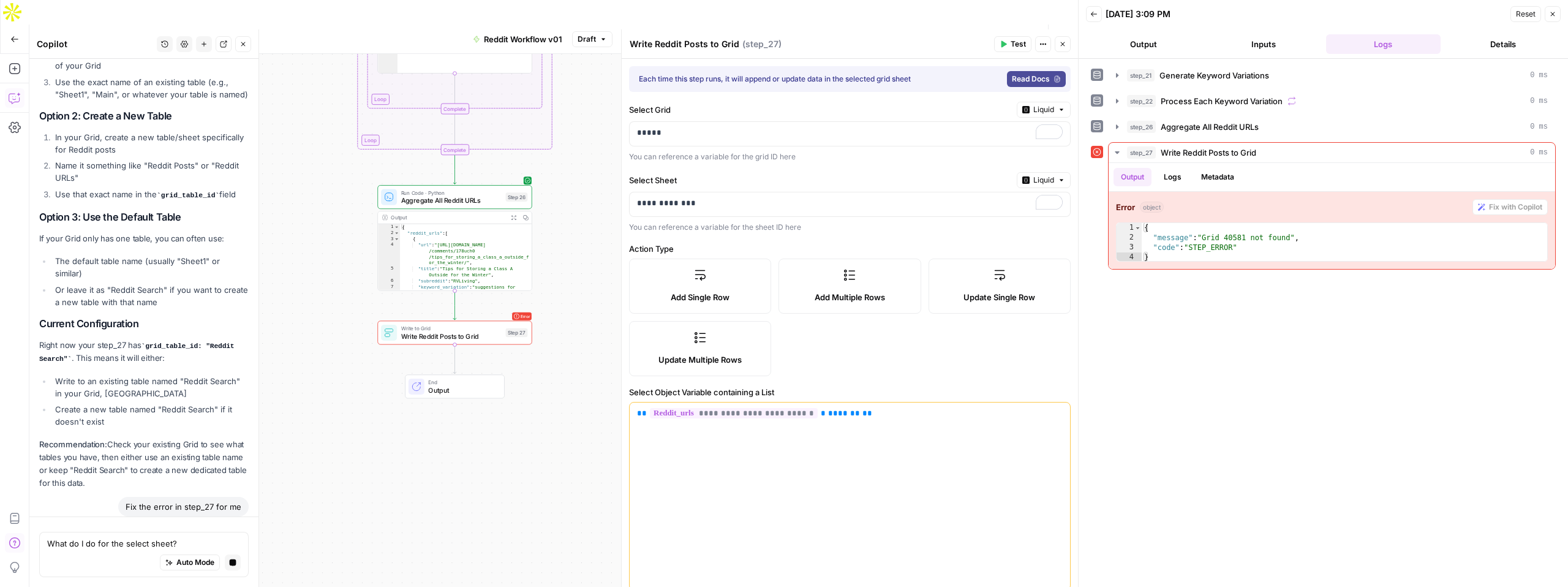
click at [1490, 46] on button "Details" at bounding box center [1503, 44] width 116 height 20
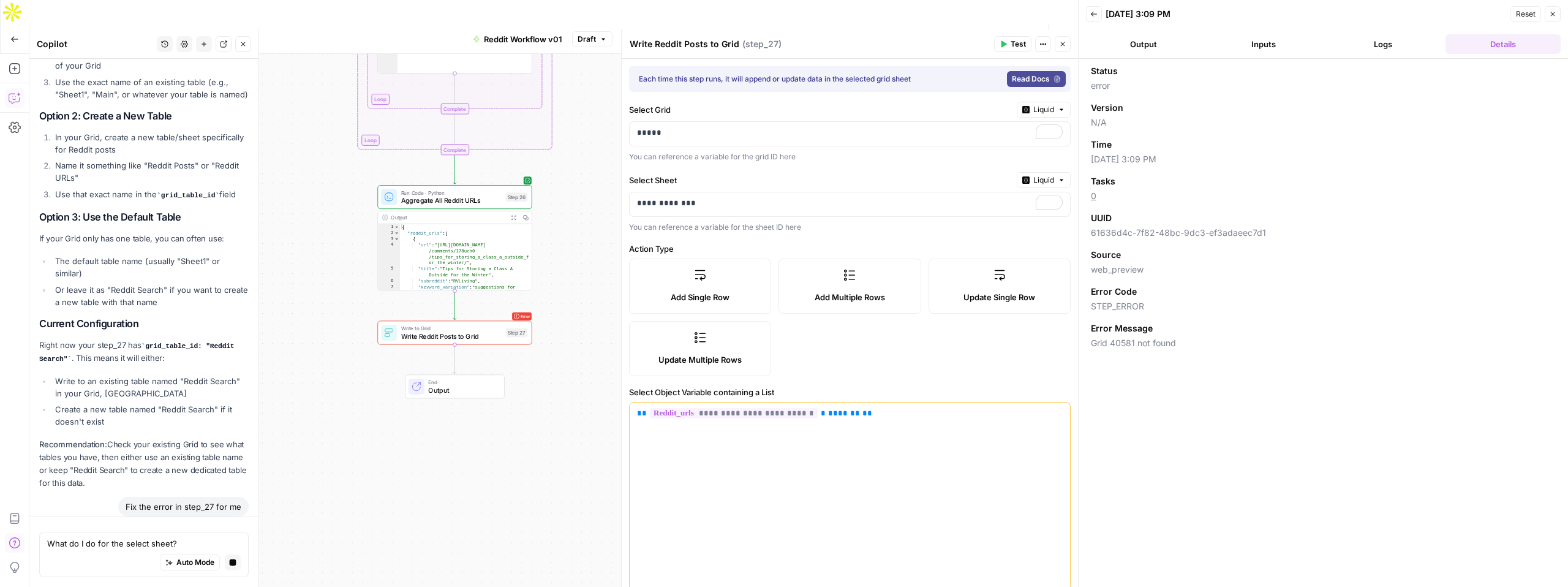
click at [1388, 42] on button "Logs" at bounding box center [1383, 44] width 116 height 20
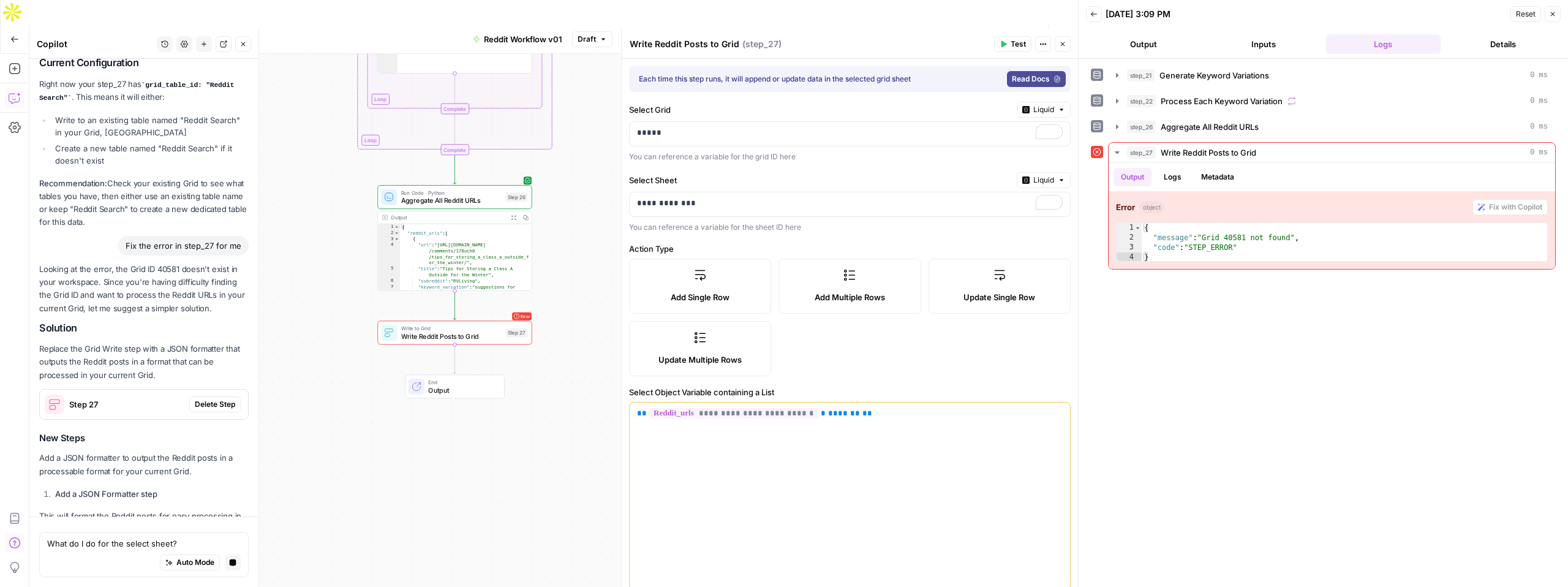
scroll to position [3042, 0]
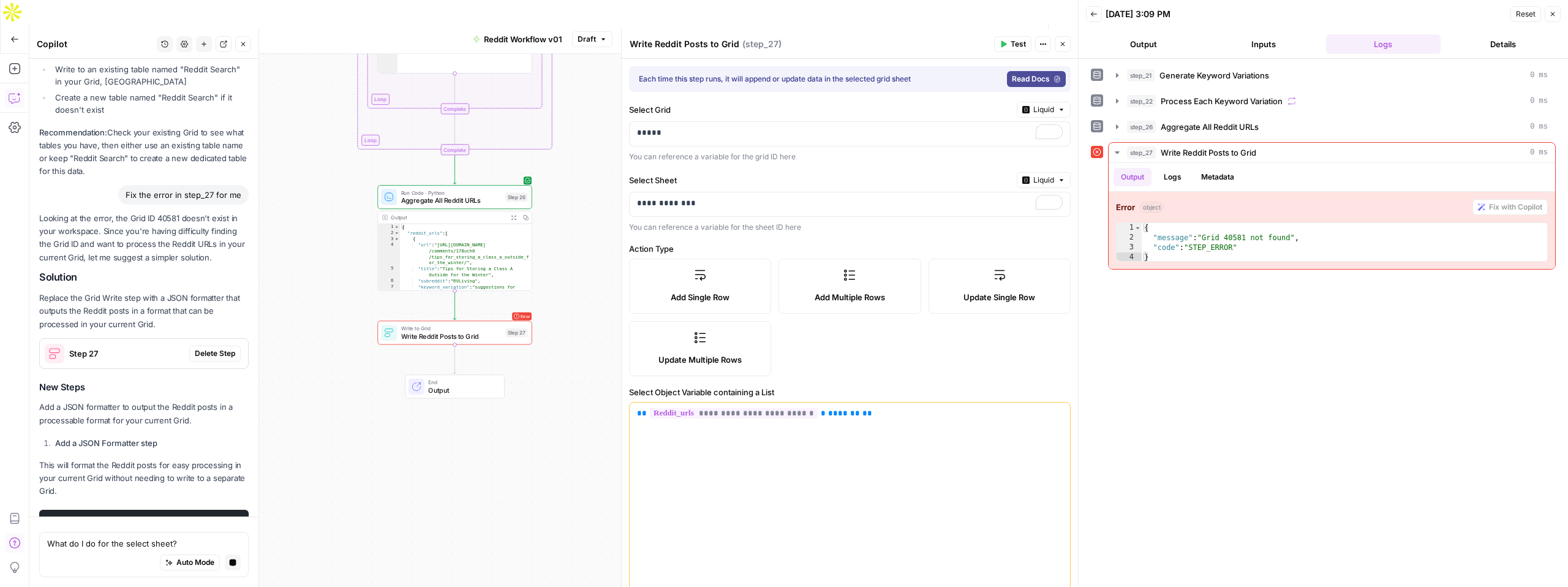
click at [1259, 55] on header "Back 09/12/25 at 3:09 PM Reset Close Output Inputs Logs Details" at bounding box center [1323, 29] width 490 height 59
click at [1260, 41] on button "Inputs" at bounding box center [1264, 44] width 116 height 20
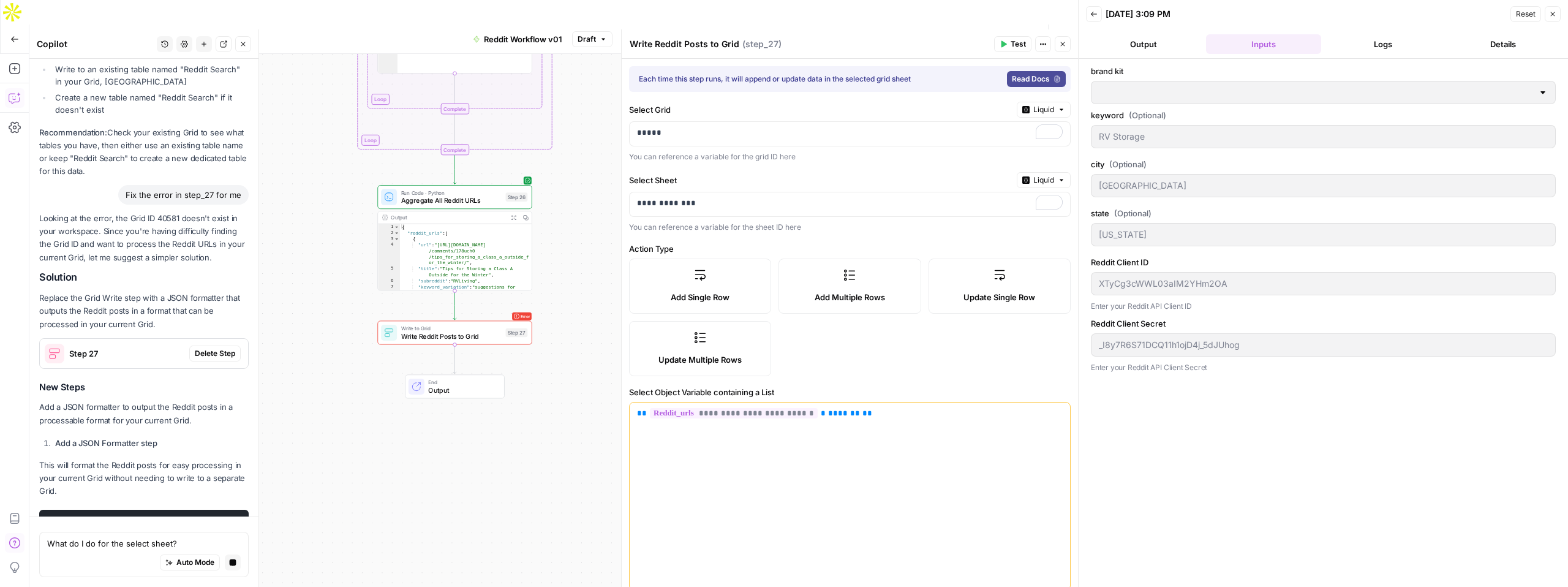
type input "Neighbor"
click at [1146, 41] on button "Output" at bounding box center [1143, 44] width 116 height 20
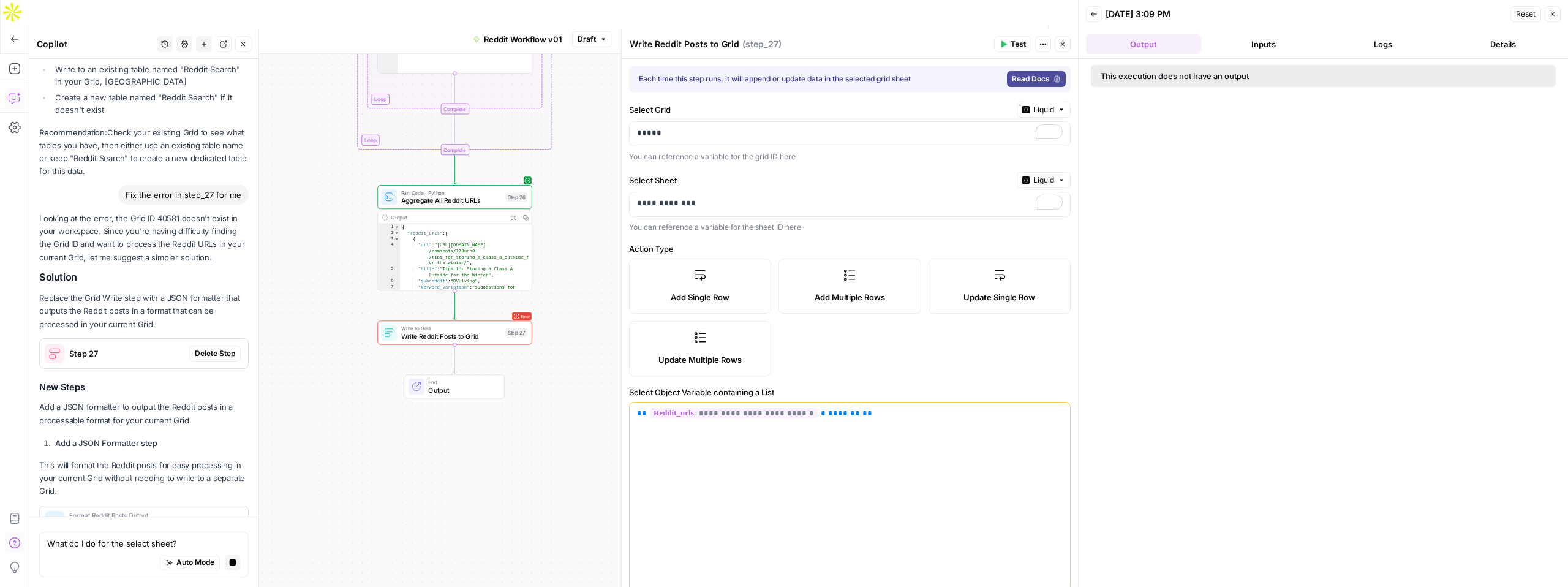
scroll to position [3172, 0]
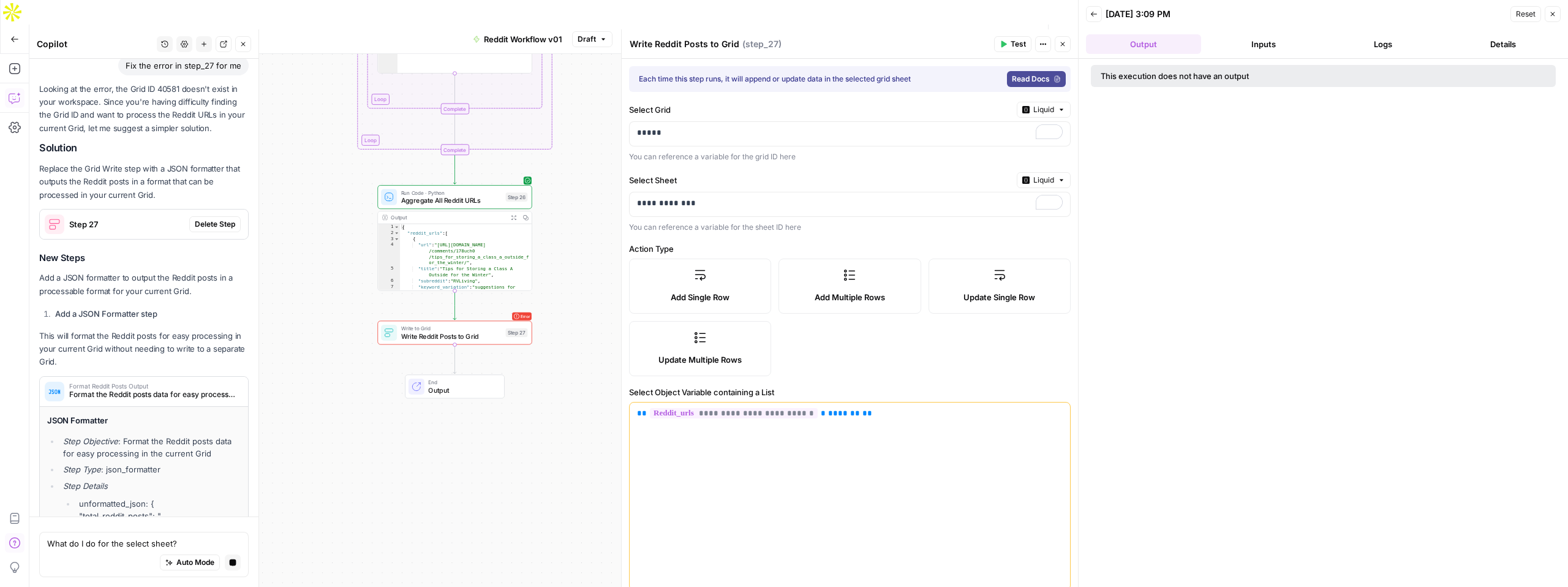
click at [1265, 42] on button "Inputs" at bounding box center [1264, 44] width 116 height 20
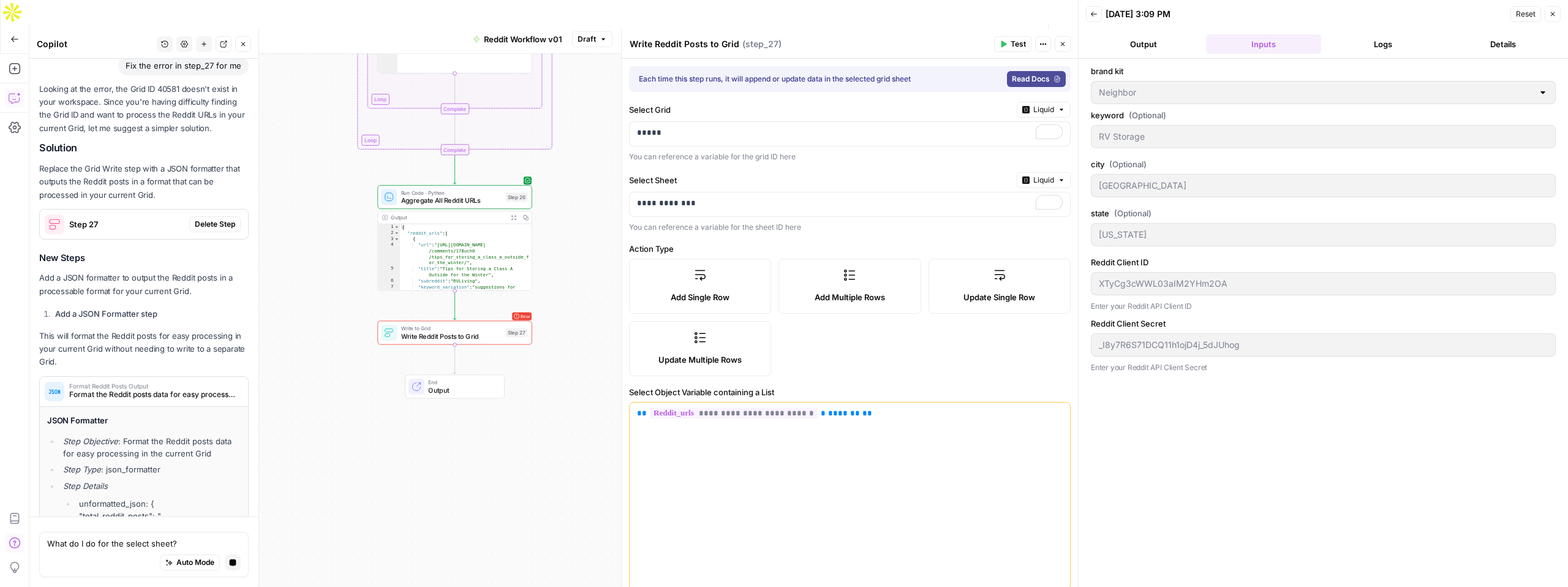
click at [1386, 43] on button "Logs" at bounding box center [1383, 44] width 116 height 20
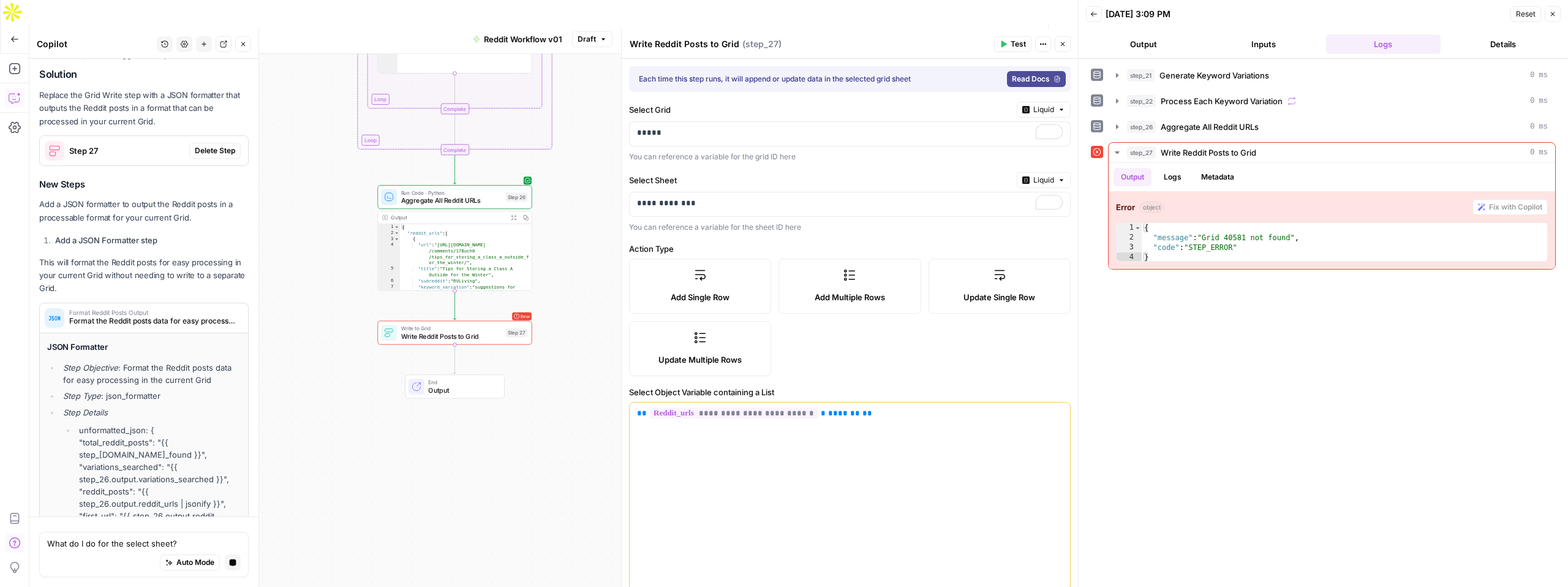
click at [1492, 39] on button "Details" at bounding box center [1503, 44] width 116 height 20
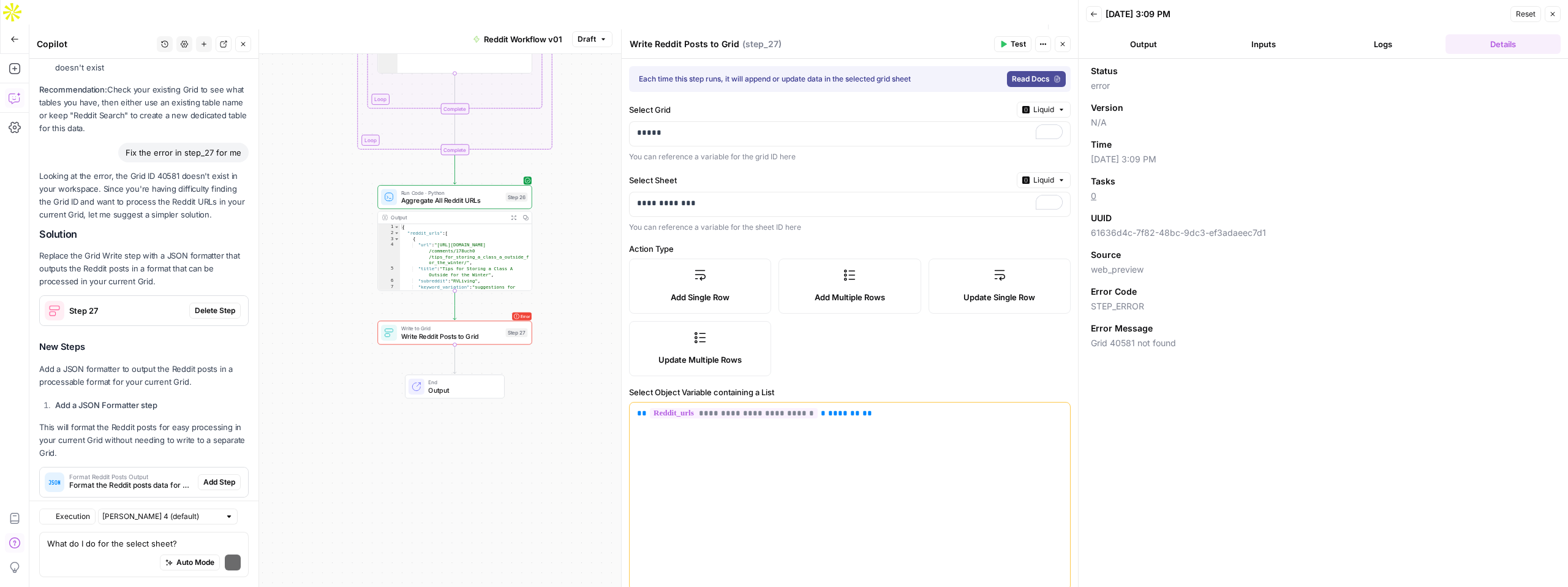
scroll to position [3409, 0]
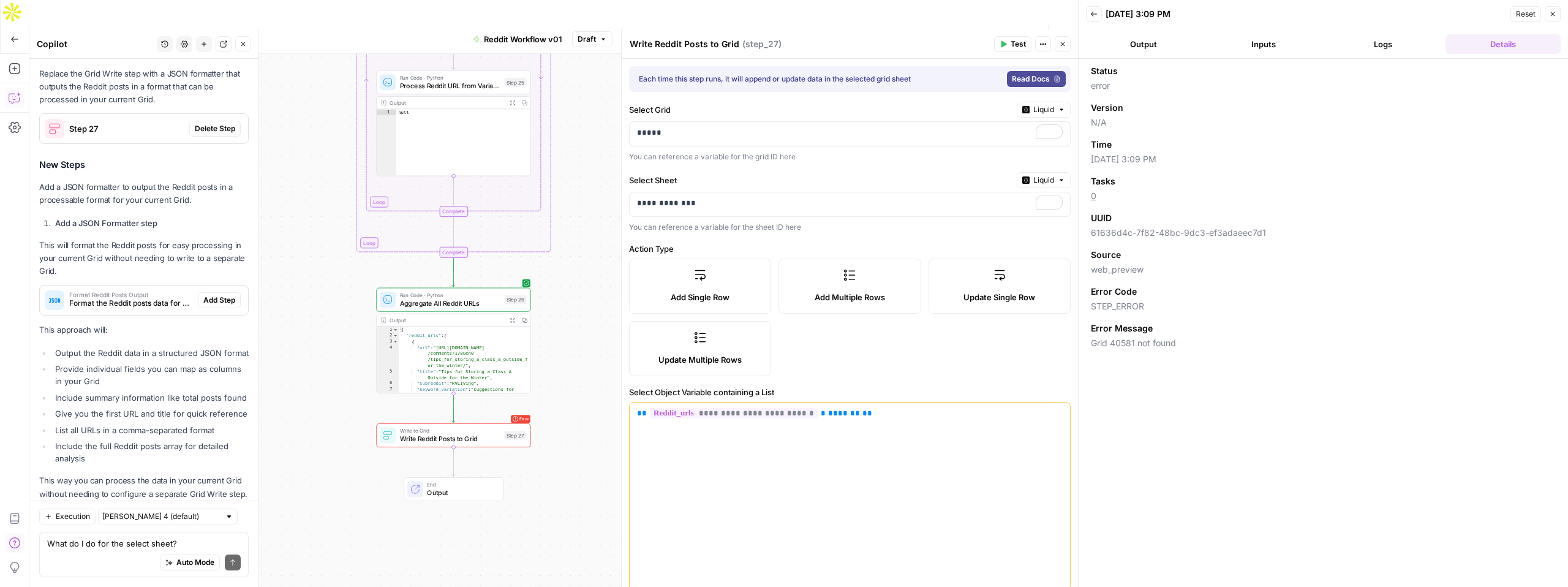
click at [1142, 47] on button "Output" at bounding box center [1143, 44] width 116 height 20
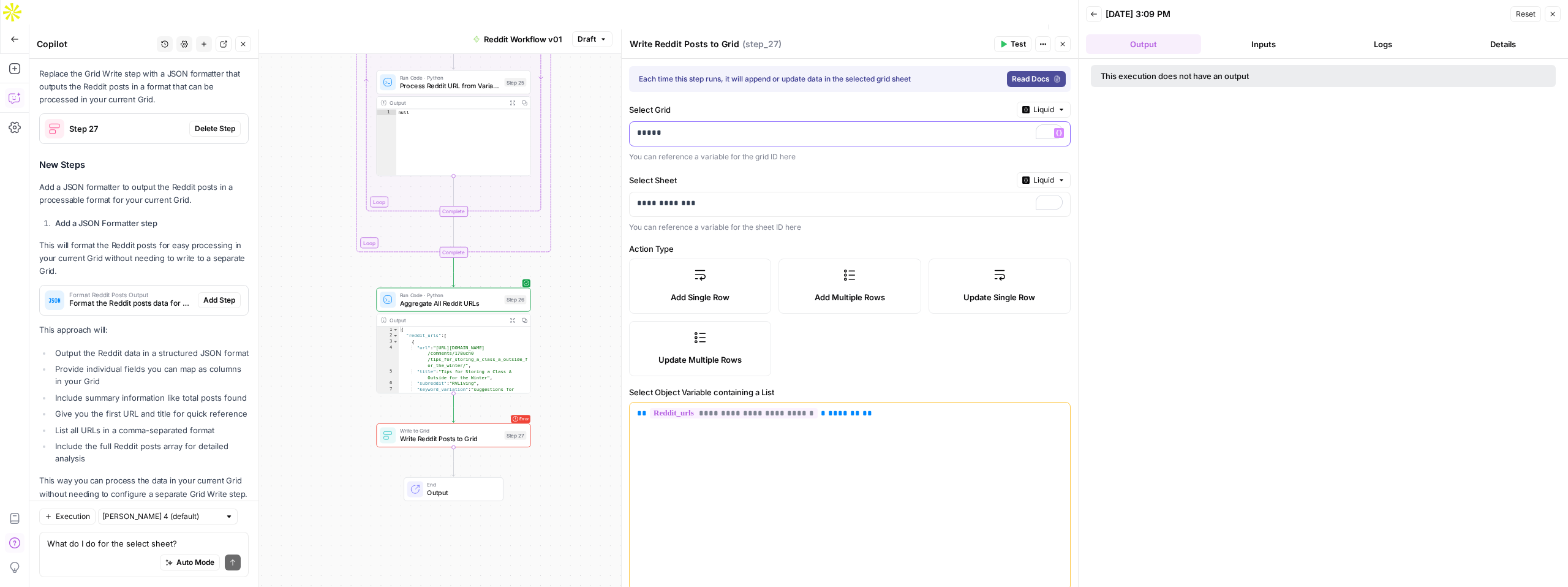
click at [934, 134] on p "*****" at bounding box center [850, 133] width 426 height 12
click at [1060, 134] on icon "button" at bounding box center [1058, 133] width 6 height 6
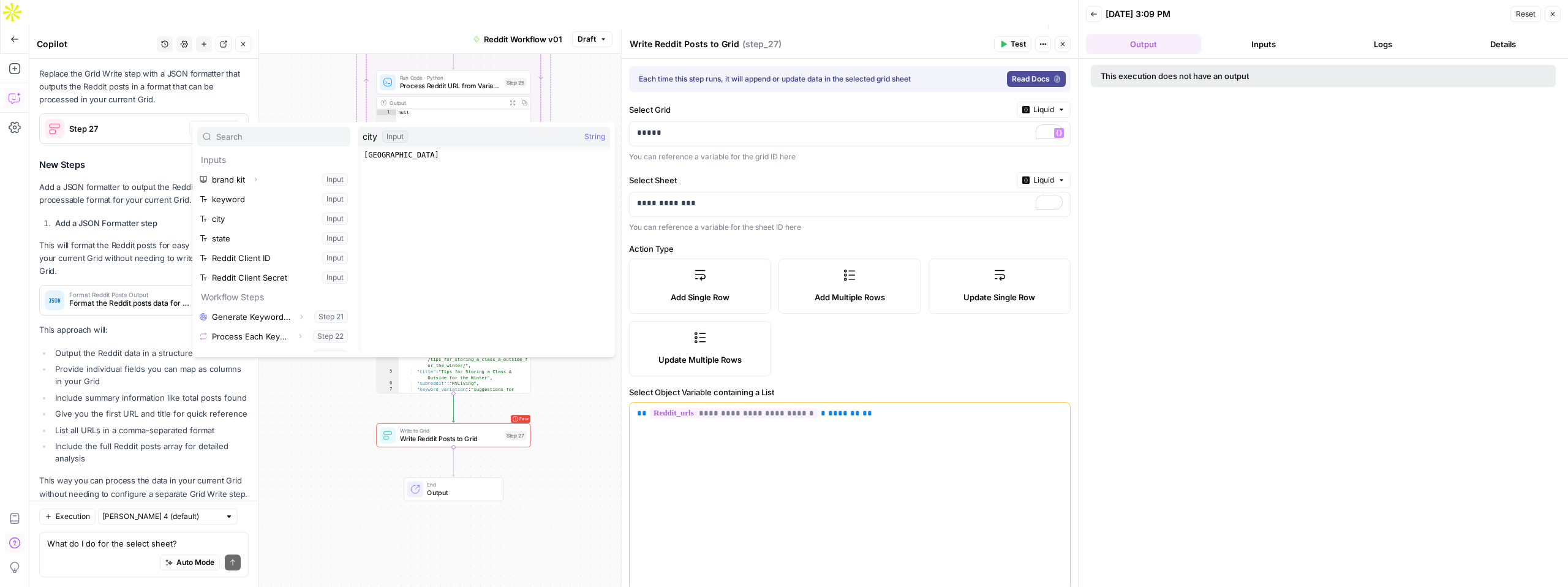
click at [698, 109] on label "Select Grid" at bounding box center [821, 110] width 382 height 12
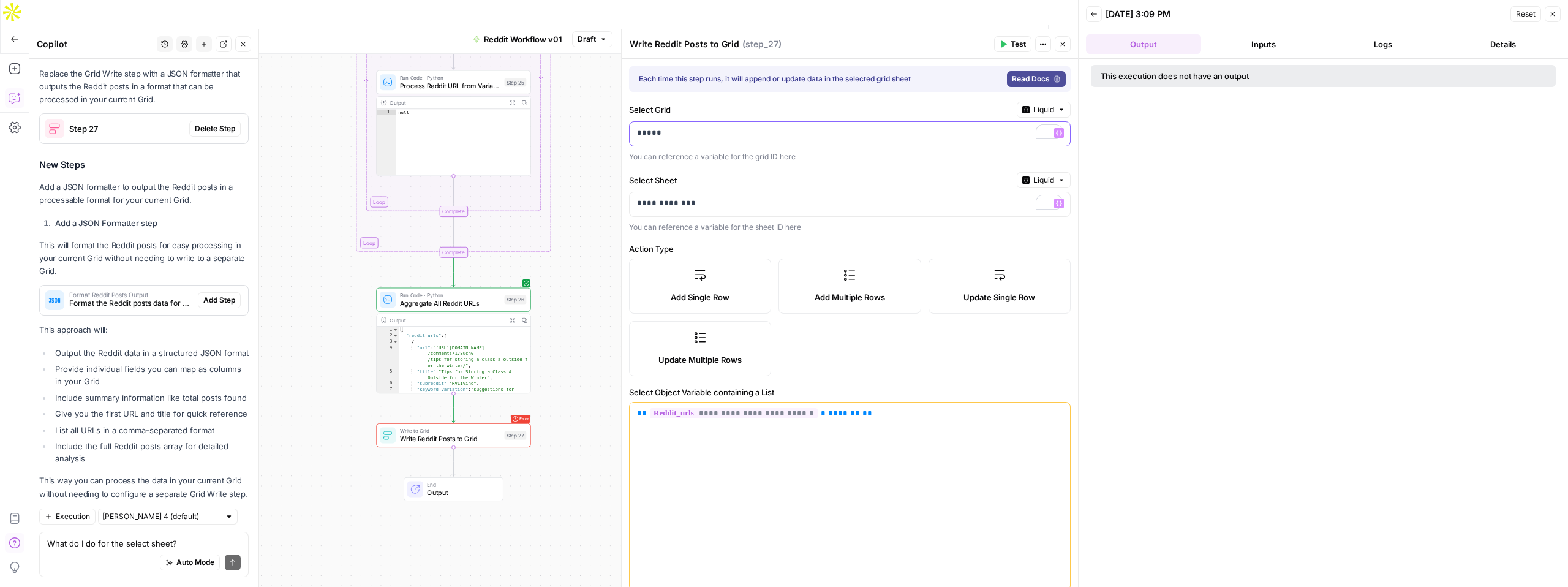
click at [681, 130] on p "*****" at bounding box center [850, 133] width 426 height 12
click at [681, 131] on p "*****" at bounding box center [840, 133] width 406 height 12
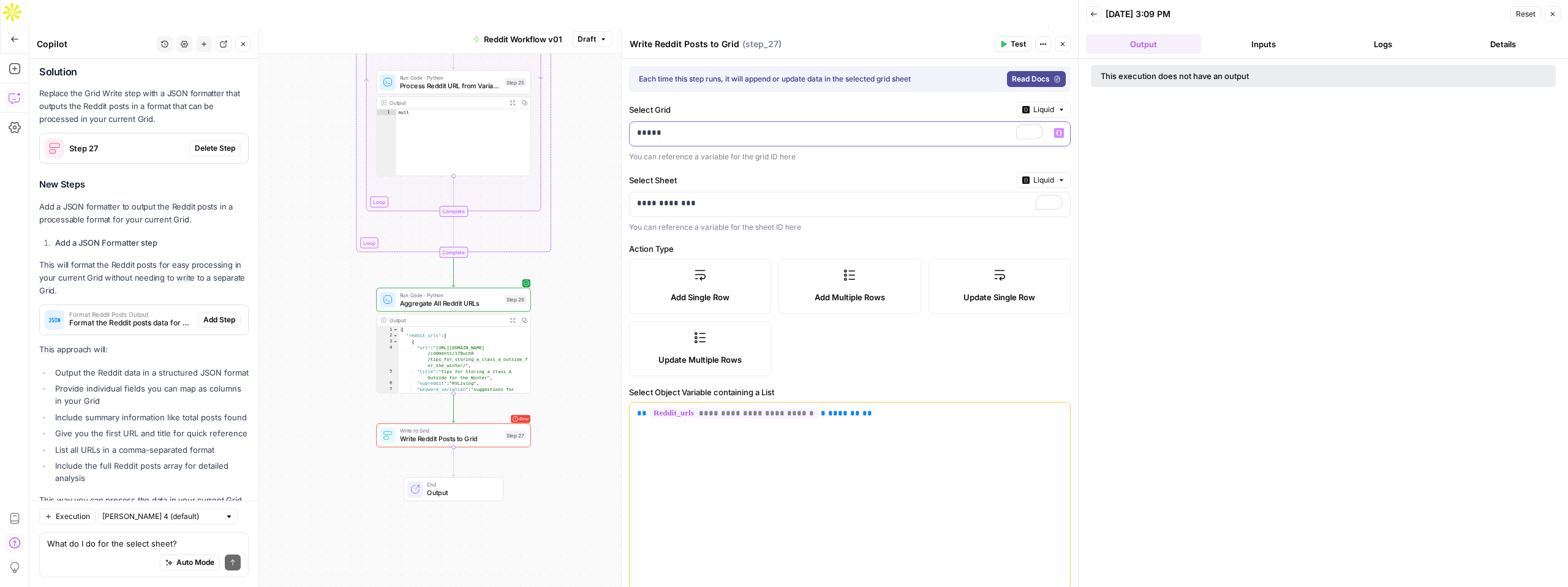
scroll to position [3429, 0]
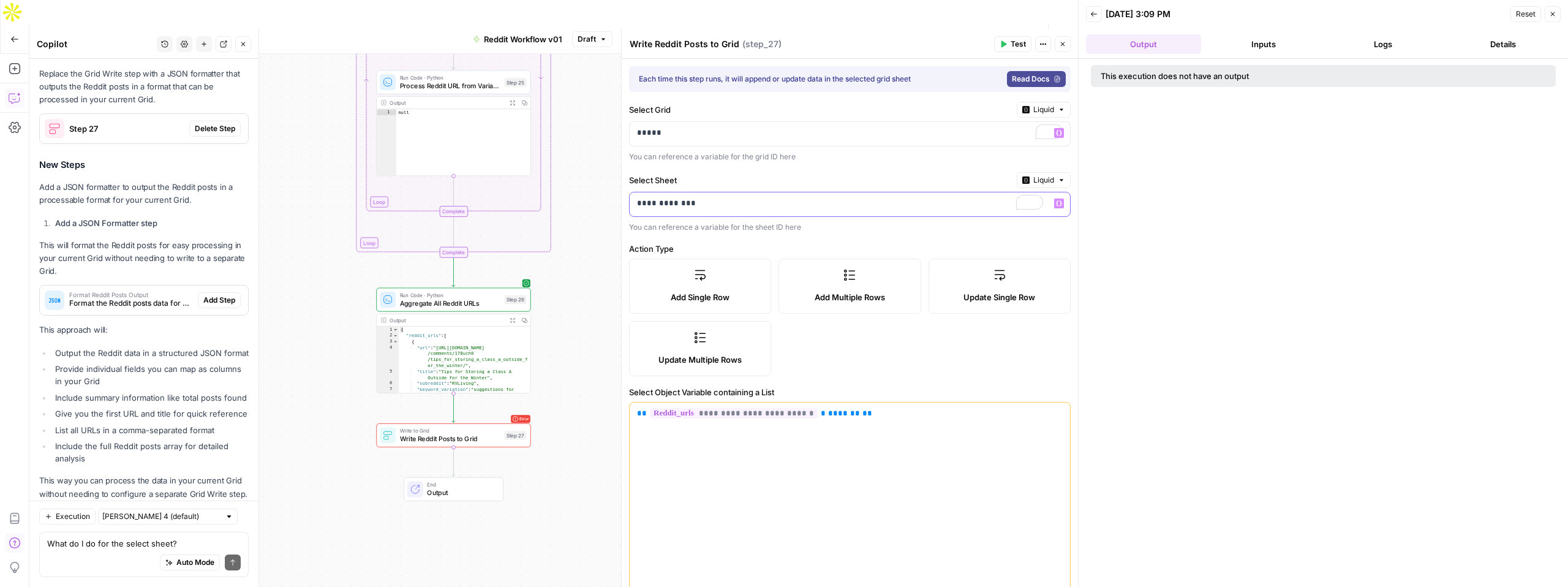
click at [717, 207] on p "**********" at bounding box center [840, 203] width 406 height 12
click at [717, 208] on p "**********" at bounding box center [840, 203] width 406 height 12
click at [1011, 41] on span "Test" at bounding box center [1018, 43] width 15 height 11
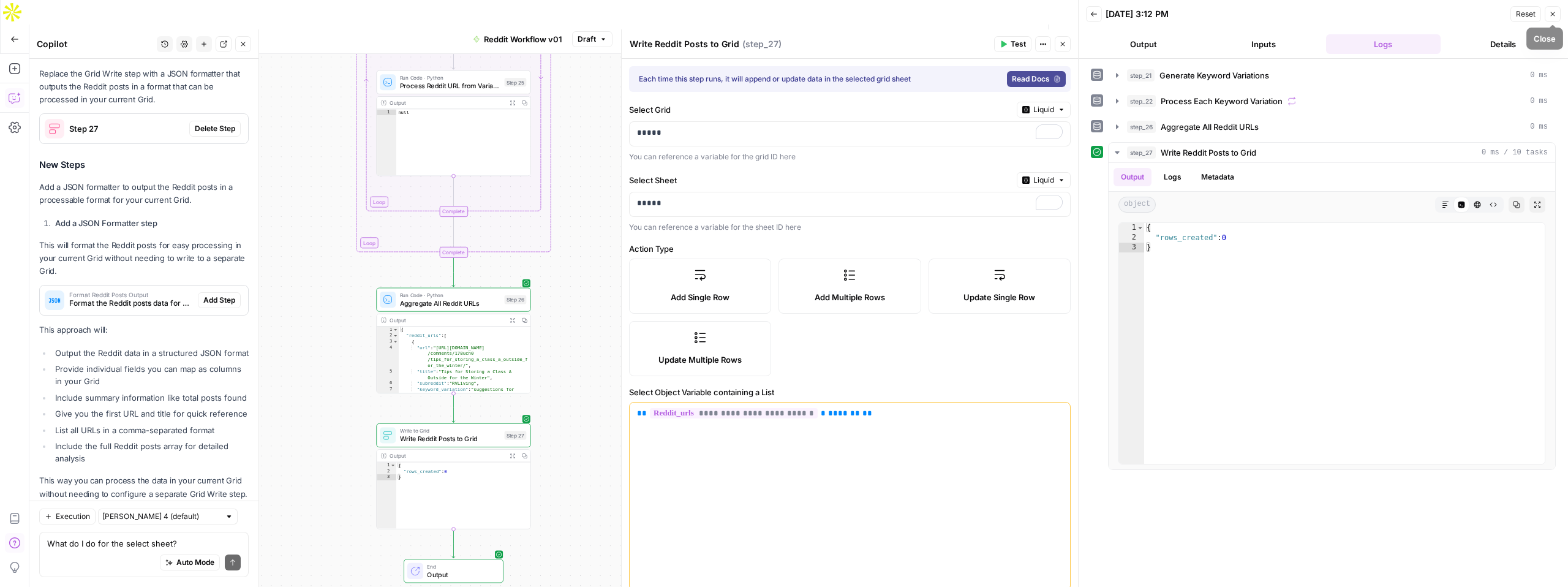
click at [1556, 14] on button "Close" at bounding box center [1552, 13] width 16 height 16
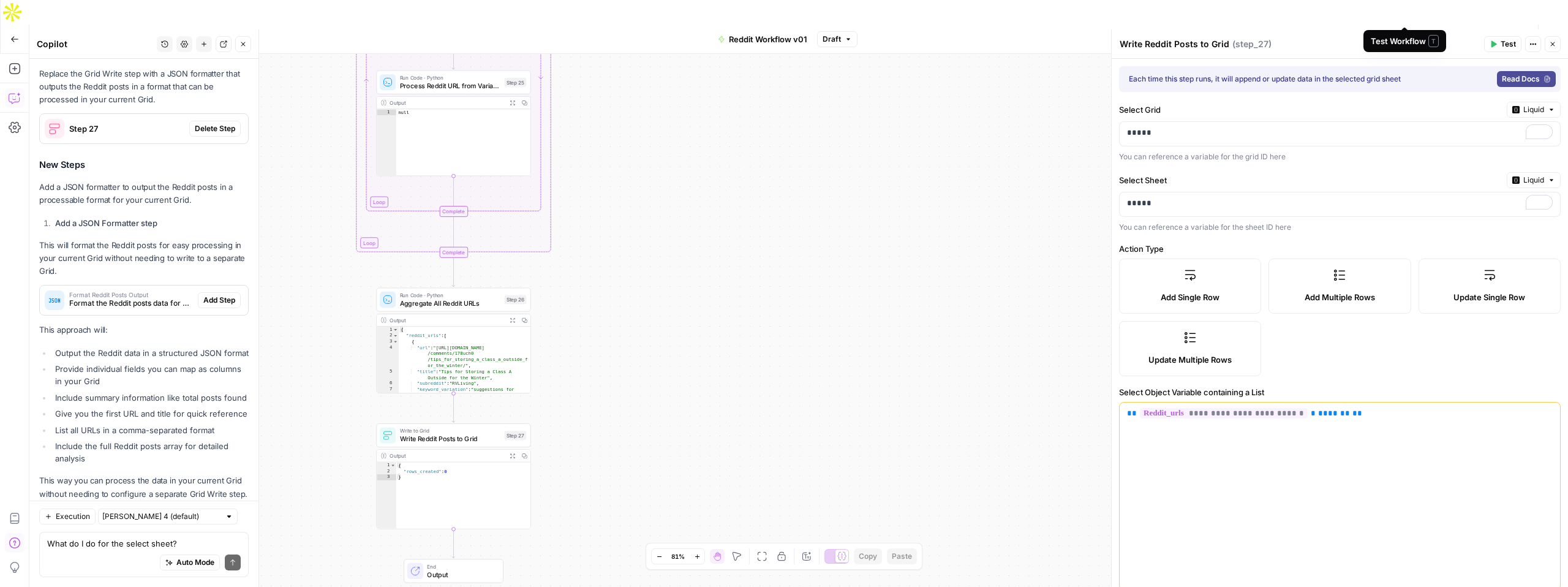
click at [1403, 33] on span "Test Workflow" at bounding box center [1411, 39] width 55 height 12
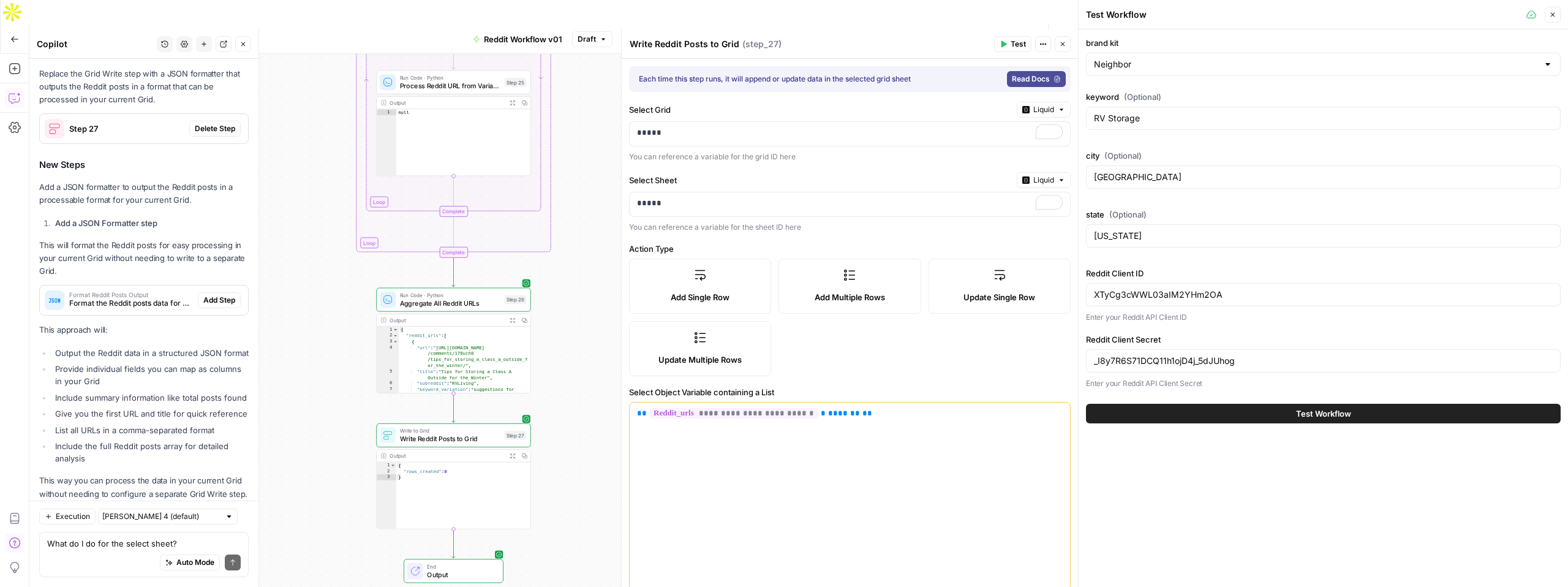
click at [1314, 416] on span "Test Workflow" at bounding box center [1324, 413] width 55 height 12
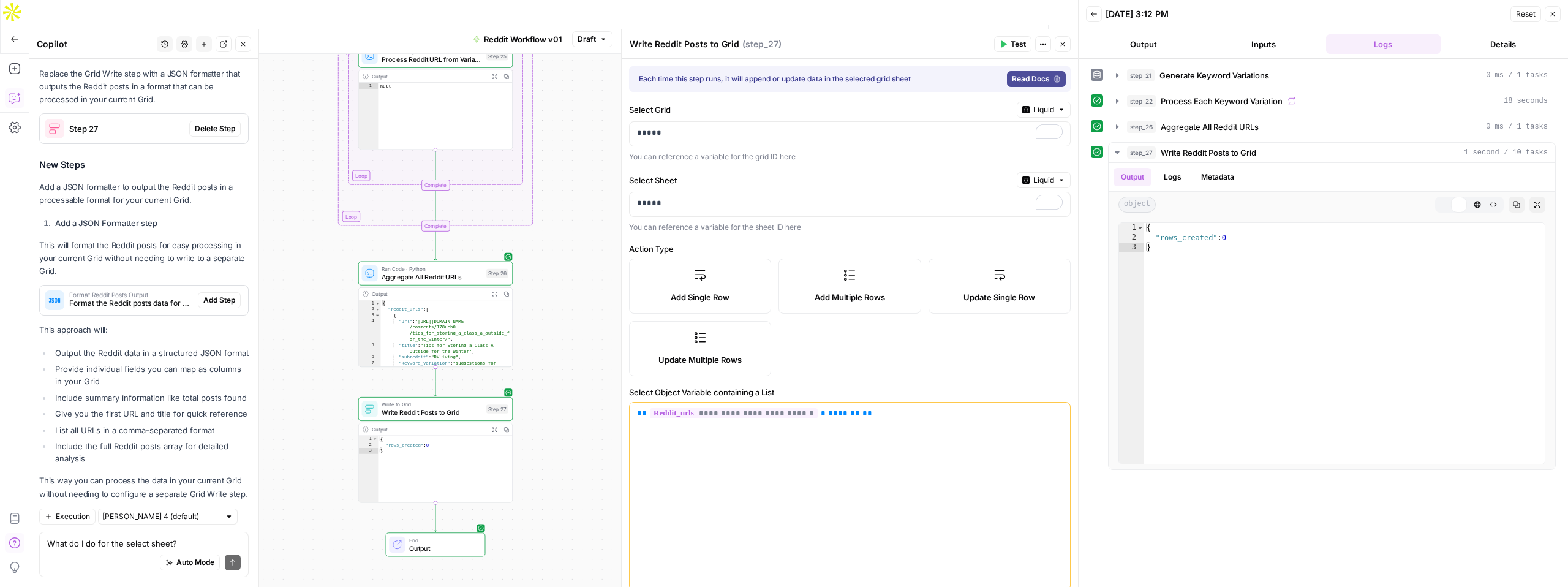
scroll to position [3429, 0]
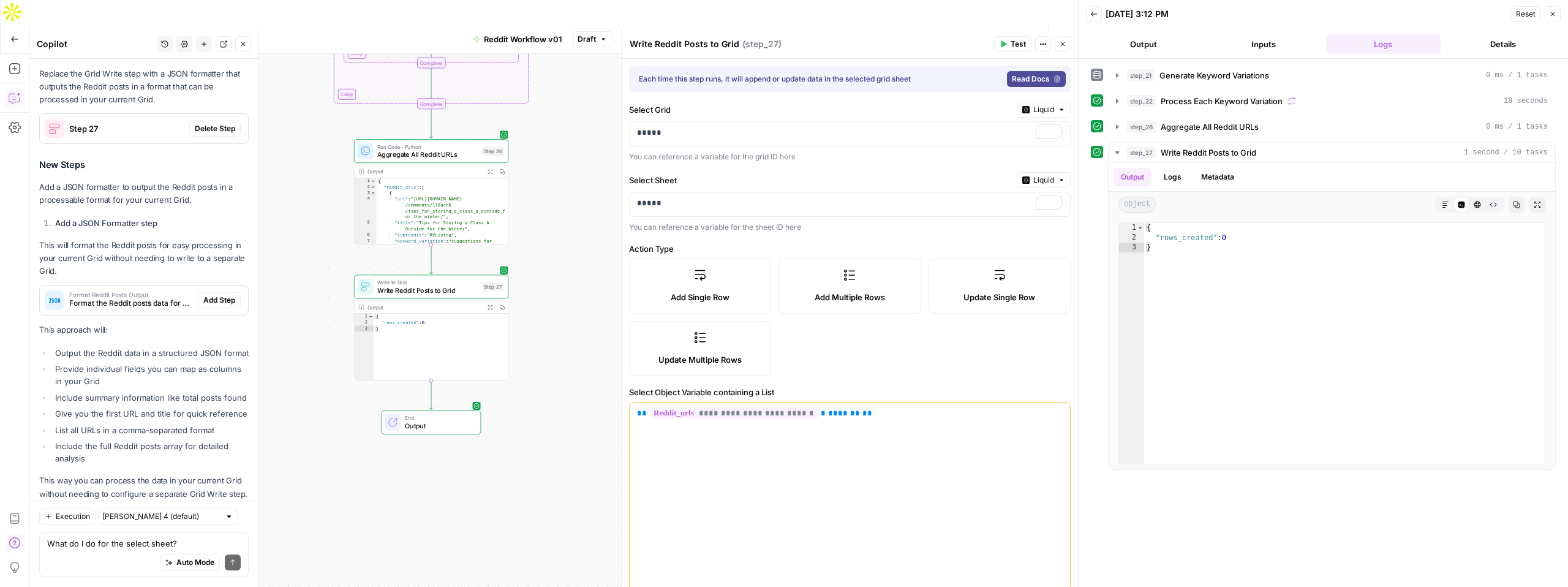
type textarea "**********"
click at [471, 193] on div "{ "reddit_urls" : [ { "url" : "https://www.reddit.com/r/RVLiving /comments/178u…" at bounding box center [441, 223] width 131 height 90
click at [457, 190] on div "{ "reddit_urls" : [ { "url" : "https://www.reddit.com/r/RVLiving /comments/178u…" at bounding box center [441, 223] width 131 height 90
click at [490, 169] on icon "button" at bounding box center [490, 171] width 6 height 6
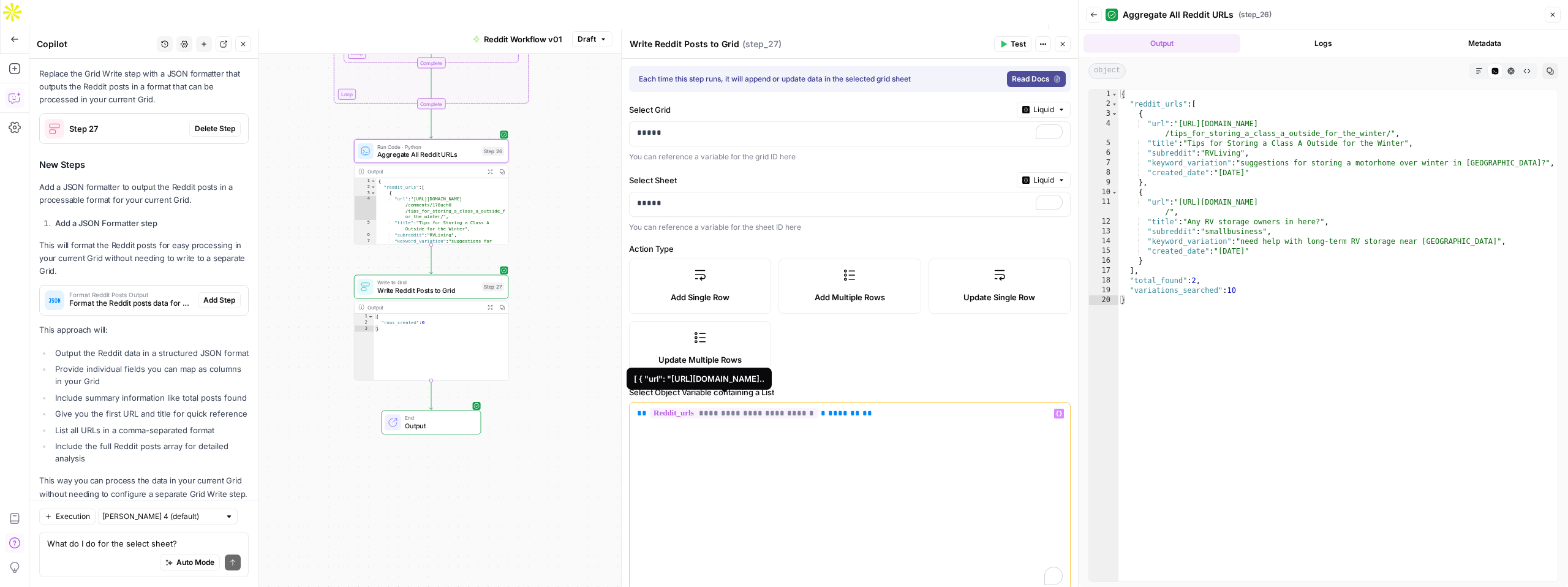
click at [672, 417] on span "**********" at bounding box center [734, 413] width 168 height 11
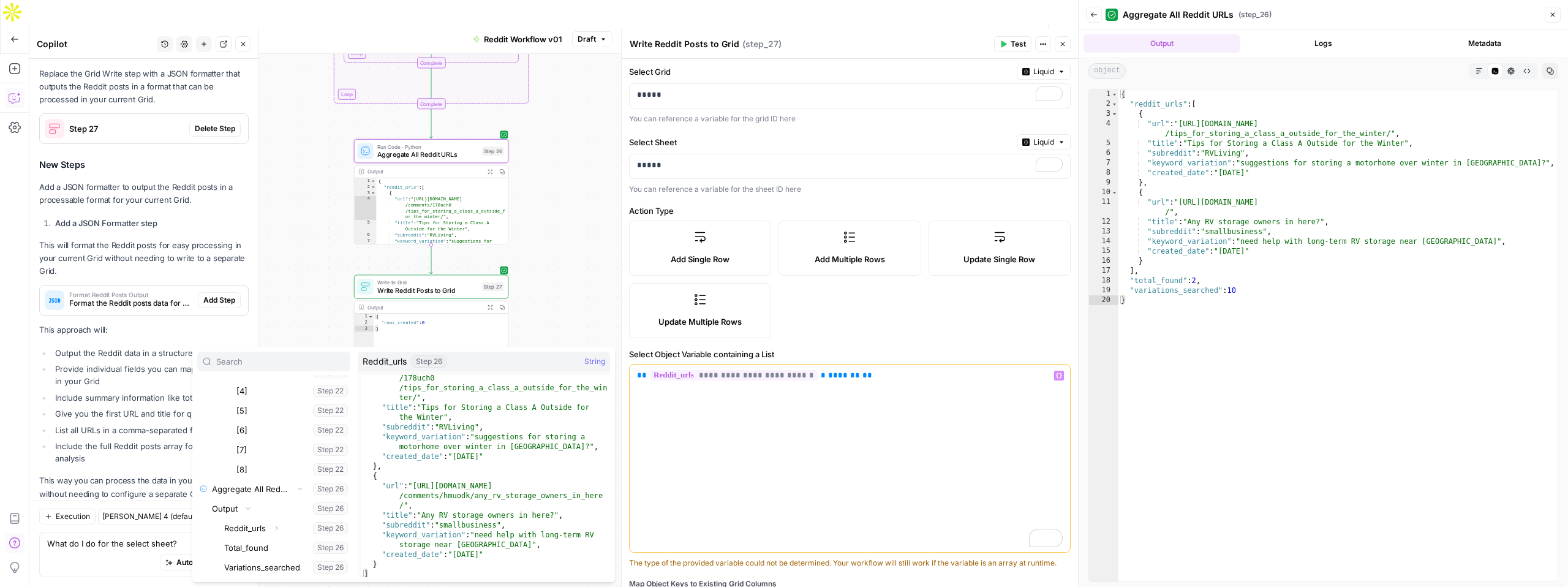
scroll to position [33, 0]
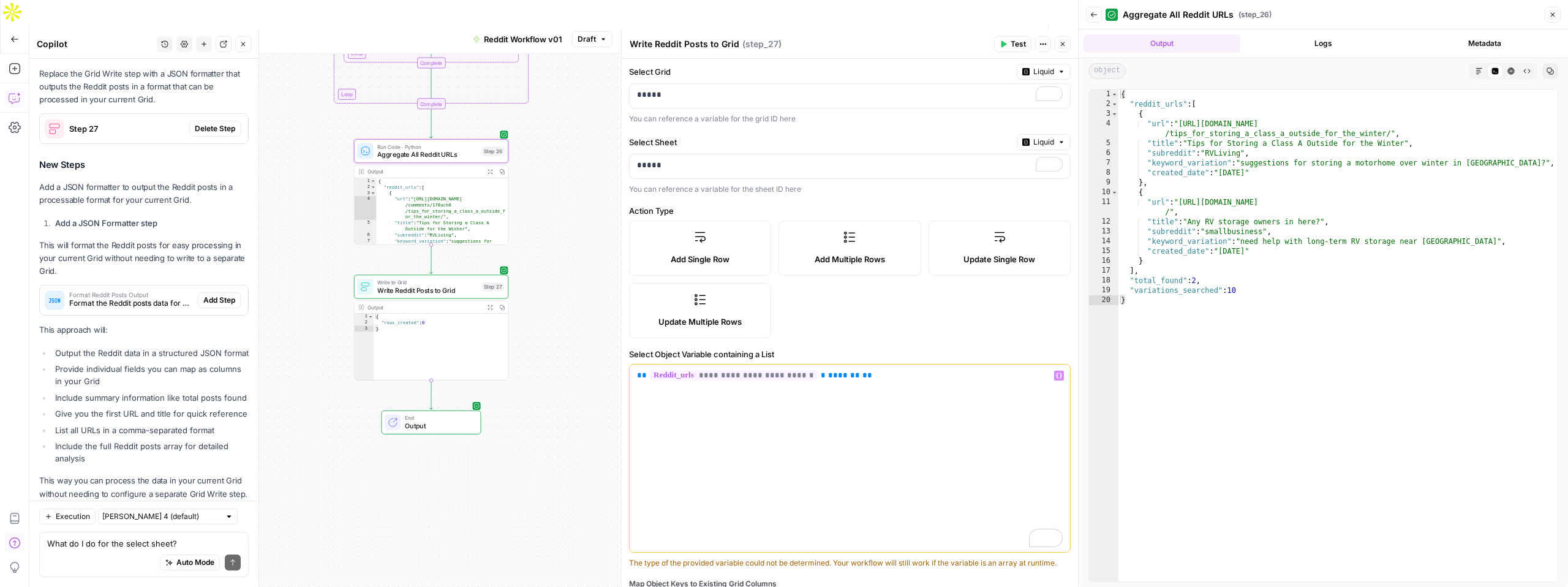
click at [573, 295] on div "Workflow Set Inputs Inputs LLM · GPT-4.1 Generate Keyword Variations Step 21 Ou…" at bounding box center [553, 333] width 1048 height 557
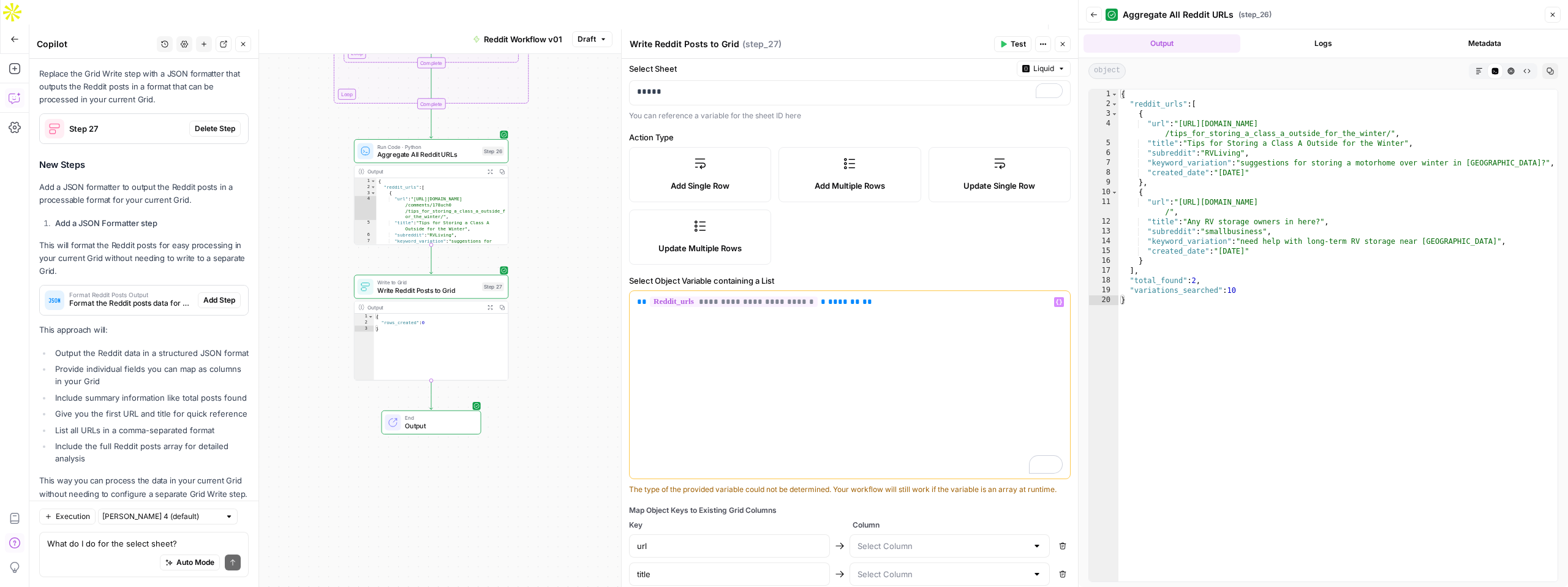
scroll to position [256, 0]
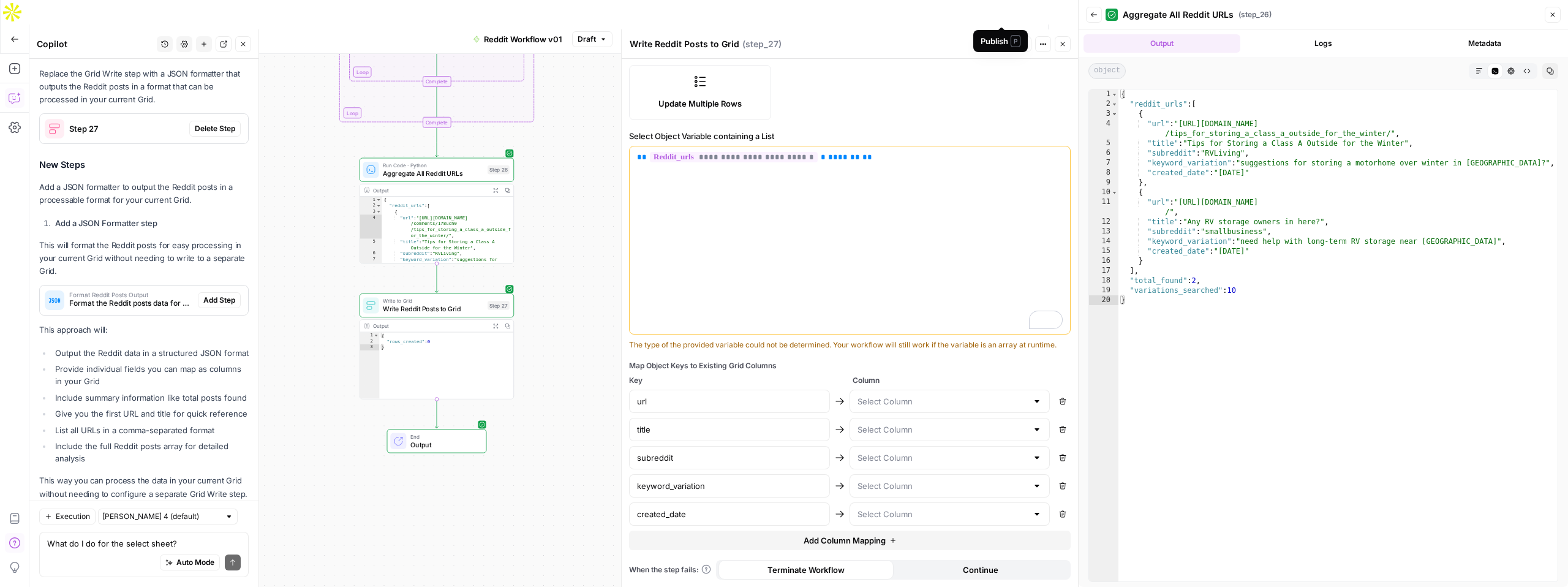
click at [999, 29] on button "Publish" at bounding box center [1002, 39] width 42 height 20
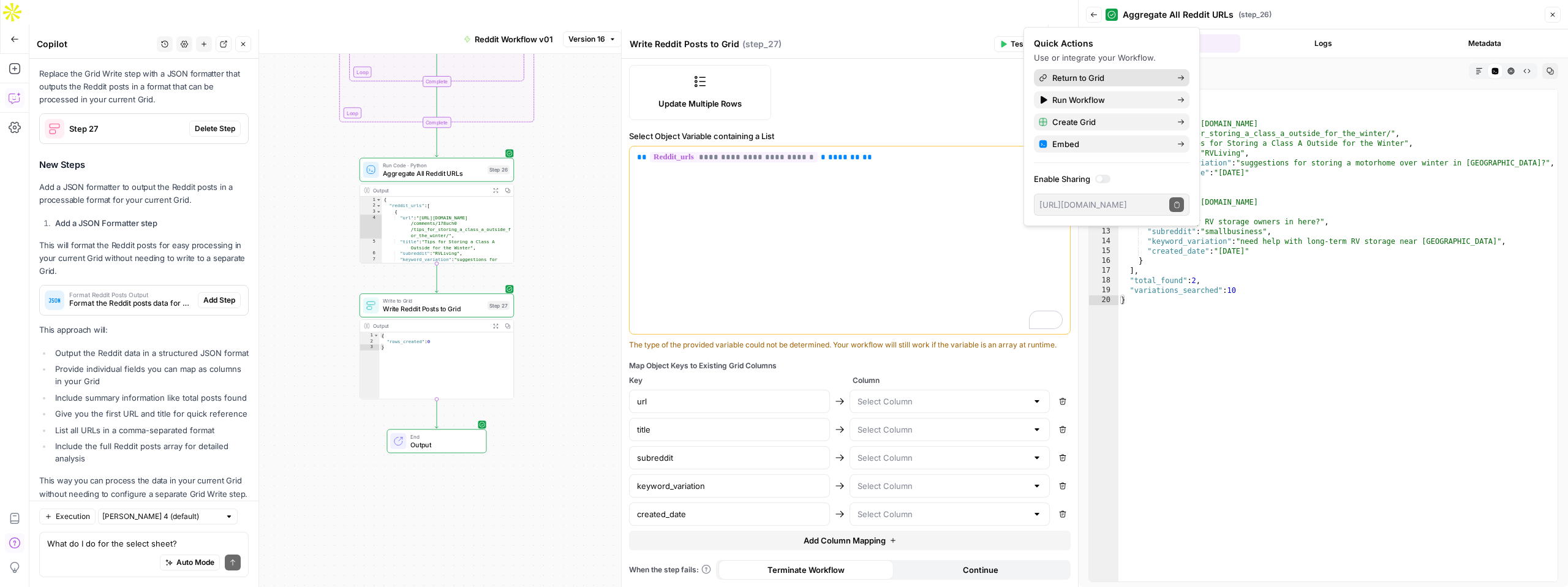
click at [1077, 80] on span "Return to Grid" at bounding box center [1110, 77] width 116 height 12
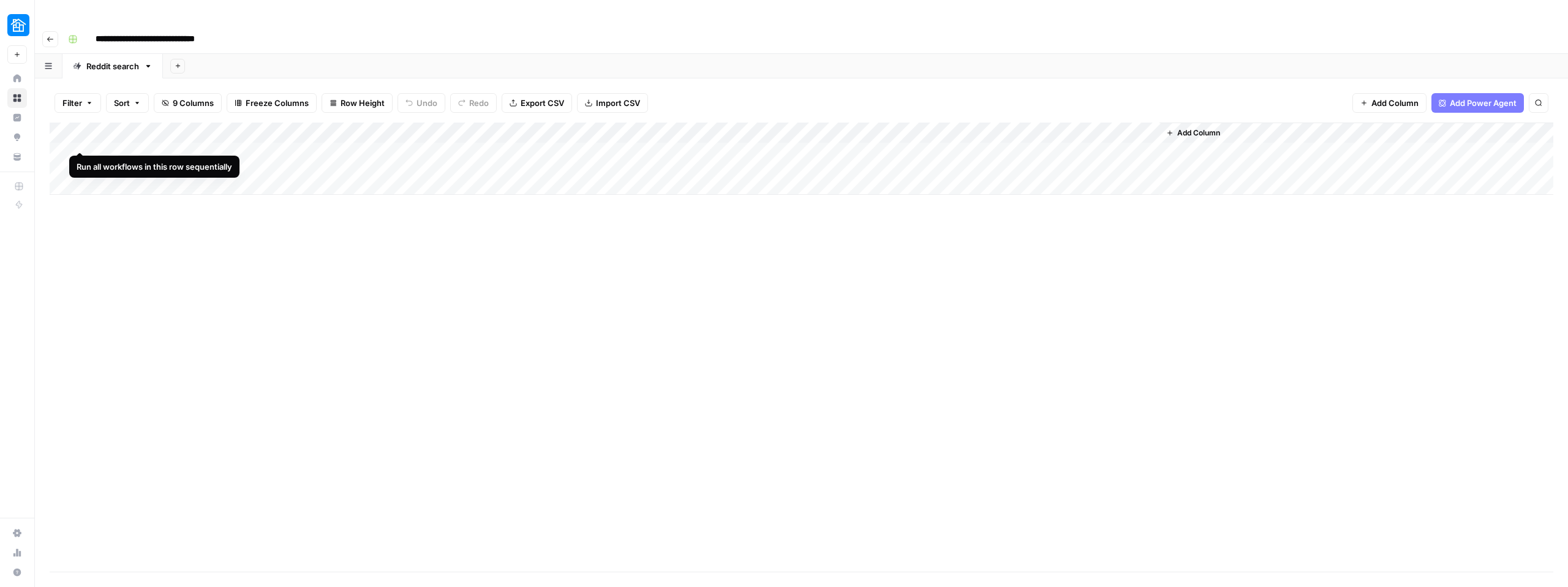
click at [81, 130] on div "Add Column" at bounding box center [801, 158] width 1504 height 72
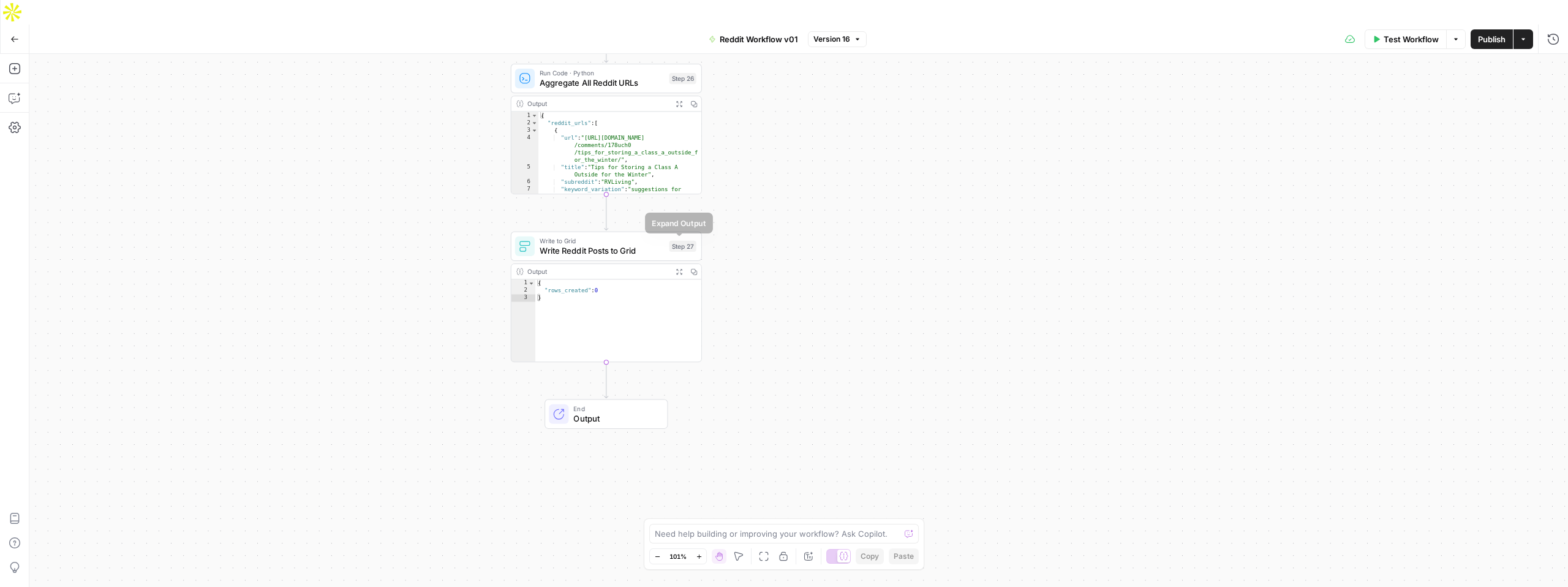
click at [677, 269] on icon "button" at bounding box center [679, 272] width 7 height 7
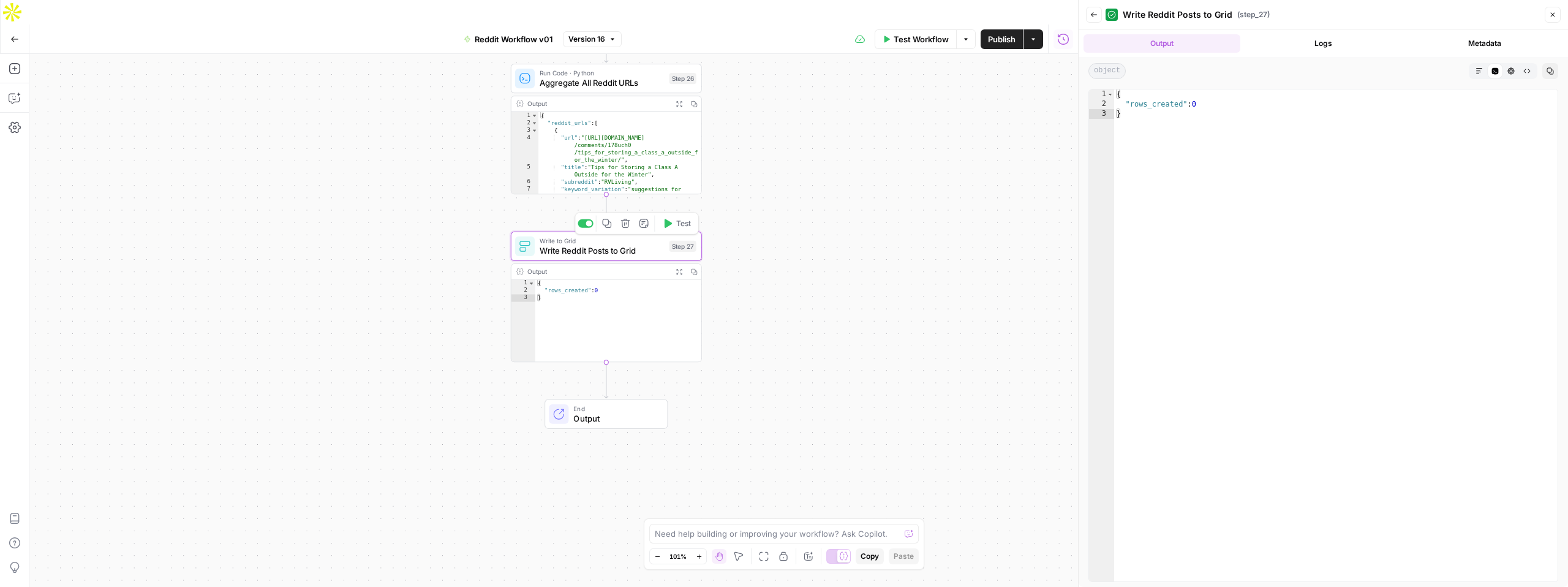
click at [633, 244] on span "Write Reddit Posts to Grid" at bounding box center [602, 250] width 125 height 12
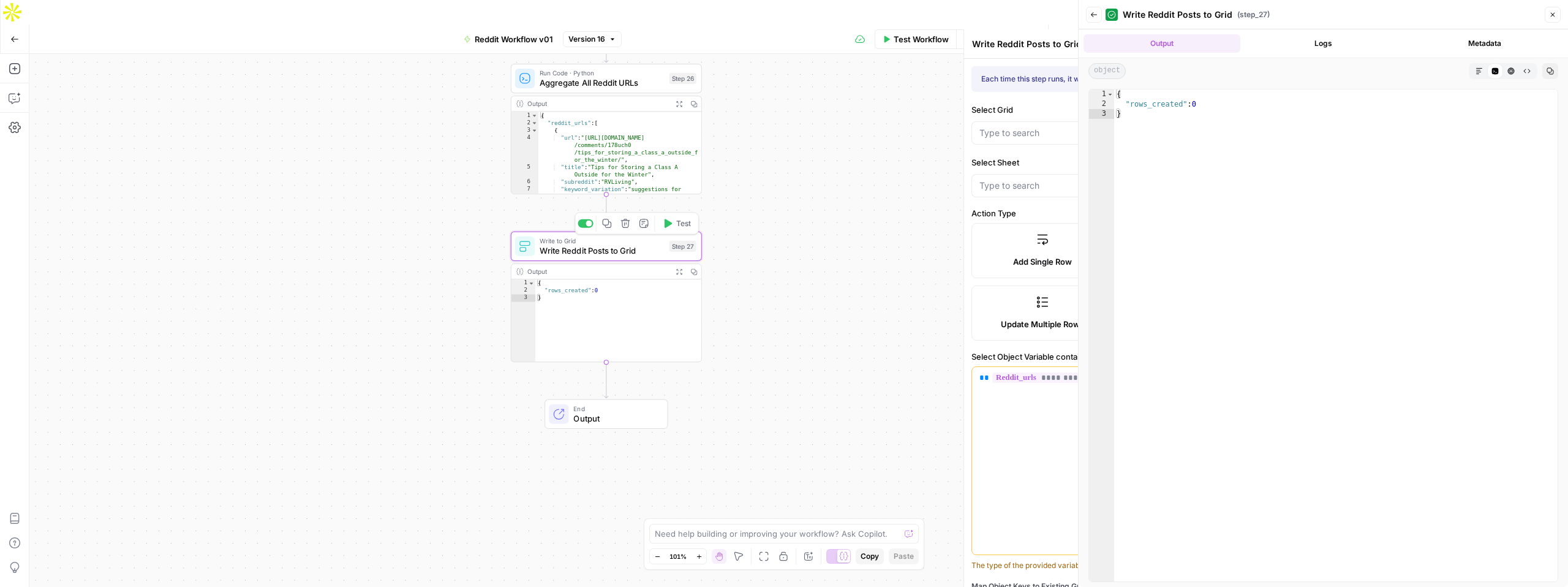
type input "Reddit search"
type input "Reddit Engagement (Test Version)"
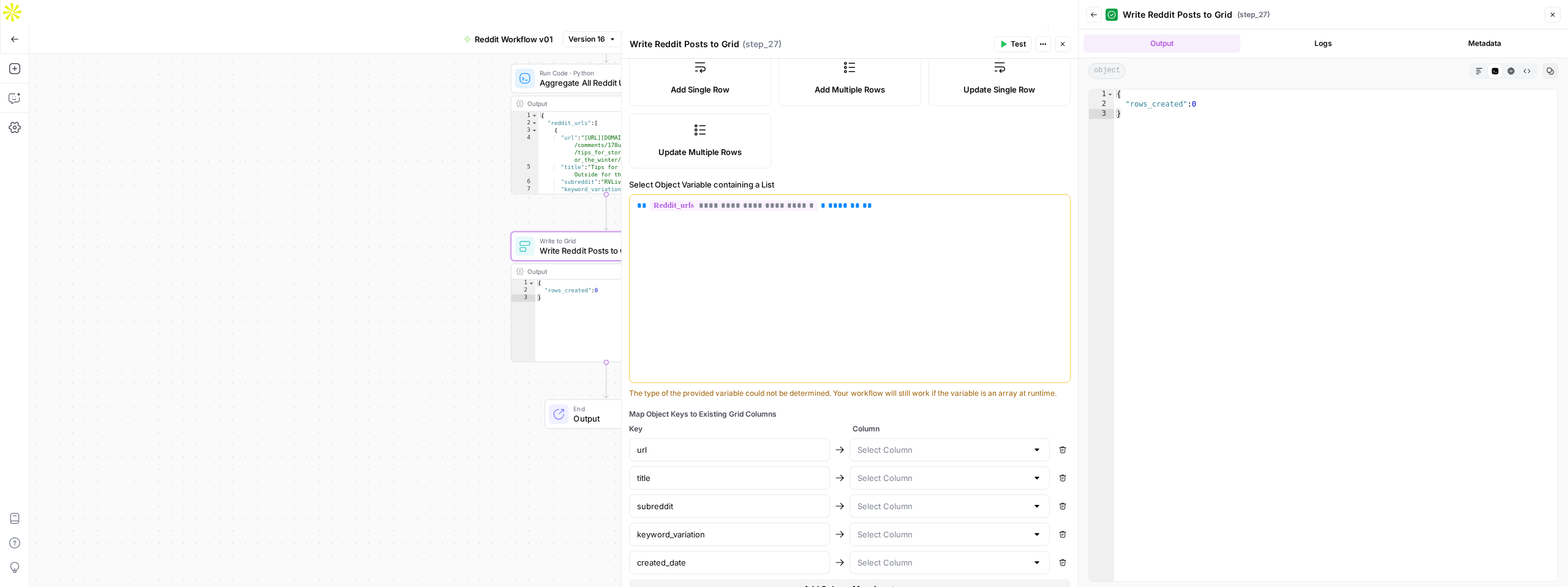
scroll to position [179, 0]
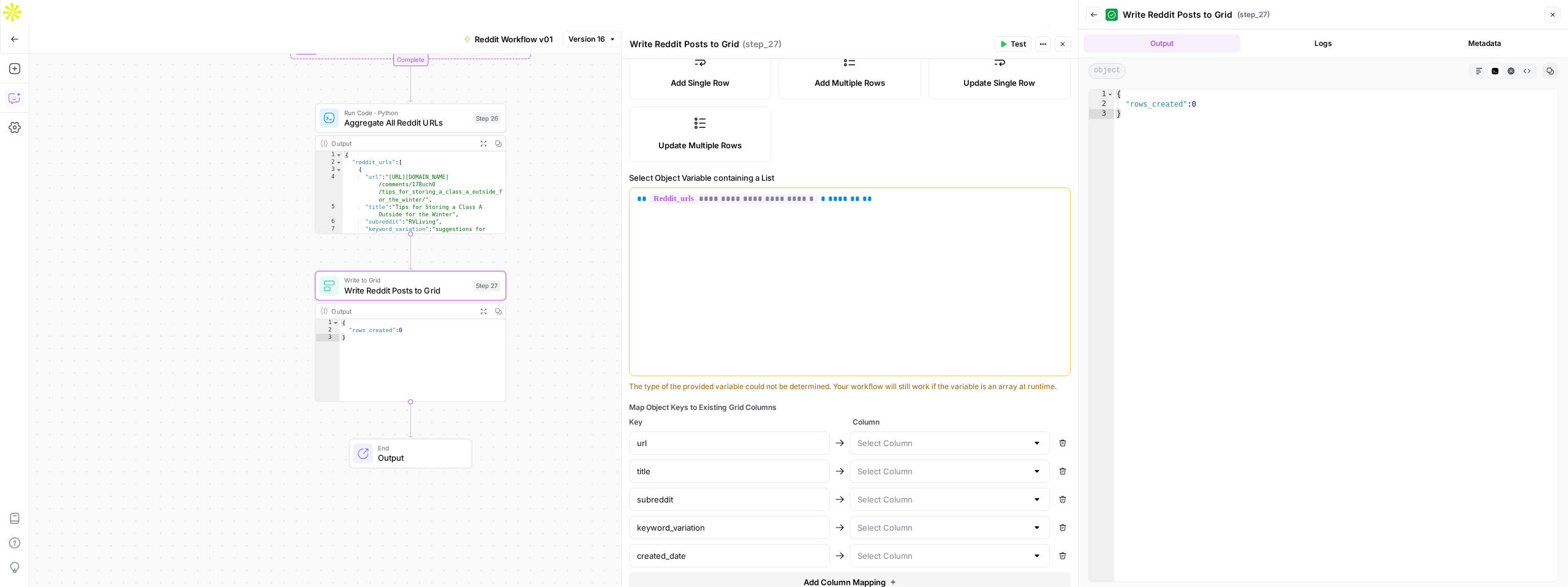
click at [15, 92] on icon "button" at bounding box center [14, 98] width 12 height 12
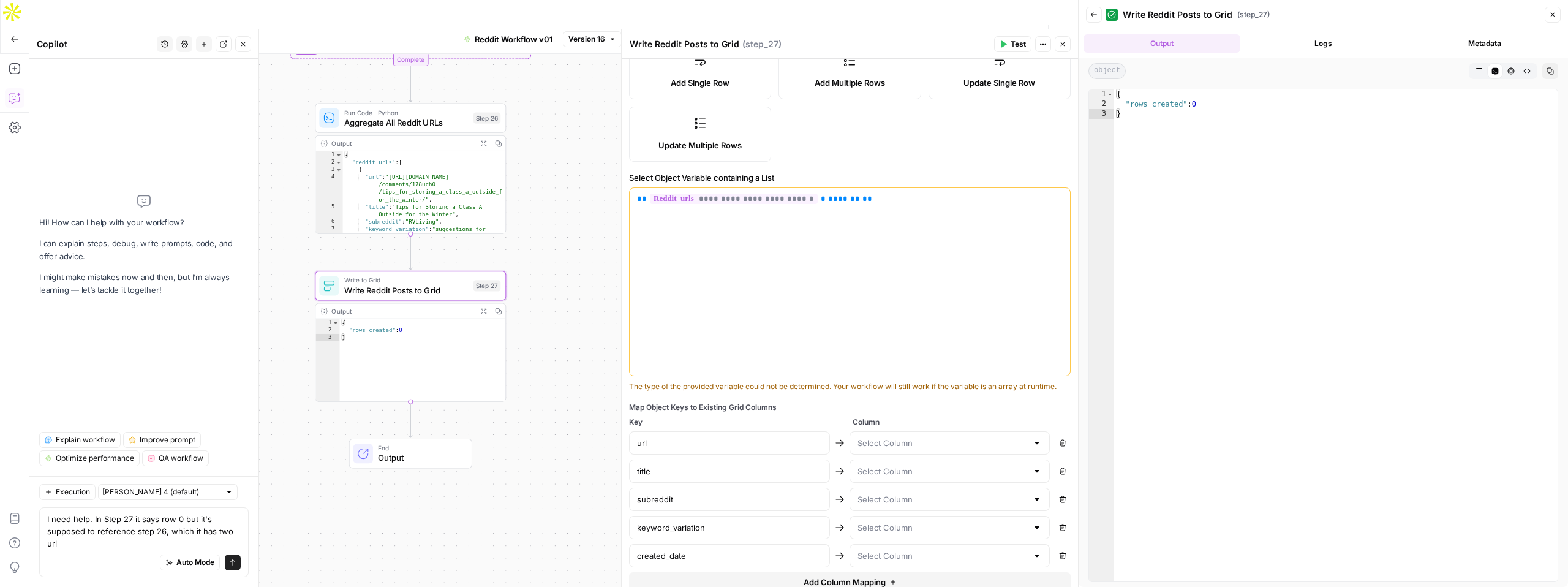
scroll to position [0, 0]
type textarea "I need help. In Step 27 it says row 0 but it's supposed to reference step 26, w…"
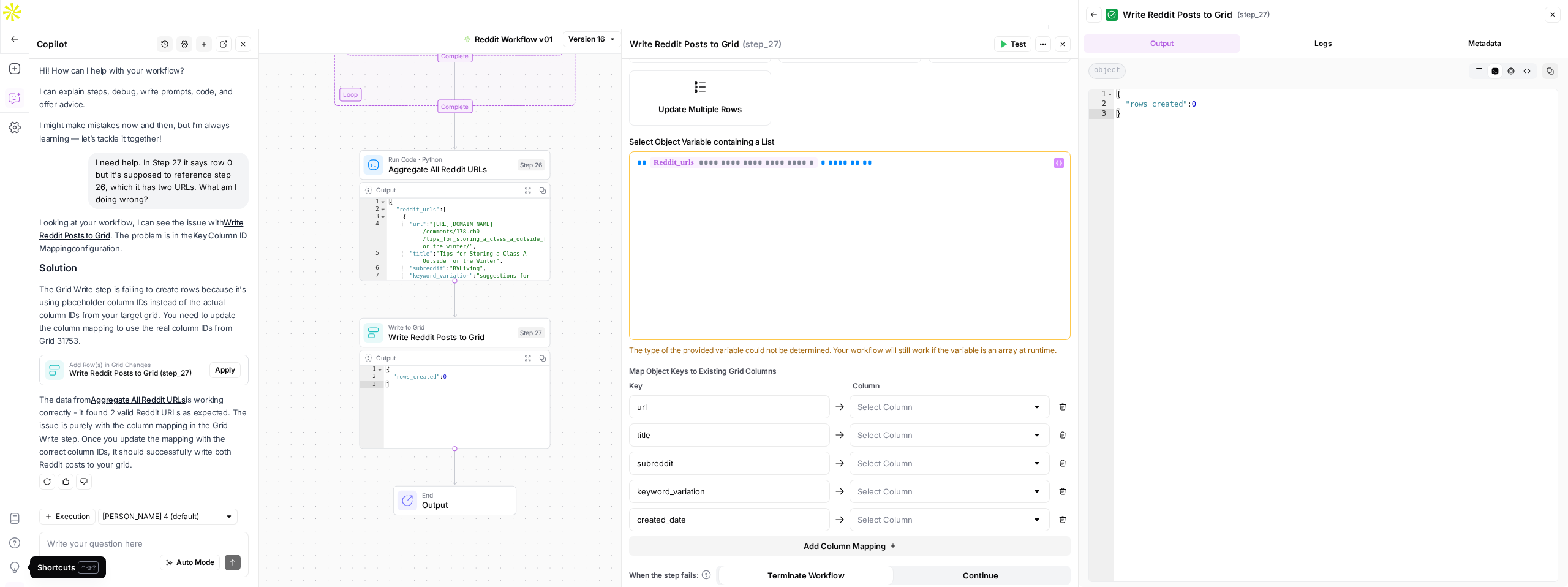
scroll to position [220, 0]
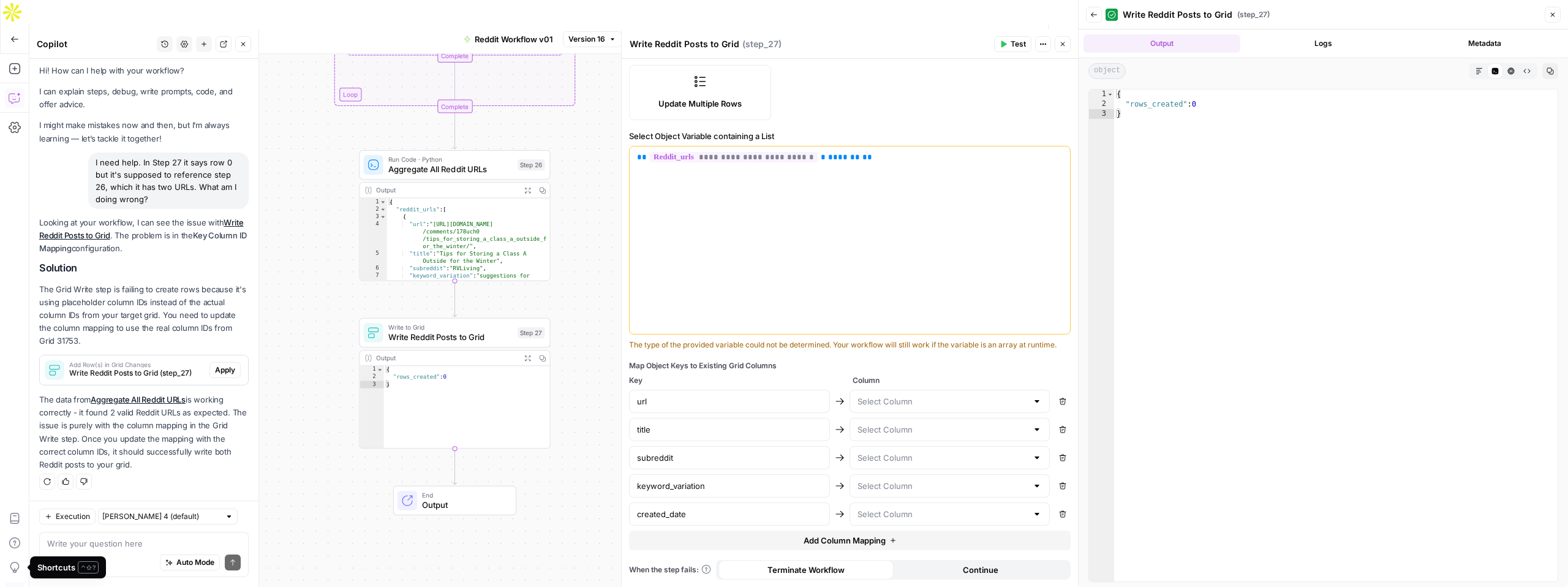
click at [1033, 402] on div at bounding box center [1037, 401] width 10 height 12
click at [930, 373] on div "Map Object Keys to Existing Grid Columns Key Column url Remove title Remove sub…" at bounding box center [850, 455] width 441 height 190
click at [752, 432] on input "title" at bounding box center [729, 429] width 185 height 12
click at [165, 367] on span "Write Reddit Posts to Grid (step_27)" at bounding box center [136, 372] width 136 height 11
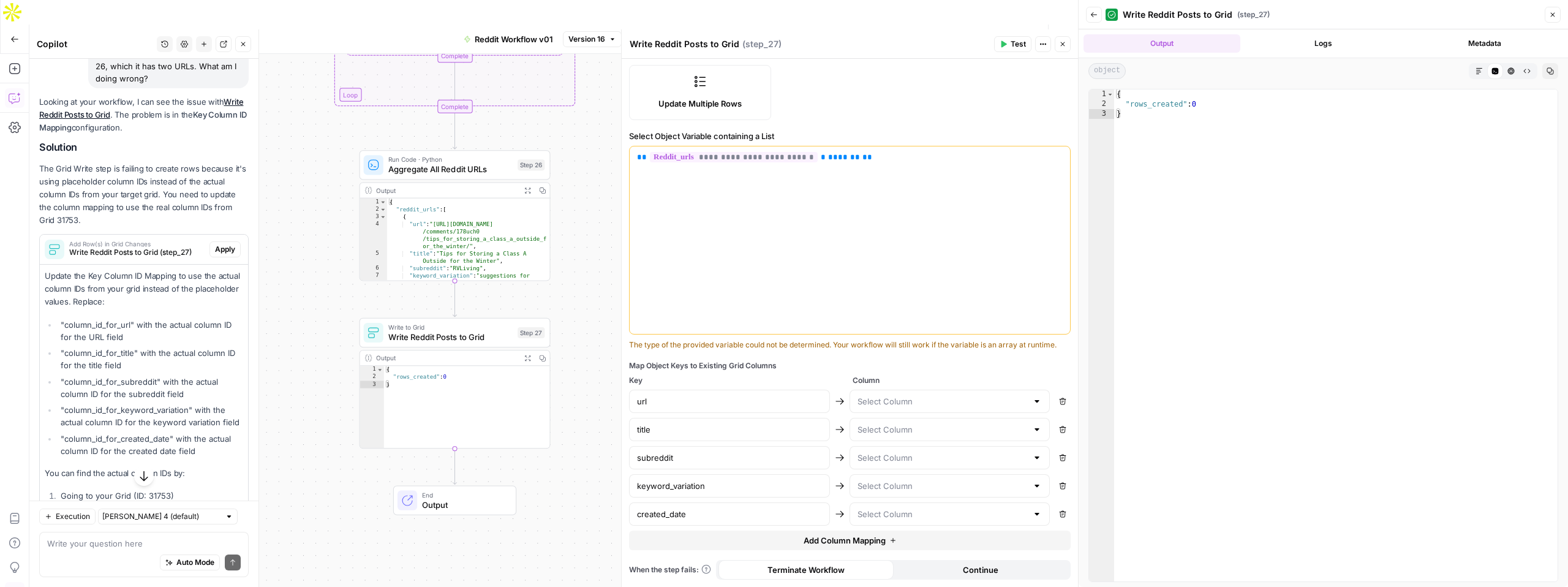
scroll to position [135, 0]
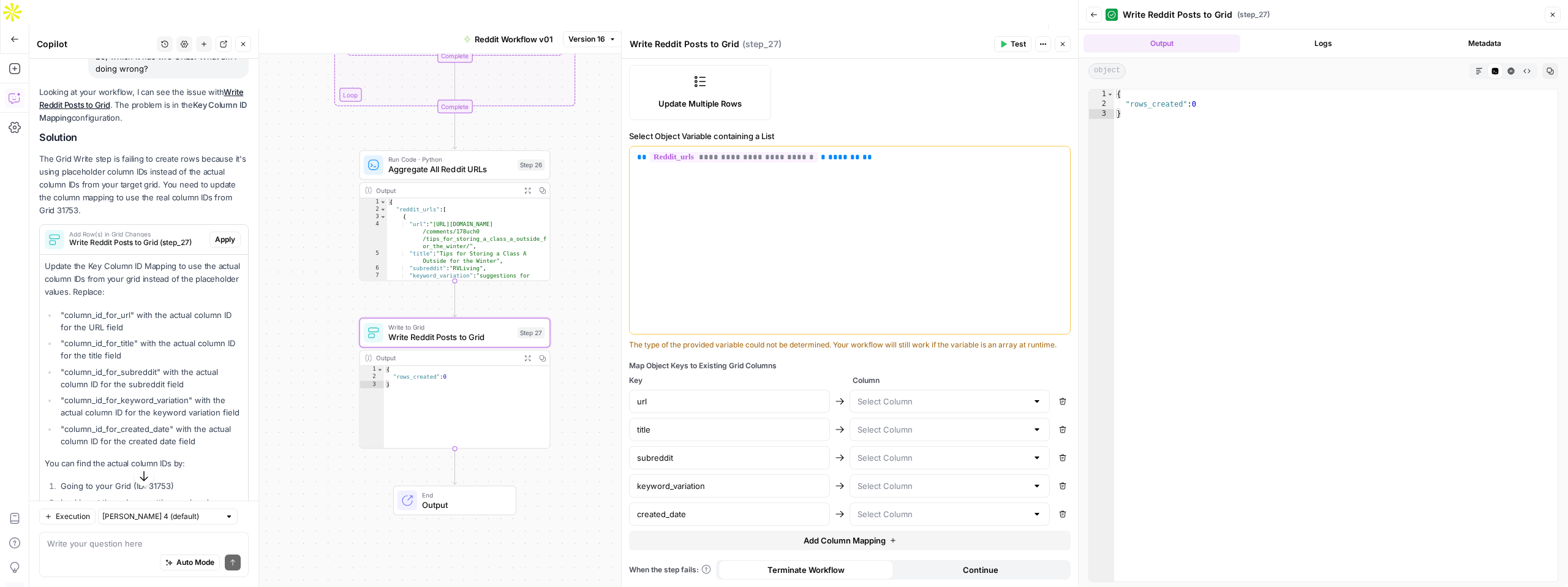
click at [143, 327] on li ""column_id_for_url" with the actual column ID for the URL field" at bounding box center [150, 320] width 185 height 24
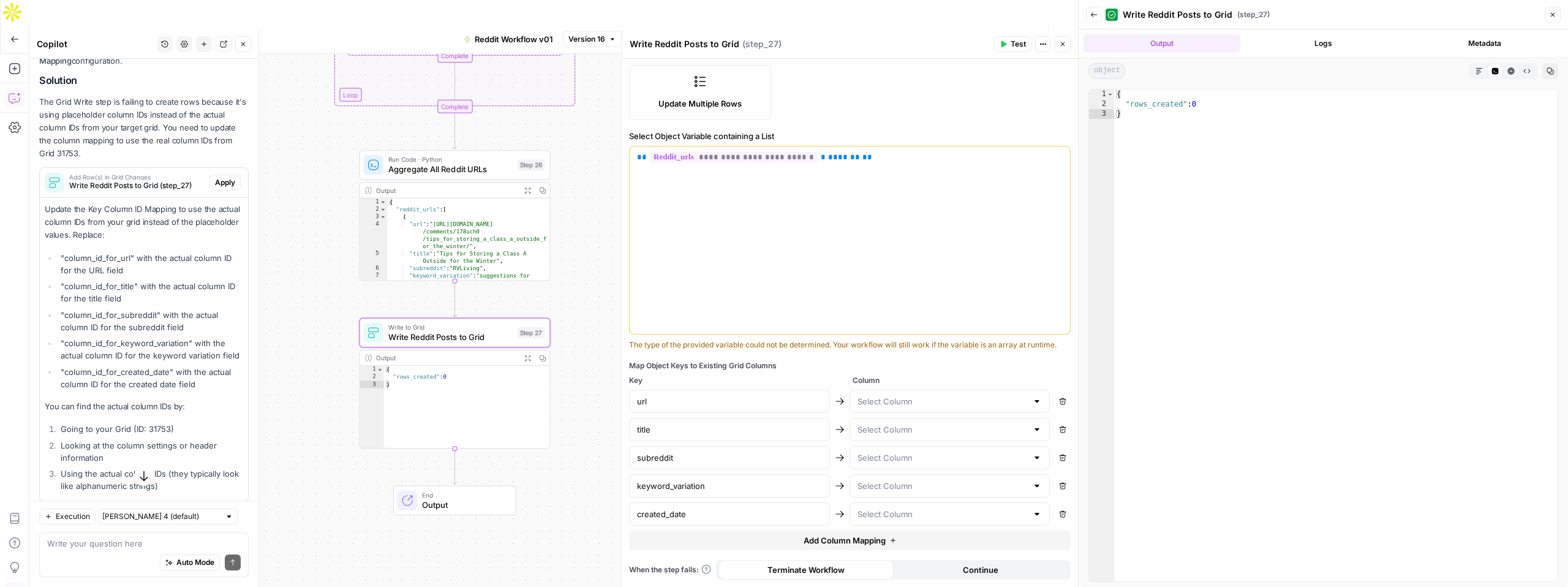
scroll to position [195, 0]
click at [746, 412] on div "url" at bounding box center [730, 402] width 201 height 23
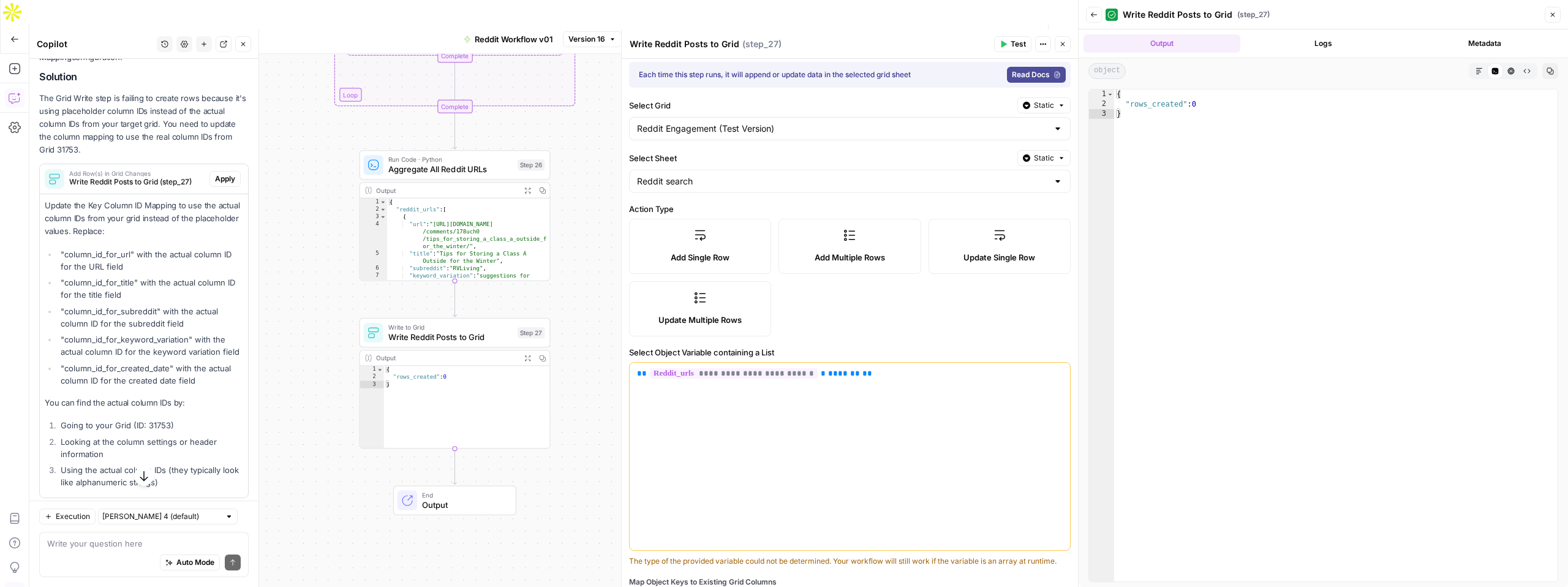
scroll to position [220, 0]
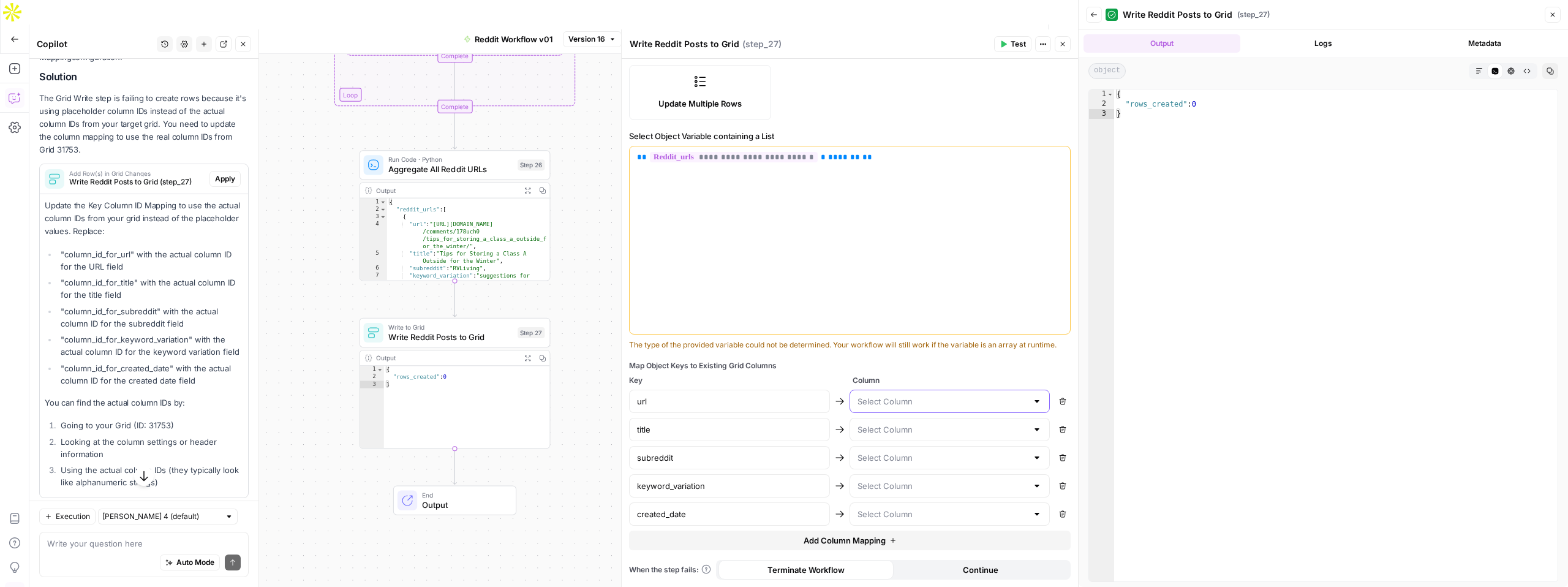
click at [885, 398] on input "text" at bounding box center [942, 401] width 170 height 12
click at [888, 399] on input "text" at bounding box center [942, 401] width 170 height 12
type input "O"
click at [877, 485] on span "Reddit URL" at bounding box center [947, 483] width 175 height 12
type input "Reddit URL"
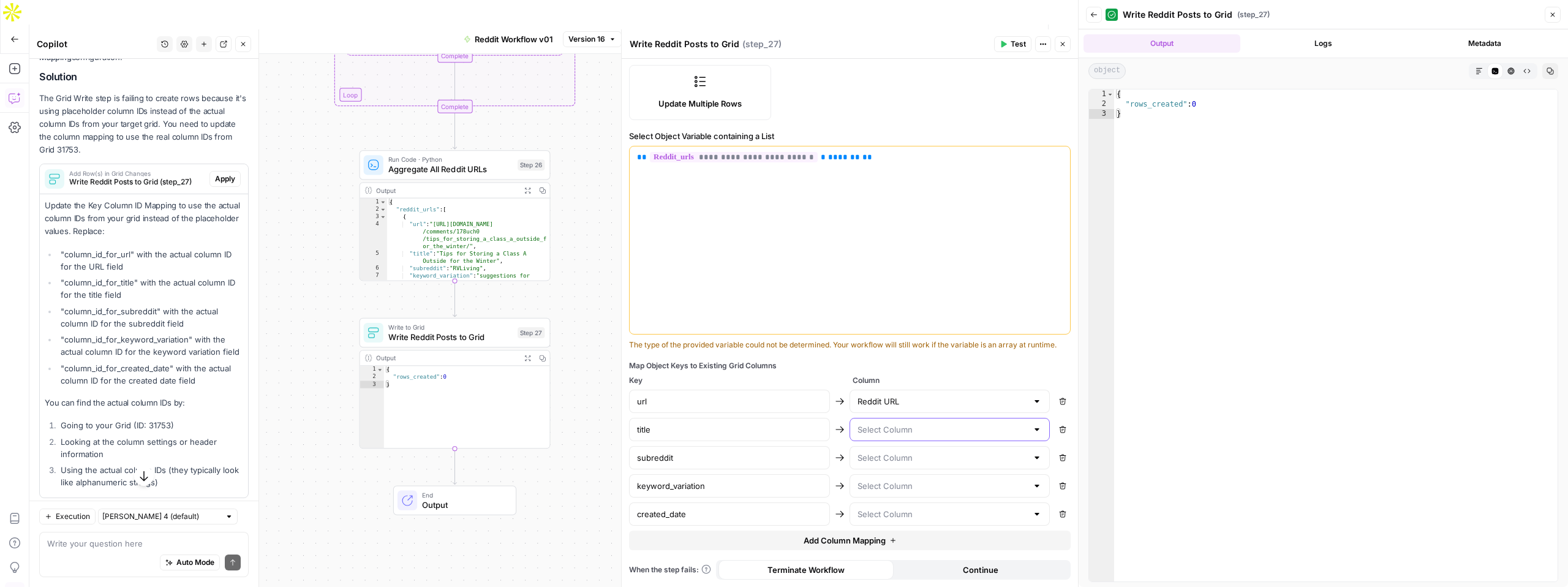
click at [882, 425] on input "text" at bounding box center [942, 429] width 170 height 12
click at [920, 373] on div "Map Object Keys to Existing Grid Columns Key Column url Reddit URL Remove title…" at bounding box center [850, 455] width 441 height 190
click at [892, 409] on div "Reddit URL" at bounding box center [950, 402] width 201 height 23
type input "Reddit URL"
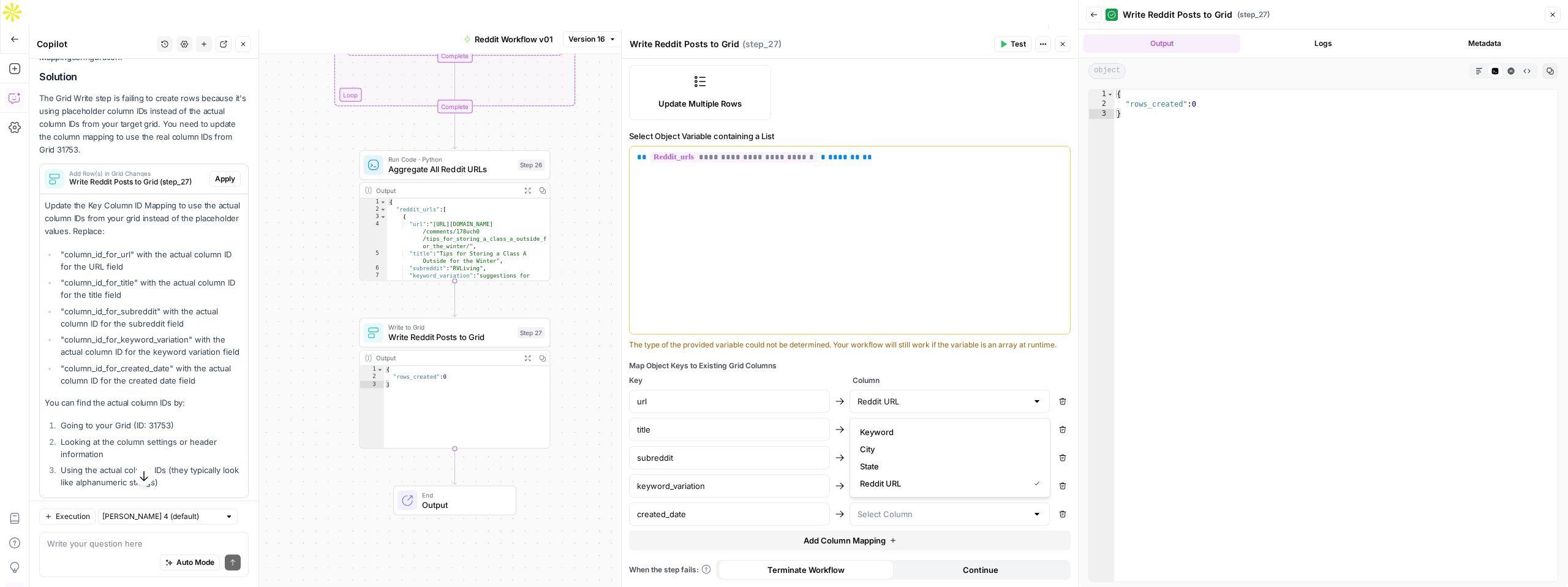
click at [900, 371] on div "Map Object Keys to Existing Grid Columns Key Column url Reddit URL Remove title…" at bounding box center [850, 455] width 441 height 190
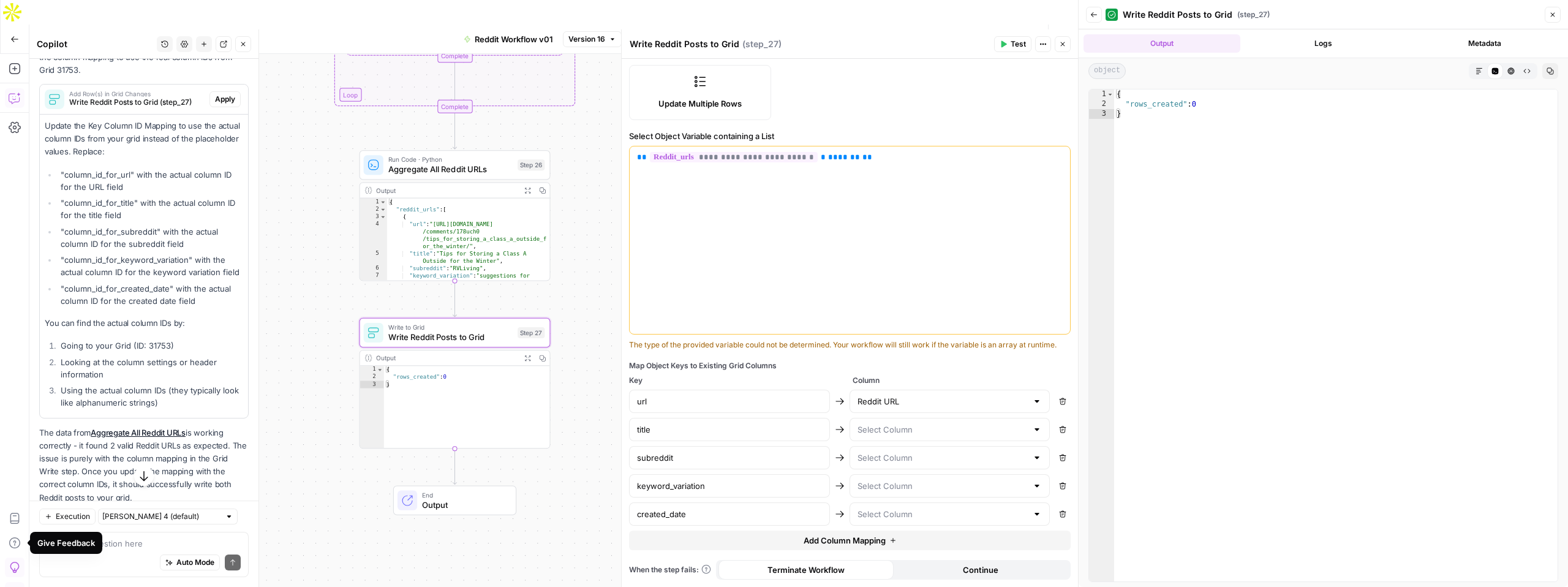
scroll to position [308, 0]
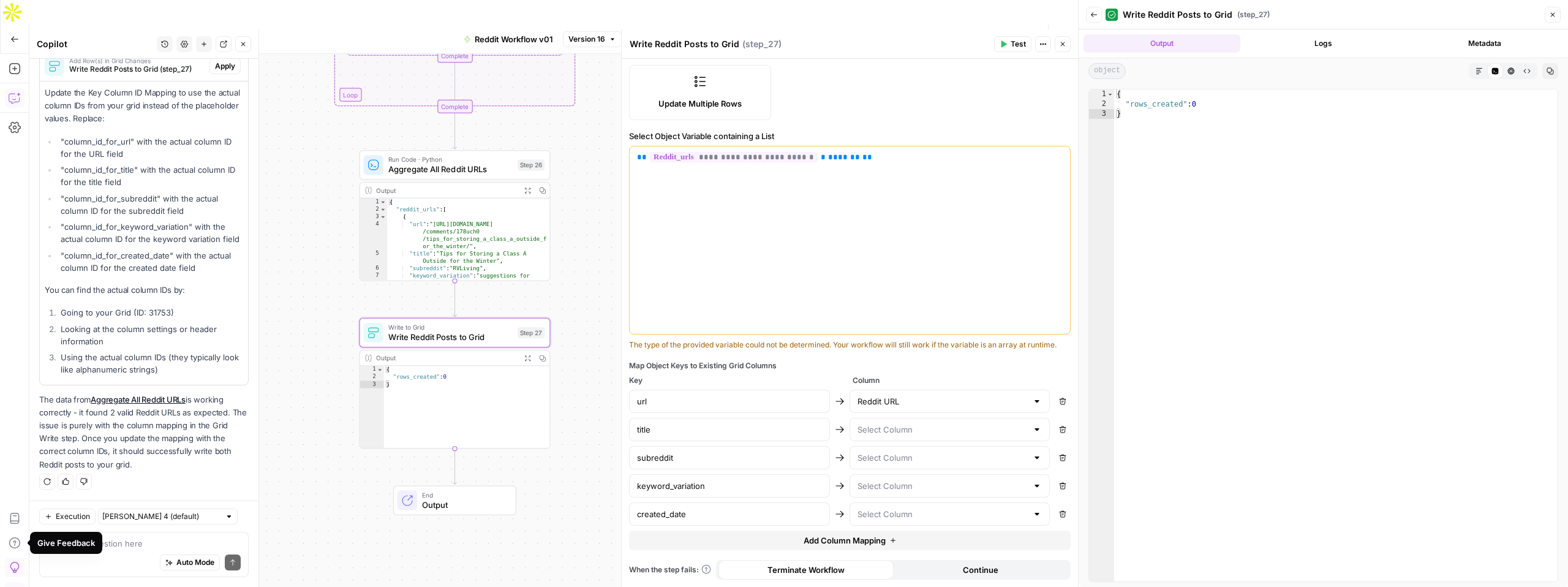
click at [227, 67] on span "Apply" at bounding box center [225, 66] width 20 height 11
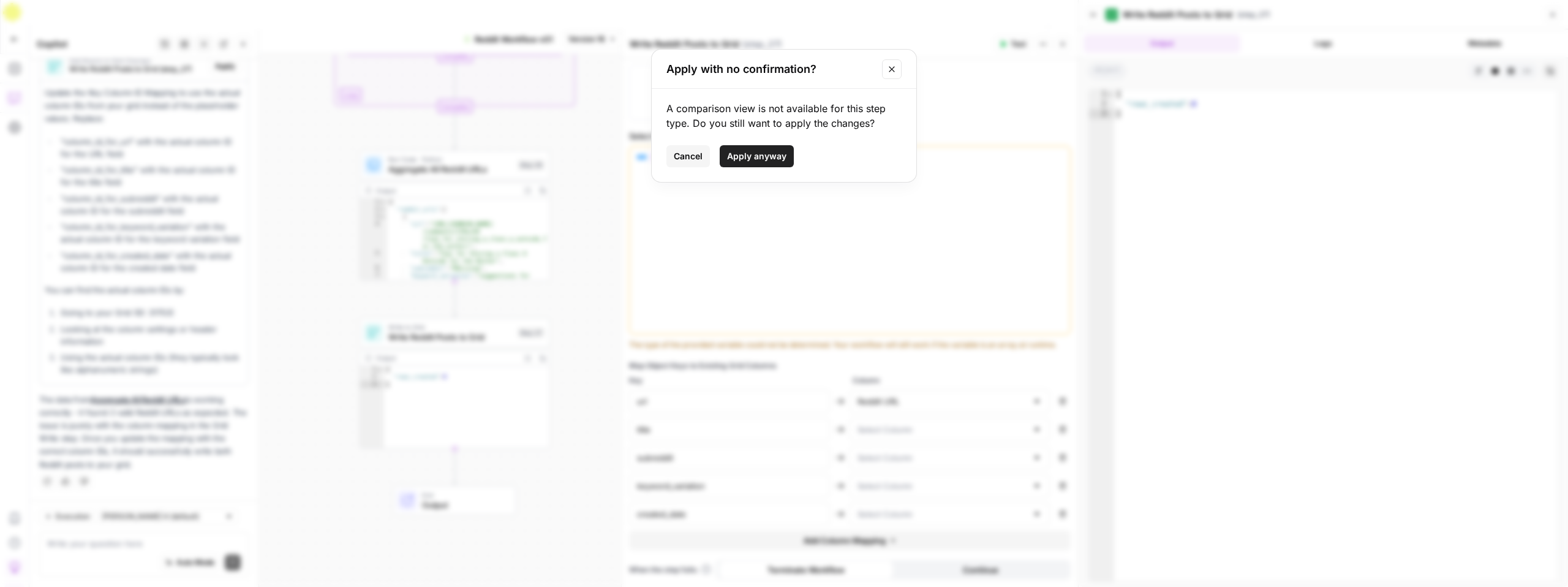
click at [749, 160] on span "Apply anyway" at bounding box center [757, 156] width 59 height 12
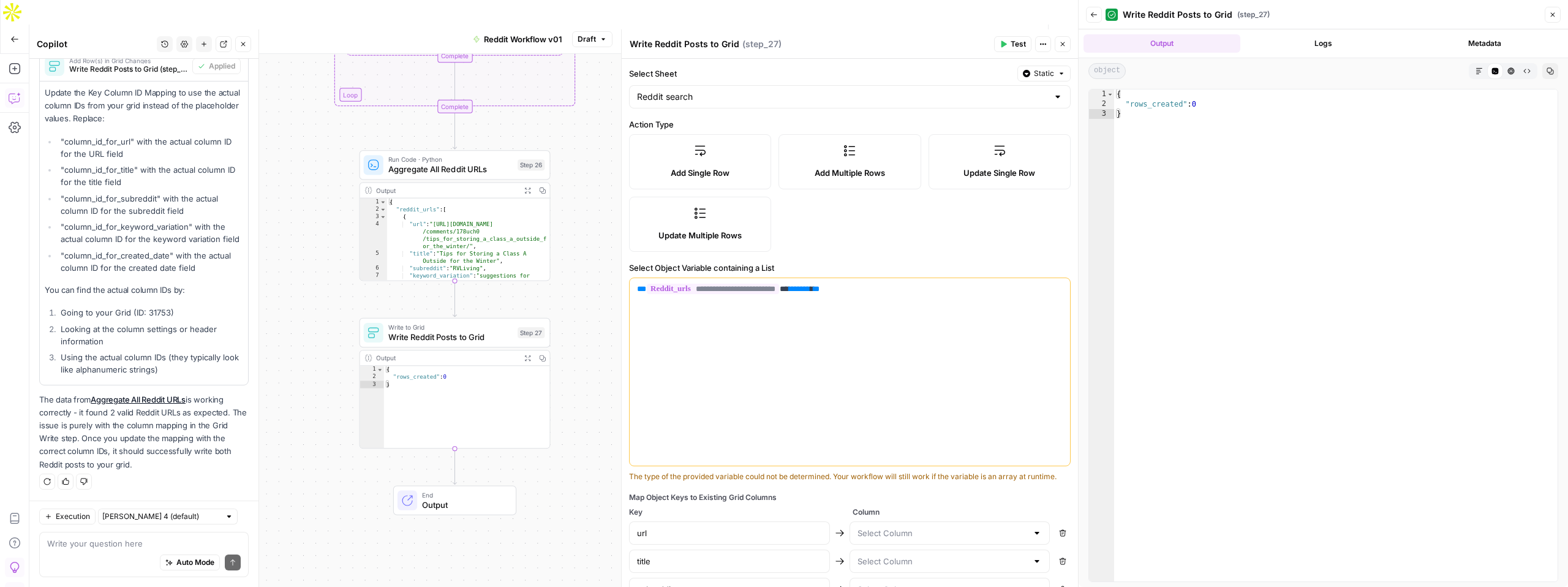
scroll to position [220, 0]
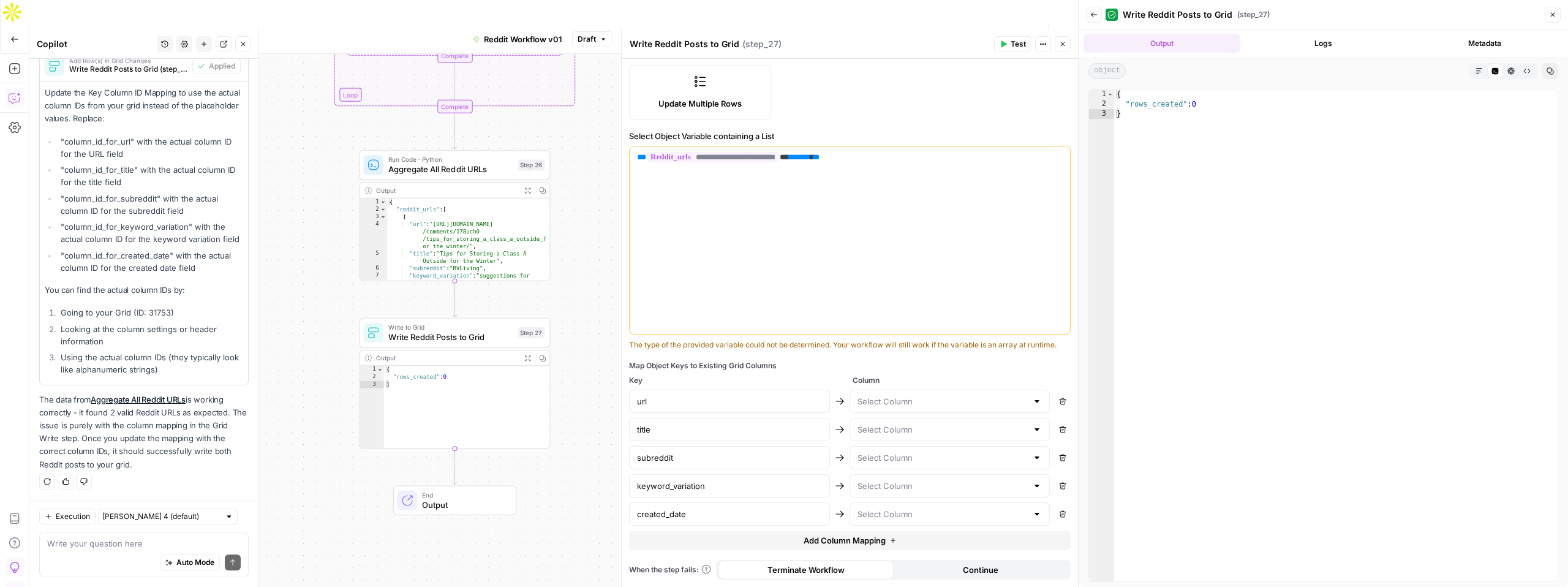
click at [1021, 45] on span "Test" at bounding box center [1018, 43] width 15 height 11
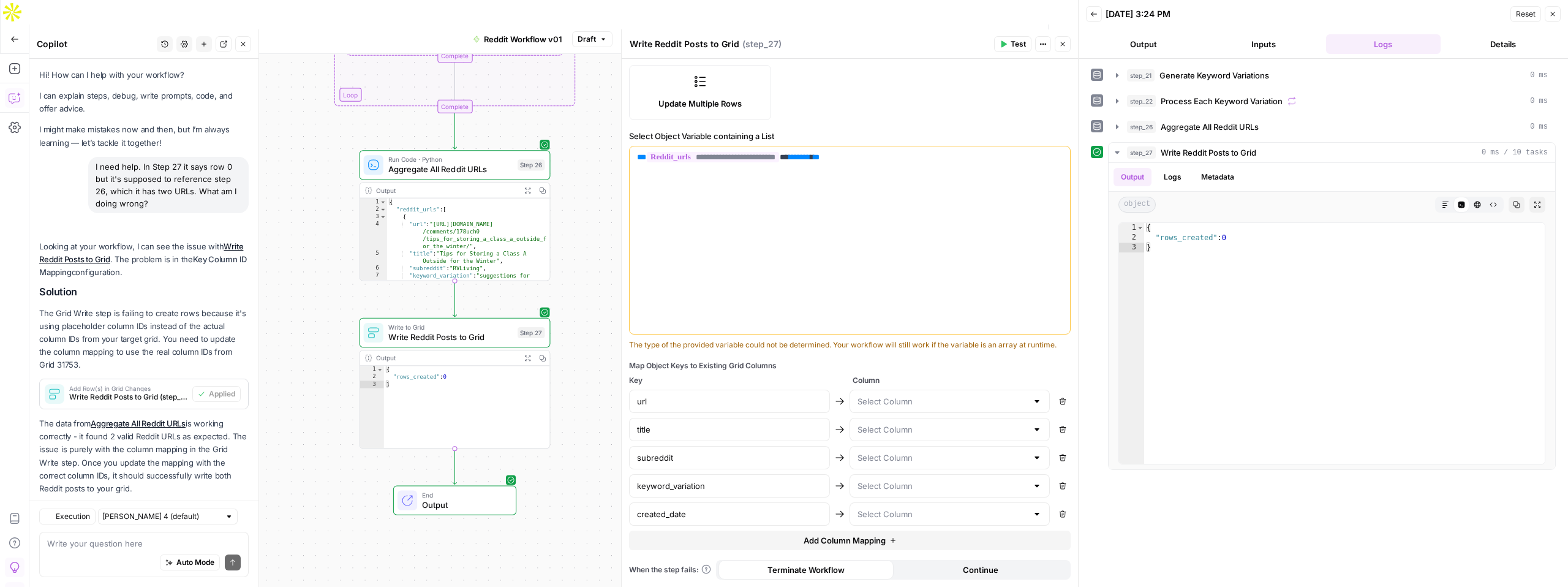
scroll to position [24, 0]
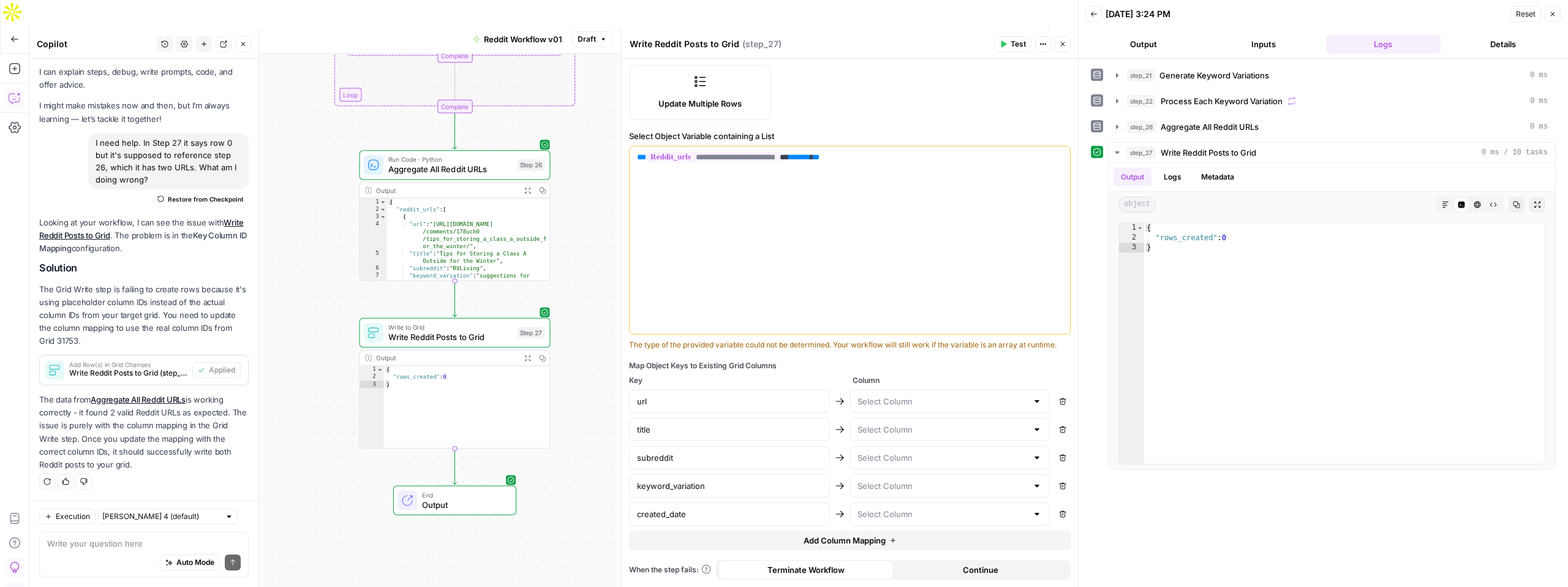
drag, startPoint x: 41, startPoint y: 289, endPoint x: 187, endPoint y: 323, distance: 149.9
click at [187, 324] on p "The Grid Write step is failing to create rows because it's using placeholder co…" at bounding box center [144, 315] width 210 height 65
click at [187, 323] on p "The Grid Write step is failing to create rows because it's using placeholder co…" at bounding box center [144, 315] width 210 height 65
click at [99, 550] on div "Auto Mode Send" at bounding box center [144, 563] width 194 height 27
type textarea "What Columns do i need to create in the Grid?"
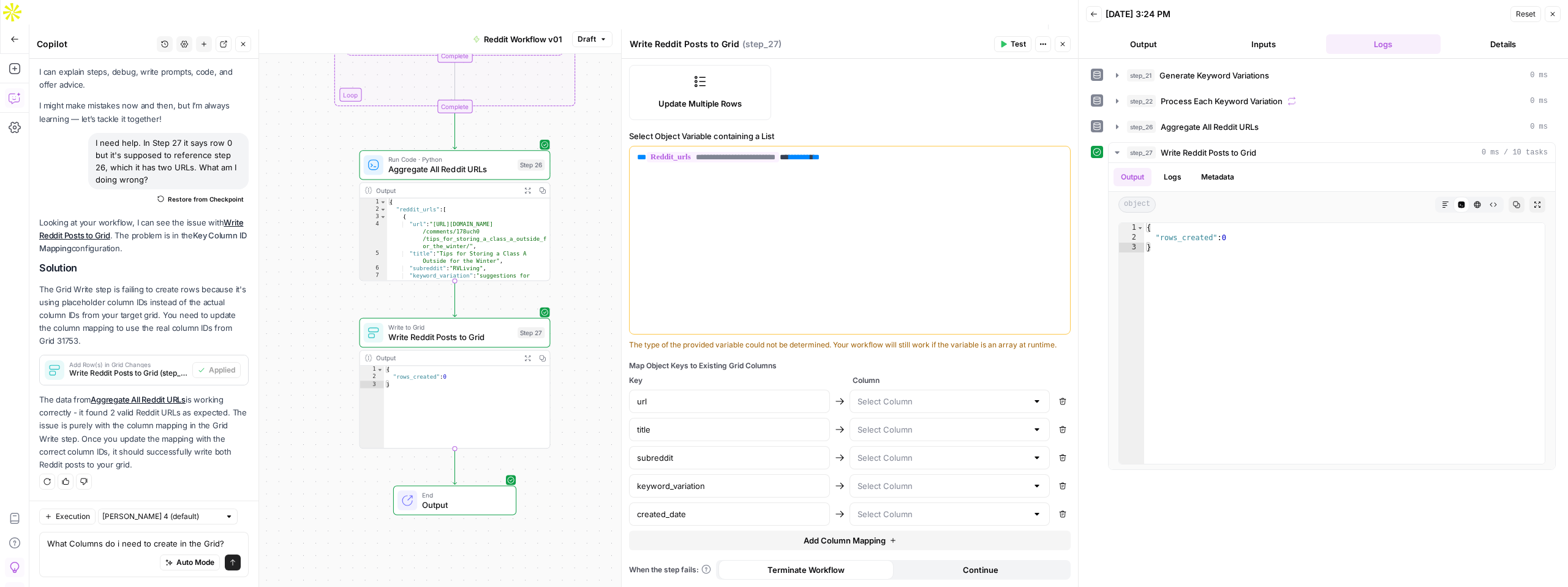
click at [720, 492] on div "keyword_variation" at bounding box center [730, 486] width 201 height 23
click at [713, 488] on input "keyword_variation" at bounding box center [729, 486] width 185 height 12
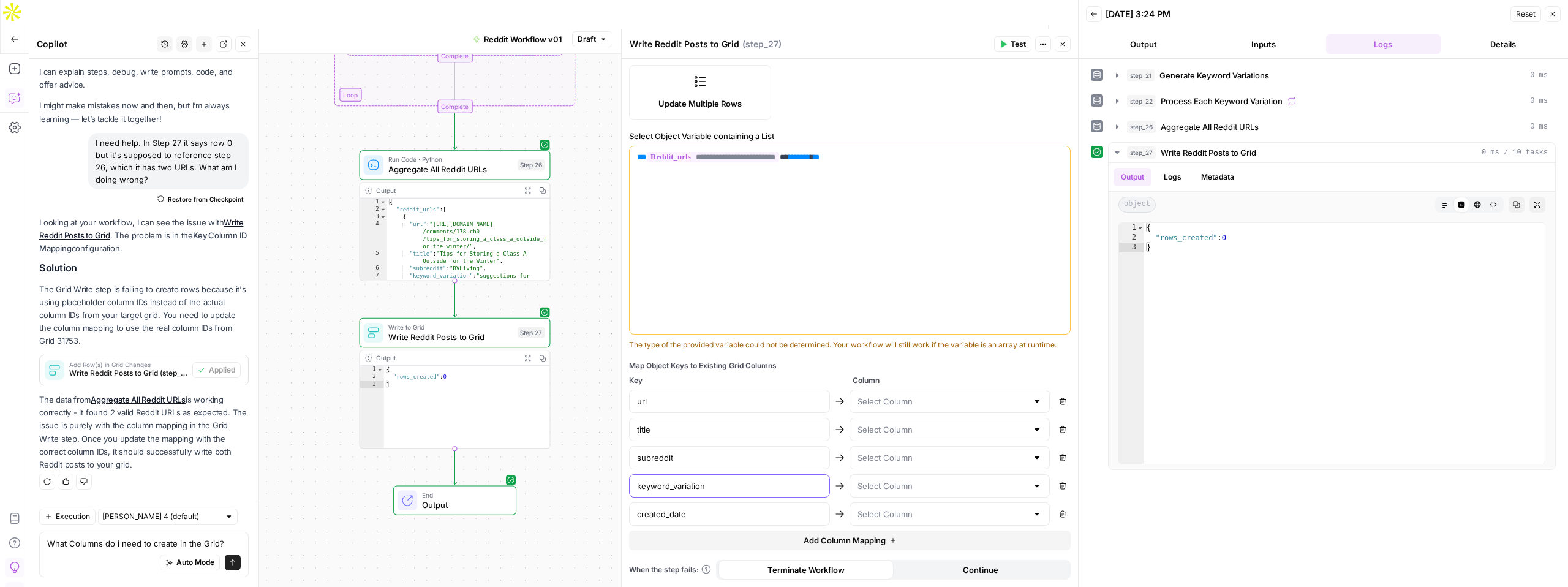
click at [713, 488] on input "keyword_variation" at bounding box center [729, 486] width 185 height 12
click at [689, 514] on input "created_date" at bounding box center [729, 514] width 185 height 12
click at [944, 392] on div at bounding box center [950, 402] width 201 height 23
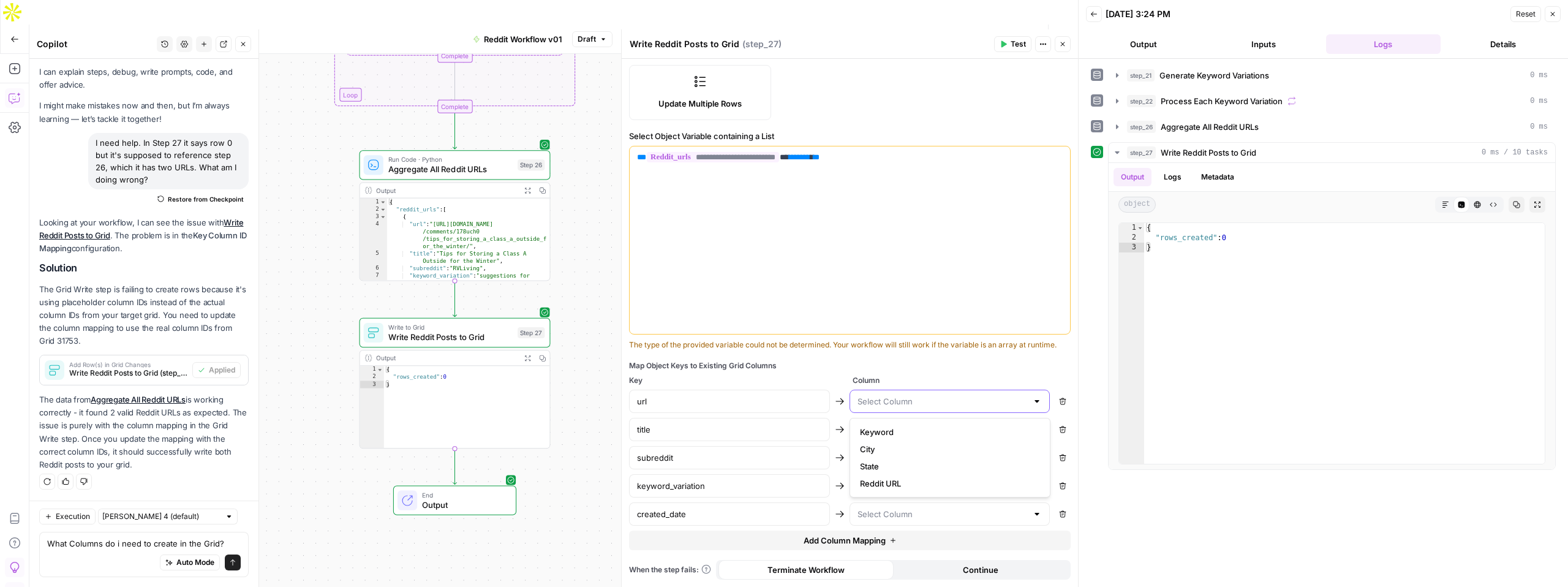
type input "Y"
type input "URL"
click at [901, 371] on div "Map Object Keys to Existing Grid Columns" at bounding box center [850, 365] width 441 height 11
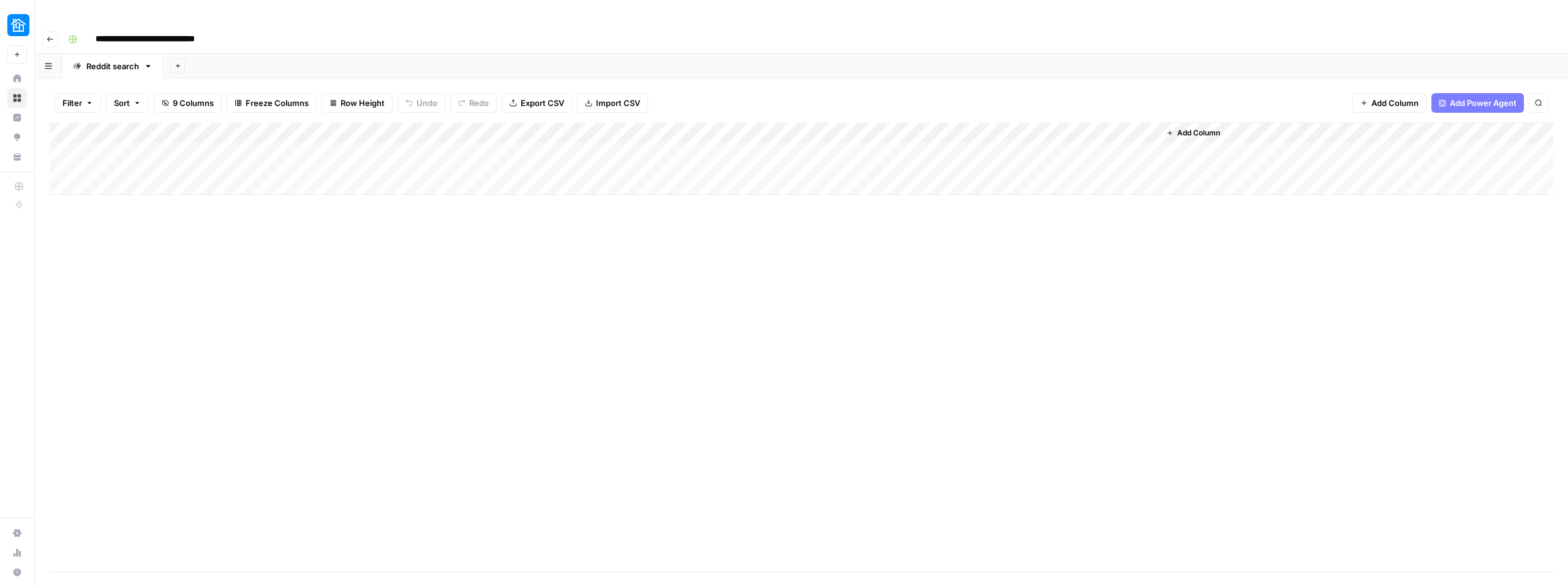
click at [413, 130] on div "Add Column" at bounding box center [801, 158] width 1504 height 72
drag, startPoint x: 1048, startPoint y: 111, endPoint x: 954, endPoint y: 99, distance: 94.8
click at [955, 122] on div "Add Column" at bounding box center [801, 158] width 1504 height 72
click at [923, 286] on div "Add Column" at bounding box center [801, 347] width 1504 height 449
click at [994, 244] on div "Add Column" at bounding box center [801, 347] width 1504 height 449
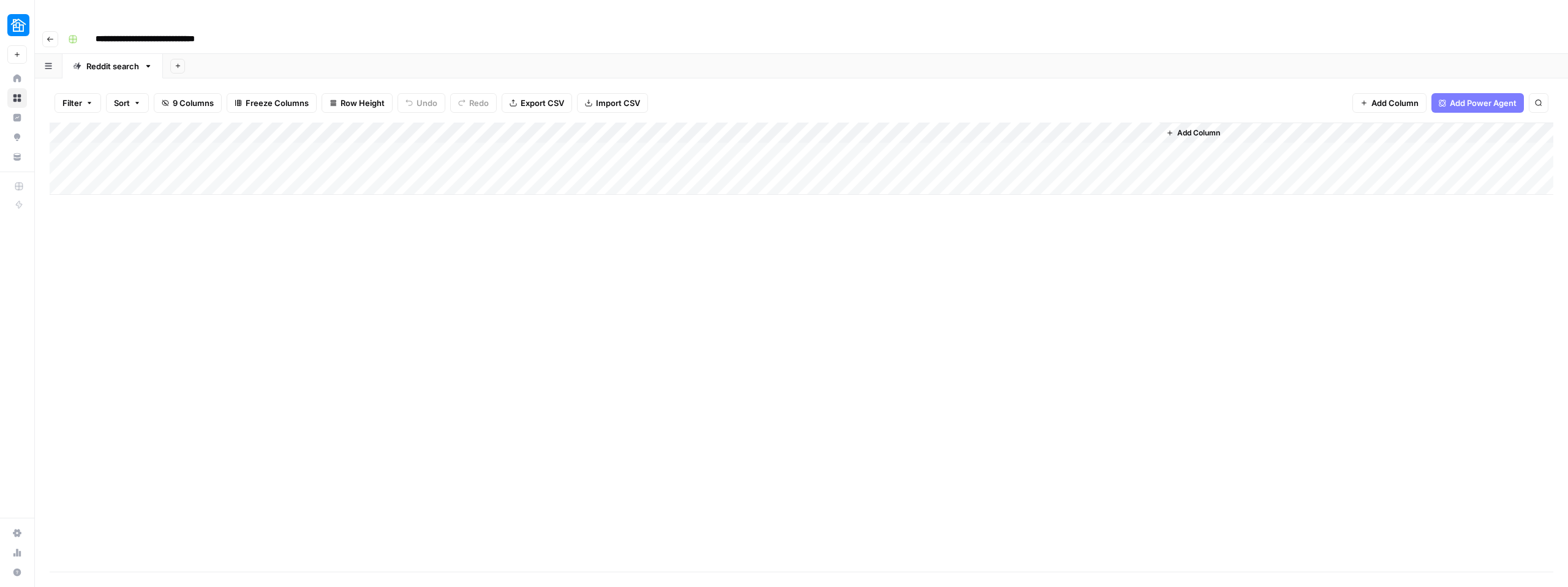
click at [971, 122] on div "Add Column" at bounding box center [801, 158] width 1504 height 72
click at [1034, 244] on div "Add Column" at bounding box center [801, 347] width 1504 height 449
click at [813, 250] on div "Add Column" at bounding box center [801, 347] width 1504 height 449
click at [1393, 96] on span "Add Column" at bounding box center [1395, 102] width 47 height 12
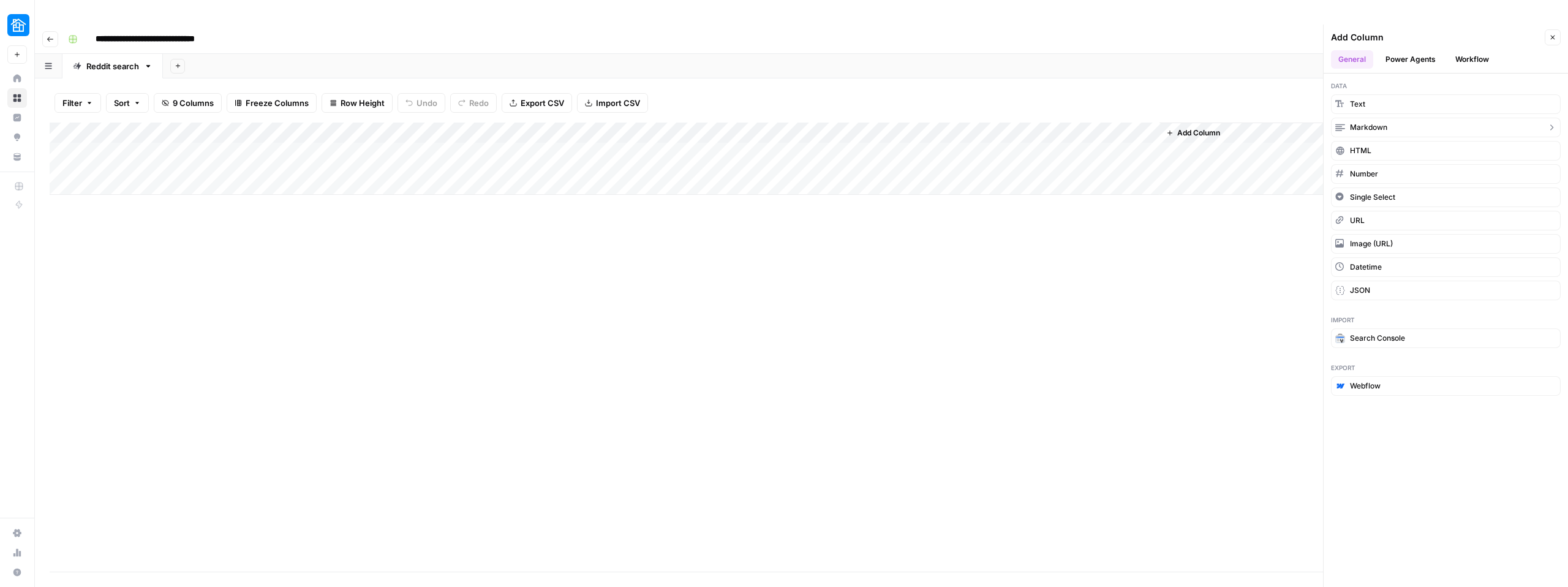
click at [1365, 122] on span "Markdown" at bounding box center [1368, 127] width 37 height 11
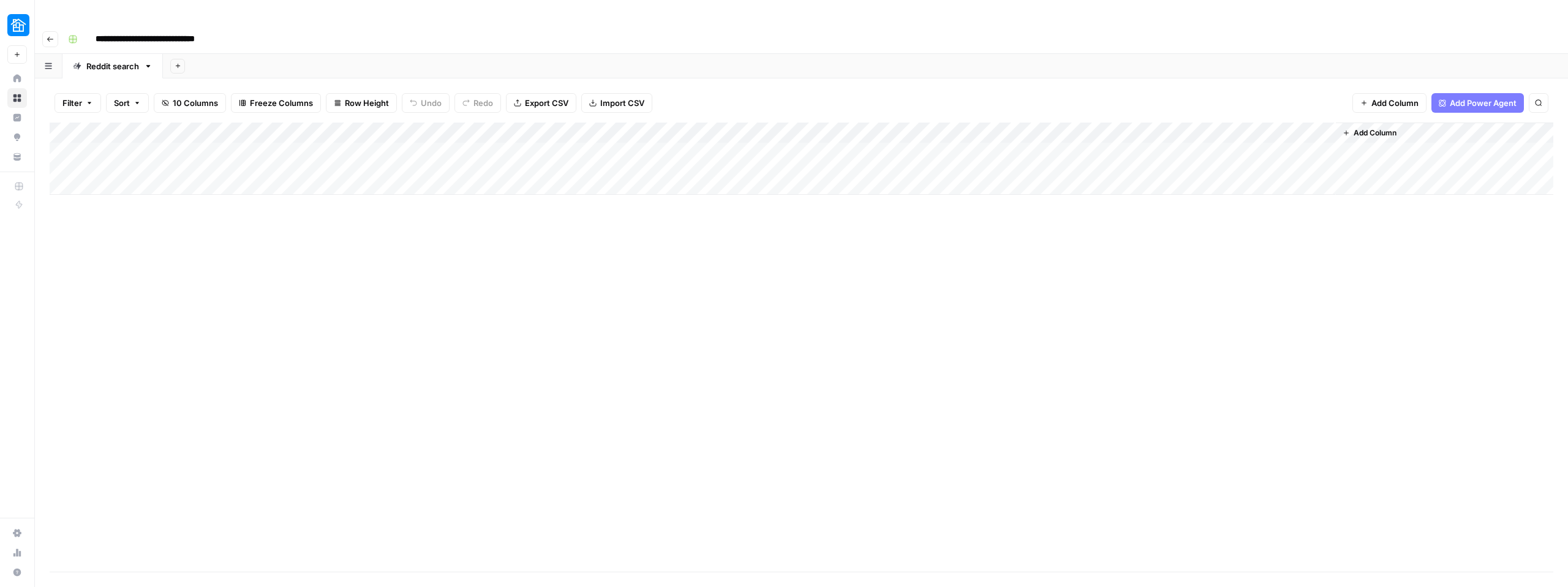
click at [1220, 122] on div "Add Column" at bounding box center [801, 158] width 1504 height 72
click at [1188, 140] on input "New Column" at bounding box center [1232, 137] width 125 height 12
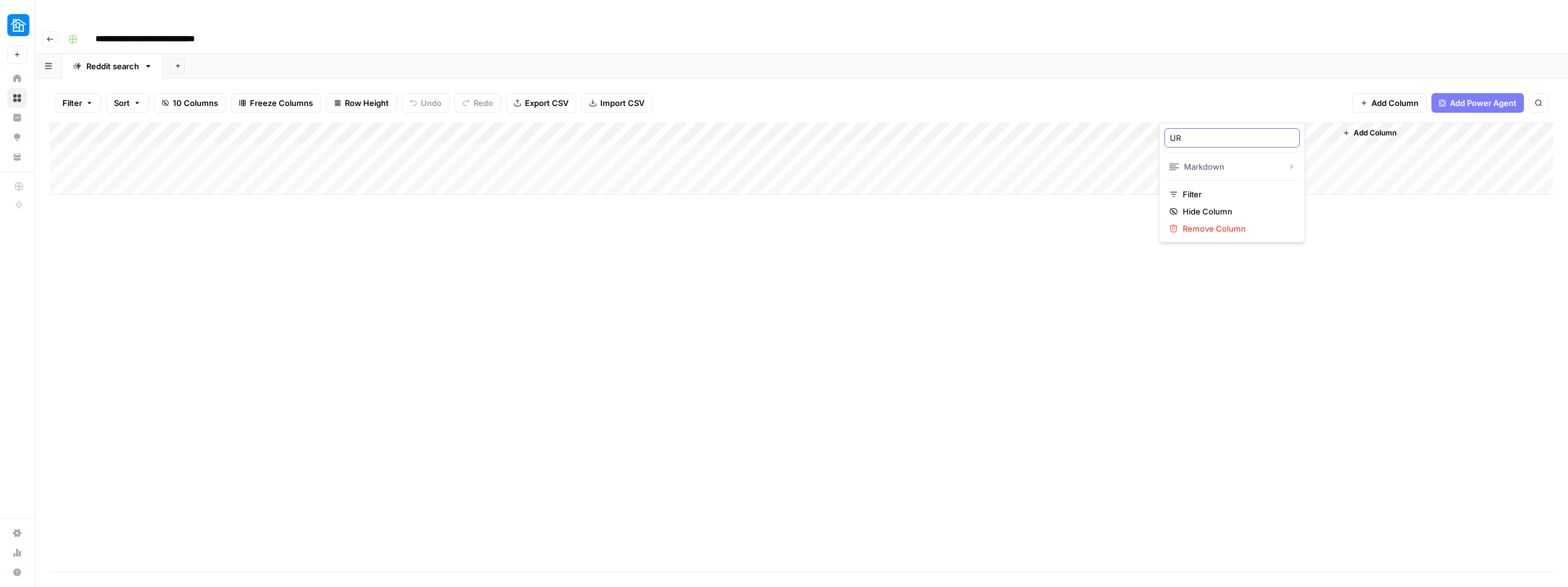
type input "URL"
click at [1358, 231] on div "Add Column" at bounding box center [801, 347] width 1504 height 449
click at [1364, 127] on span "Add Column" at bounding box center [1375, 132] width 43 height 11
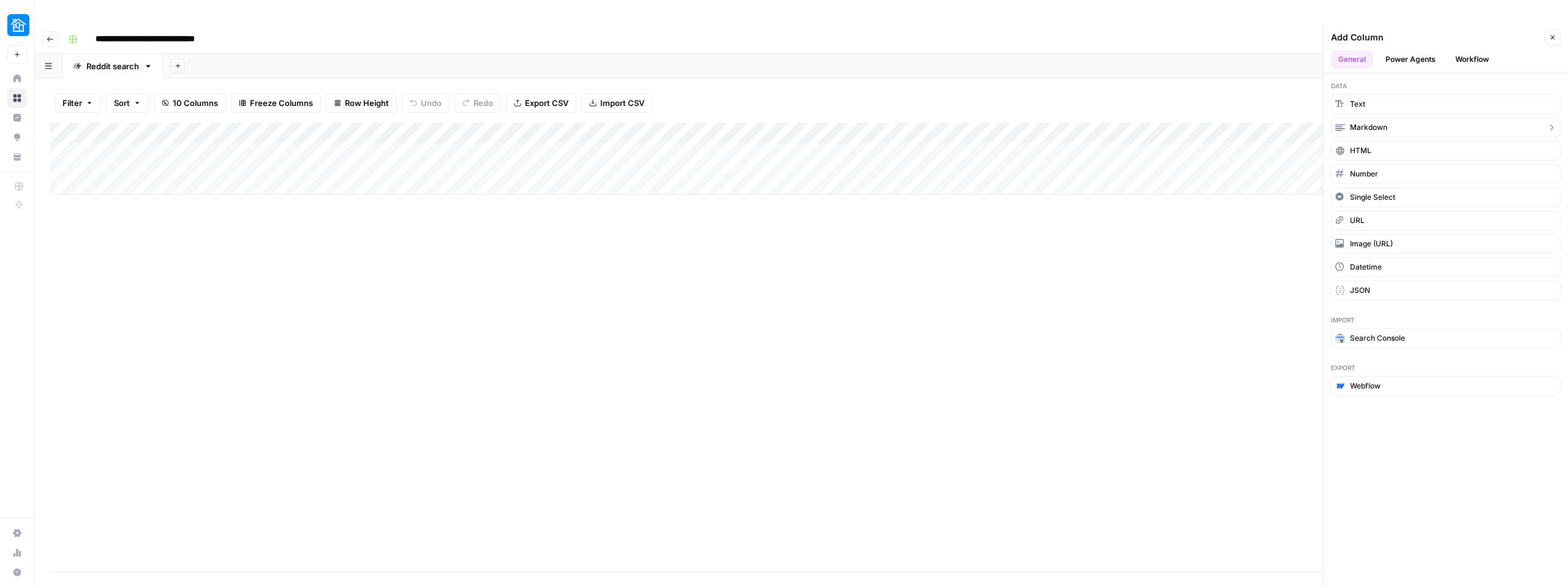
click at [1364, 122] on span "Markdown" at bounding box center [1368, 127] width 37 height 11
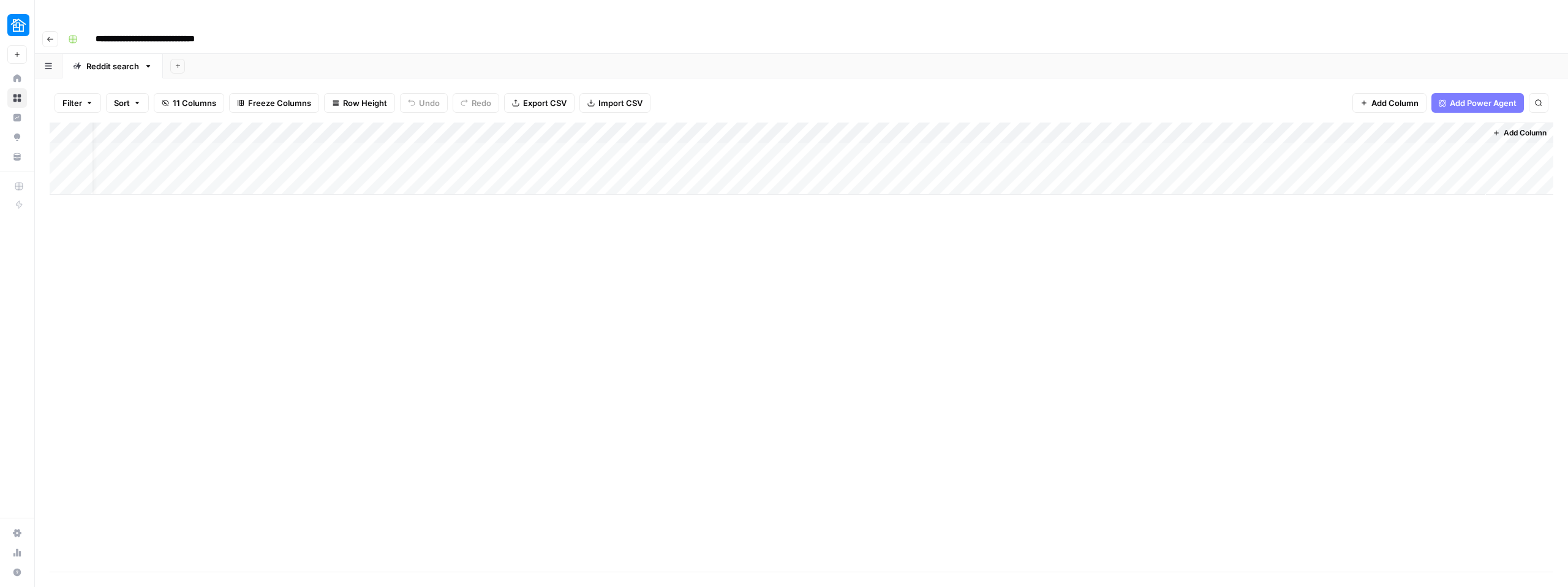
click at [1347, 122] on div "Add Column" at bounding box center [801, 158] width 1504 height 72
click at [1347, 109] on div at bounding box center [1397, 110] width 177 height 24
click at [1334, 135] on input "New Column" at bounding box center [1382, 137] width 125 height 12
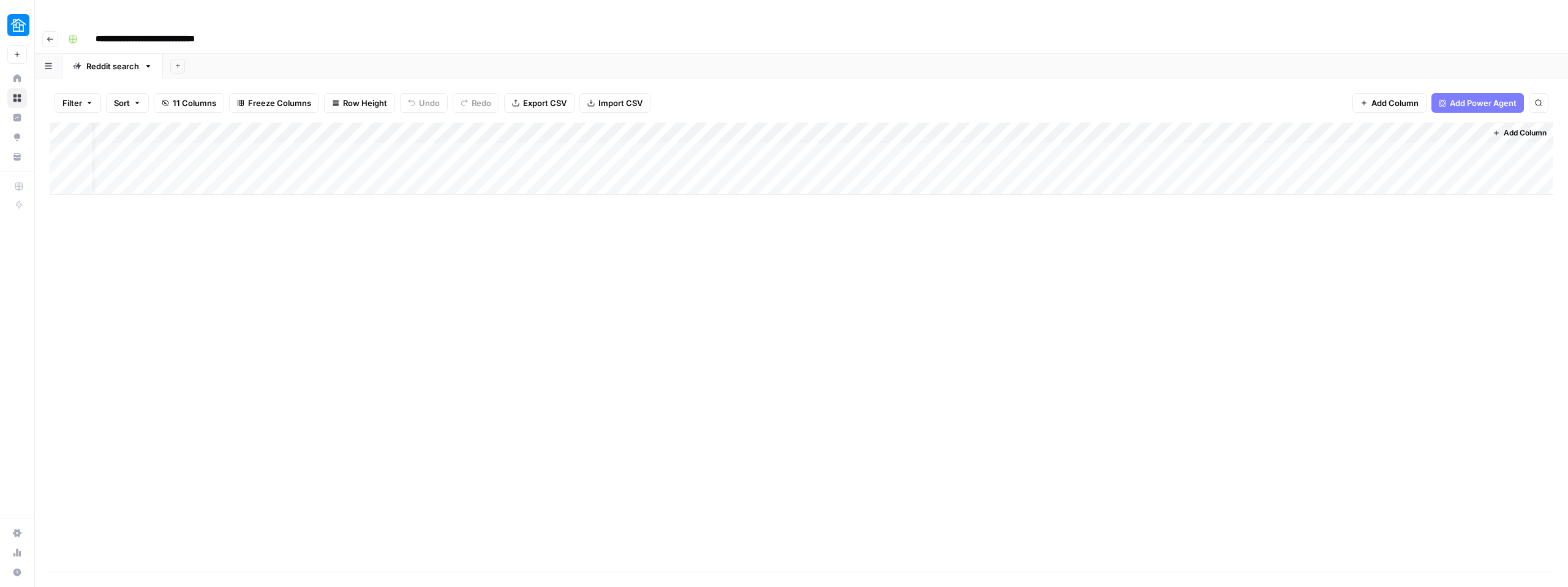
click at [1355, 122] on div "Add Column" at bounding box center [801, 158] width 1504 height 72
click at [1355, 111] on div at bounding box center [1397, 110] width 177 height 24
click at [1346, 143] on input "New Column" at bounding box center [1382, 137] width 125 height 12
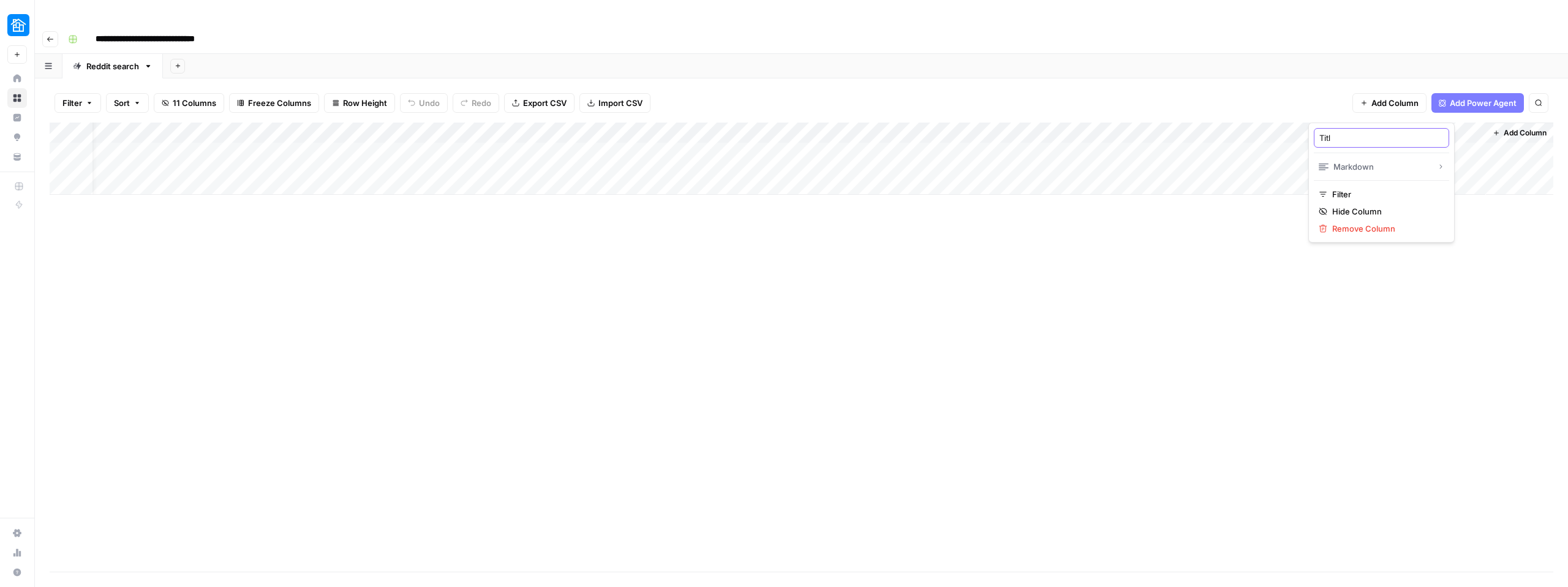
type input "Title"
click at [1289, 313] on div "Add Column" at bounding box center [801, 347] width 1504 height 449
click at [1511, 127] on span "Add Column" at bounding box center [1526, 132] width 43 height 11
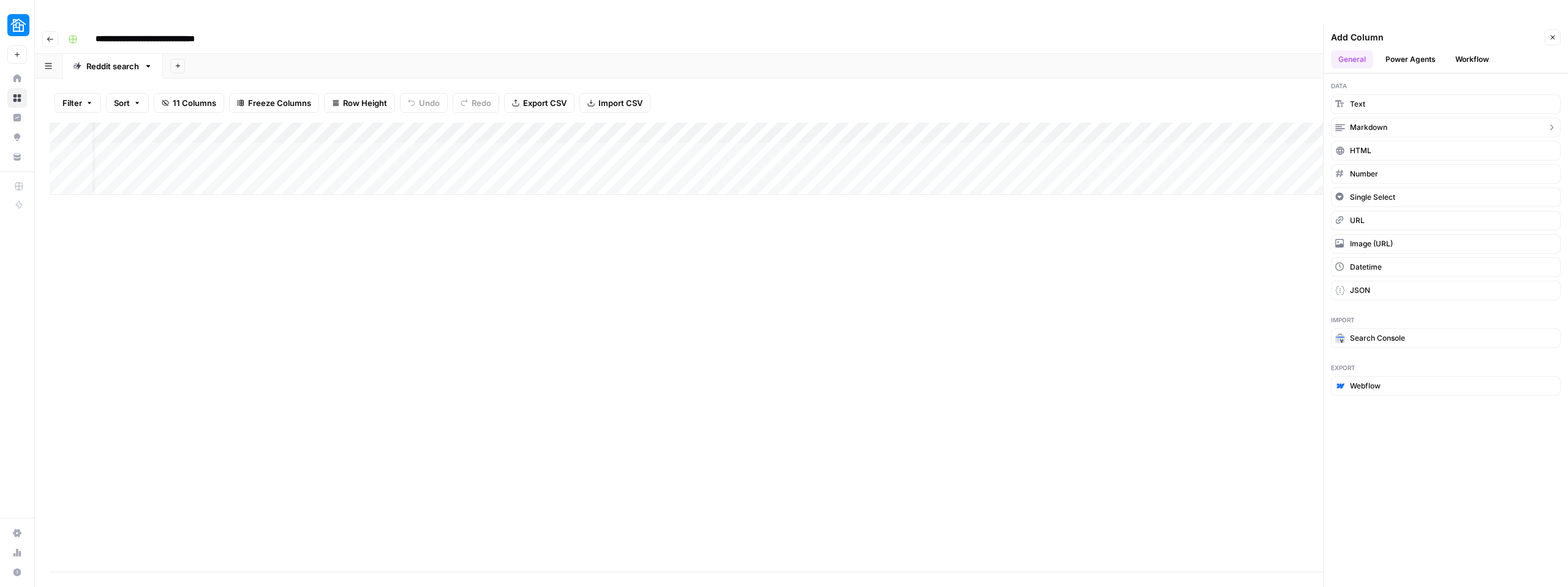
click at [1366, 122] on span "Markdown" at bounding box center [1368, 127] width 37 height 11
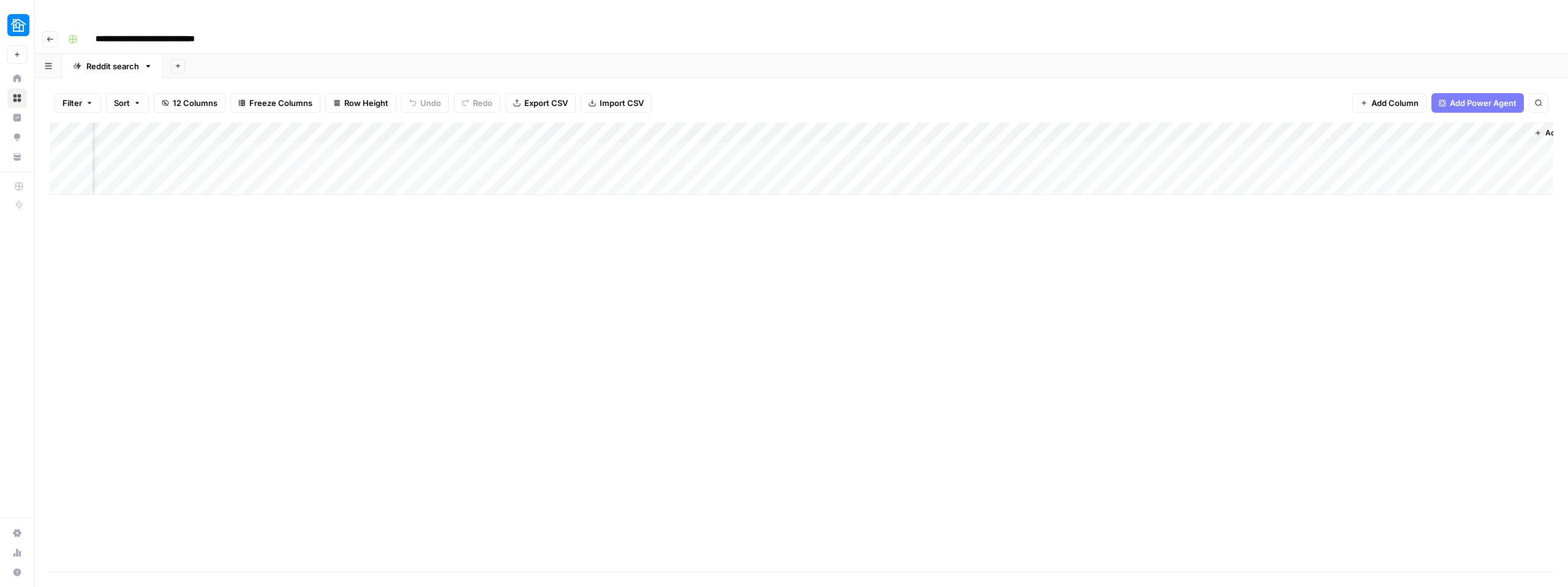
scroll to position [0, 204]
click at [1332, 122] on div "Add Column" at bounding box center [801, 158] width 1504 height 72
click at [1339, 136] on input "New Column" at bounding box center [1382, 137] width 125 height 12
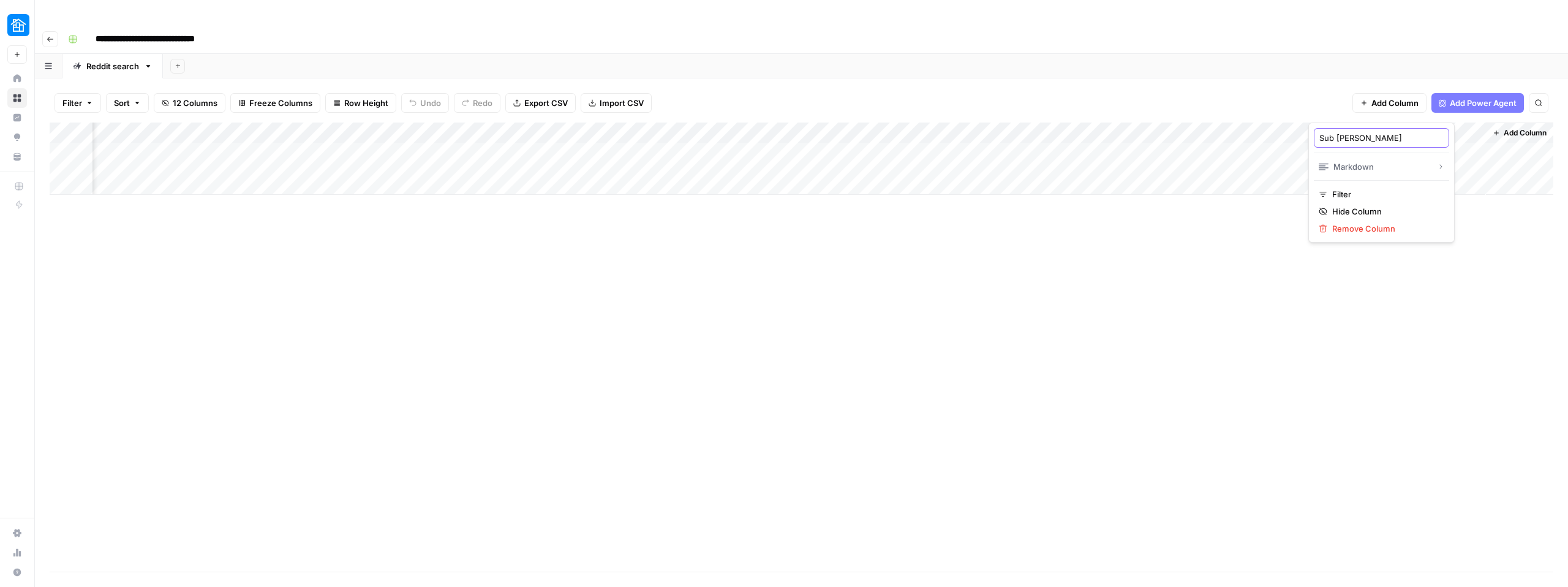
type input "Sub Reddit"
click at [1289, 327] on div "Add Column" at bounding box center [801, 347] width 1504 height 449
click at [1510, 127] on span "Add Column" at bounding box center [1526, 132] width 43 height 11
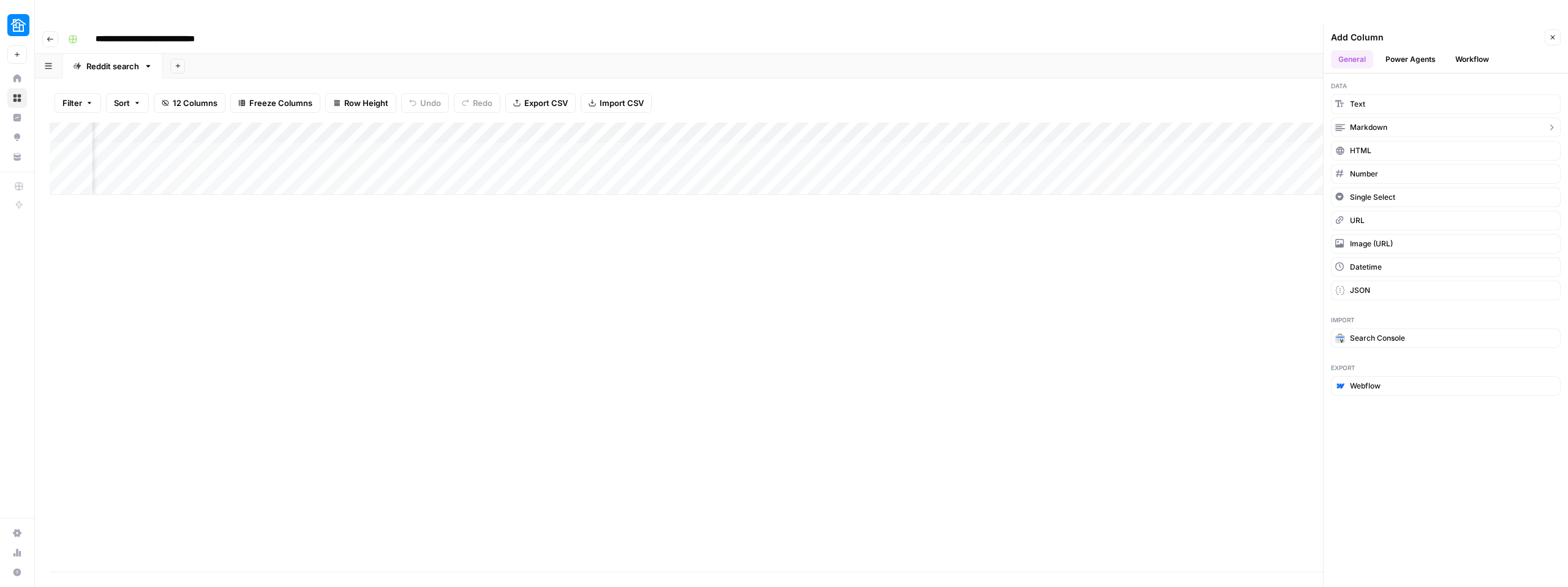
click at [1396, 117] on button "Markdown" at bounding box center [1446, 127] width 229 height 20
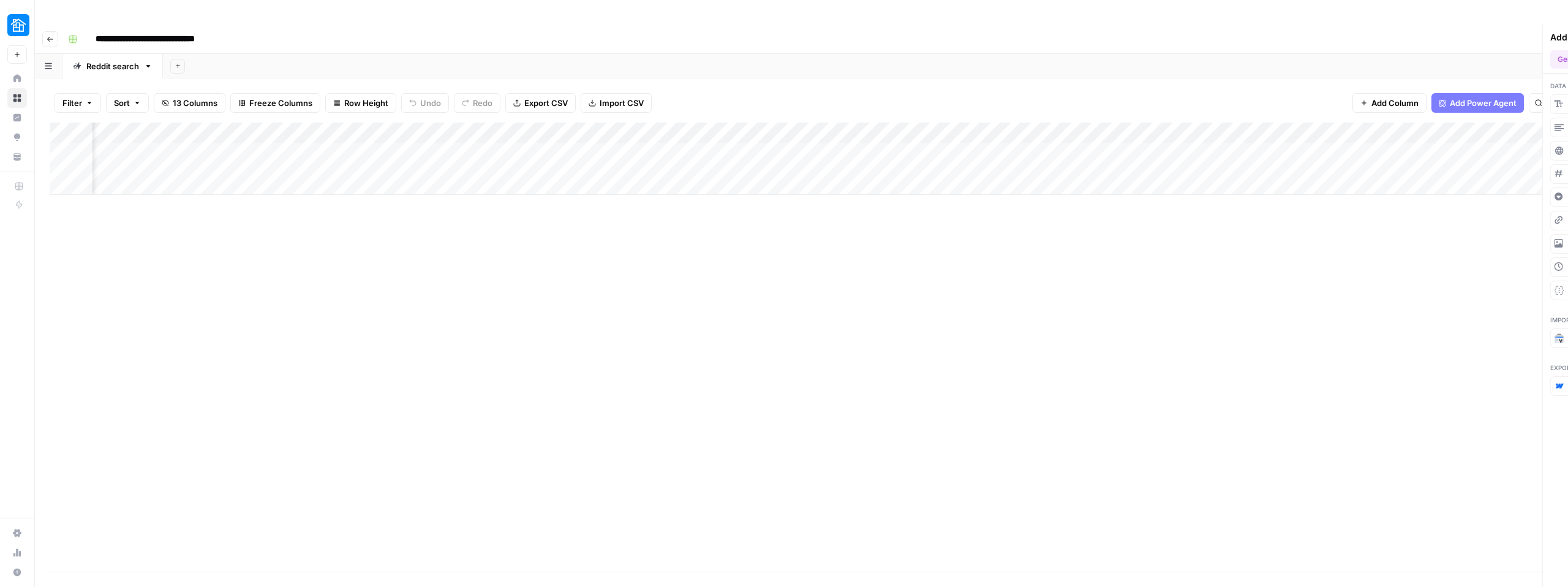
scroll to position [0, 380]
click at [1357, 122] on div "Add Column" at bounding box center [801, 158] width 1504 height 72
click at [1339, 137] on input "New Column" at bounding box center [1382, 137] width 125 height 12
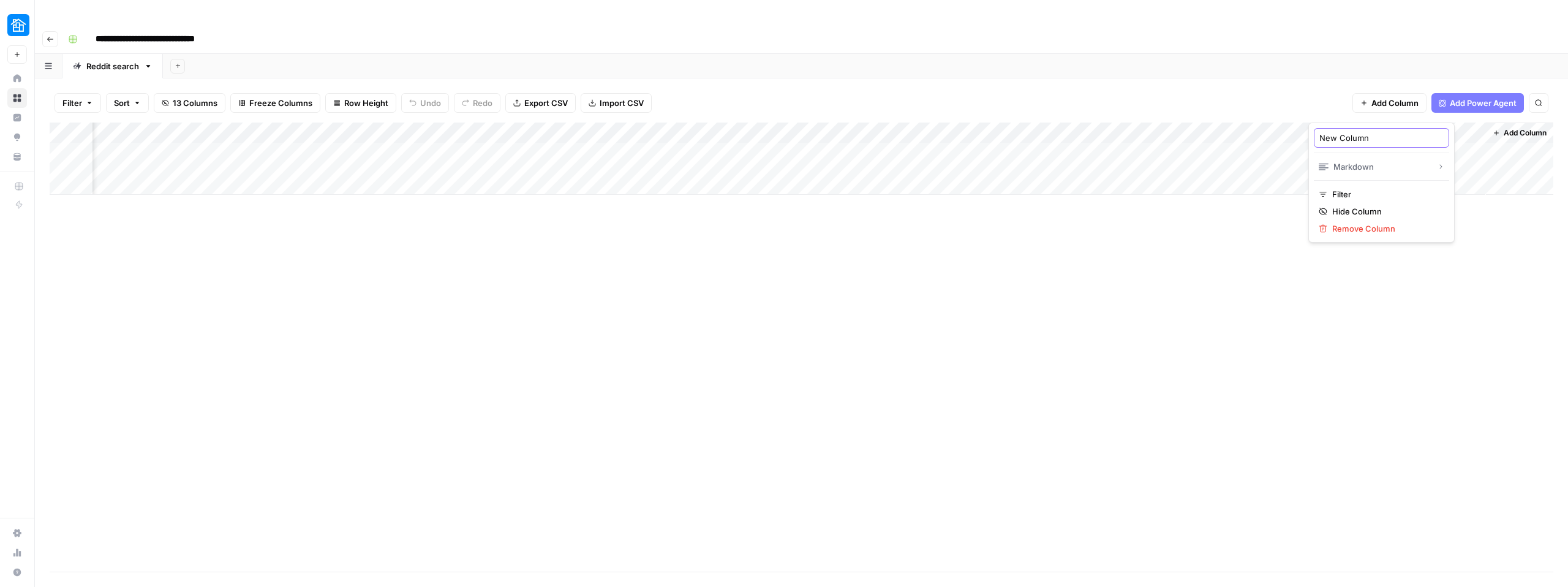
paste input "keyword_variatio"
type input "keyword_variation"
click at [1260, 266] on div "Add Column" at bounding box center [801, 347] width 1504 height 449
click at [1536, 127] on span "Add Column" at bounding box center [1526, 132] width 43 height 11
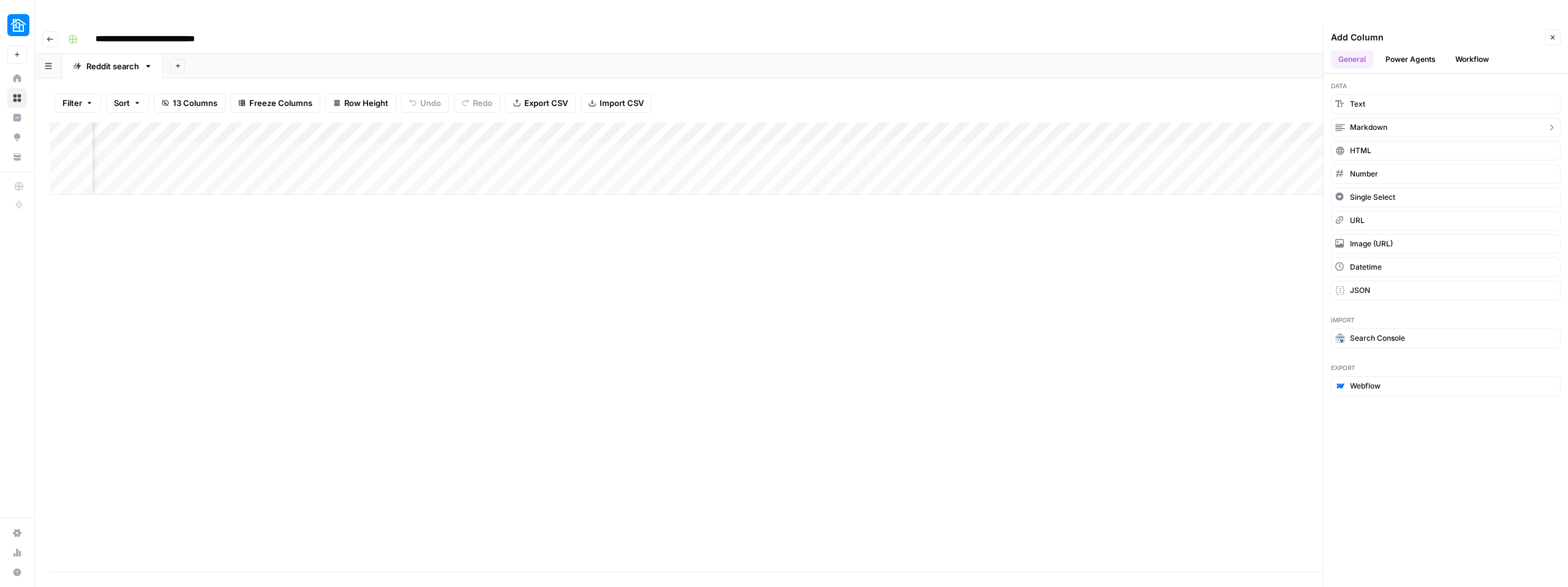
click at [1376, 122] on span "Markdown" at bounding box center [1368, 127] width 37 height 11
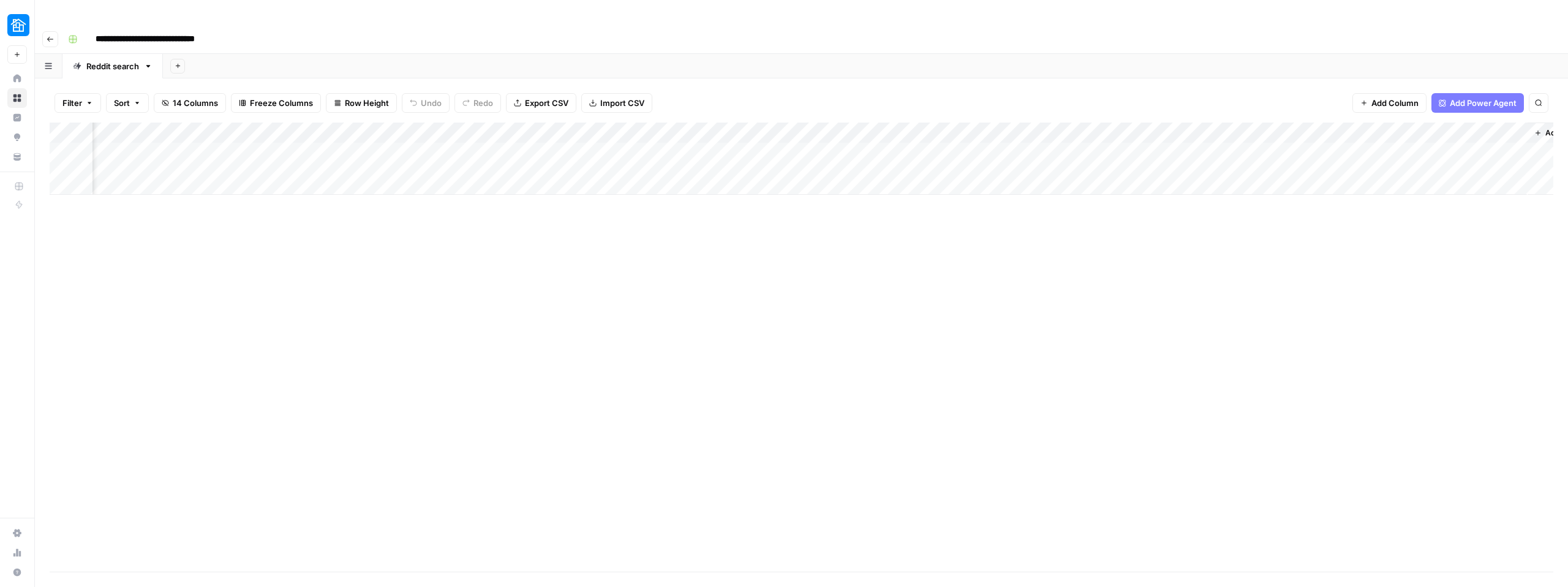
scroll to position [0, 556]
click at [1395, 122] on div "Add Column" at bounding box center [801, 158] width 1504 height 72
click at [1350, 141] on input "New Column" at bounding box center [1382, 137] width 125 height 12
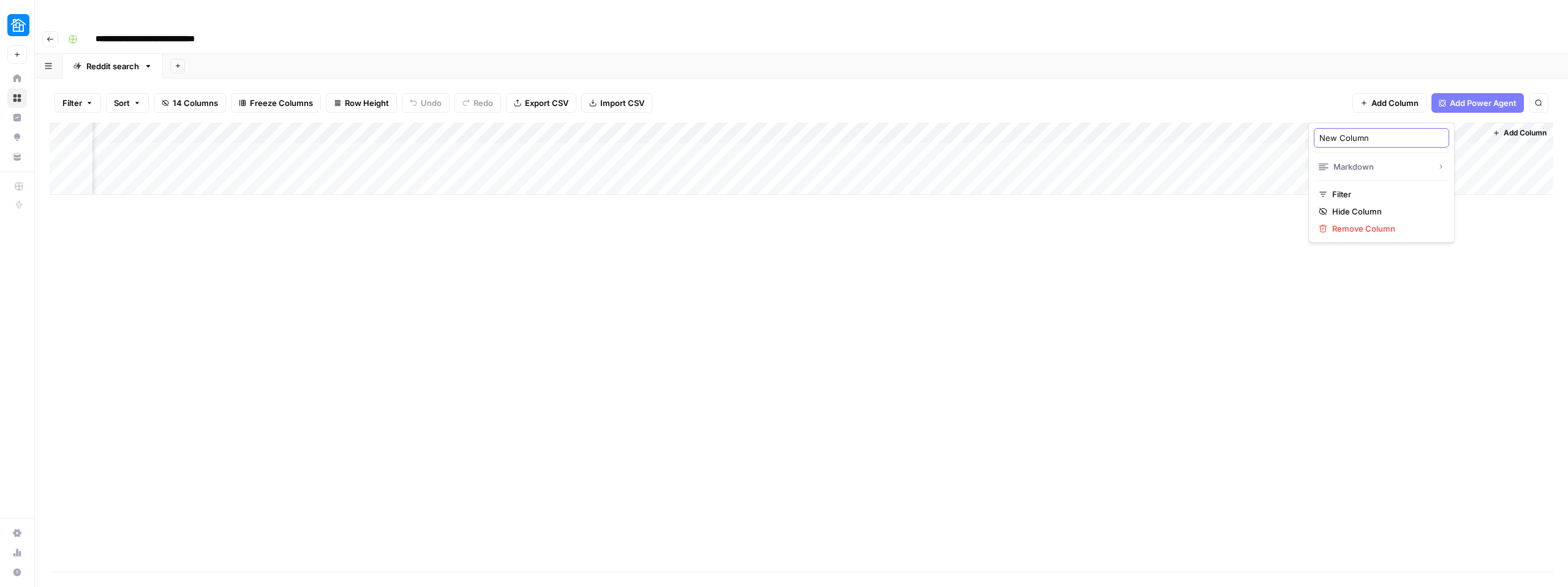
paste input "created_date"
type input "created_date"
click at [1242, 276] on div "Add Column" at bounding box center [801, 347] width 1504 height 449
click at [241, 266] on div "Add Column" at bounding box center [801, 347] width 1504 height 449
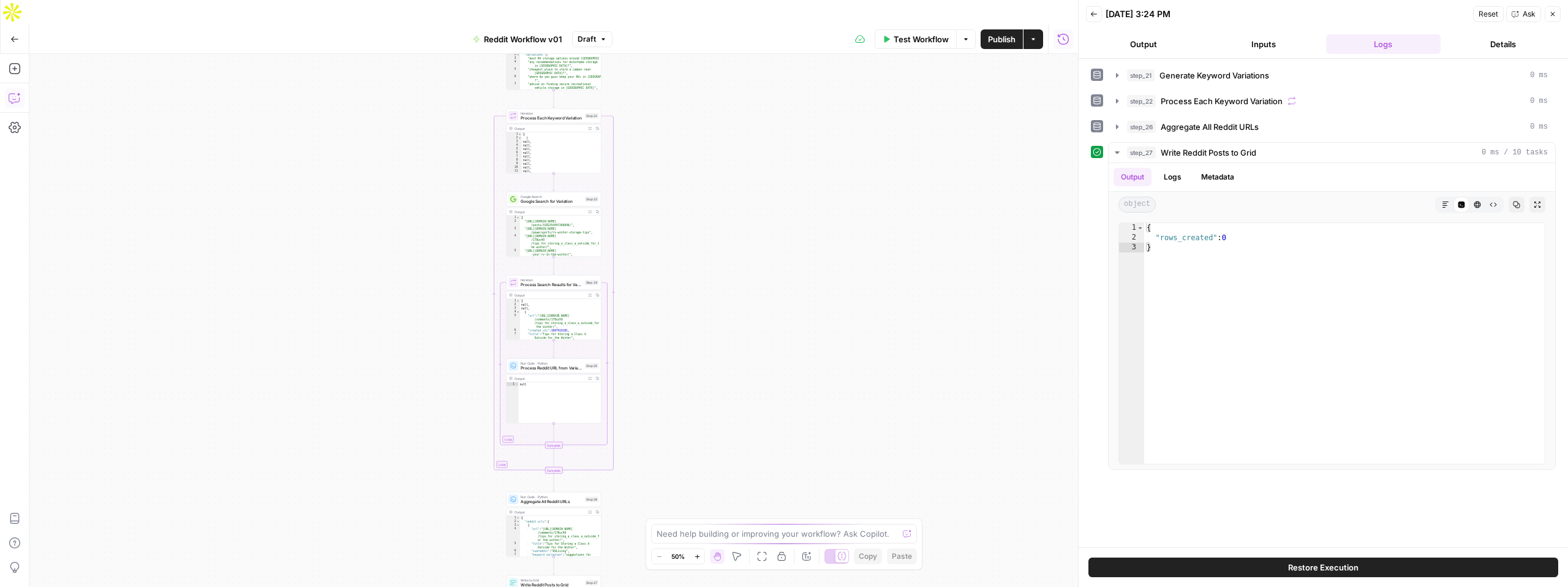
click at [15, 92] on icon "button" at bounding box center [14, 98] width 12 height 12
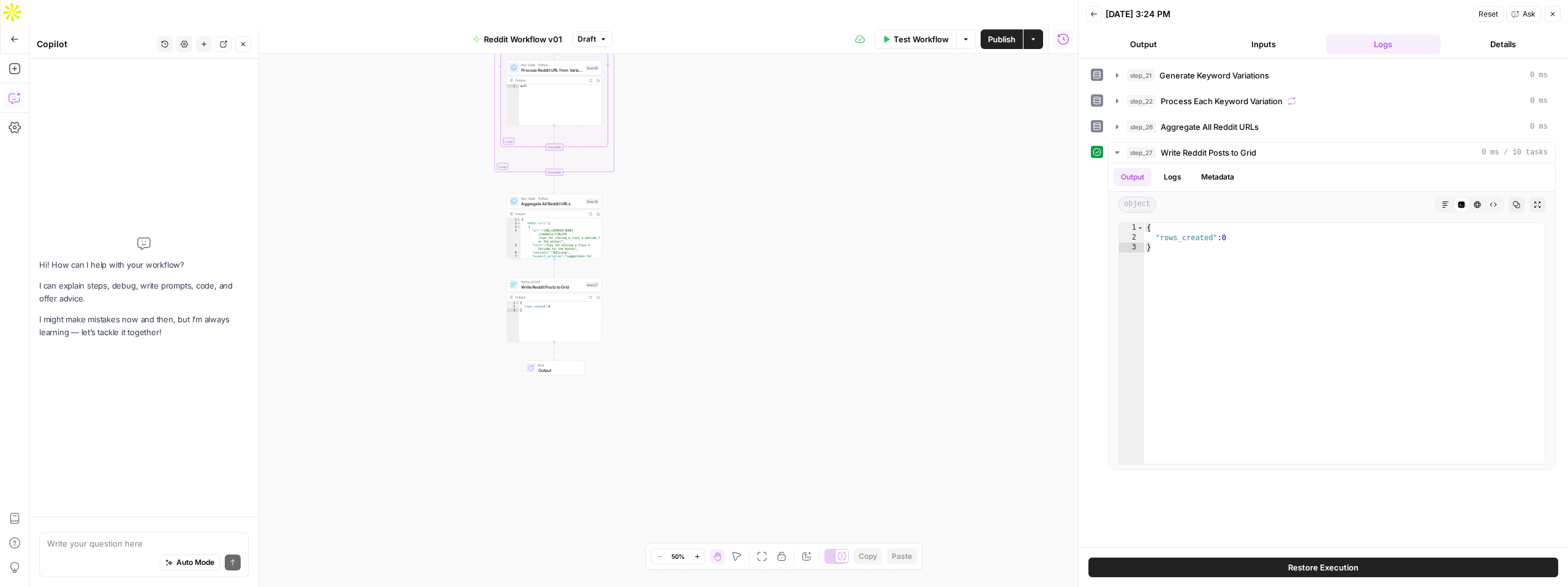
type textarea "*"
click at [552, 301] on div "{ "rows_created" : 0 }" at bounding box center [560, 325] width 82 height 48
click at [555, 279] on span "Write to Grid" at bounding box center [552, 282] width 62 height 5
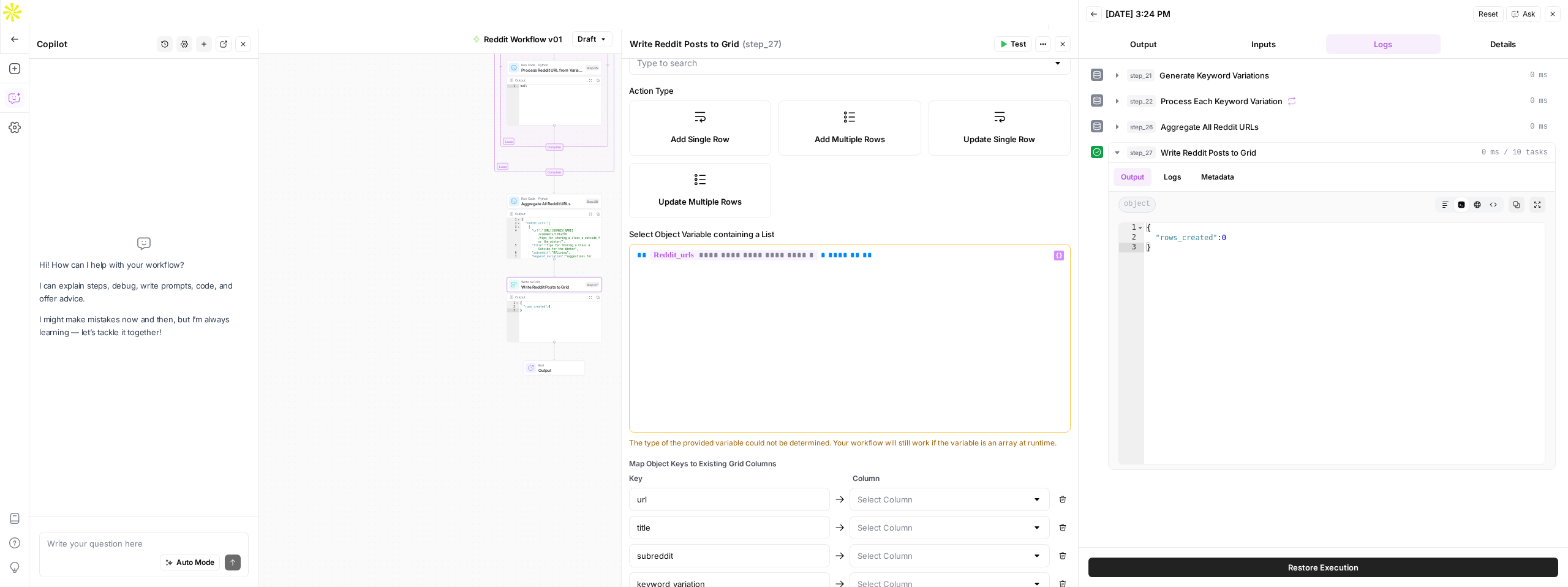
scroll to position [220, 0]
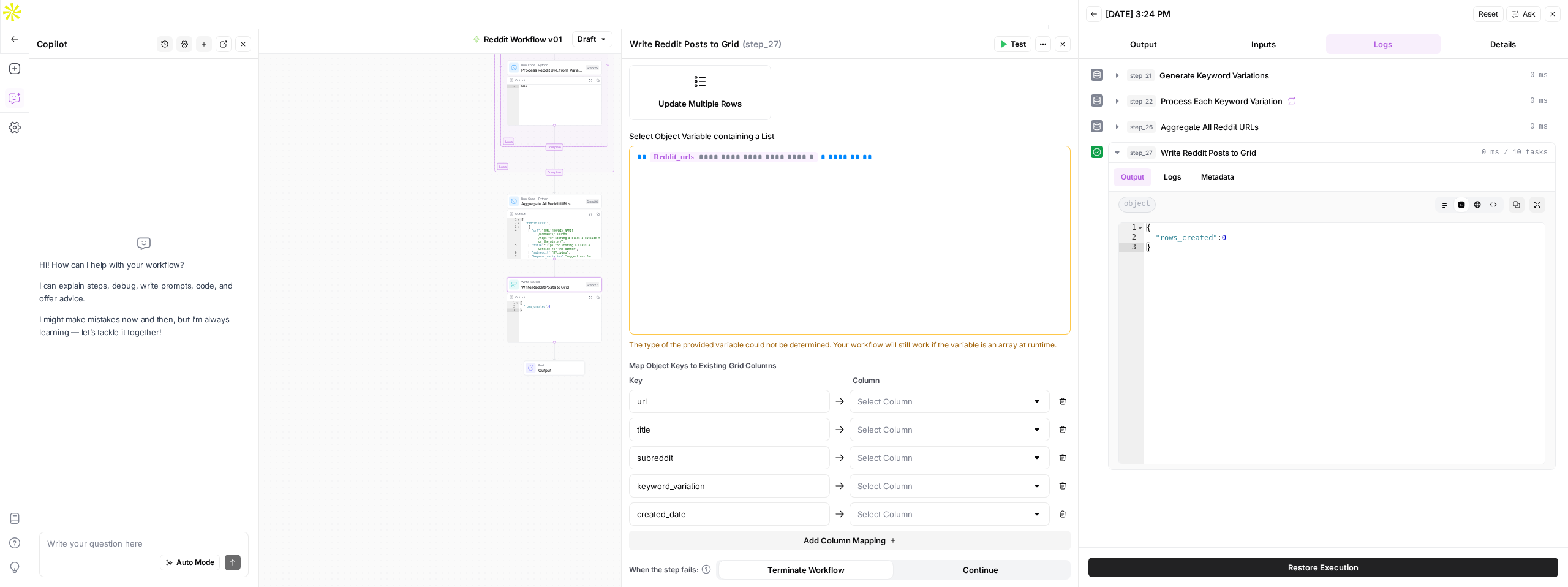
click at [1038, 404] on div at bounding box center [1037, 401] width 10 height 12
click at [892, 401] on input "text" at bounding box center [942, 401] width 170 height 12
type input "Reddit search"
click at [939, 428] on div "No results" at bounding box center [949, 434] width 190 height 12
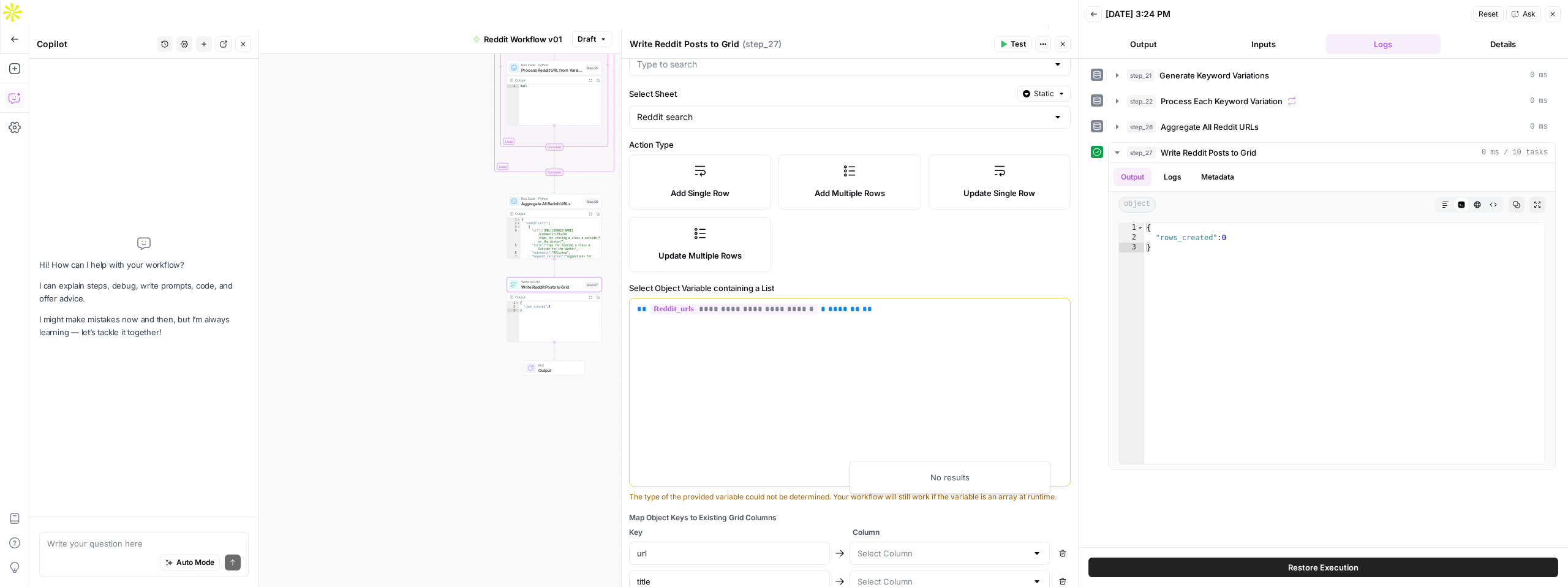
scroll to position [0, 0]
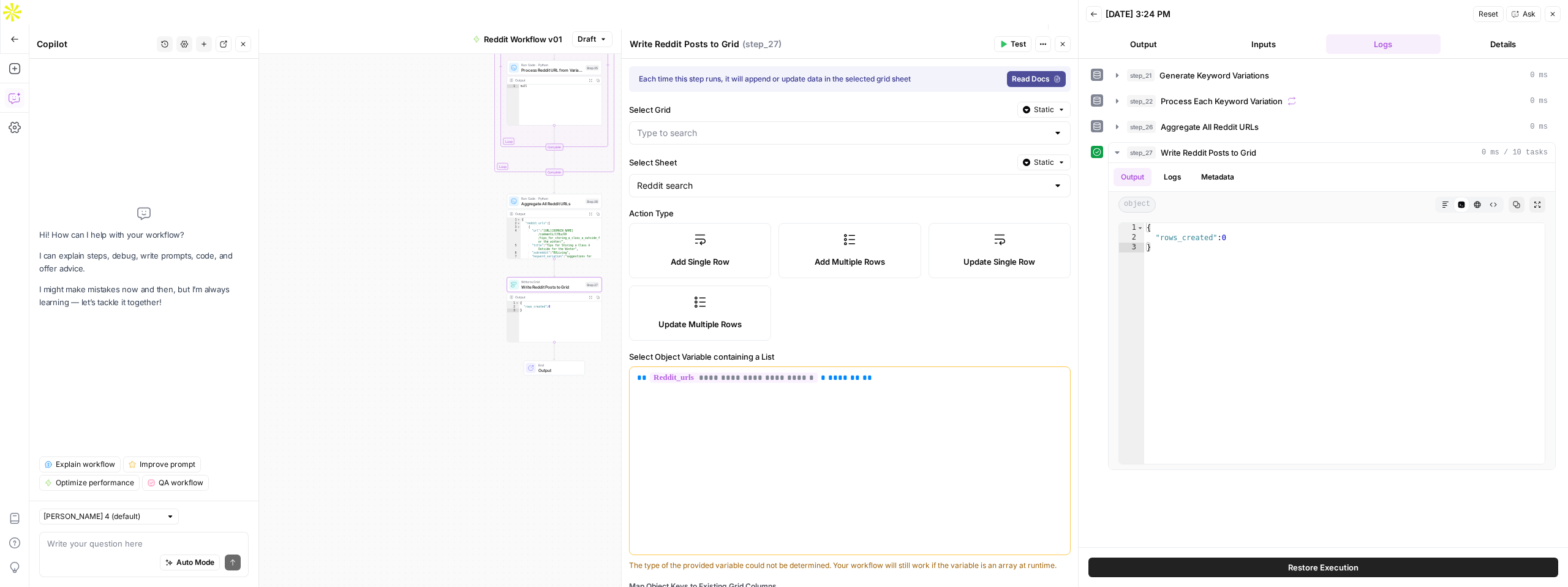
click at [728, 141] on div at bounding box center [850, 133] width 441 height 23
paste input "31753"
type input "31753"
click at [686, 191] on input "Select Sheet" at bounding box center [842, 185] width 411 height 12
type input "Reddit Engagement (Test Version)"
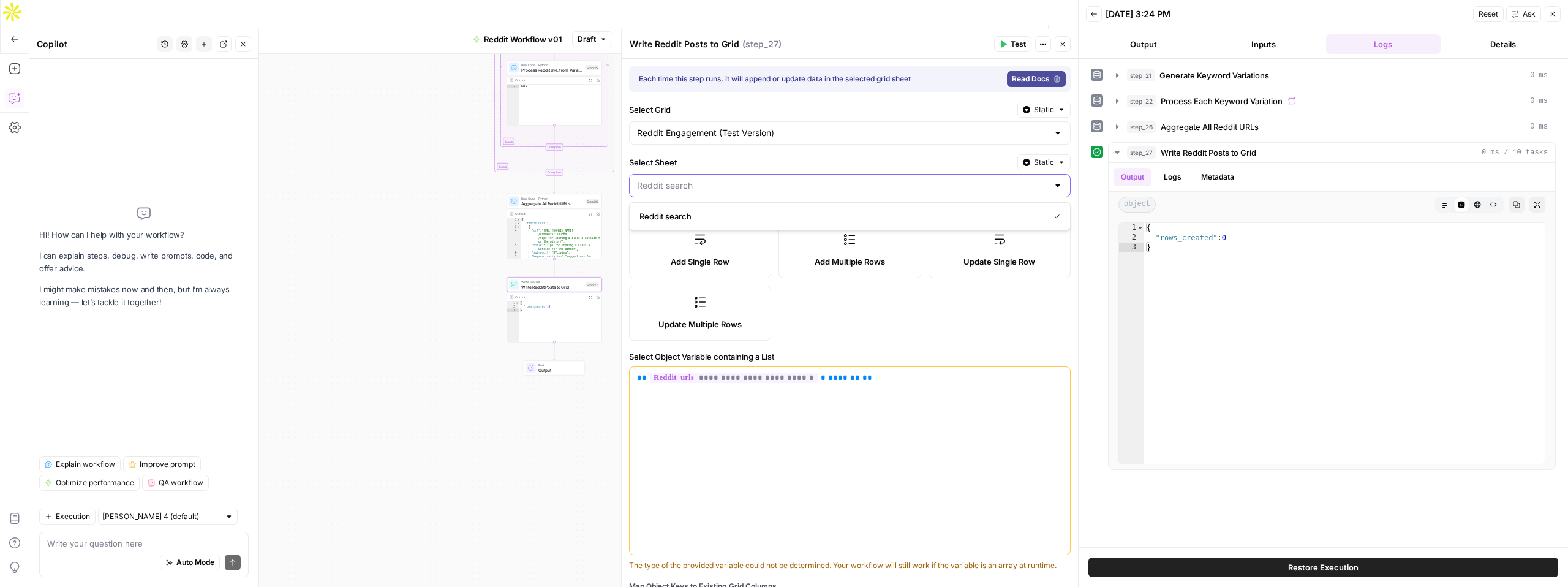
click at [727, 190] on input "Select Sheet" at bounding box center [842, 185] width 411 height 12
paste input "40581"
type input "Reddit search"
click at [558, 408] on div "Workflow Set Inputs Inputs LLM · GPT-4.1 Generate Keyword Variations Step 21 Ou…" at bounding box center [553, 333] width 1048 height 557
click at [888, 417] on div "**********" at bounding box center [850, 460] width 441 height 187
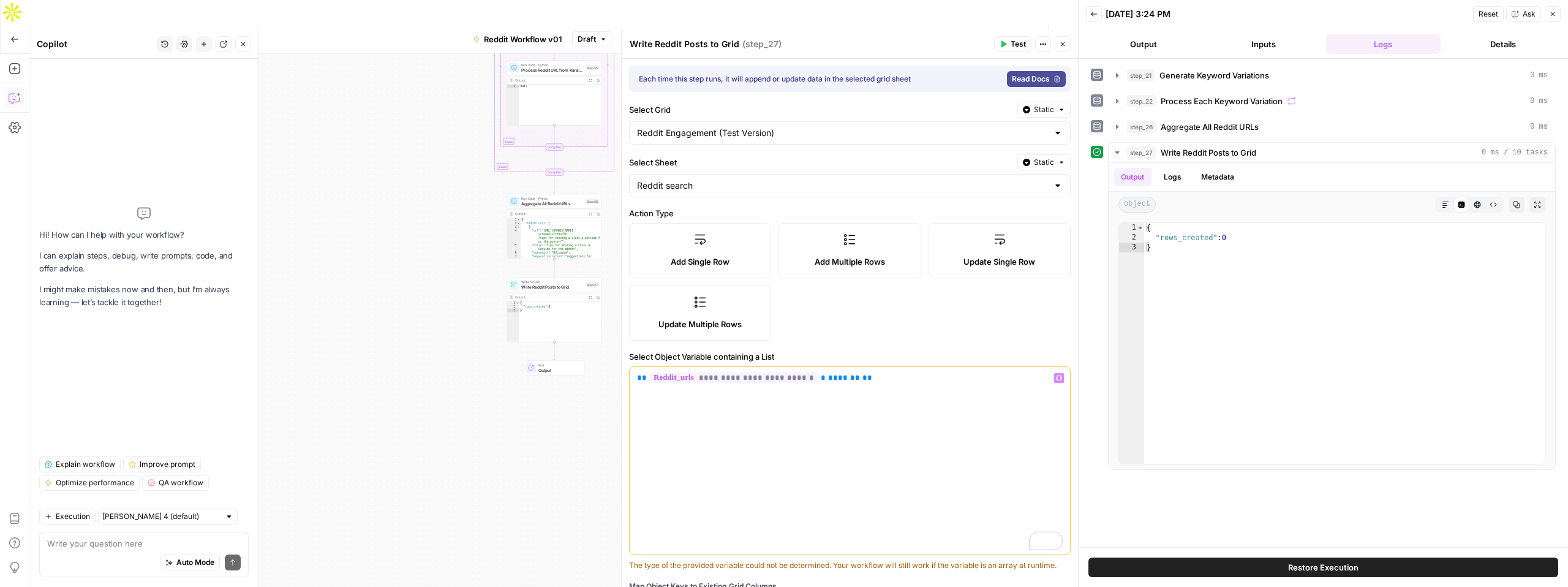
click at [1013, 41] on span "Test" at bounding box center [1018, 43] width 15 height 11
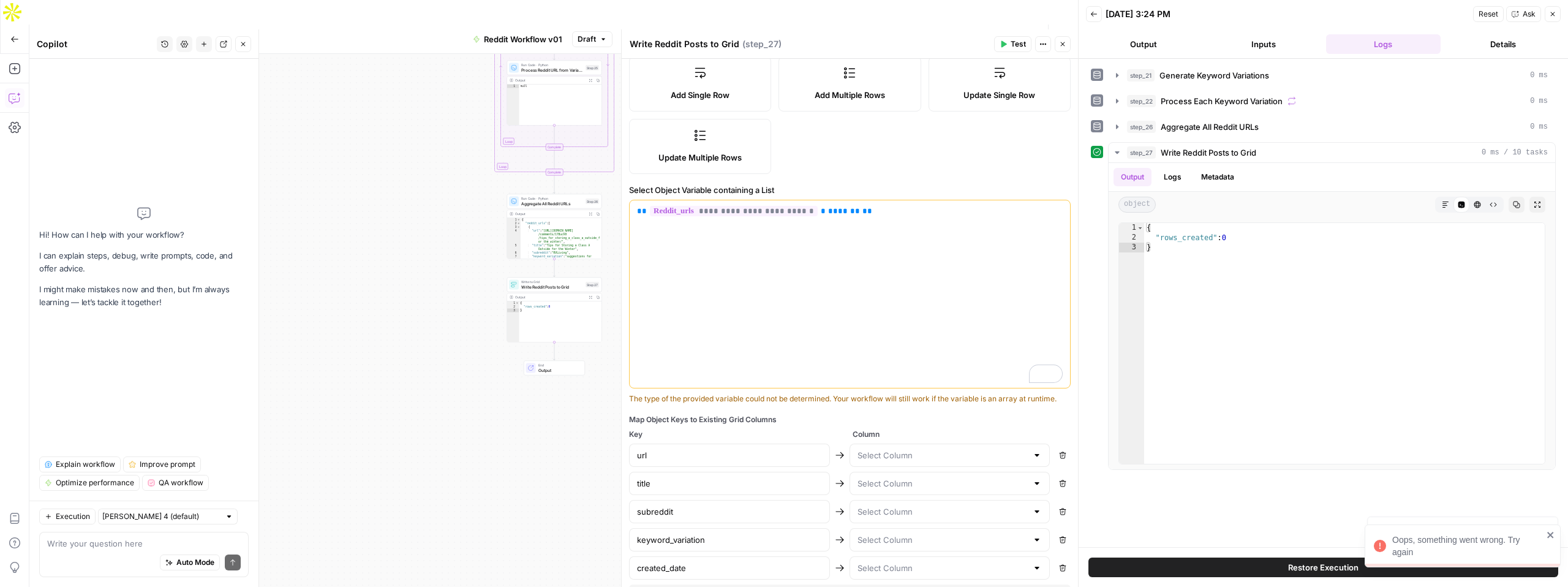
scroll to position [220, 0]
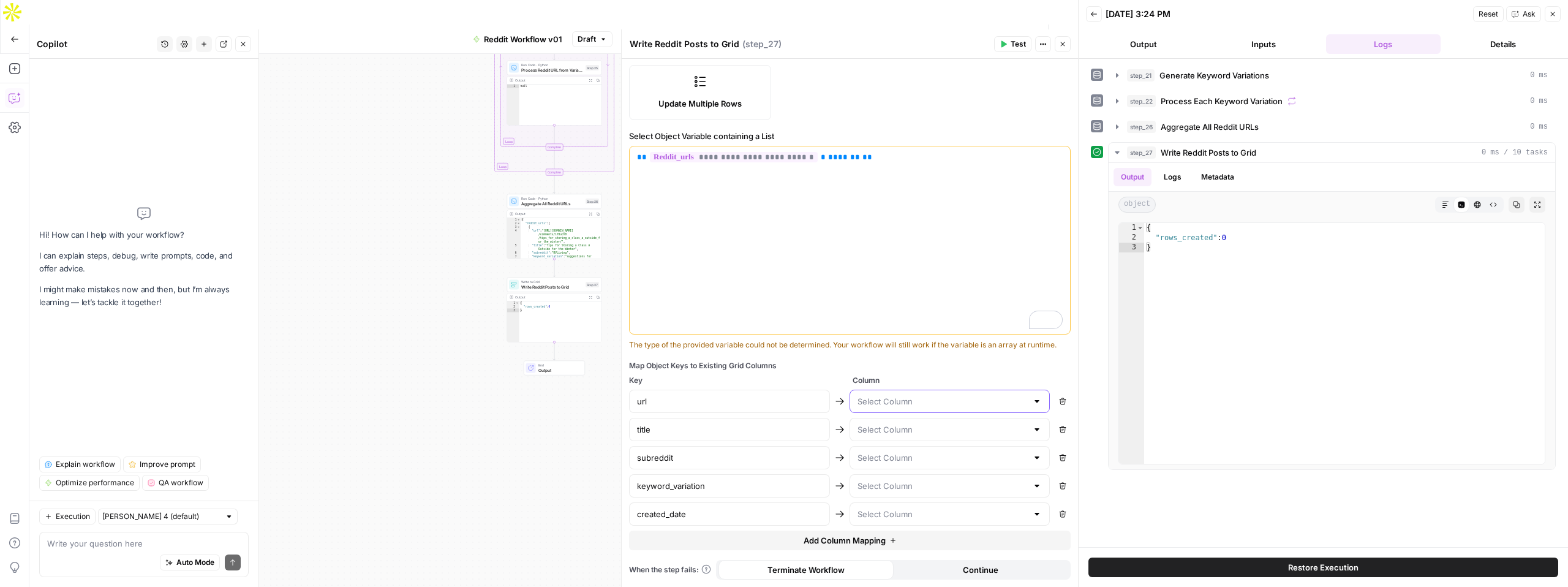
click at [899, 401] on input "text" at bounding box center [942, 401] width 170 height 12
click at [878, 498] on span "URL" at bounding box center [947, 501] width 175 height 12
type input "URL"
click at [906, 431] on input "text" at bounding box center [942, 429] width 170 height 12
click at [900, 347] on span "Title" at bounding box center [947, 347] width 175 height 12
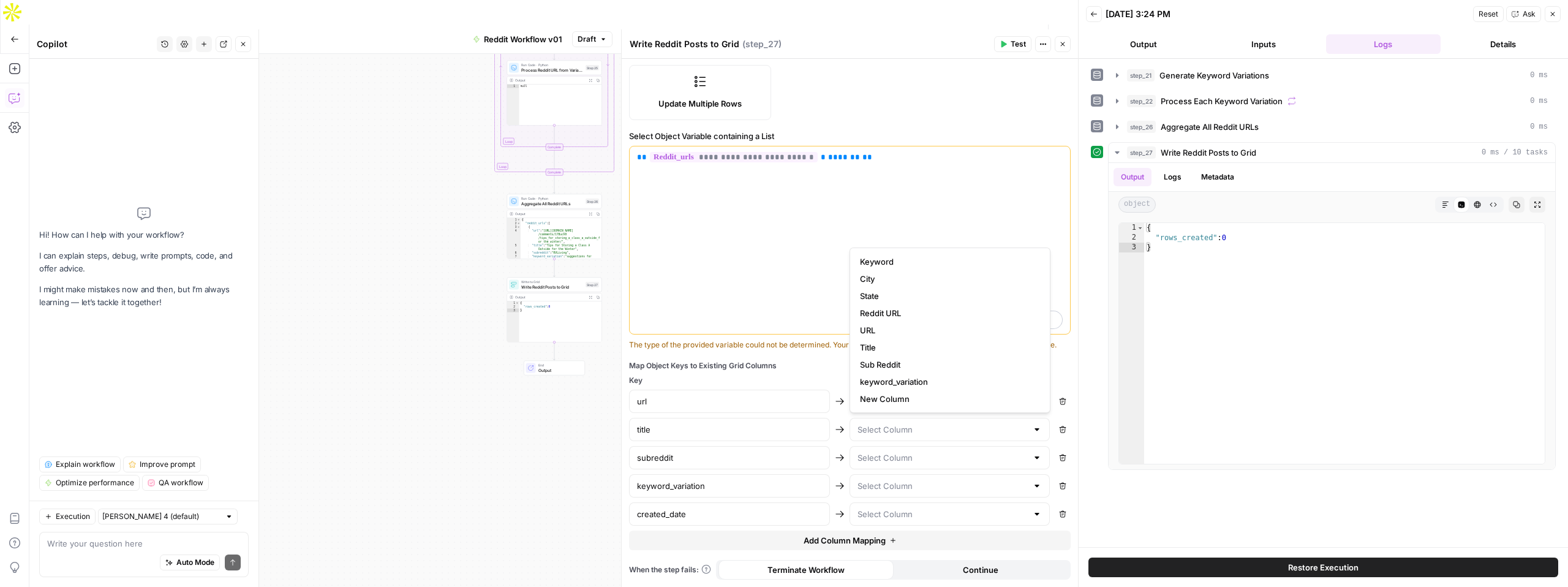
type input "Title"
click at [892, 462] on input "text" at bounding box center [942, 457] width 170 height 12
click at [880, 387] on span "Sub Reddit" at bounding box center [947, 392] width 175 height 12
type input "Sub Reddit"
click at [899, 491] on input "text" at bounding box center [942, 486] width 170 height 12
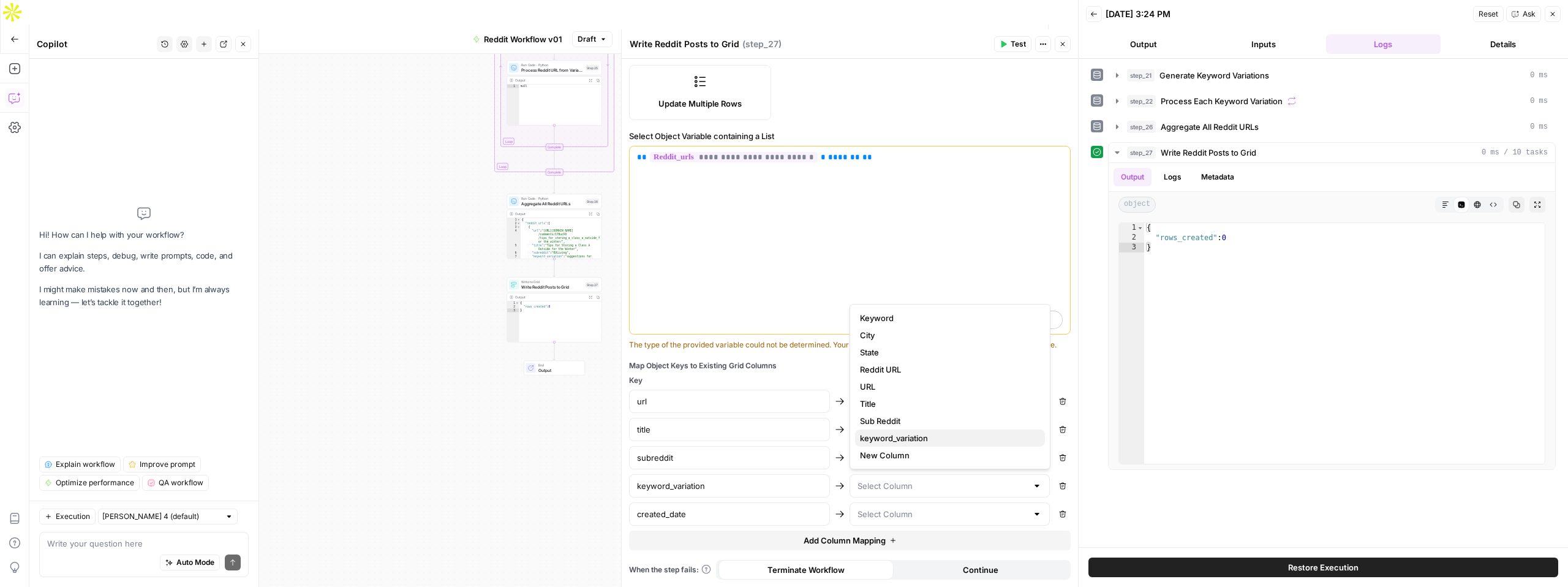
click at [889, 438] on span "keyword_variation" at bounding box center [947, 437] width 175 height 12
type input "keyword_variation"
click at [906, 515] on input "text" at bounding box center [942, 514] width 170 height 12
click at [890, 484] on span "New Column" at bounding box center [947, 483] width 175 height 12
type input "New Column"
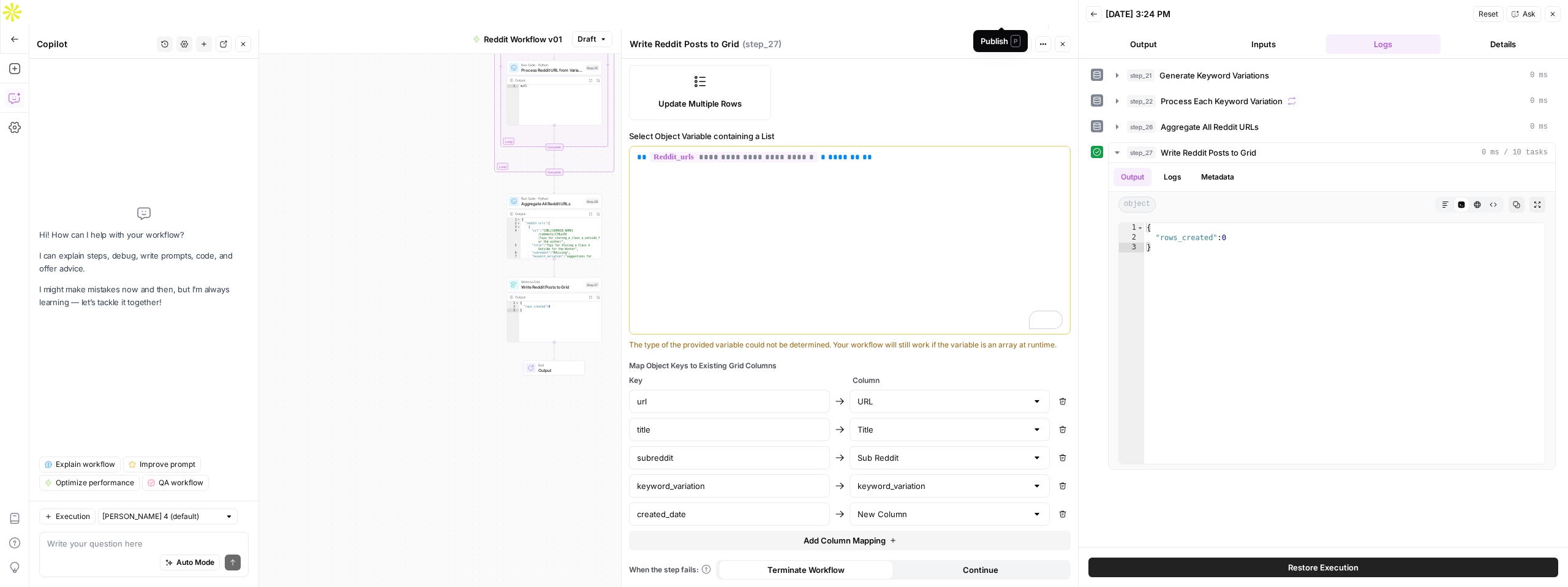
click at [996, 33] on span "Publish" at bounding box center [1001, 39] width 27 height 12
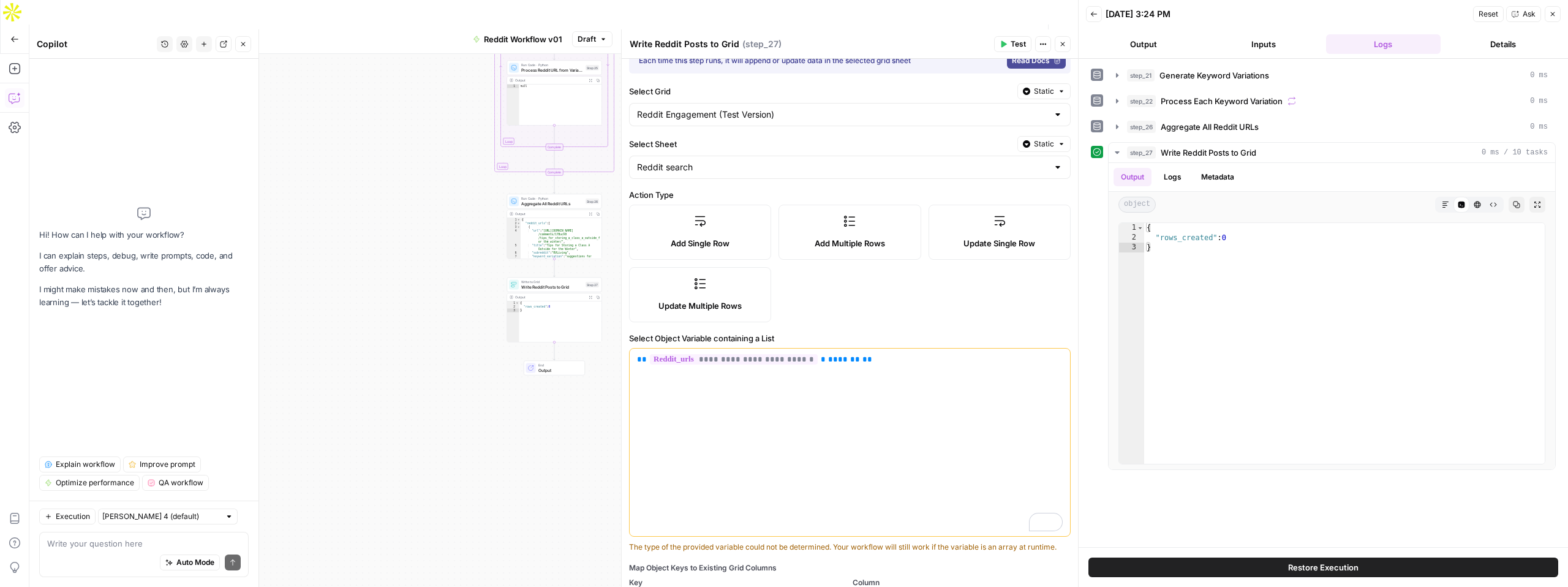
scroll to position [47, 0]
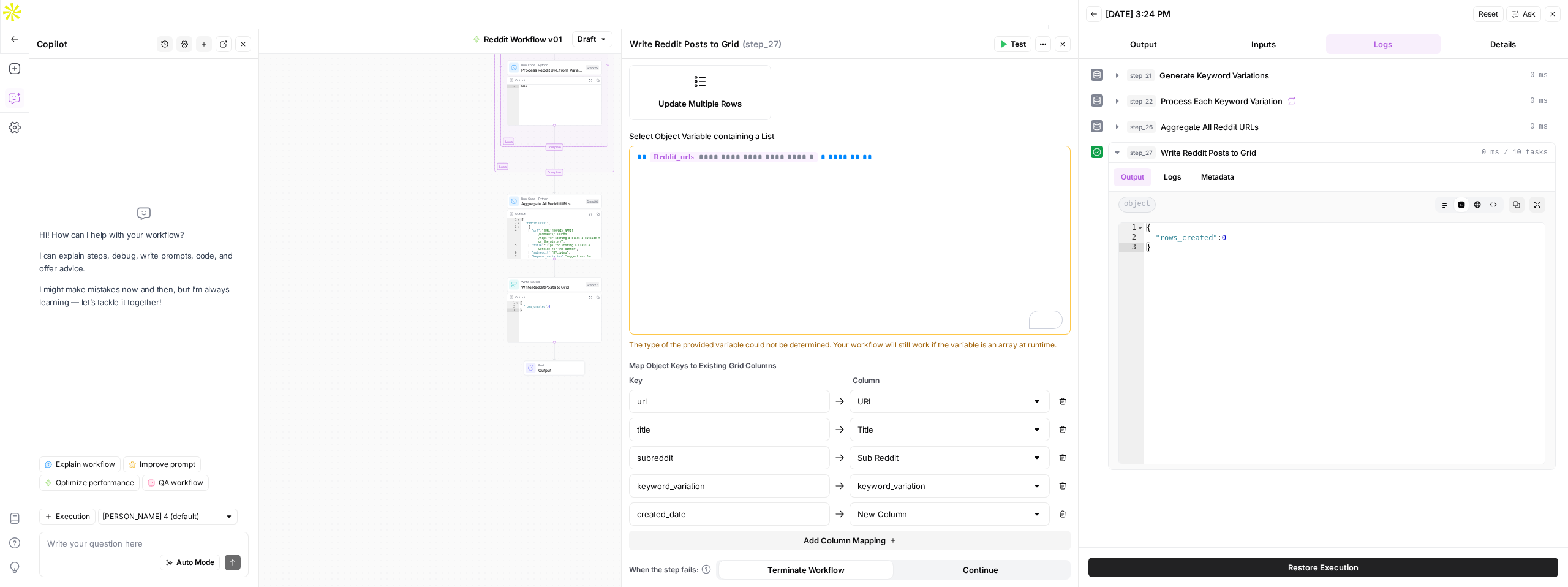
click at [1007, 42] on button "Test" at bounding box center [1013, 43] width 37 height 16
click at [1455, 549] on div "Oops, something went wrong. Try again" at bounding box center [1467, 545] width 150 height 24
click at [989, 33] on span "Publish" at bounding box center [1001, 39] width 27 height 12
click at [915, 33] on span "Test Workflow" at bounding box center [921, 39] width 55 height 12
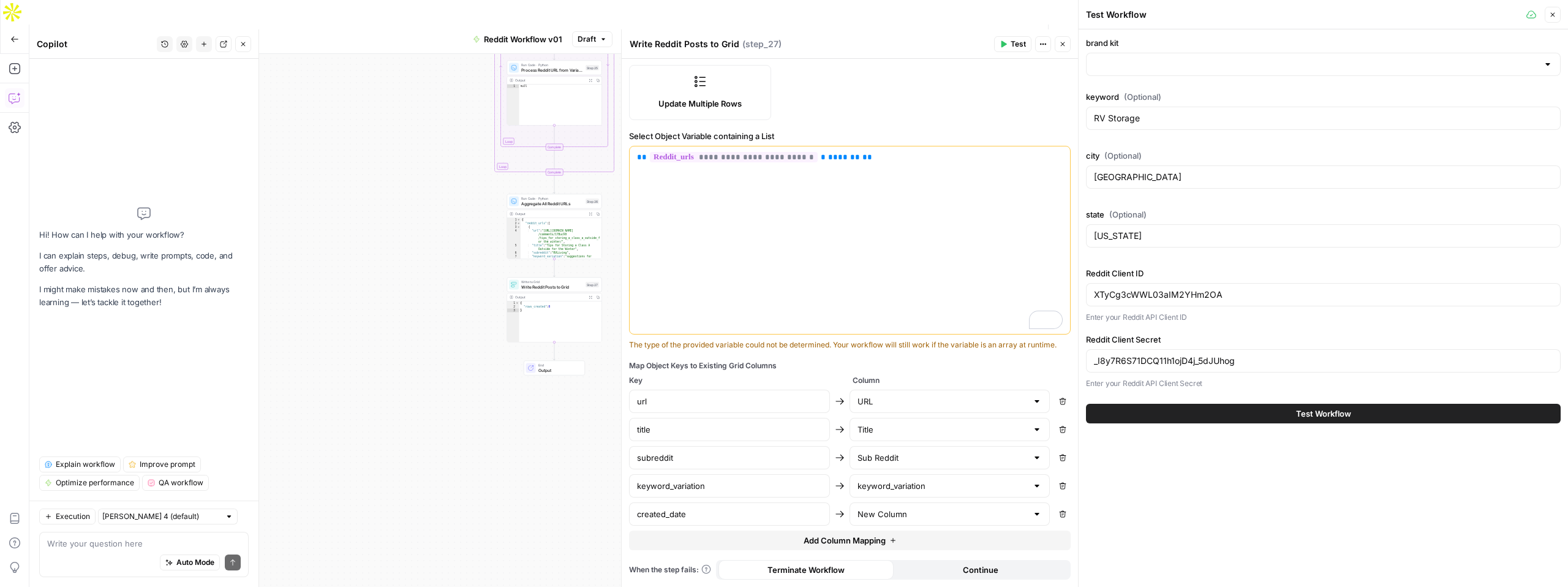
click at [1241, 417] on button "Test Workflow" at bounding box center [1323, 414] width 475 height 20
click at [1270, 412] on button "Test Workflow" at bounding box center [1323, 414] width 475 height 20
click at [1063, 46] on icon "button" at bounding box center [1063, 44] width 7 height 7
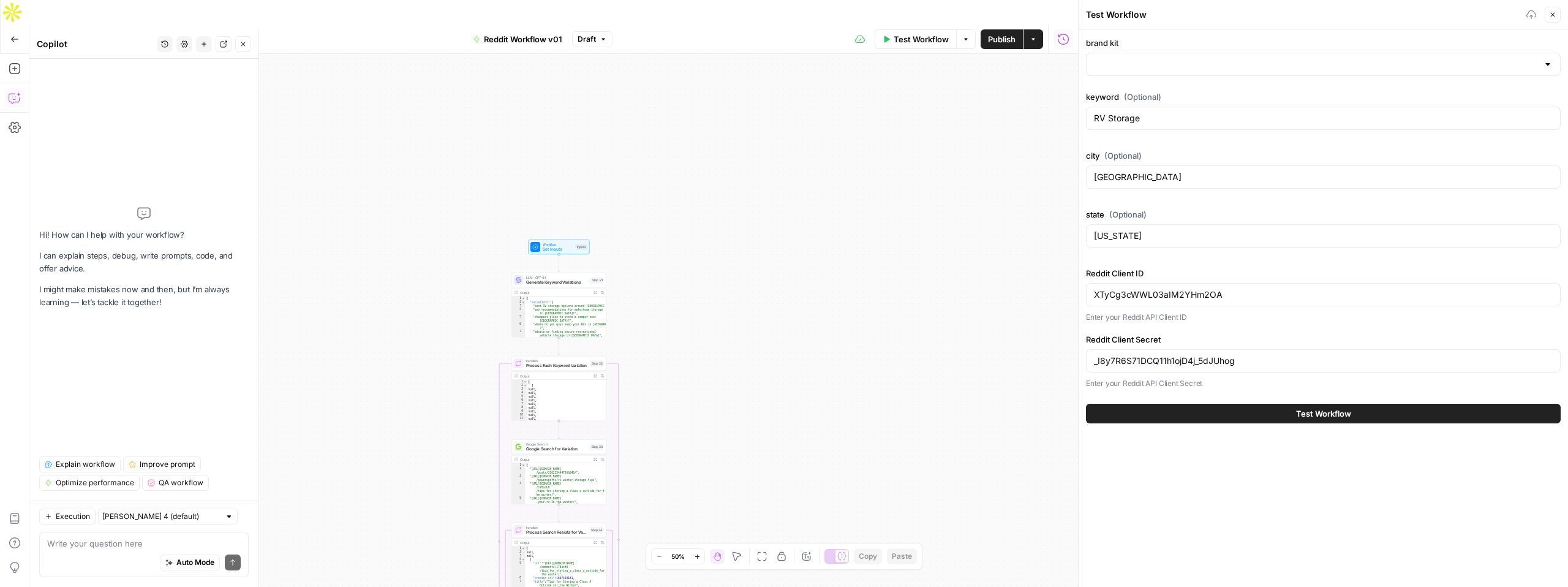
drag, startPoint x: 767, startPoint y: 358, endPoint x: 767, endPoint y: 332, distance: 26.0
click at [767, 336] on div "Workflow Set Inputs Inputs LLM · GPT-4.1 Generate Keyword Variations Step 21 Ou…" at bounding box center [553, 333] width 1048 height 557
click at [1336, 415] on span "Test Workflow" at bounding box center [1324, 413] width 55 height 12
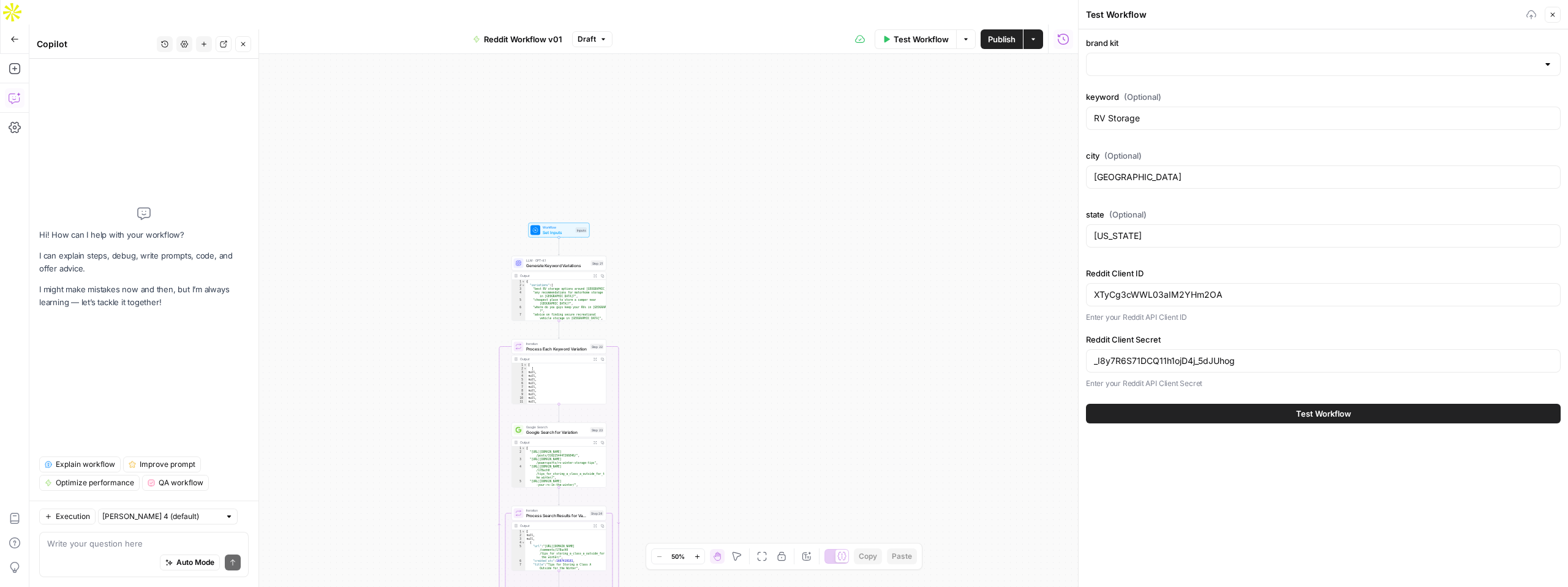
drag, startPoint x: 1336, startPoint y: 415, endPoint x: 1319, endPoint y: 413, distance: 17.1
click at [1319, 413] on span "Test Workflow" at bounding box center [1324, 413] width 55 height 12
click at [1325, 409] on span "Test Workflow" at bounding box center [1324, 413] width 55 height 12
click at [1004, 33] on span "Publish" at bounding box center [1001, 39] width 27 height 12
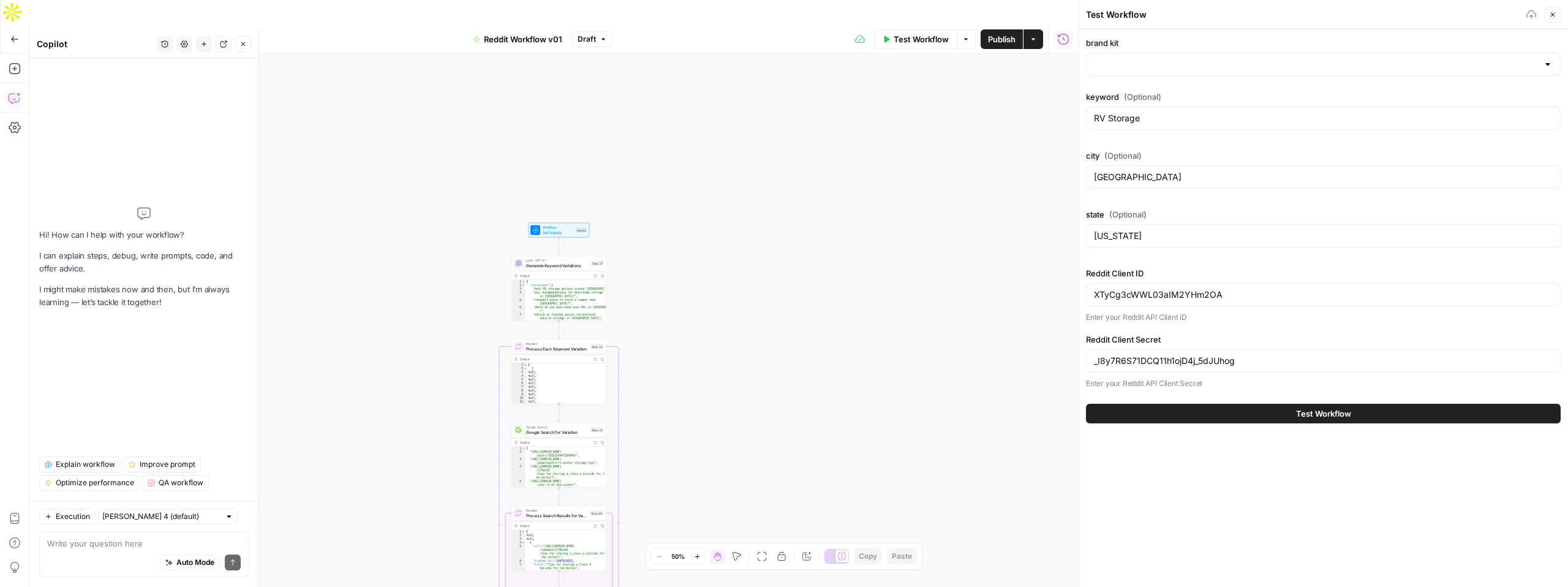
click at [1126, 55] on div at bounding box center [1323, 64] width 475 height 23
click at [1151, 67] on input "brand kit" at bounding box center [1316, 64] width 444 height 12
click at [925, 294] on div "Workflow Set Inputs Inputs LLM · GPT-4.1 Generate Keyword Variations Step 21 Ou…" at bounding box center [553, 333] width 1048 height 557
click at [1550, 64] on div at bounding box center [1548, 64] width 10 height 12
type input "N"
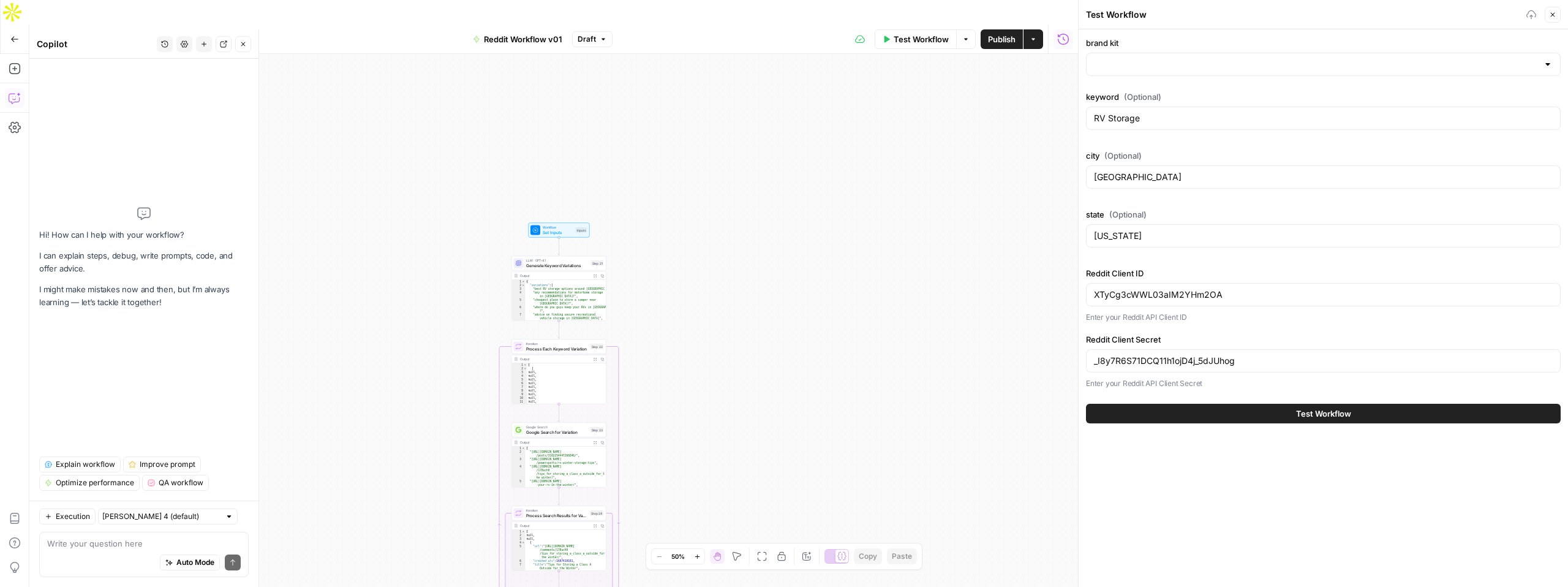
click at [881, 163] on div "Workflow Set Inputs Inputs LLM · GPT-4.1 Generate Keyword Variations Step 21 Ou…" at bounding box center [553, 333] width 1048 height 557
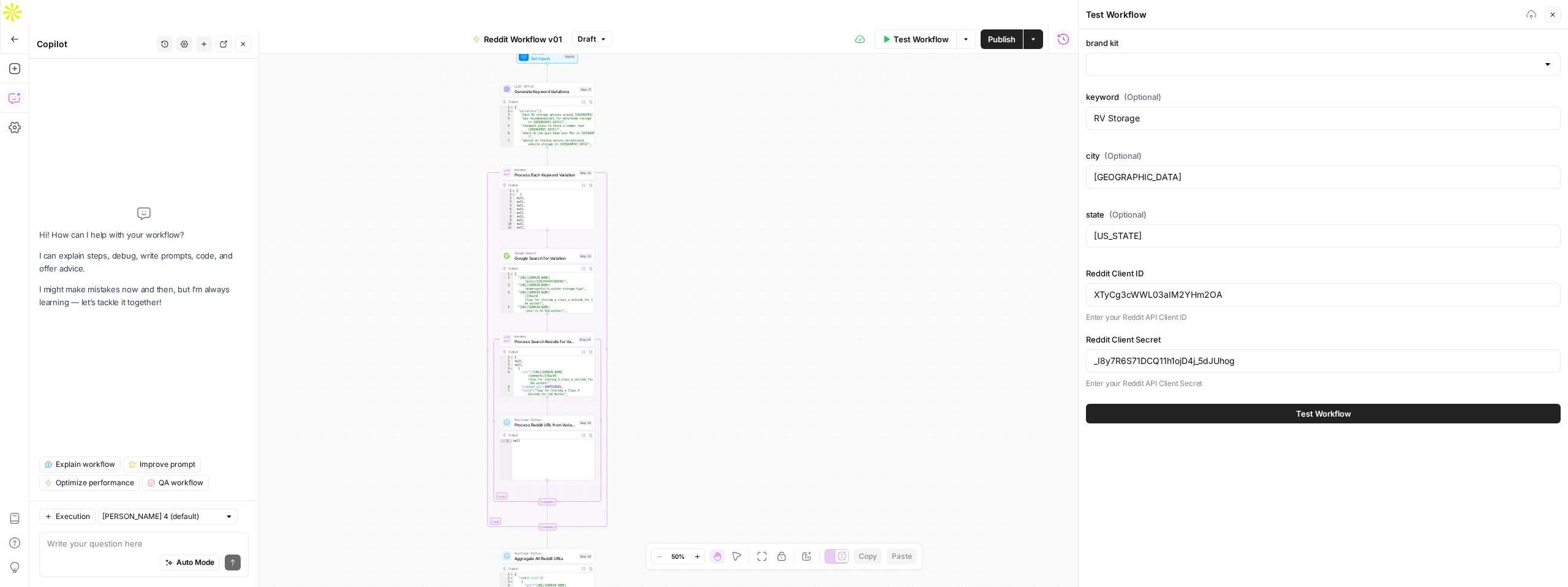
click at [1155, 76] on div at bounding box center [1323, 64] width 475 height 23
click at [942, 236] on div "Workflow Set Inputs Inputs LLM · GPT-4.1 Generate Keyword Variations Step 21 Ou…" at bounding box center [553, 333] width 1048 height 557
click at [1100, 42] on label "brand kit" at bounding box center [1323, 42] width 475 height 12
click at [1100, 58] on input "brand kit" at bounding box center [1316, 64] width 444 height 12
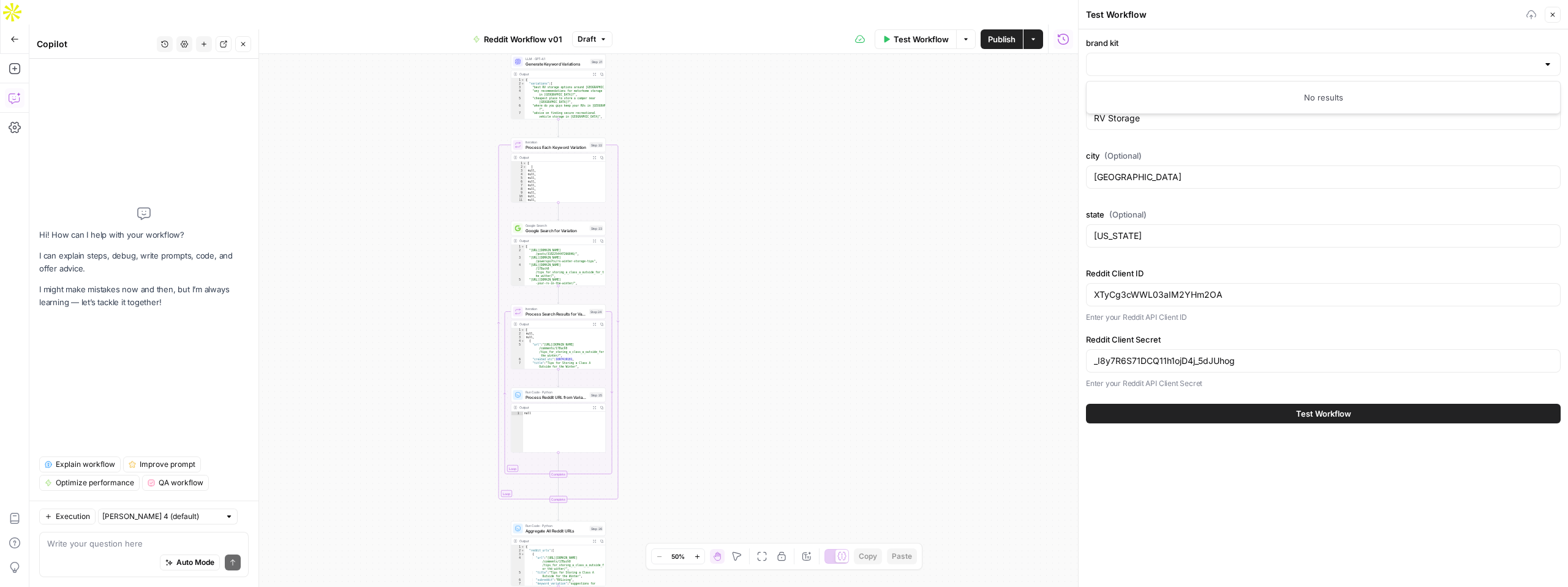
click at [1245, 411] on button "Test Workflow" at bounding box center [1323, 414] width 475 height 20
click at [1553, 14] on icon "button" at bounding box center [1552, 14] width 4 height 4
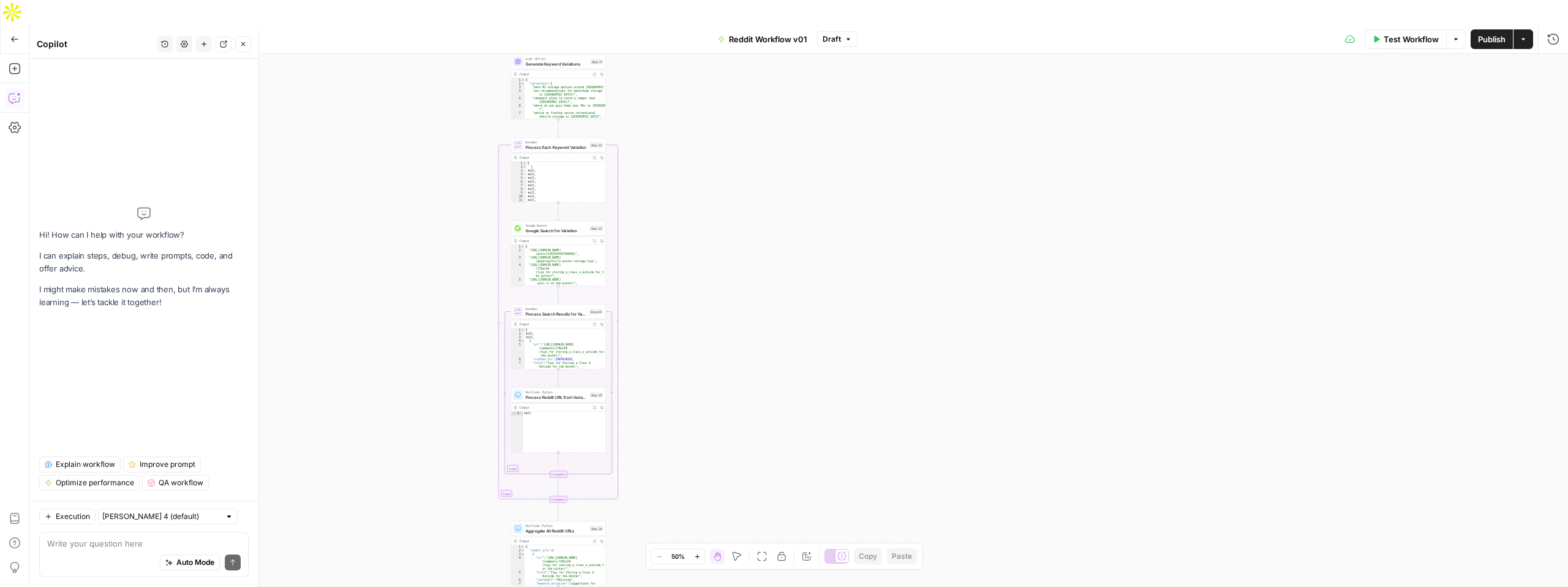
click at [795, 155] on div "Workflow Set Inputs Inputs LLM · GPT-4.1 Generate Keyword Variations Step 21 Ou…" at bounding box center [798, 333] width 1539 height 557
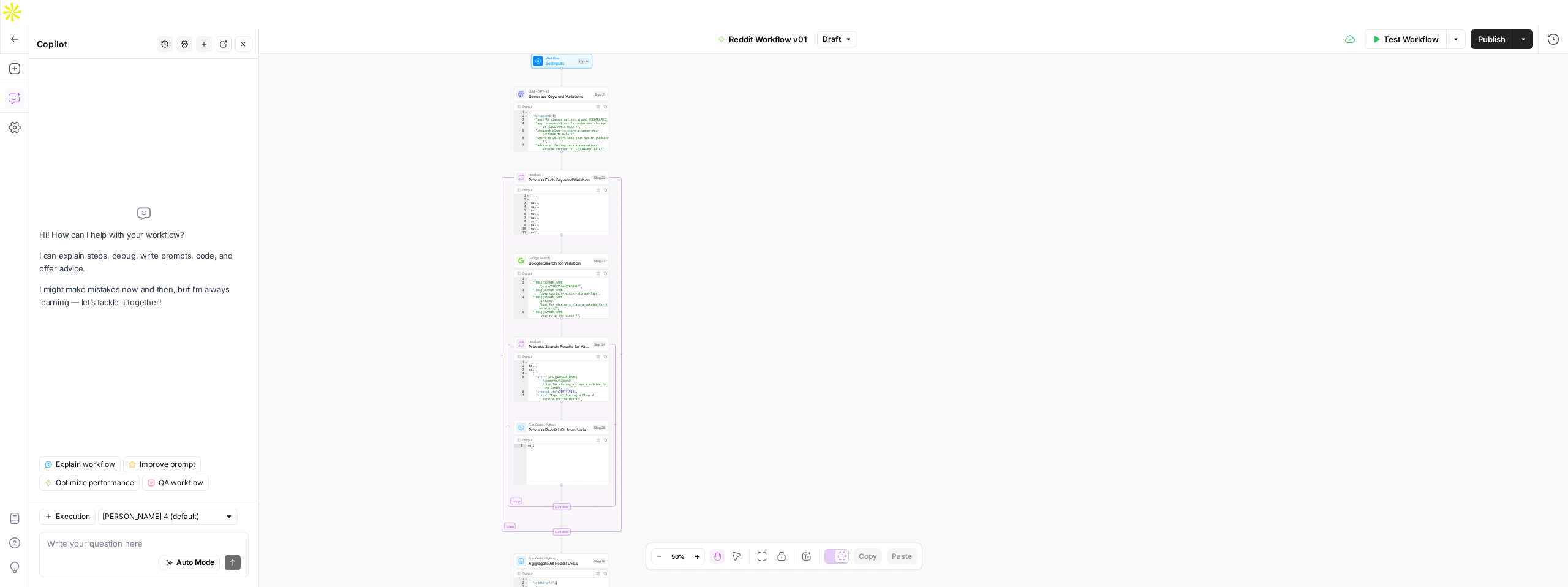
click at [1402, 33] on span "Test Workflow" at bounding box center [1411, 39] width 55 height 12
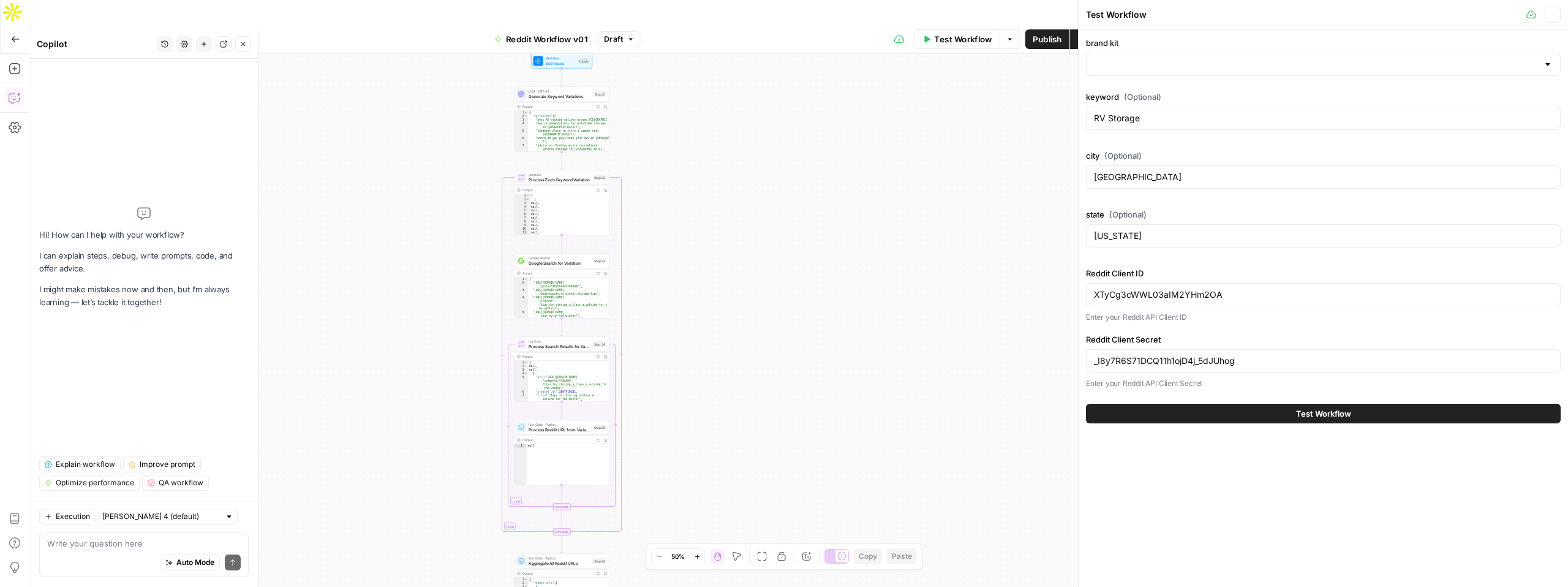
type input "Neighbor"
click at [1248, 412] on button "Test Workflow" at bounding box center [1323, 414] width 475 height 20
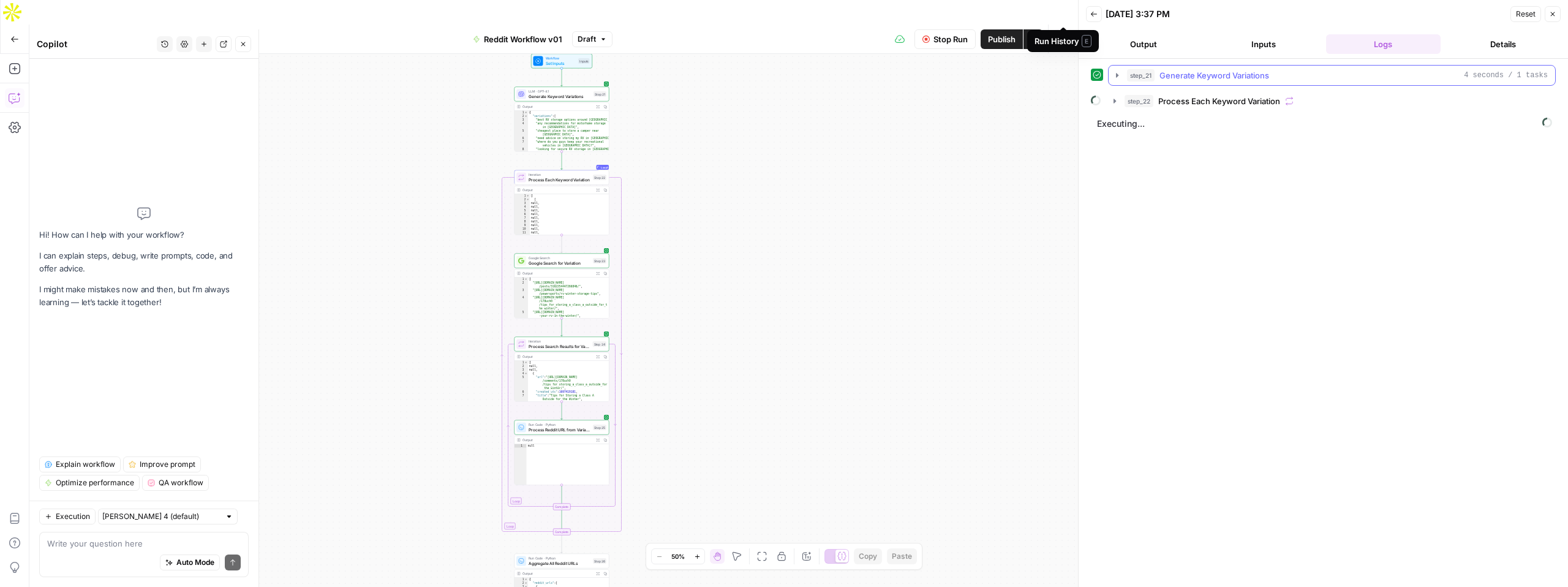
click at [1118, 77] on icon "button" at bounding box center [1117, 76] width 10 height 10
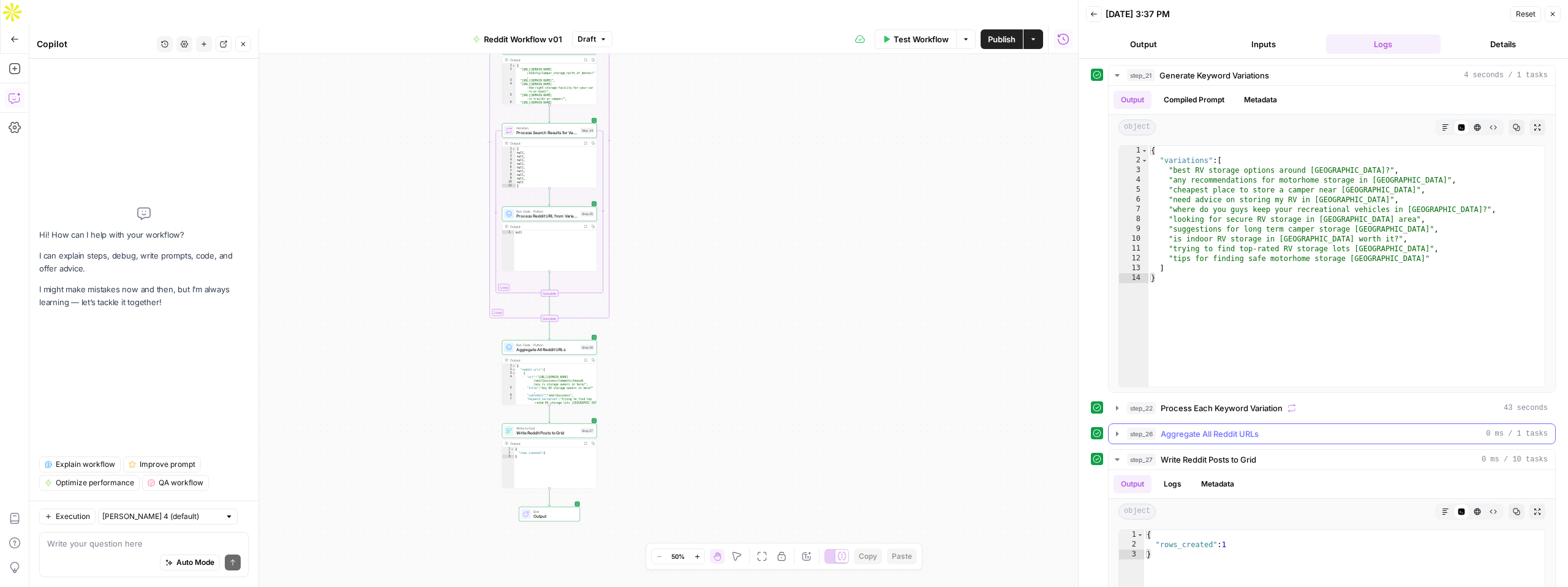
click at [1201, 432] on span "Aggregate All Reddit URLs" at bounding box center [1210, 433] width 98 height 12
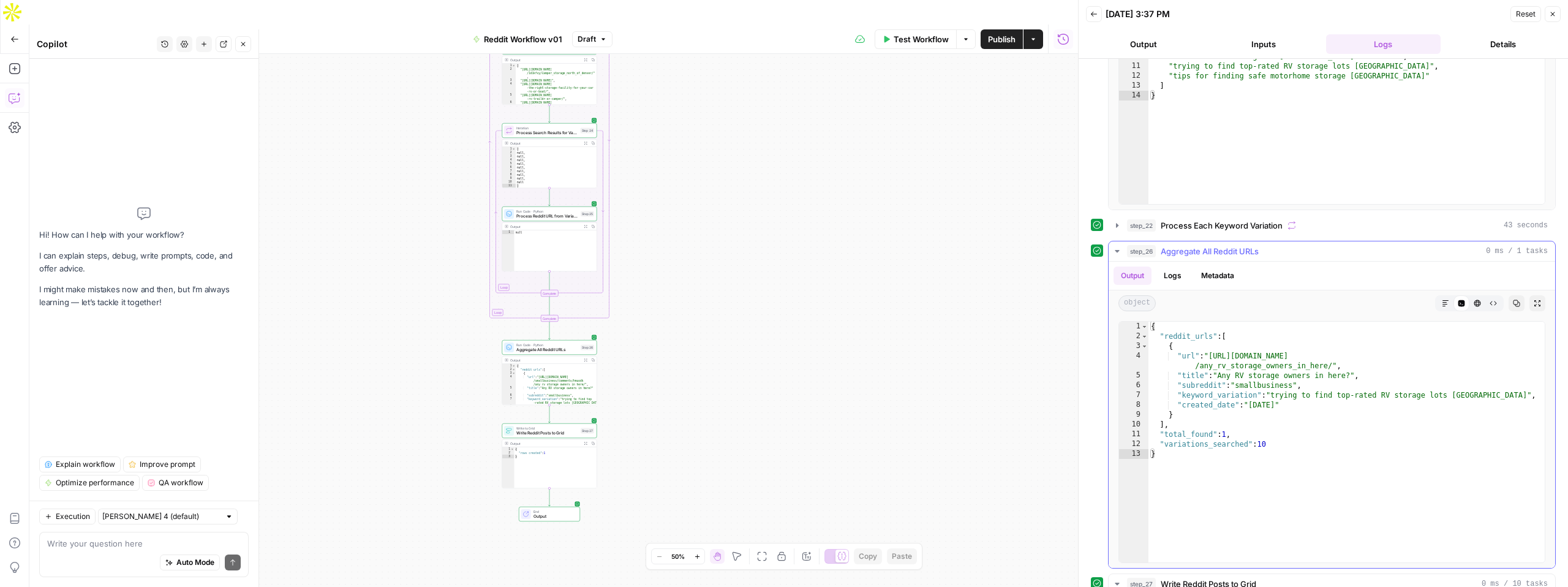
scroll to position [188, 0]
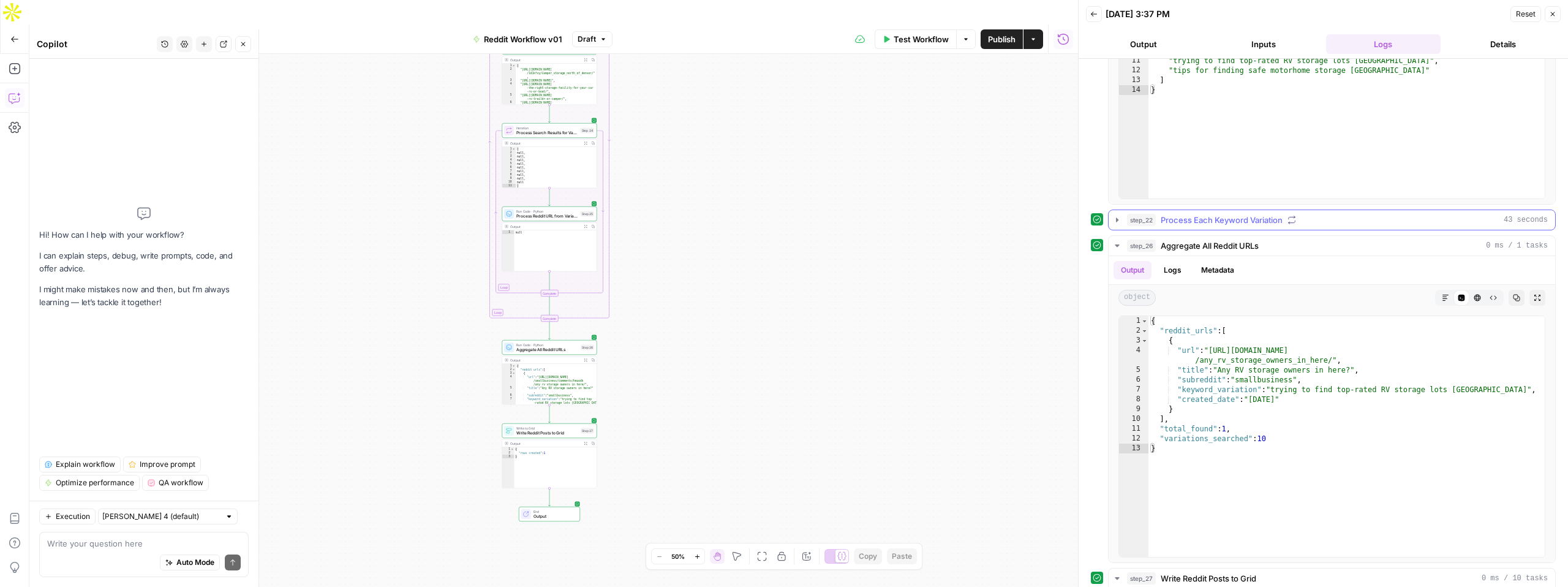
click at [1192, 227] on button "step_22 Process Each Keyword Variation 43 seconds" at bounding box center [1332, 220] width 446 height 20
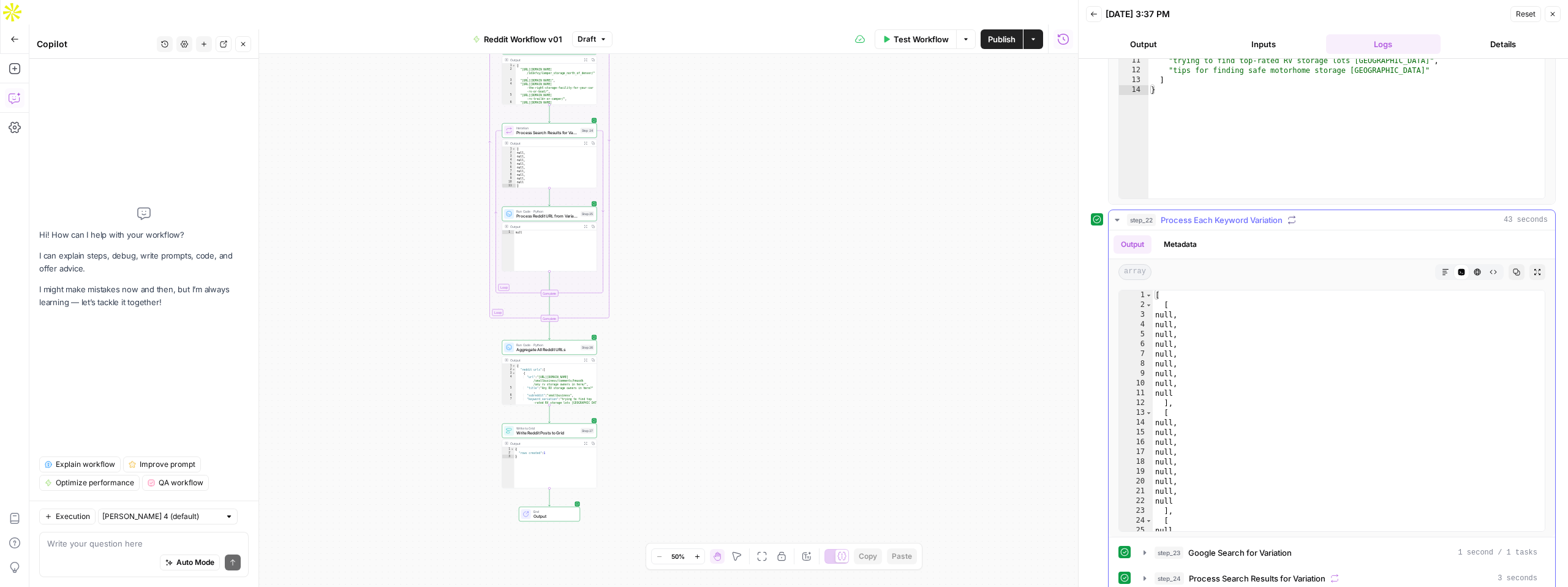
click at [1192, 227] on button "step_22 Process Each Keyword Variation 43 seconds" at bounding box center [1332, 220] width 446 height 20
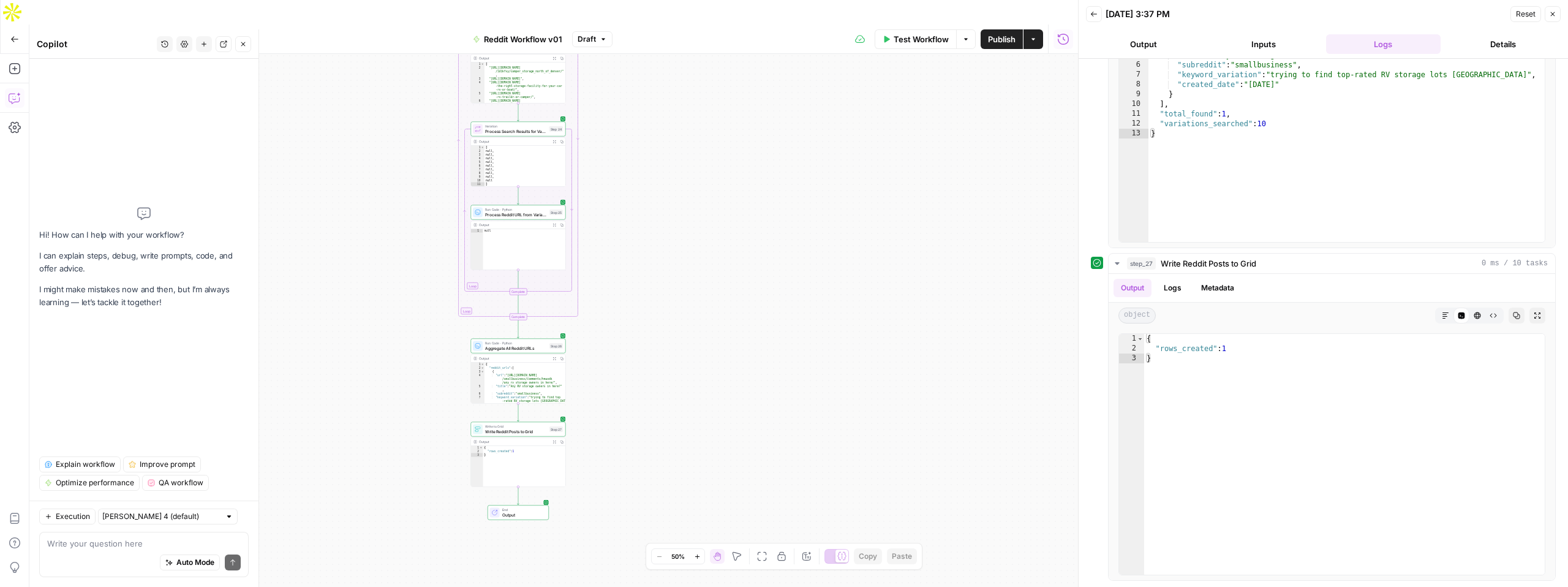
scroll to position [503, 0]
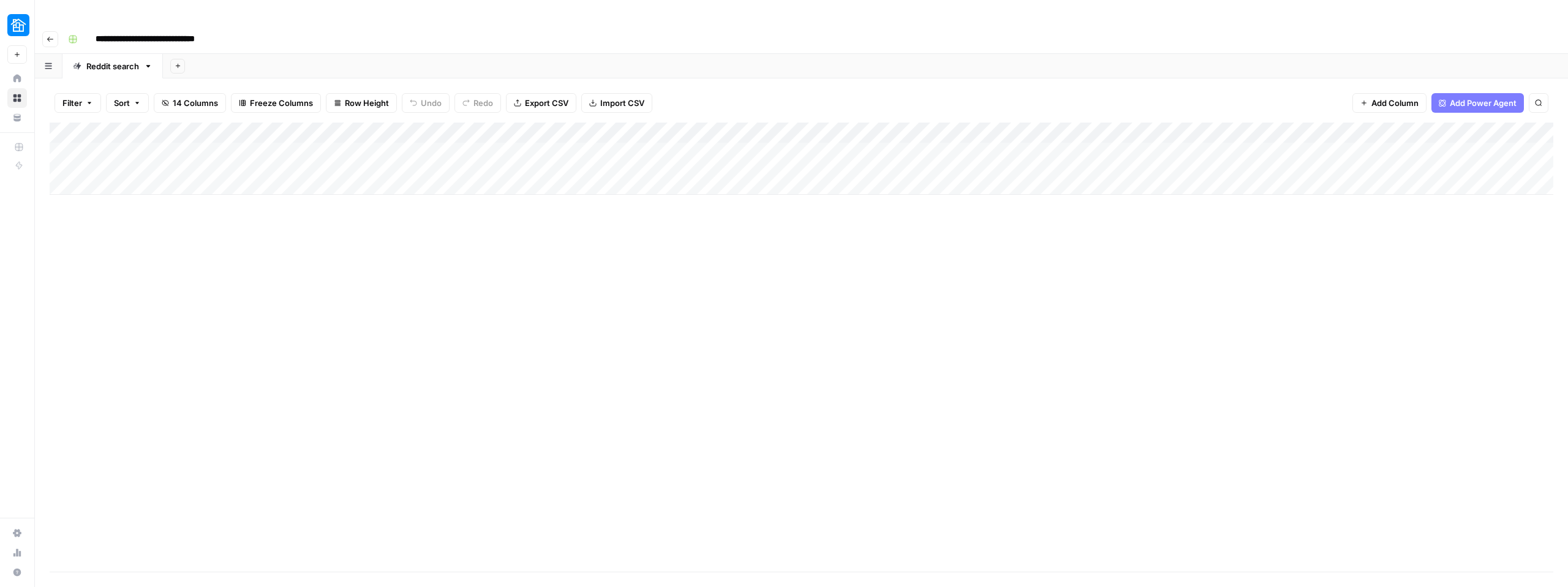
drag, startPoint x: 1201, startPoint y: 111, endPoint x: 547, endPoint y: 99, distance: 654.1
click at [548, 122] on div "Add Column" at bounding box center [801, 158] width 1504 height 72
drag, startPoint x: 691, startPoint y: 106, endPoint x: 672, endPoint y: 122, distance: 24.8
click at [672, 122] on div "Add Column" at bounding box center [801, 158] width 1504 height 72
drag, startPoint x: 1389, startPoint y: 117, endPoint x: 733, endPoint y: 91, distance: 656.5
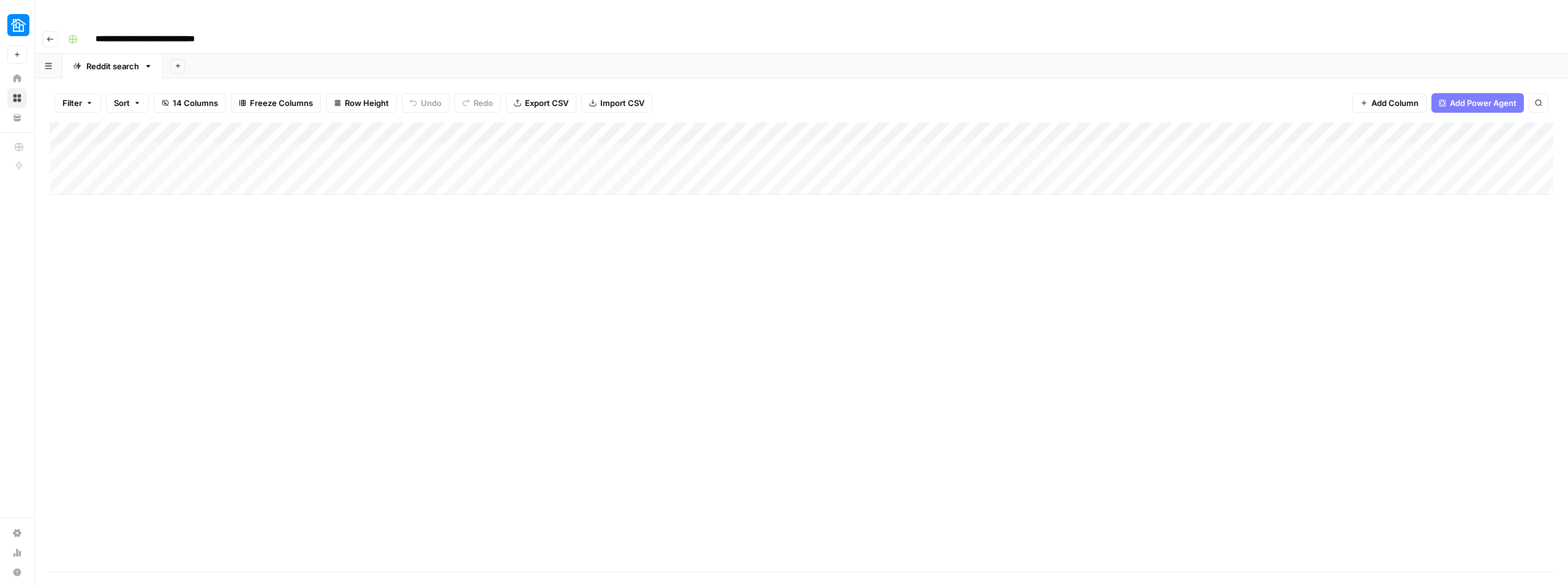
click at [733, 91] on div "Filter Sort 14 Columns Freeze Columns Row Height Undo Redo Export CSV Import CS…" at bounding box center [801, 344] width 1533 height 533
drag, startPoint x: 1034, startPoint y: 113, endPoint x: 1044, endPoint y: 105, distance: 12.8
click at [1044, 122] on div "Add Column" at bounding box center [801, 158] width 1504 height 72
drag, startPoint x: 1290, startPoint y: 109, endPoint x: 599, endPoint y: 96, distance: 691.1
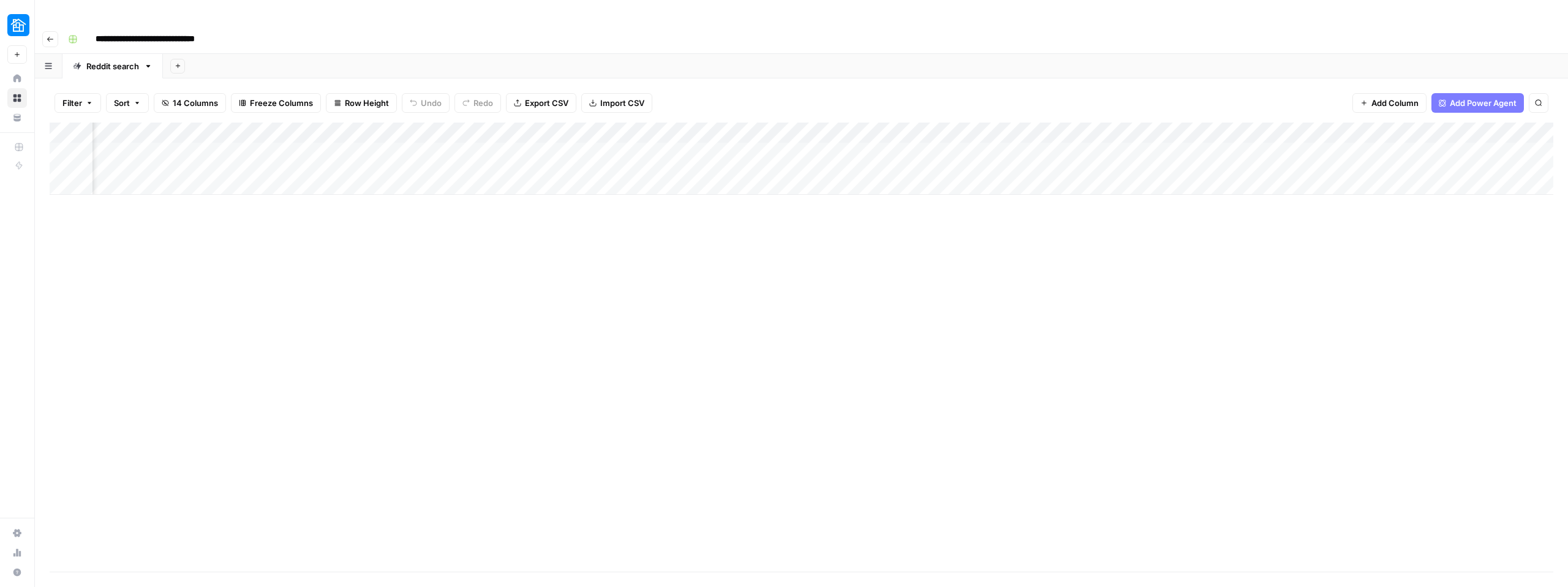
click at [599, 96] on div "Filter Sort 14 Columns Freeze Columns Row Height Undo Redo Export CSV Import CS…" at bounding box center [801, 344] width 1533 height 533
drag, startPoint x: 1226, startPoint y: 107, endPoint x: 1127, endPoint y: 119, distance: 99.7
click at [1127, 122] on div "Add Column" at bounding box center [801, 158] width 1504 height 72
drag, startPoint x: 1367, startPoint y: 115, endPoint x: 647, endPoint y: 106, distance: 720.1
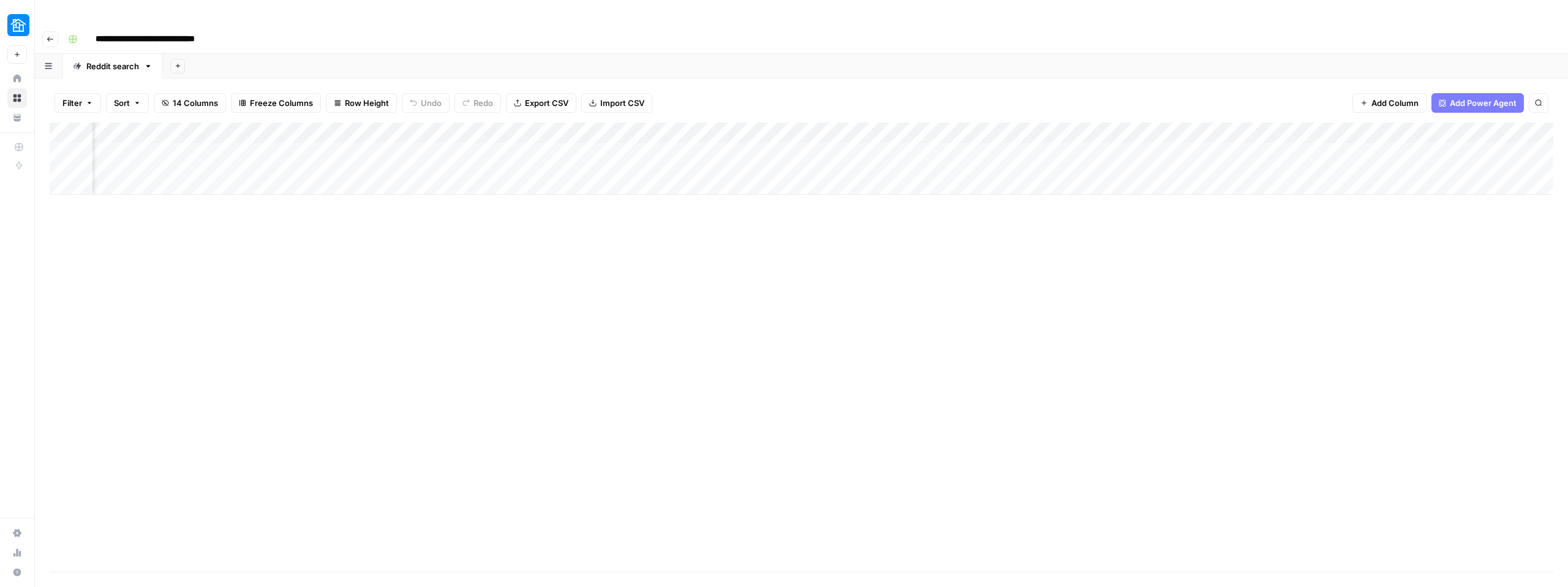
click at [647, 122] on div "Add Column" at bounding box center [801, 158] width 1504 height 72
drag, startPoint x: 661, startPoint y: 113, endPoint x: 555, endPoint y: 117, distance: 106.1
click at [555, 122] on div "Add Column" at bounding box center [801, 158] width 1504 height 72
drag, startPoint x: 506, startPoint y: 106, endPoint x: 648, endPoint y: 115, distance: 142.3
click at [652, 122] on div "Add Column" at bounding box center [801, 158] width 1504 height 72
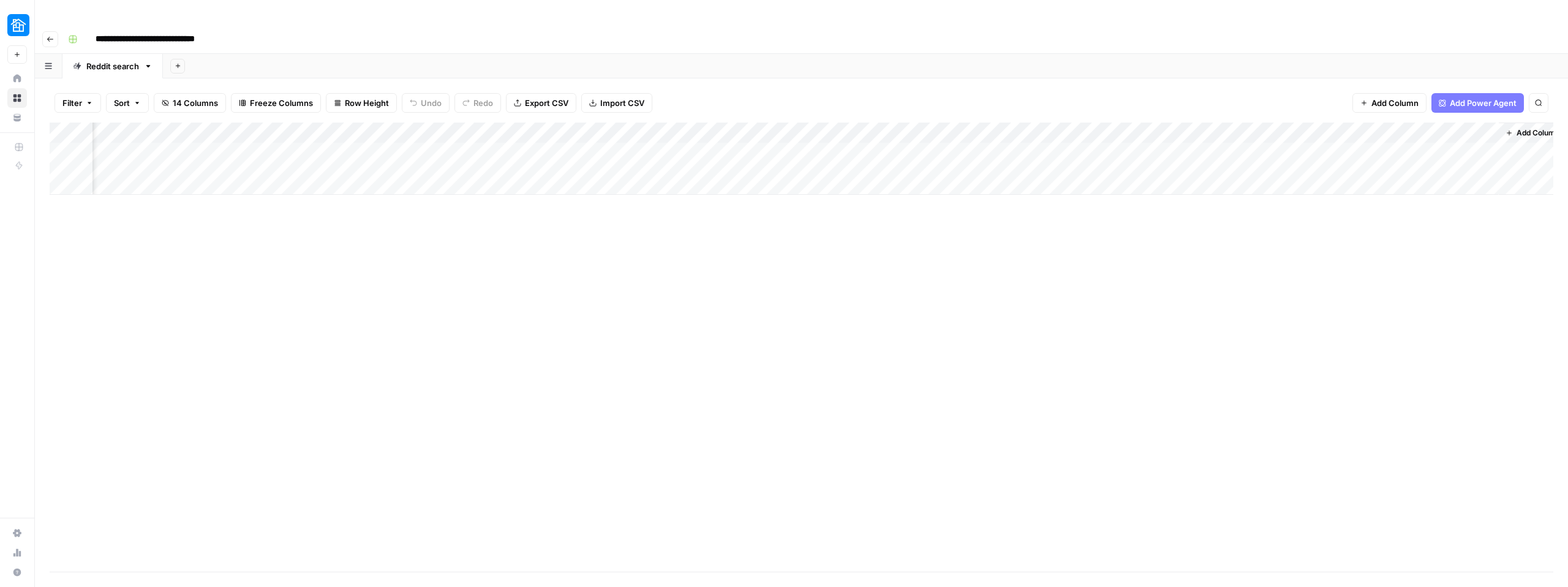
scroll to position [0, 556]
click at [1330, 122] on div "Add Column" at bounding box center [801, 158] width 1504 height 72
click at [1329, 134] on input "New Column" at bounding box center [1382, 137] width 125 height 12
click at [1329, 135] on input "New Column" at bounding box center [1382, 137] width 125 height 12
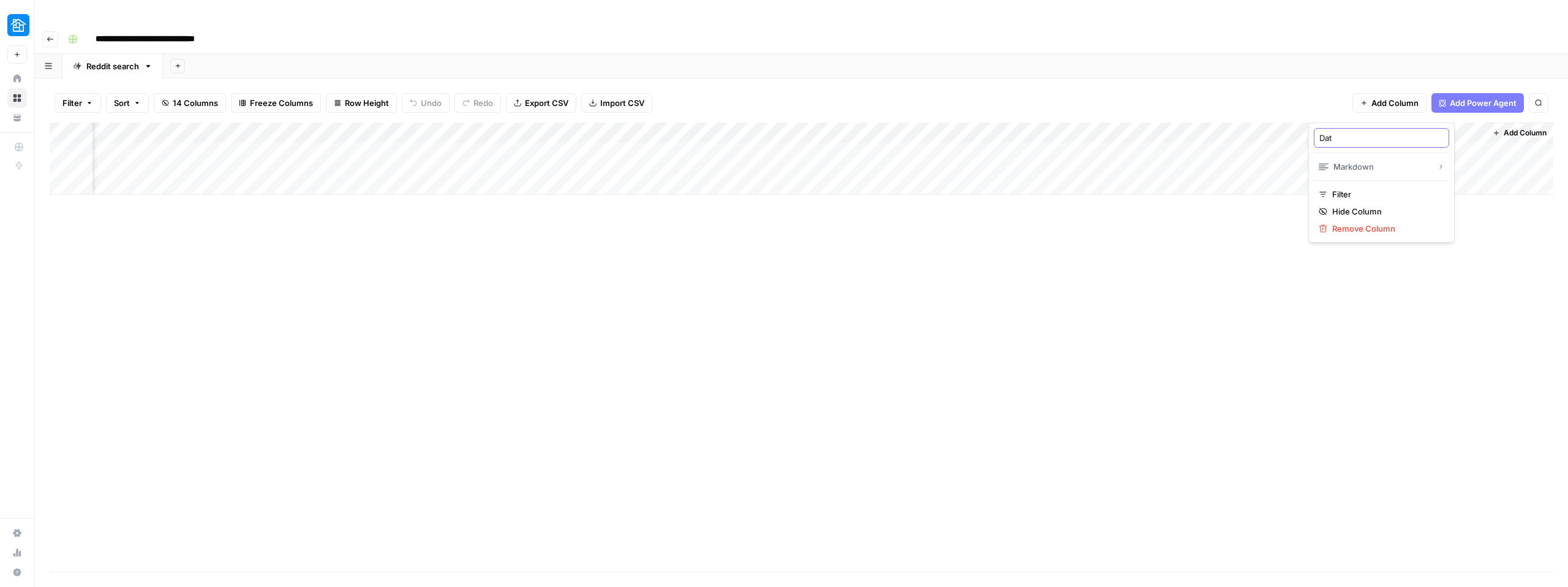
type input "Date"
click at [1267, 292] on div "Add Column" at bounding box center [801, 347] width 1504 height 449
drag, startPoint x: 1353, startPoint y: 109, endPoint x: 720, endPoint y: 129, distance: 633.3
click at [720, 129] on div "Add Column" at bounding box center [801, 158] width 1504 height 72
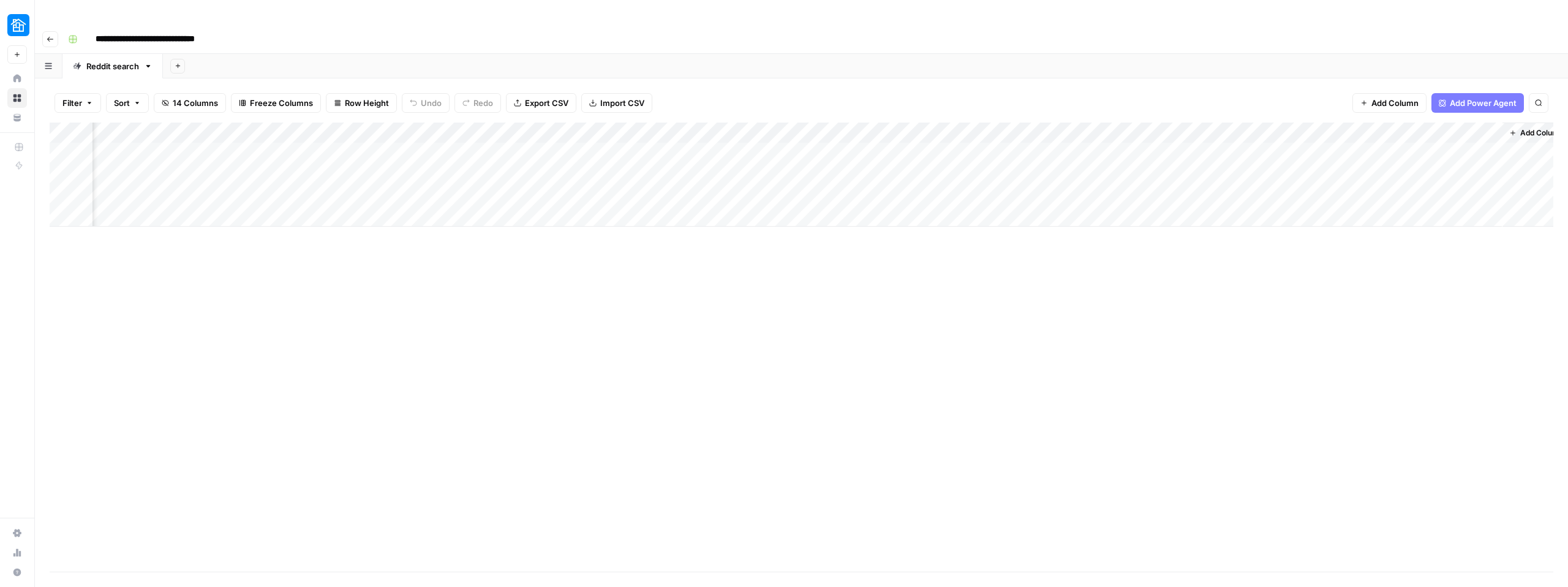
scroll to position [0, 556]
click at [699, 172] on div "Add Column" at bounding box center [801, 174] width 1504 height 104
click at [699, 166] on div "Add Column" at bounding box center [801, 174] width 1504 height 104
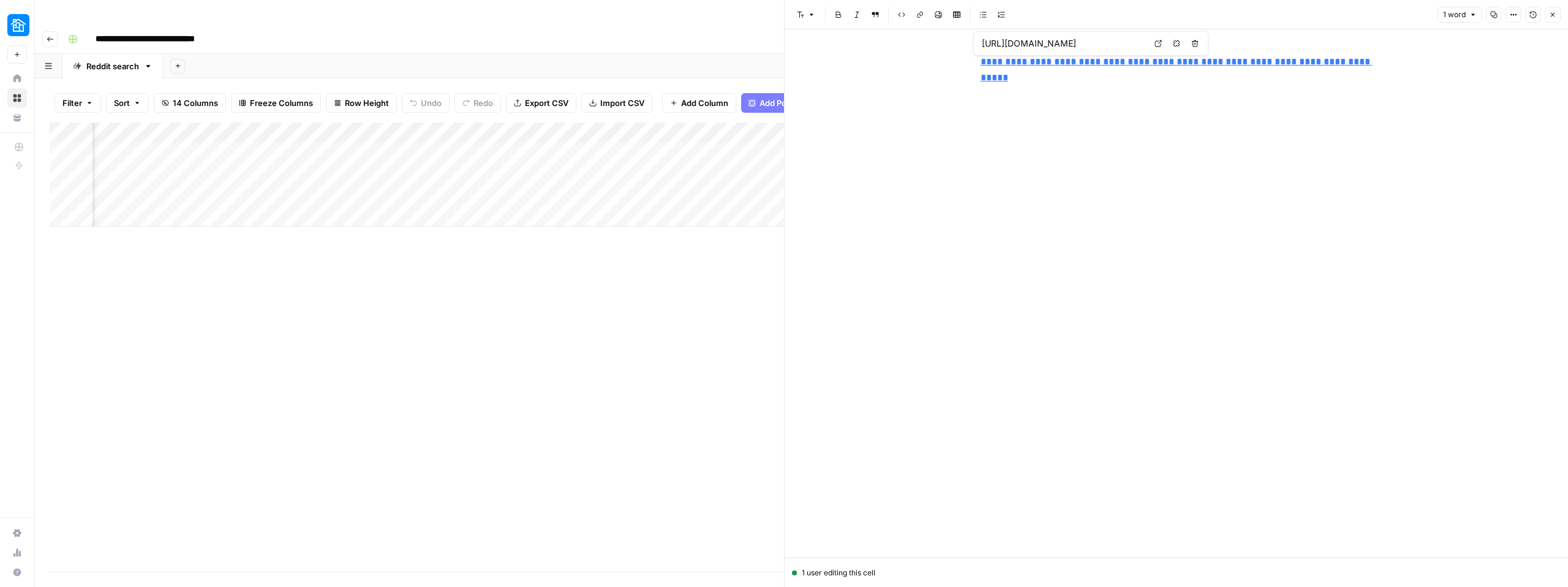
click at [1058, 66] on link "**********" at bounding box center [1177, 70] width 392 height 25
click at [1056, 46] on input "[URL][DOMAIN_NAME]" at bounding box center [1063, 43] width 163 height 12
click at [1157, 43] on body "**********" at bounding box center [784, 294] width 1568 height 587
click at [1145, 67] on link "**********" at bounding box center [1177, 70] width 392 height 25
click at [1161, 38] on link "Open in a new tab" at bounding box center [1158, 43] width 16 height 16
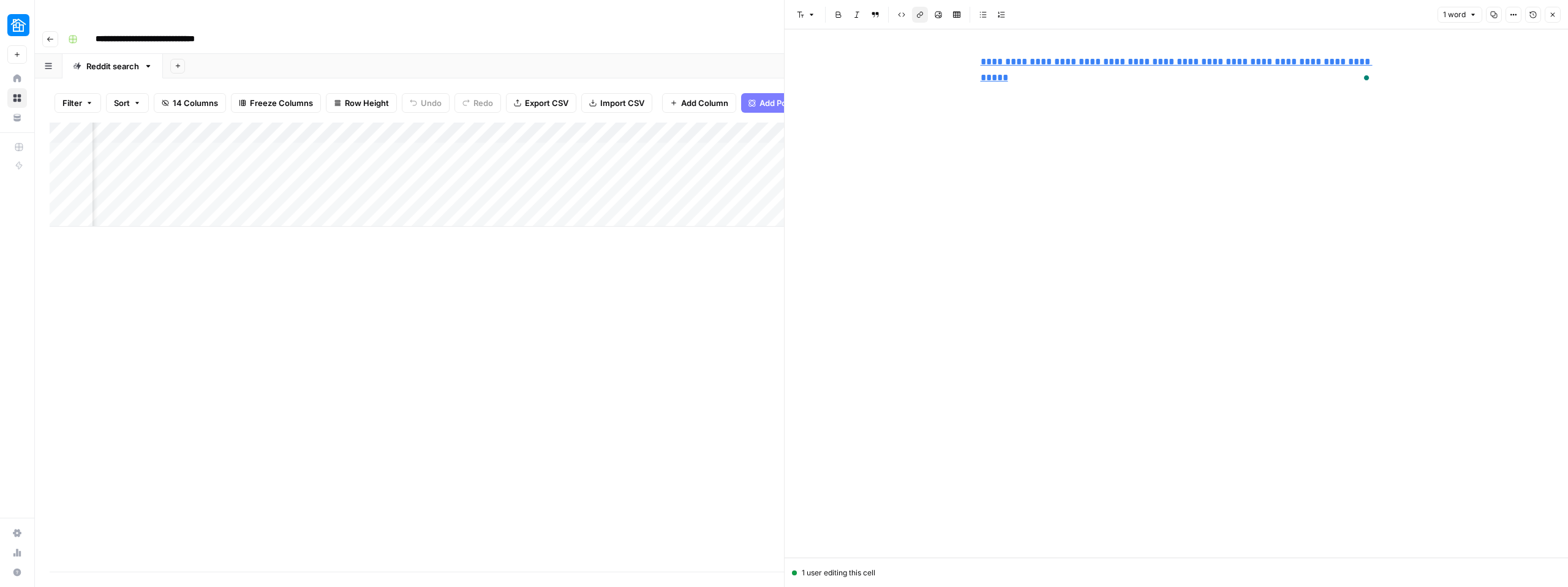
click at [1553, 15] on icon "button" at bounding box center [1552, 14] width 4 height 4
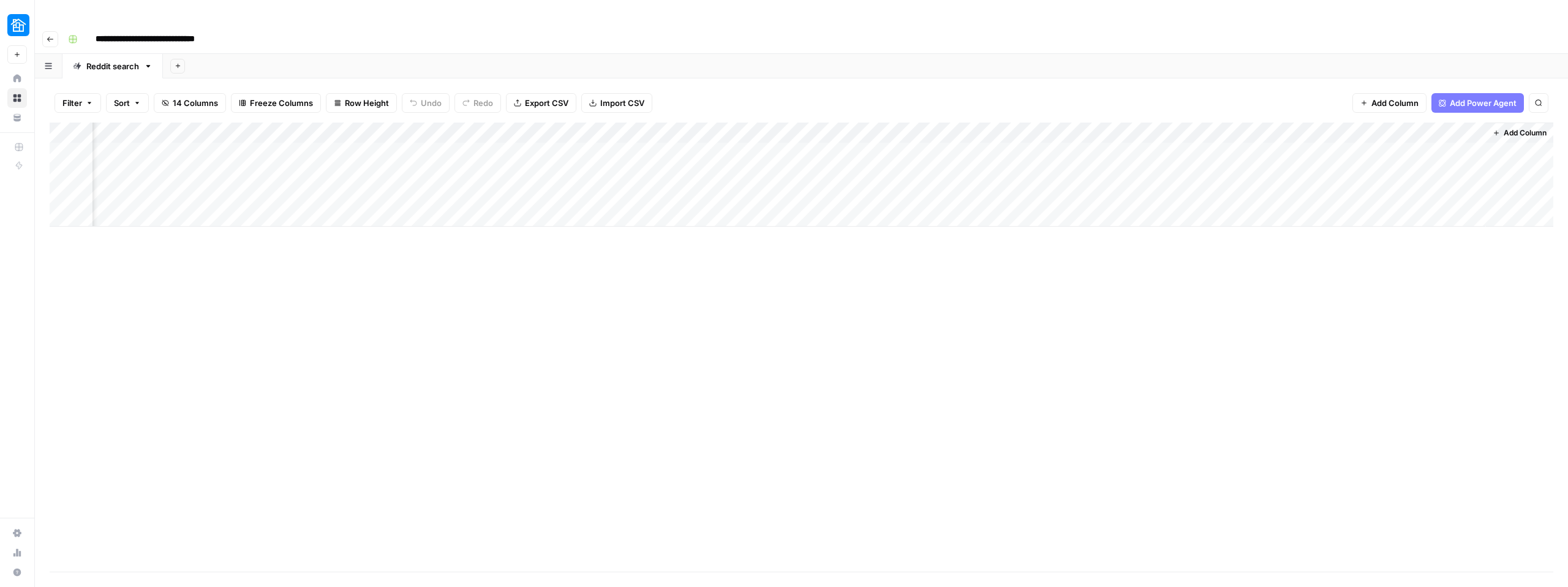
scroll to position [0, 541]
click at [989, 280] on div "Add Column" at bounding box center [801, 347] width 1504 height 449
click at [683, 170] on div "Add Column" at bounding box center [801, 174] width 1504 height 104
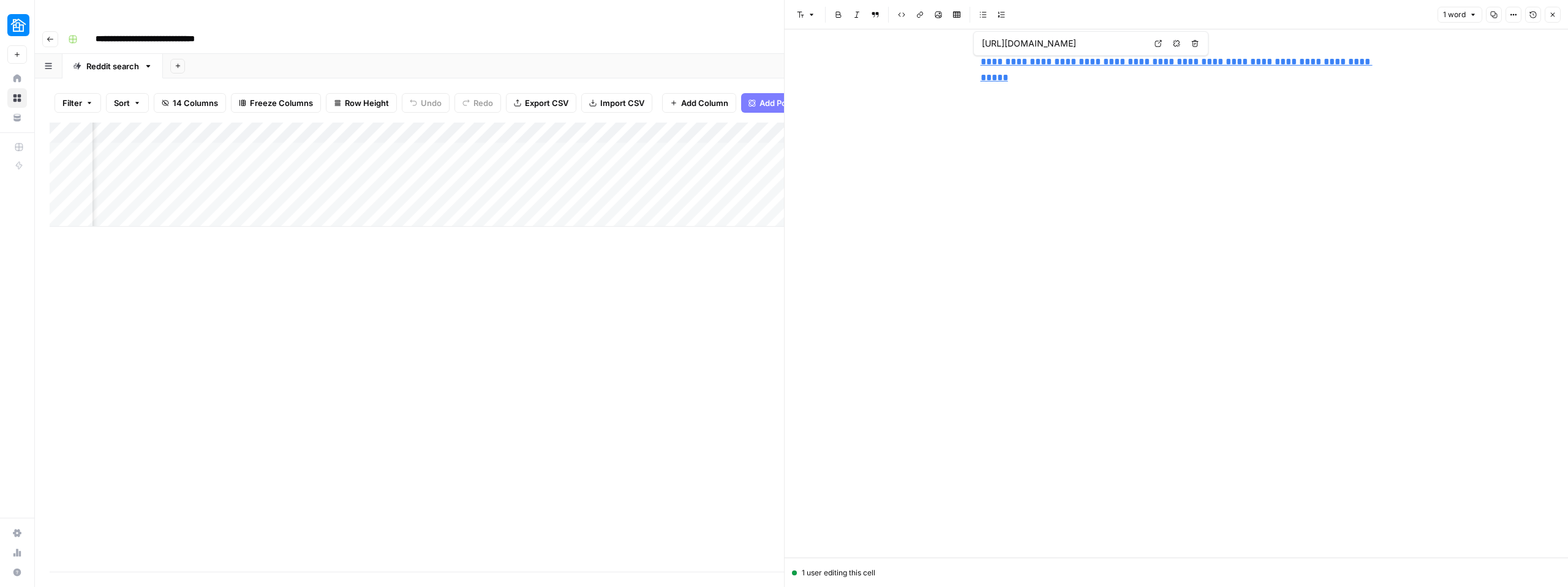
click at [1554, 12] on icon "button" at bounding box center [1552, 14] width 7 height 7
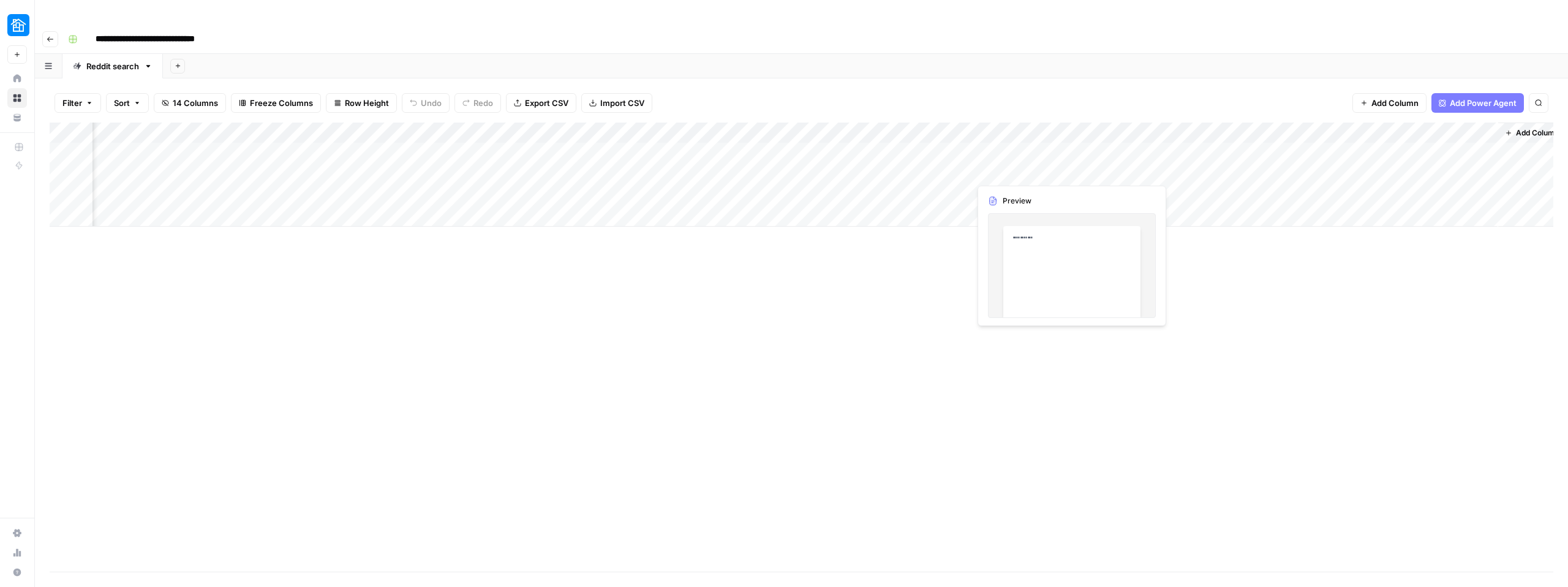
scroll to position [0, 556]
click at [1169, 173] on div "Add Column" at bounding box center [801, 174] width 1504 height 104
click at [1179, 163] on div "Add Column" at bounding box center [801, 174] width 1504 height 104
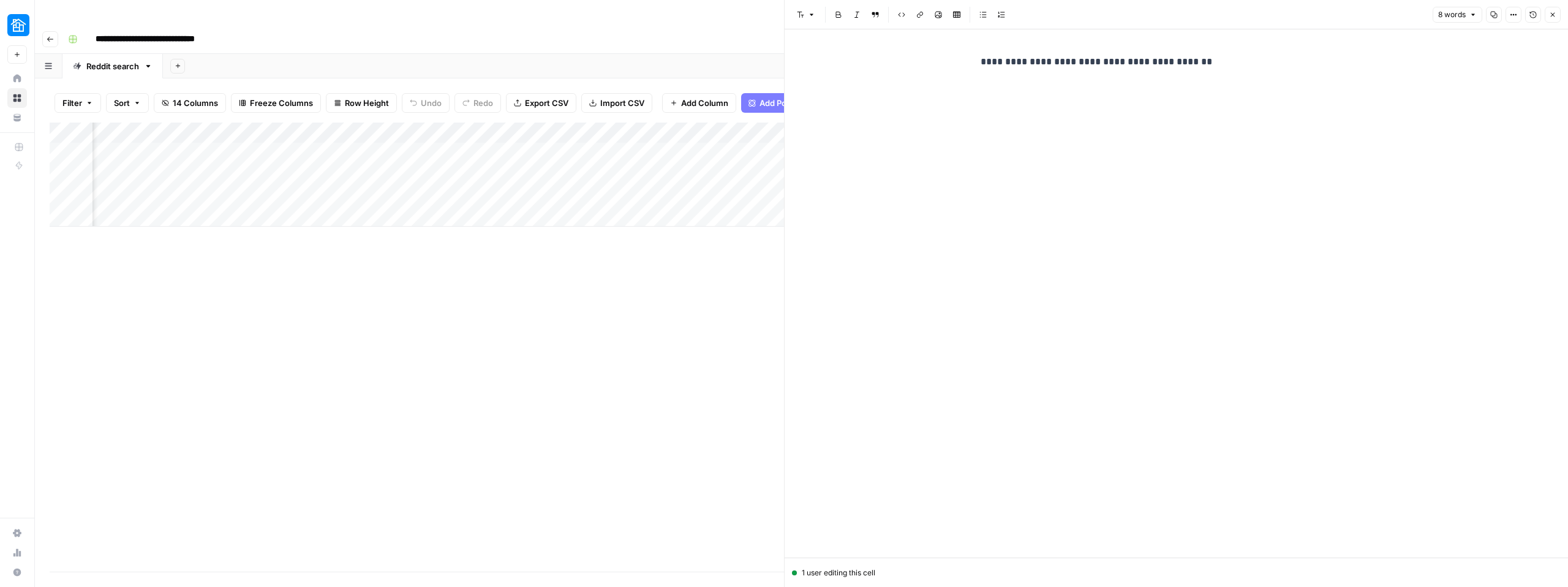
click at [1018, 61] on p "**********" at bounding box center [1177, 62] width 392 height 16
click at [1551, 16] on icon "button" at bounding box center [1552, 14] width 7 height 7
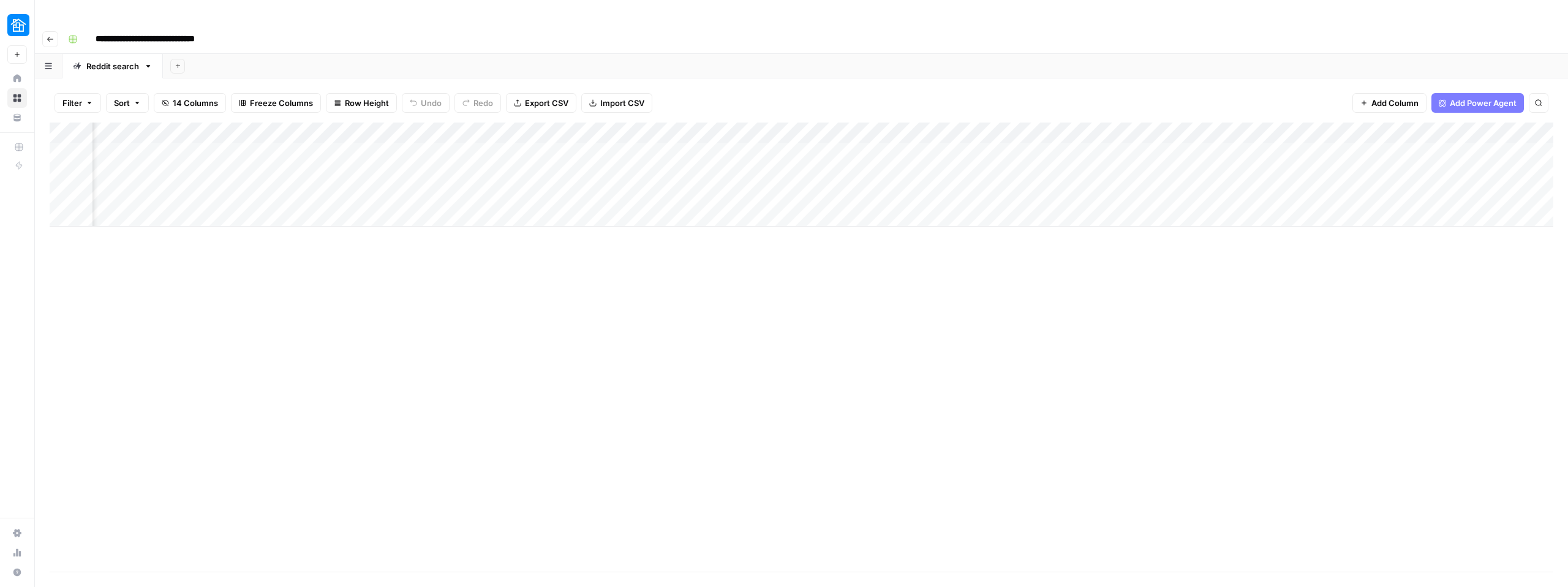
scroll to position [0, 118]
drag, startPoint x: 981, startPoint y: 109, endPoint x: 602, endPoint y: 116, distance: 379.1
click at [602, 122] on div "Add Column" at bounding box center [801, 174] width 1504 height 104
drag, startPoint x: 733, startPoint y: 111, endPoint x: 957, endPoint y: 105, distance: 224.1
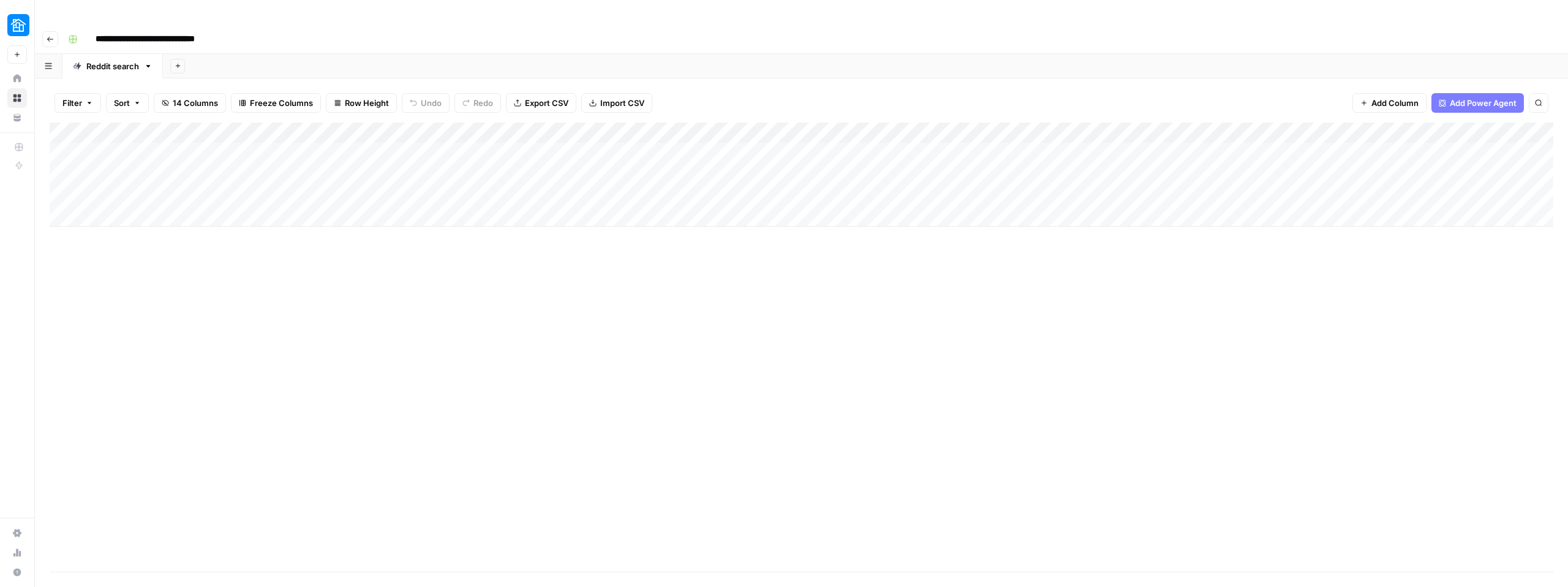
click at [957, 122] on div "Add Column" at bounding box center [801, 174] width 1504 height 104
drag, startPoint x: 957, startPoint y: 105, endPoint x: 1018, endPoint y: 109, distance: 61.1
click at [1018, 122] on div "Add Column" at bounding box center [801, 174] width 1504 height 104
drag, startPoint x: 1240, startPoint y: 106, endPoint x: 1188, endPoint y: 116, distance: 53.0
click at [1188, 122] on div "Add Column" at bounding box center [801, 174] width 1504 height 104
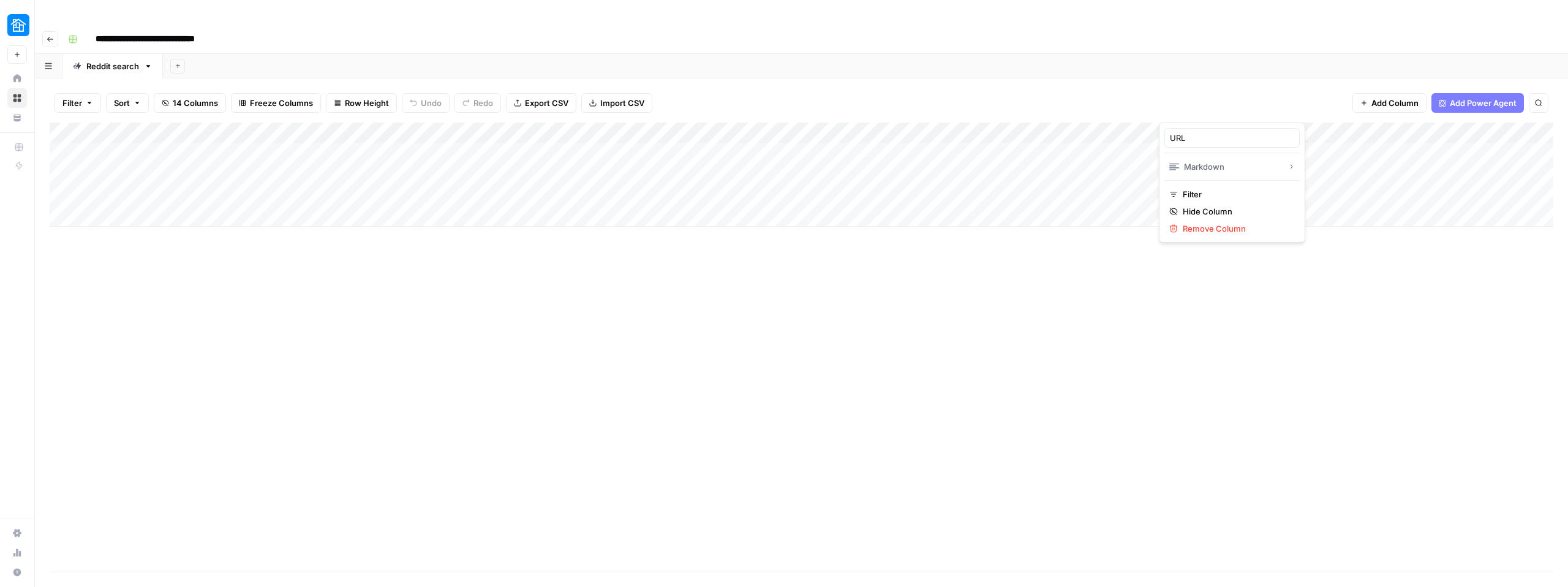
click at [1045, 271] on div "Add Column" at bounding box center [801, 347] width 1504 height 449
drag, startPoint x: 1248, startPoint y: 112, endPoint x: 839, endPoint y: 105, distance: 409.1
click at [839, 122] on div "Add Column" at bounding box center [801, 174] width 1504 height 104
click at [902, 292] on div "Add Column" at bounding box center [801, 347] width 1504 height 449
click at [1020, 122] on div "Add Column" at bounding box center [801, 174] width 1504 height 104
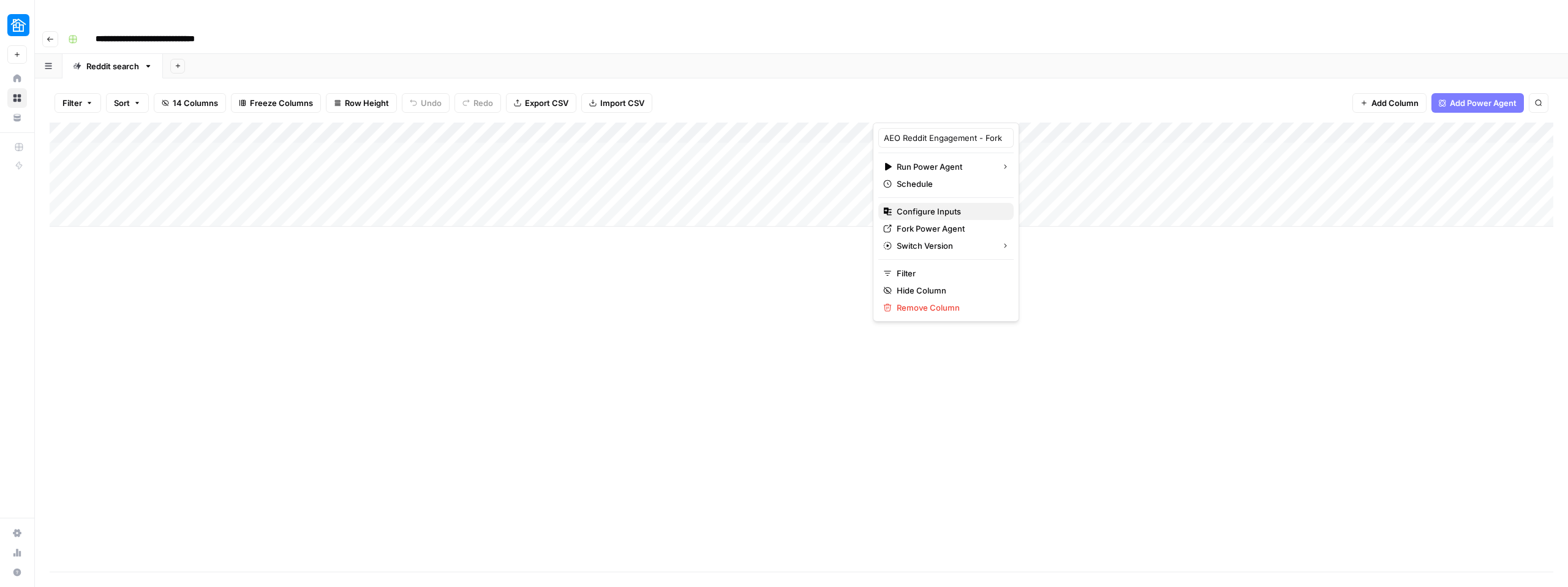
click at [935, 210] on span "Configure Inputs" at bounding box center [950, 211] width 107 height 12
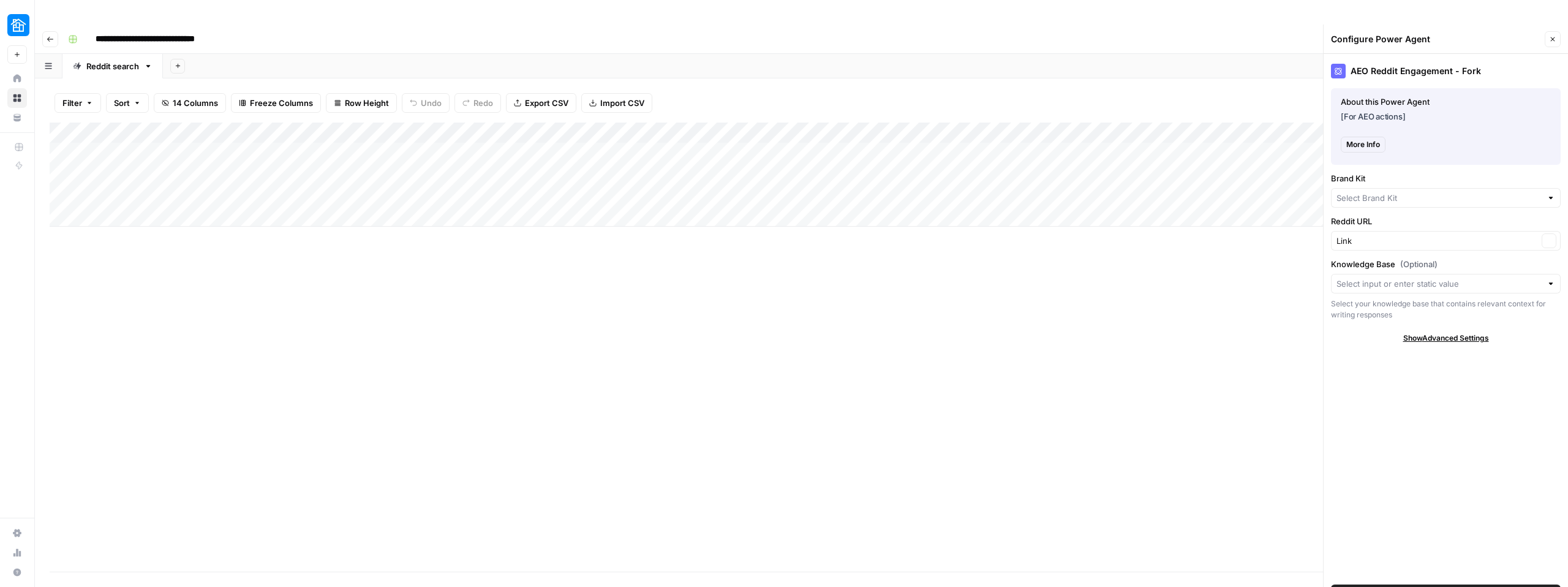
type input "Neighbor"
drag, startPoint x: 1381, startPoint y: 222, endPoint x: 1548, endPoint y: 220, distance: 167.0
click at [1548, 232] on div "Clear" at bounding box center [1446, 242] width 229 height 20
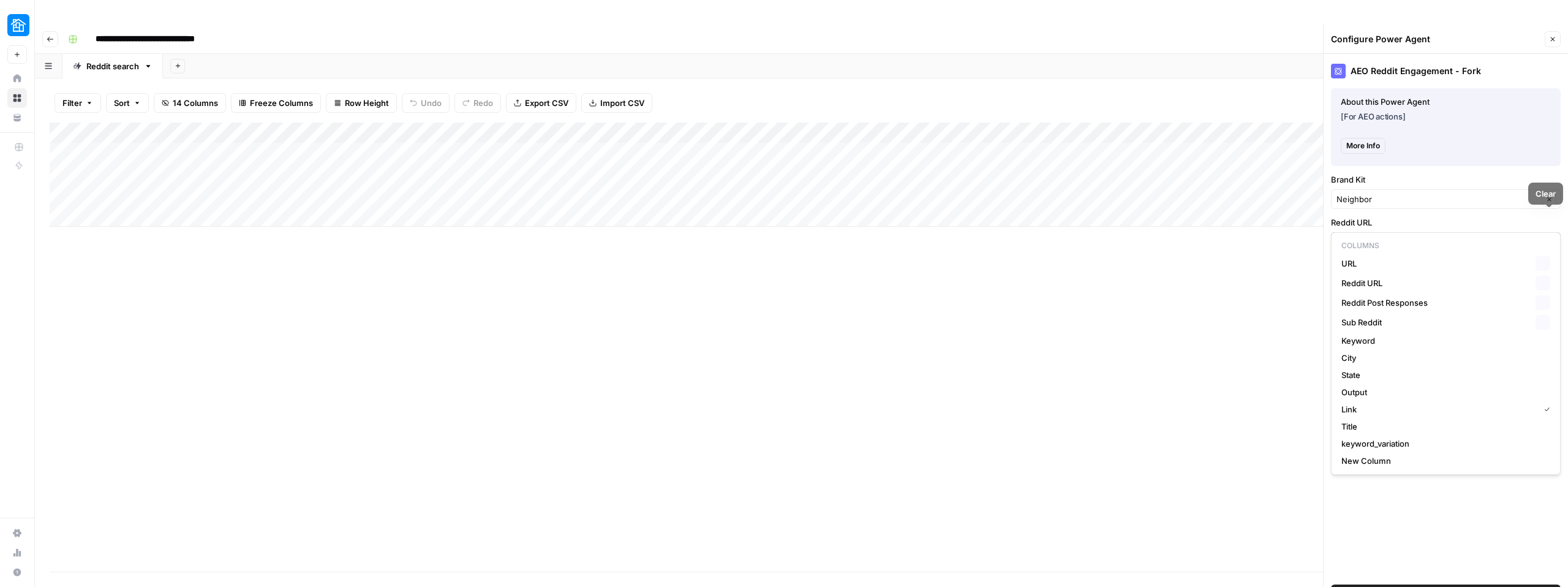
click at [1548, 234] on button "Clear" at bounding box center [1549, 242] width 15 height 15
click at [1393, 265] on span "URL" at bounding box center [1436, 263] width 190 height 12
type input "URL"
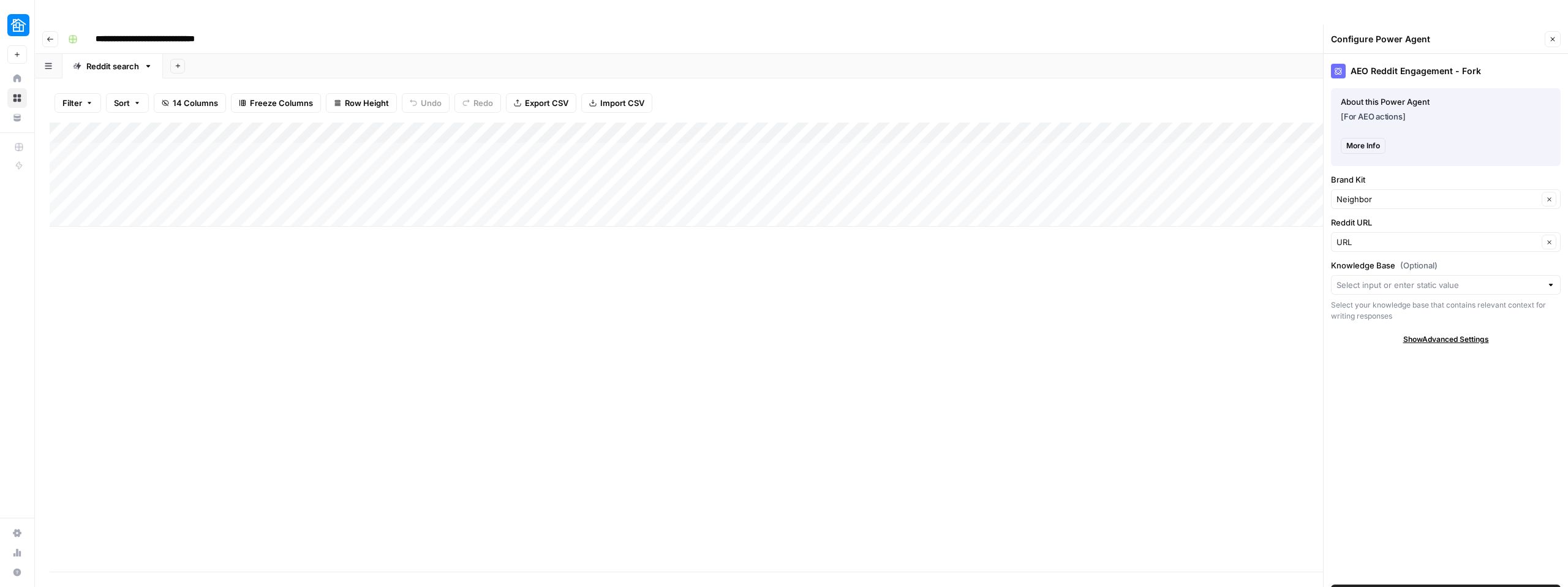
click at [1453, 586] on span "Save Power Agent" at bounding box center [1446, 594] width 71 height 12
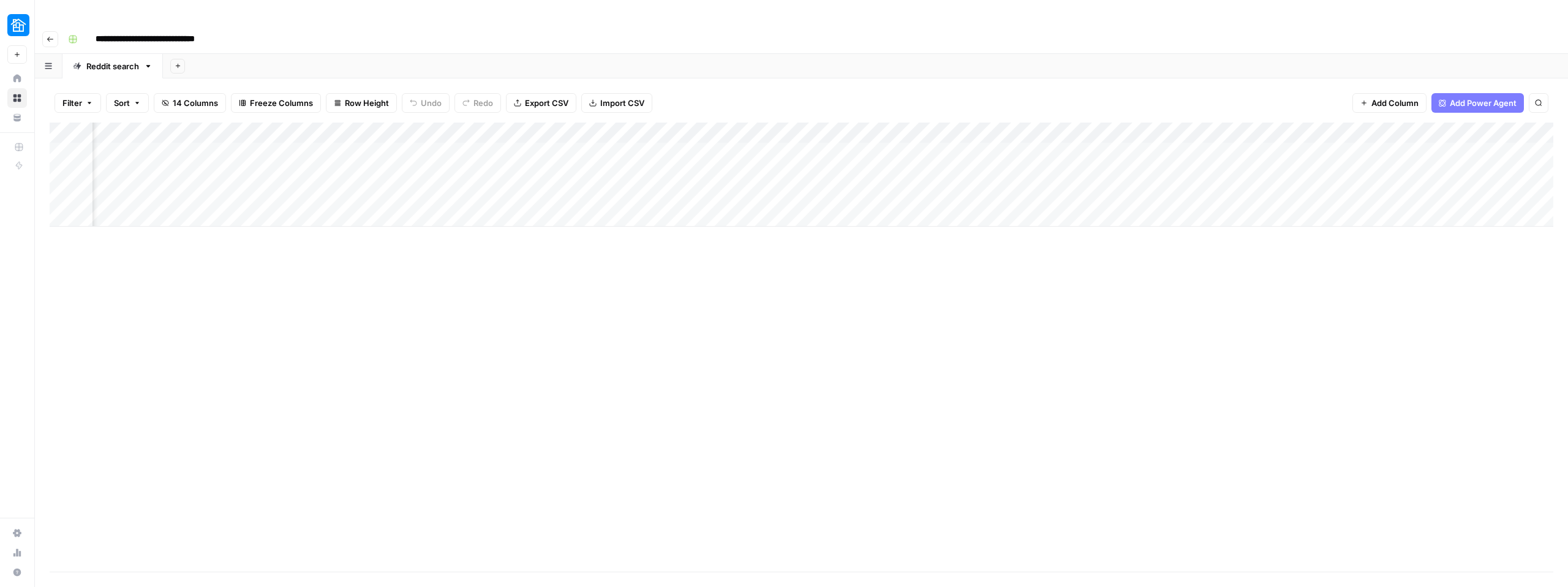
scroll to position [0, 334]
click at [627, 163] on div "Add Column" at bounding box center [801, 174] width 1504 height 104
click at [932, 164] on div "Add Column" at bounding box center [801, 174] width 1504 height 104
click at [988, 159] on div "Add Column" at bounding box center [801, 174] width 1504 height 104
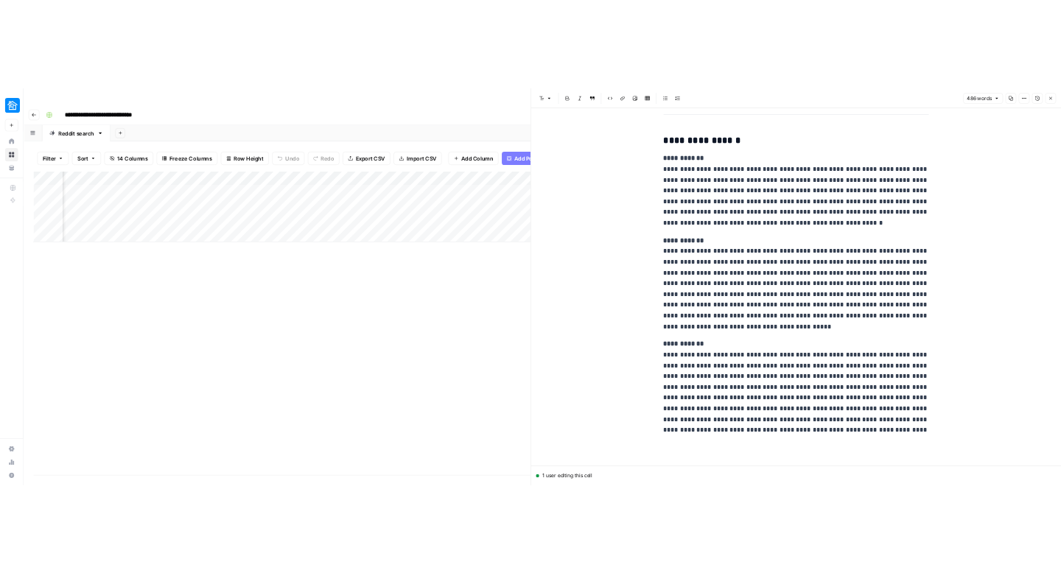
scroll to position [556, 0]
